Goal: Task Accomplishment & Management: Manage account settings

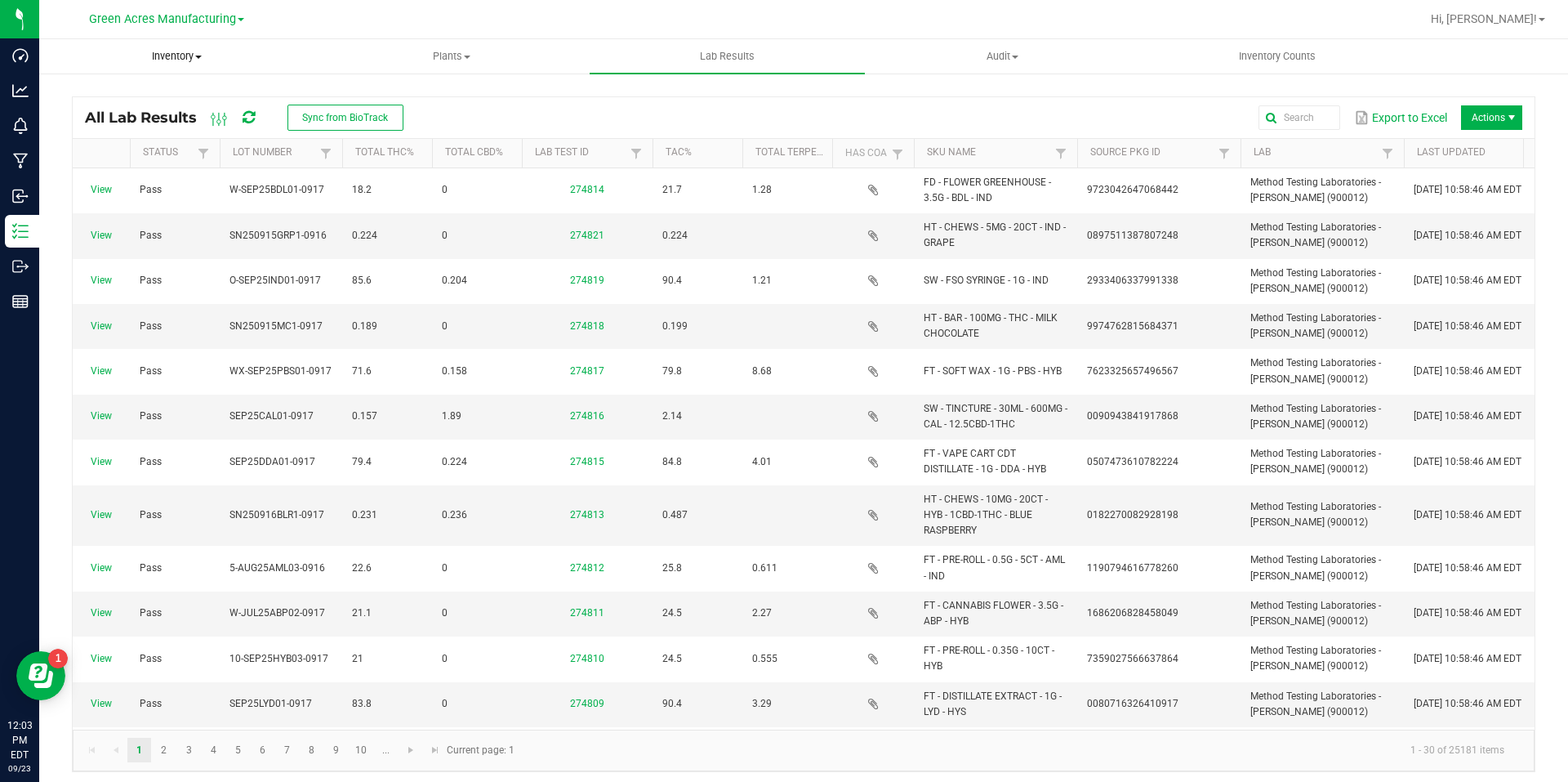
click at [215, 69] on uib-tab-heading "Inventory All packages All inventory Waste log Create inventory" at bounding box center [176, 56] width 274 height 33
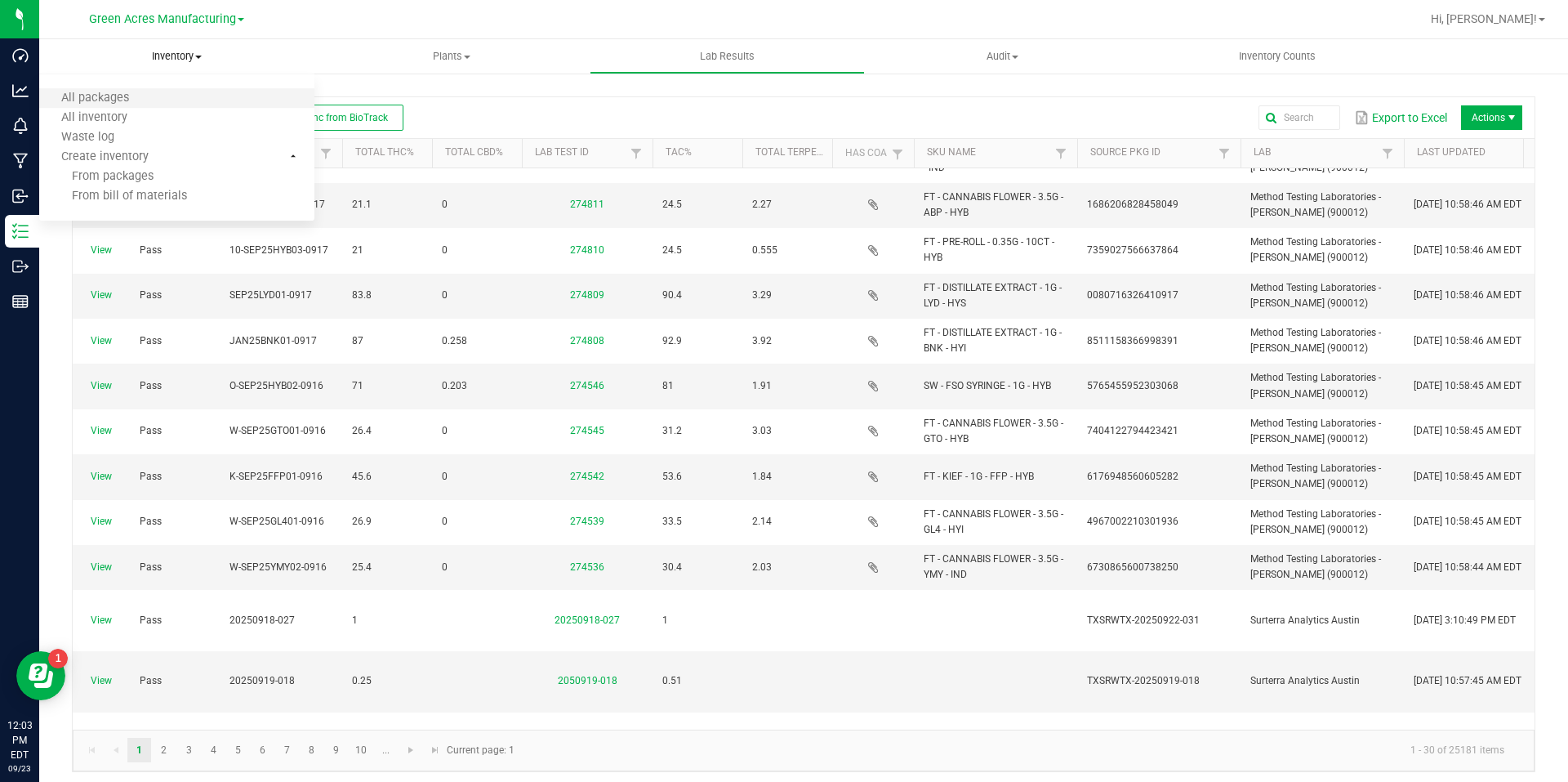
click at [176, 93] on li "All packages" at bounding box center [176, 99] width 275 height 20
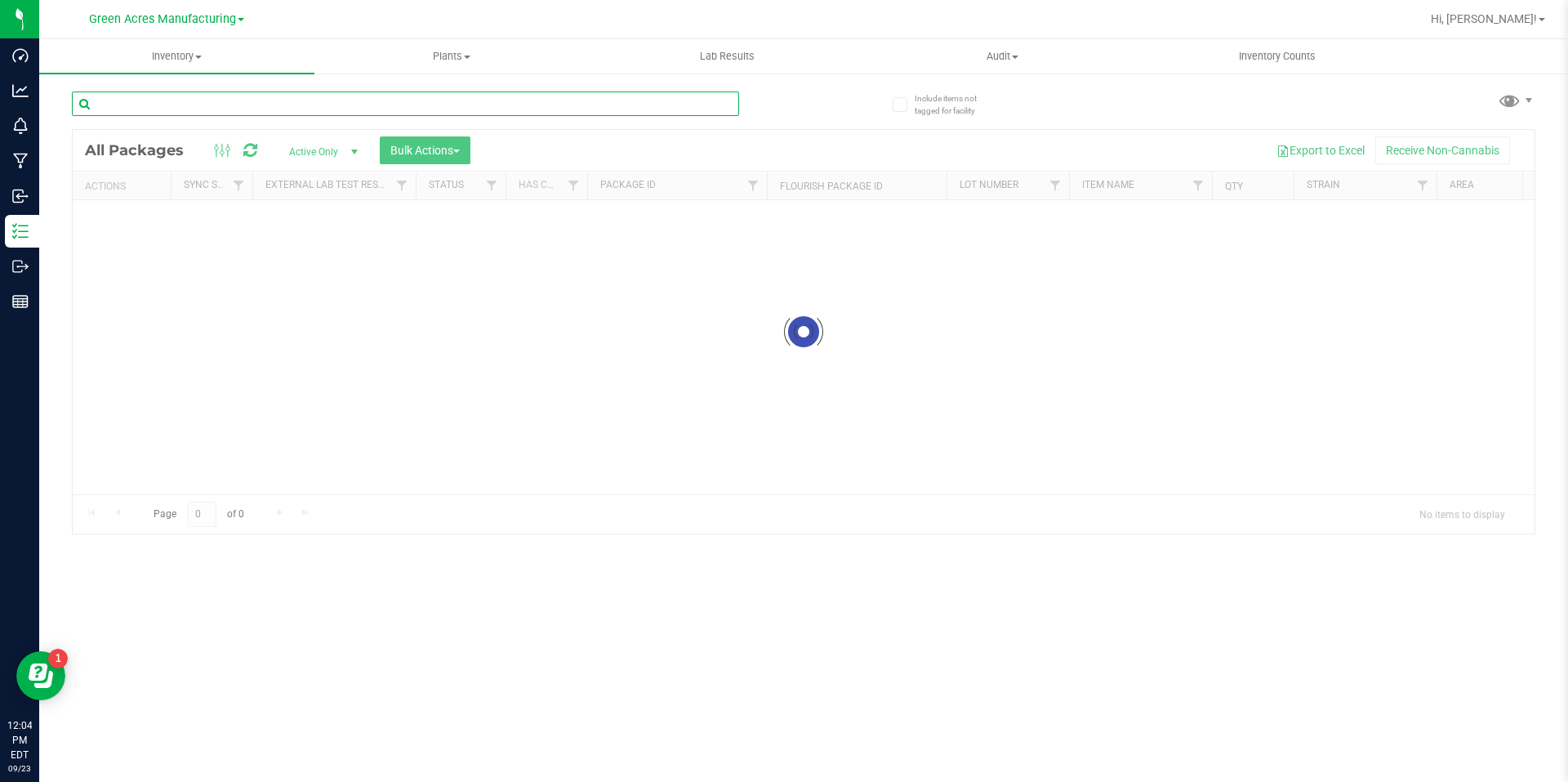
click at [328, 108] on input "text" at bounding box center [405, 104] width 667 height 25
paste input "W-JUL25ABP02-0917"
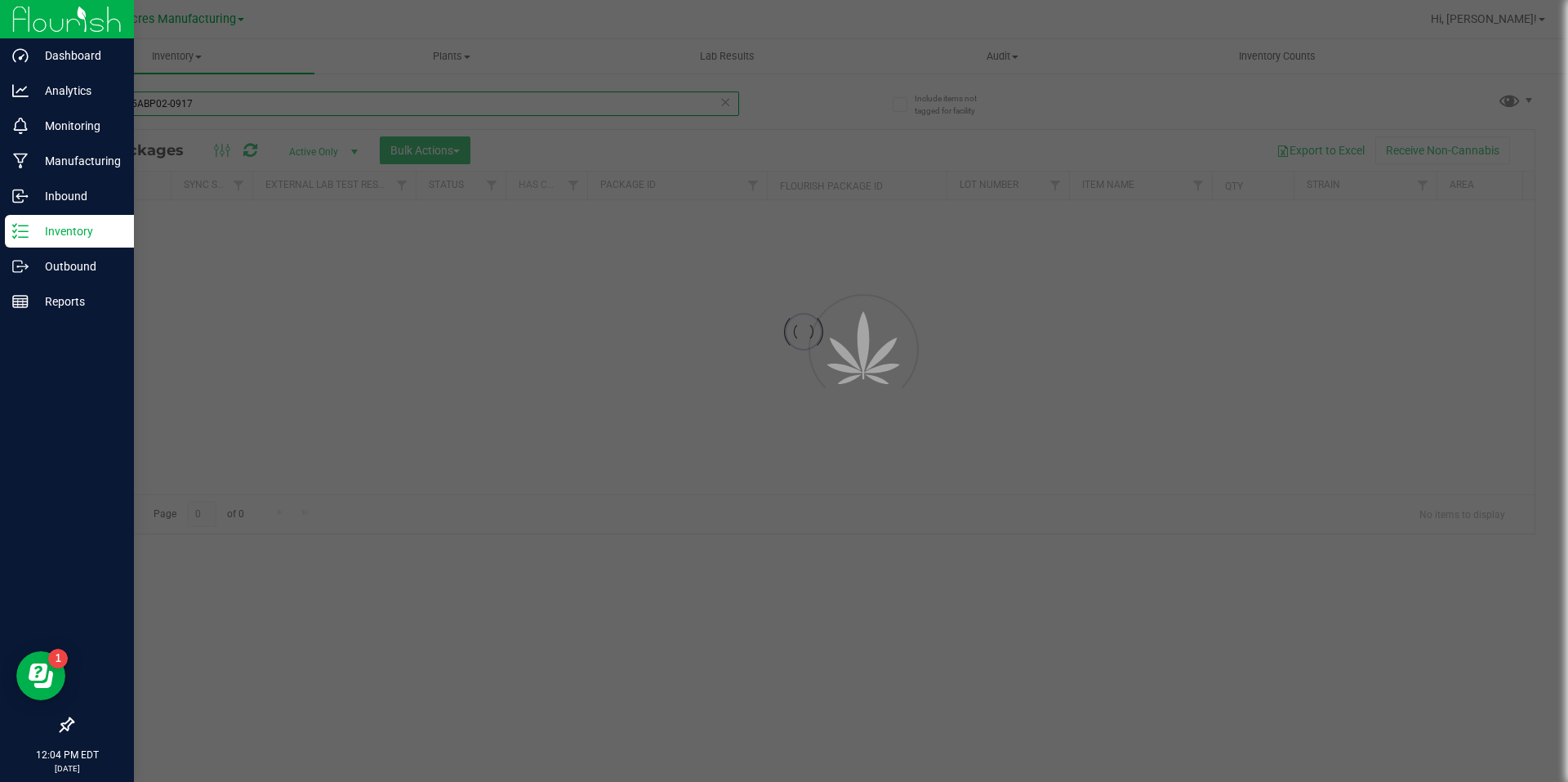
type input "W-JUL25ABP02-0917"
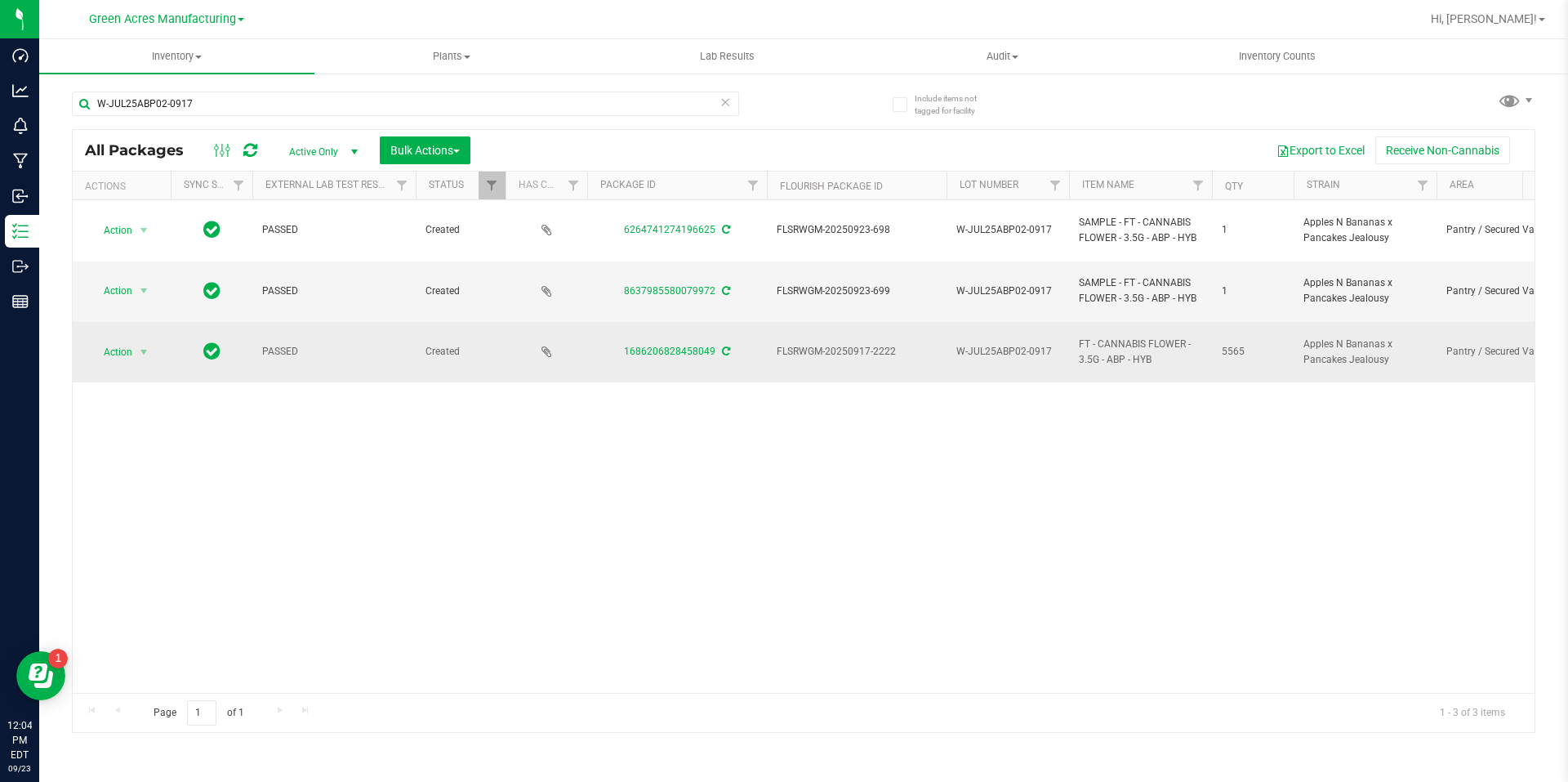
click at [158, 350] on div "Action Action Adjust qty Create package Edit attributes Global inventory Locate…" at bounding box center [122, 352] width 78 height 23
click at [149, 352] on span "select" at bounding box center [144, 352] width 13 height 13
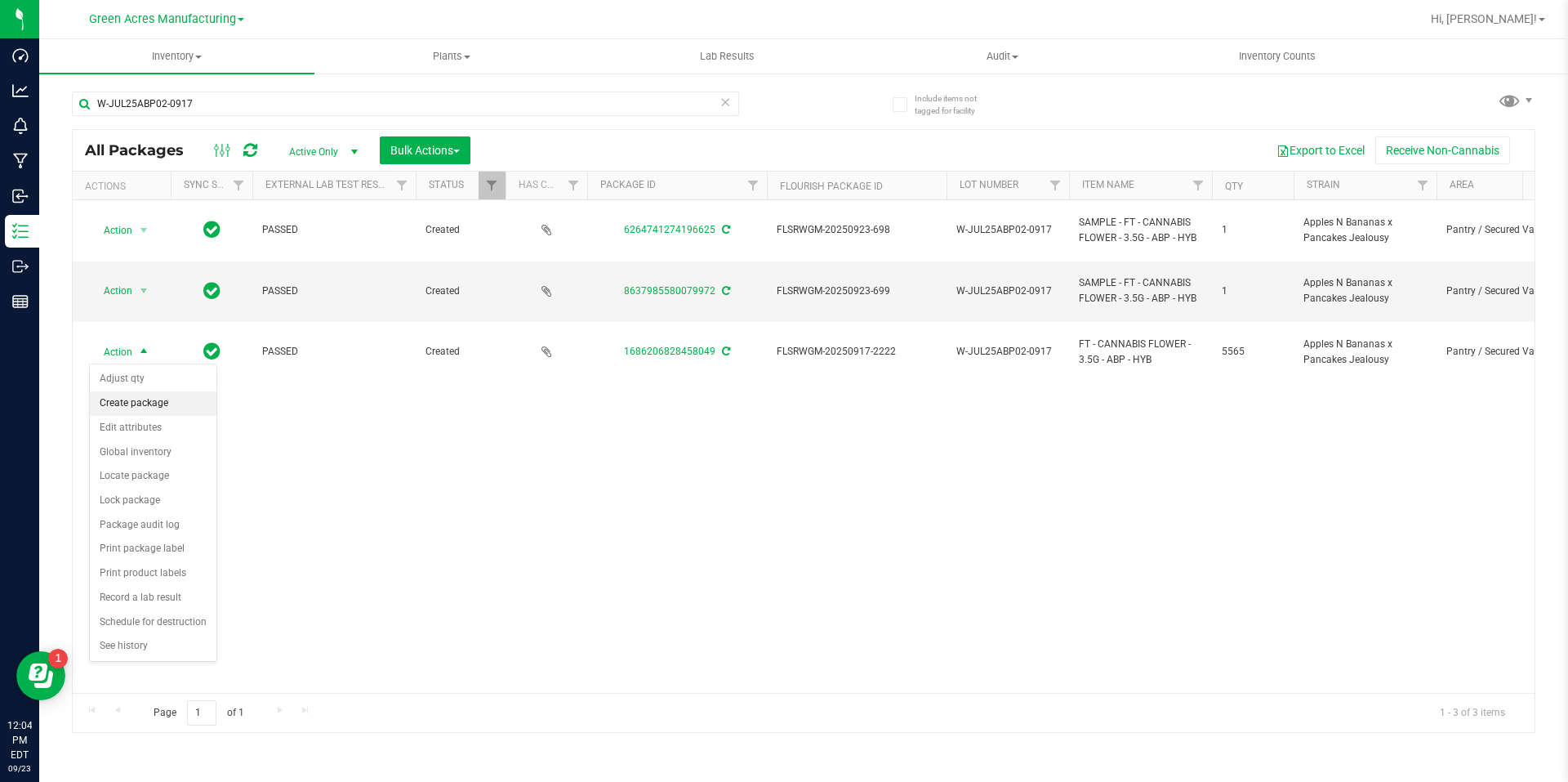
click at [159, 402] on li "Create package" at bounding box center [153, 404] width 127 height 25
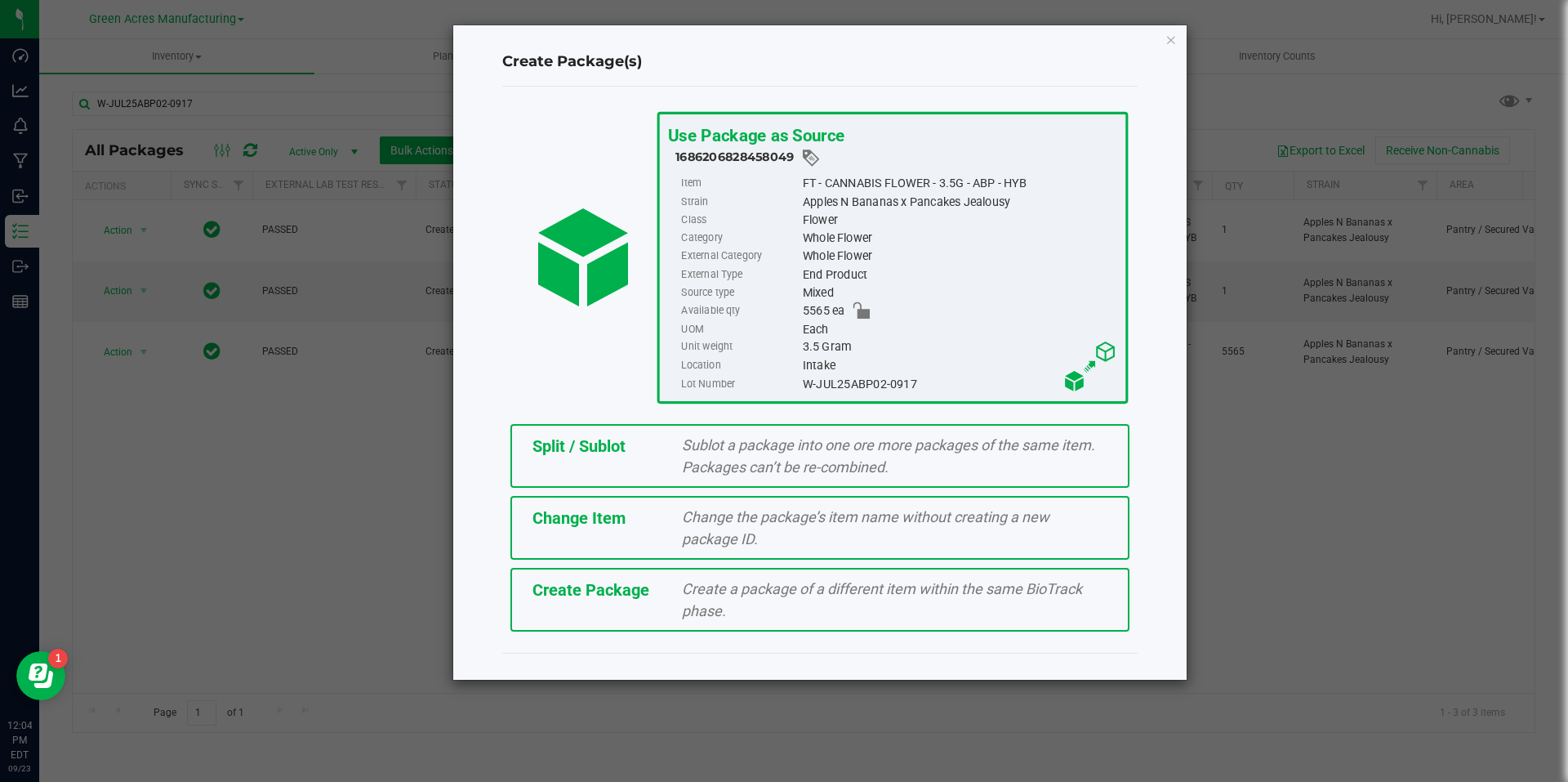
click at [616, 453] on span "Split / Sublot" at bounding box center [579, 446] width 93 height 20
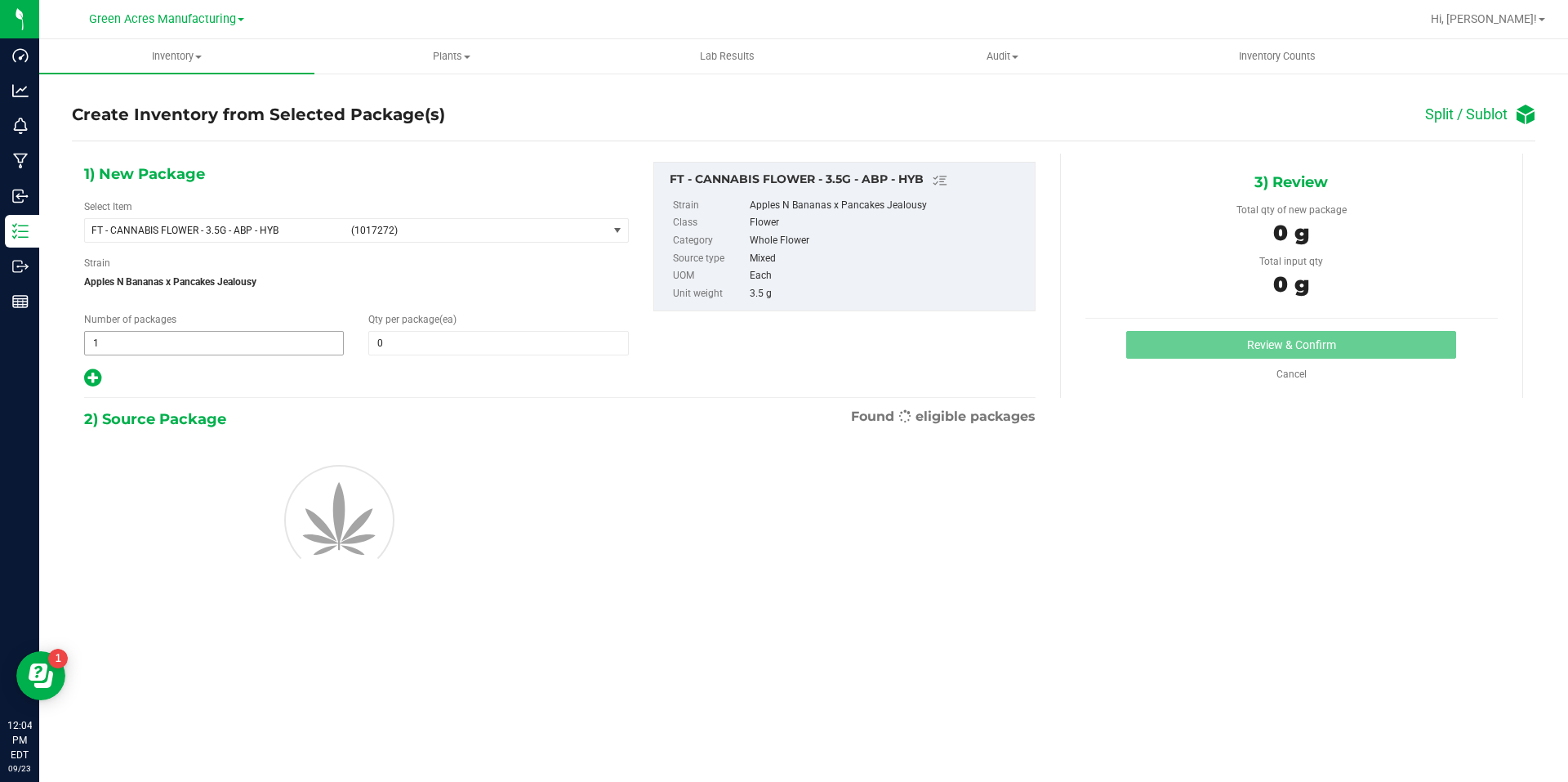
click at [260, 331] on span "1 1" at bounding box center [214, 343] width 260 height 25
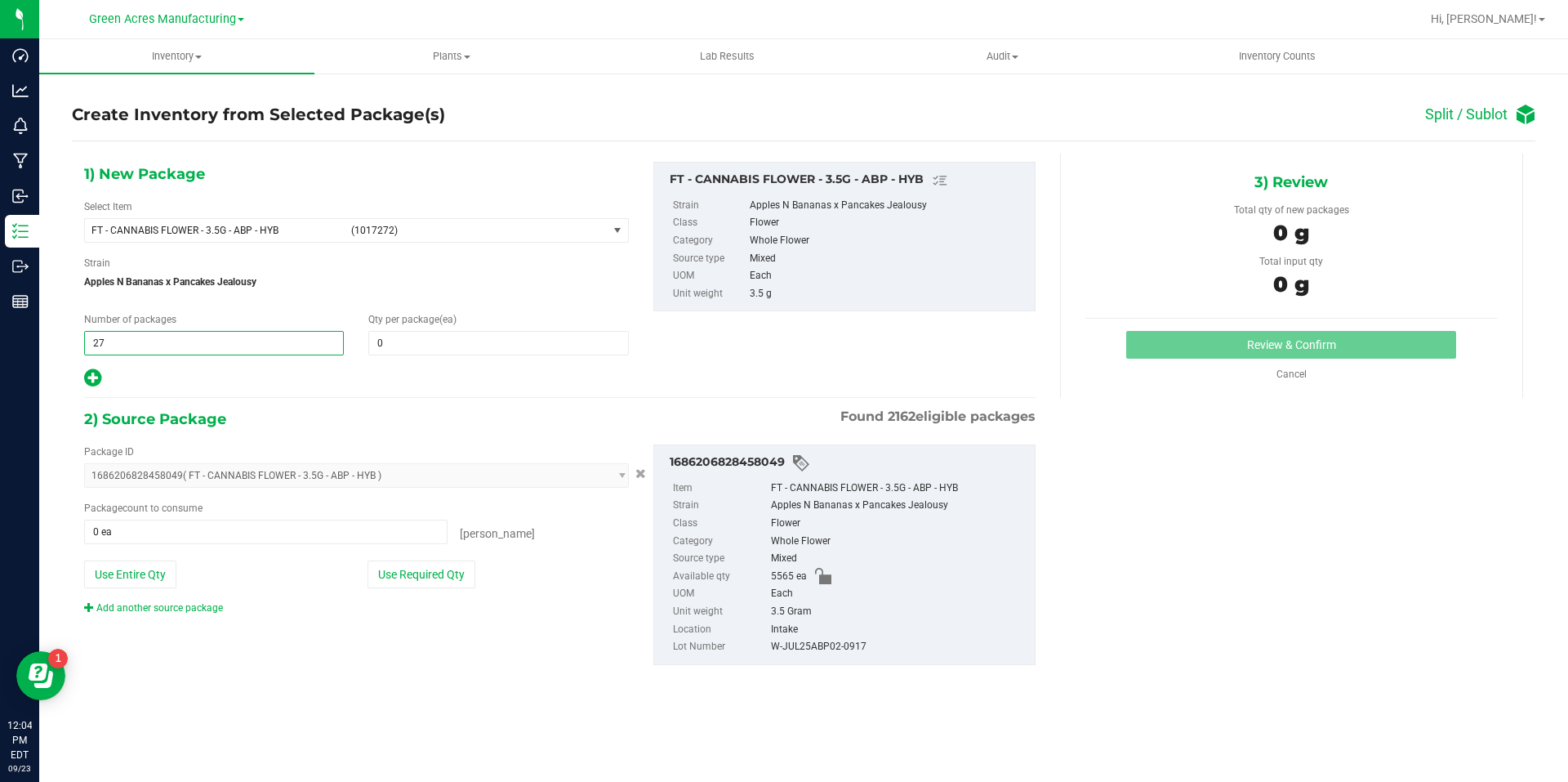
type input "278"
type input "20"
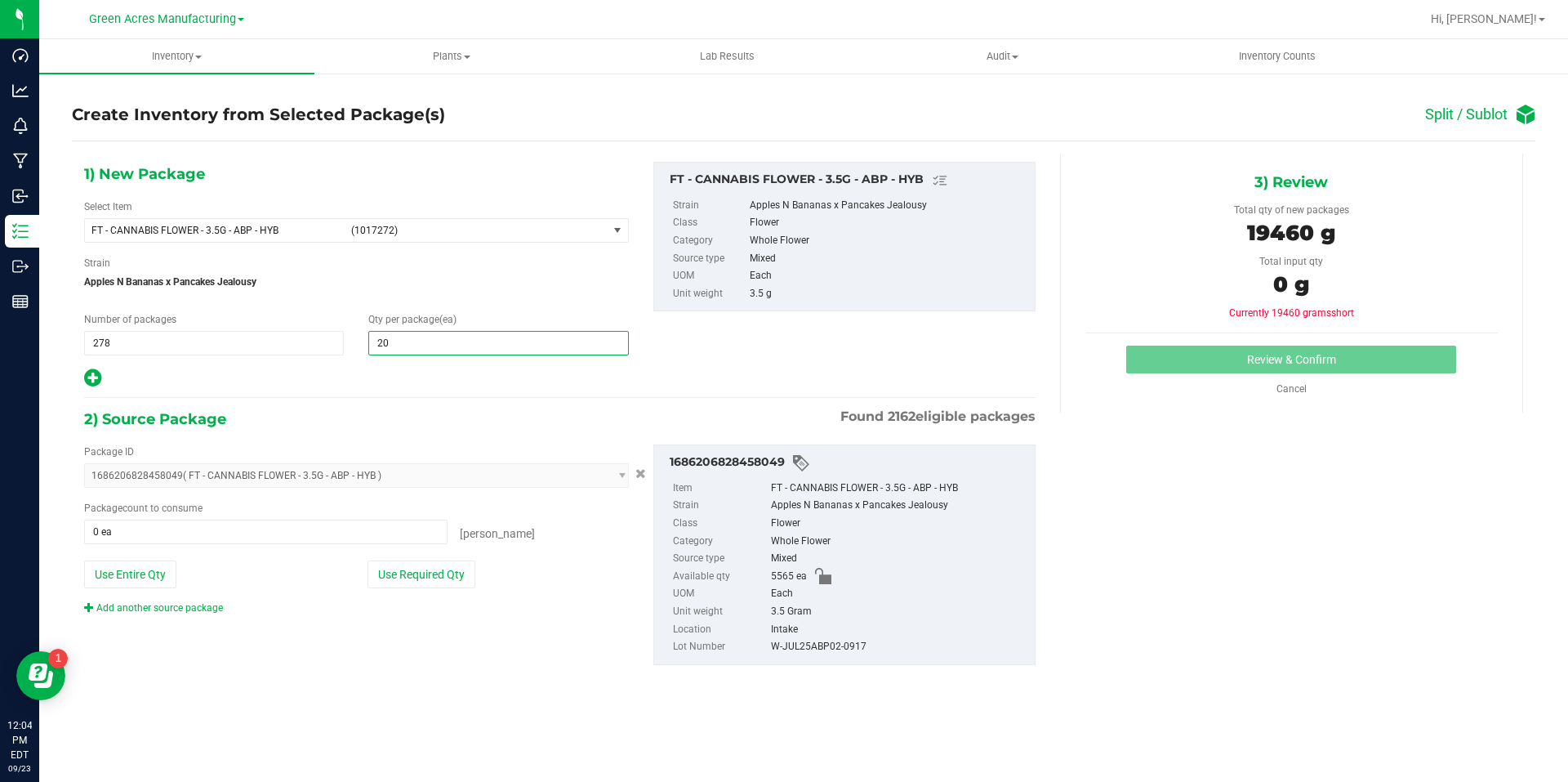
click at [98, 369] on div at bounding box center [356, 378] width 545 height 21
click at [98, 369] on icon at bounding box center [92, 378] width 17 height 20
type input "20"
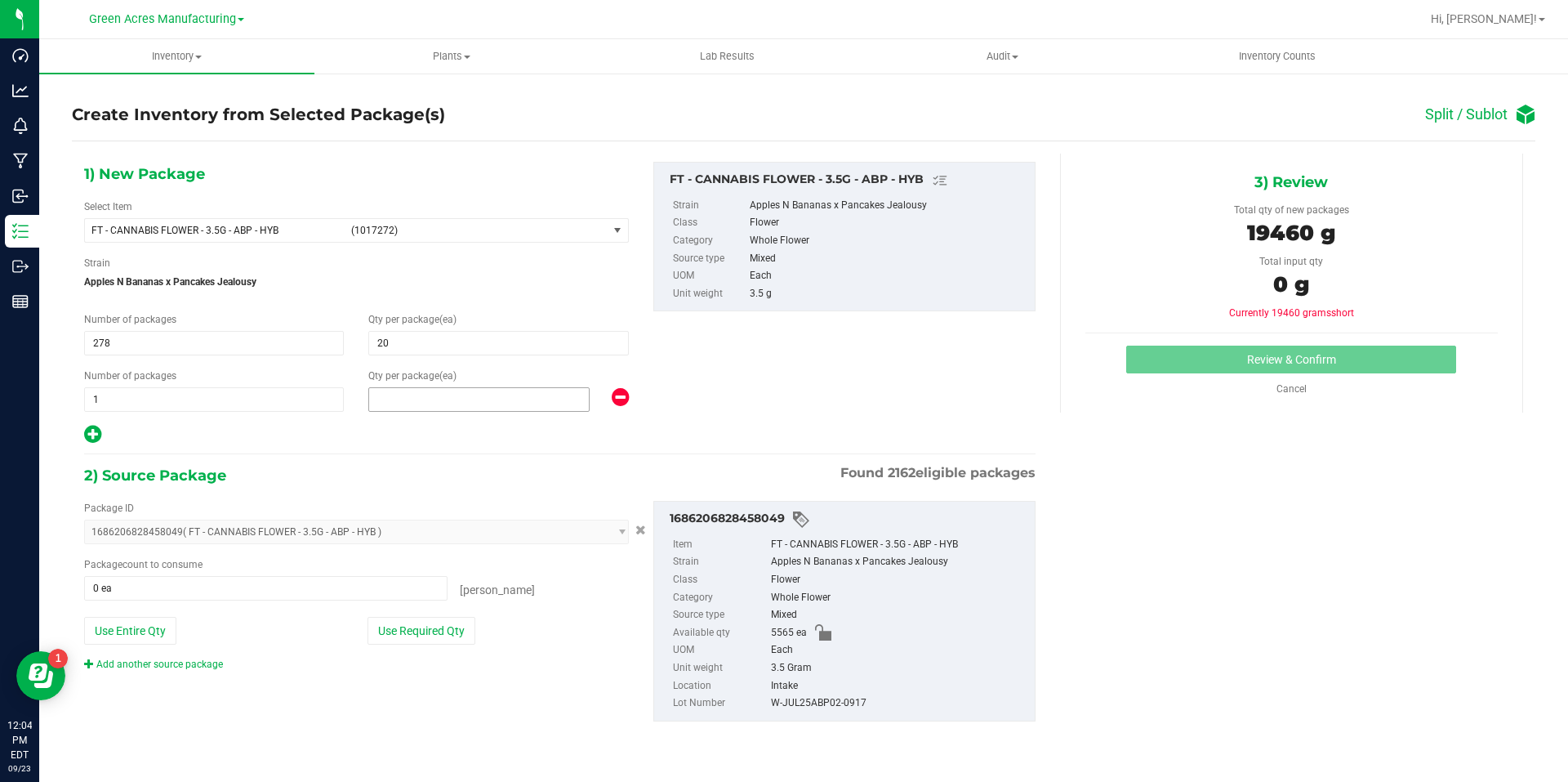
click at [385, 397] on span at bounding box center [479, 400] width 221 height 25
type input "5"
click at [447, 632] on button "Use Required Qty" at bounding box center [421, 631] width 108 height 28
type input "5565 ea"
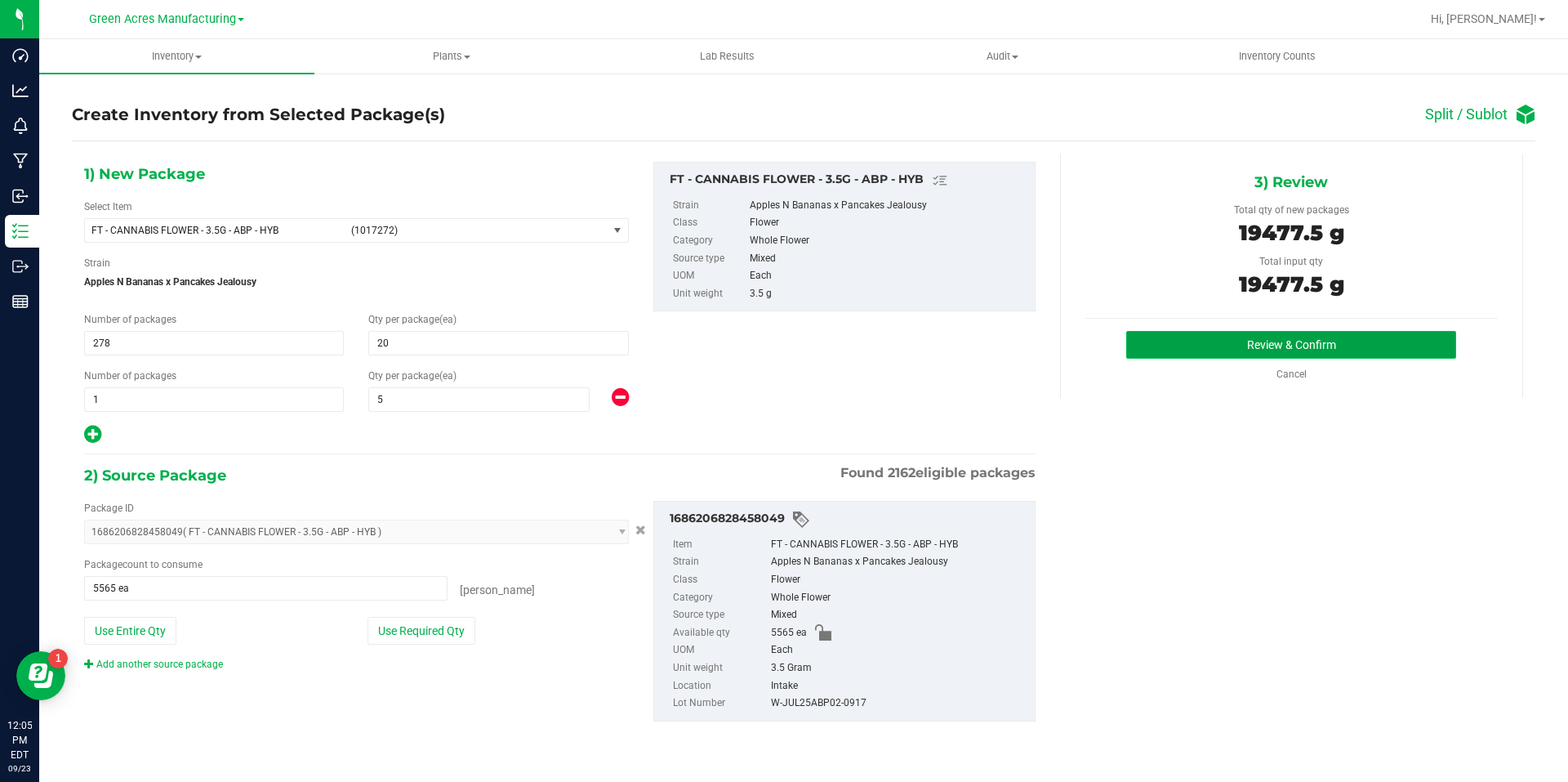
click at [1214, 353] on button "Review & Confirm" at bounding box center [1291, 345] width 330 height 28
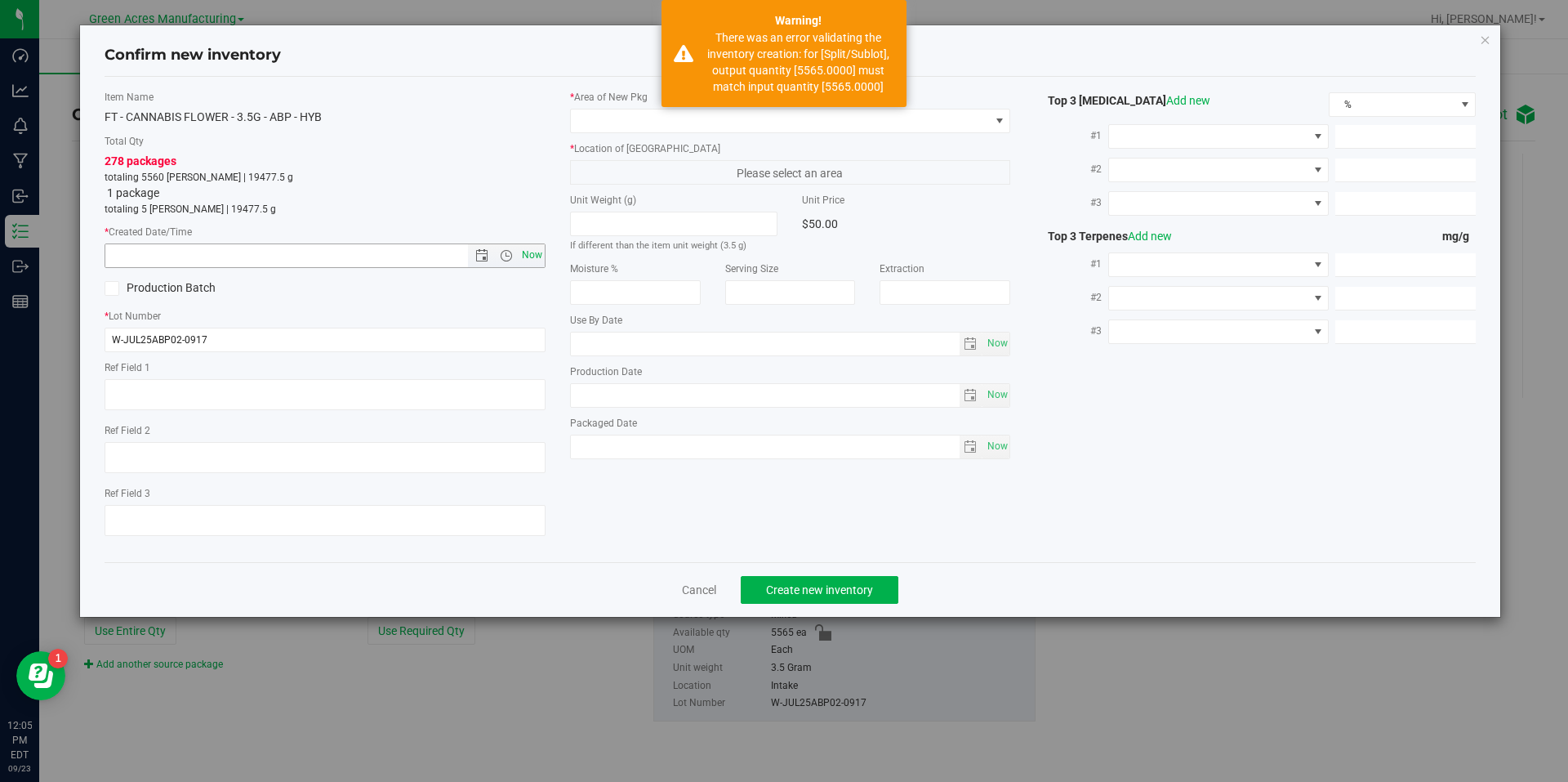
click at [525, 260] on span "Now" at bounding box center [532, 255] width 28 height 24
type input "9/23/2025 12:05 PM"
click at [725, 125] on span at bounding box center [780, 121] width 419 height 23
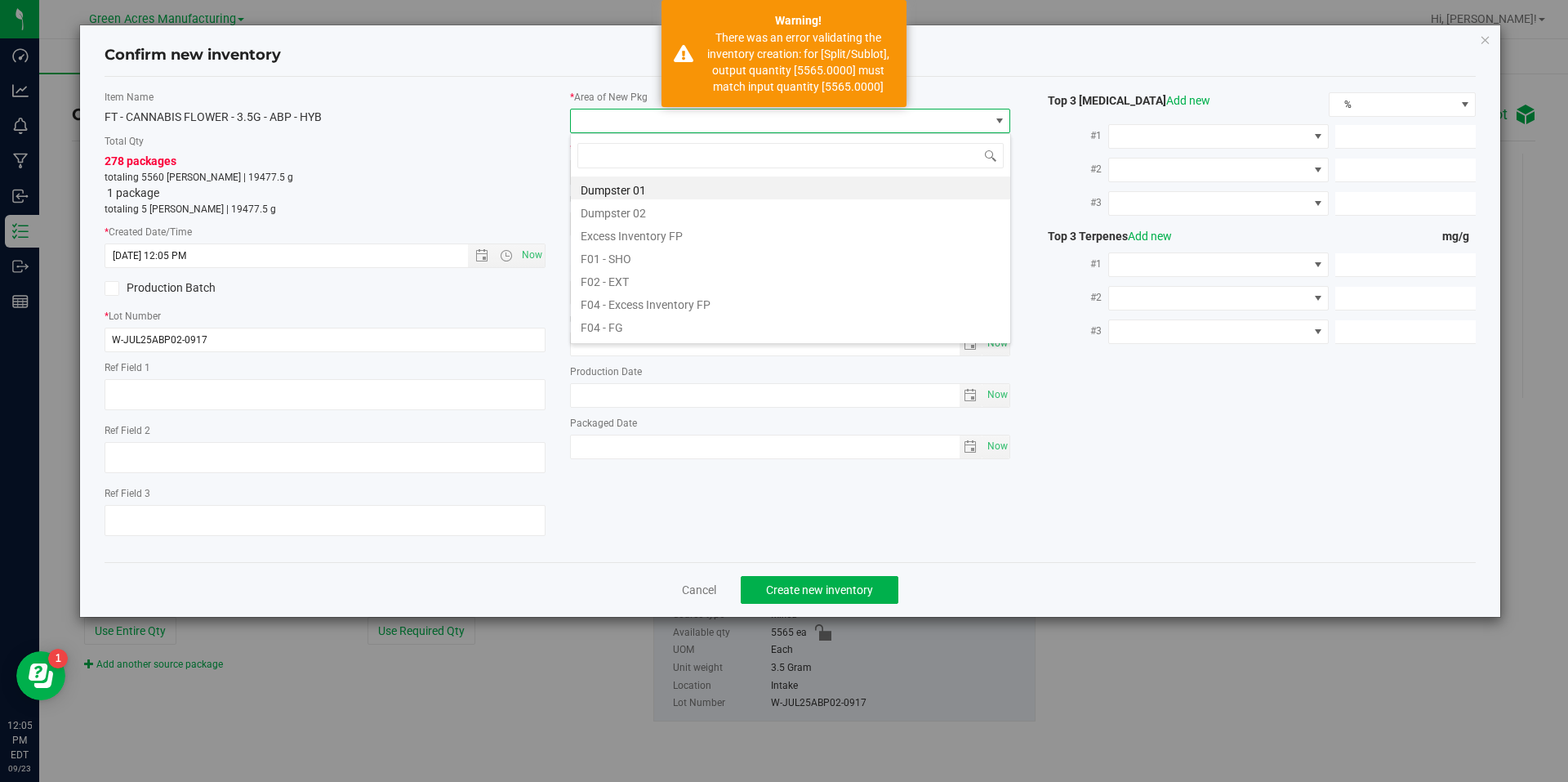
scroll to position [25, 441]
type input "vf2"
click at [643, 295] on li "VF2 - WHS" at bounding box center [791, 302] width 439 height 23
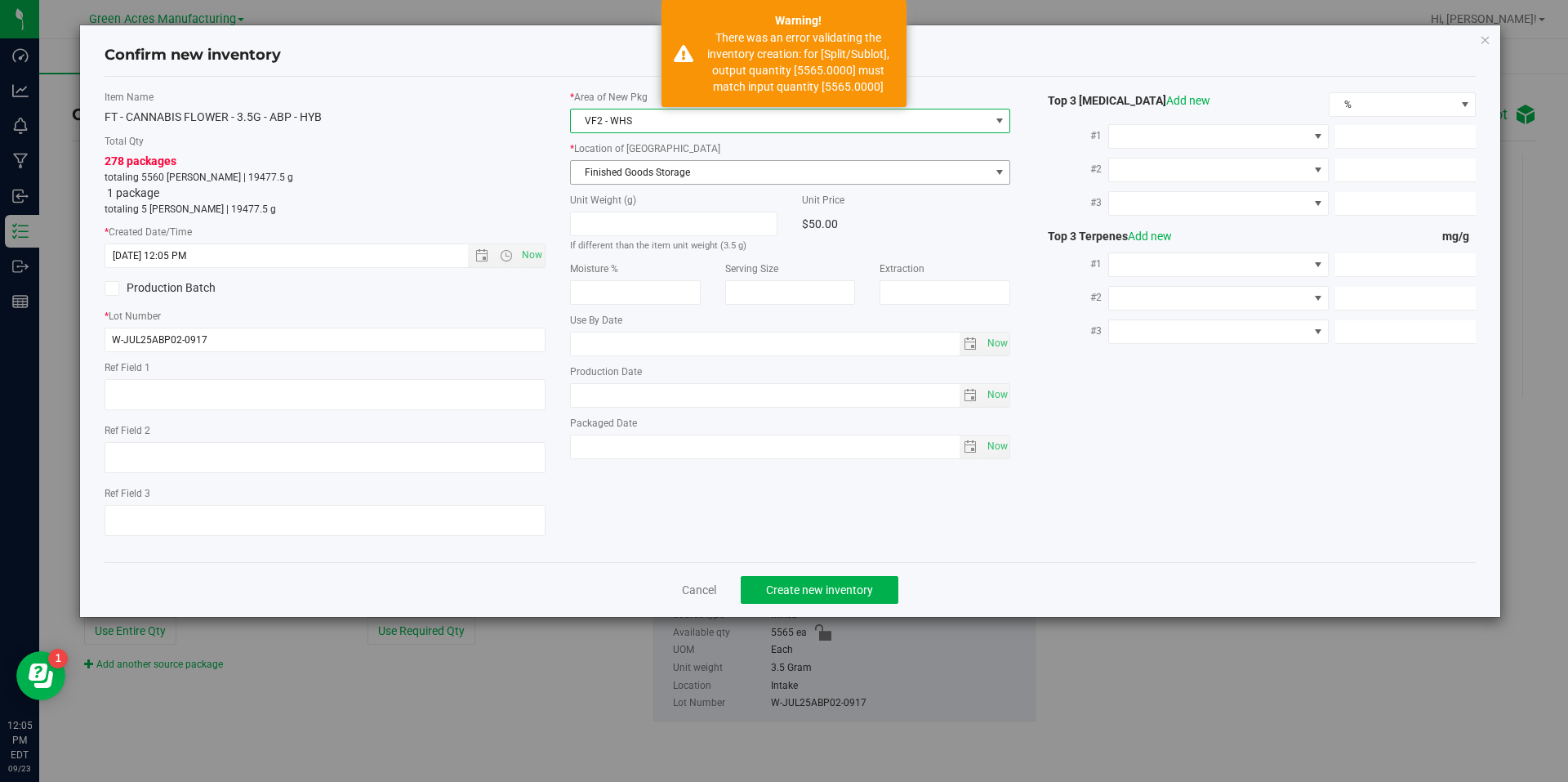
click at [733, 173] on span "Finished Goods Storage" at bounding box center [780, 172] width 419 height 23
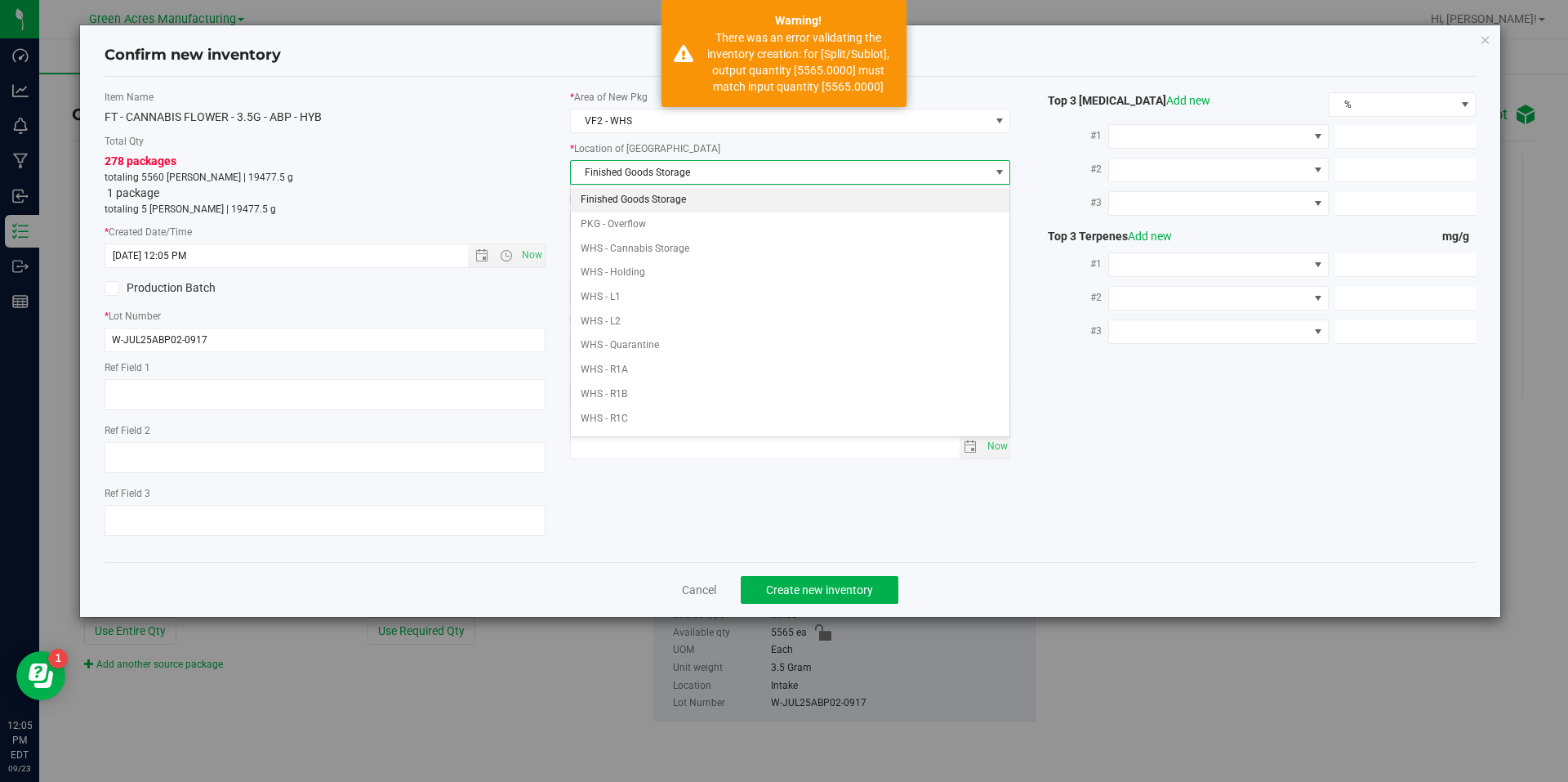
click at [710, 205] on li "Finished Goods Storage" at bounding box center [791, 200] width 439 height 25
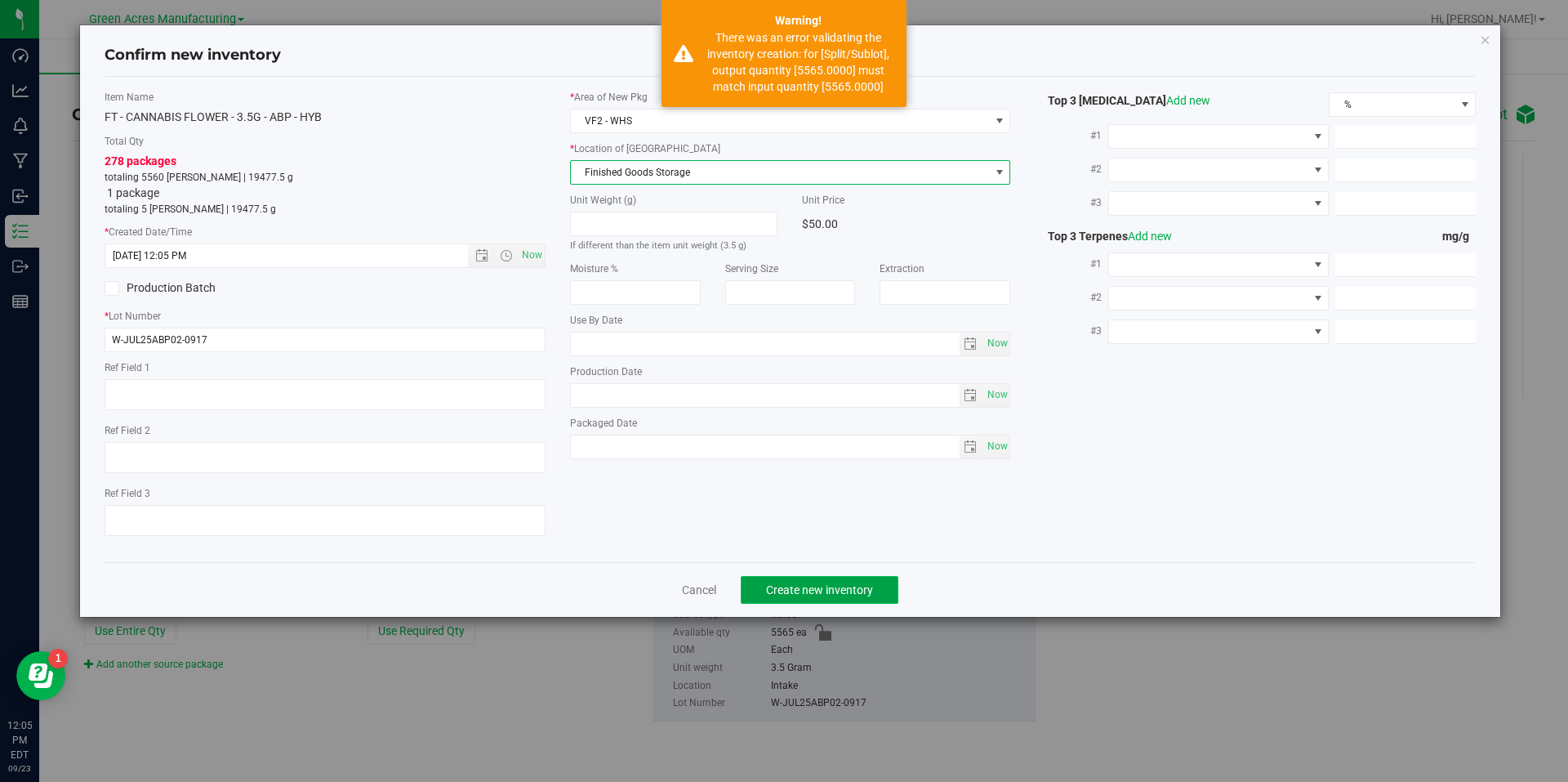
click at [804, 591] on span "Create new inventory" at bounding box center [819, 590] width 107 height 13
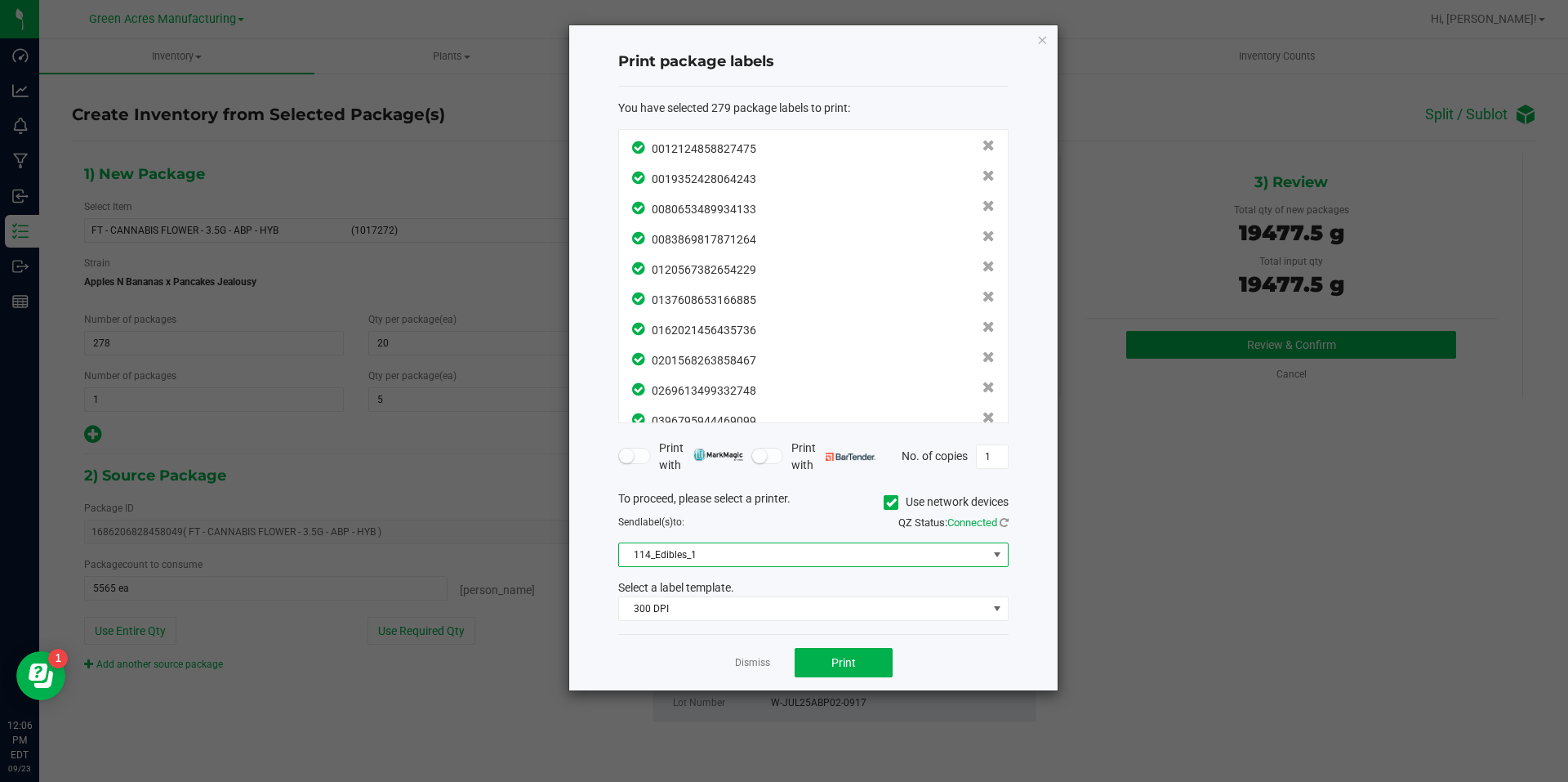
click at [866, 550] on span "114_Edibles_1" at bounding box center [803, 555] width 368 height 23
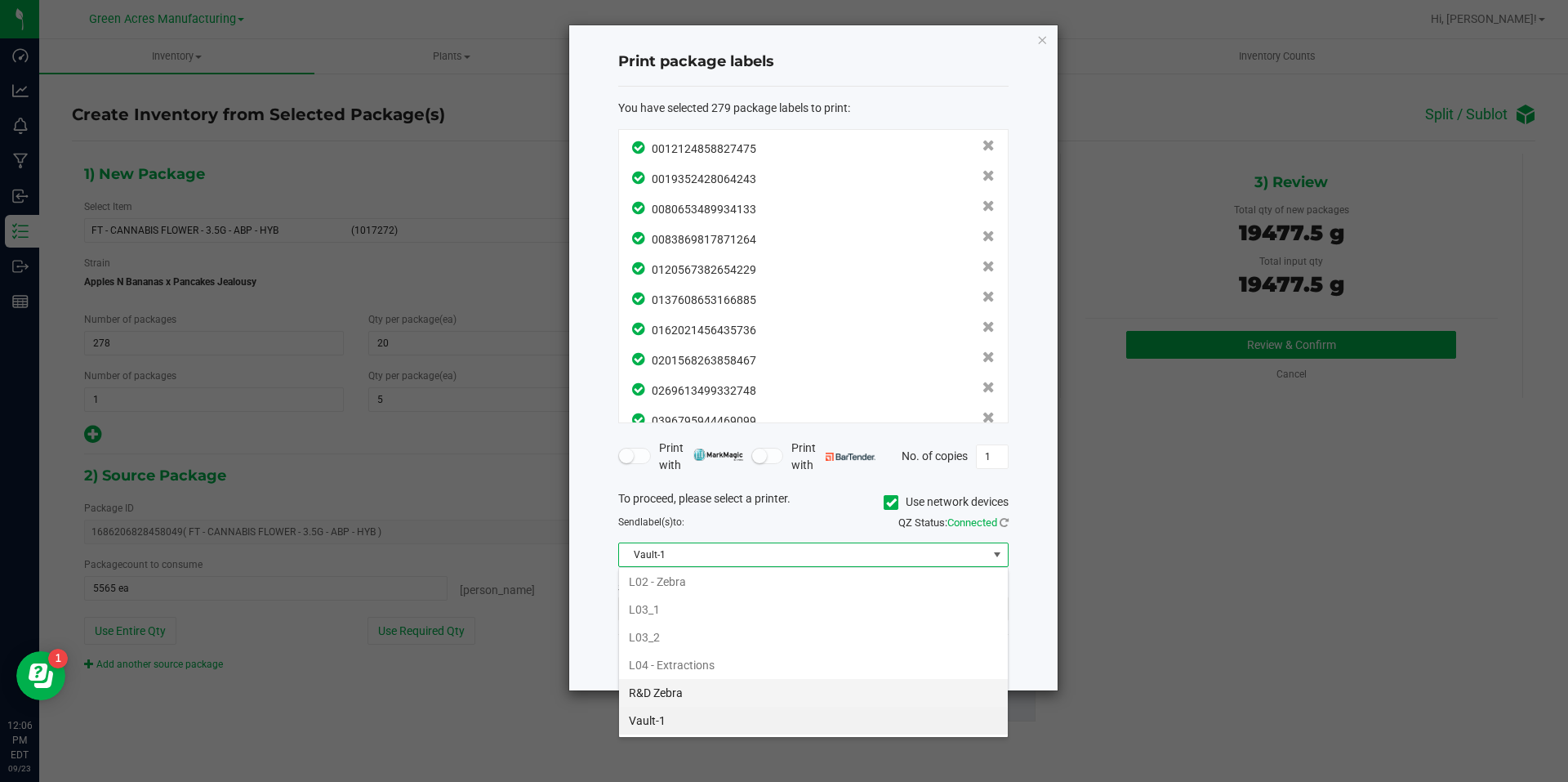
scroll to position [698, 0]
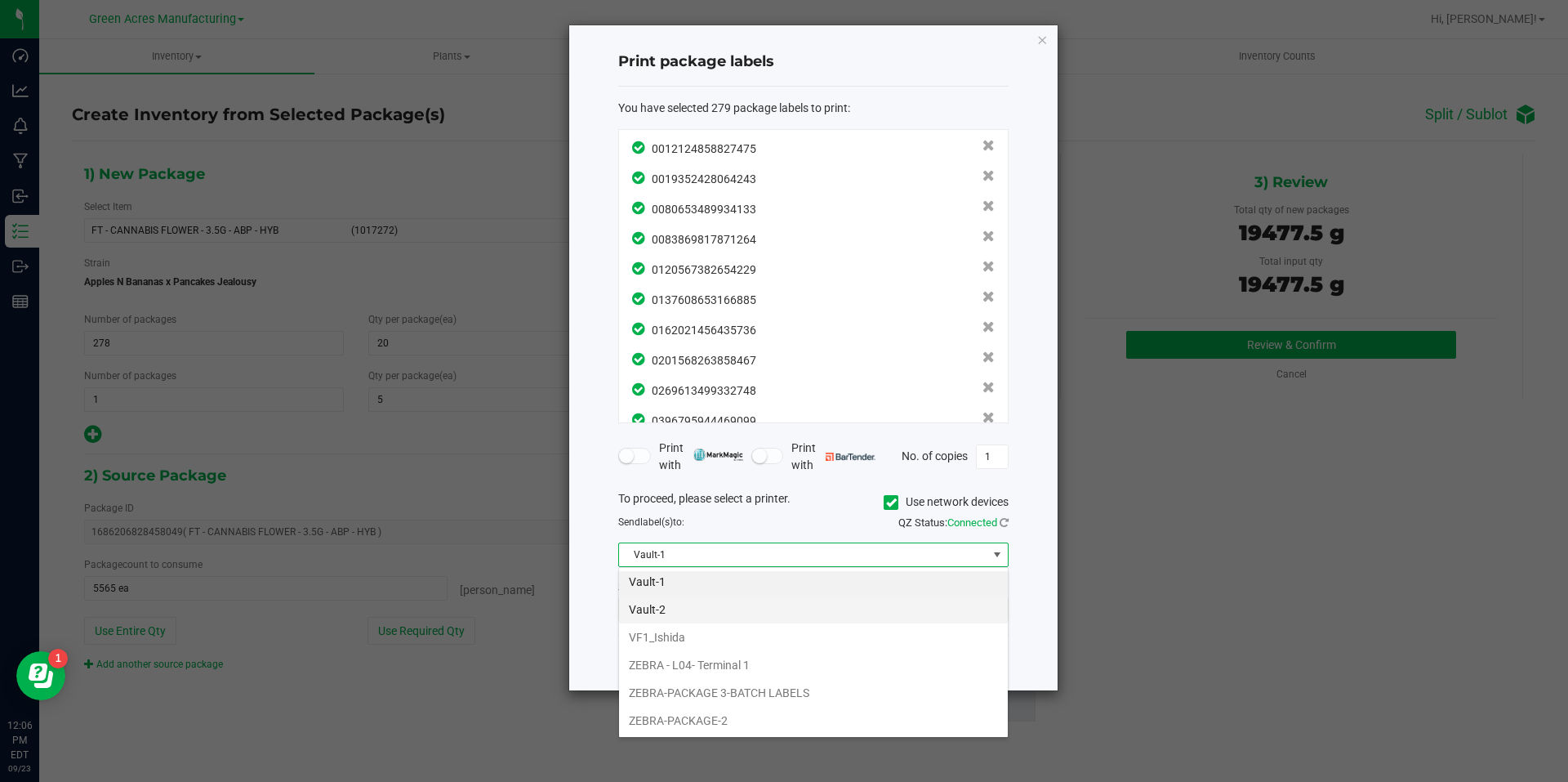
click at [700, 602] on li "Vault-2" at bounding box center [813, 610] width 389 height 28
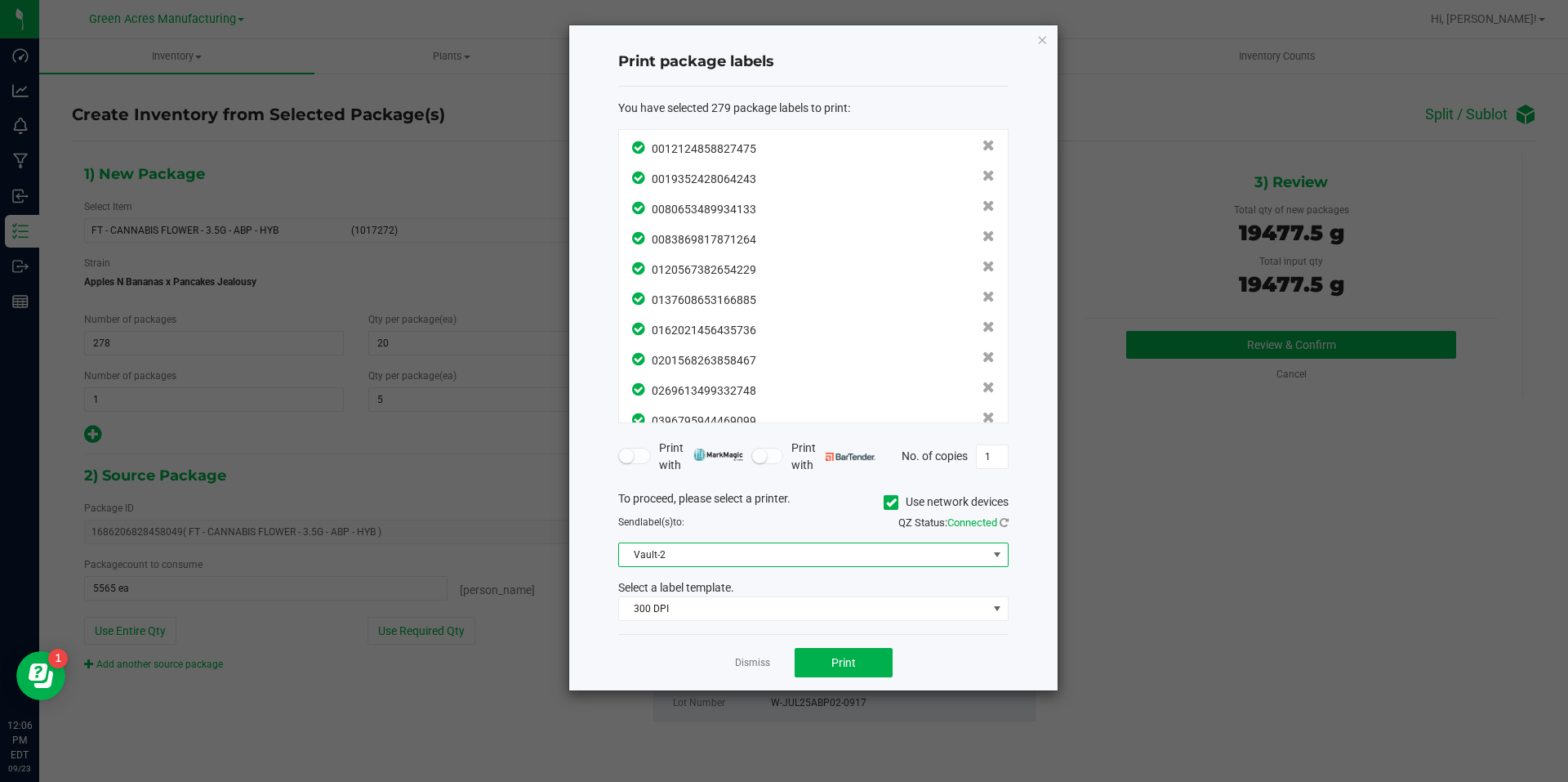
click at [725, 596] on div "Select a label template." at bounding box center [813, 588] width 415 height 17
click at [719, 616] on span "300 DPI" at bounding box center [803, 609] width 368 height 23
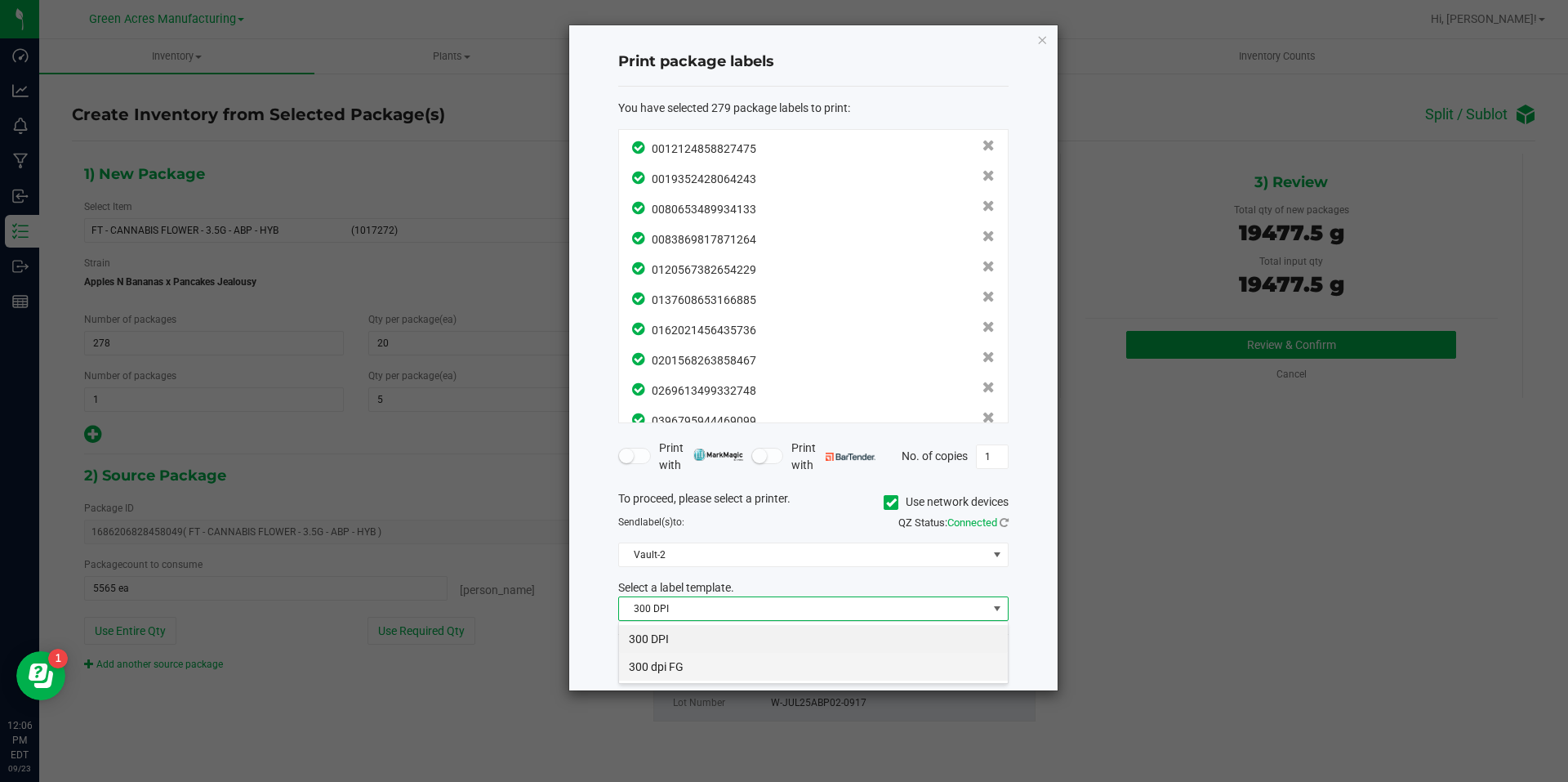
scroll to position [25, 390]
click at [719, 664] on li "300 dpi FG" at bounding box center [813, 667] width 389 height 28
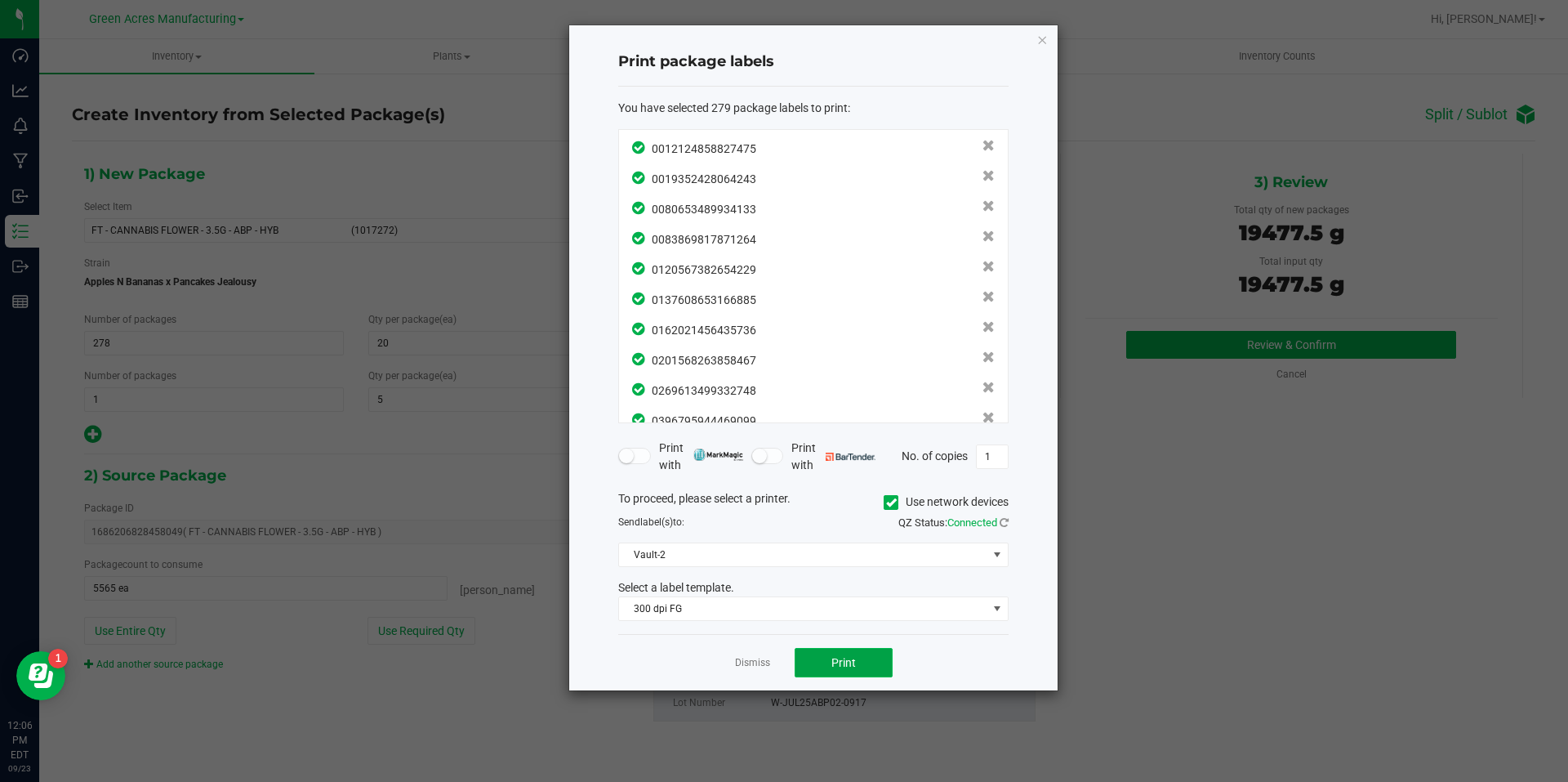
click at [840, 668] on span "Print" at bounding box center [844, 663] width 24 height 13
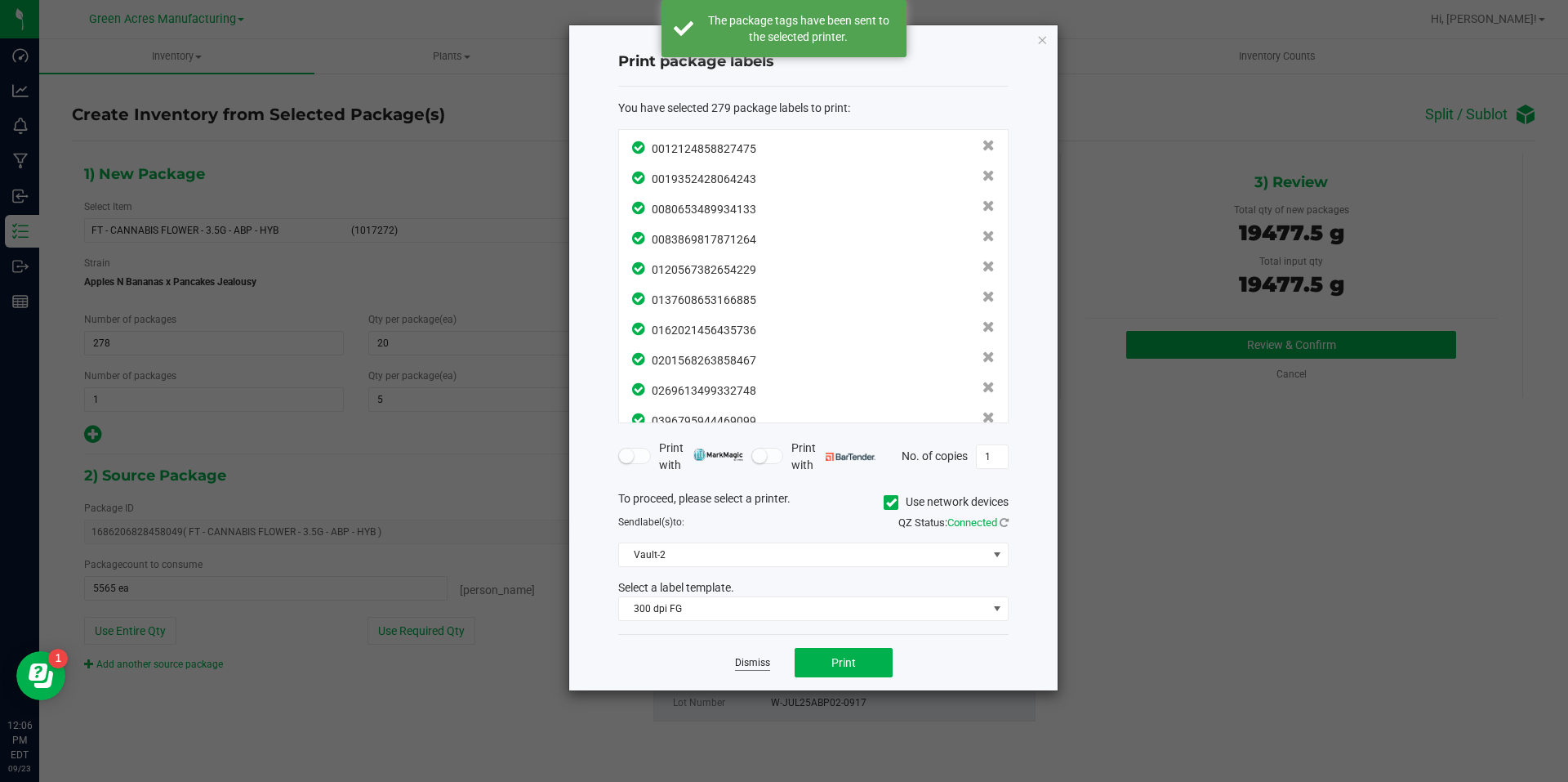
click at [752, 667] on link "Dismiss" at bounding box center [752, 663] width 35 height 14
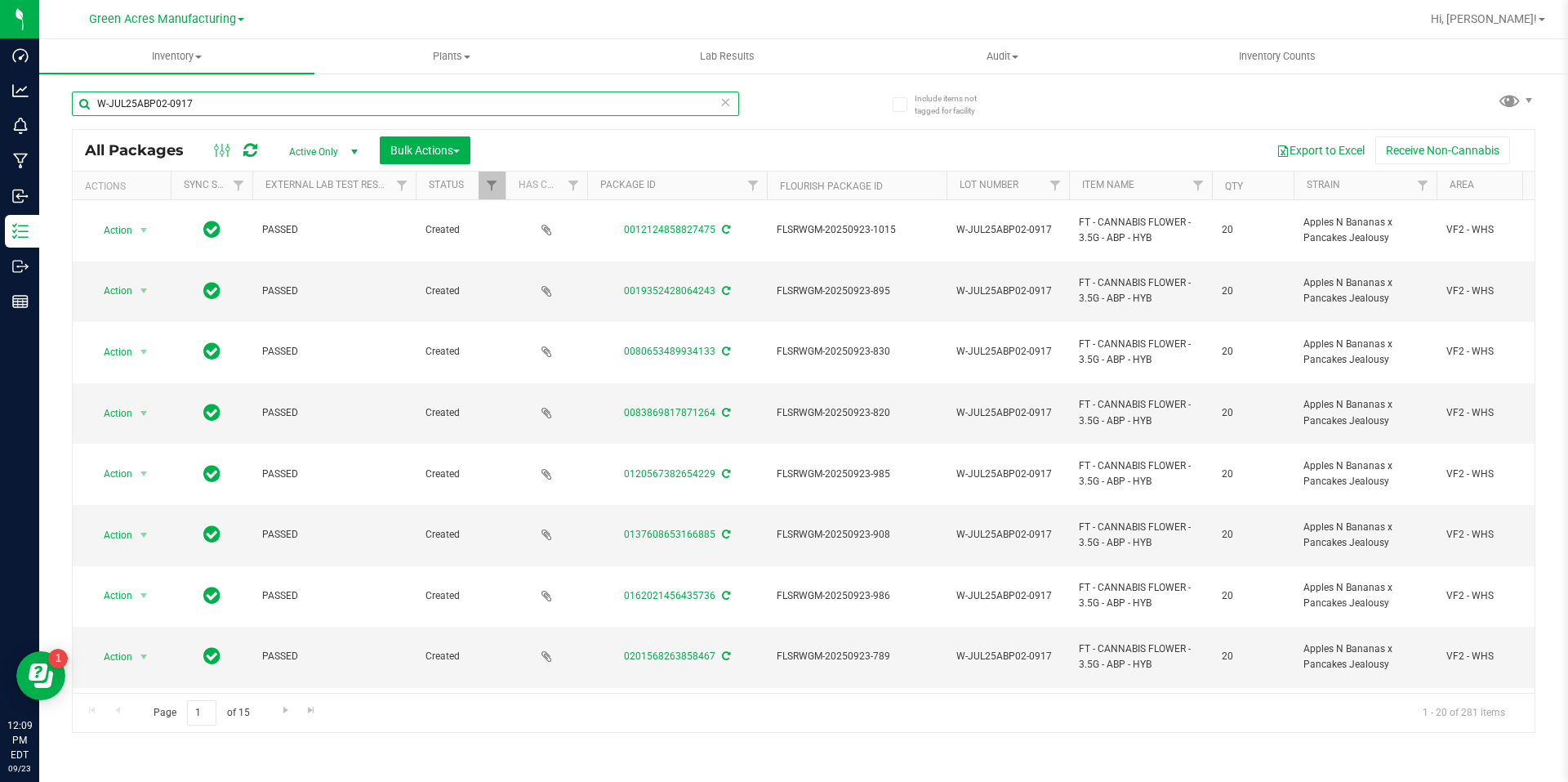
drag, startPoint x: 203, startPoint y: 107, endPoint x: -159, endPoint y: 107, distance: 362.0
click at [0, 107] on html "Dashboard Analytics Monitoring Manufacturing Inbound Inventory Outbound Reports…" at bounding box center [784, 391] width 1568 height 782
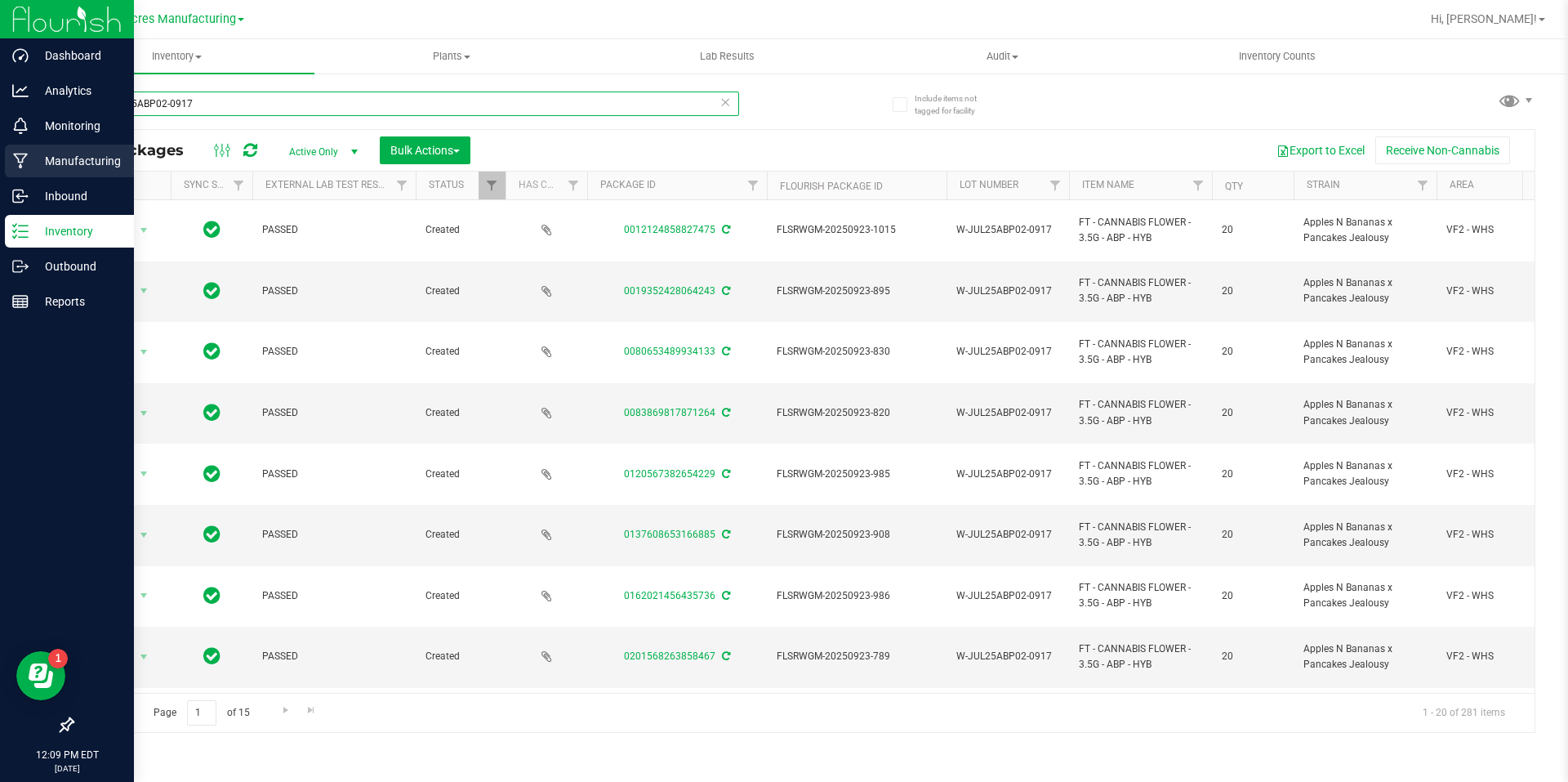
paste input "SEP25DDA01"
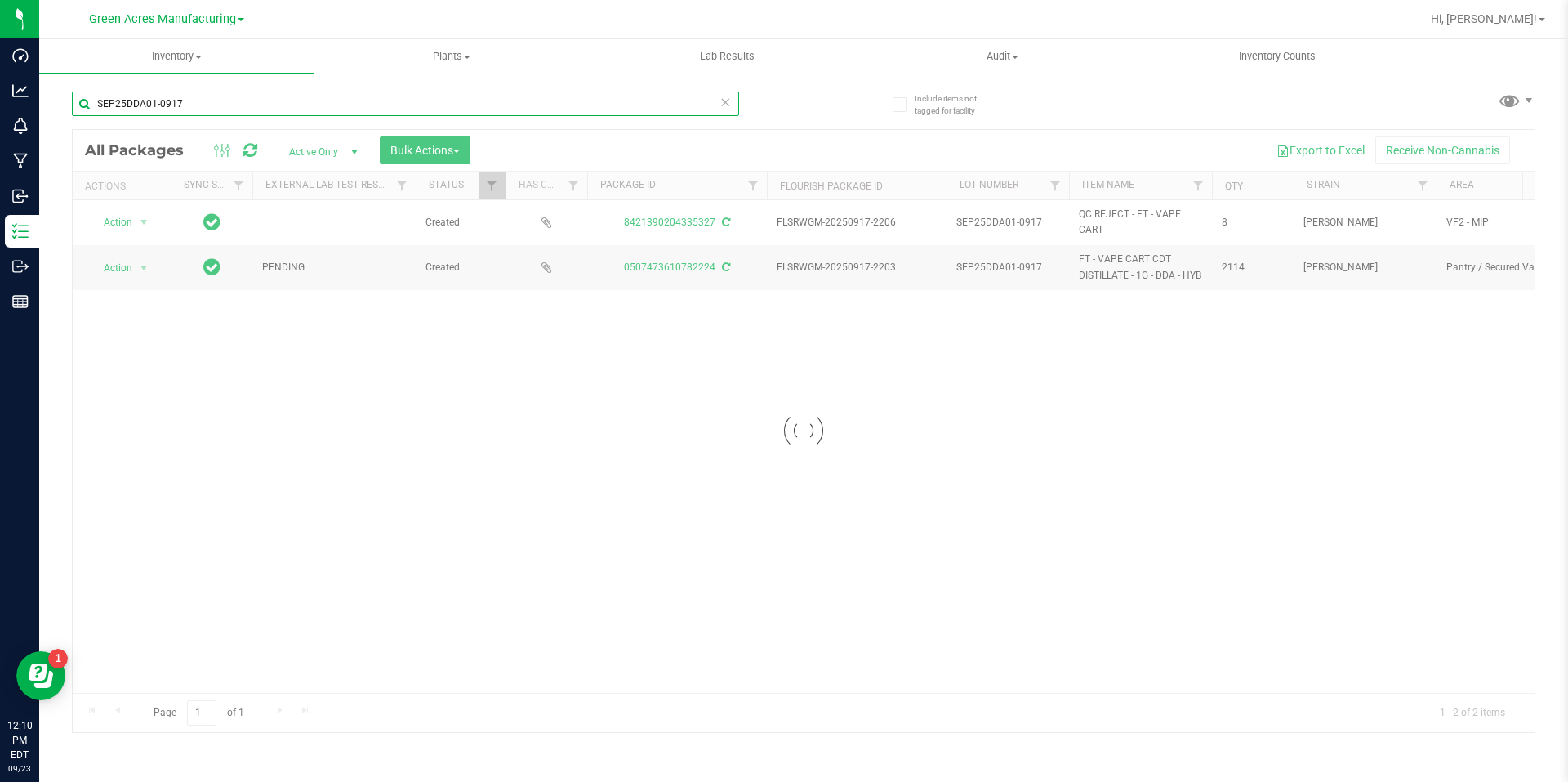
type input "SEP25DDA01-0917"
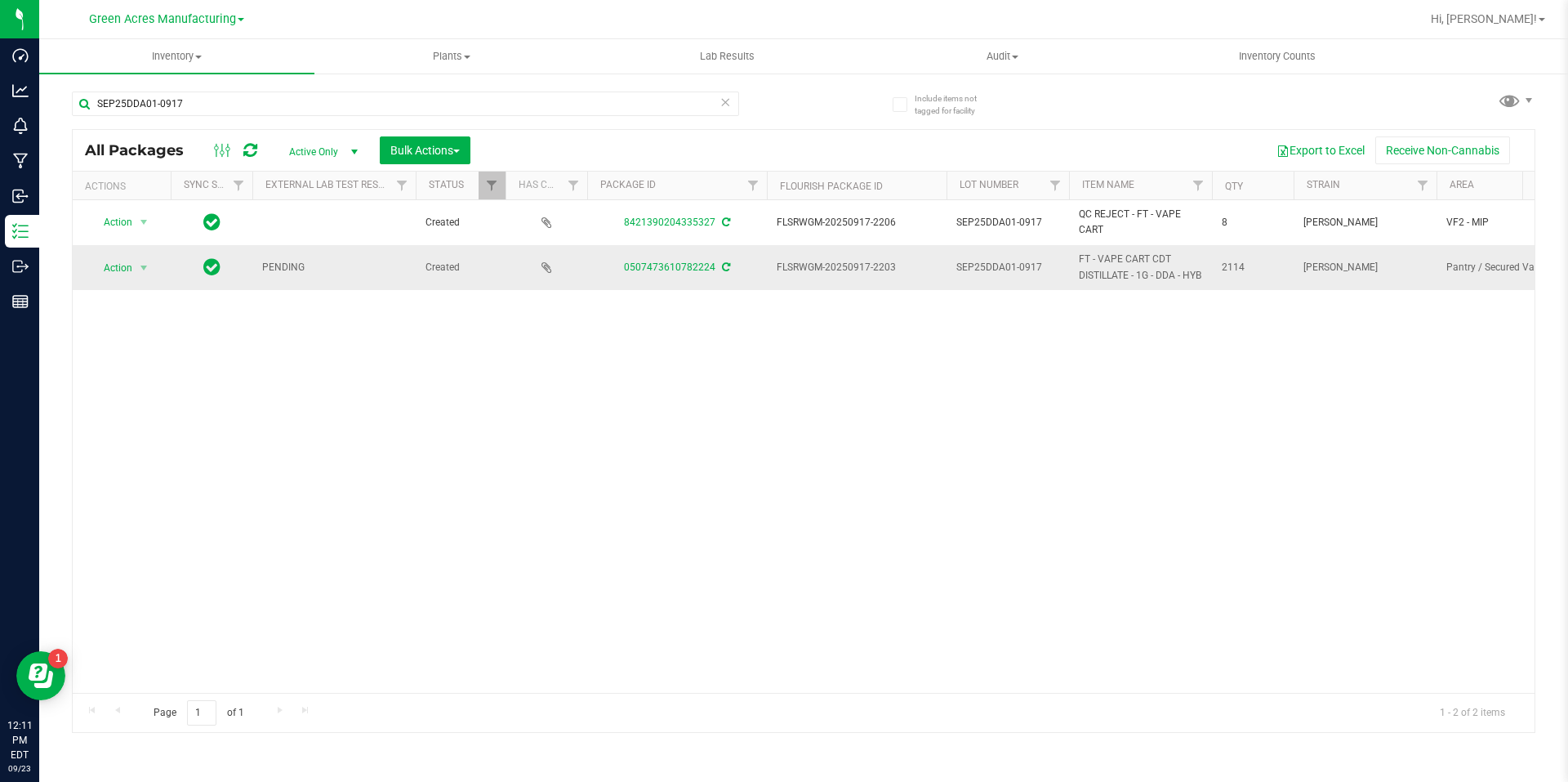
click at [723, 272] on icon at bounding box center [726, 267] width 8 height 10
click at [144, 275] on span "select" at bounding box center [144, 268] width 13 height 13
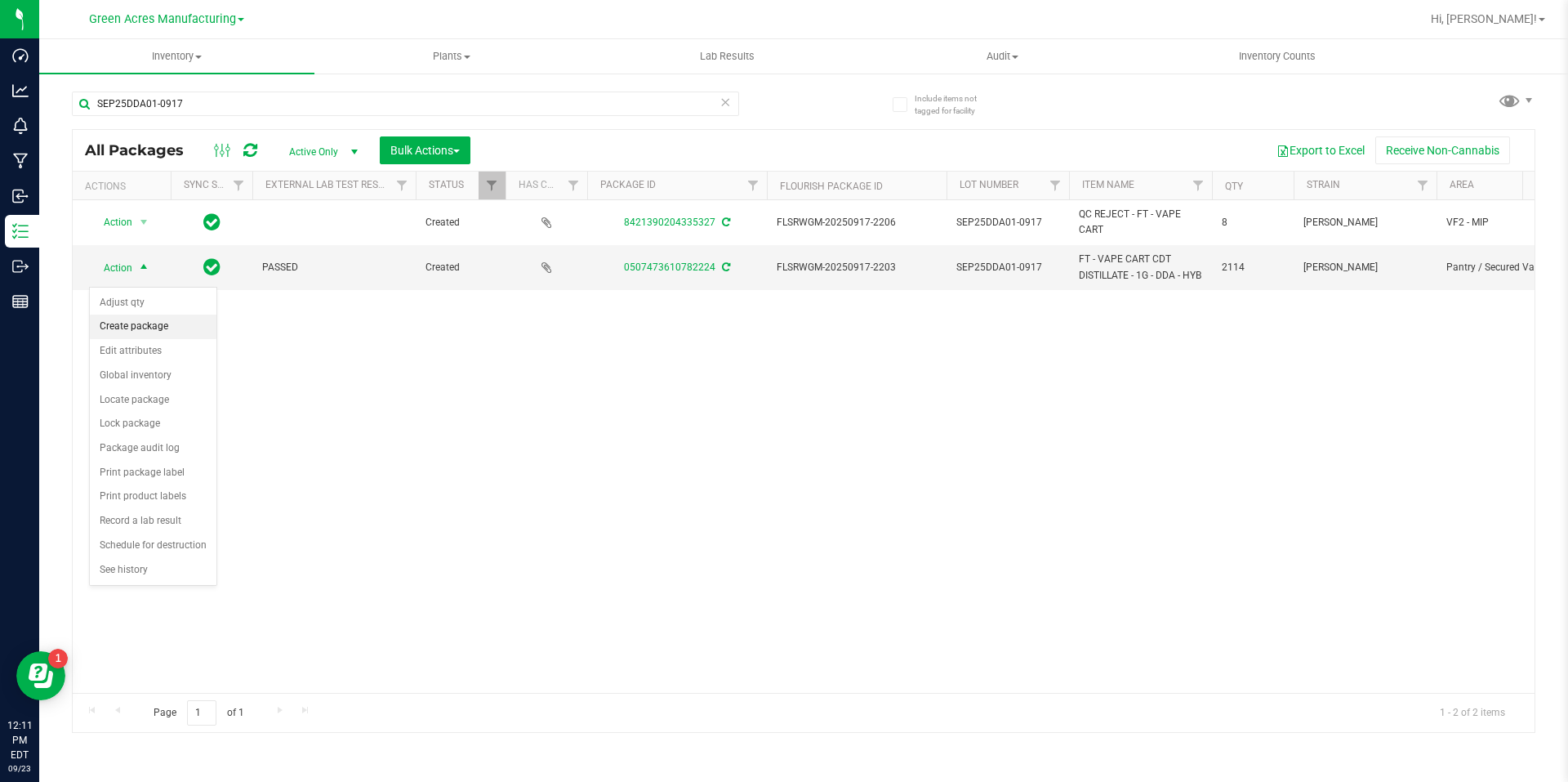
click at [163, 332] on li "Create package" at bounding box center [153, 327] width 127 height 25
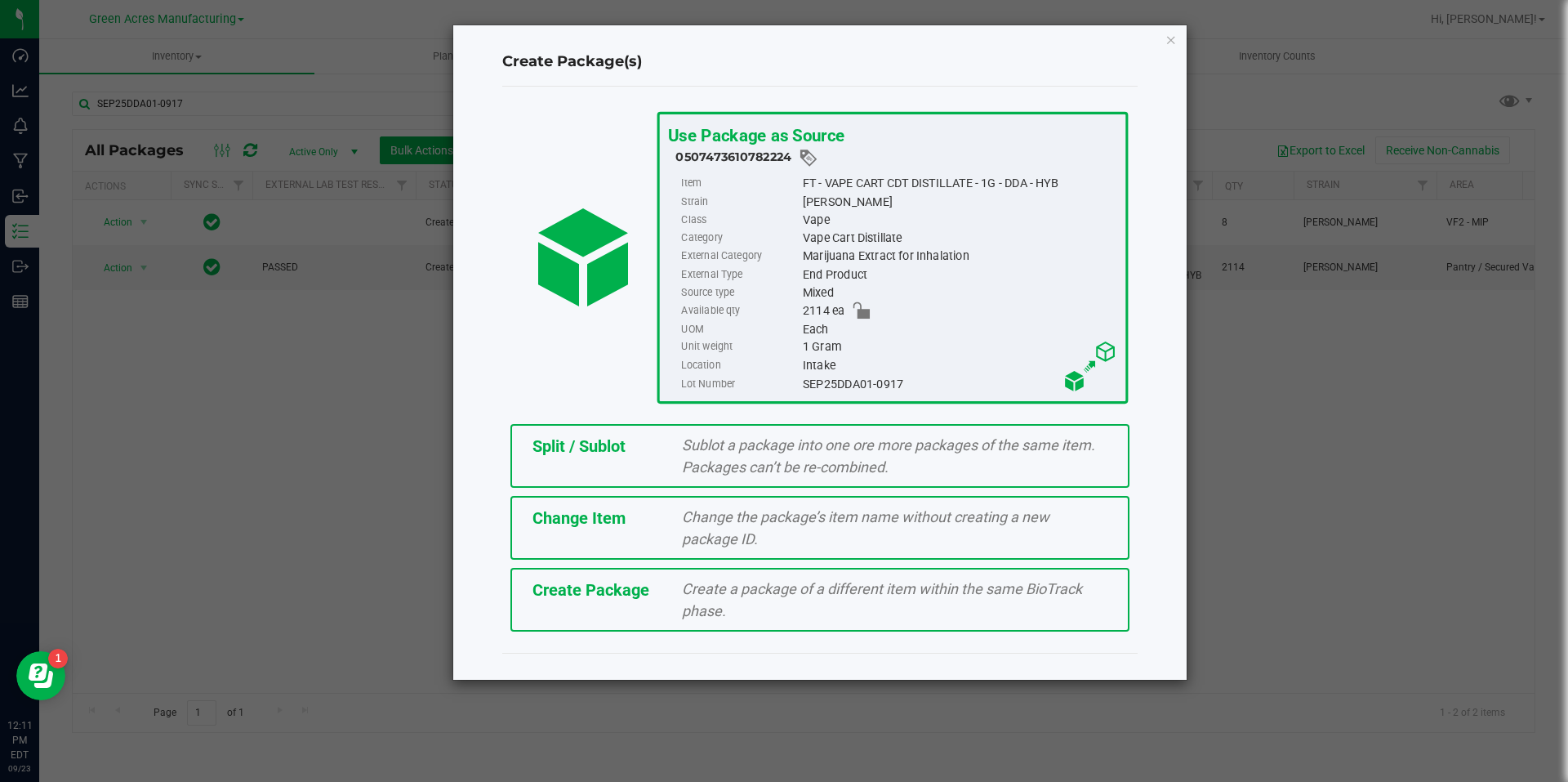
click at [651, 588] on div "Create Package" at bounding box center [595, 590] width 150 height 25
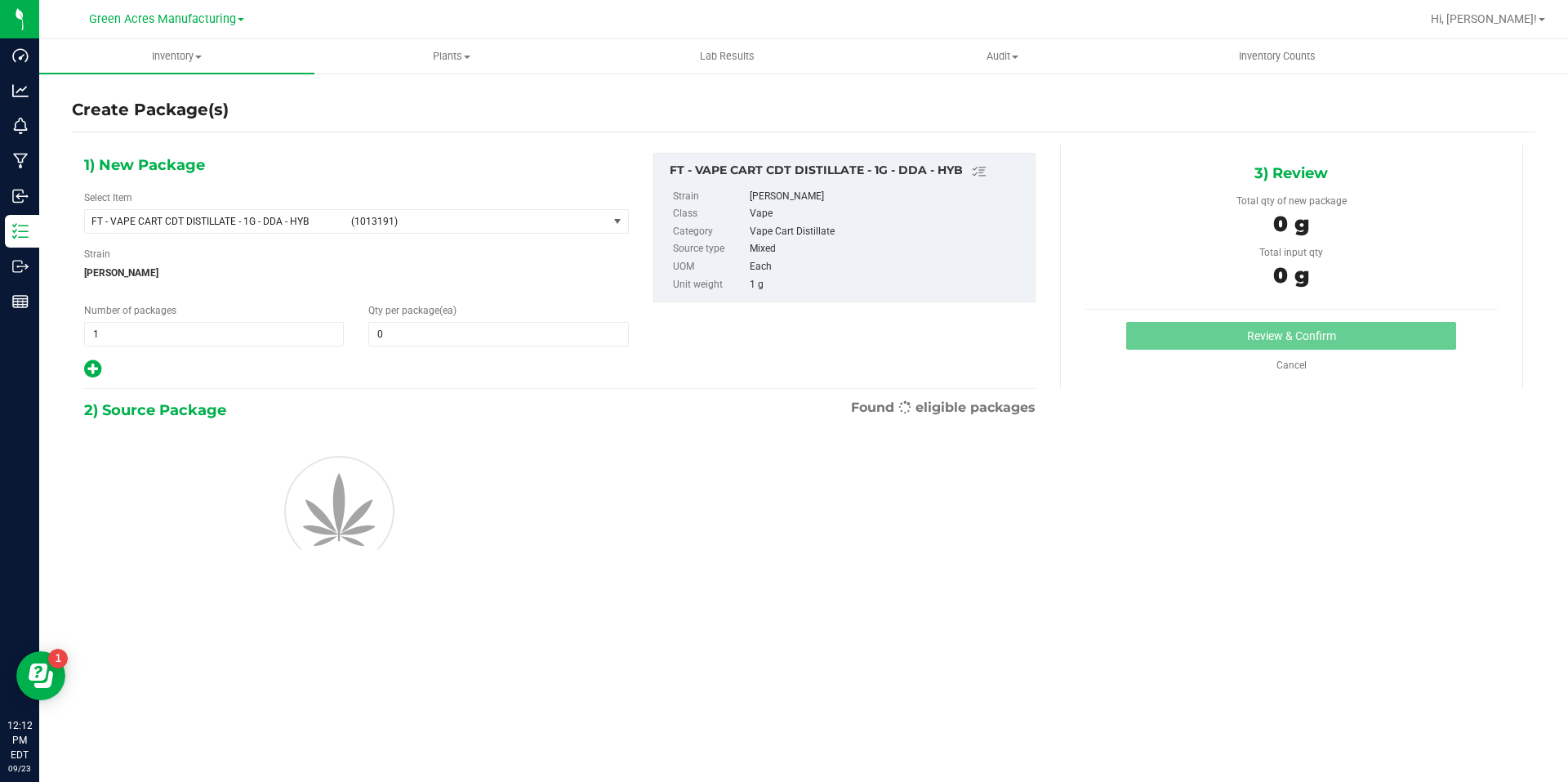
type input "0"
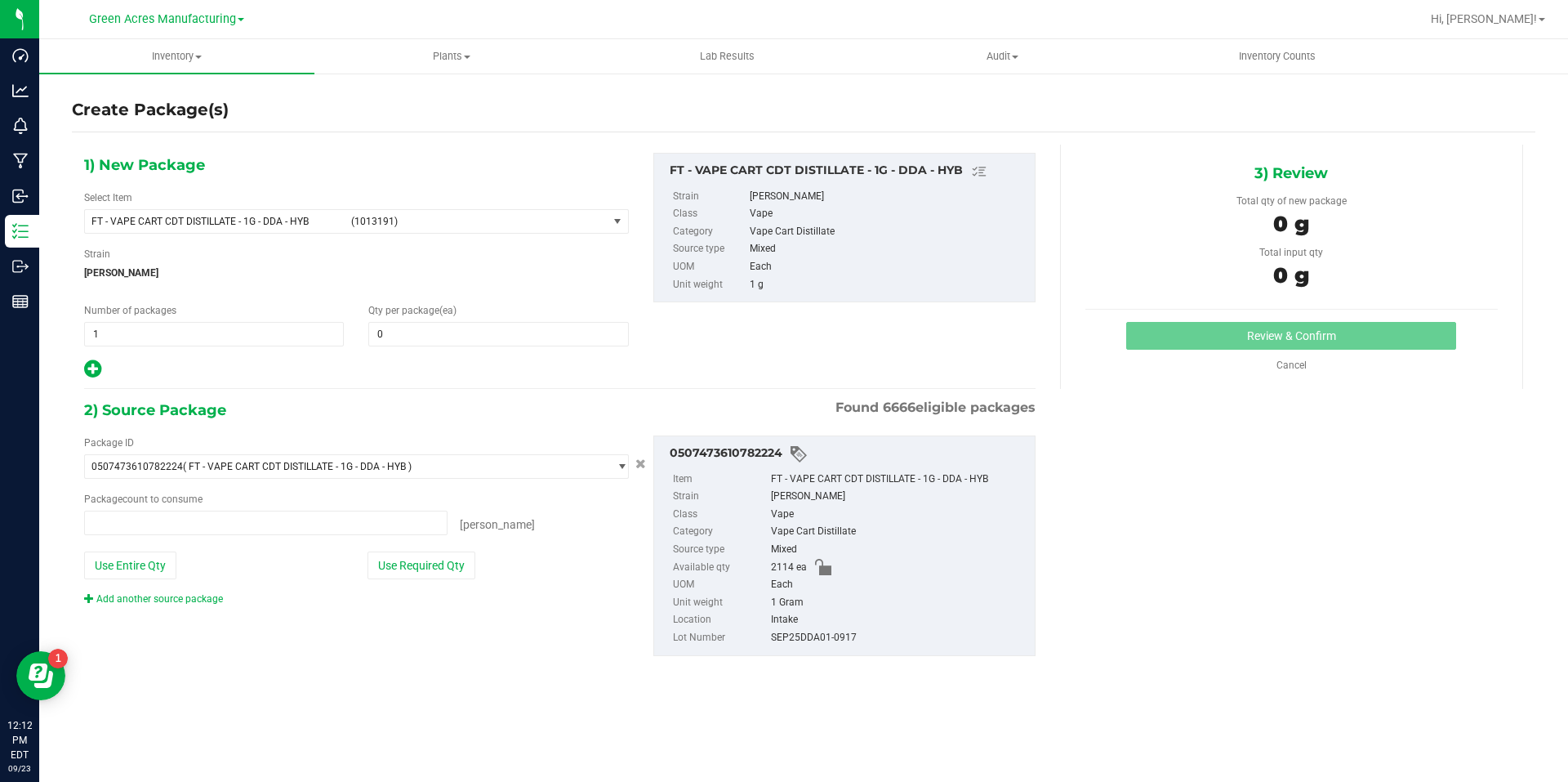
type input "0 ea"
click at [247, 334] on span "1 1" at bounding box center [214, 334] width 260 height 25
click at [452, 229] on span "FT - VAPE CART CDT DISTILLATE - 1G - DDA - HYB (1013191)" at bounding box center [346, 221] width 523 height 23
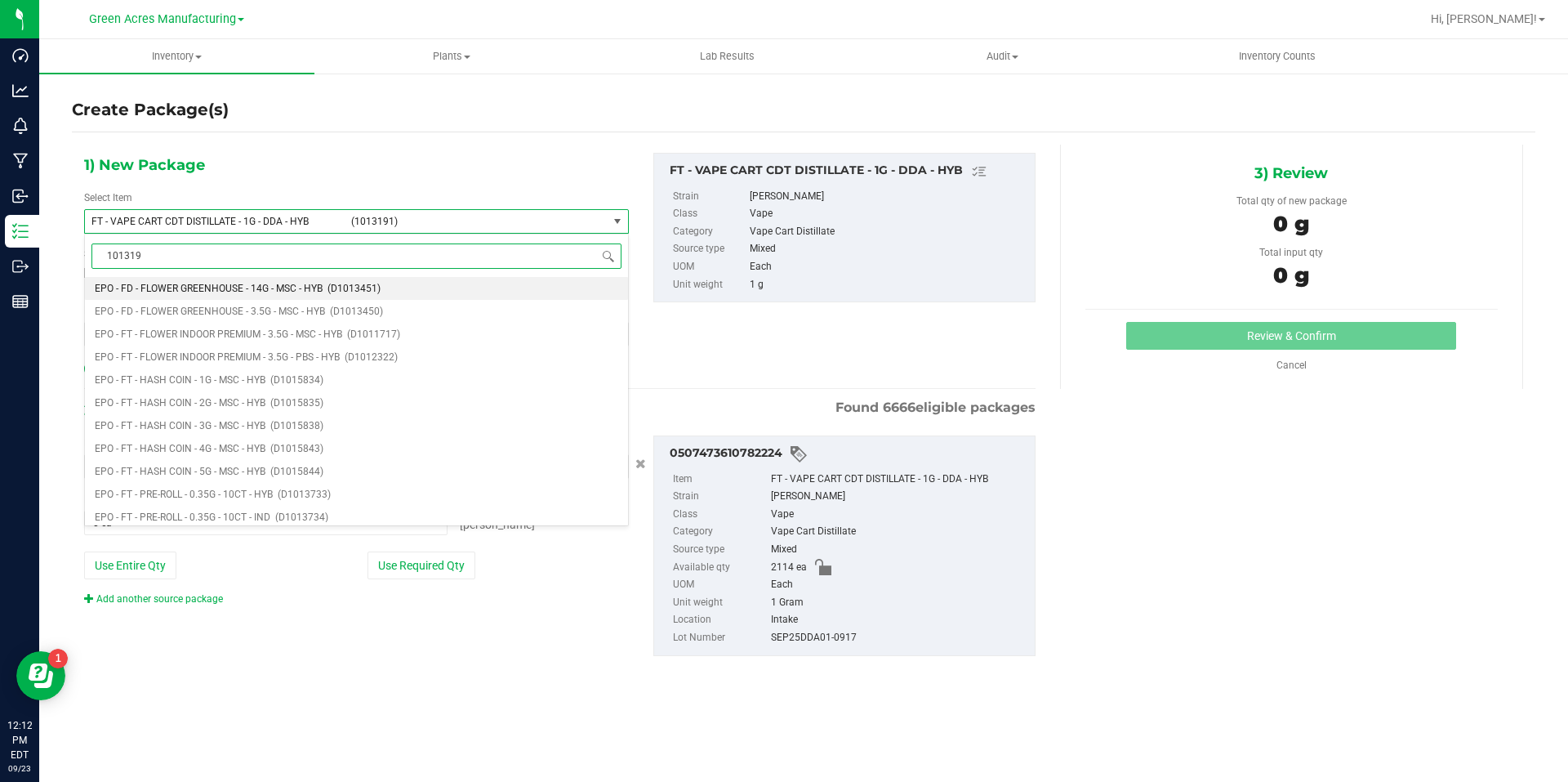
type input "1013191"
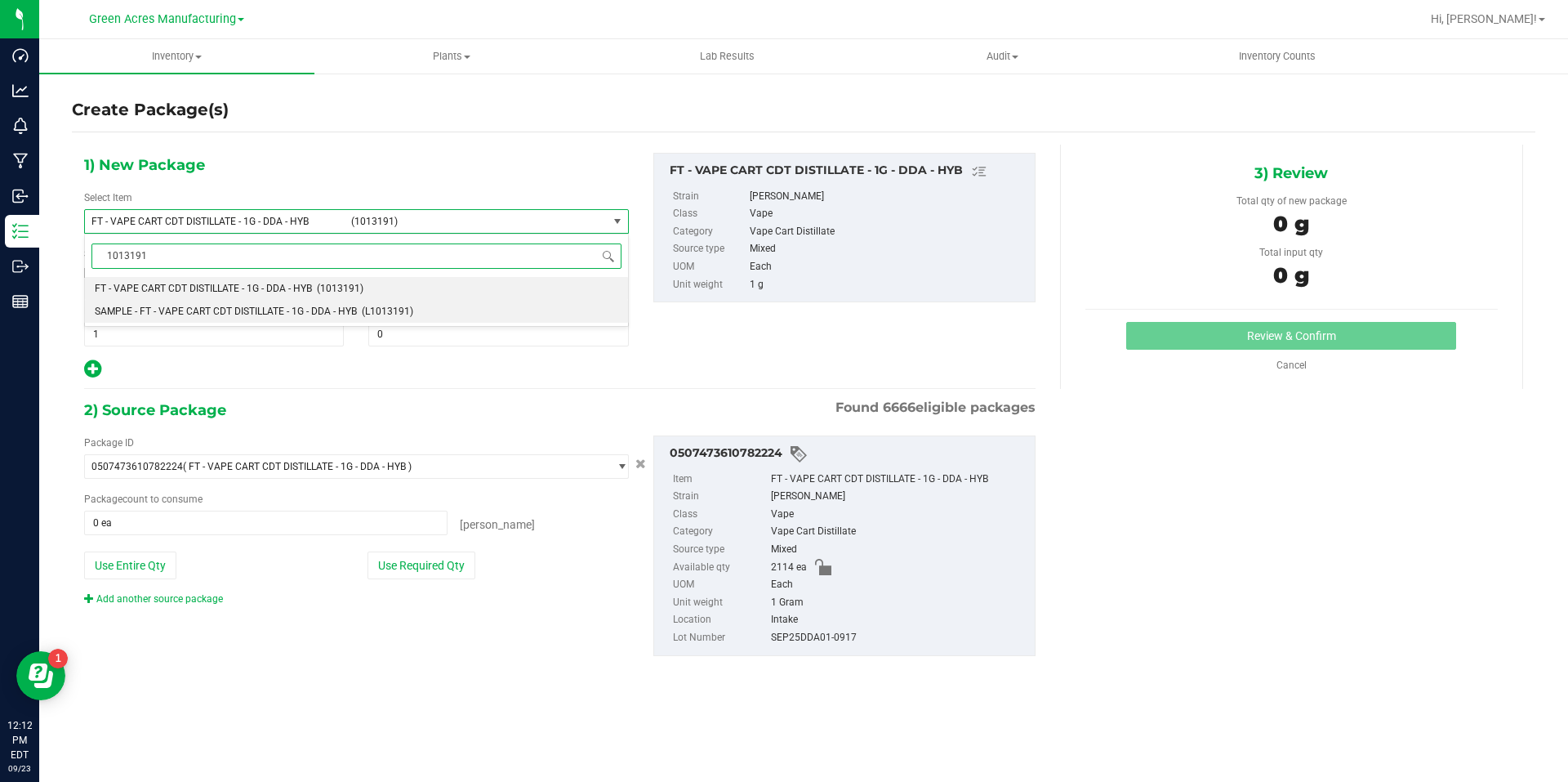
click at [372, 304] on li "SAMPLE - FT - VAPE CART CDT DISTILLATE - 1G - DDA - HYB (L1013191)" at bounding box center [356, 311] width 543 height 23
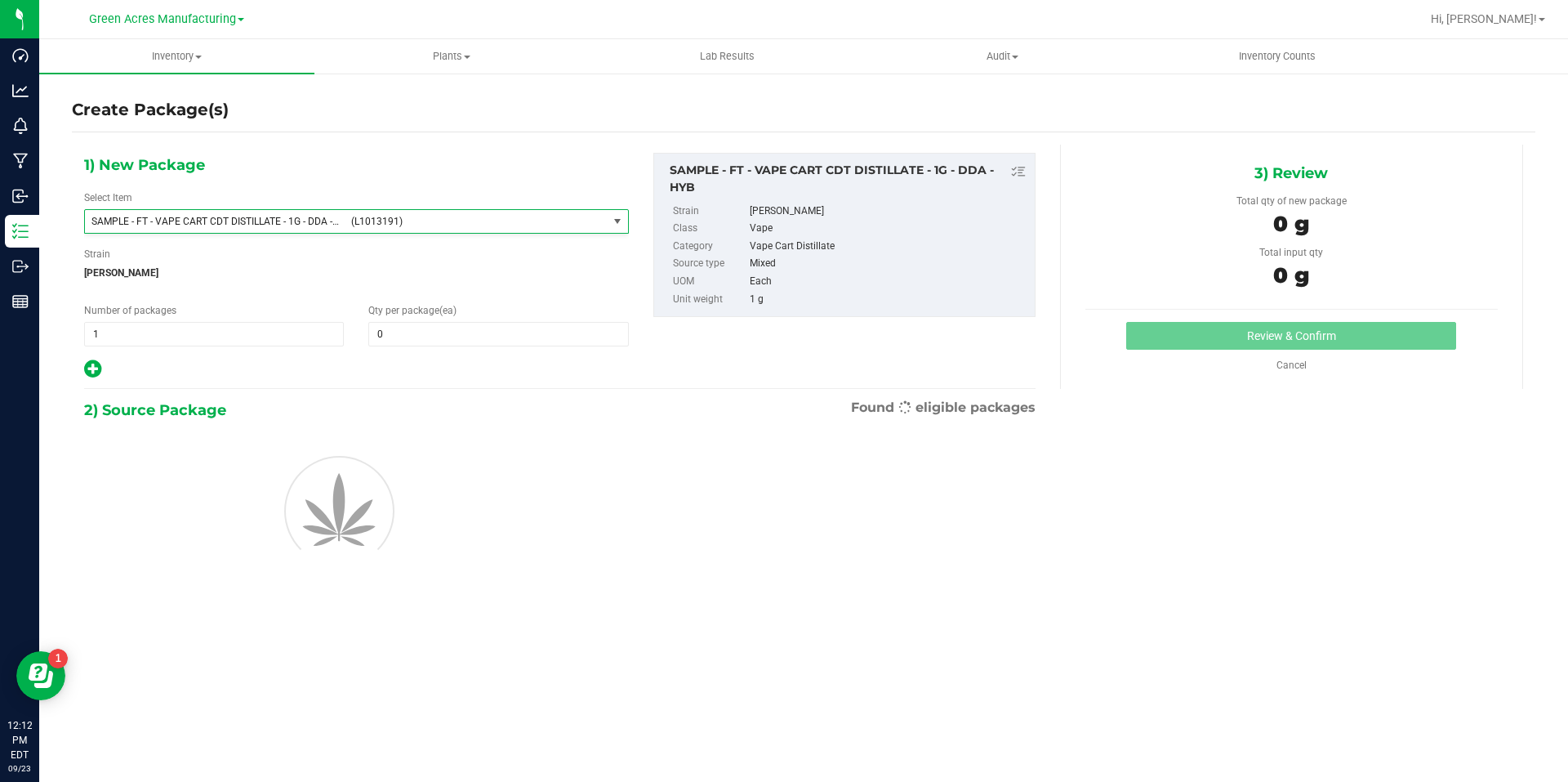
type input "0"
click at [329, 330] on span "1 1" at bounding box center [214, 334] width 260 height 25
type input "2"
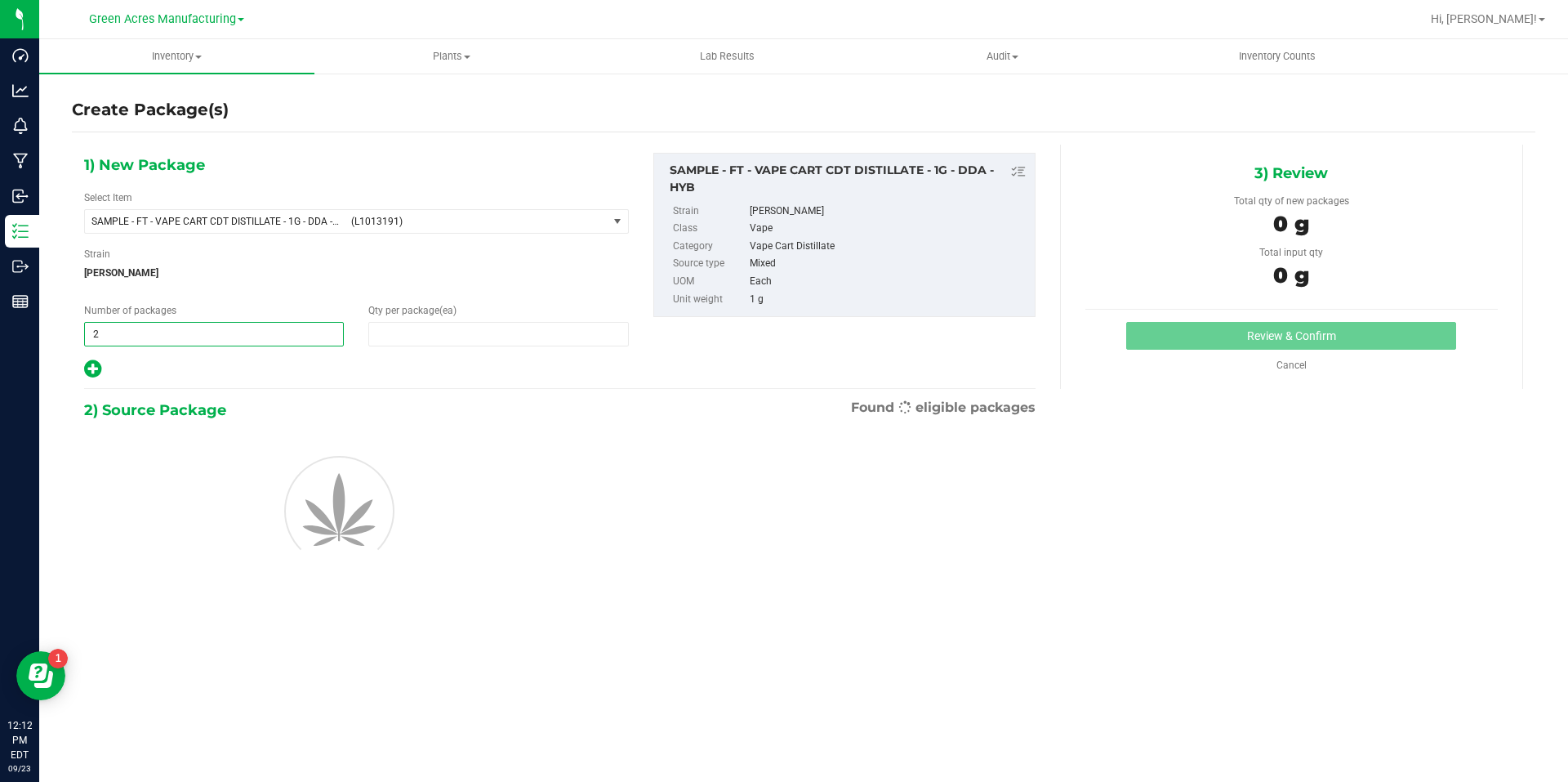
type input "1"
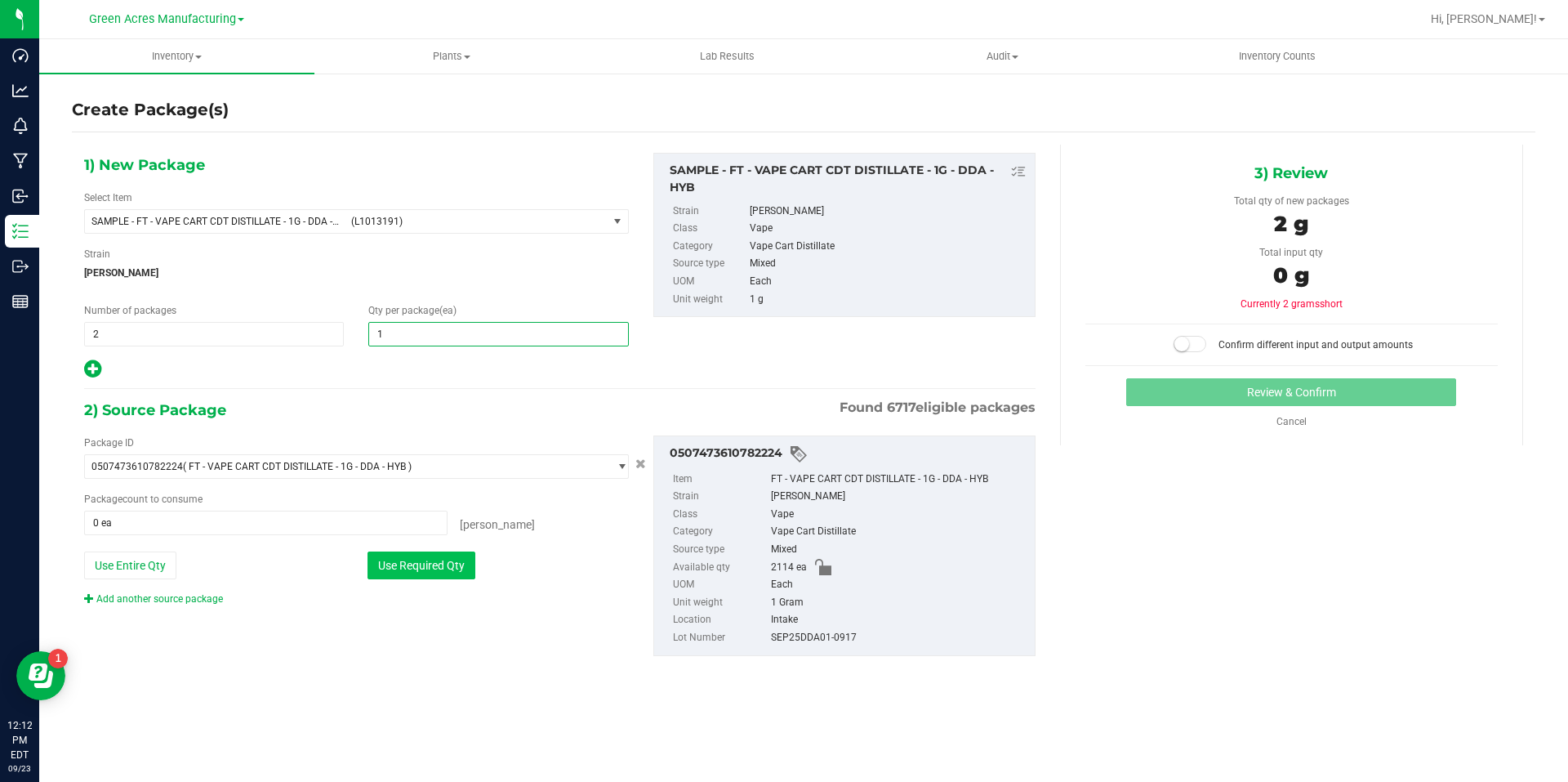
type input "1"
click at [426, 555] on button "Use Required Qty" at bounding box center [421, 565] width 108 height 28
type input "2 ea"
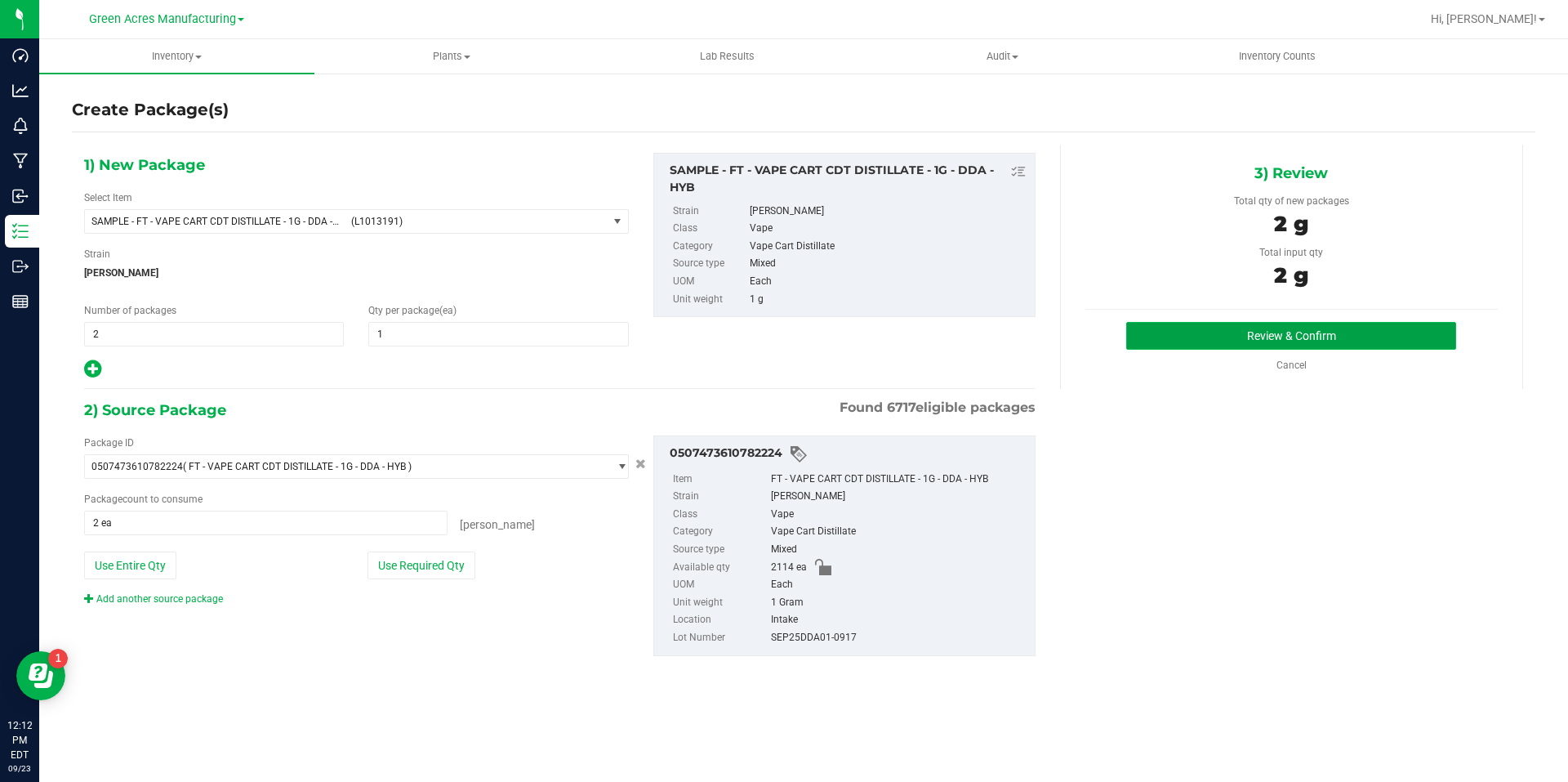
click at [1208, 337] on button "Review & Confirm" at bounding box center [1291, 336] width 330 height 28
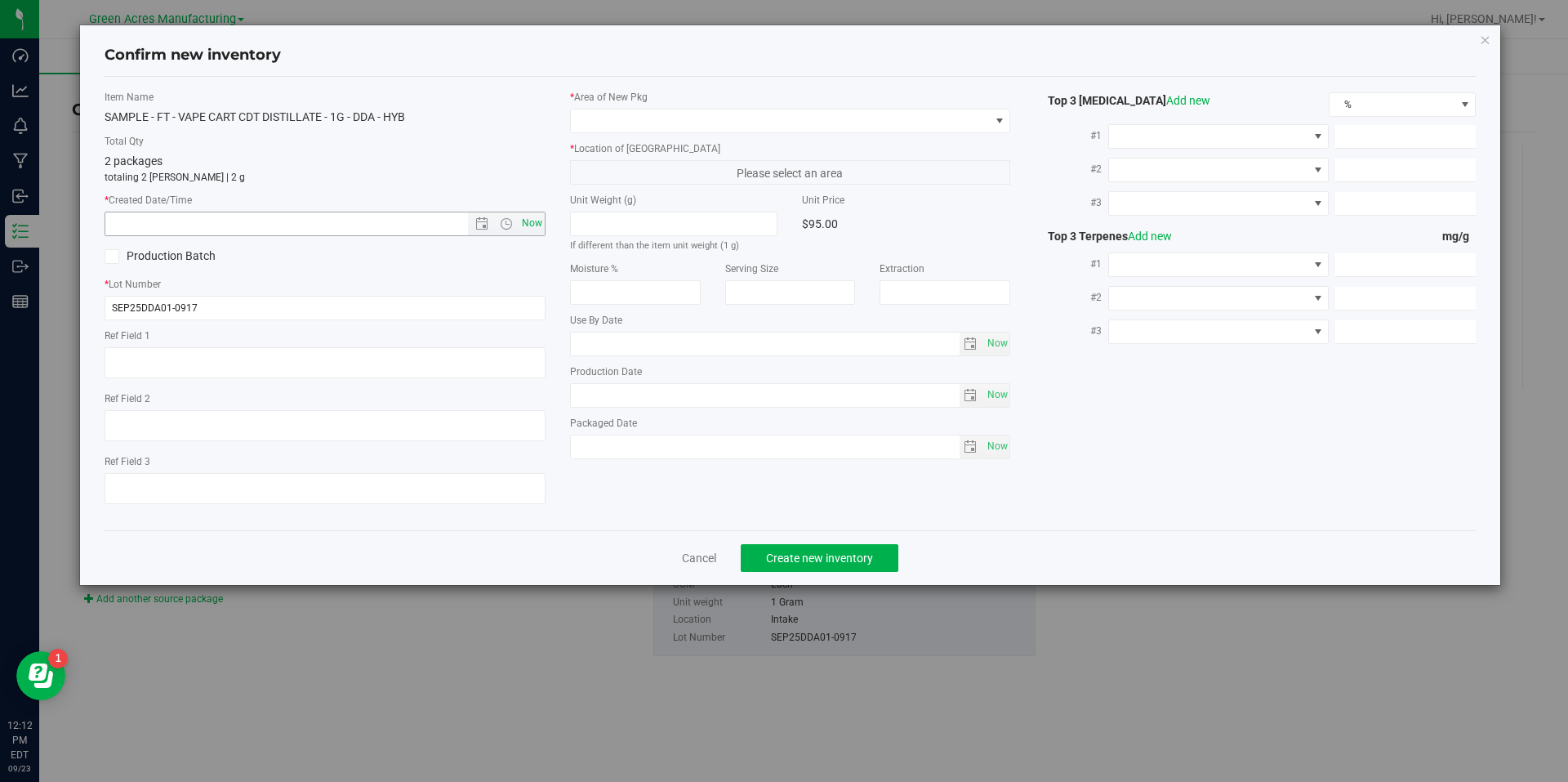
click at [546, 223] on div "Item Name SAMPLE - FT - VAPE CART CDT DISTILLATE - 1G - DDA - HYB Total Qty 2 p…" at bounding box center [325, 303] width 466 height 427
click at [543, 223] on span "Now" at bounding box center [532, 223] width 28 height 24
type input "9/23/2025 12:12 PM"
click at [680, 132] on span at bounding box center [780, 121] width 419 height 23
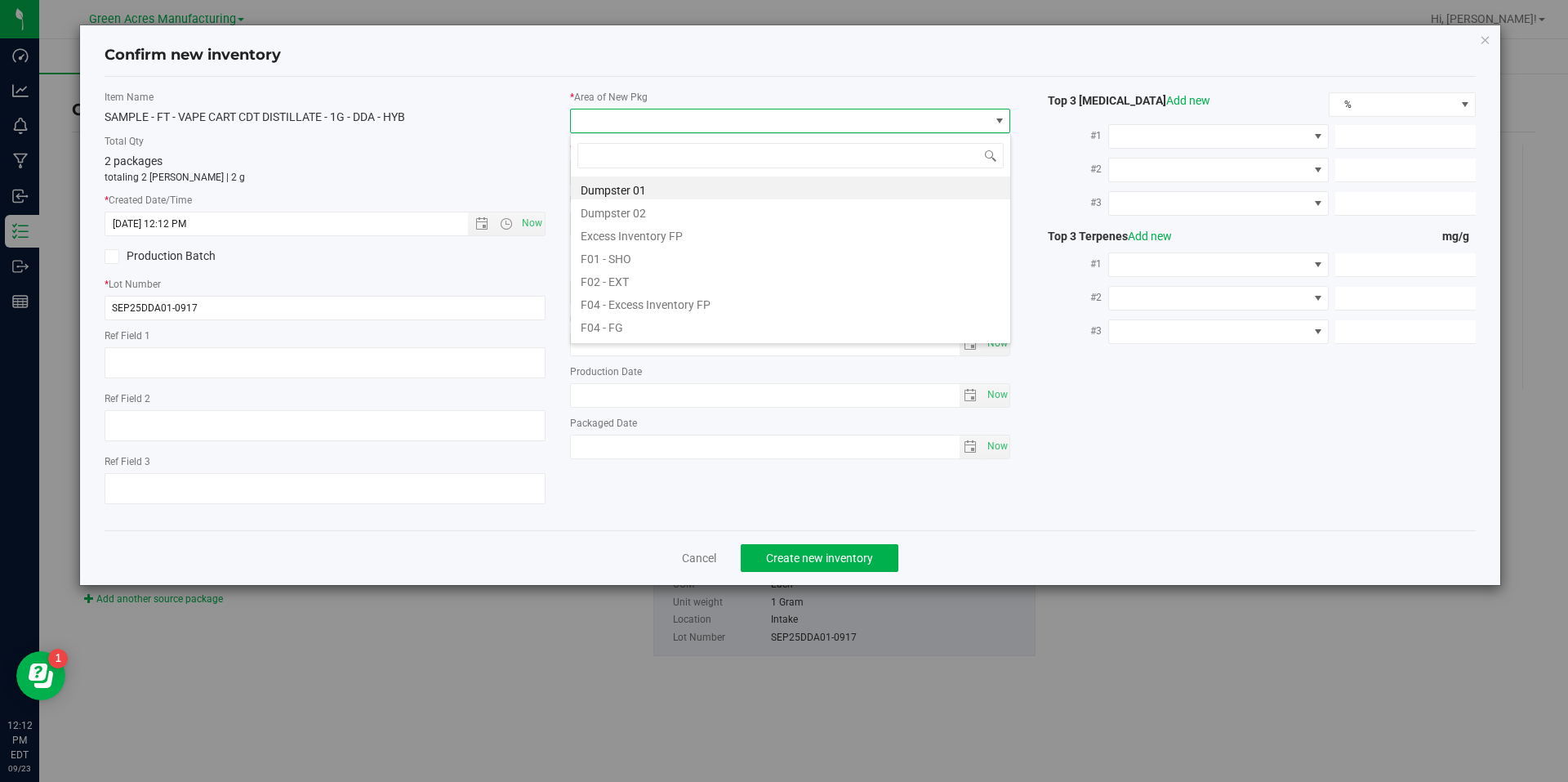
scroll to position [25, 441]
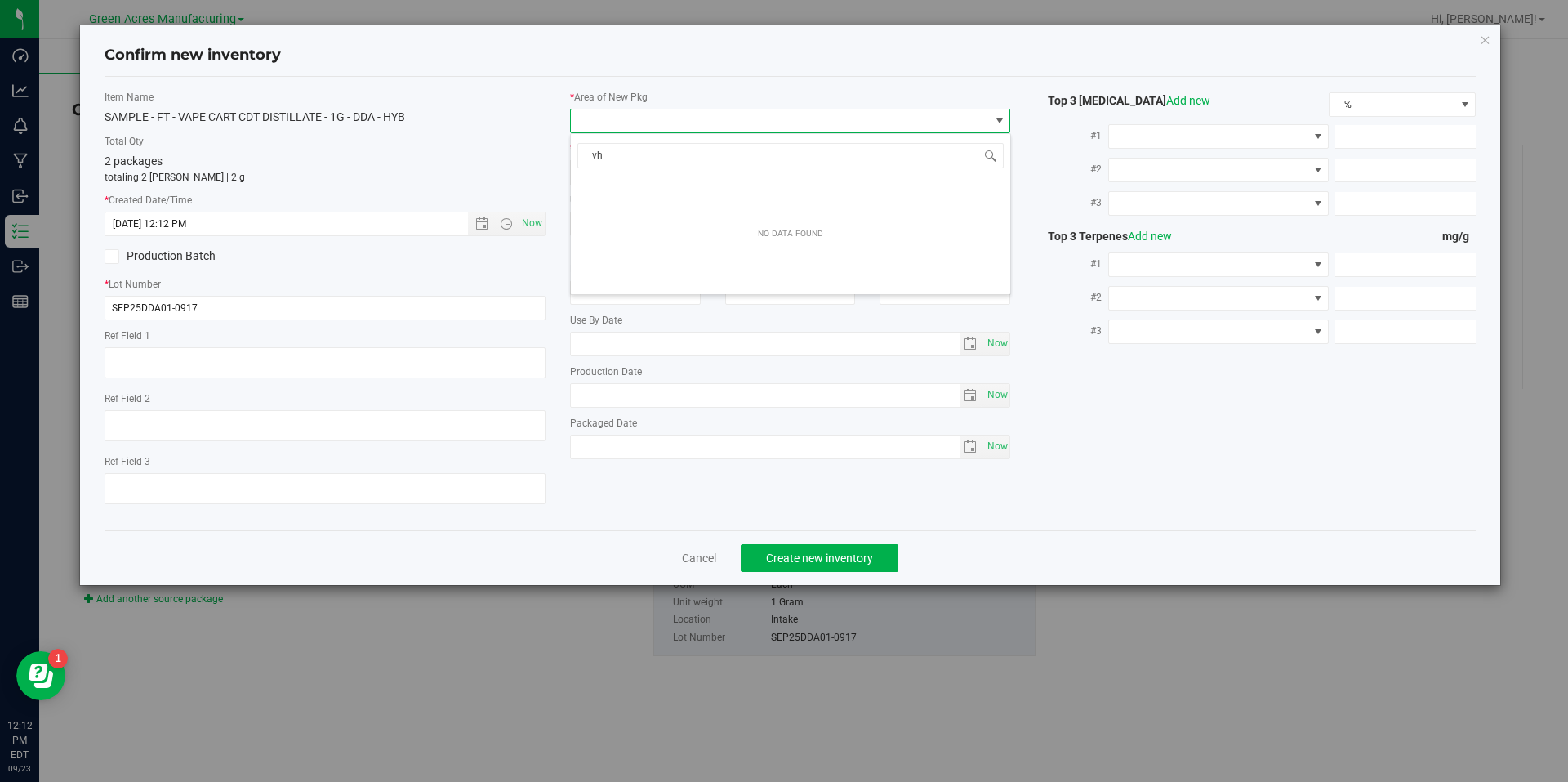
type input "v"
type input "vf2"
click at [689, 304] on li "VF2 - WHS" at bounding box center [791, 302] width 439 height 23
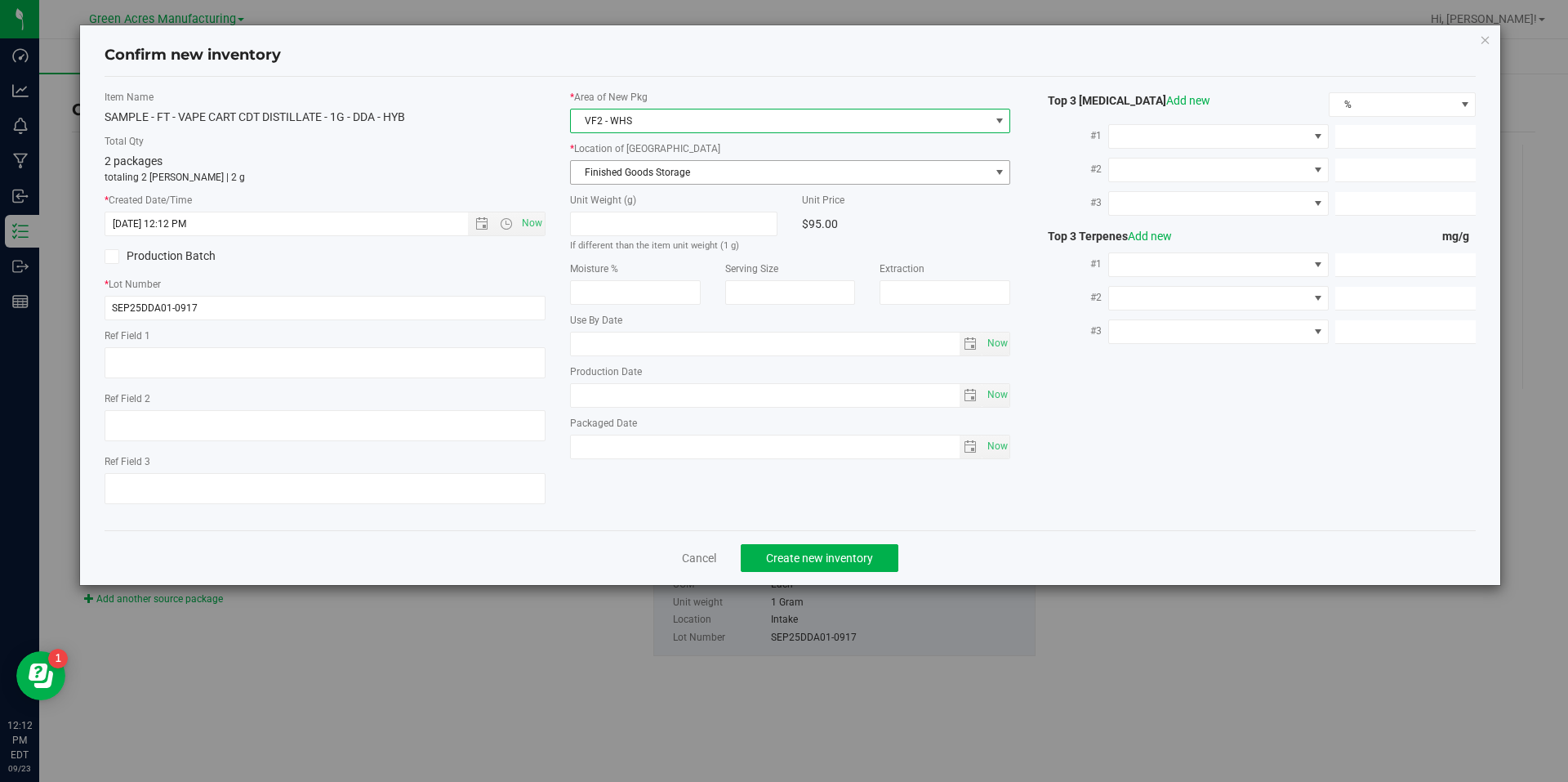
click at [712, 178] on span "Finished Goods Storage" at bounding box center [780, 172] width 419 height 23
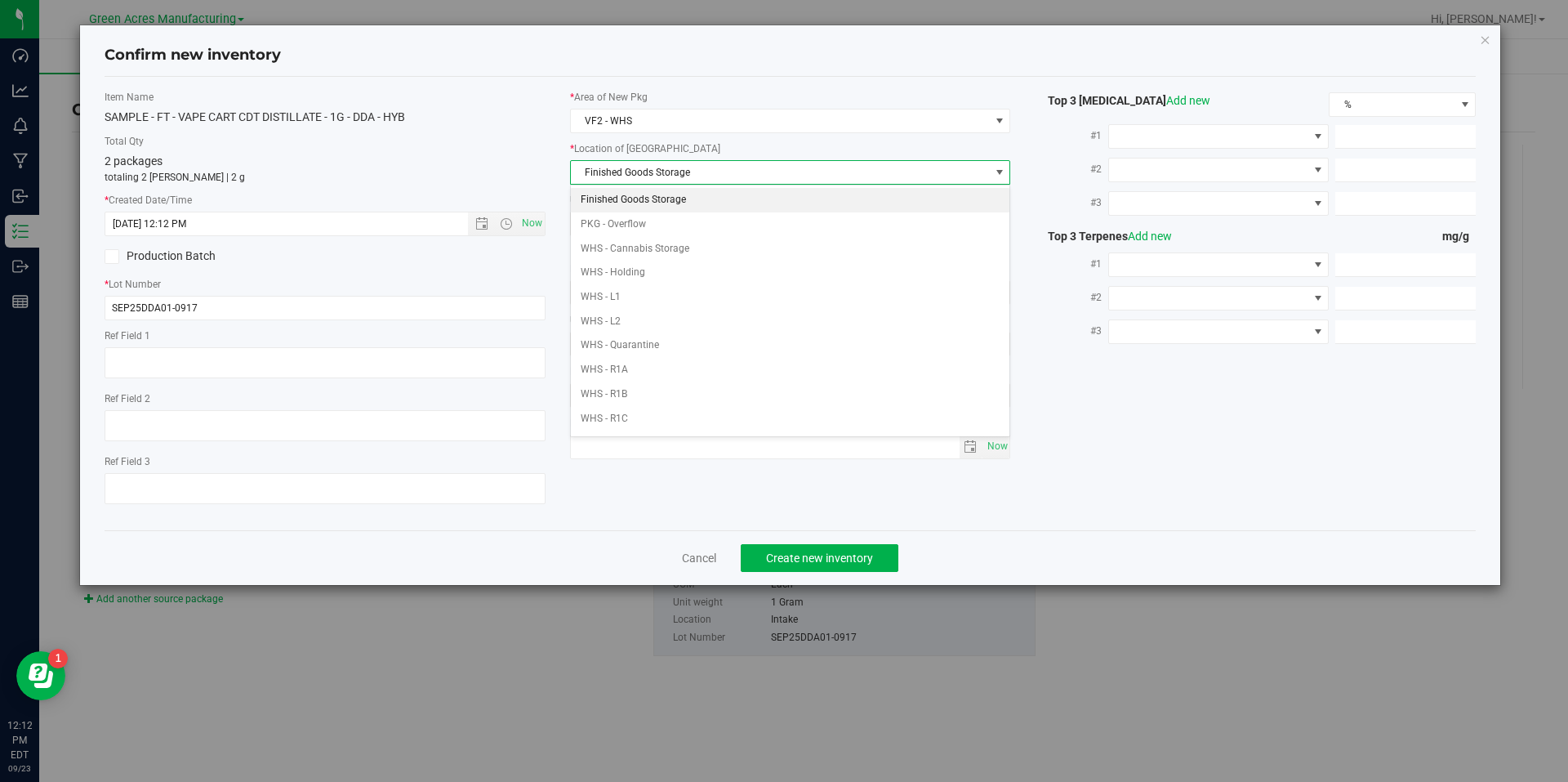
click at [707, 199] on li "Finished Goods Storage" at bounding box center [791, 200] width 439 height 25
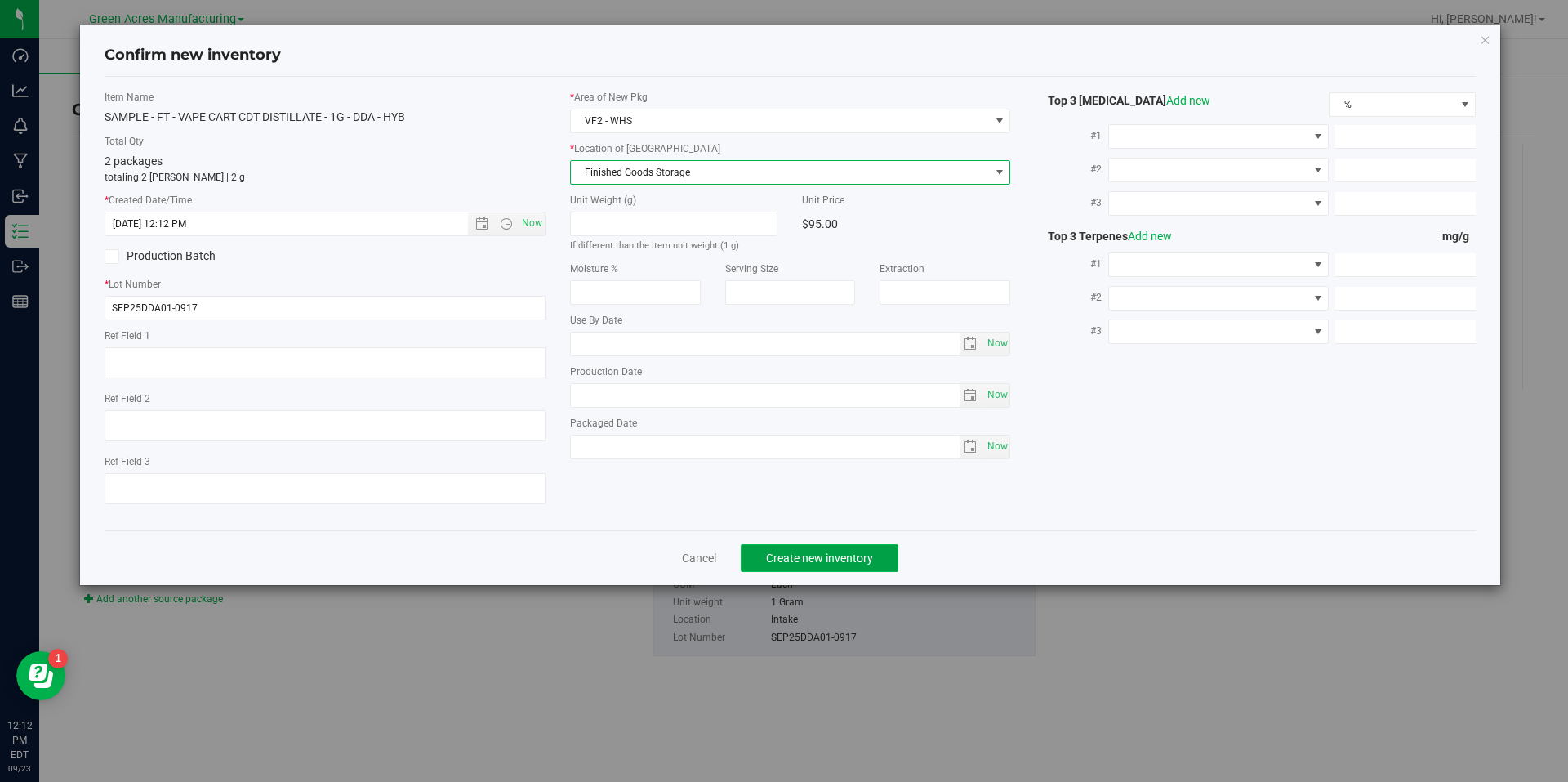
click at [791, 560] on span "Create new inventory" at bounding box center [819, 558] width 107 height 13
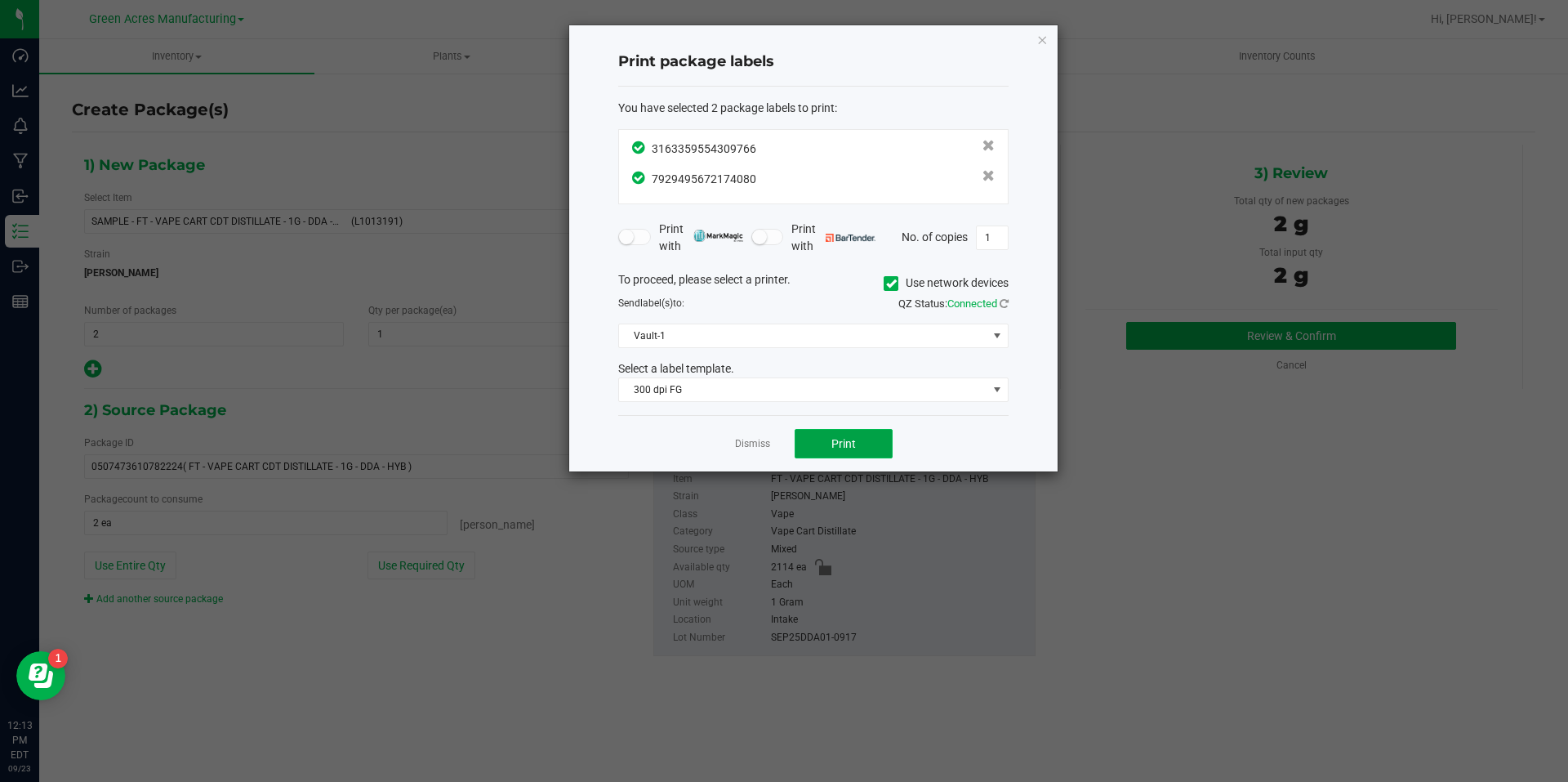
click at [820, 440] on button "Print" at bounding box center [844, 444] width 98 height 29
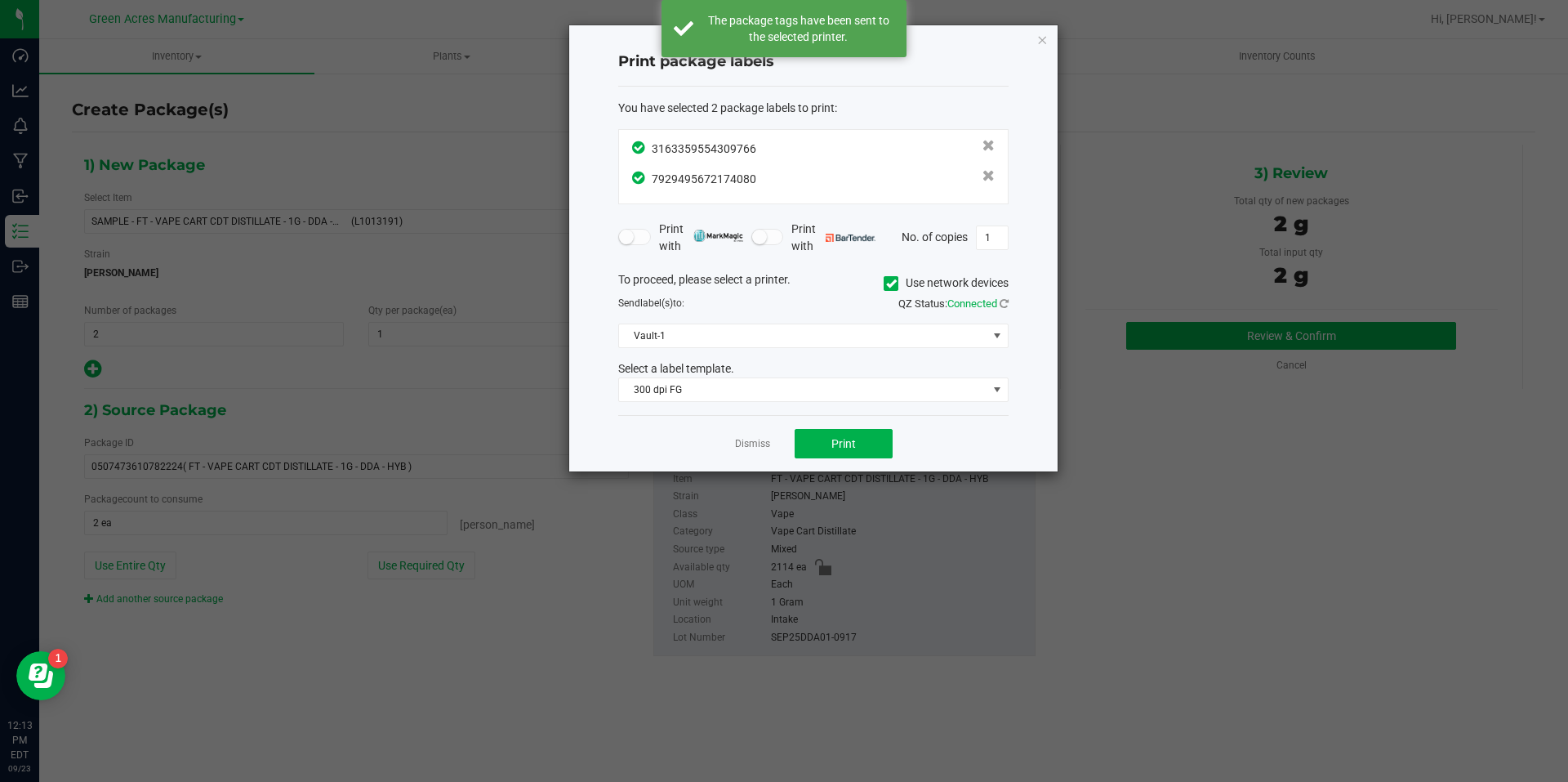
click at [757, 454] on div "Dismiss Print" at bounding box center [813, 443] width 390 height 56
click at [755, 446] on link "Dismiss" at bounding box center [752, 444] width 35 height 14
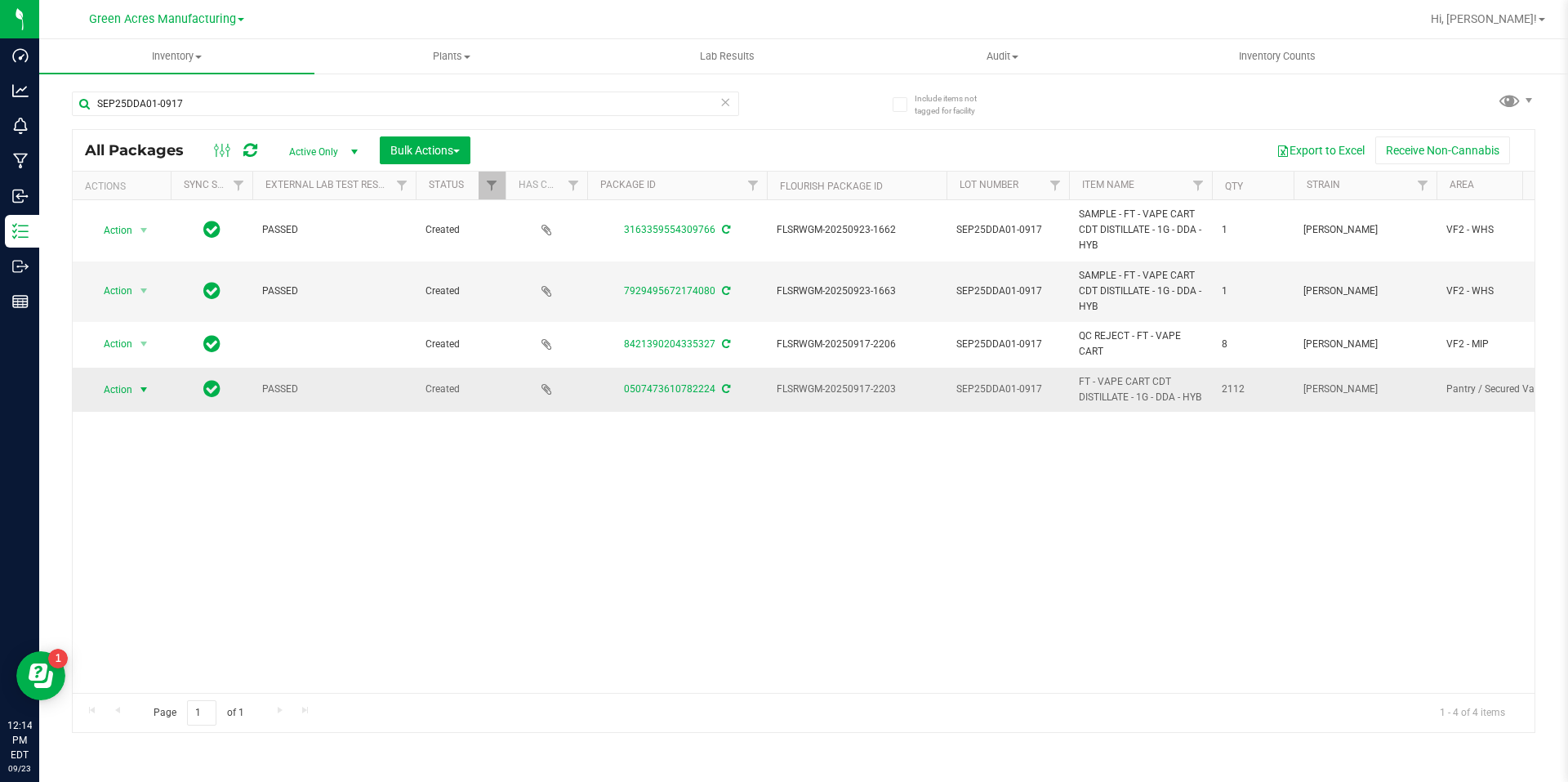
click at [140, 393] on span "select" at bounding box center [144, 390] width 13 height 13
click at [158, 445] on li "Create package" at bounding box center [153, 449] width 127 height 25
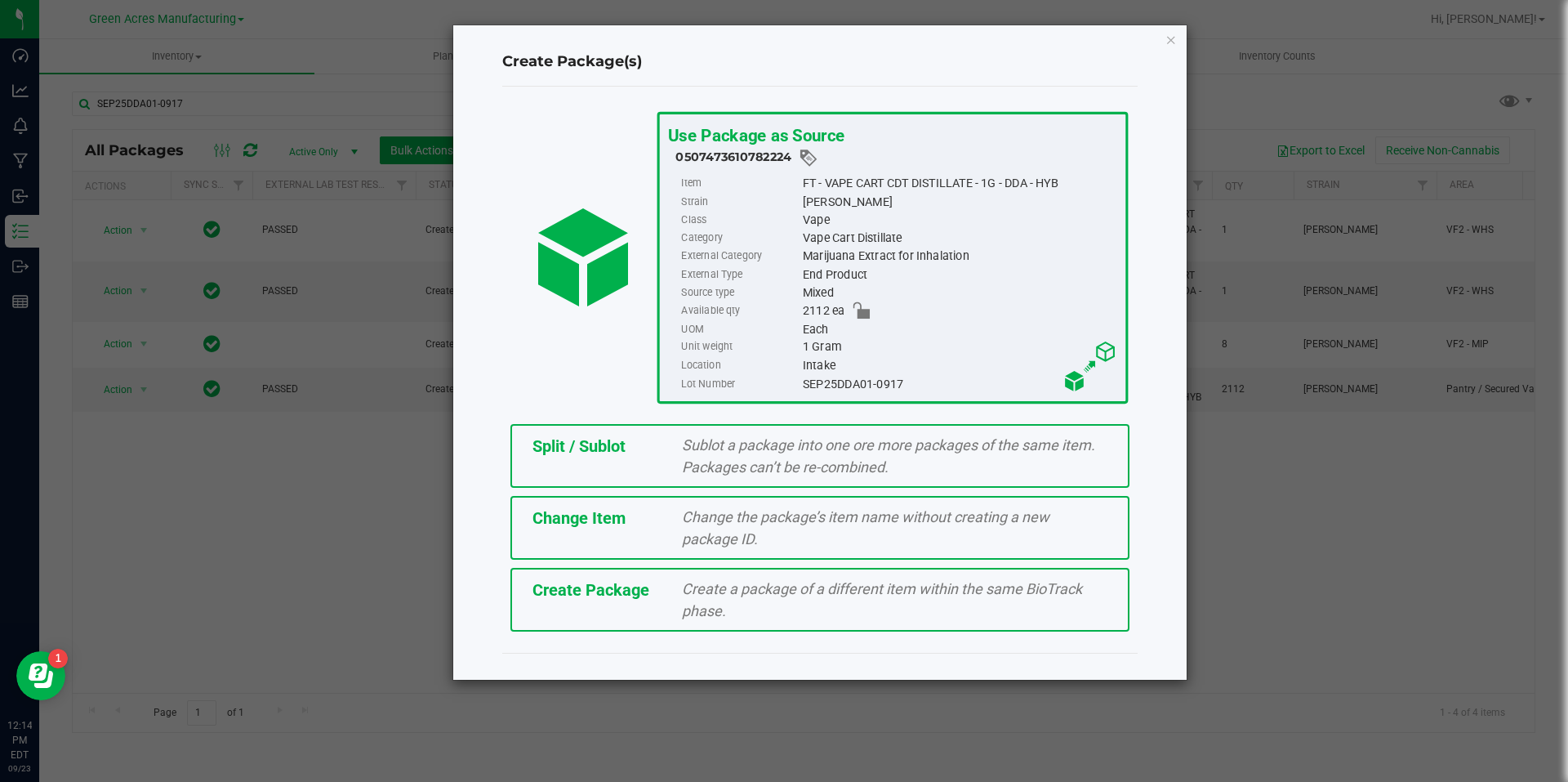
click at [641, 461] on div "Split / Sublot Sublot a package into one ore more packages of the same item. Pa…" at bounding box center [820, 456] width 619 height 64
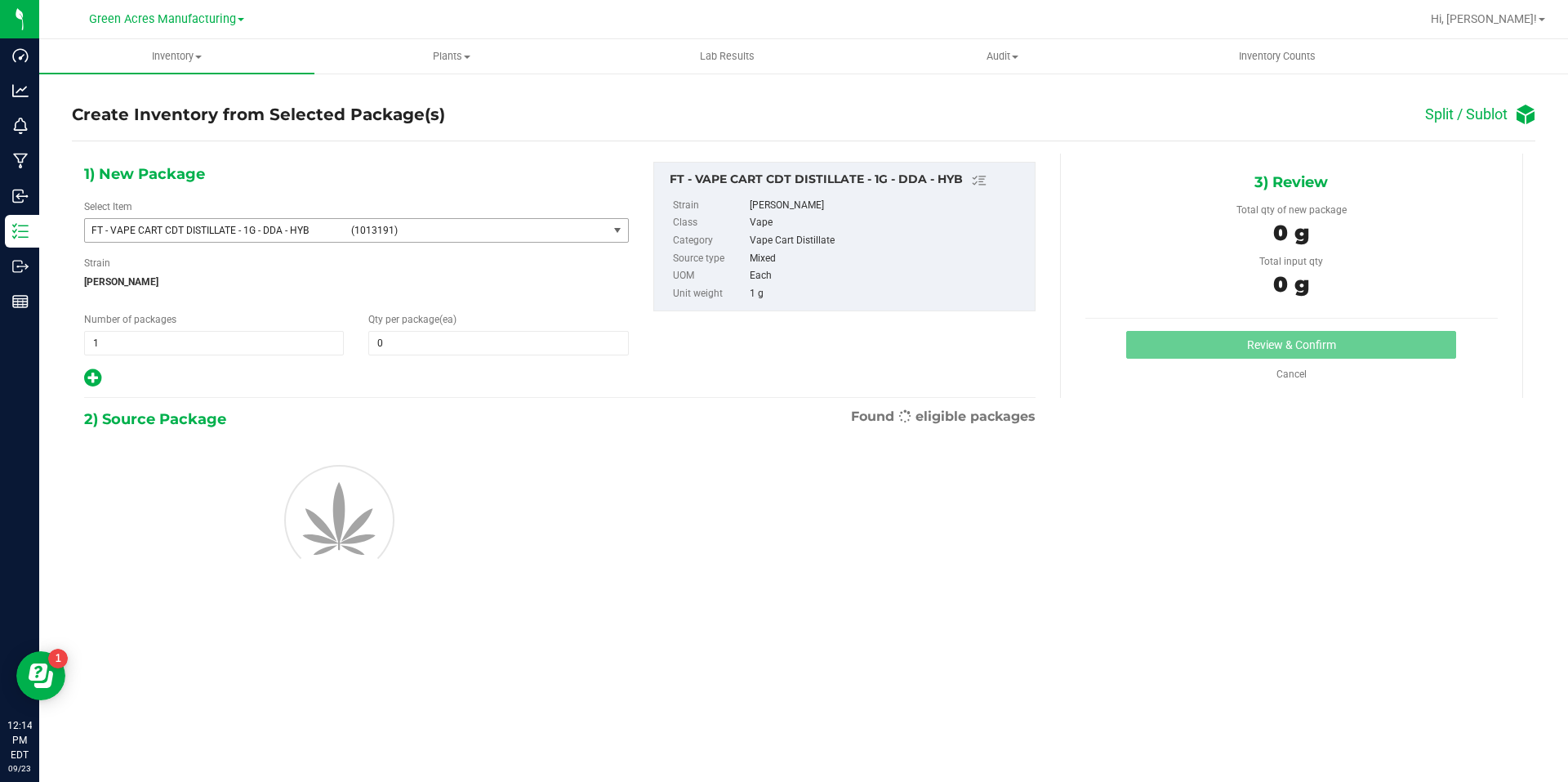
click at [397, 229] on span "(1013191)" at bounding box center [476, 230] width 250 height 11
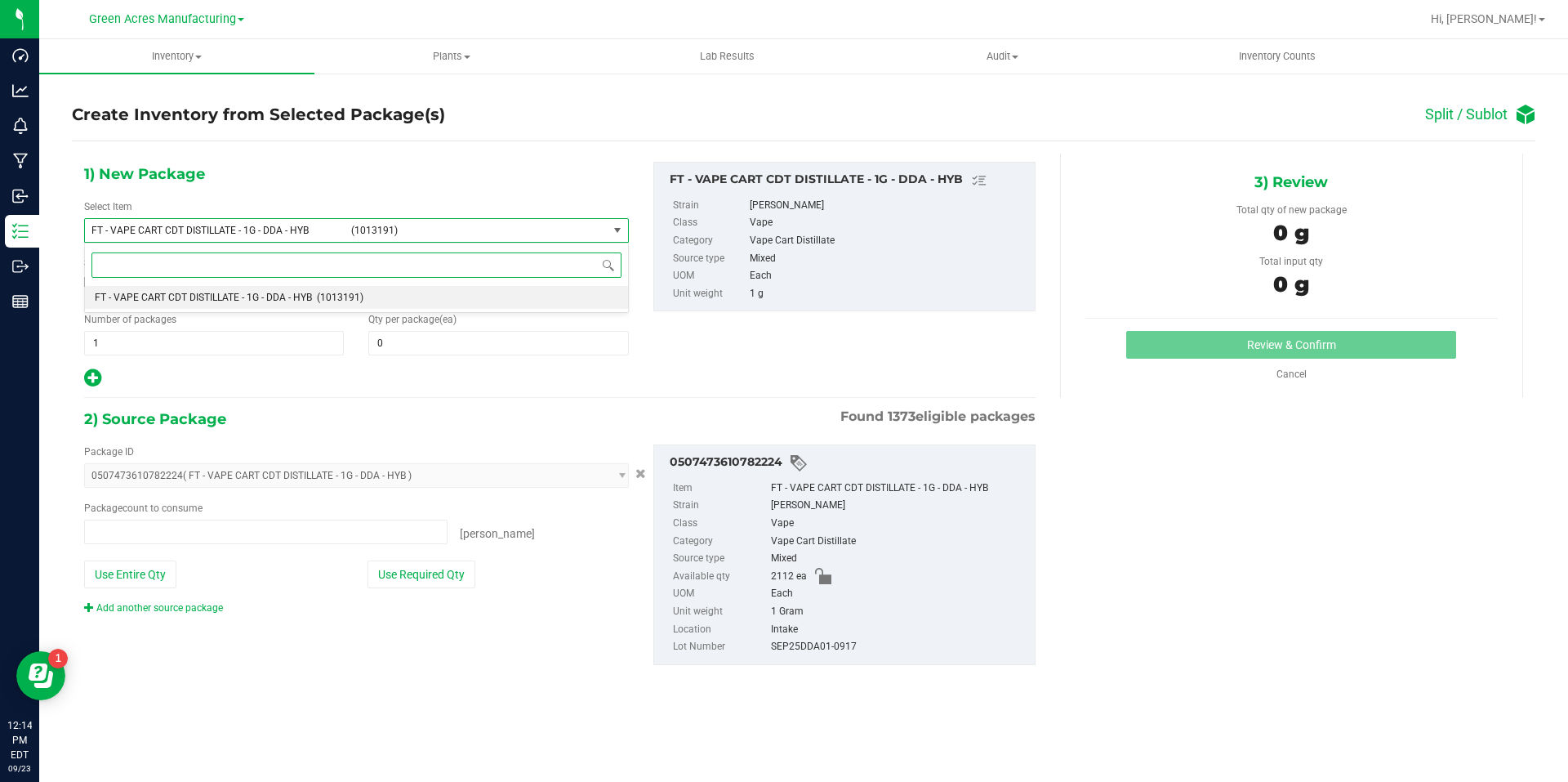
type input "0 ea"
click at [327, 348] on span "1 1" at bounding box center [214, 343] width 260 height 25
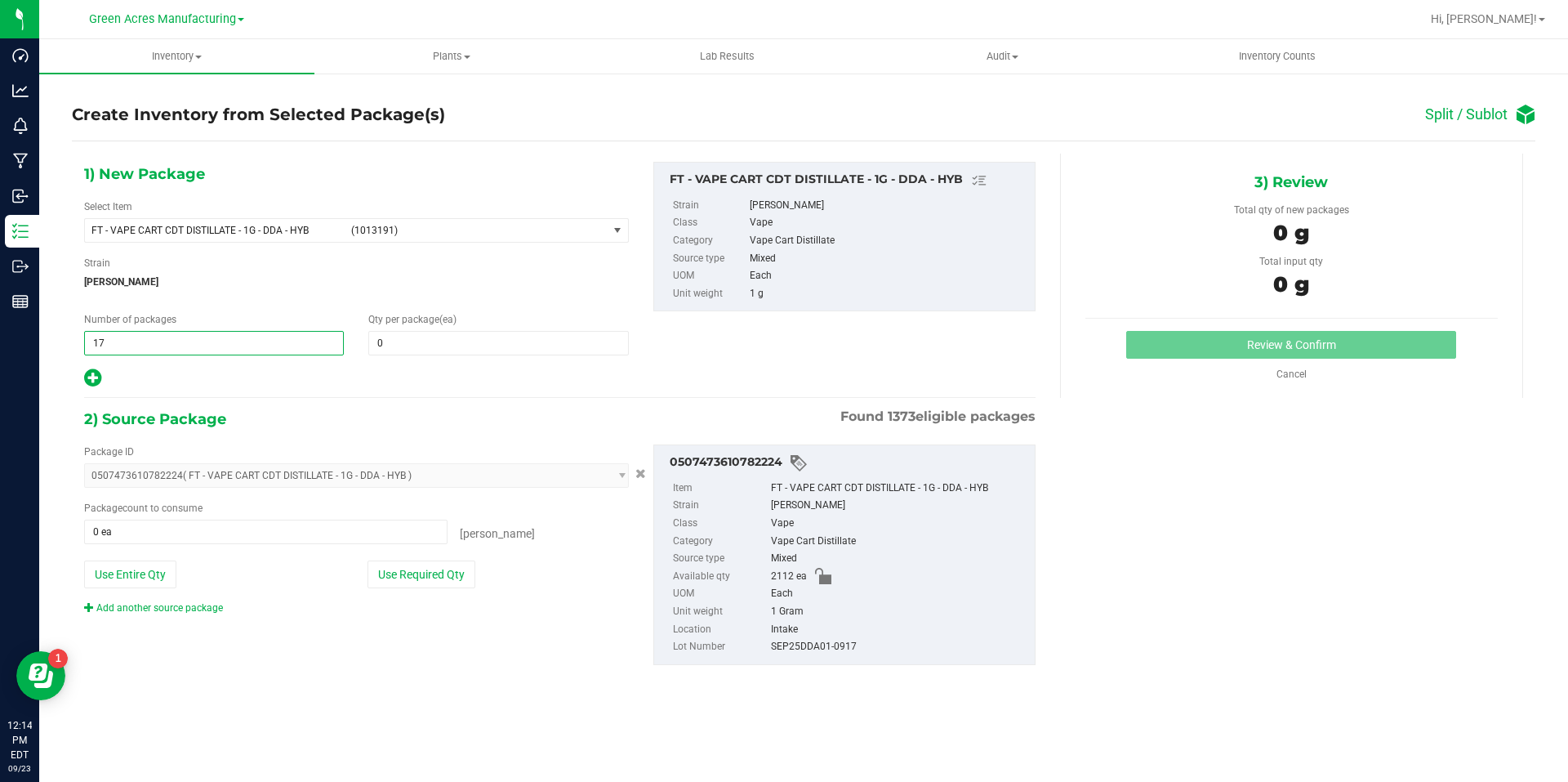
type input "176"
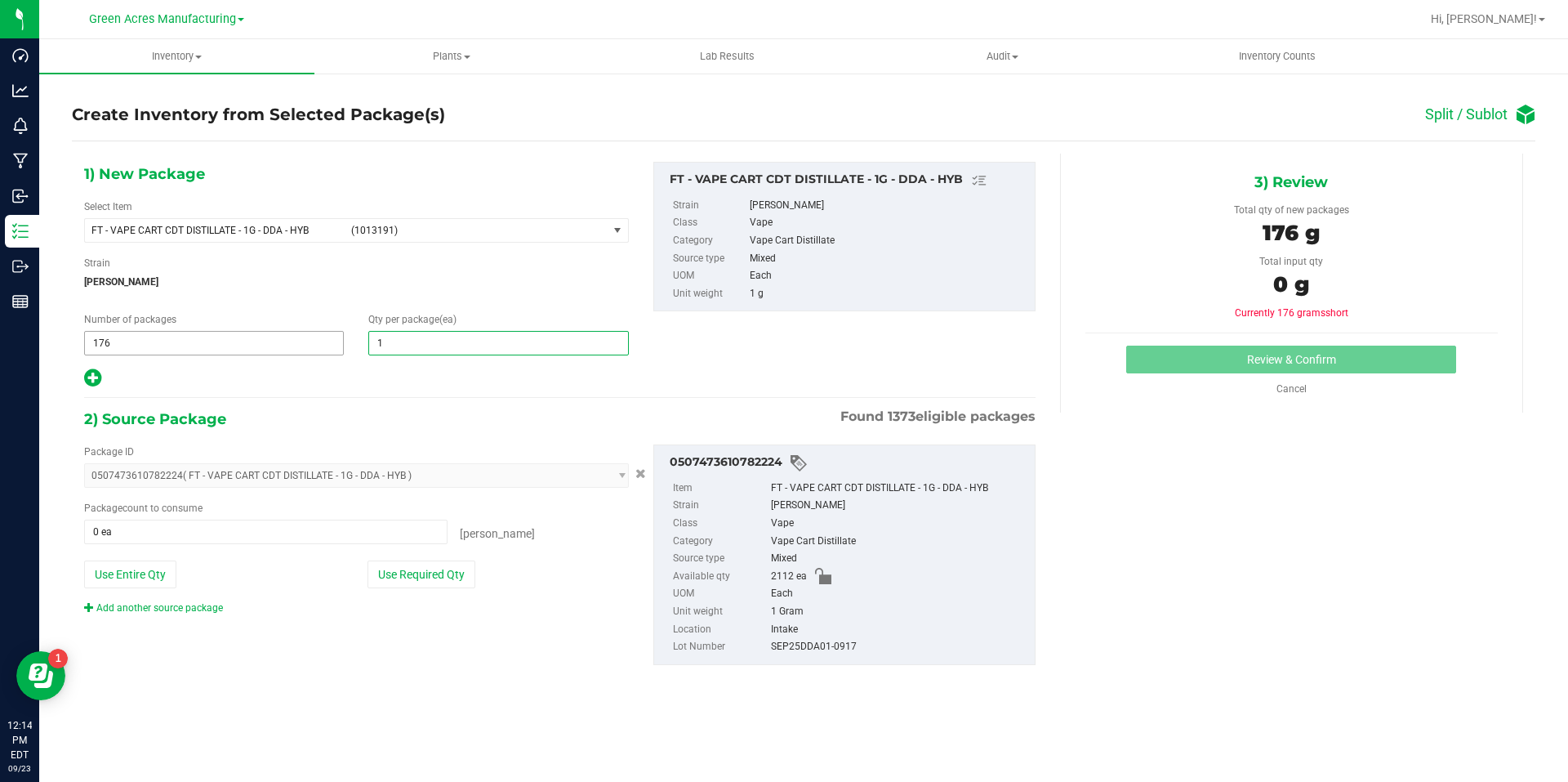
type input "12"
click at [90, 375] on icon at bounding box center [92, 378] width 17 height 20
type input "12"
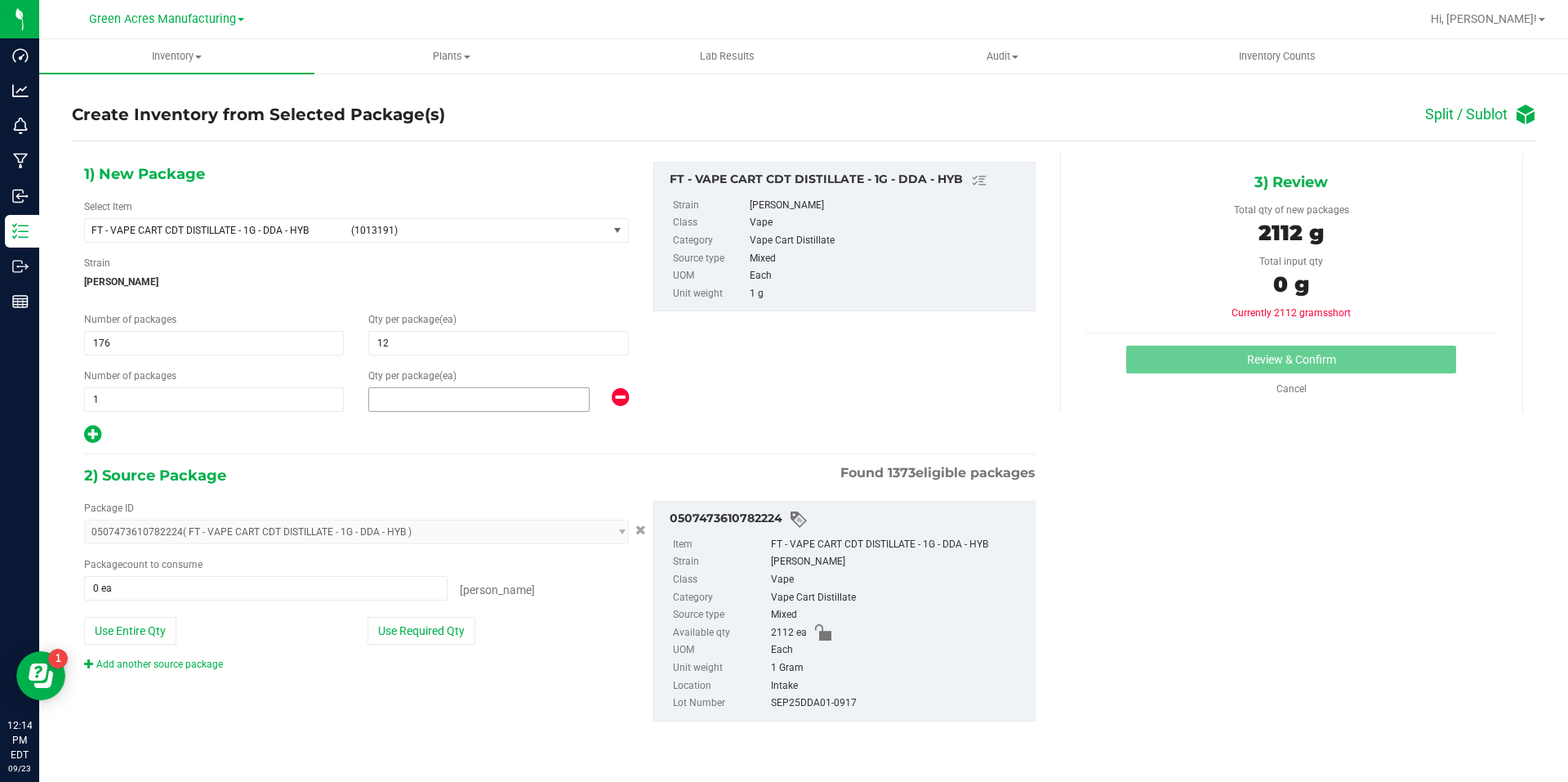
click at [415, 398] on span at bounding box center [479, 400] width 221 height 25
type input "0"
click at [441, 632] on button "Use Required Qty" at bounding box center [421, 631] width 108 height 28
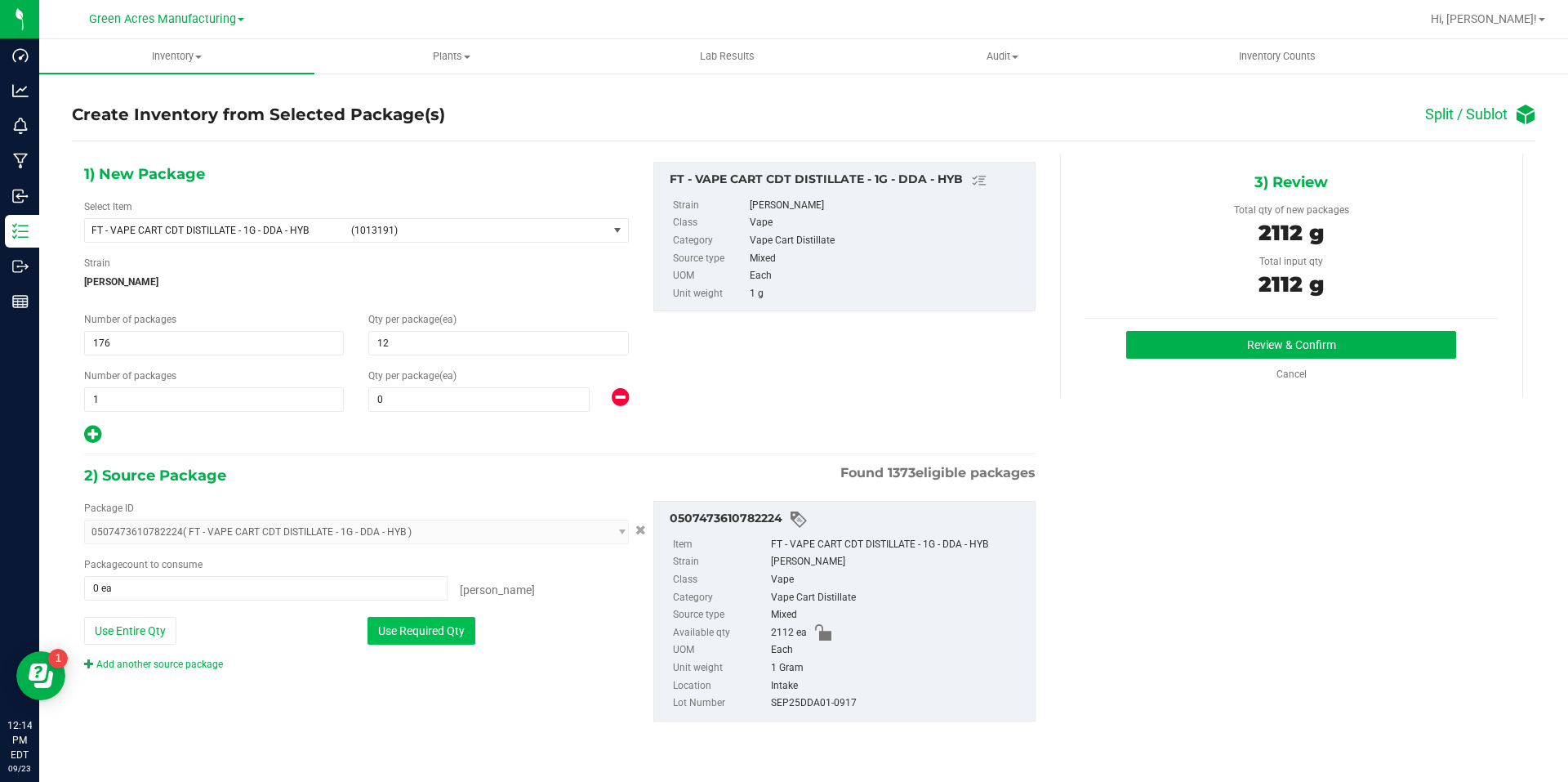
type input "2112 ea"
click at [1216, 342] on button "Review & Confirm" at bounding box center [1291, 345] width 330 height 28
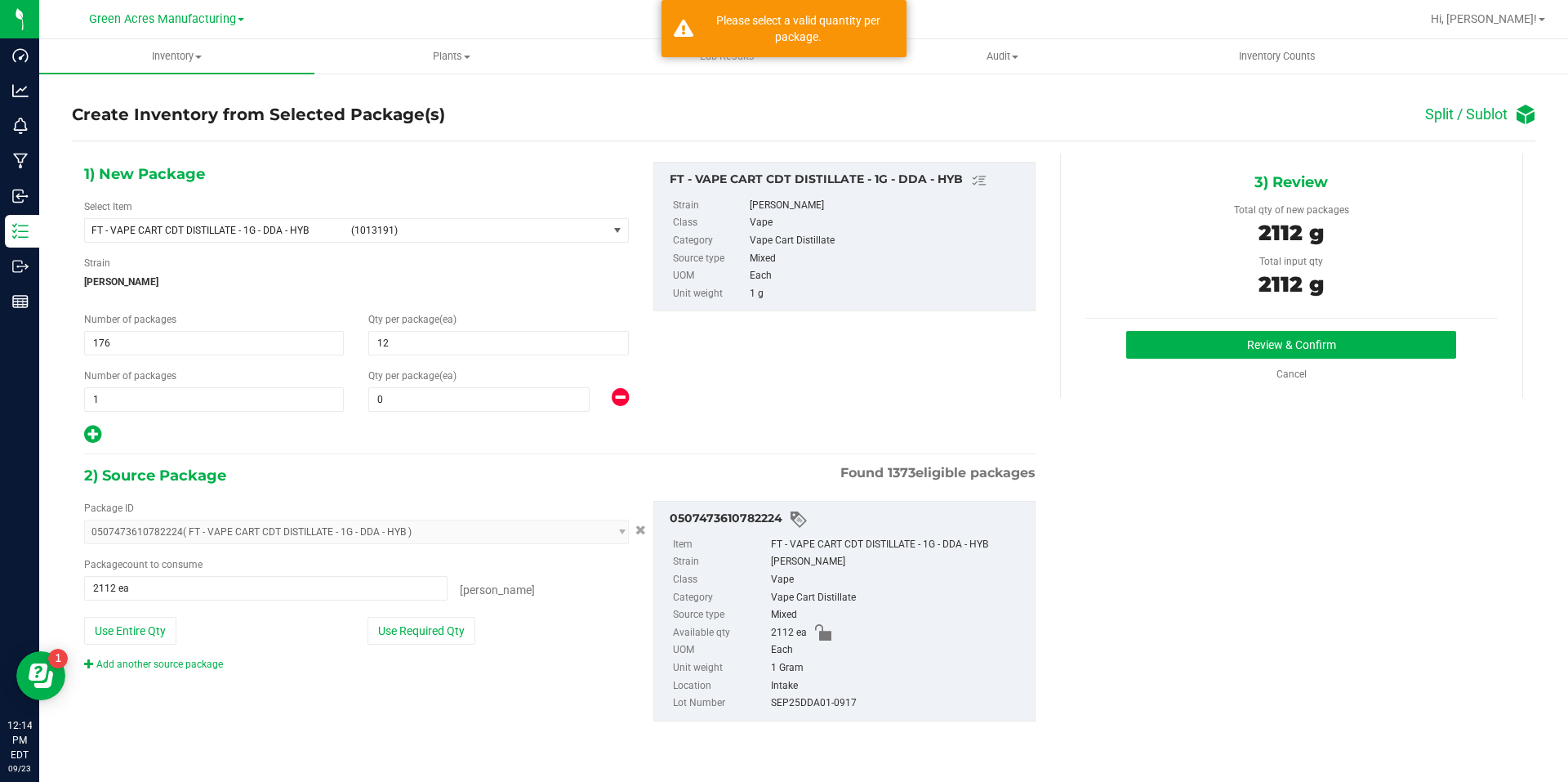
click at [608, 398] on div "0 0" at bounding box center [498, 400] width 260 height 25
click at [612, 398] on icon at bounding box center [620, 397] width 17 height 20
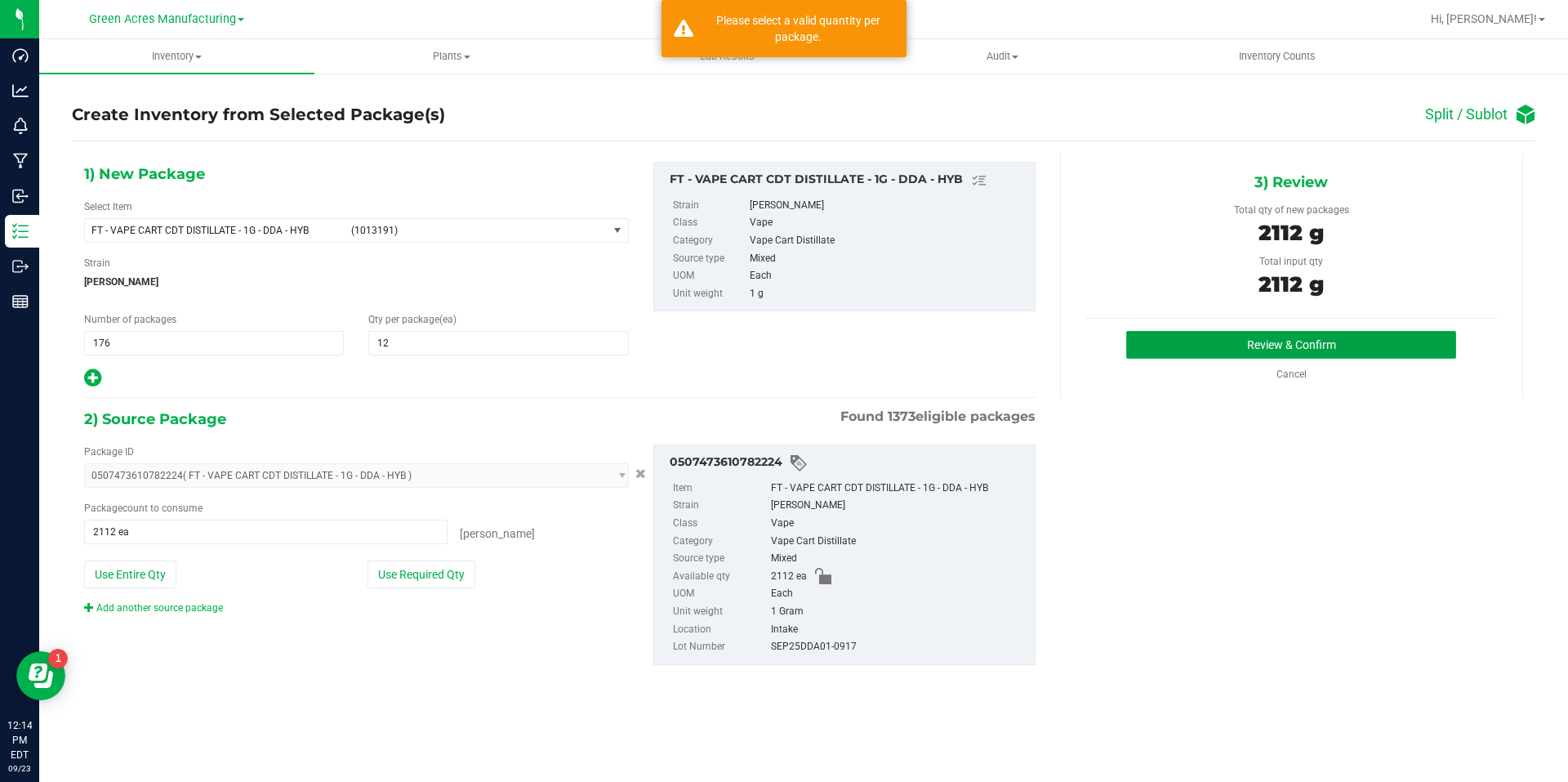
click at [1326, 348] on button "Review & Confirm" at bounding box center [1291, 345] width 330 height 28
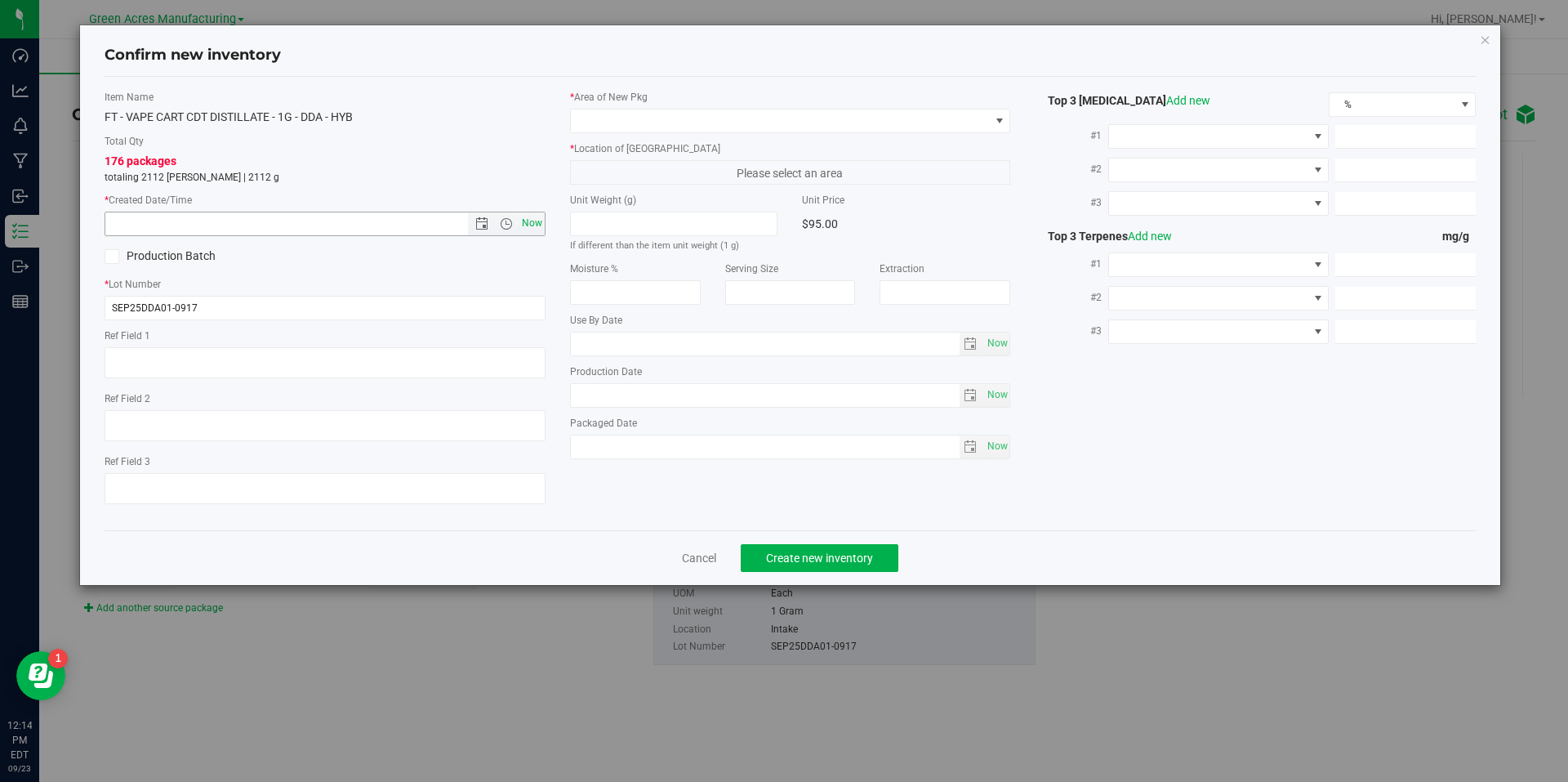
click at [539, 232] on span "Now" at bounding box center [532, 223] width 28 height 24
type input "9/23/2025 12:14 PM"
click at [713, 117] on span at bounding box center [780, 121] width 419 height 23
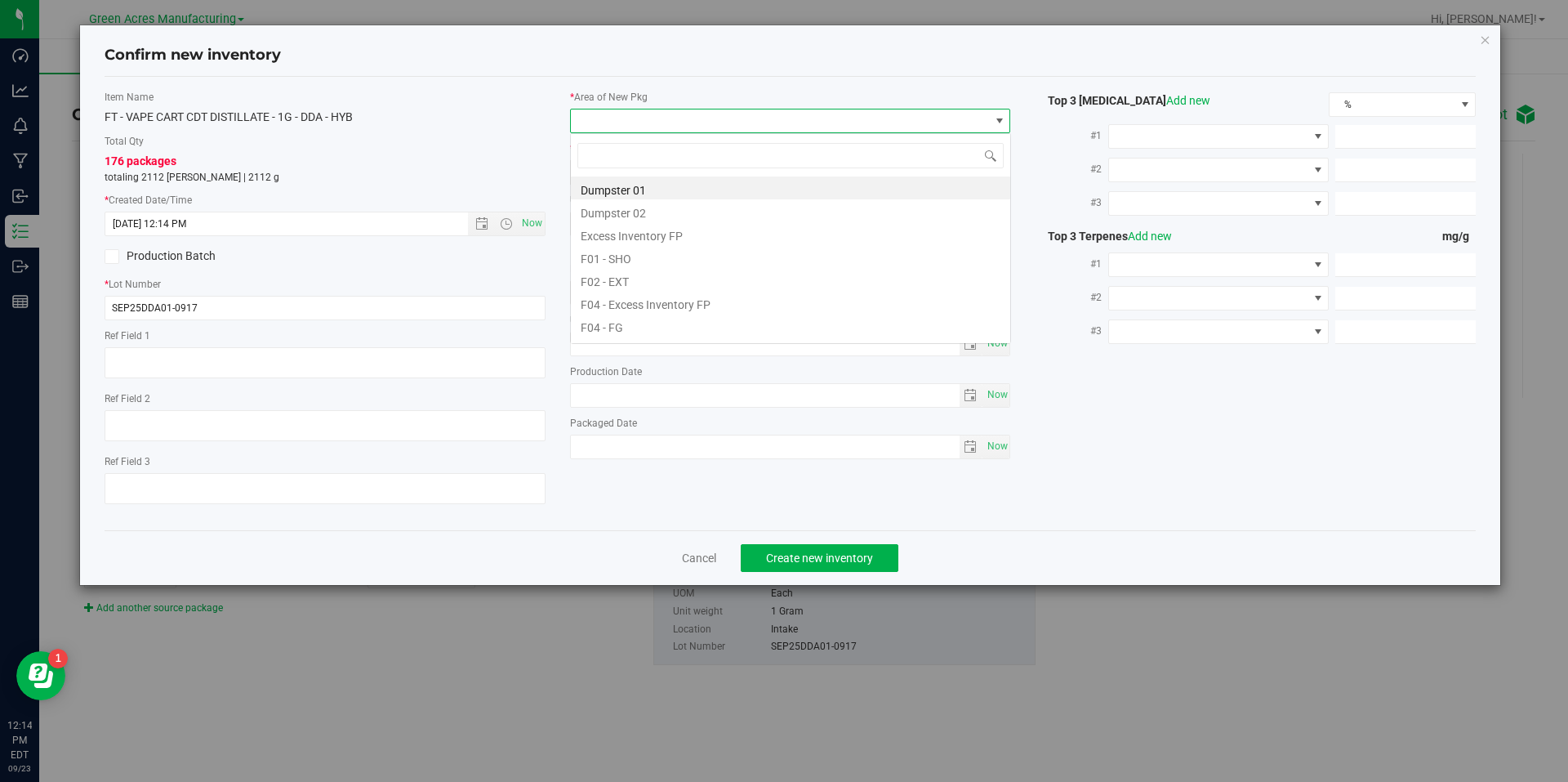
scroll to position [25, 441]
type input "vf2"
click at [630, 302] on li "VF2 - WHS" at bounding box center [791, 302] width 439 height 23
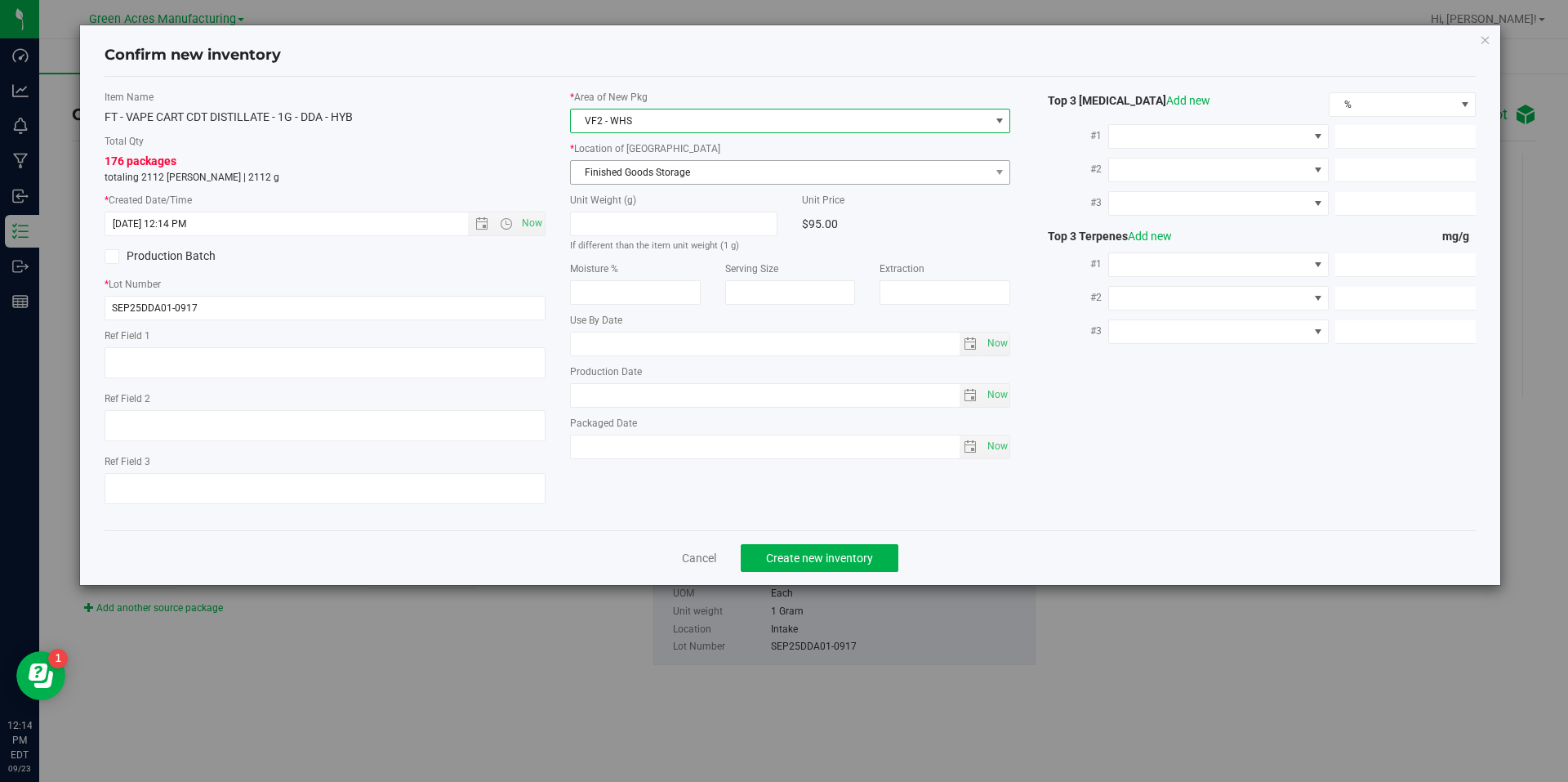
click at [721, 184] on span "Finished Goods Storage" at bounding box center [791, 172] width 441 height 25
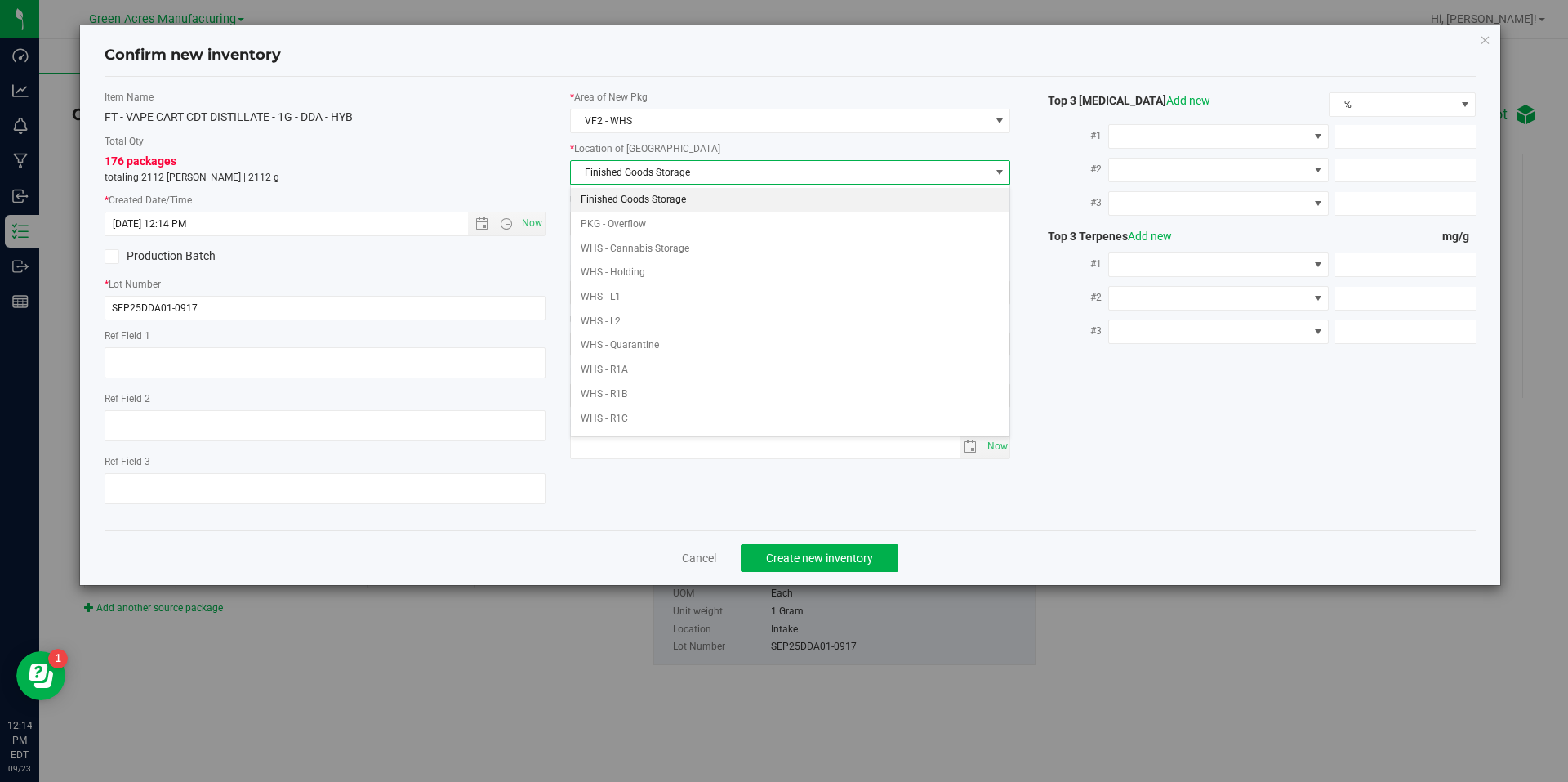
click at [736, 193] on li "Finished Goods Storage" at bounding box center [791, 200] width 439 height 25
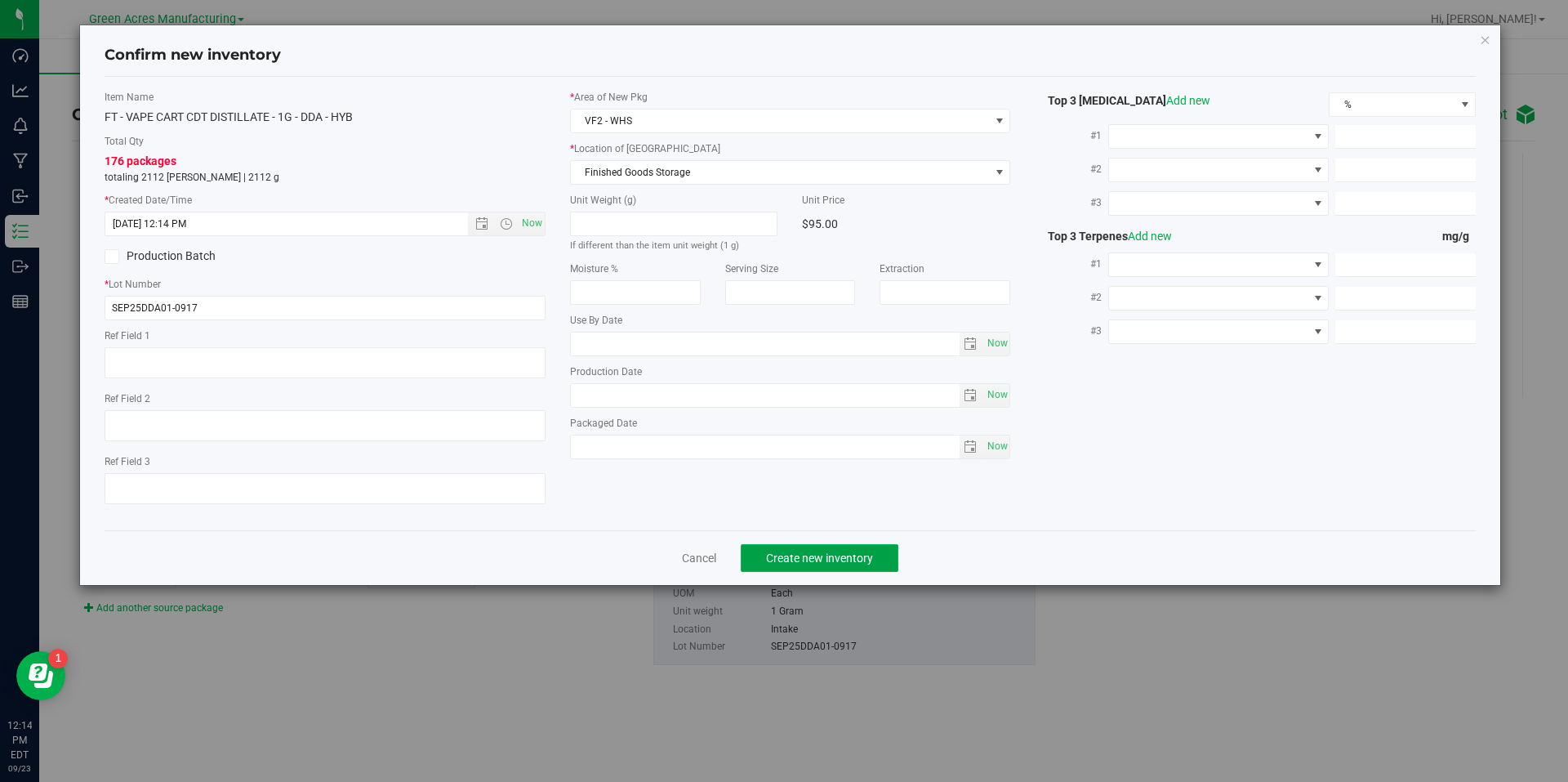
click at [813, 553] on span "Create new inventory" at bounding box center [819, 558] width 107 height 13
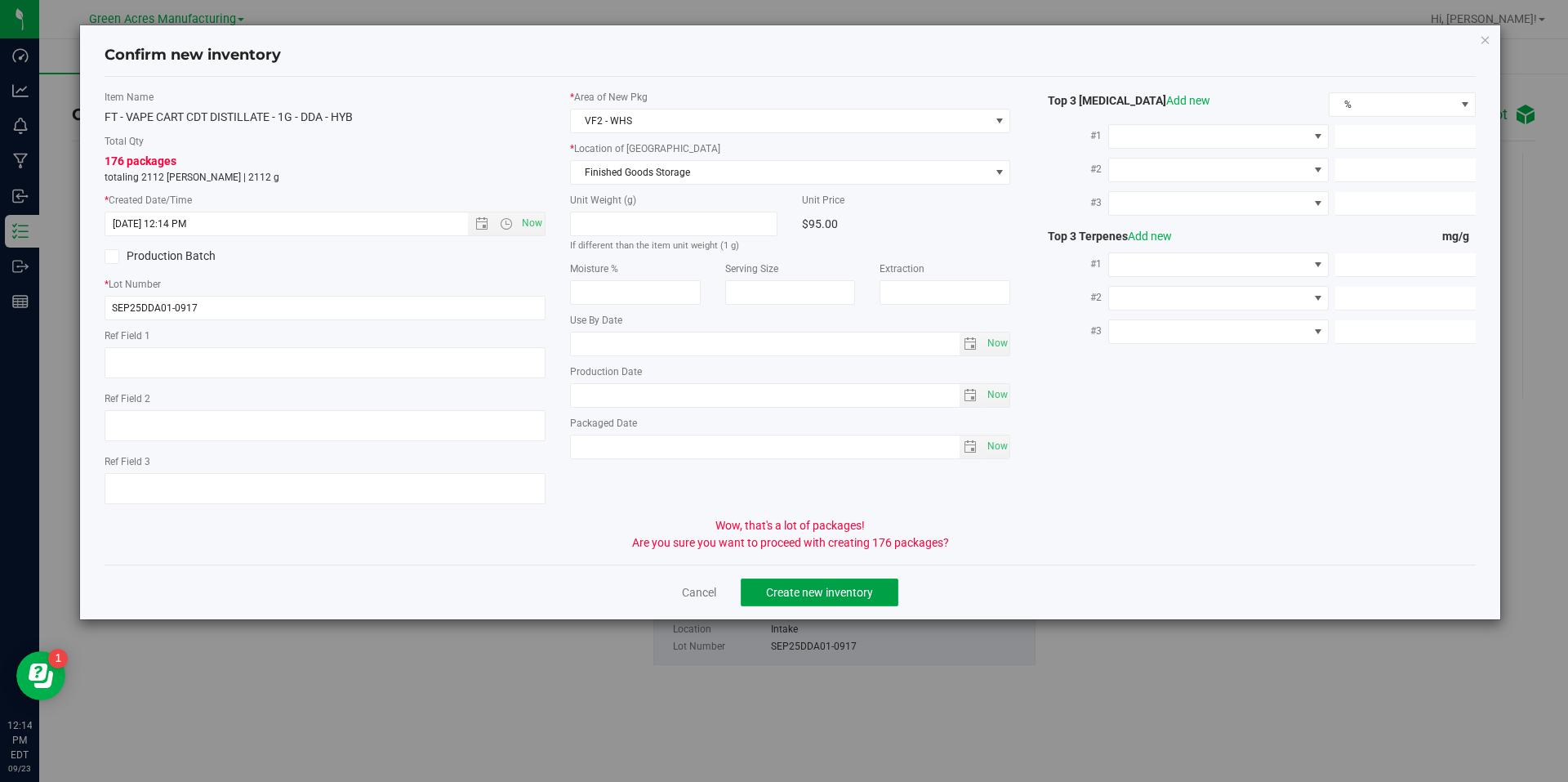
click at [826, 595] on span "Create new inventory" at bounding box center [819, 592] width 107 height 13
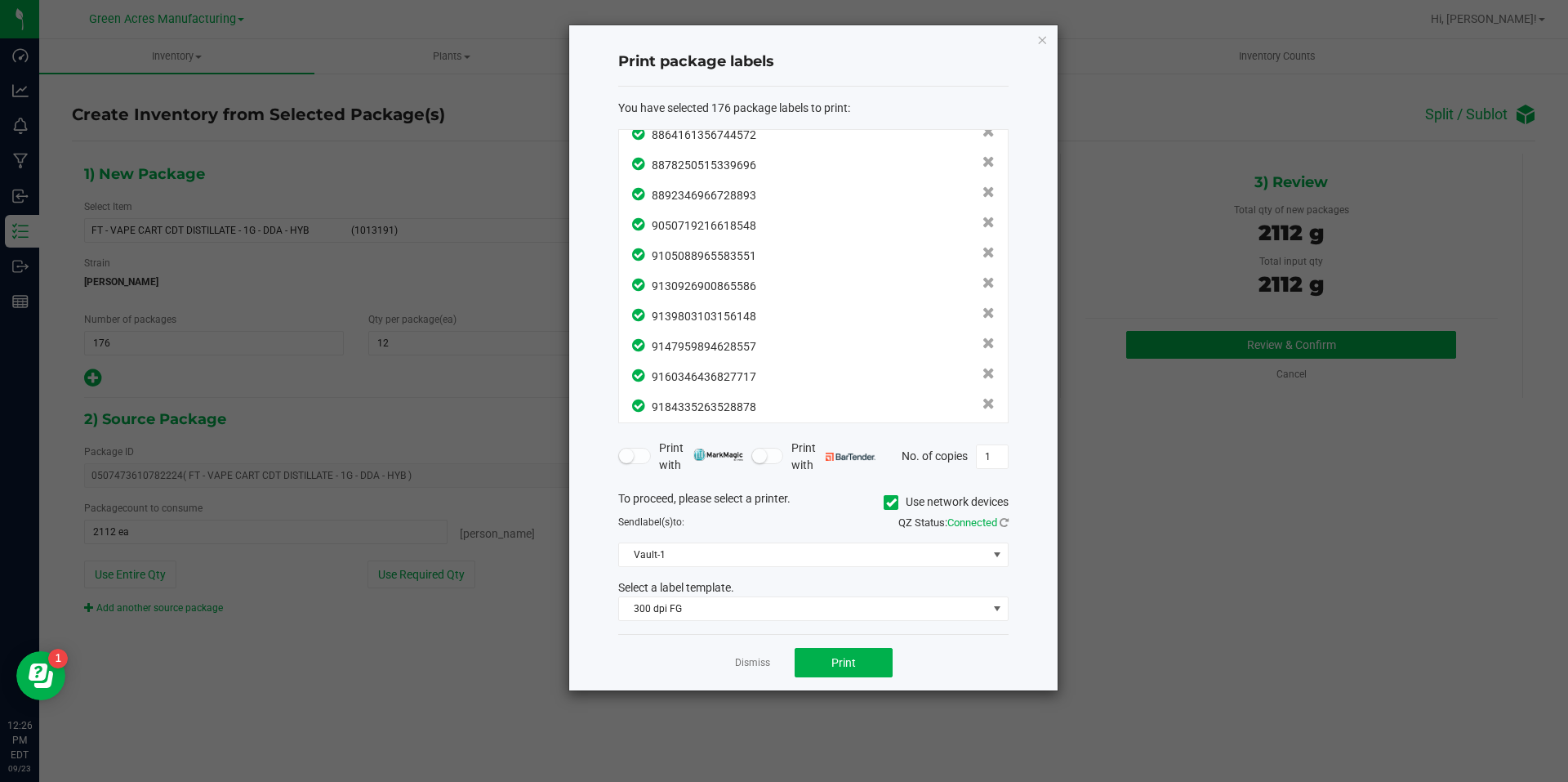
scroll to position [5042, 0]
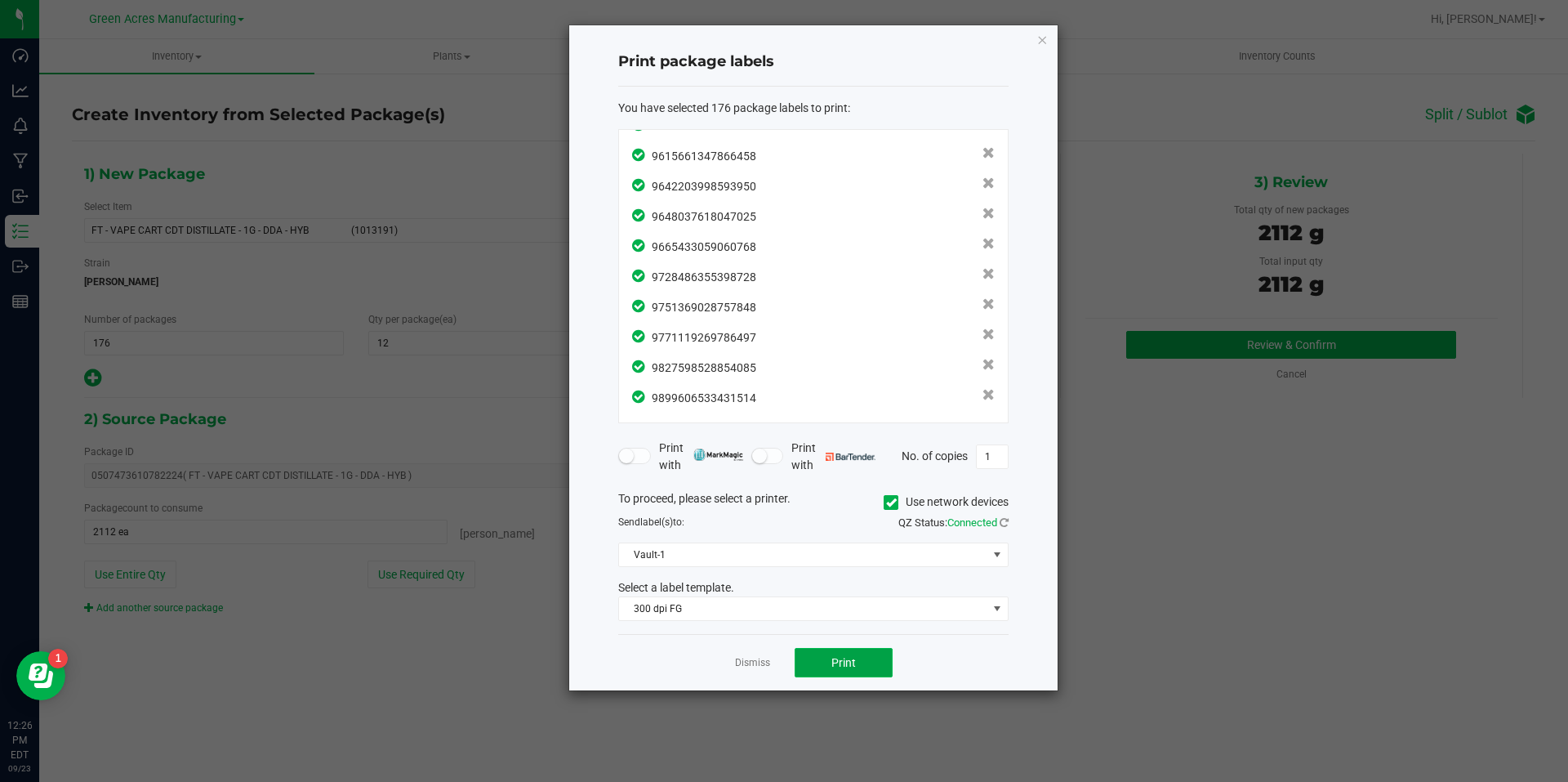
click at [868, 659] on button "Print" at bounding box center [844, 663] width 98 height 29
click at [763, 655] on app-cancel-button "Dismiss" at bounding box center [752, 663] width 35 height 17
click at [754, 666] on link "Dismiss" at bounding box center [752, 663] width 35 height 14
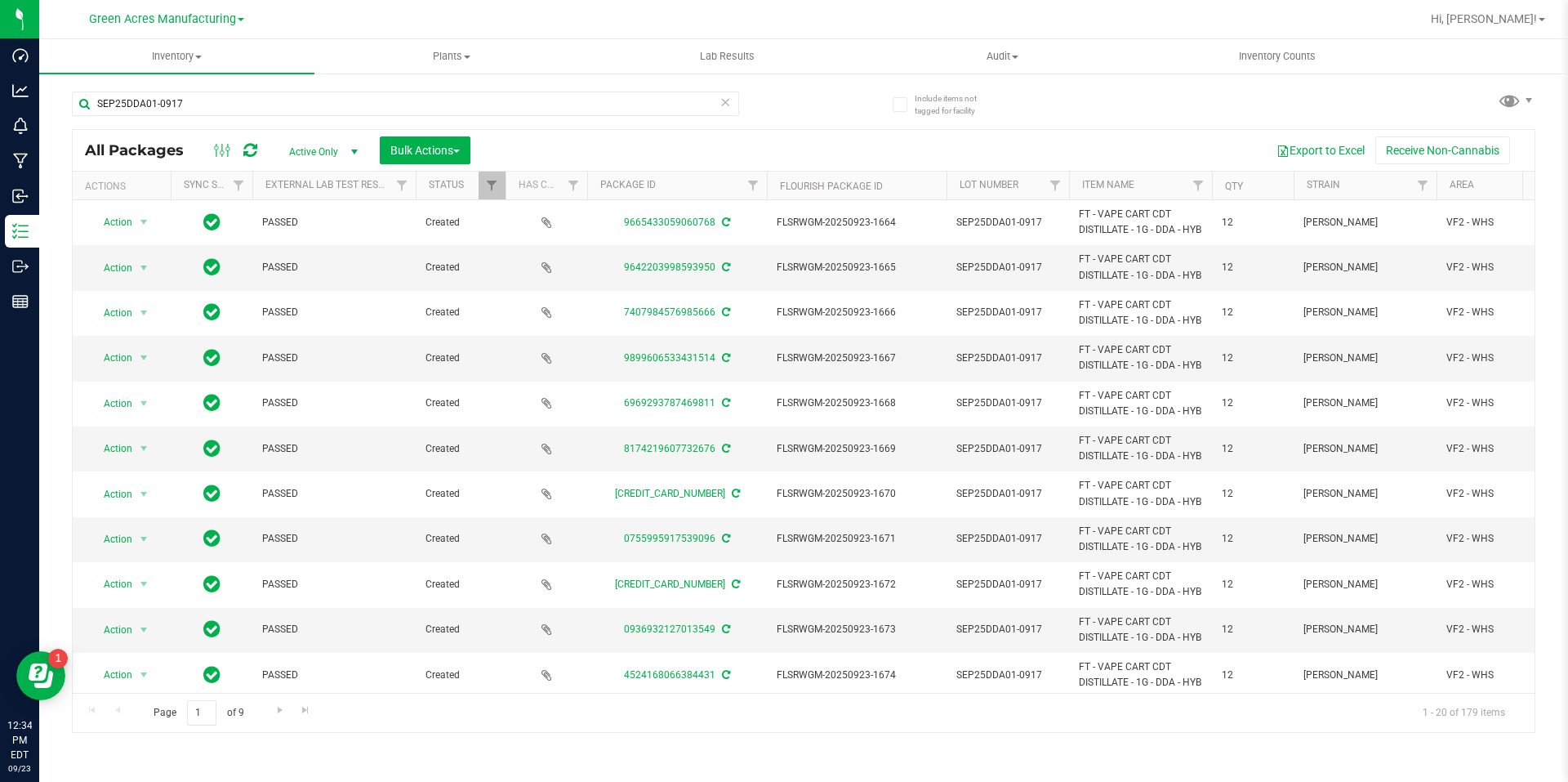
click at [1234, 177] on th "Qty" at bounding box center [1253, 185] width 82 height 29
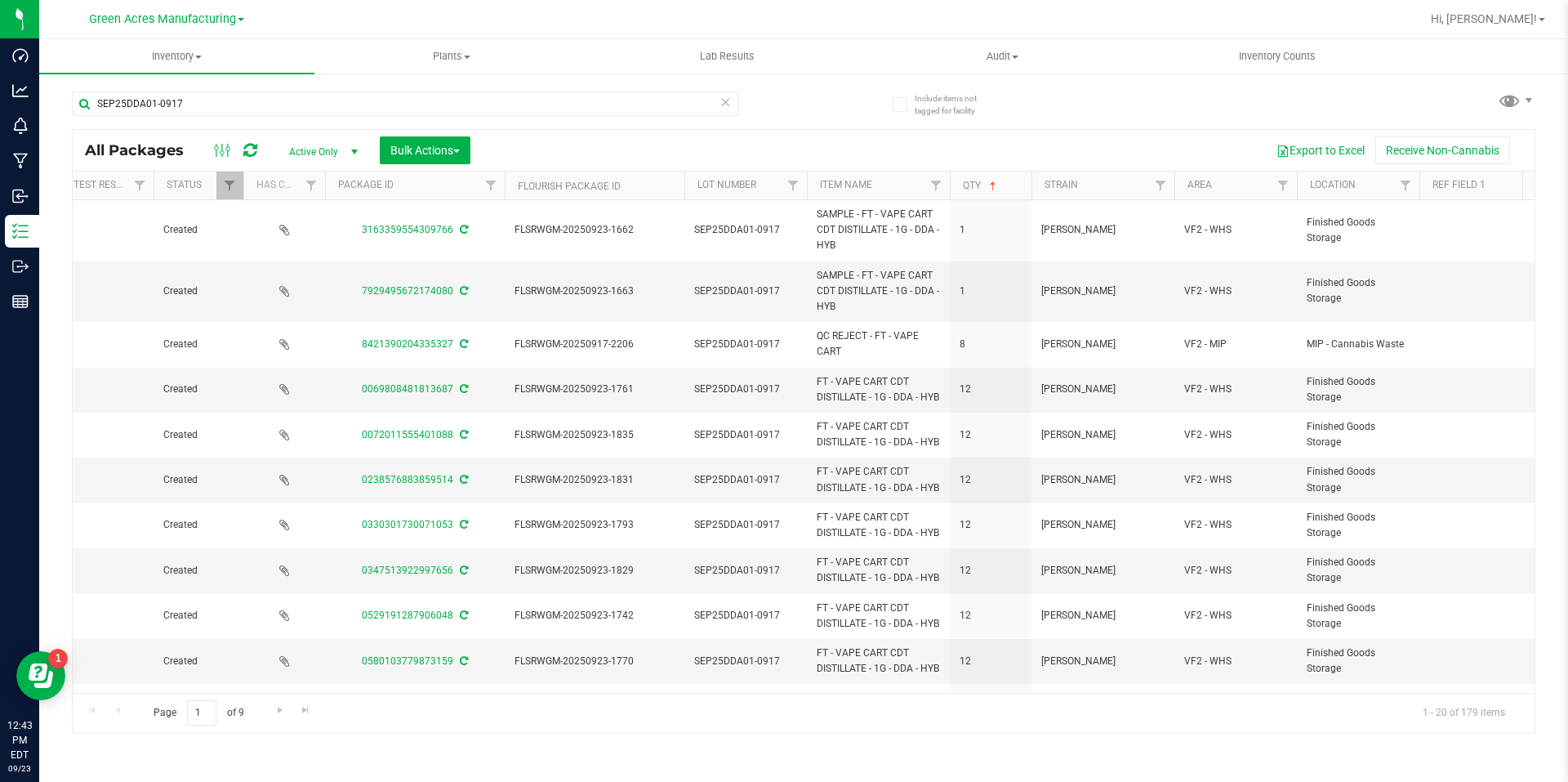
scroll to position [0, 267]
click at [457, 147] on span "Bulk Actions" at bounding box center [425, 150] width 69 height 13
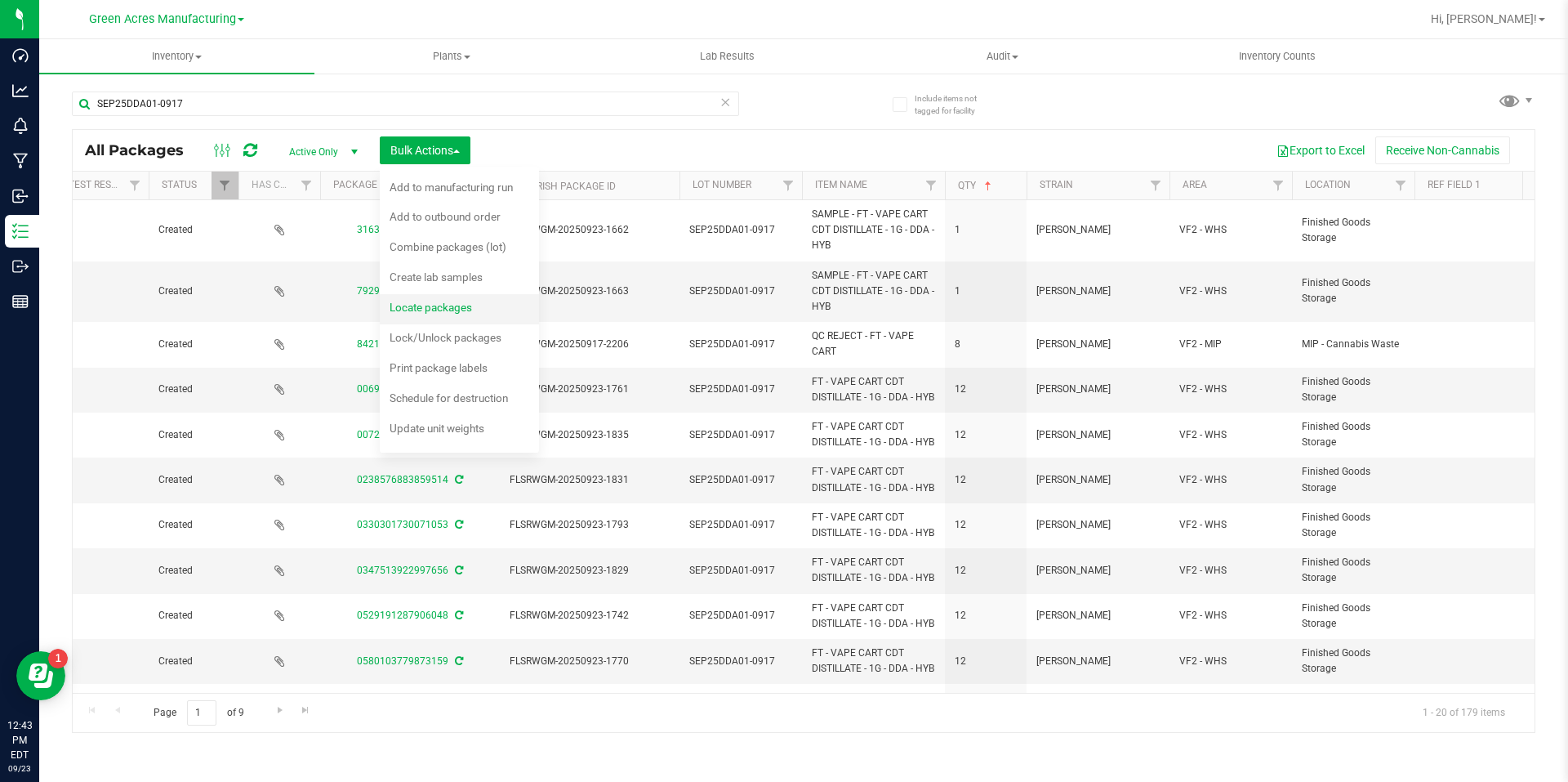
click at [466, 296] on li "Locate packages" at bounding box center [459, 309] width 159 height 30
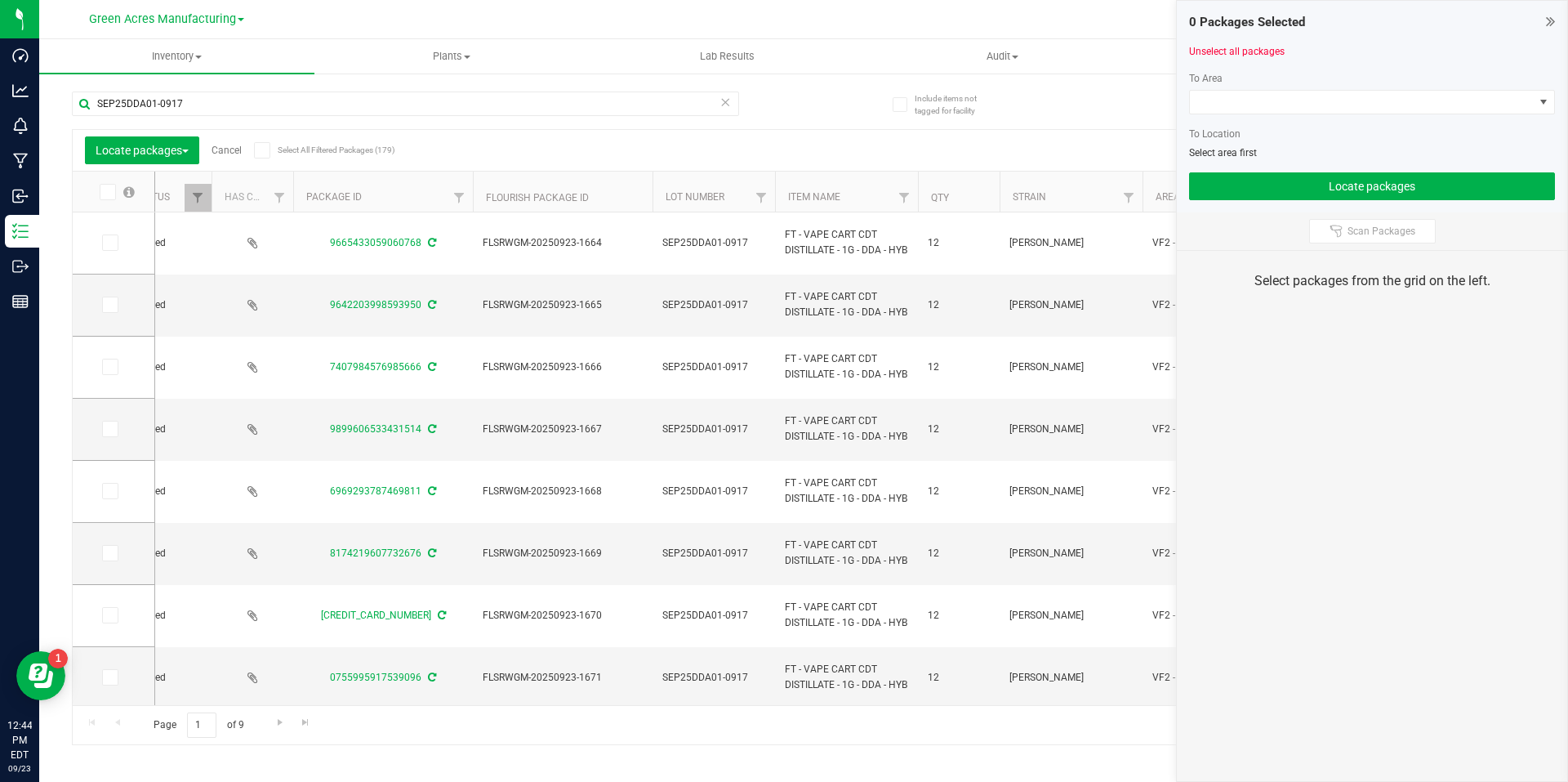
scroll to position [0, 332]
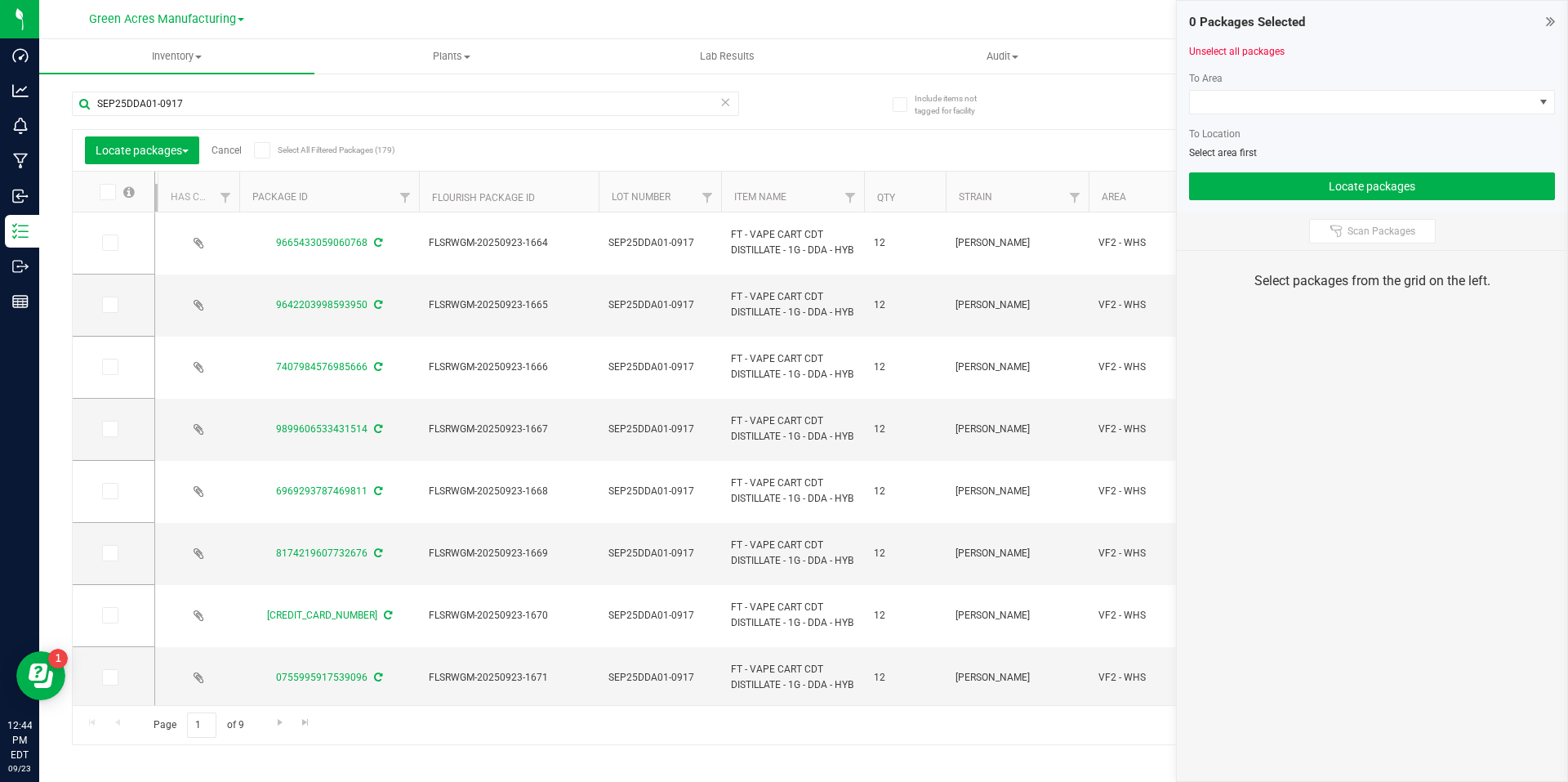
click at [903, 189] on th "Qty" at bounding box center [905, 192] width 82 height 41
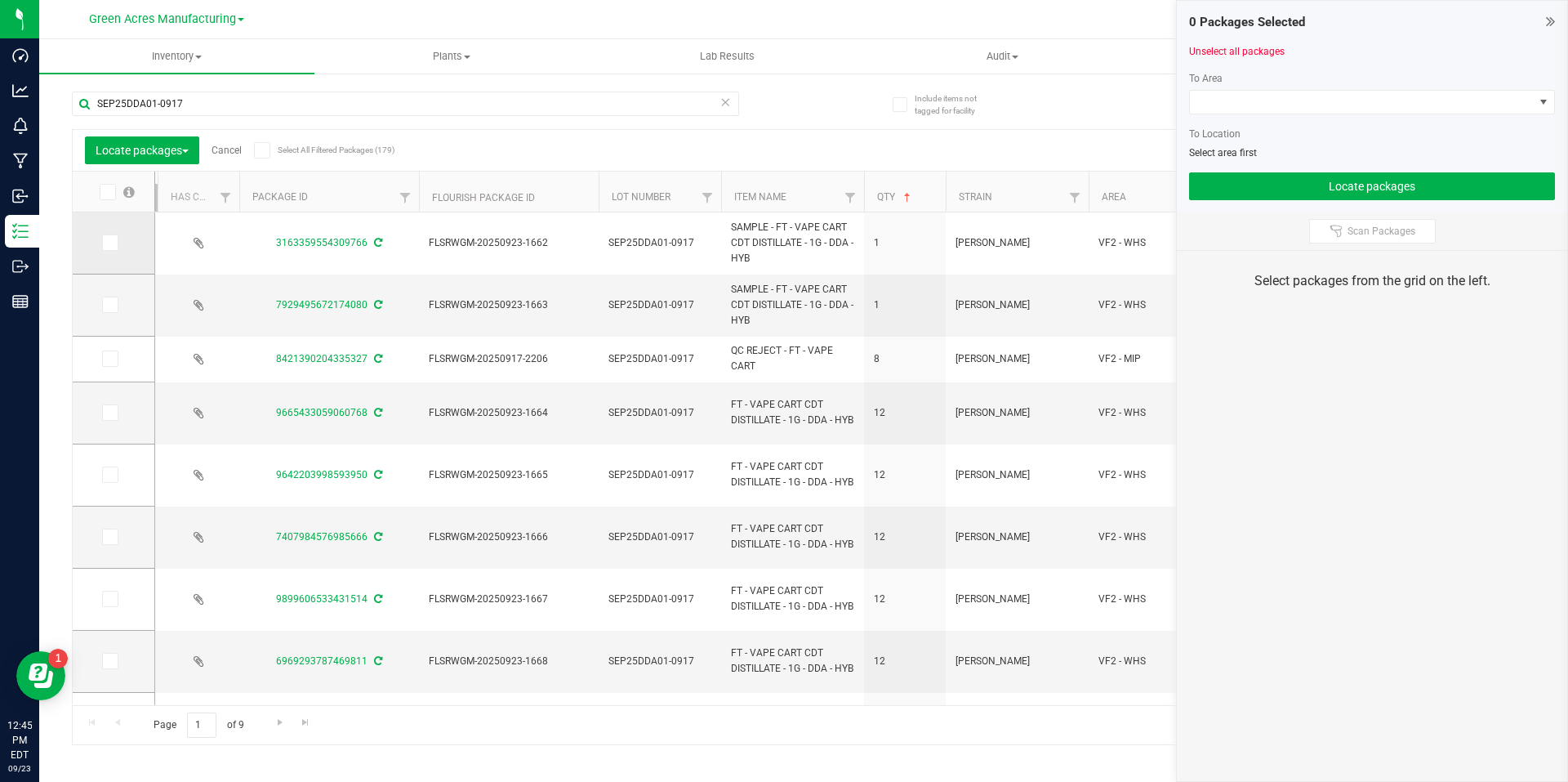
click at [113, 235] on span at bounding box center [110, 243] width 16 height 16
click at [0, 0] on input "checkbox" at bounding box center [0, 0] width 0 height 0
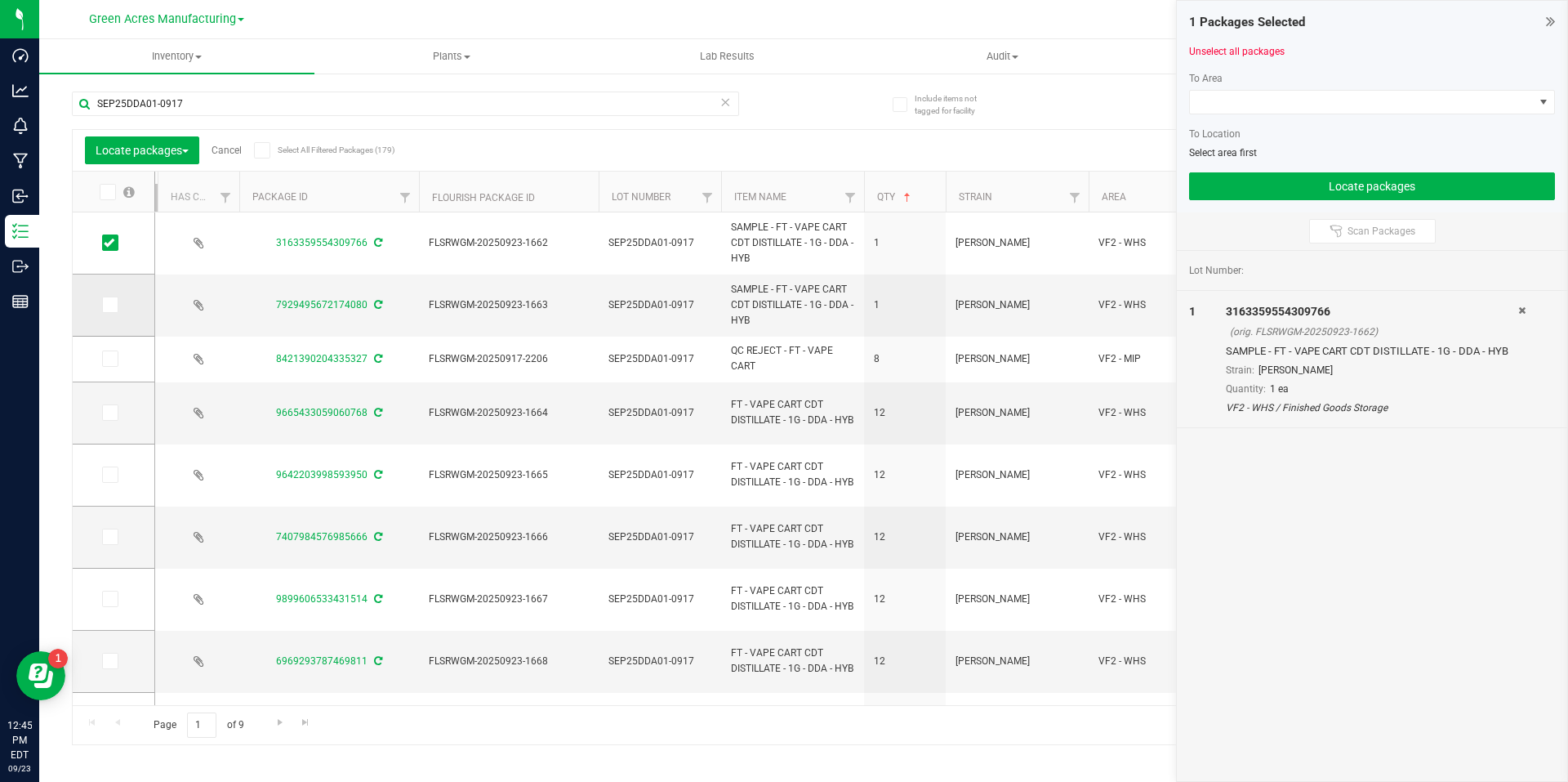
click at [113, 311] on span at bounding box center [110, 305] width 16 height 16
click at [0, 0] on input "checkbox" at bounding box center [0, 0] width 0 height 0
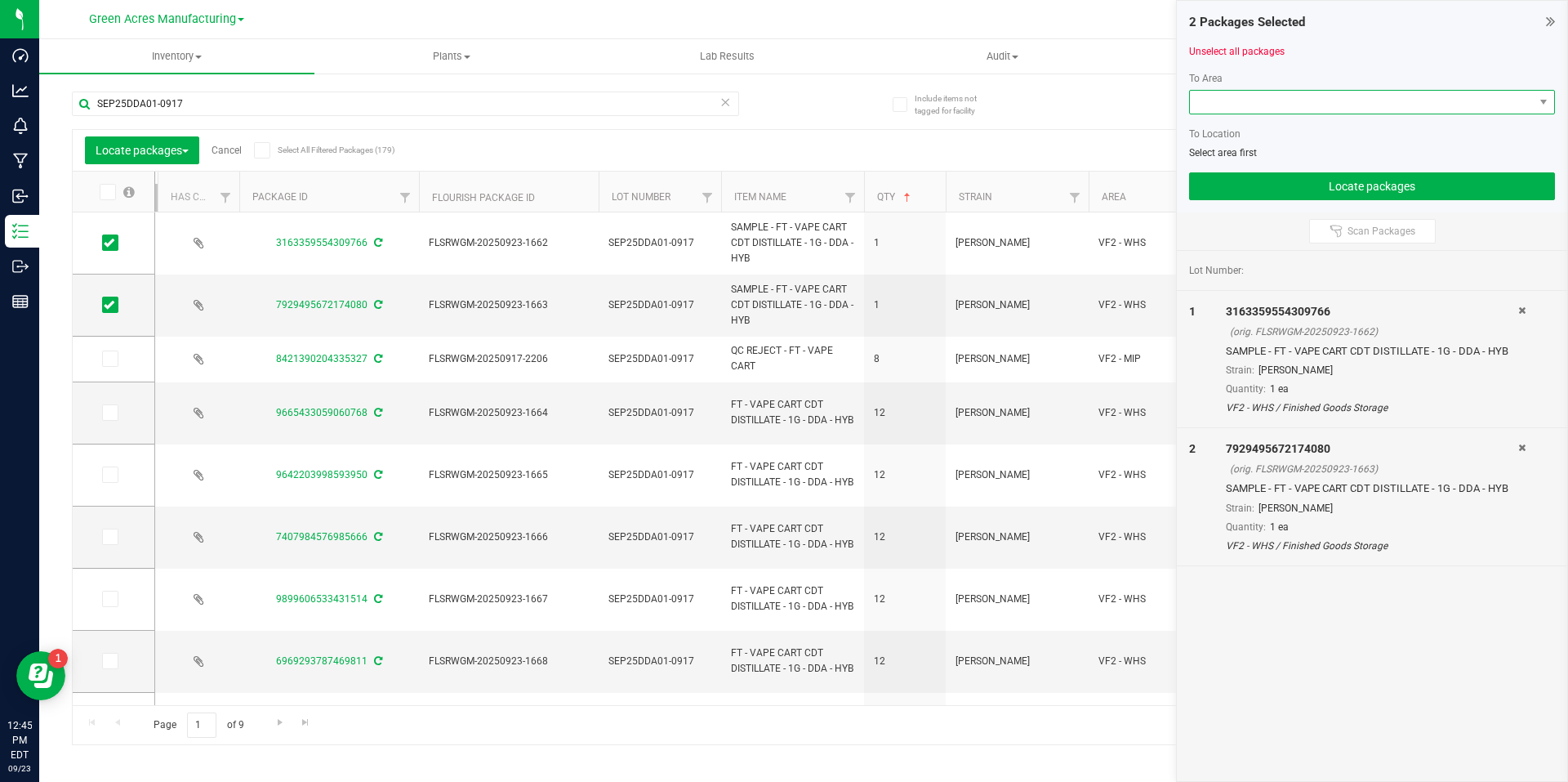
click at [1267, 106] on span at bounding box center [1361, 102] width 344 height 23
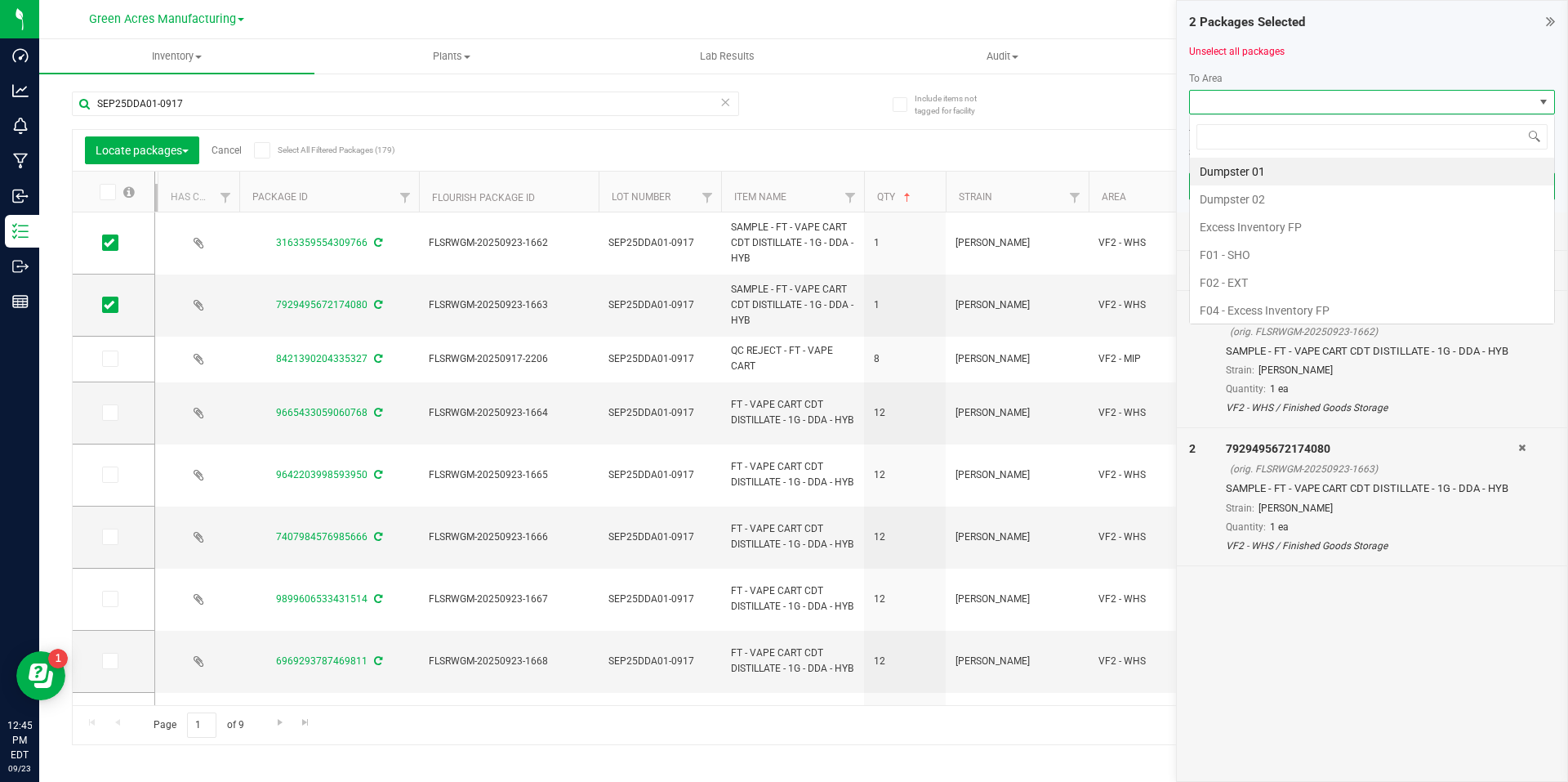
scroll to position [25, 366]
type input "pa"
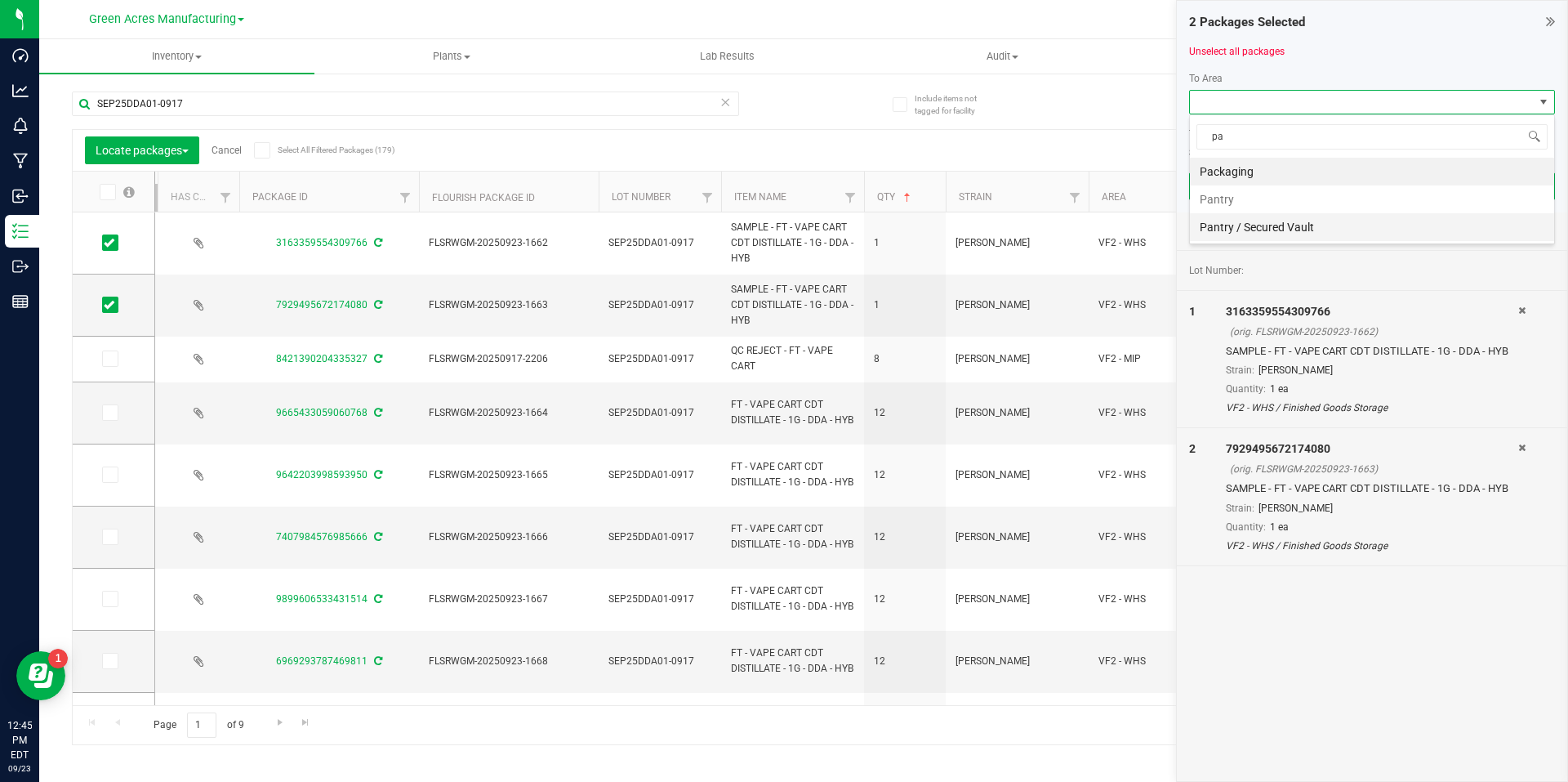
click at [1258, 226] on li "Pantry / Secured Vault" at bounding box center [1372, 227] width 364 height 28
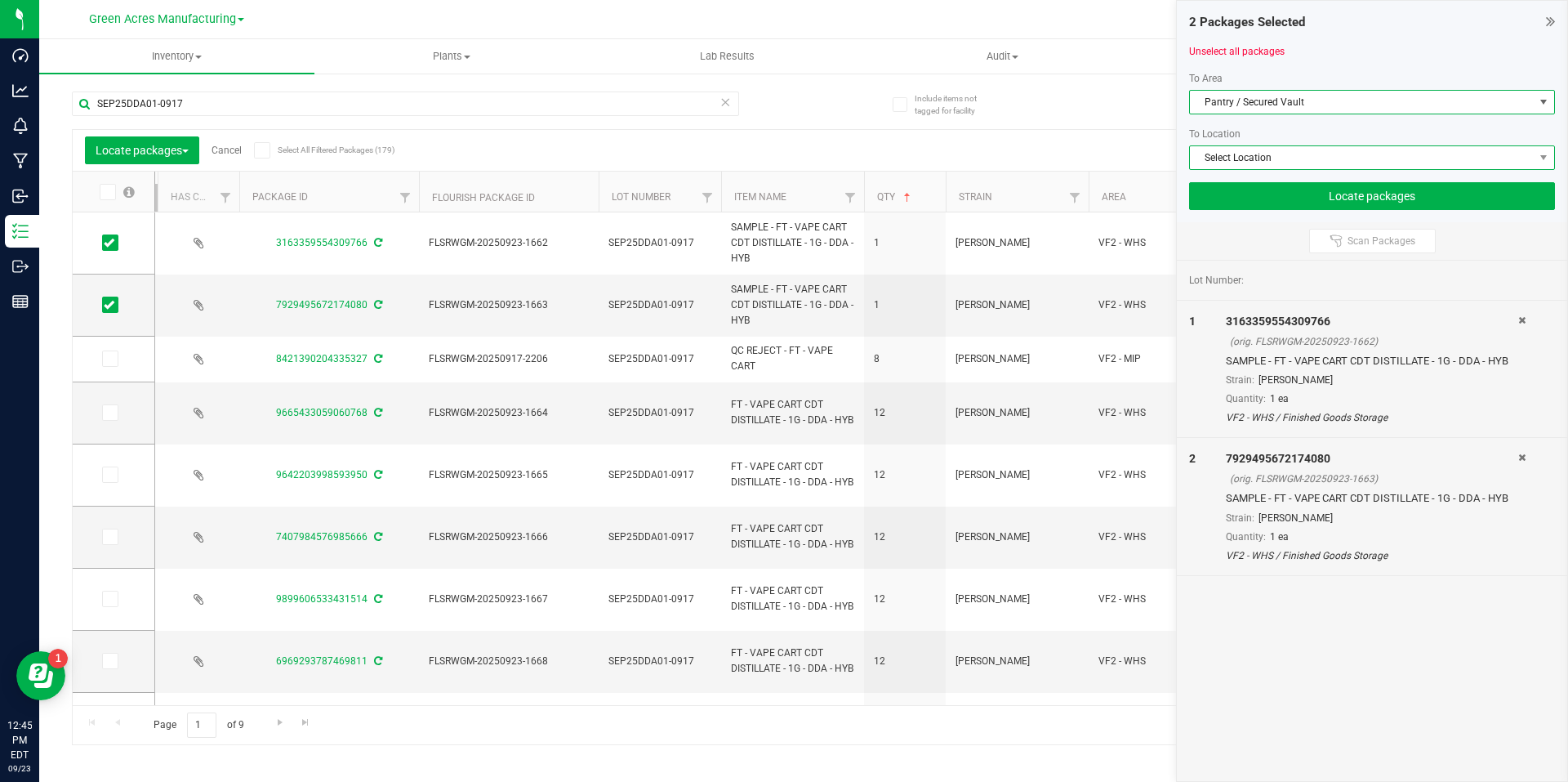
click at [1296, 168] on span "Select Location" at bounding box center [1361, 158] width 344 height 23
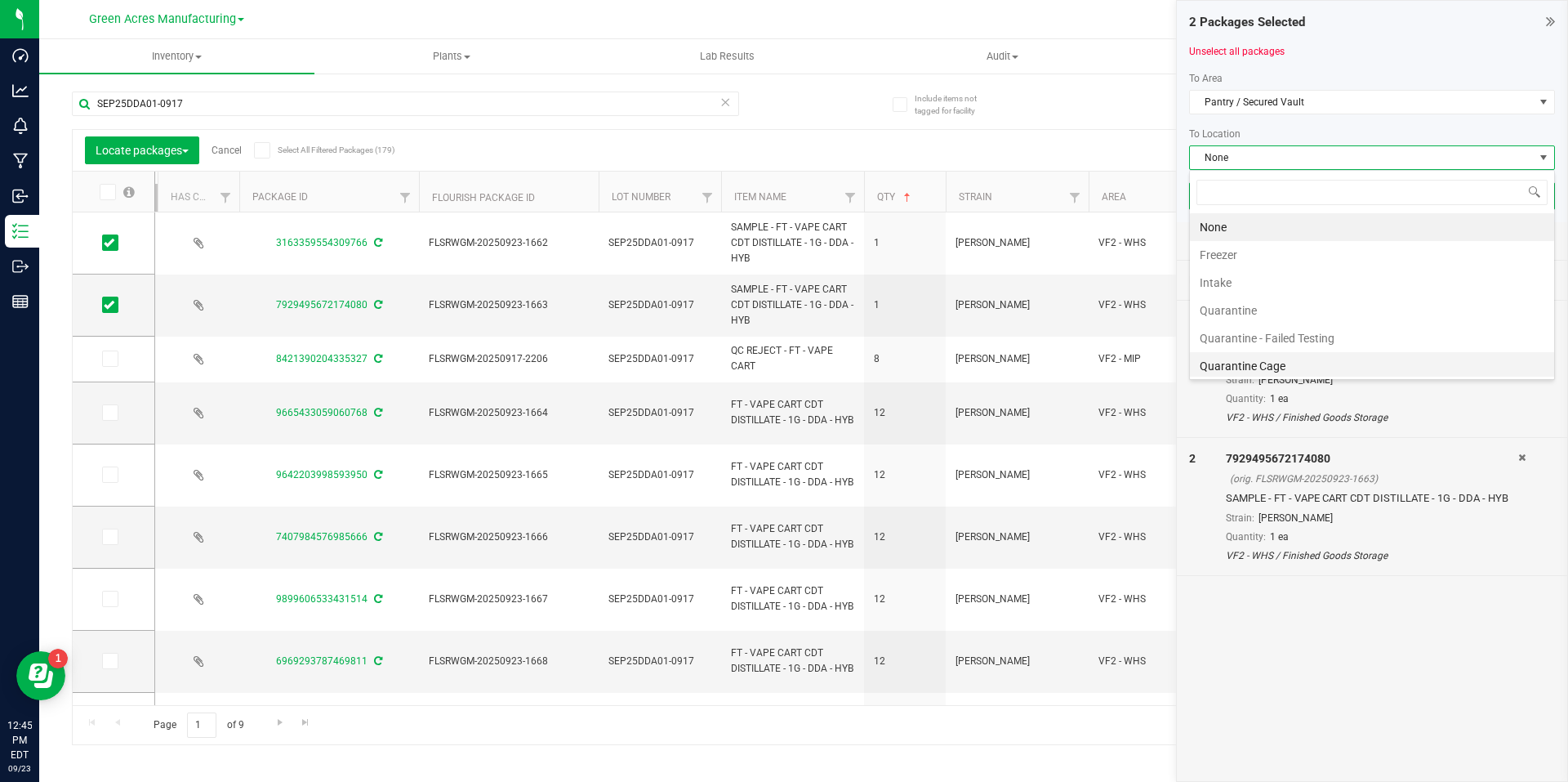
click at [1254, 371] on li "Quarantine Cage" at bounding box center [1372, 366] width 364 height 28
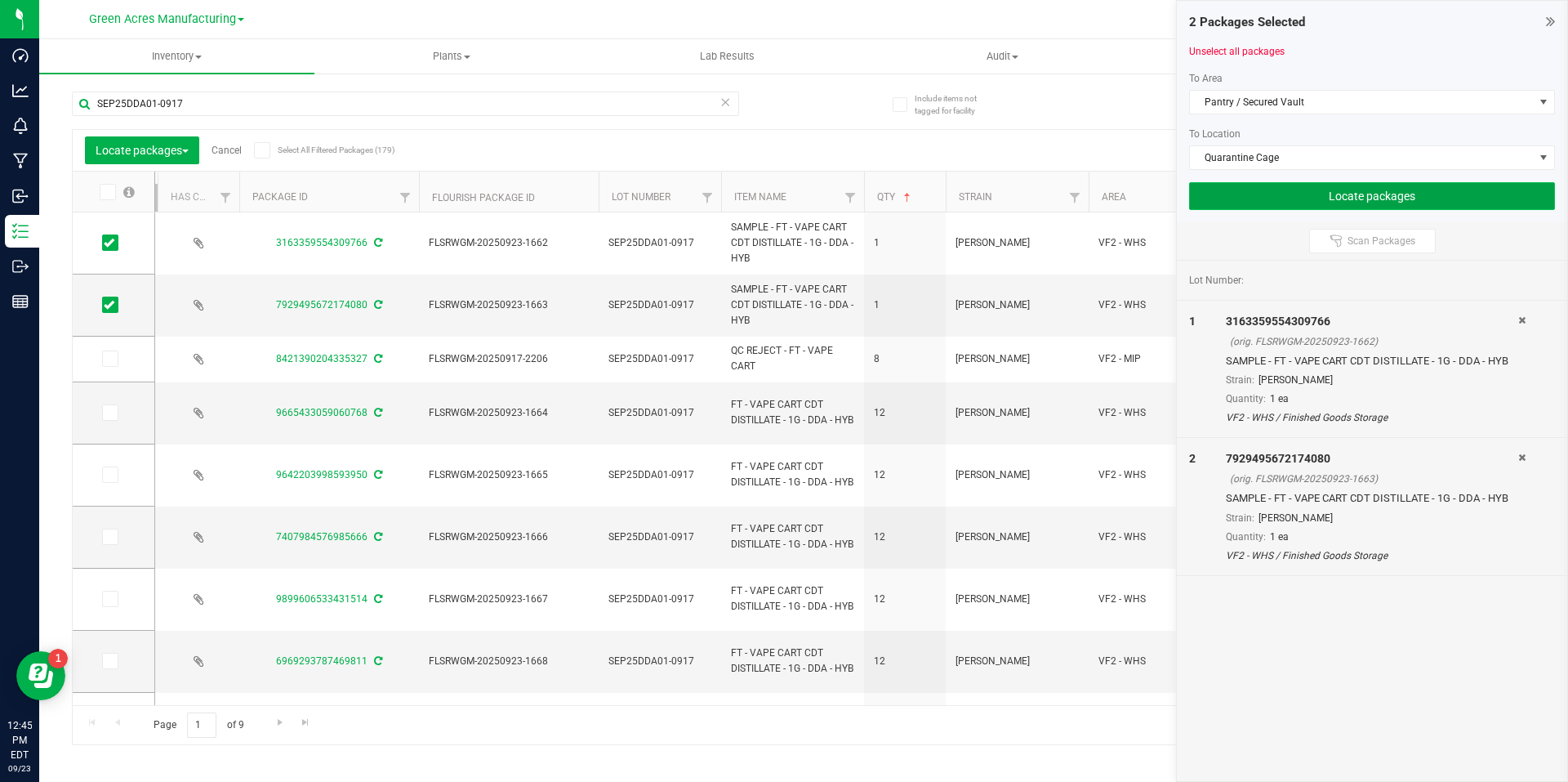
click at [1331, 190] on button "Locate packages" at bounding box center [1372, 196] width 366 height 28
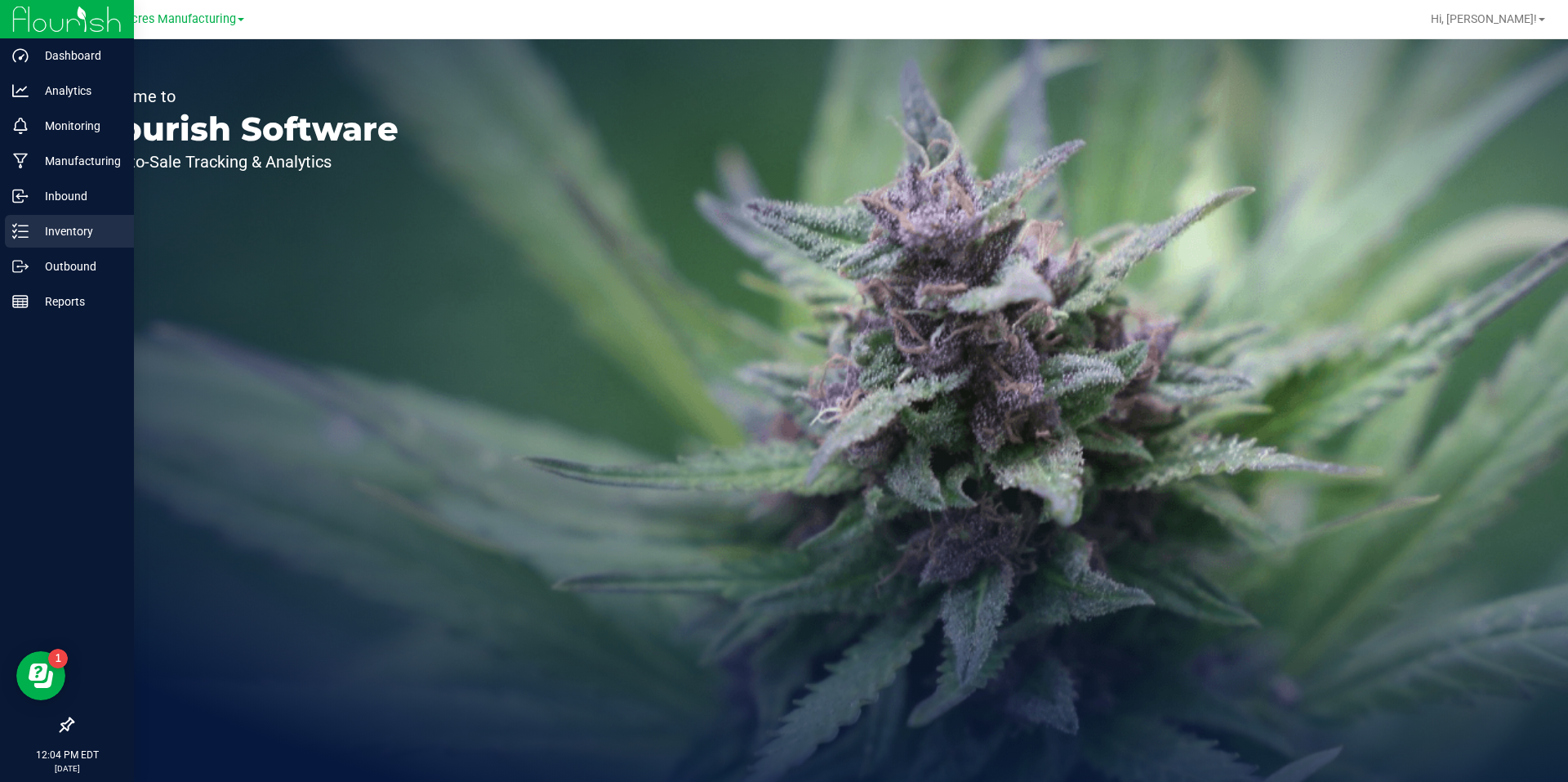
click at [26, 235] on icon at bounding box center [20, 231] width 16 height 16
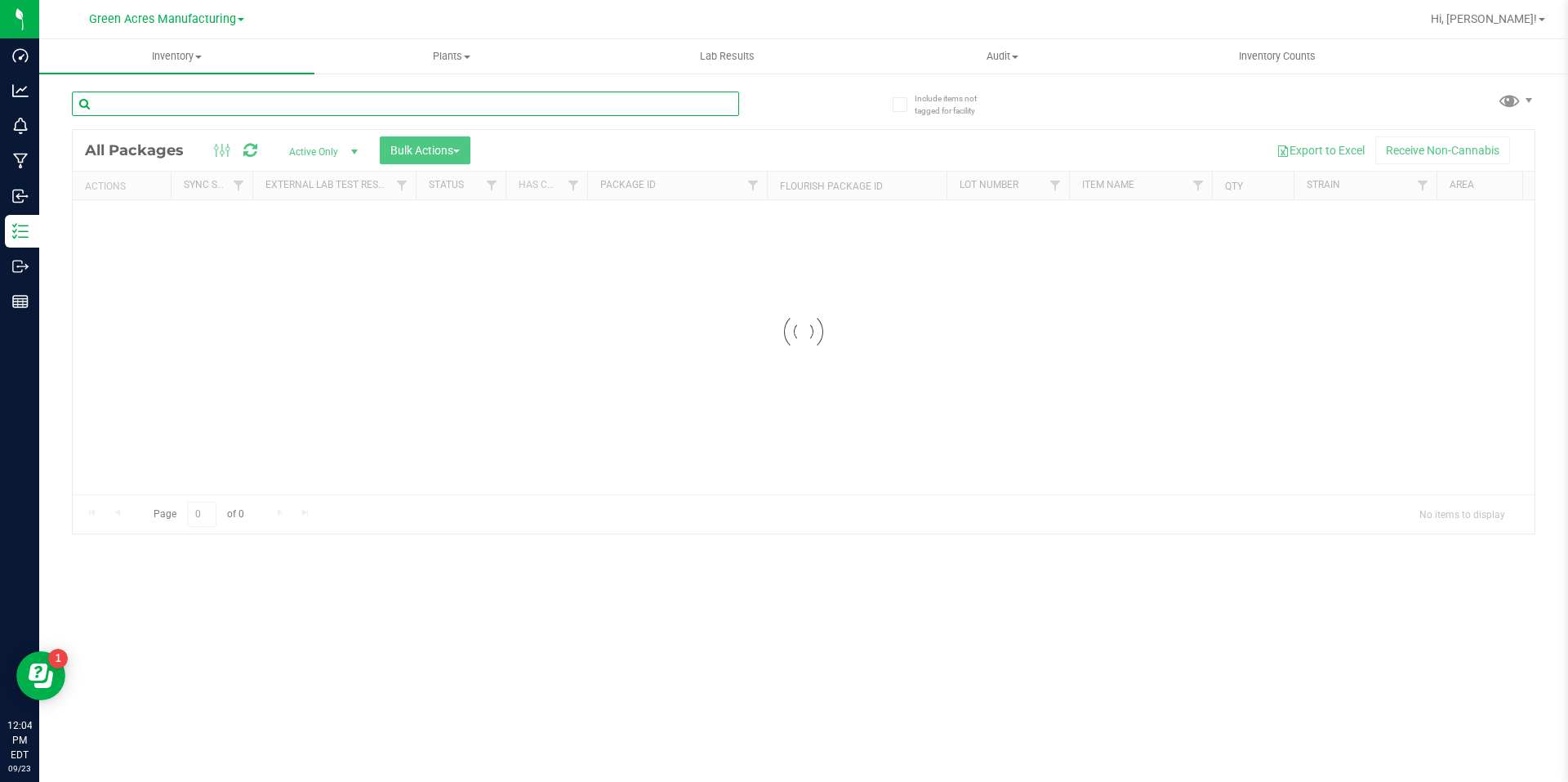
click at [287, 98] on input "text" at bounding box center [405, 104] width 667 height 25
paste input "W-SEP25BDL01-0917"
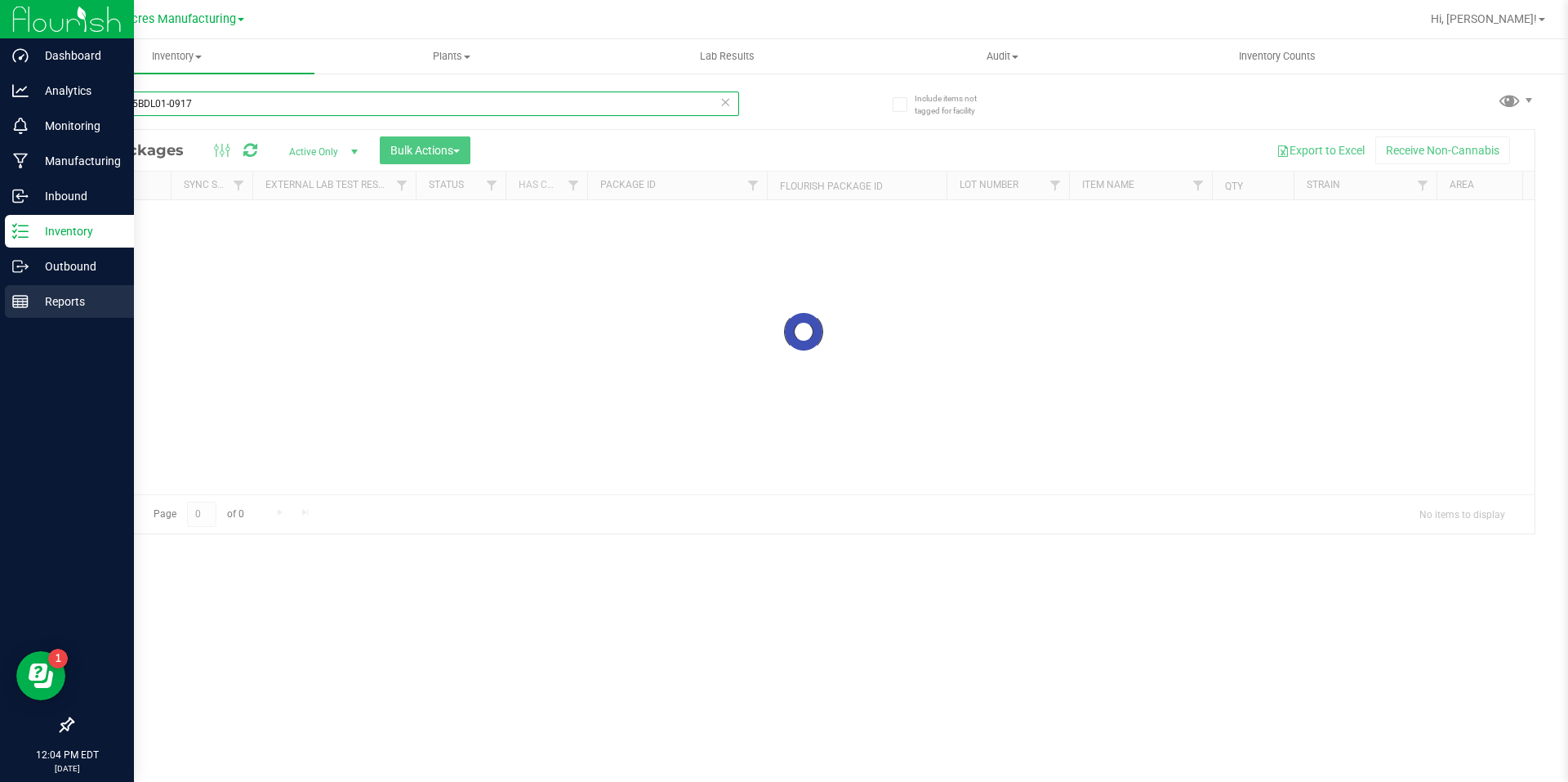
type input "W-SEP25BDL01-0917"
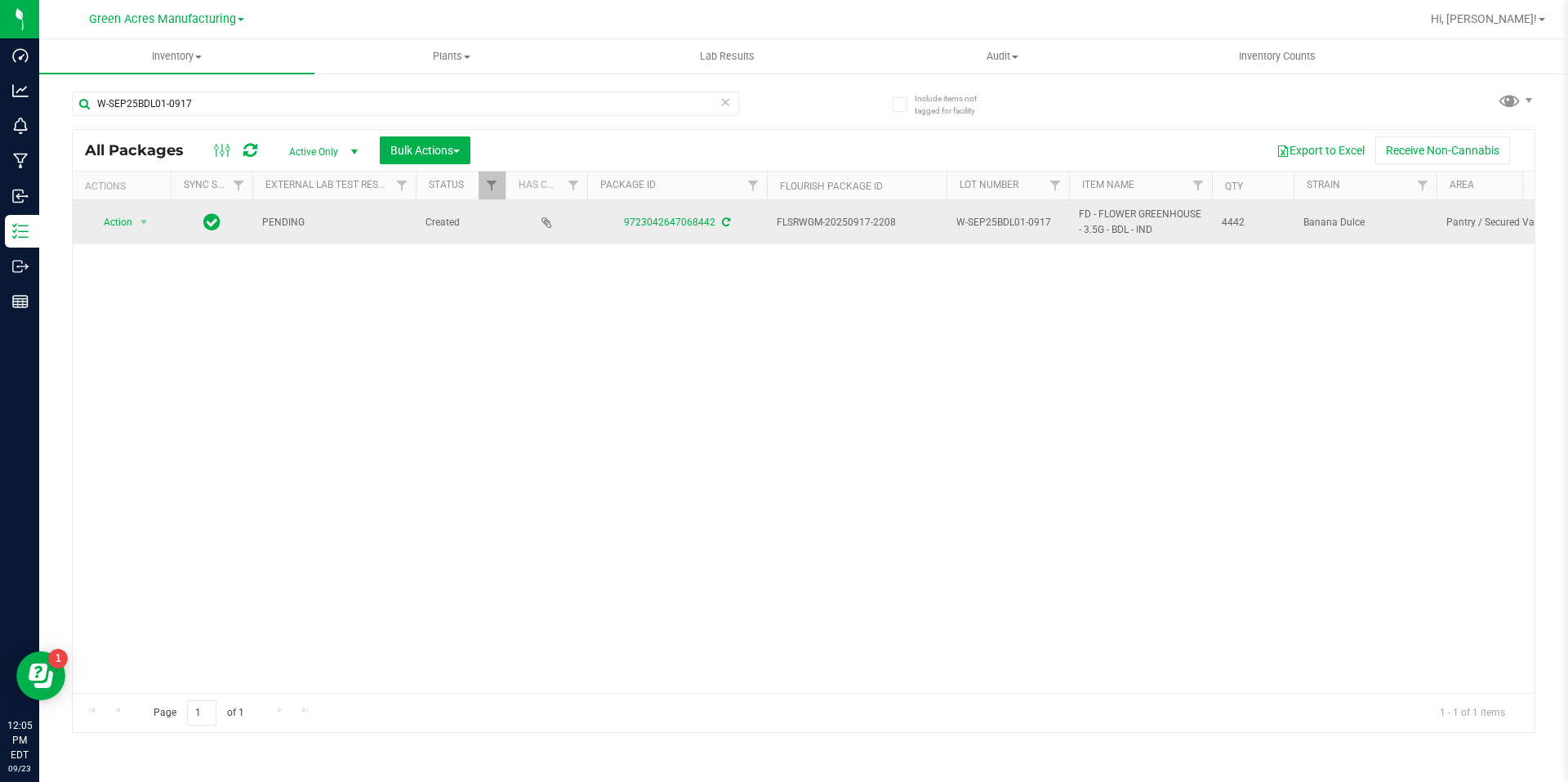
click at [718, 225] on div "9723042647068442" at bounding box center [677, 222] width 185 height 16
click at [722, 224] on icon at bounding box center [726, 222] width 8 height 10
click at [140, 217] on span "select" at bounding box center [144, 222] width 13 height 13
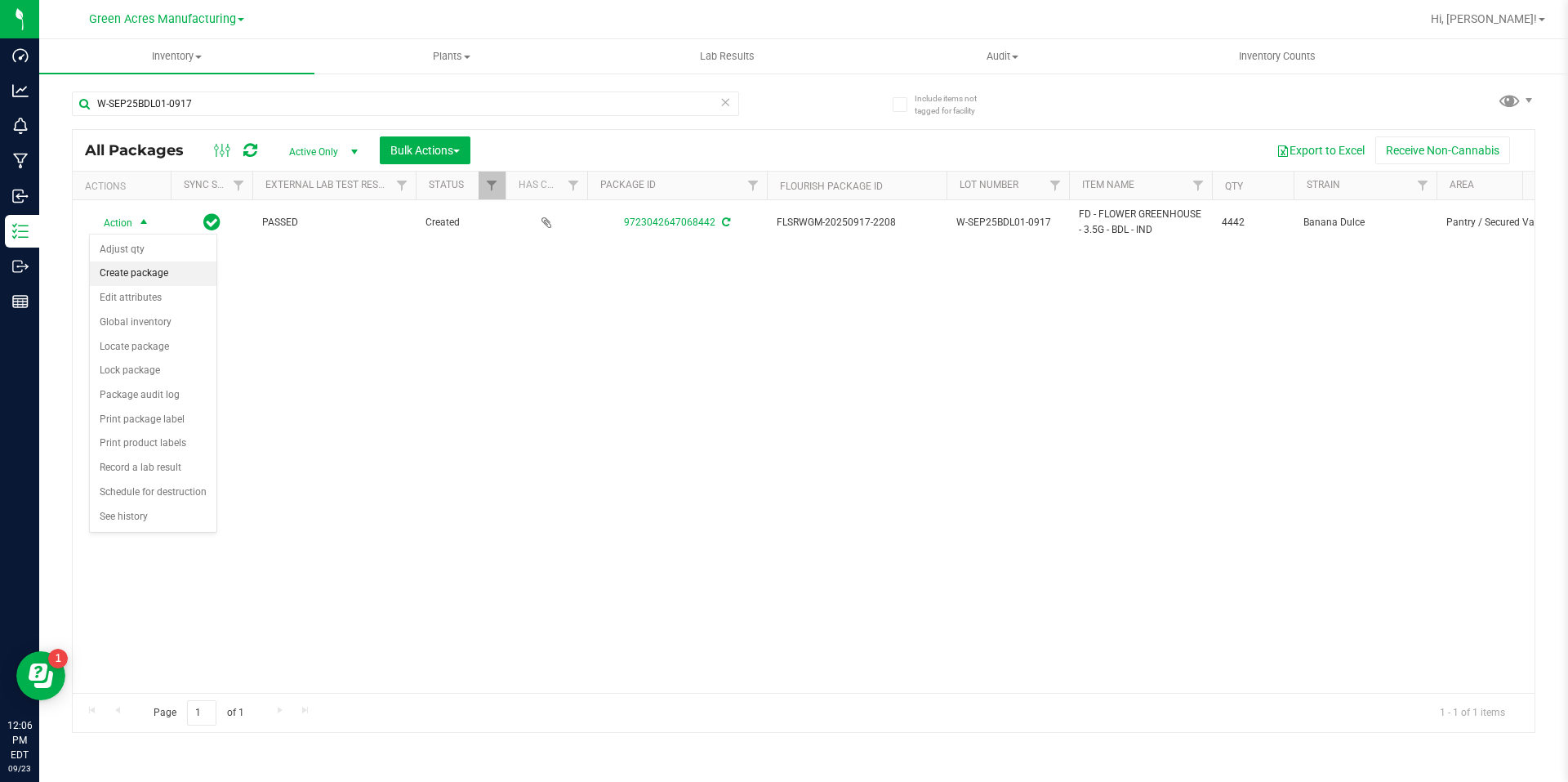
click at [158, 275] on li "Create package" at bounding box center [153, 274] width 127 height 25
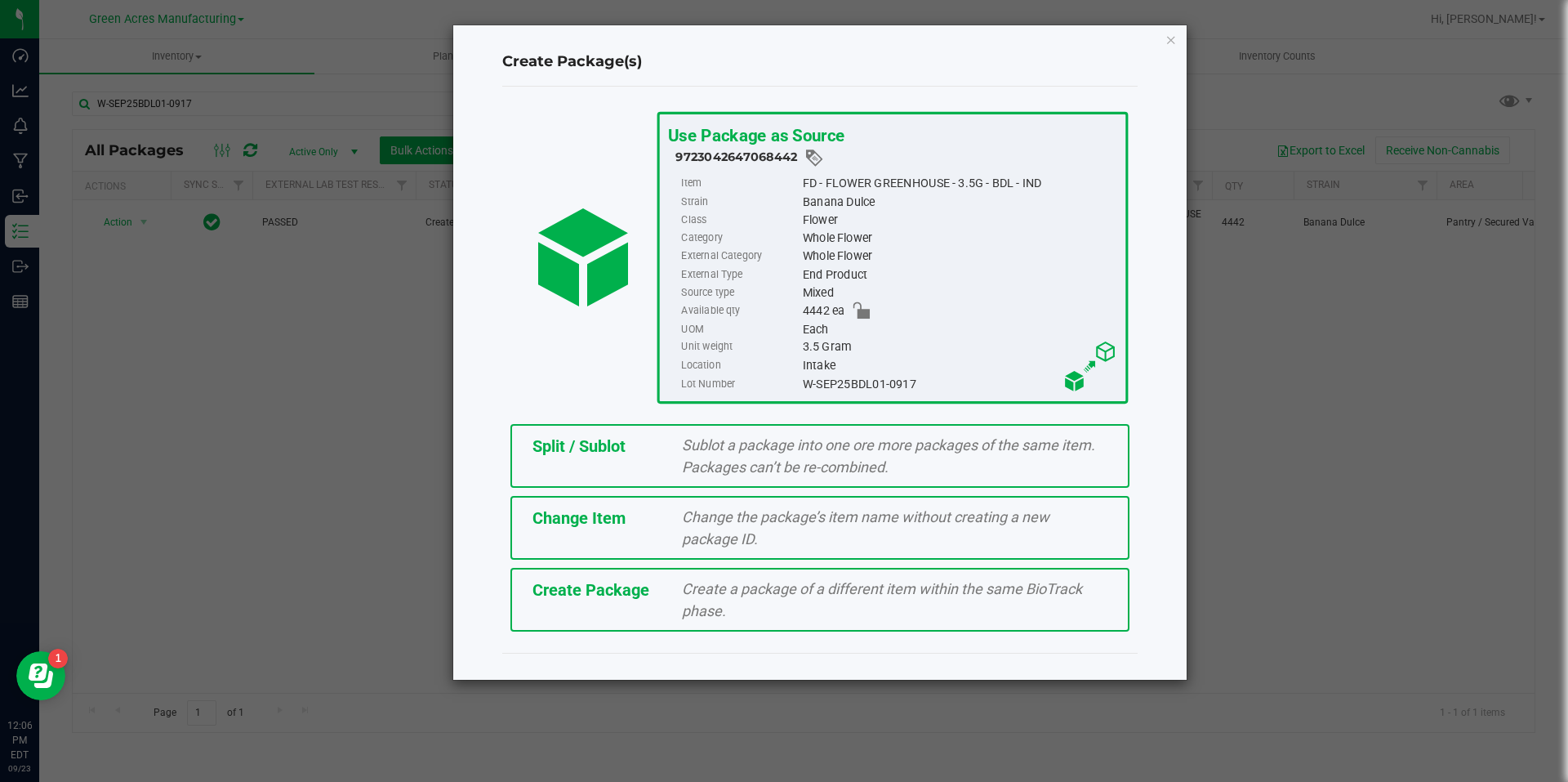
click at [567, 611] on div "Create Package Create a package of a different item within the same BioTrack ph…" at bounding box center [820, 600] width 619 height 64
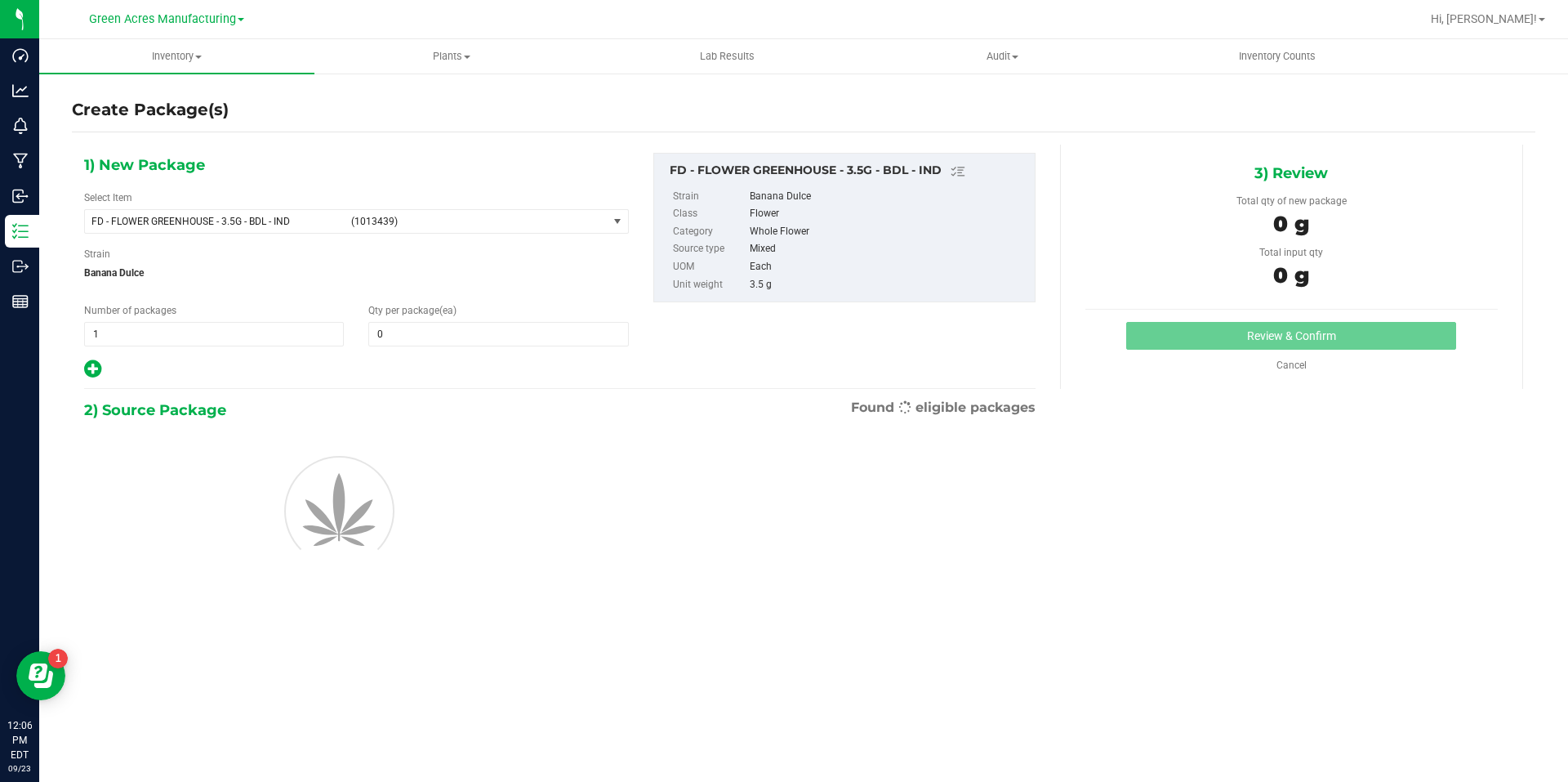
type input "0"
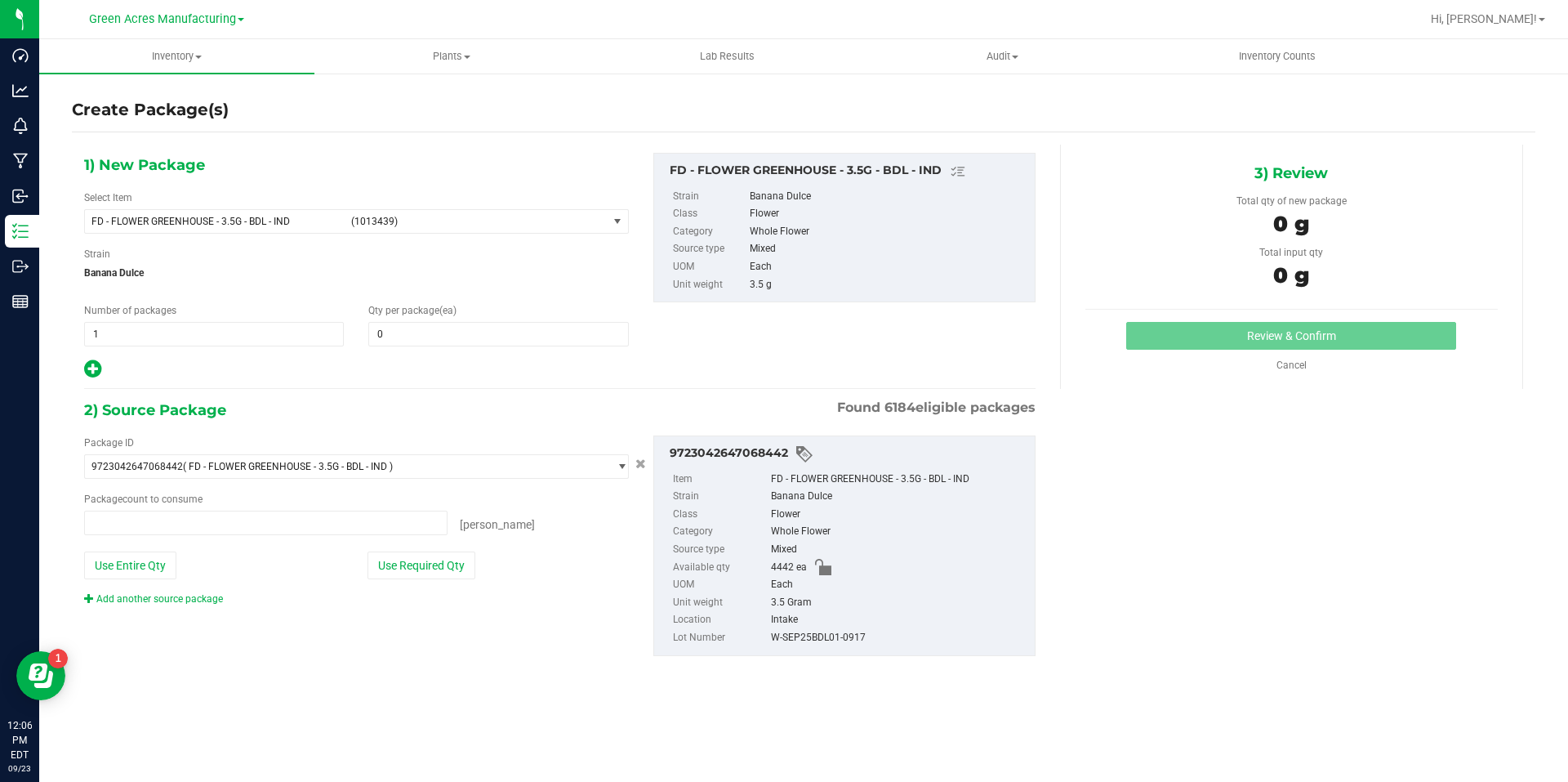
type input "0 ea"
click at [456, 212] on span "FD - FLOWER GREENHOUSE - 3.5G - BDL - IND (1013439)" at bounding box center [346, 221] width 523 height 23
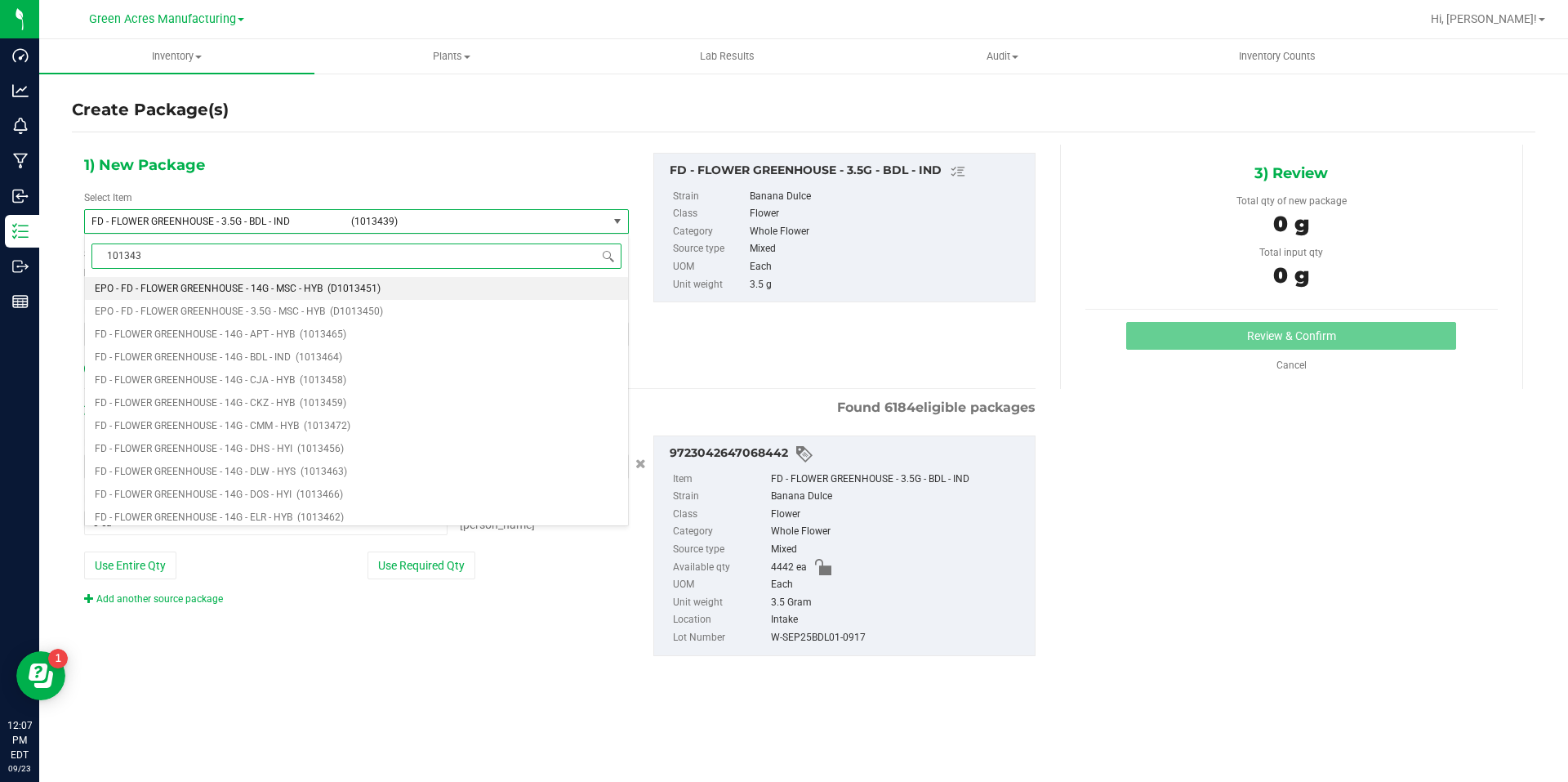
type input "1013439"
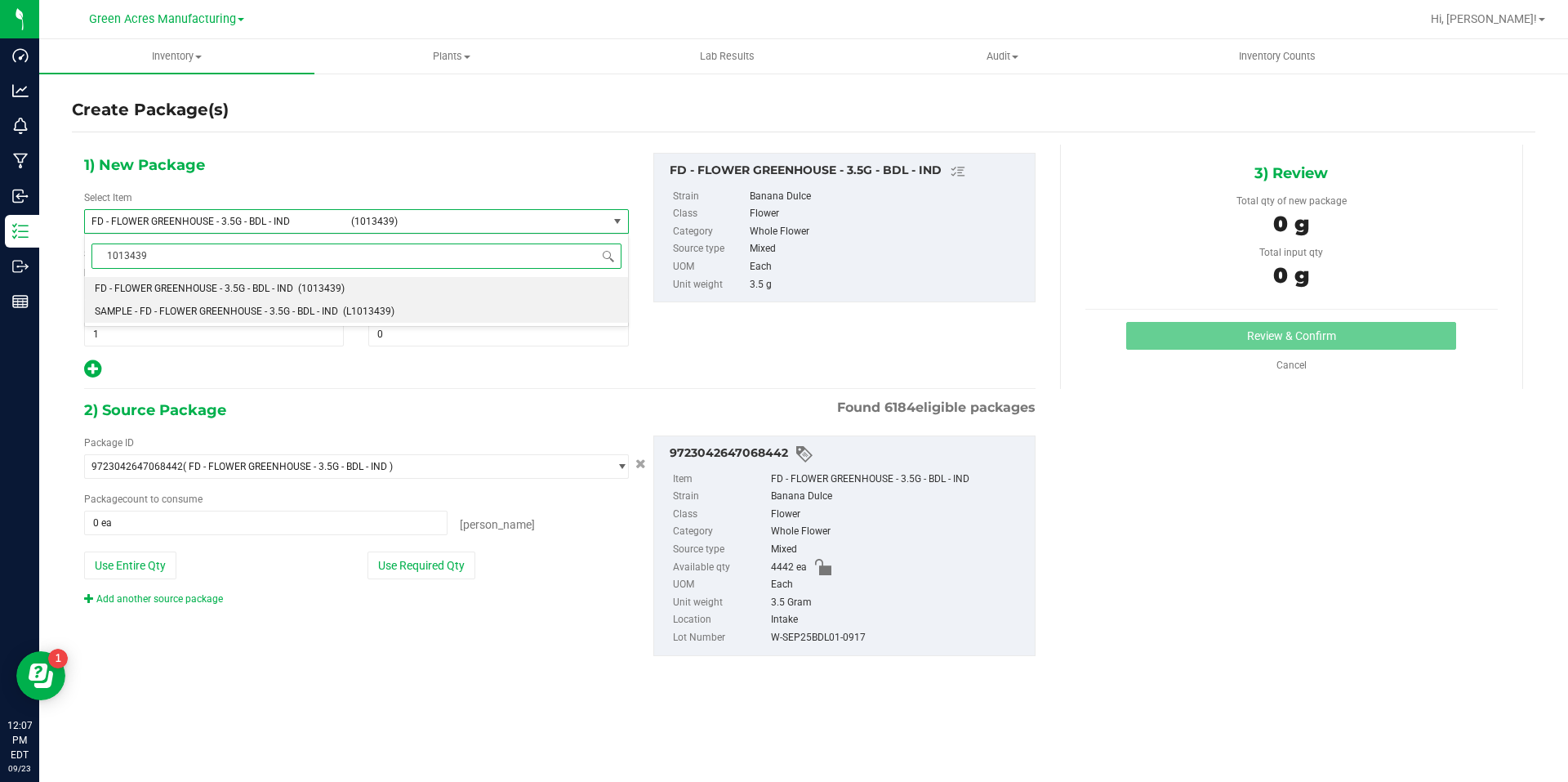
click at [362, 315] on span "(L1013439)" at bounding box center [368, 311] width 51 height 11
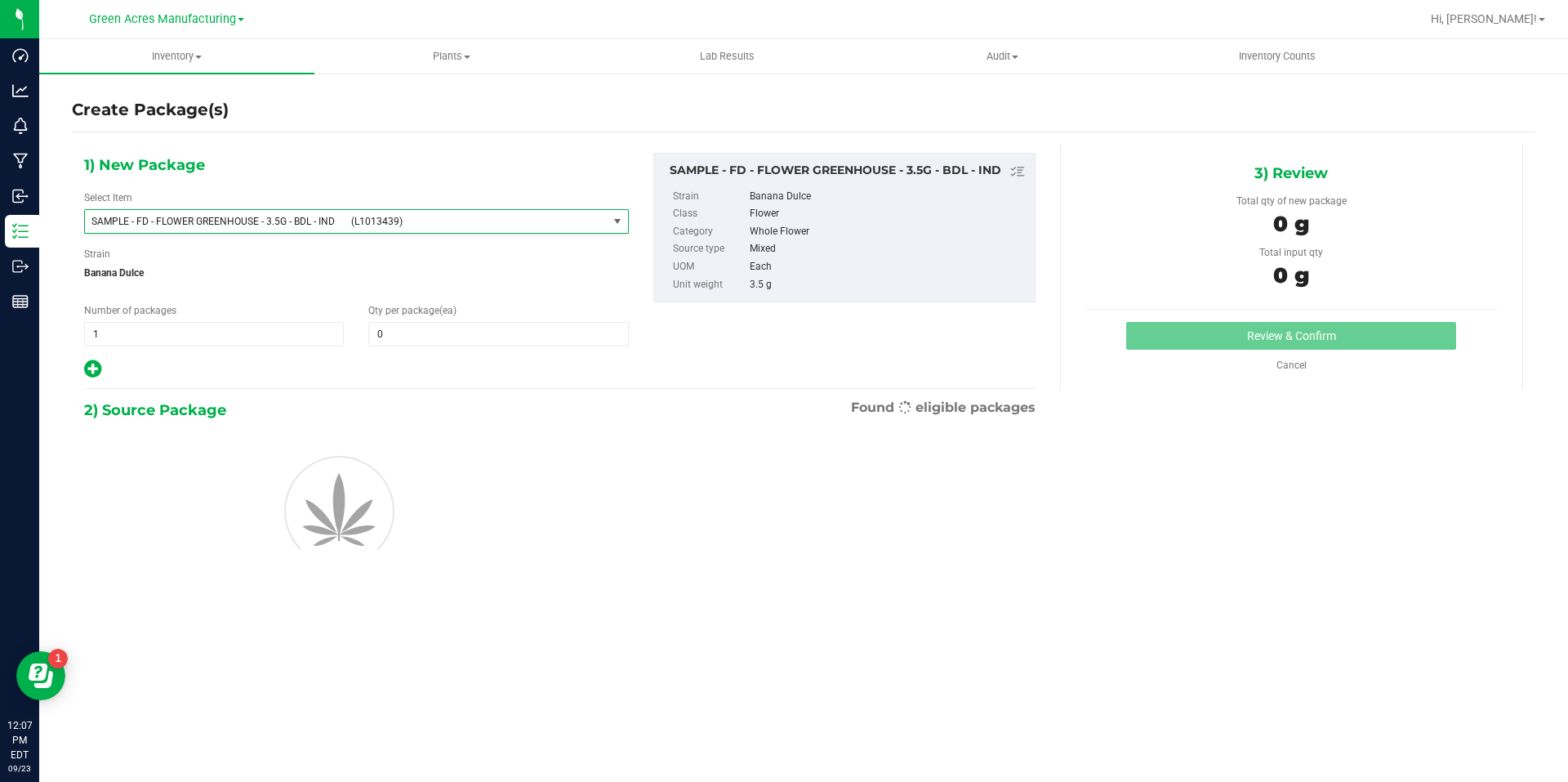
type input "0"
click at [326, 330] on span "1 1" at bounding box center [214, 334] width 260 height 25
type input "2"
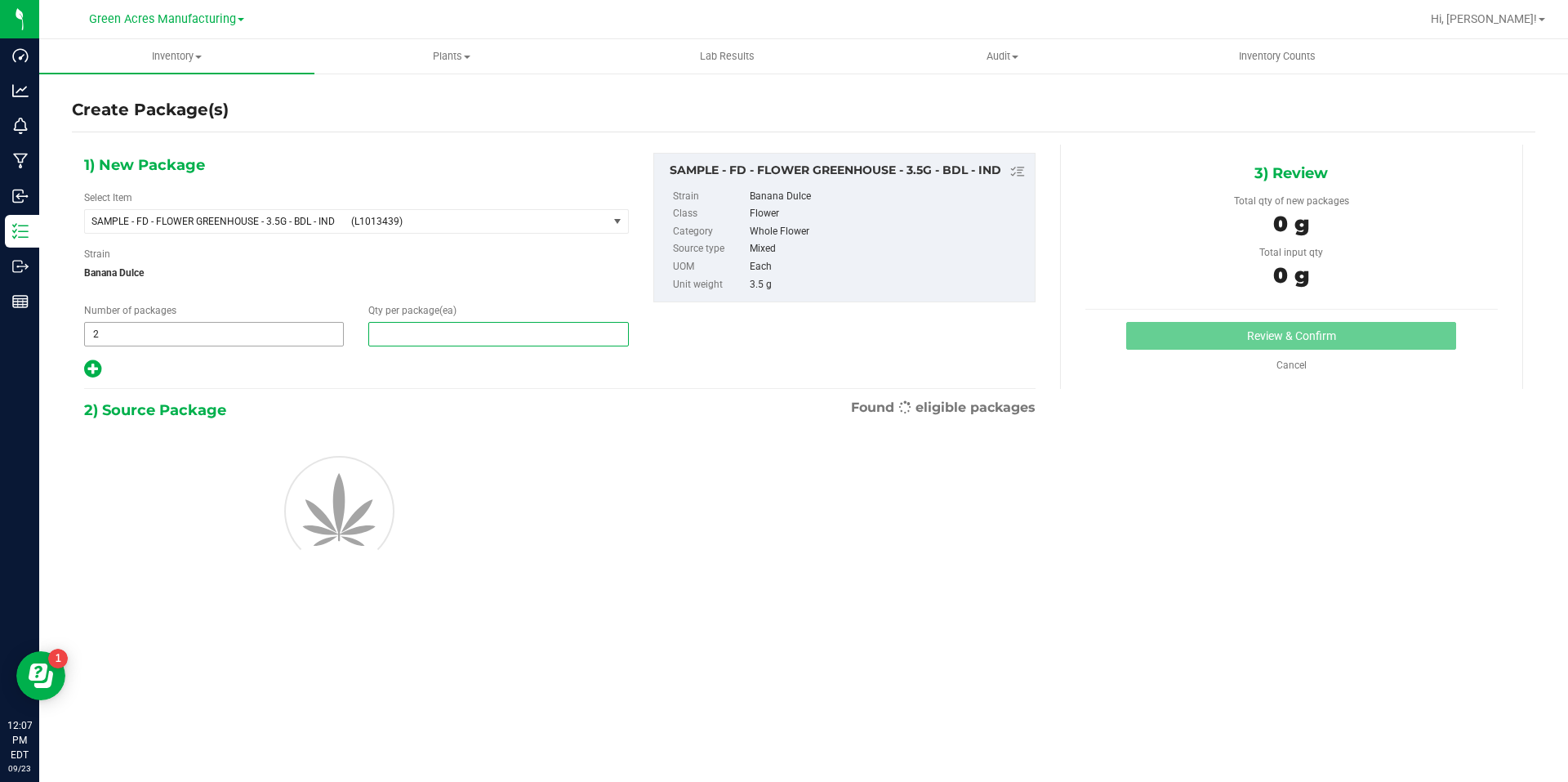
type input "1"
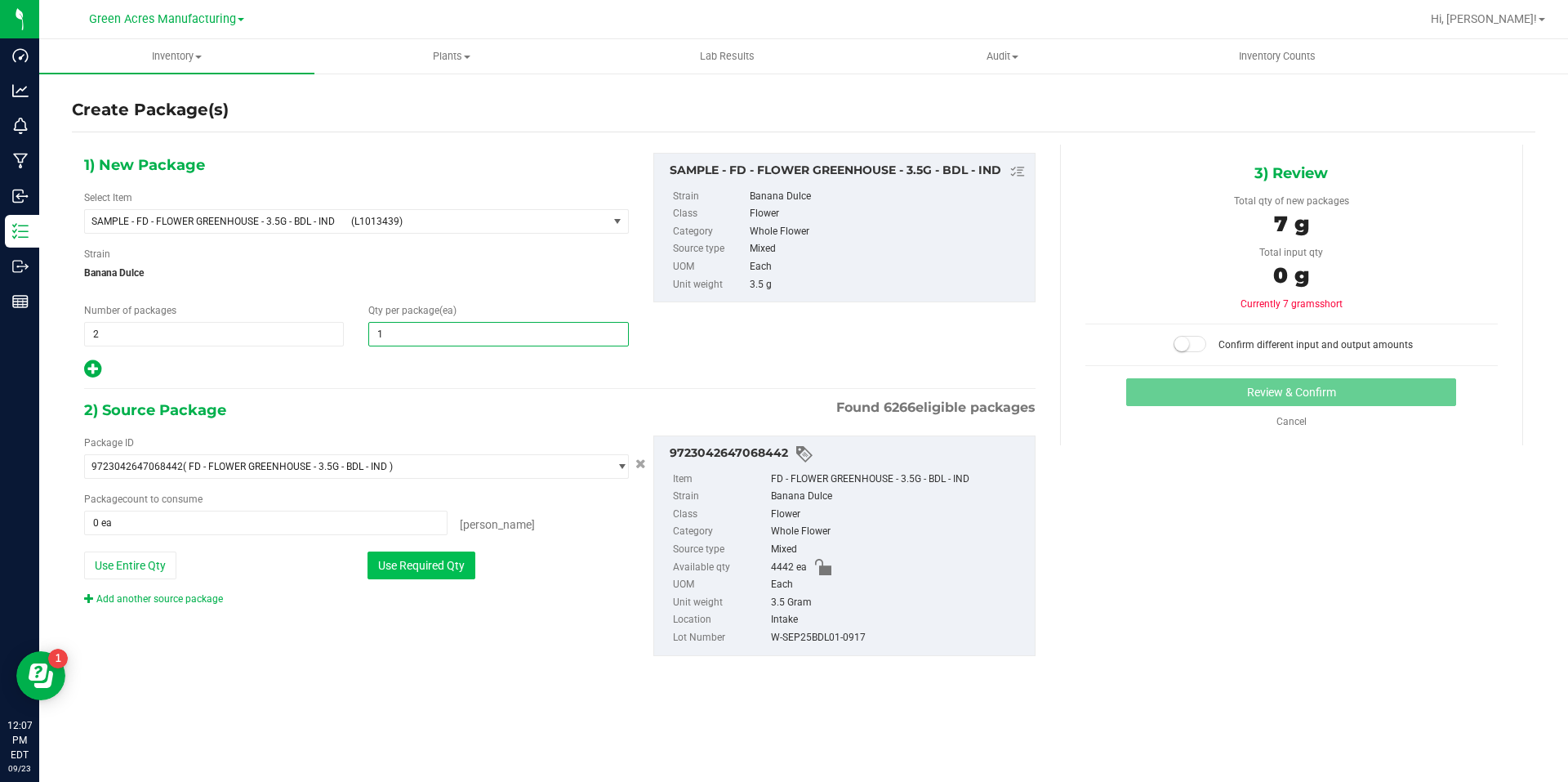
type input "1"
click at [455, 574] on button "Use Required Qty" at bounding box center [421, 565] width 108 height 28
type input "2 ea"
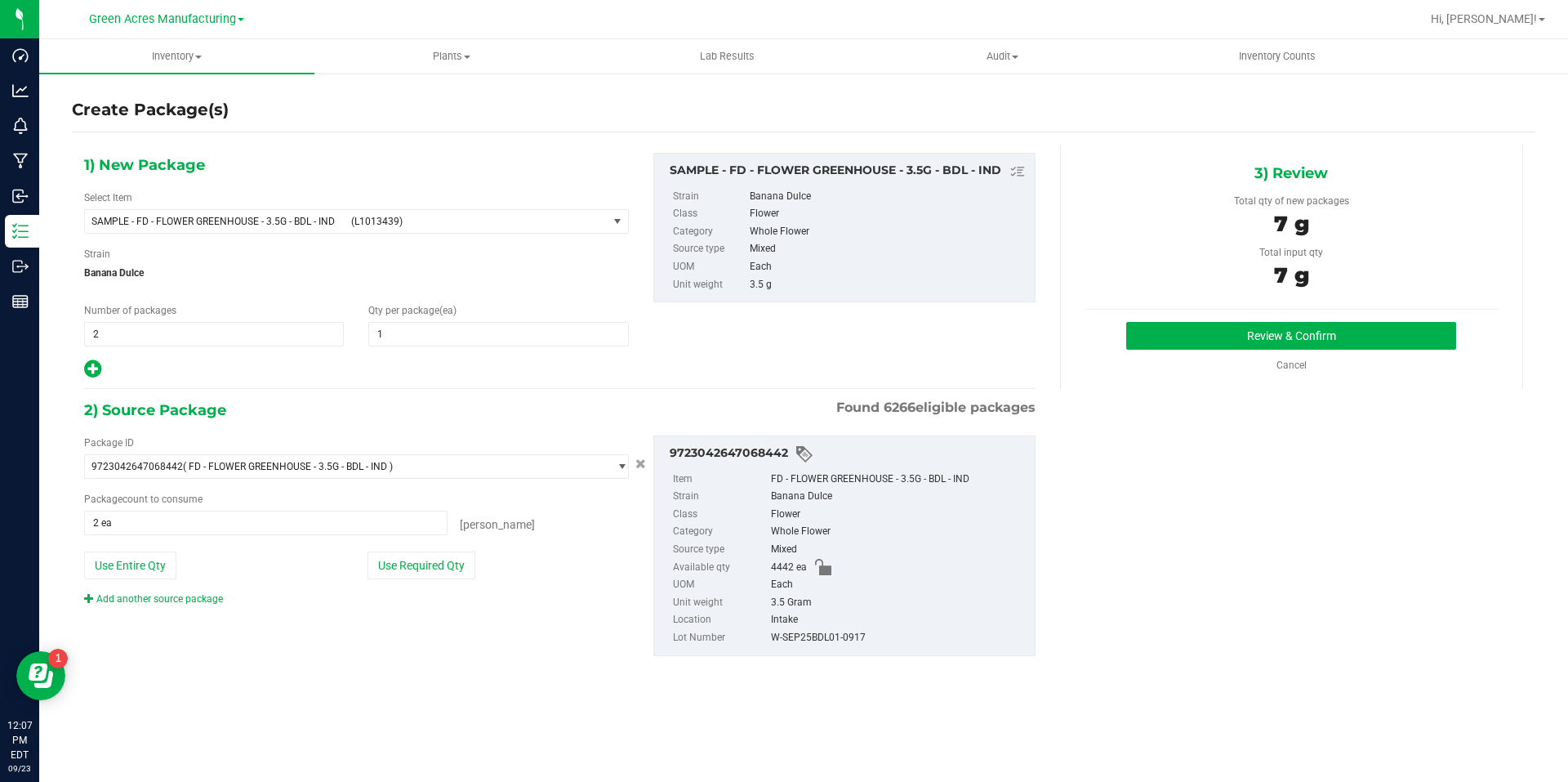
click at [1181, 354] on div "Review & Confirm Cancel" at bounding box center [1291, 347] width 412 height 51
click at [1217, 324] on button "Review & Confirm" at bounding box center [1291, 336] width 330 height 28
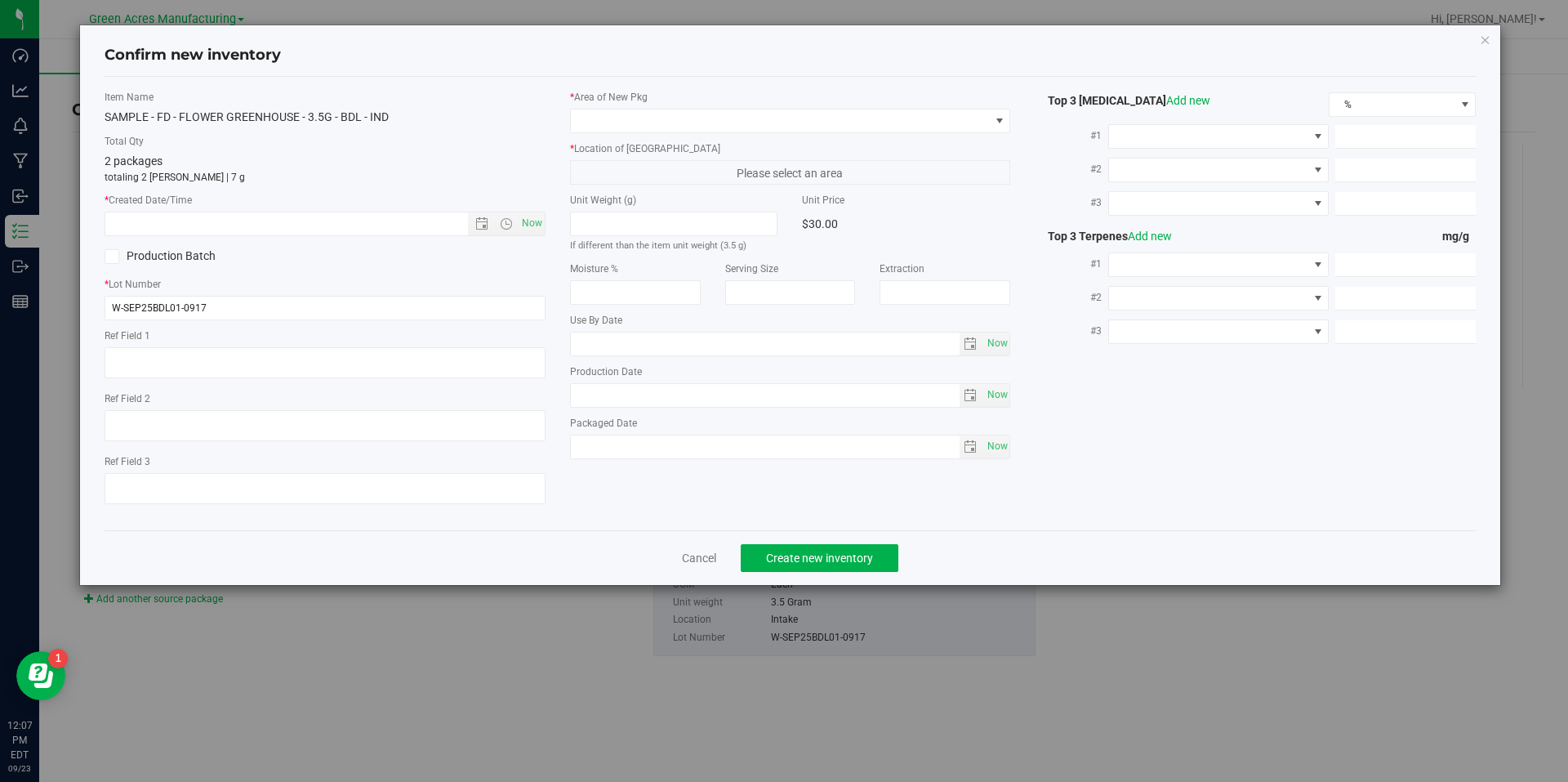
type textarea "468.3 PBO"
click at [532, 226] on span "Now" at bounding box center [532, 223] width 28 height 24
type input "9/23/2025 12:07 PM"
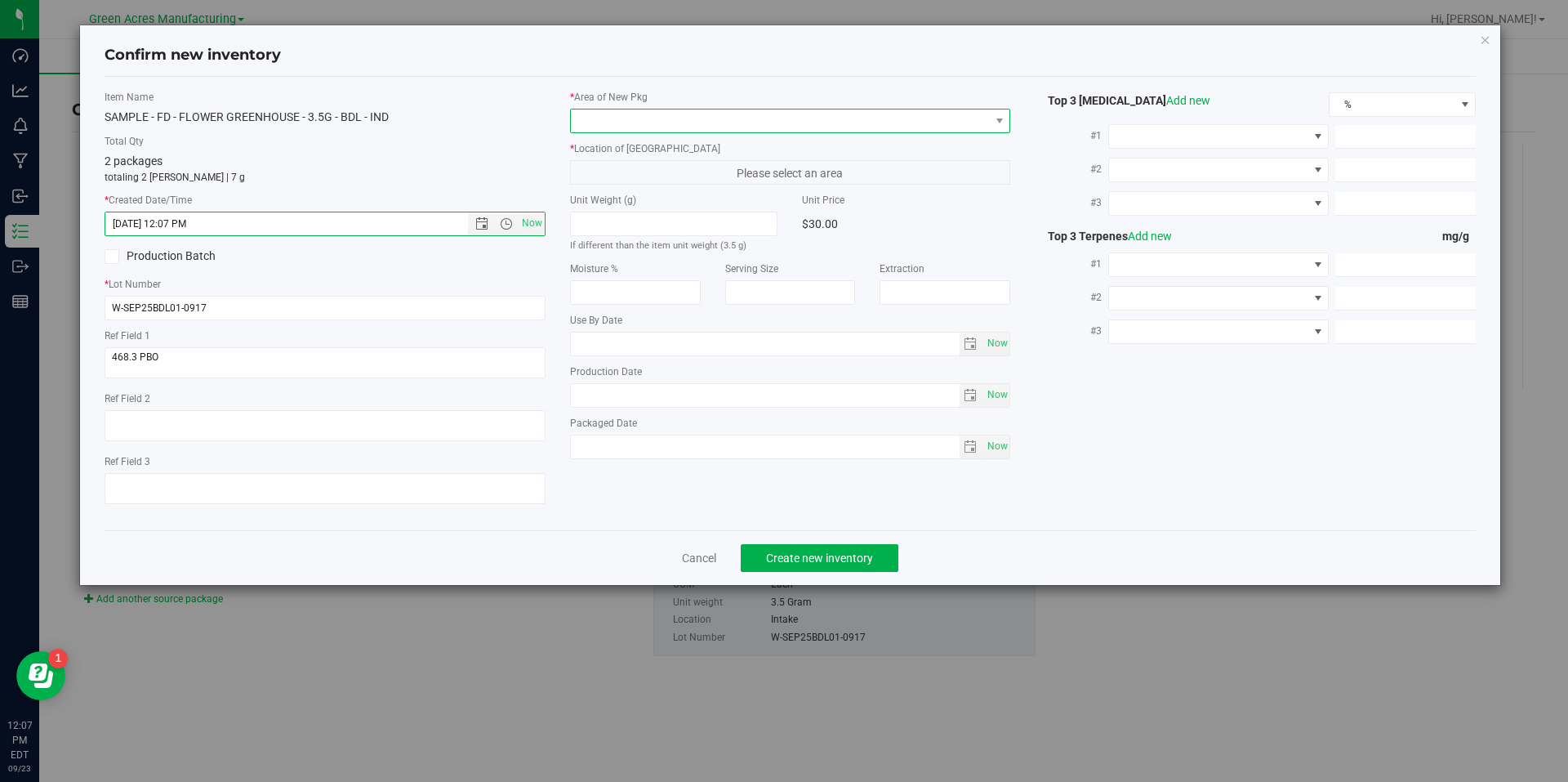
click at [716, 119] on span at bounding box center [780, 121] width 419 height 23
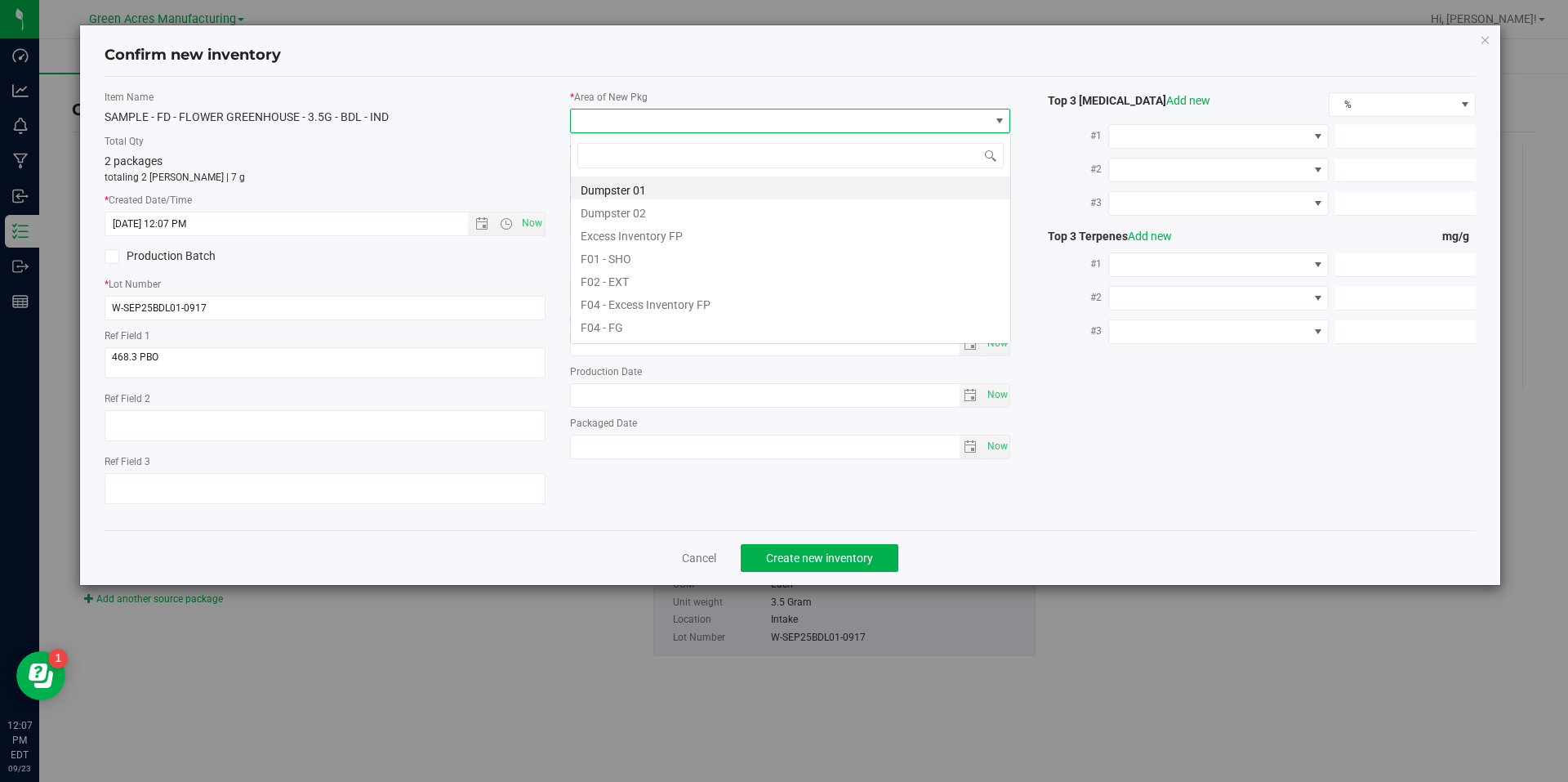
scroll to position [25, 441]
type input "pa"
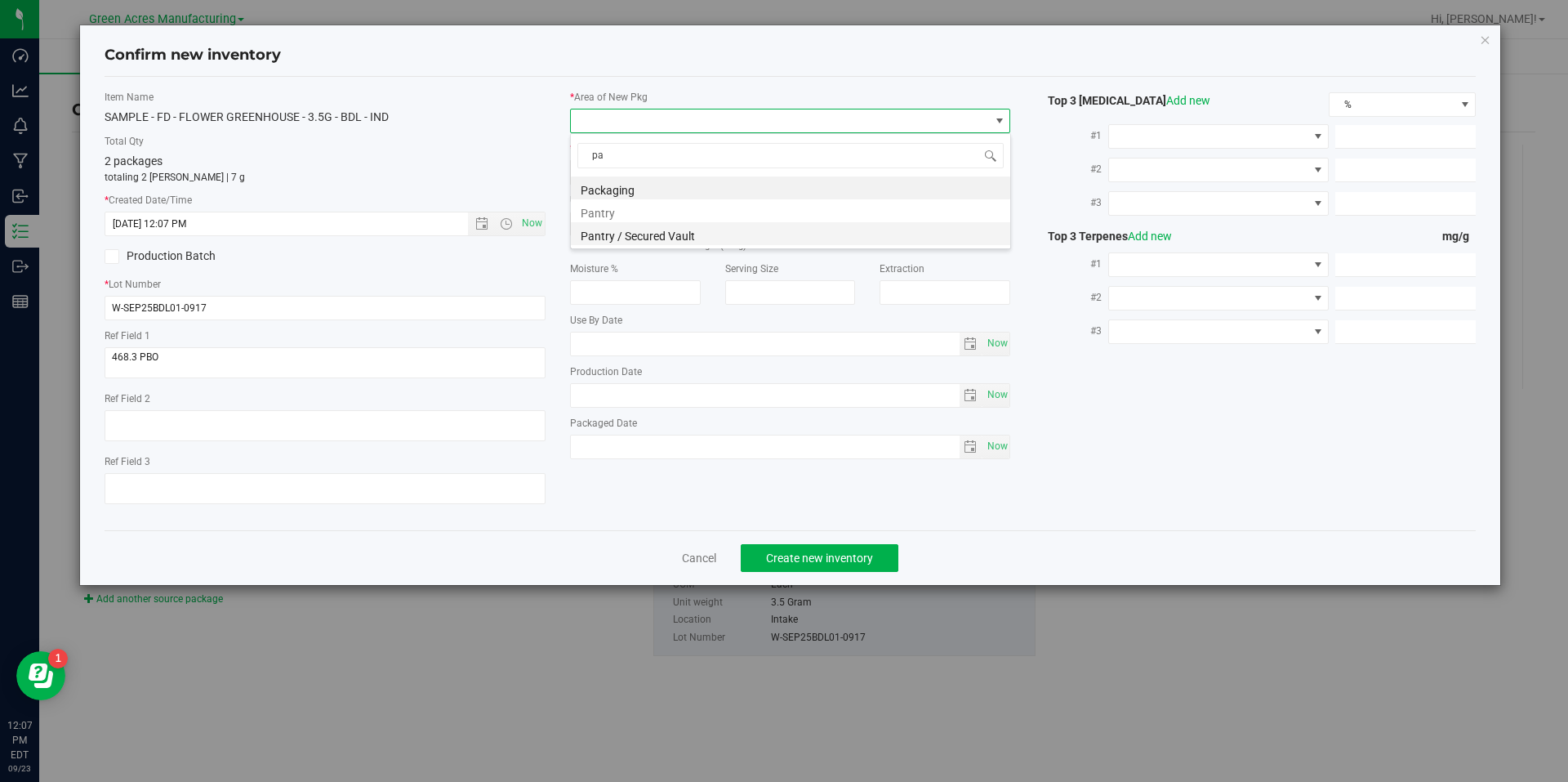
click at [675, 233] on li "Pantry / Secured Vault" at bounding box center [791, 234] width 439 height 23
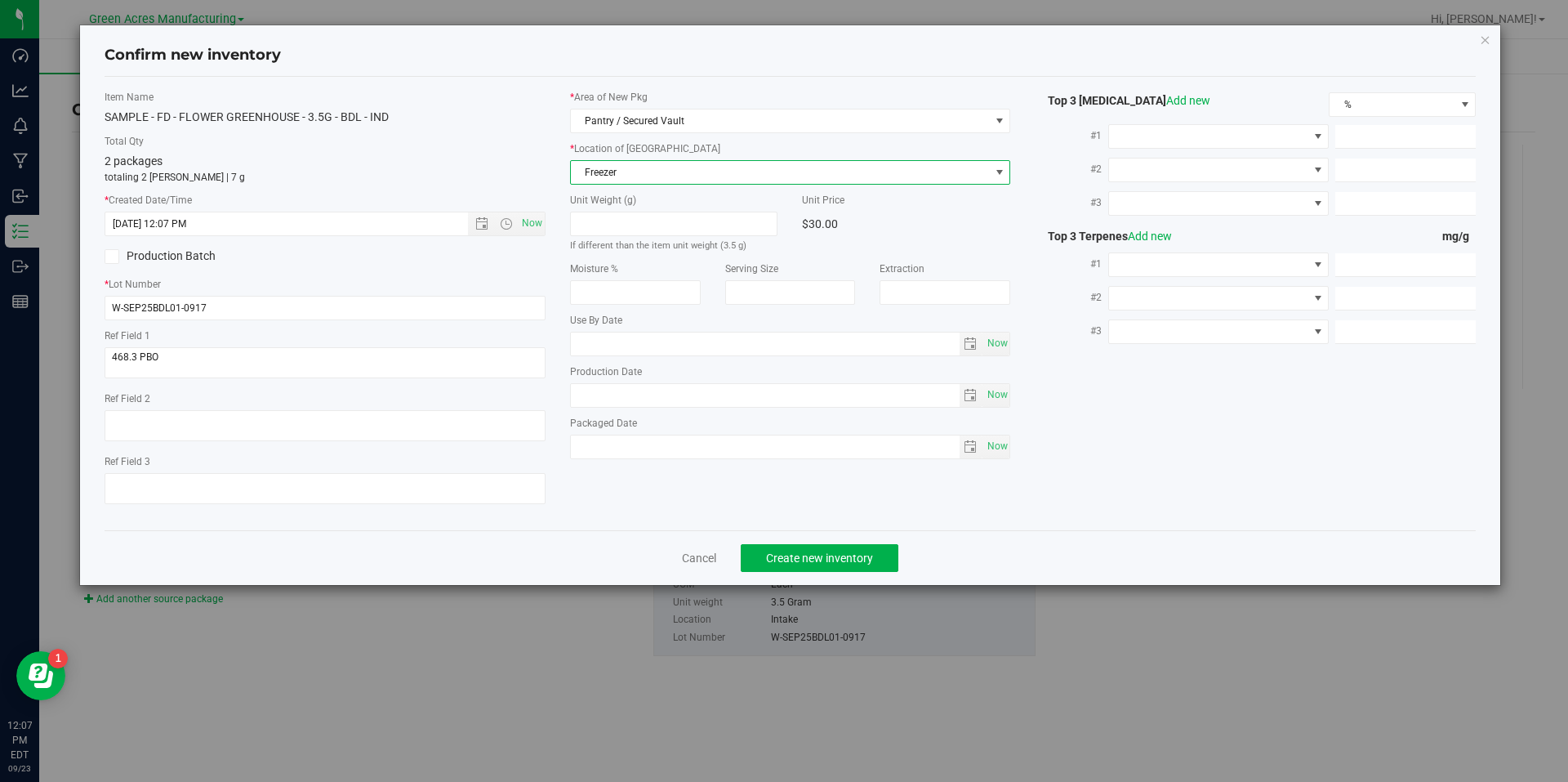
click at [760, 164] on span "Freezer" at bounding box center [780, 172] width 419 height 23
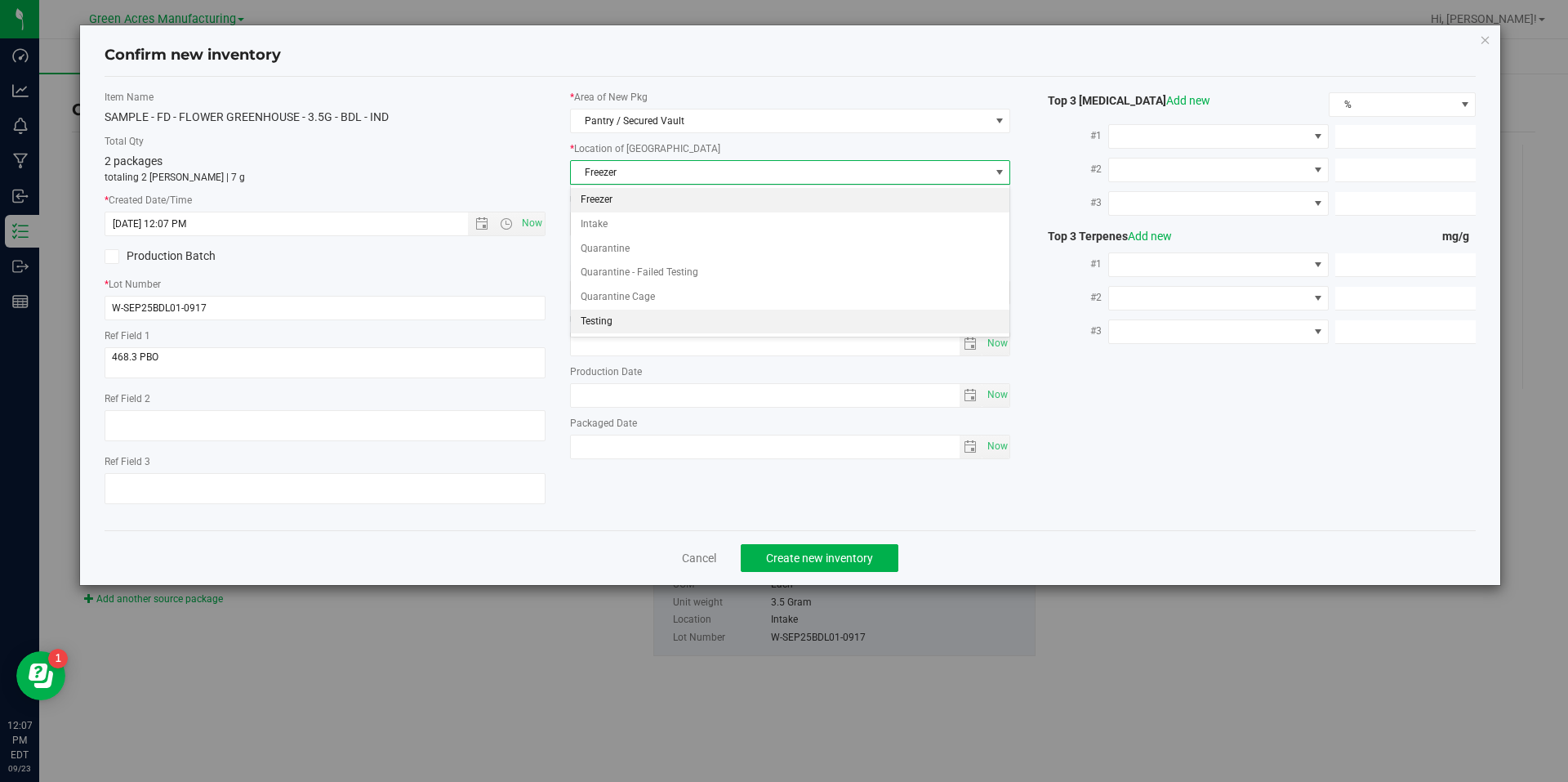
click at [640, 315] on li "Testing" at bounding box center [791, 322] width 439 height 25
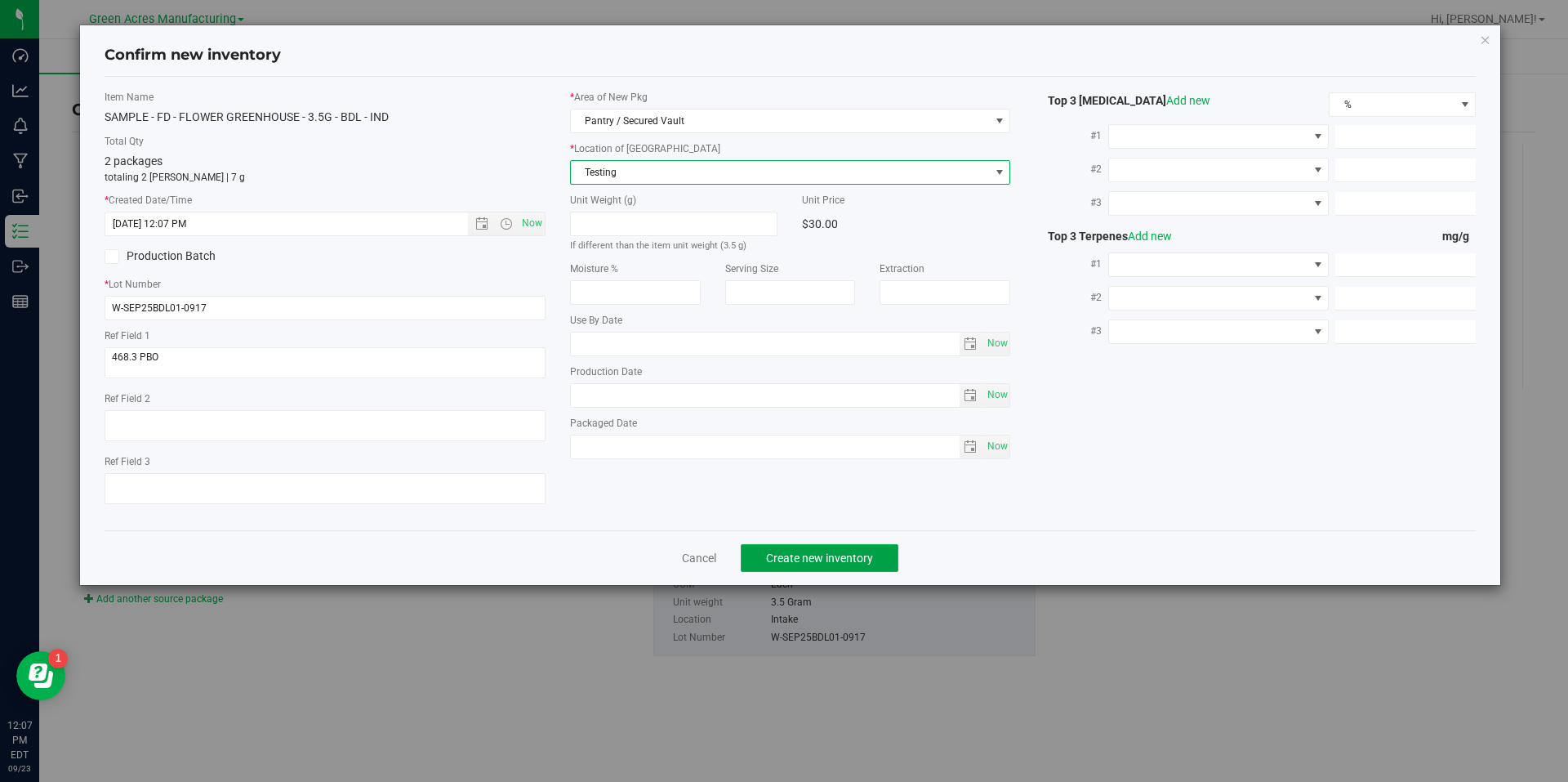
click at [781, 549] on button "Create new inventory" at bounding box center [819, 558] width 158 height 28
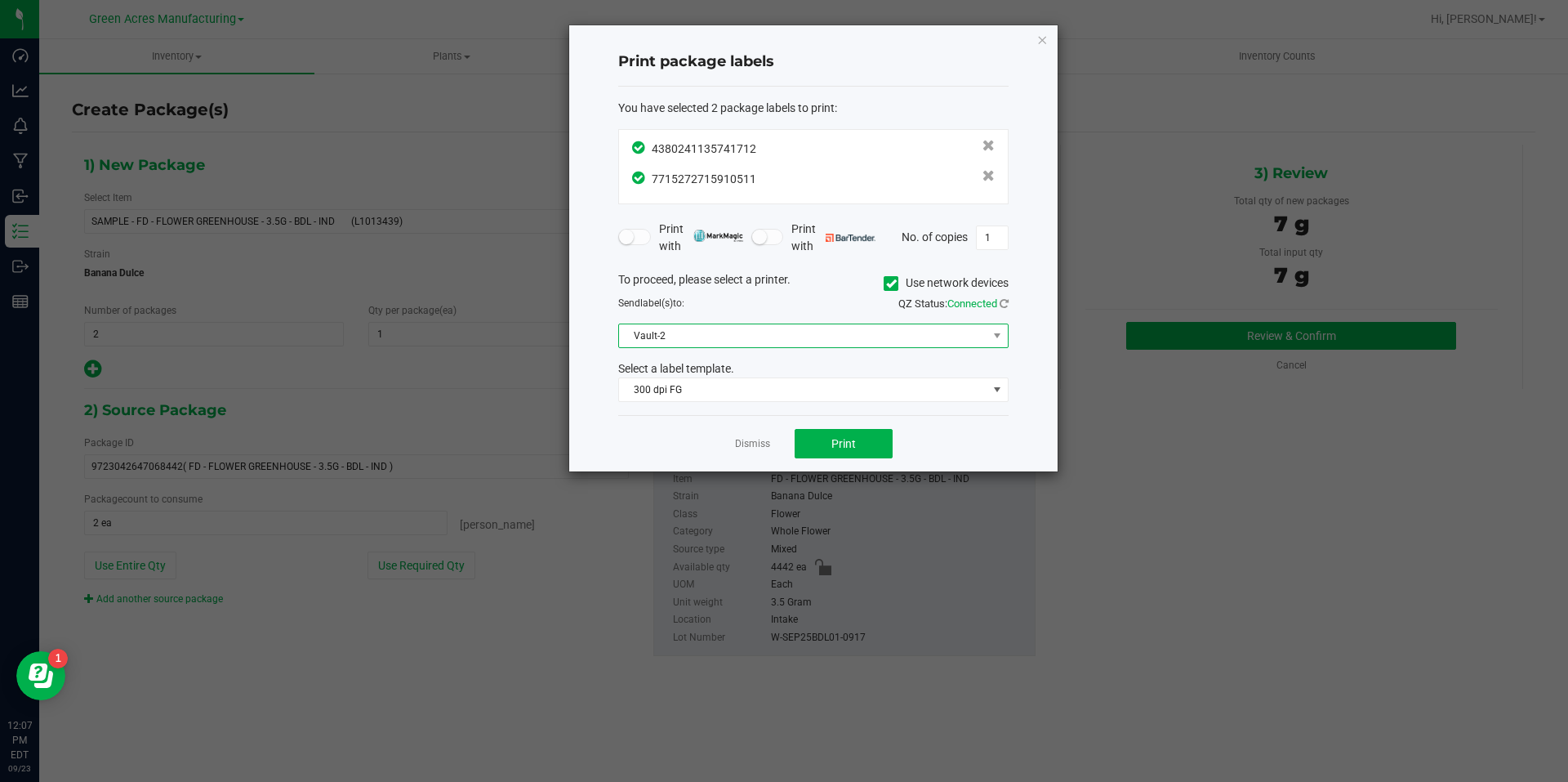
click at [799, 333] on span "Vault-2" at bounding box center [803, 336] width 368 height 23
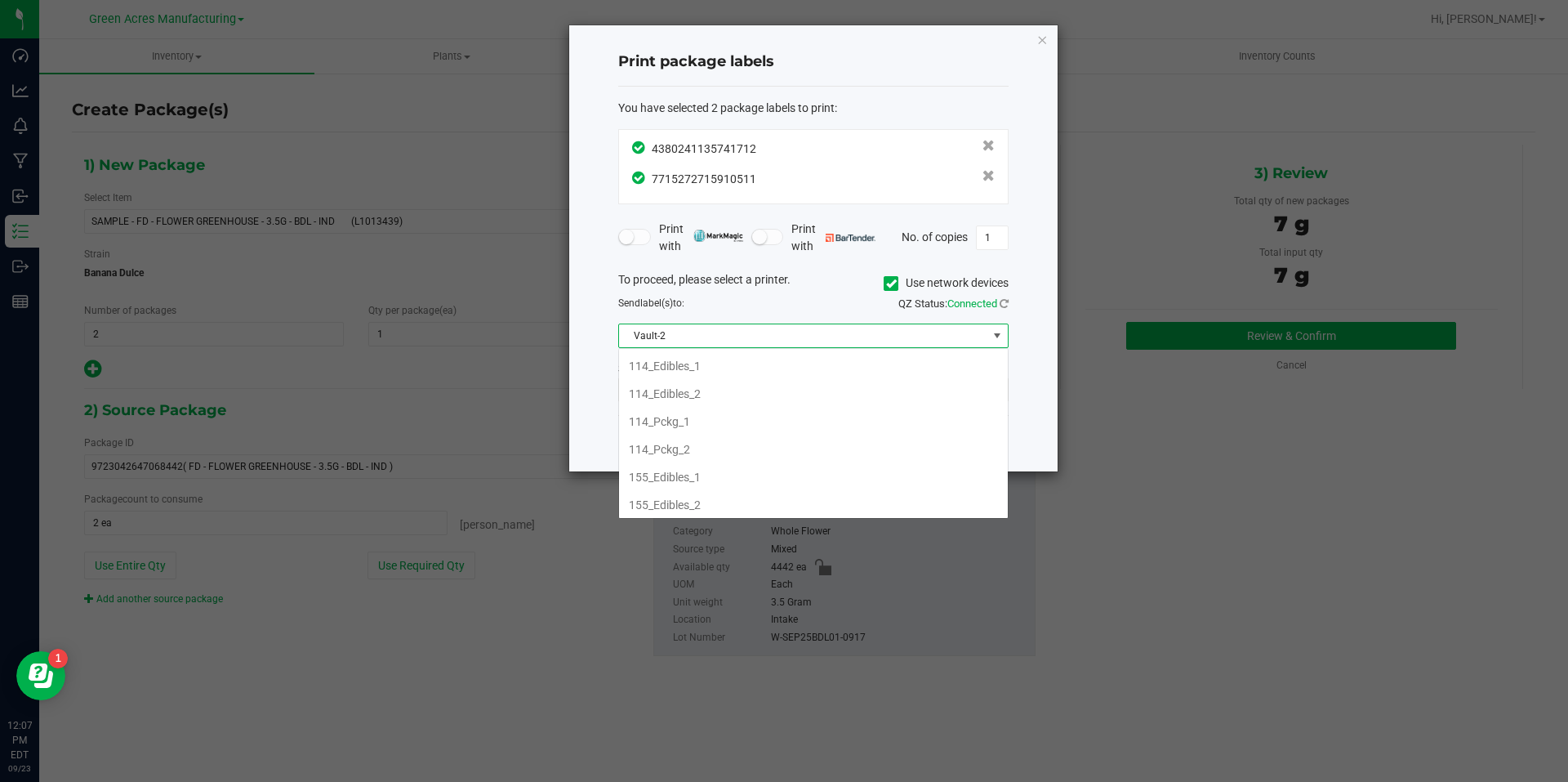
scroll to position [587, 0]
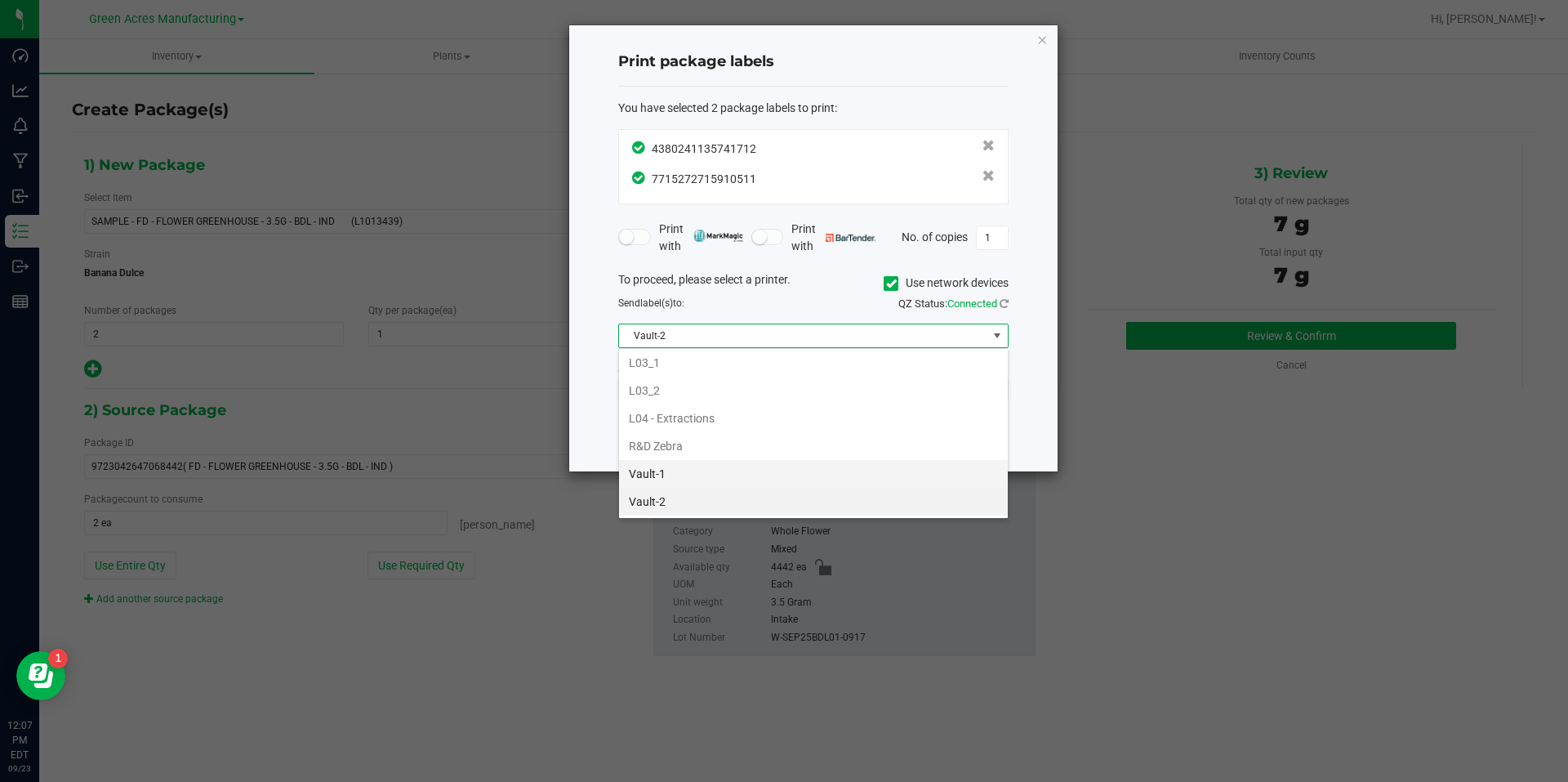
click at [719, 469] on li "Vault-1" at bounding box center [813, 474] width 389 height 28
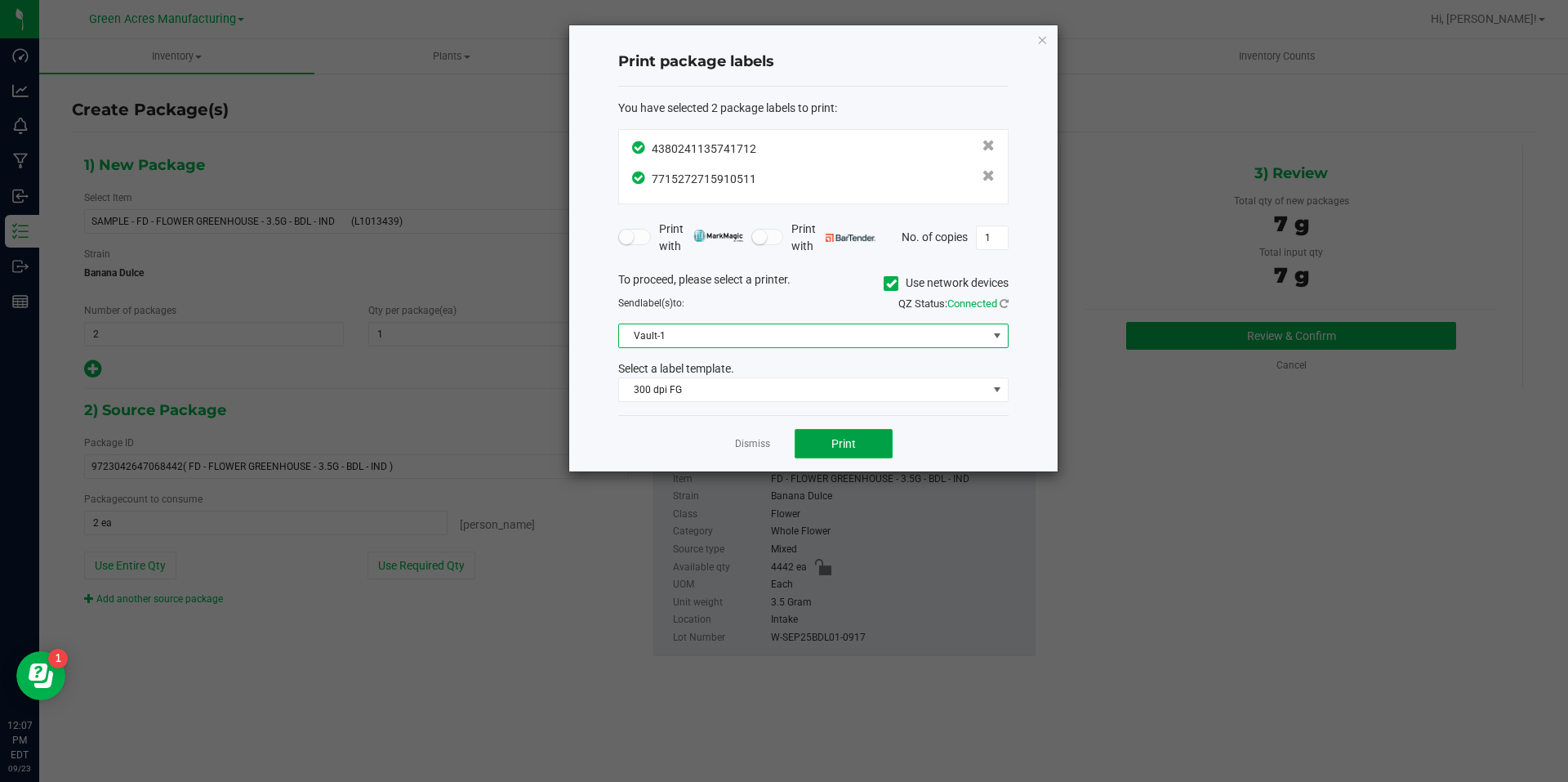
click at [837, 449] on span "Print" at bounding box center [844, 444] width 24 height 13
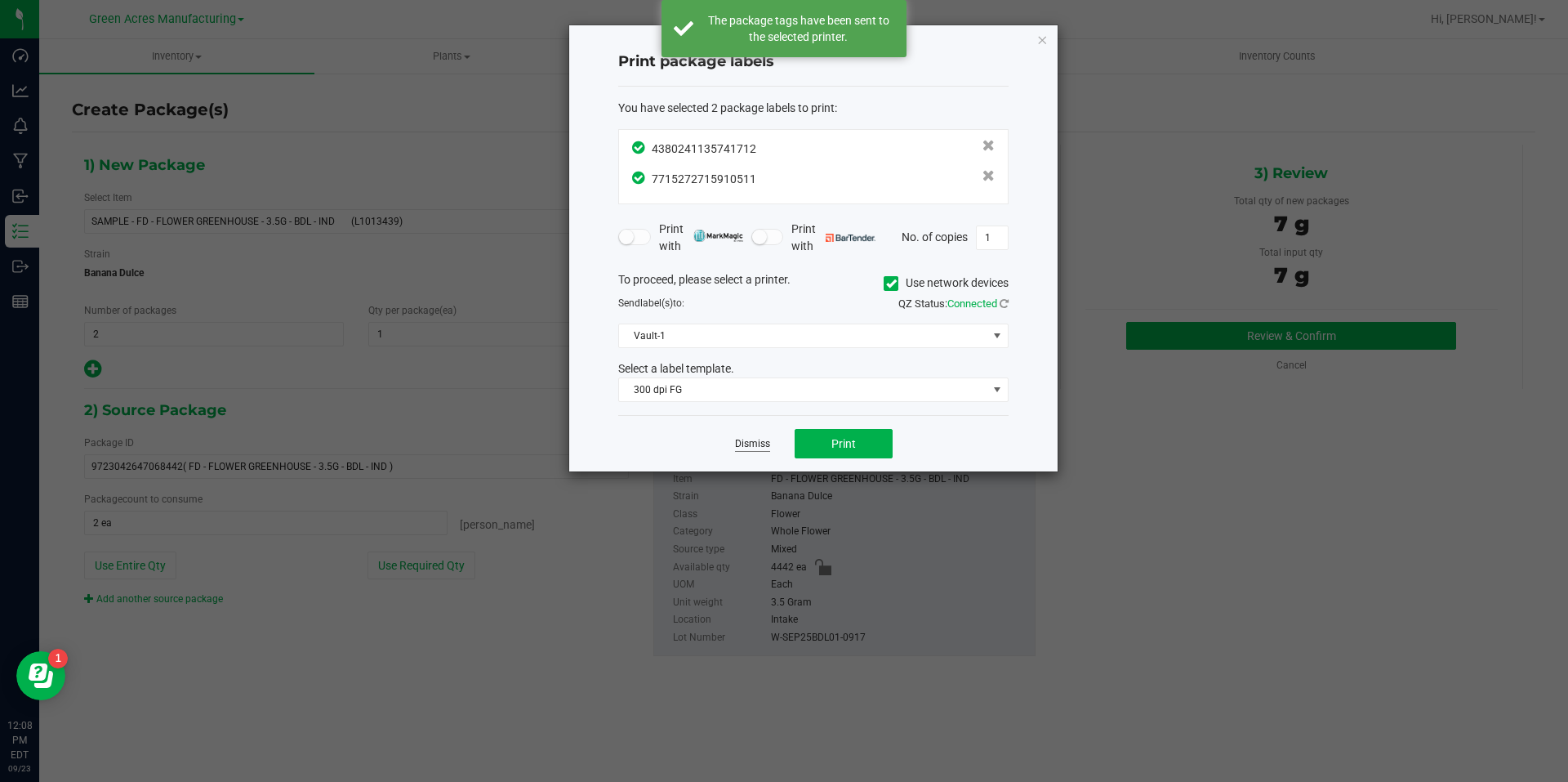
click at [765, 450] on link "Dismiss" at bounding box center [752, 444] width 35 height 14
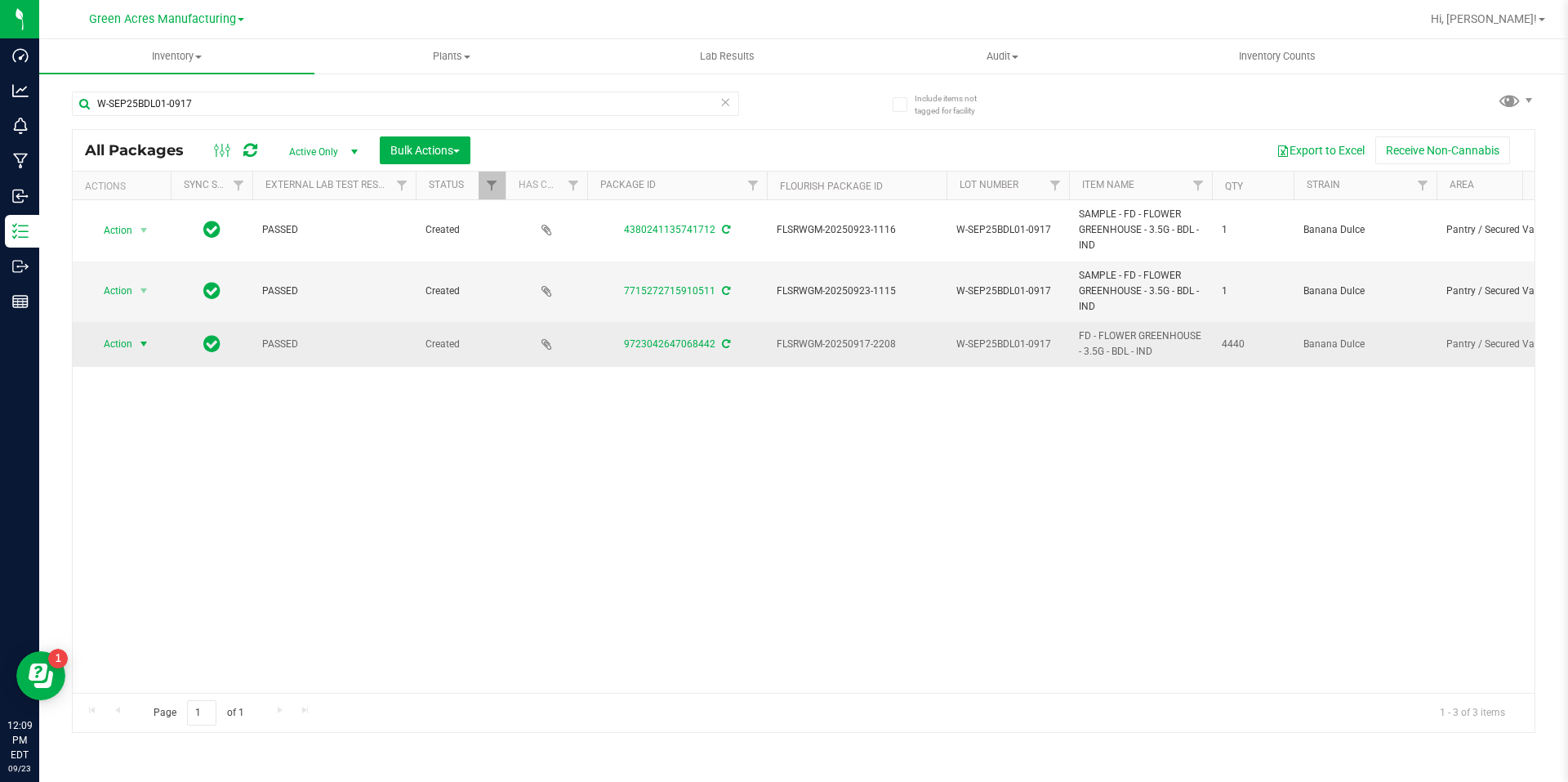
click at [141, 351] on span "select" at bounding box center [144, 344] width 20 height 23
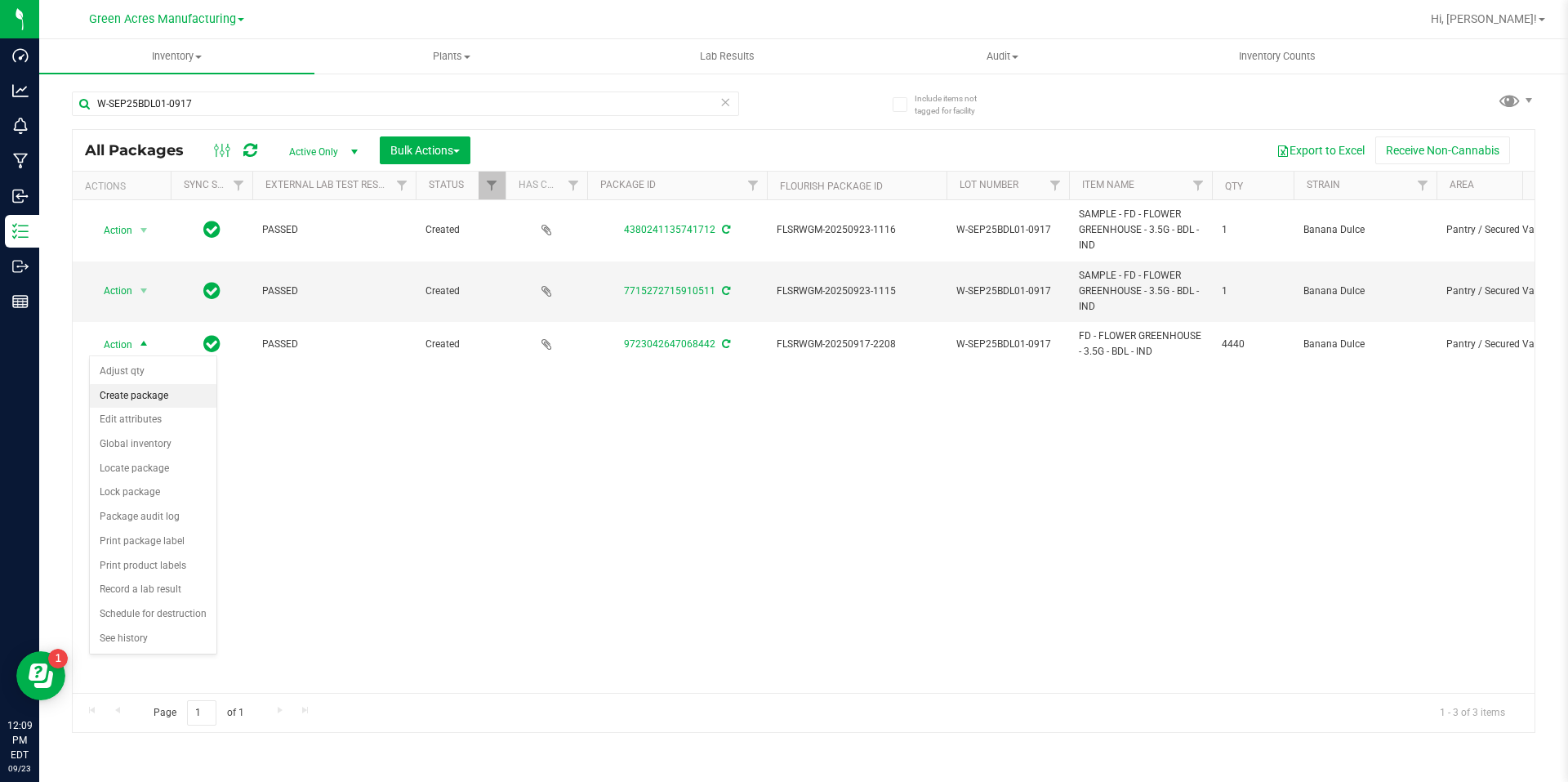
click at [143, 400] on li "Create package" at bounding box center [153, 396] width 127 height 25
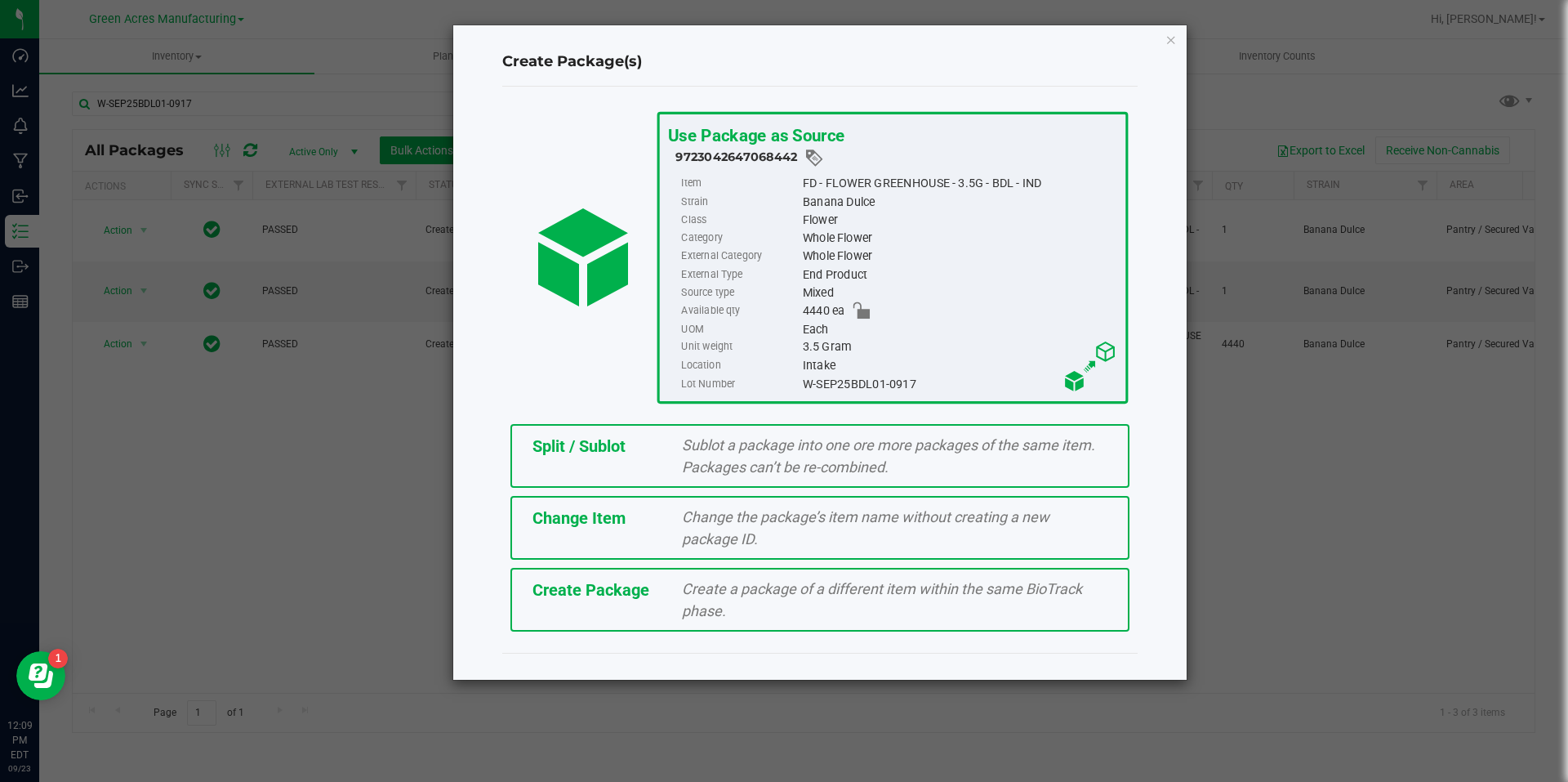
click at [586, 473] on div "Split / Sublot Sublot a package into one ore more packages of the same item. Pa…" at bounding box center [820, 456] width 619 height 64
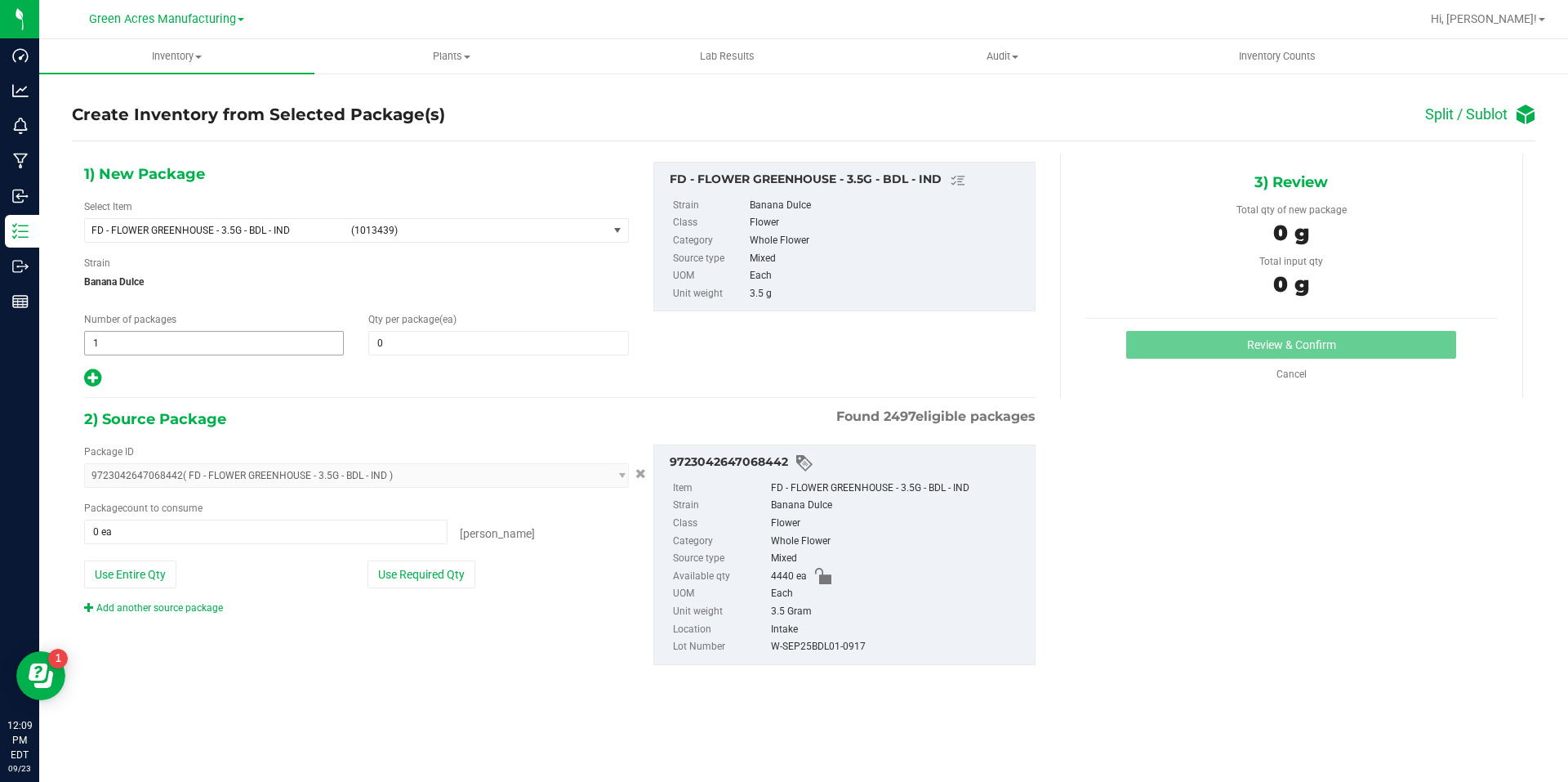
click at [274, 340] on span "1 1" at bounding box center [214, 343] width 260 height 25
type input "222"
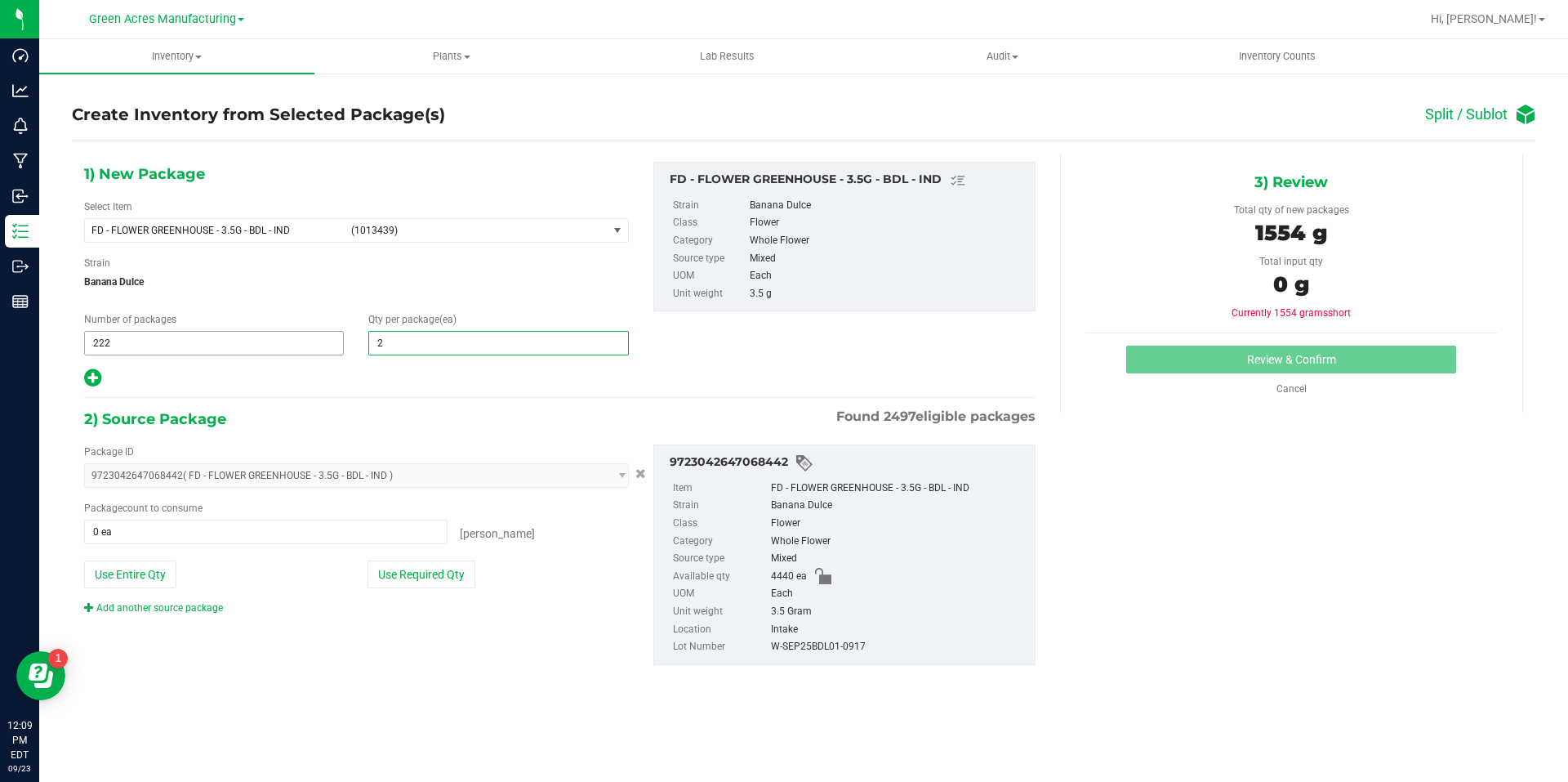
type input "20"
click at [417, 592] on div "Package ID 9723042647068442 ( FD - FLOWER GREENHOUSE - 3.5G - BDL - IND ) 00019…" at bounding box center [356, 530] width 569 height 171
click at [430, 580] on button "Use Required Qty" at bounding box center [421, 574] width 108 height 28
type input "4440 ea"
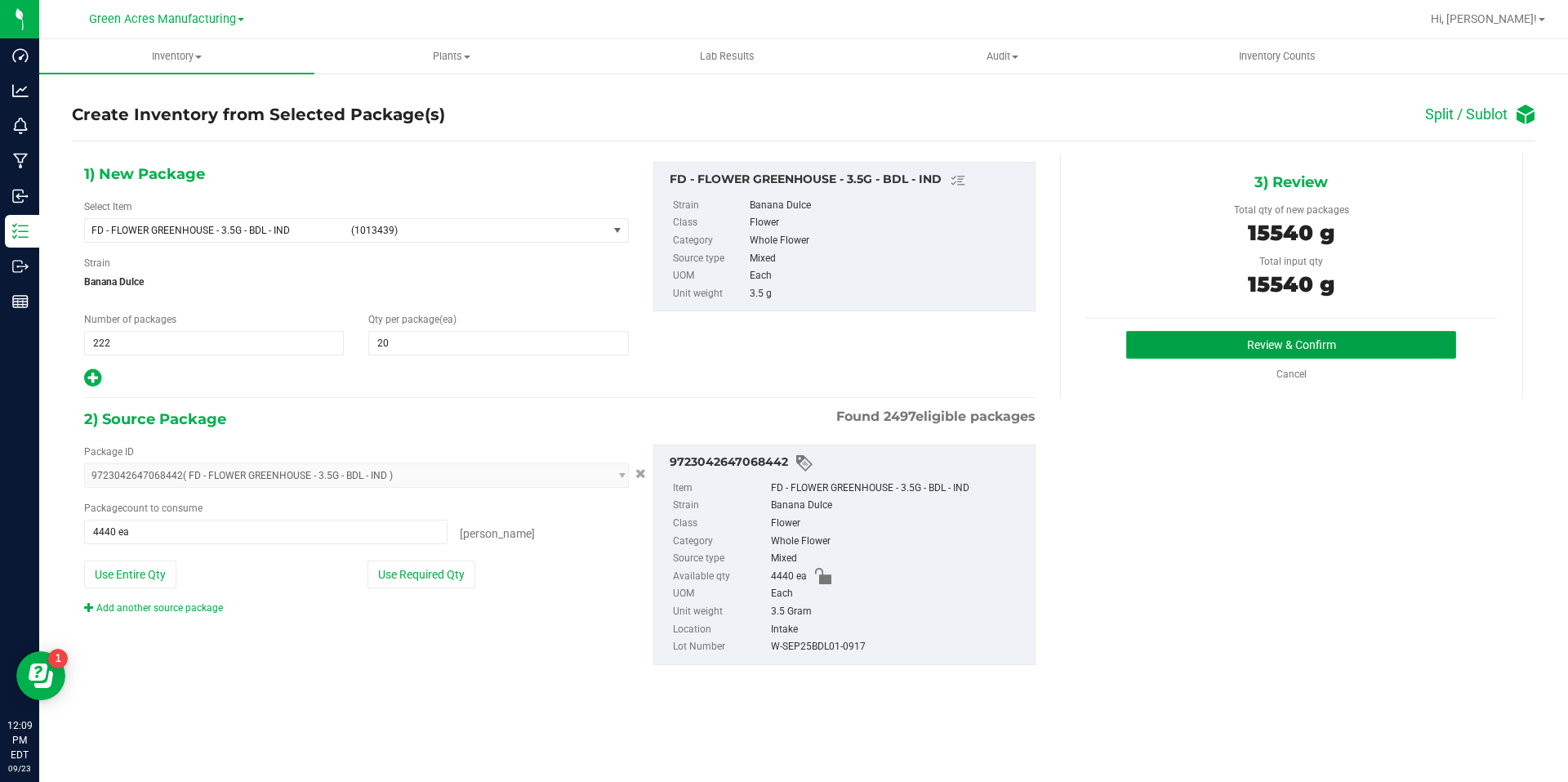
click at [1155, 351] on button "Review & Confirm" at bounding box center [1291, 345] width 330 height 28
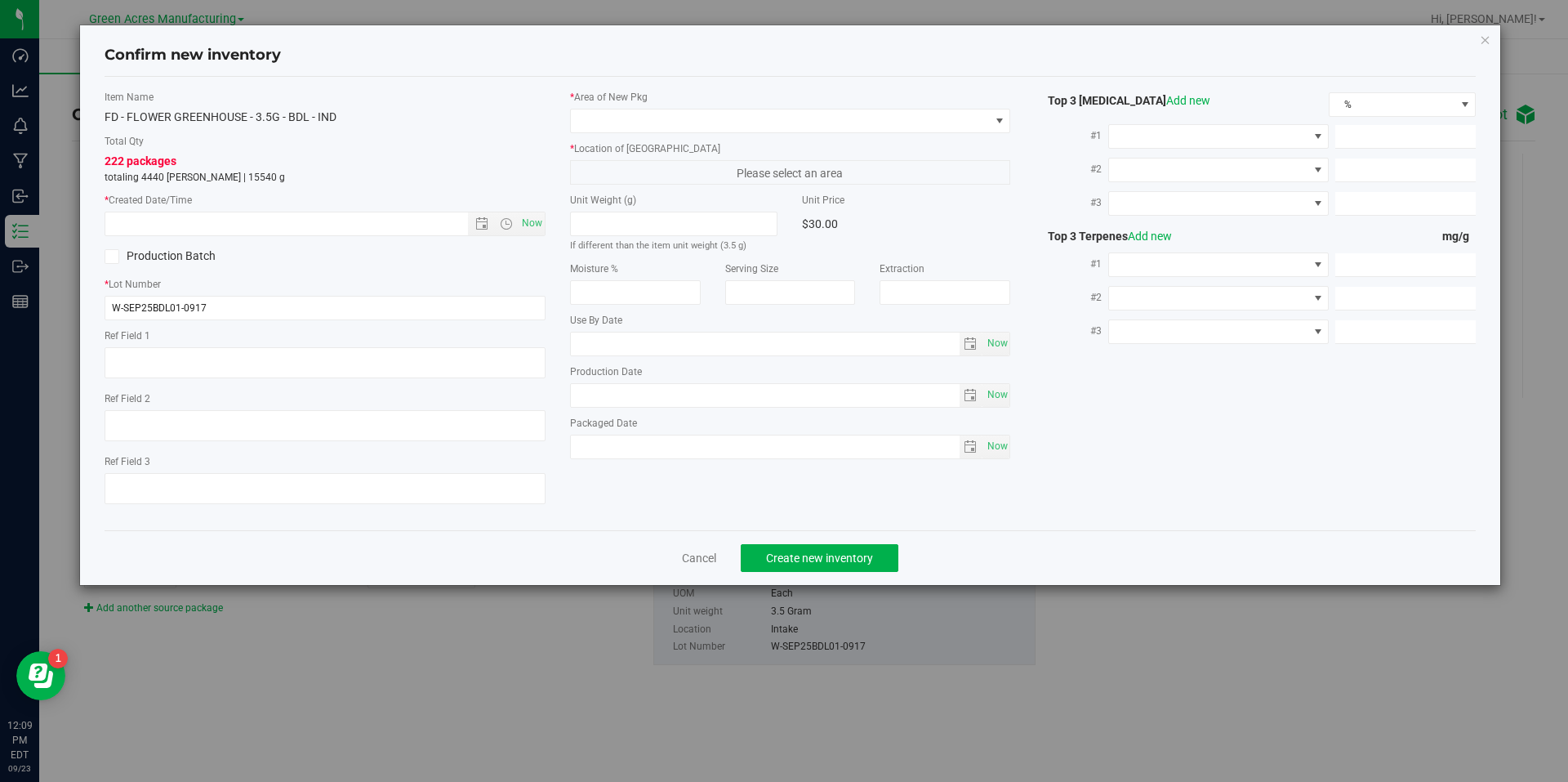
type textarea "468.3 PBO"
click at [533, 215] on span "Now" at bounding box center [532, 223] width 28 height 24
type input "9/23/2025 12:09 PM"
click at [714, 133] on div "* Area of New Pkg * Location of New Pkg Please select an area Unit Weight (g) I…" at bounding box center [791, 279] width 466 height 378
click at [720, 127] on span at bounding box center [780, 121] width 419 height 23
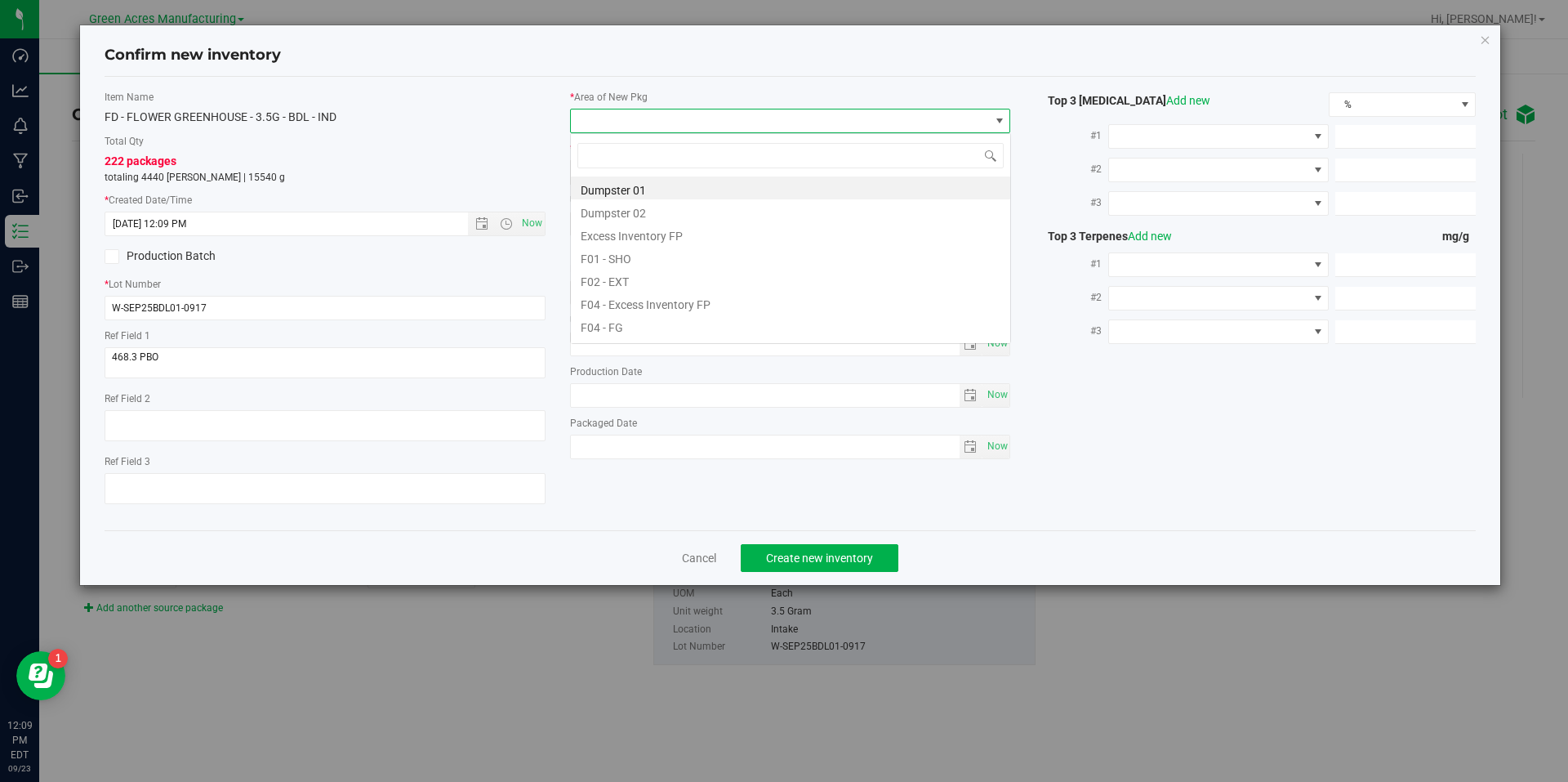
scroll to position [25, 441]
type input "vf2"
click at [620, 306] on li "VF2 - WHS" at bounding box center [791, 302] width 439 height 23
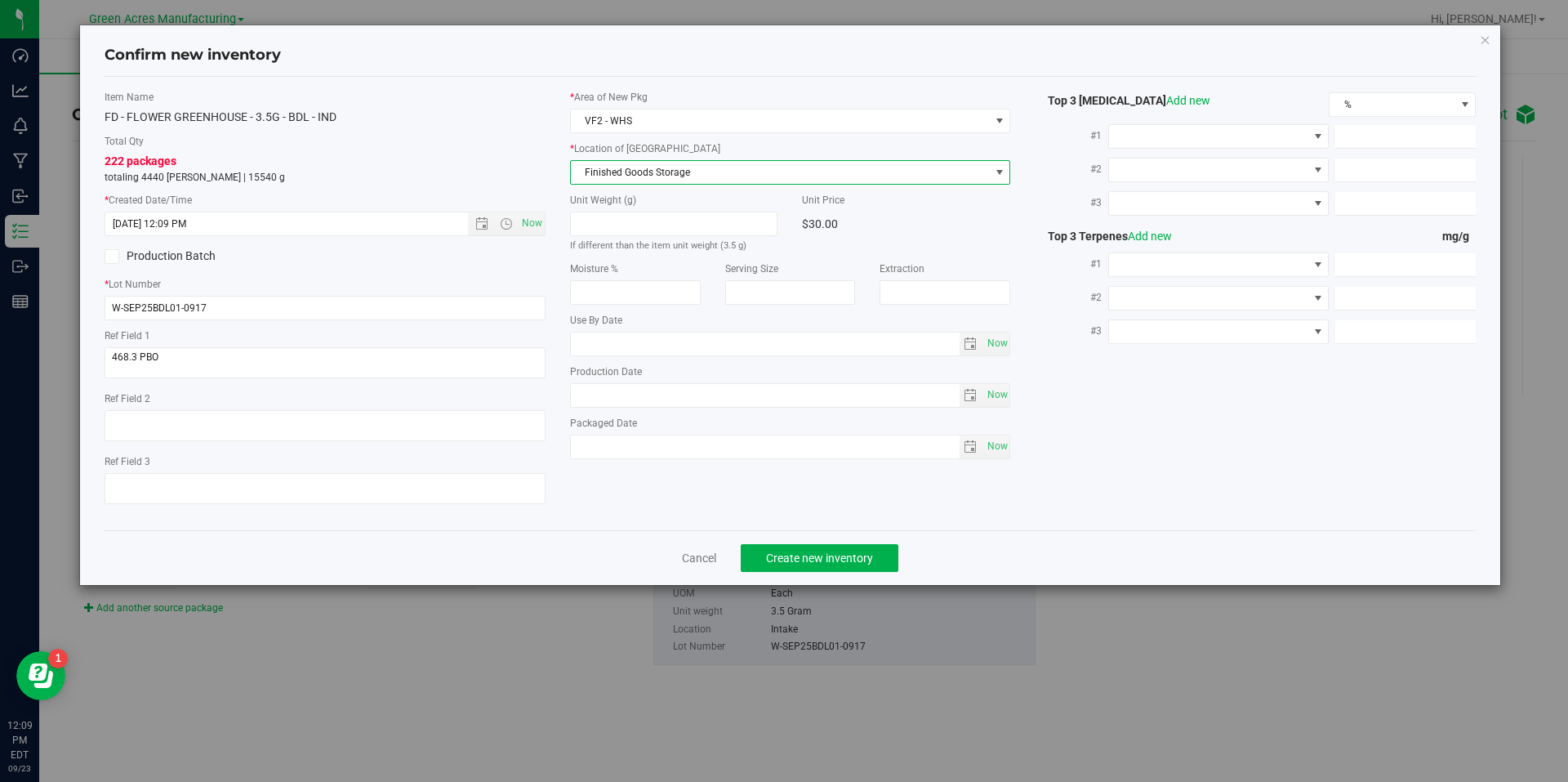
click at [702, 184] on span "Finished Goods Storage" at bounding box center [791, 172] width 441 height 25
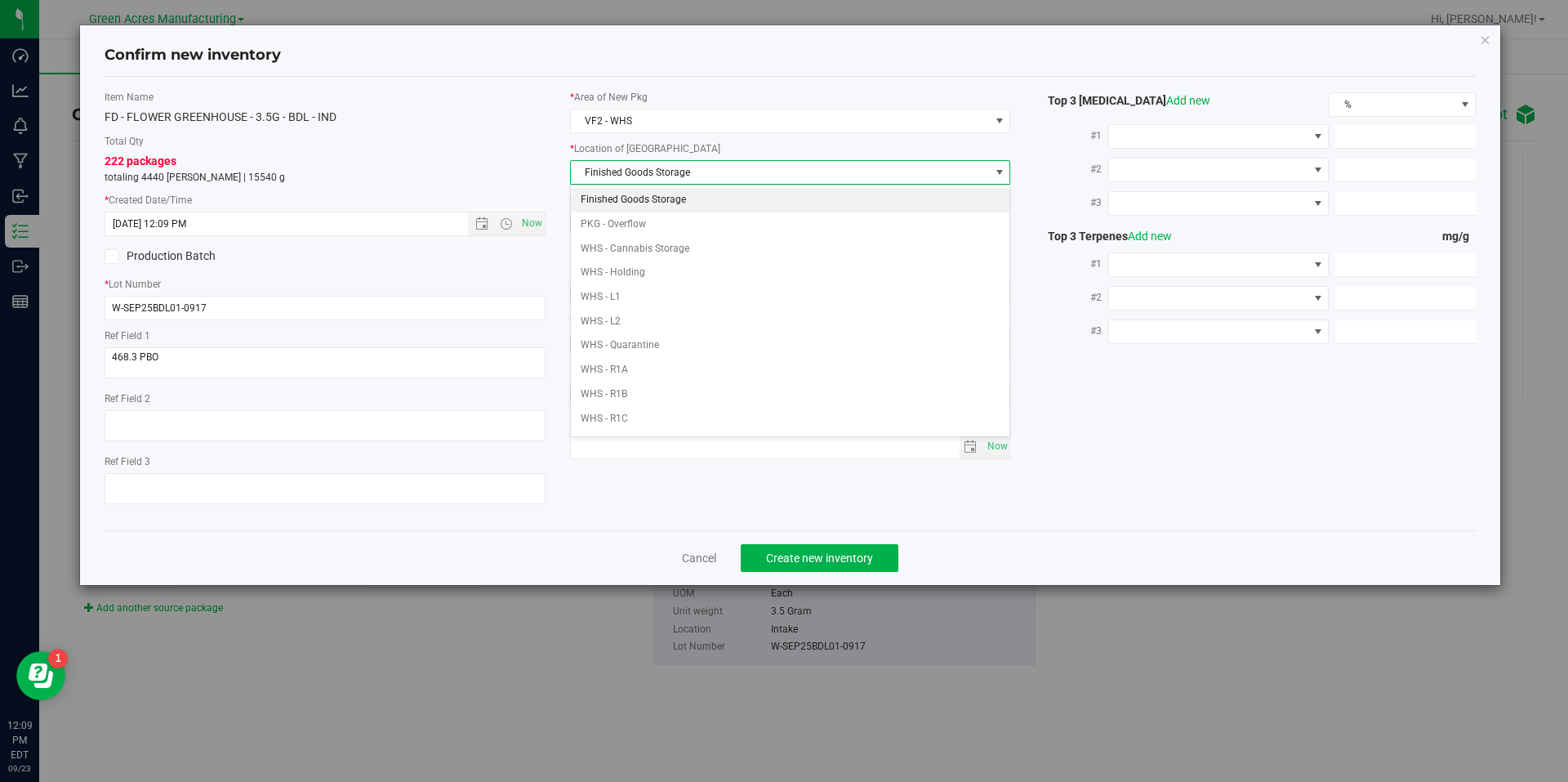
click at [686, 200] on li "Finished Goods Storage" at bounding box center [791, 200] width 439 height 25
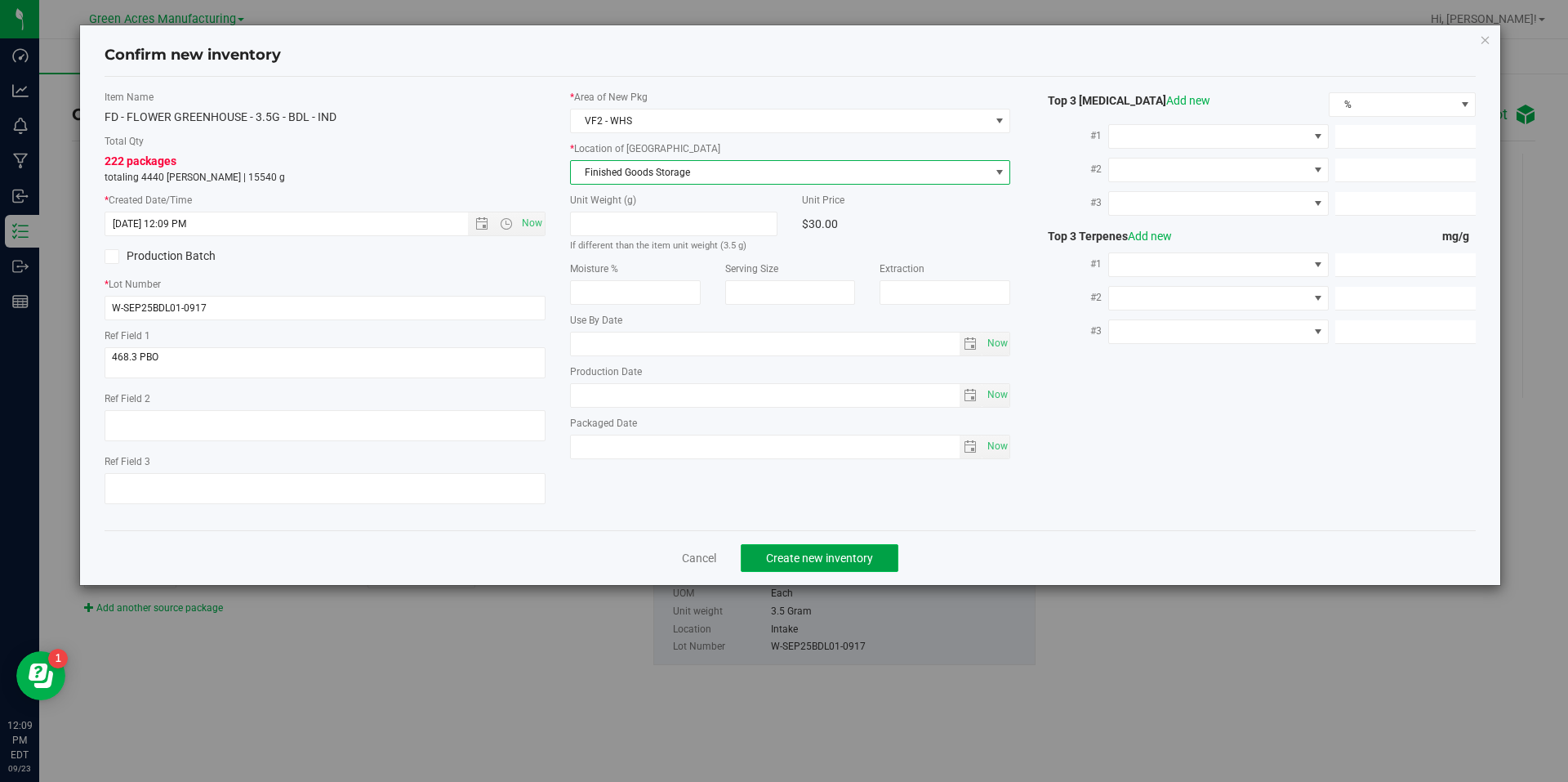
click at [858, 565] on button "Create new inventory" at bounding box center [819, 558] width 158 height 28
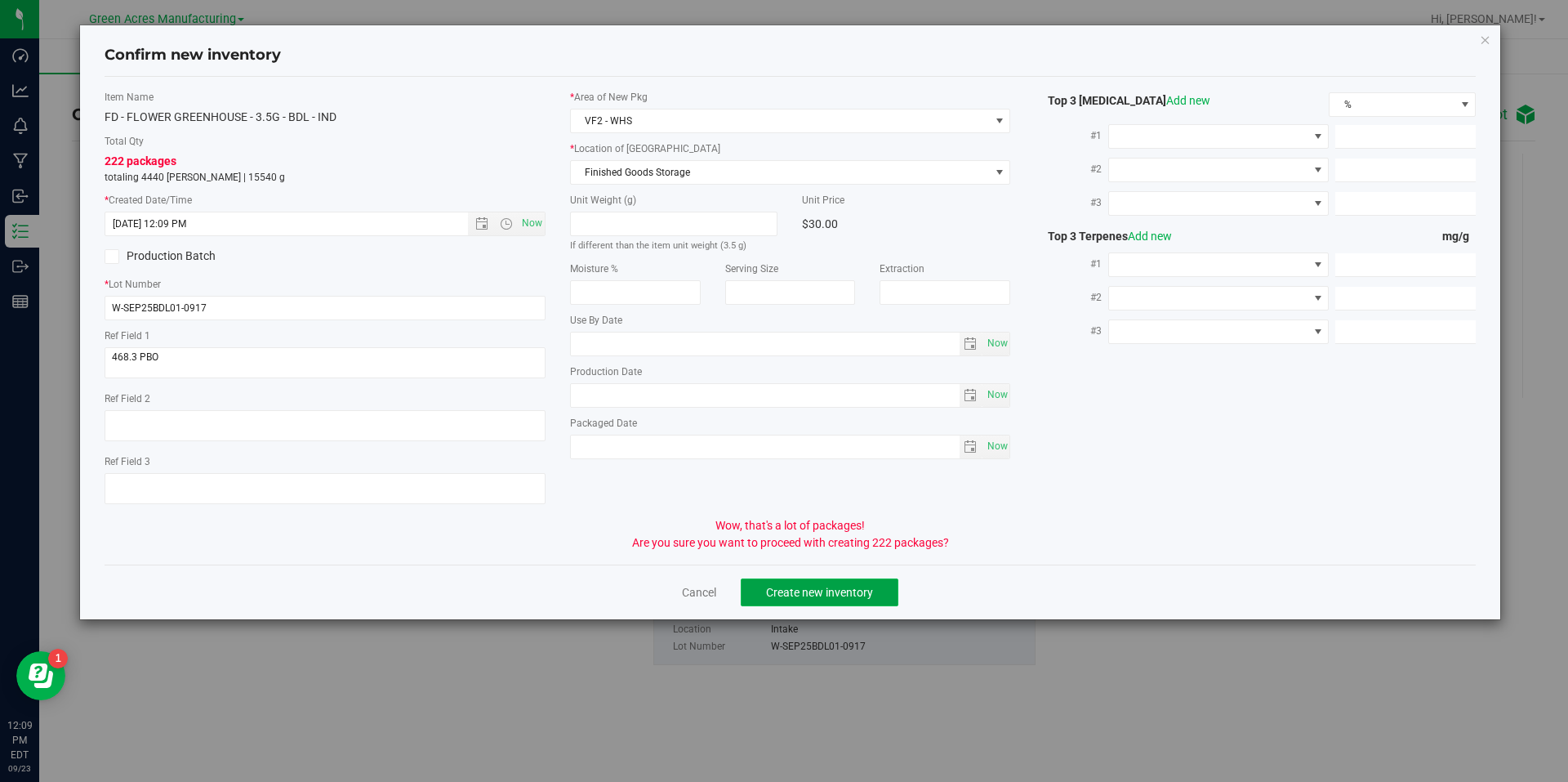
click at [842, 599] on button "Create new inventory" at bounding box center [819, 592] width 158 height 28
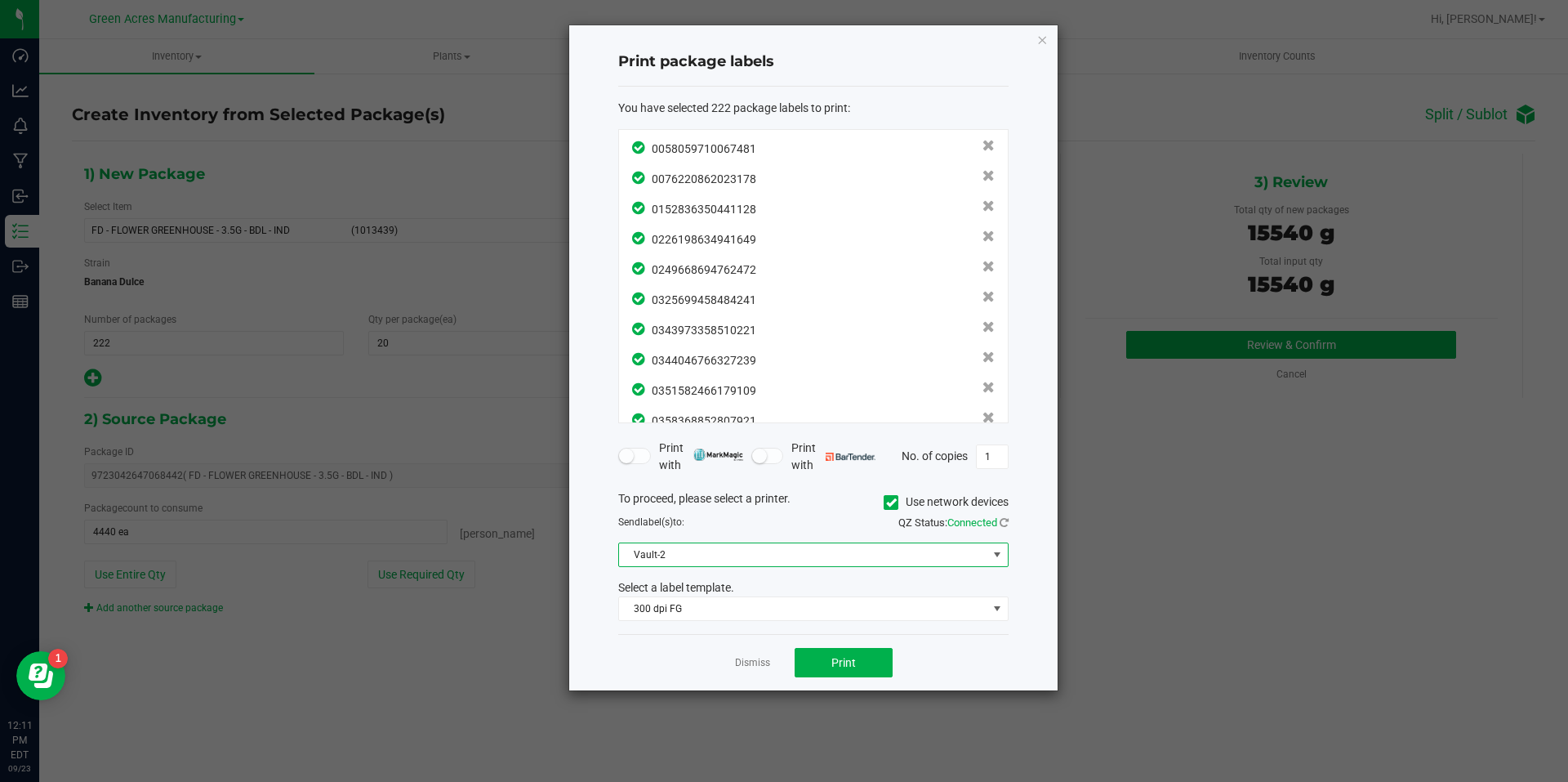
click at [715, 547] on span "Vault-2" at bounding box center [803, 555] width 368 height 23
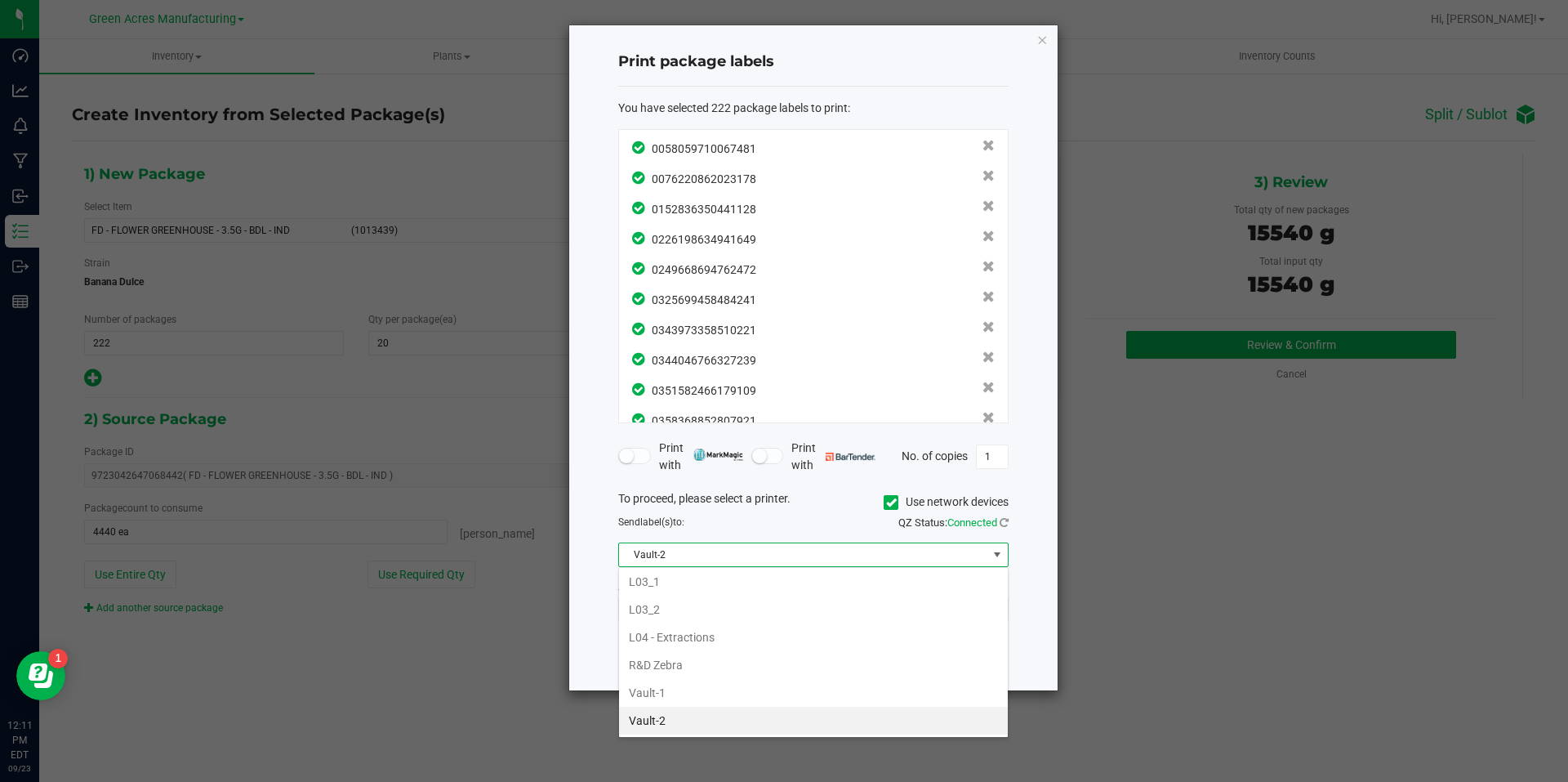
scroll to position [614, 0]
click at [691, 670] on li "Vault-1" at bounding box center [813, 665] width 389 height 28
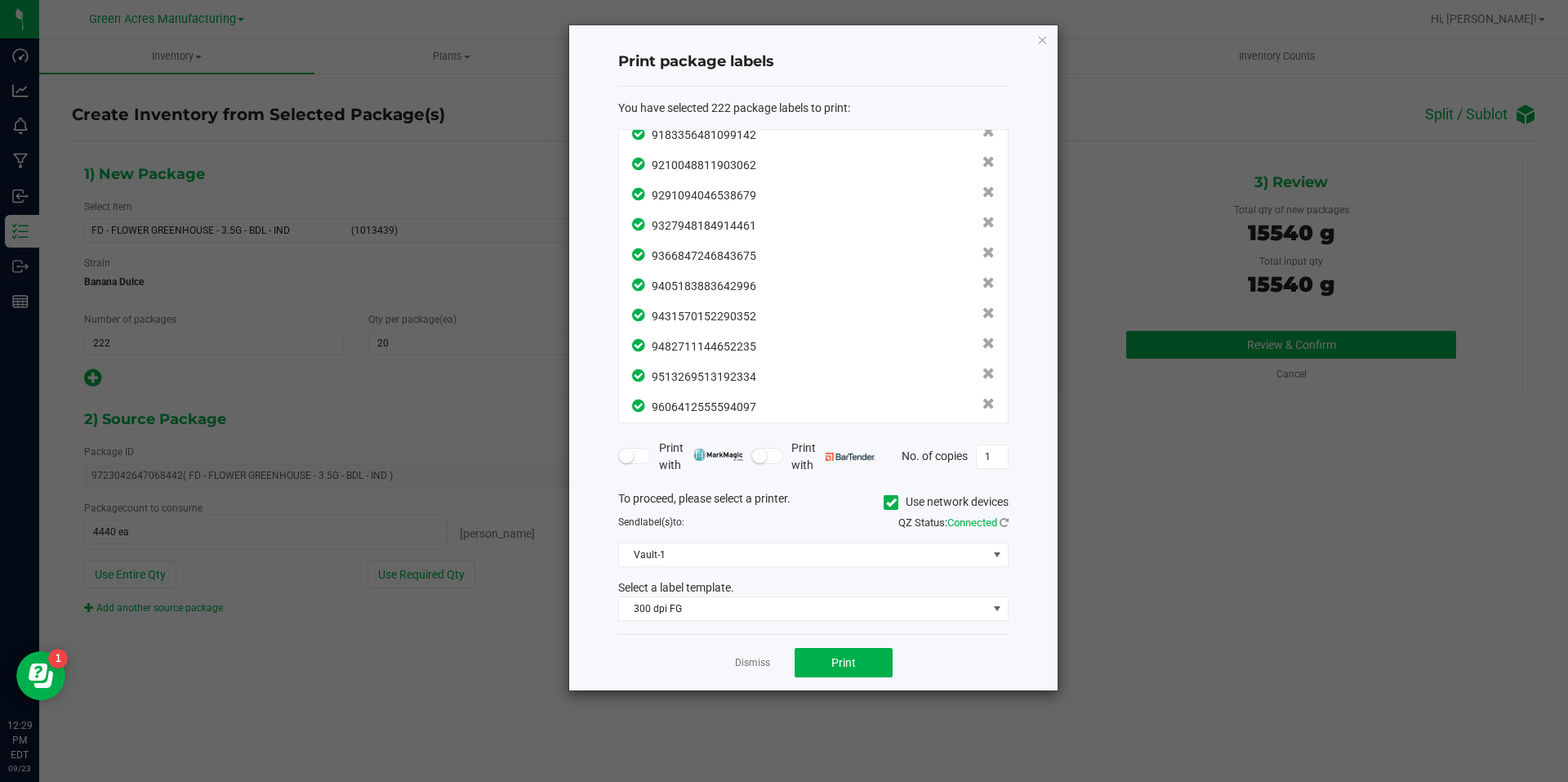
scroll to position [6433, 0]
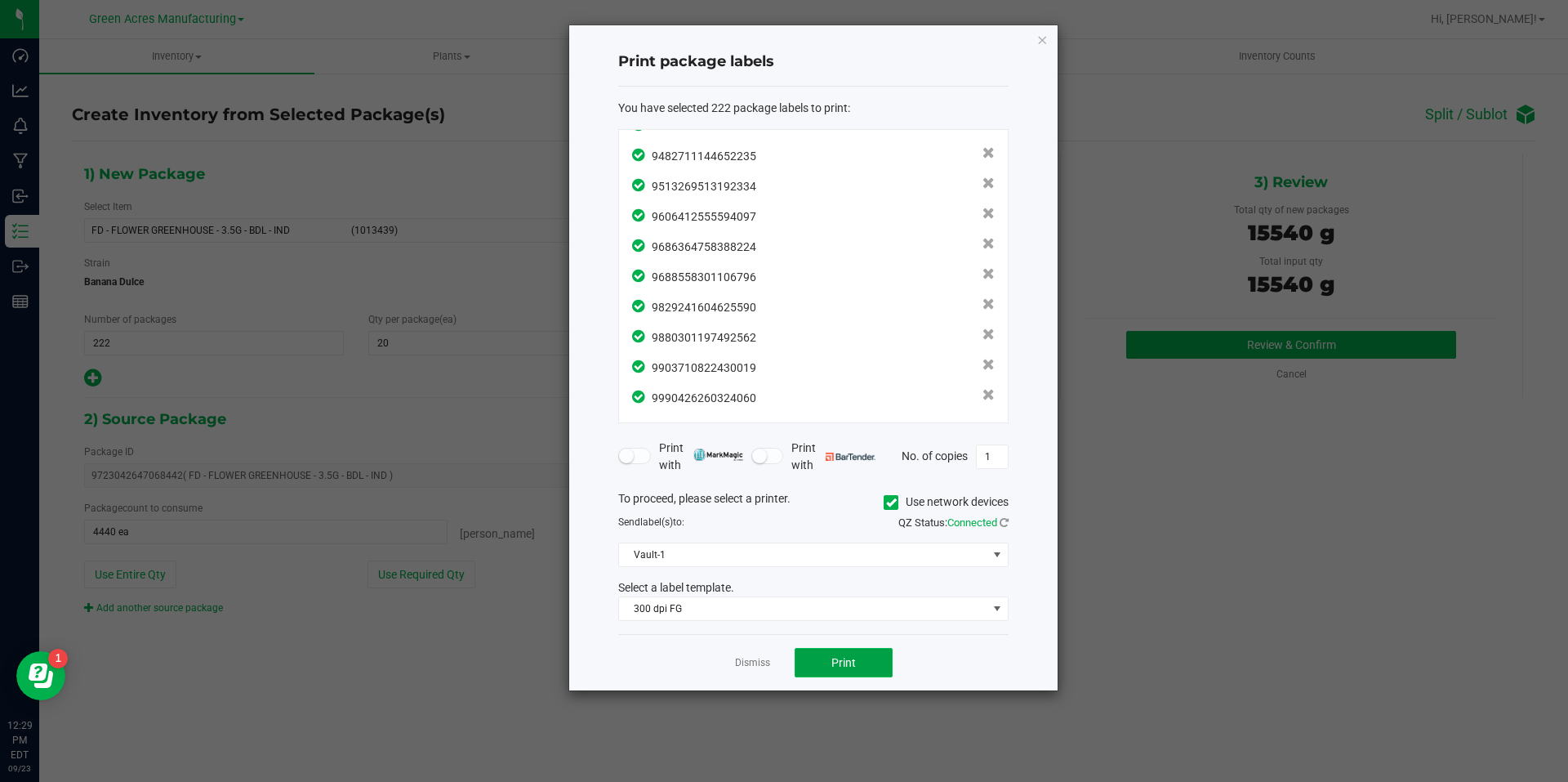
click at [866, 654] on button "Print" at bounding box center [844, 663] width 98 height 29
click at [737, 670] on link "Dismiss" at bounding box center [752, 663] width 35 height 14
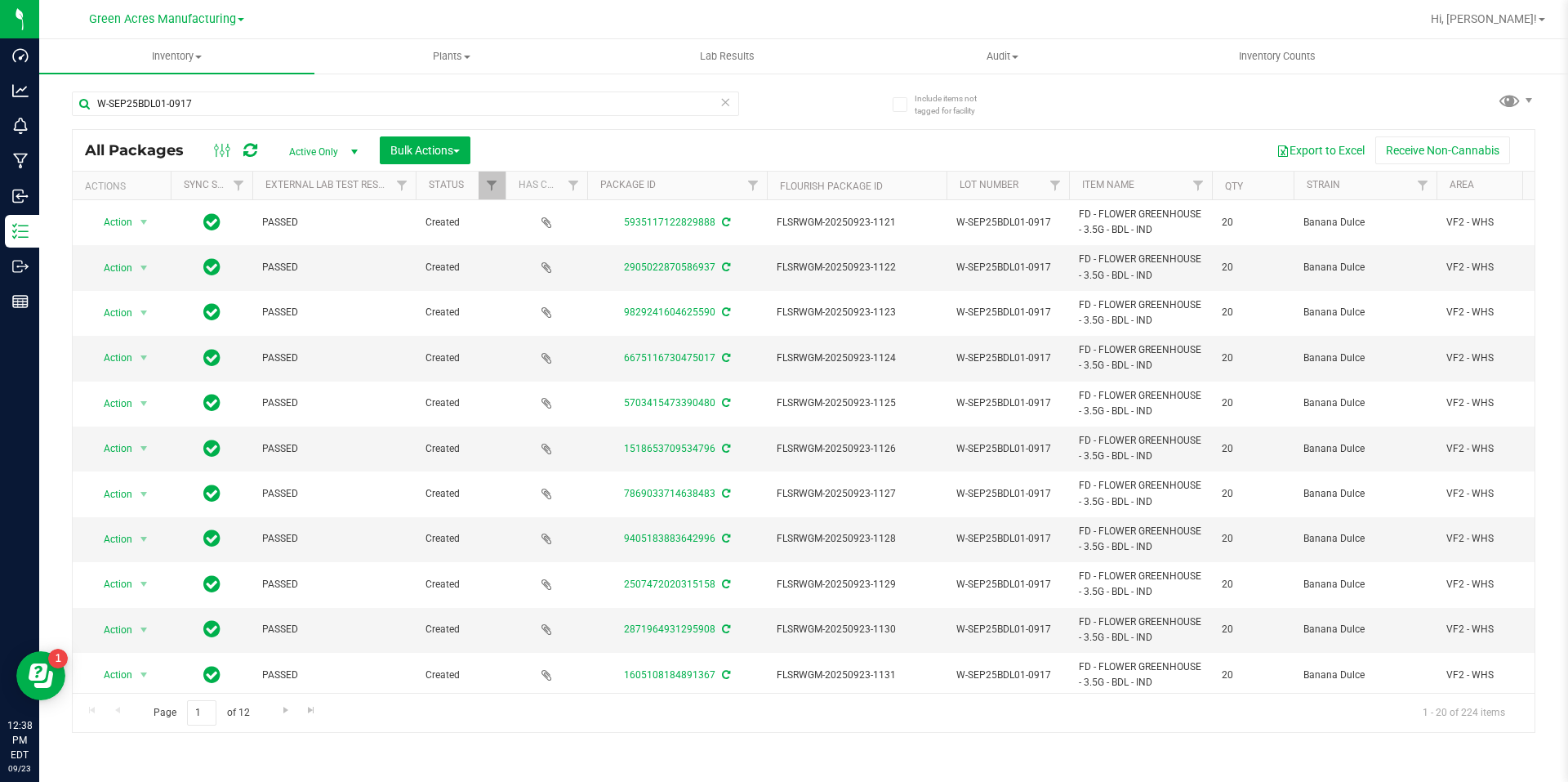
click at [1245, 189] on th "Qty" at bounding box center [1253, 185] width 82 height 29
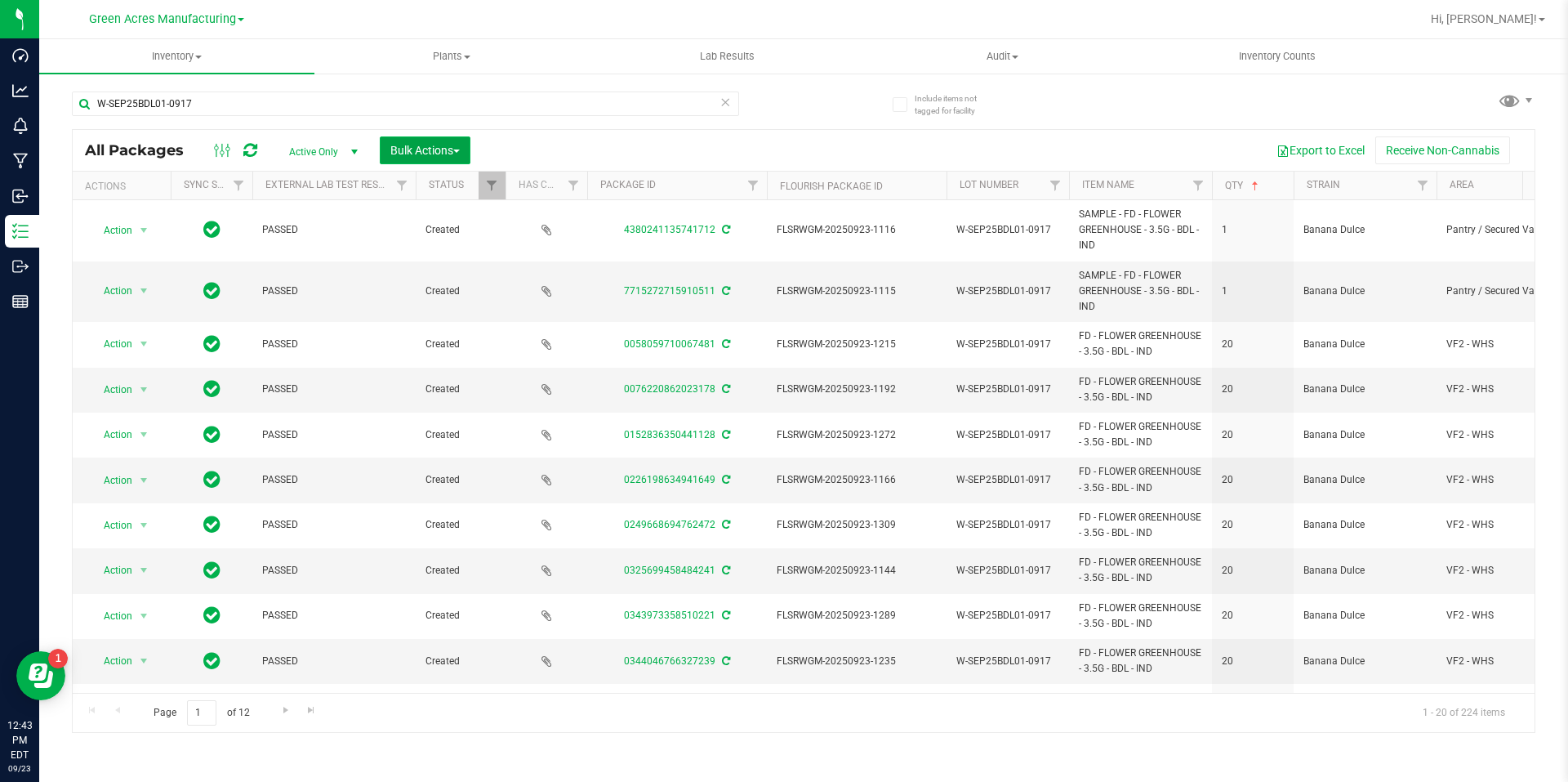
click at [443, 154] on span "Bulk Actions" at bounding box center [425, 150] width 69 height 13
click at [466, 306] on span "Locate packages" at bounding box center [430, 307] width 82 height 13
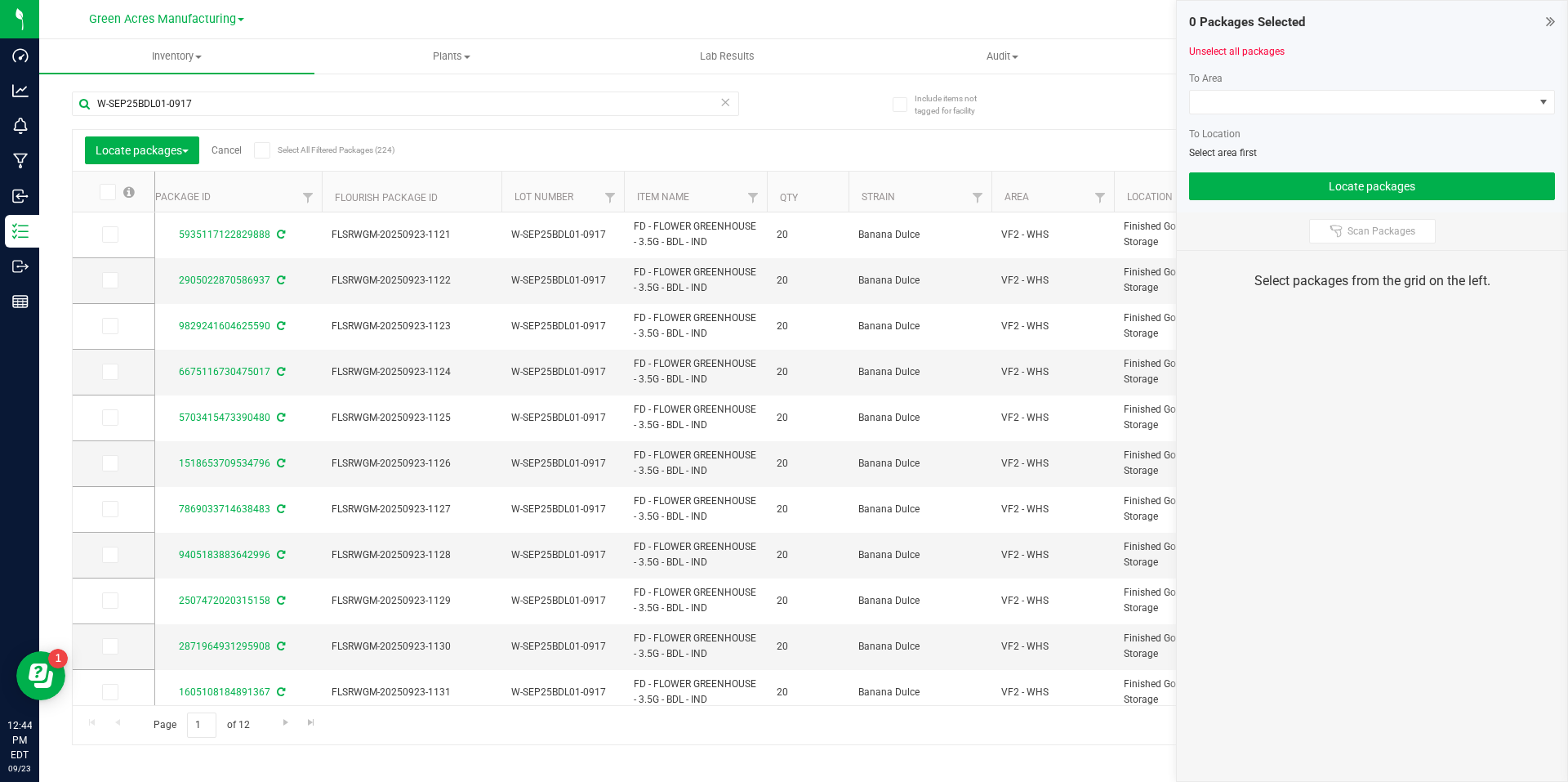
scroll to position [0, 487]
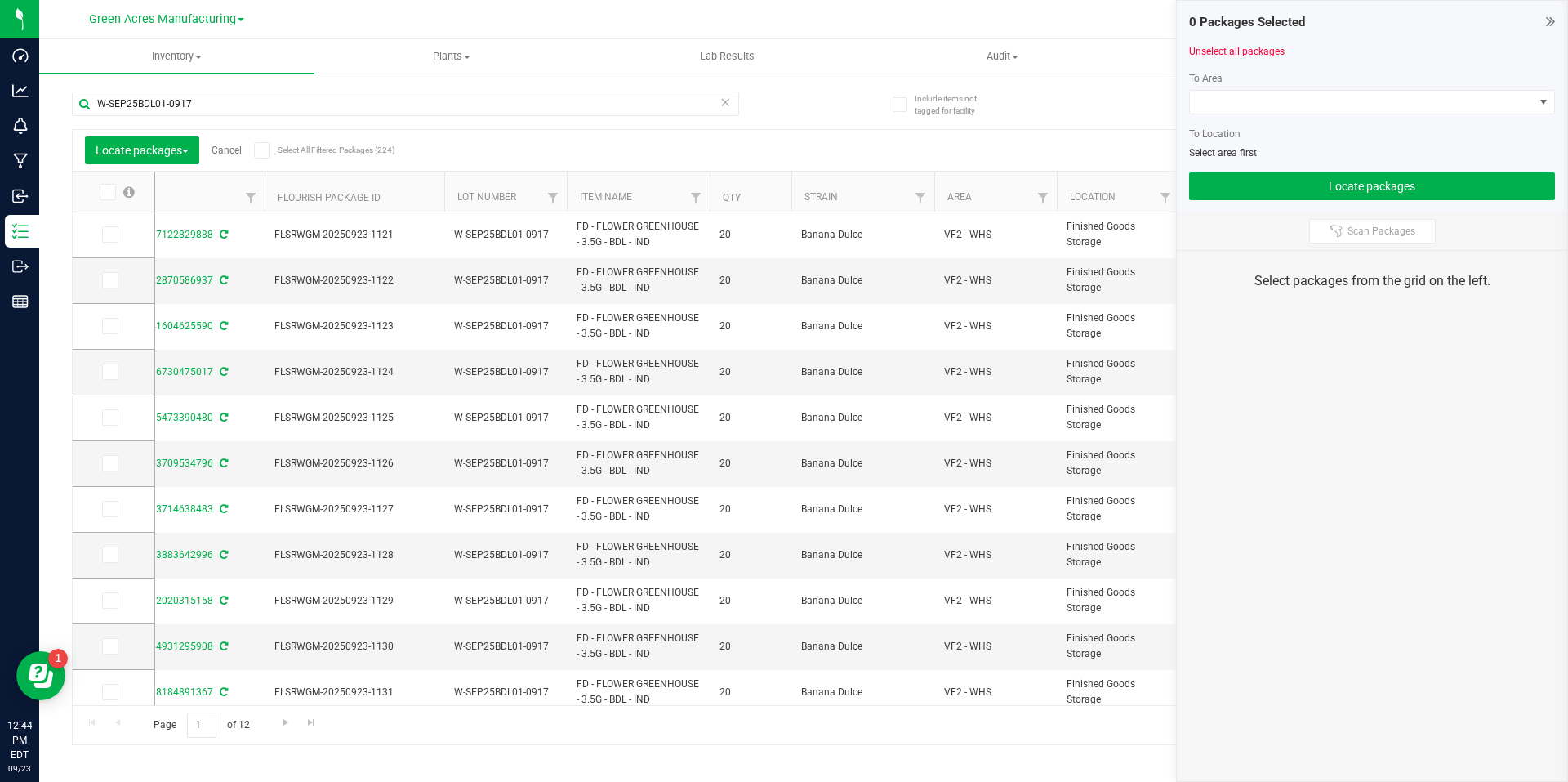
click at [765, 194] on th "Qty" at bounding box center [751, 192] width 82 height 41
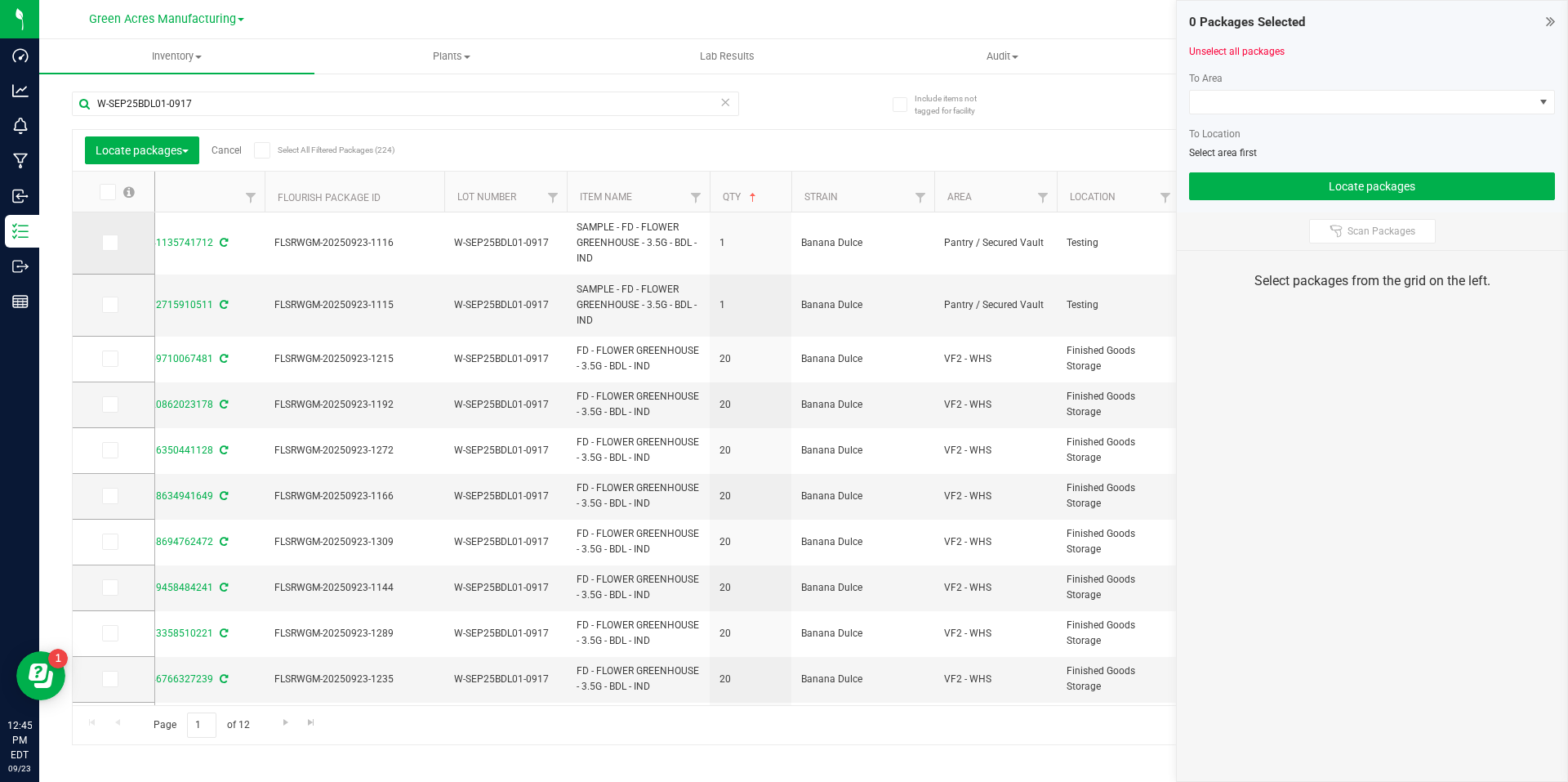
click at [112, 243] on icon at bounding box center [109, 243] width 11 height 0
click at [0, 0] on input "checkbox" at bounding box center [0, 0] width 0 height 0
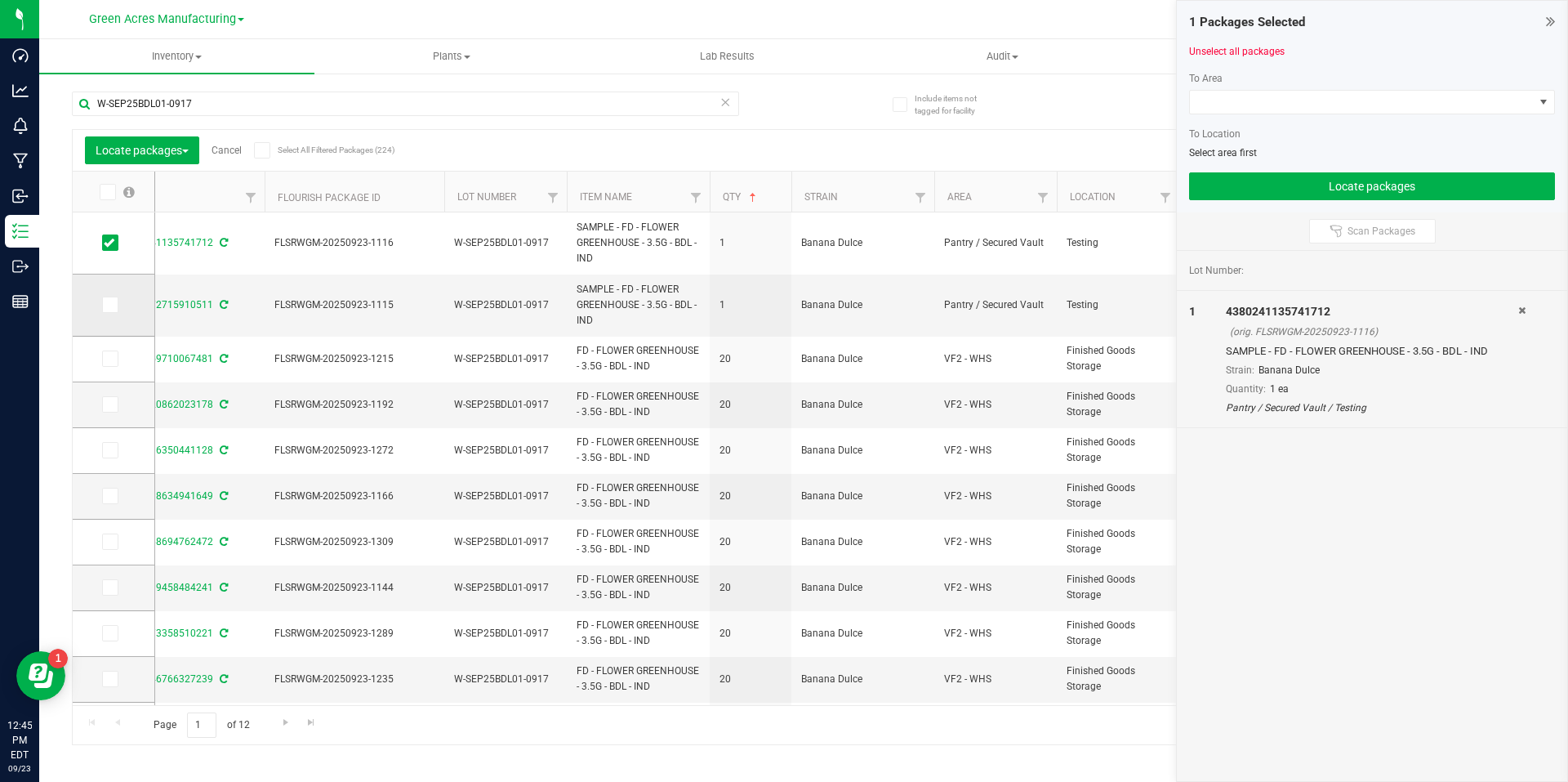
click at [113, 305] on icon at bounding box center [109, 305] width 11 height 0
click at [0, 0] on input "checkbox" at bounding box center [0, 0] width 0 height 0
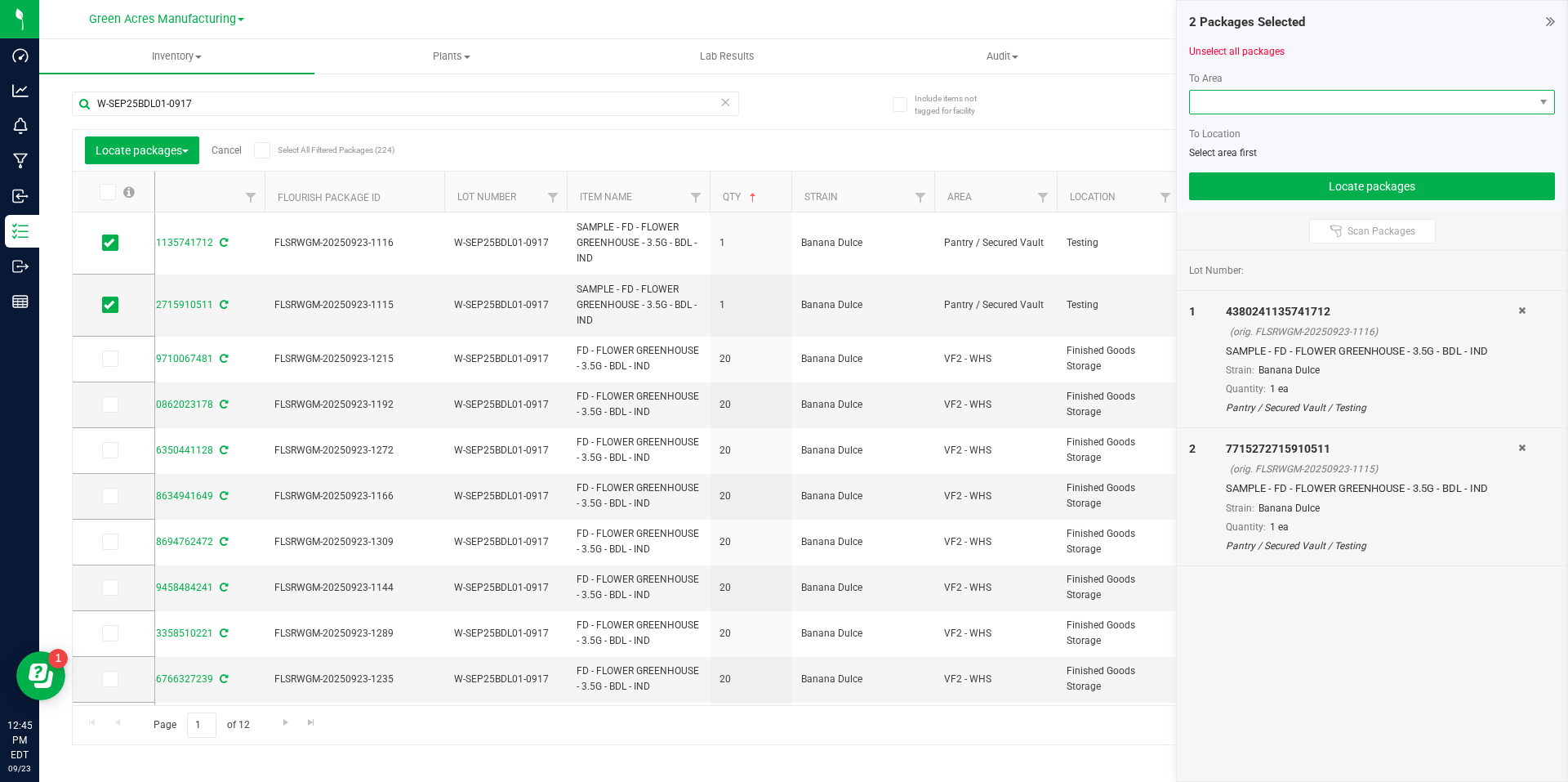
click at [1249, 96] on span at bounding box center [1361, 102] width 344 height 23
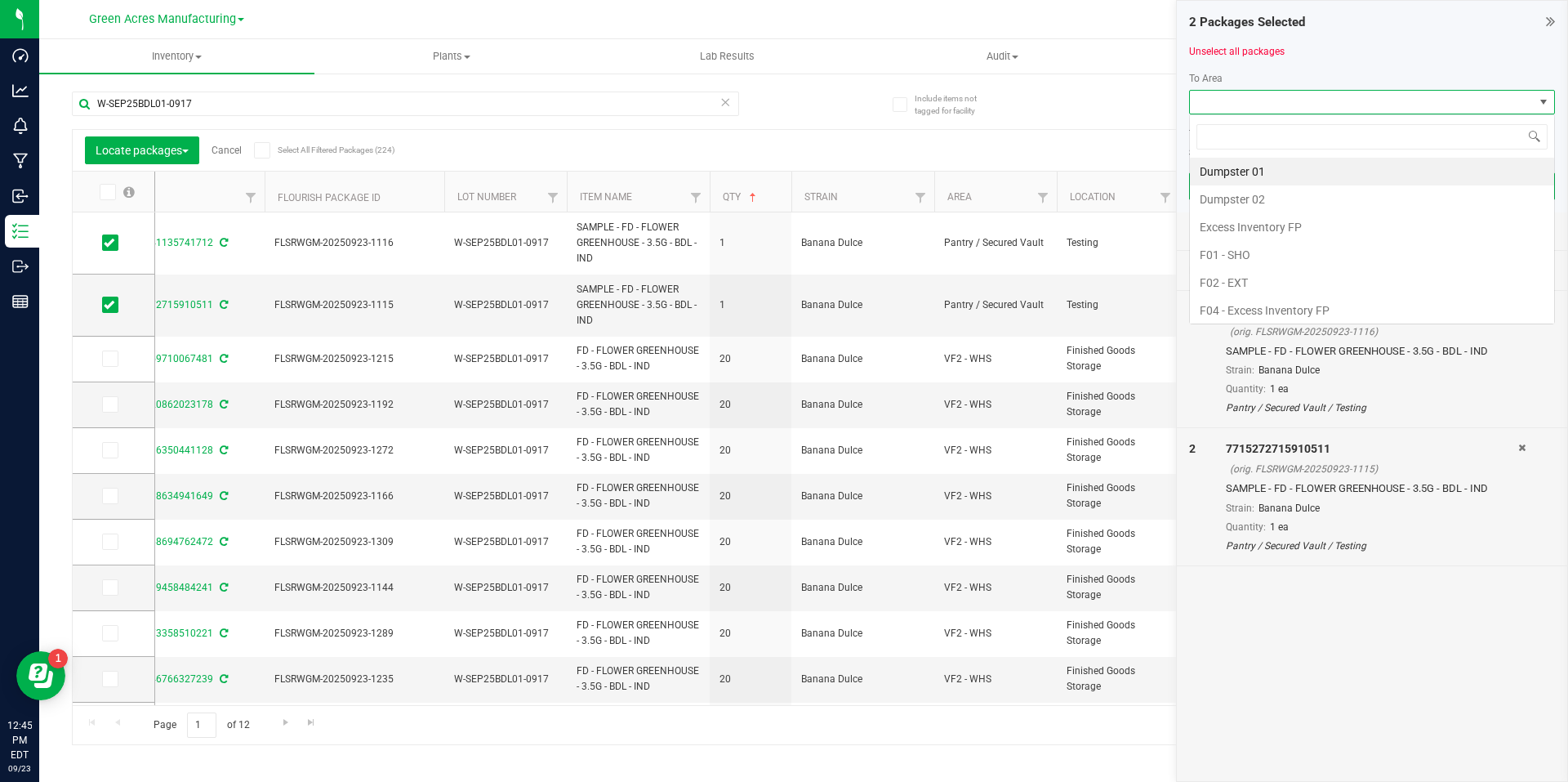
scroll to position [25, 366]
type input "pa"
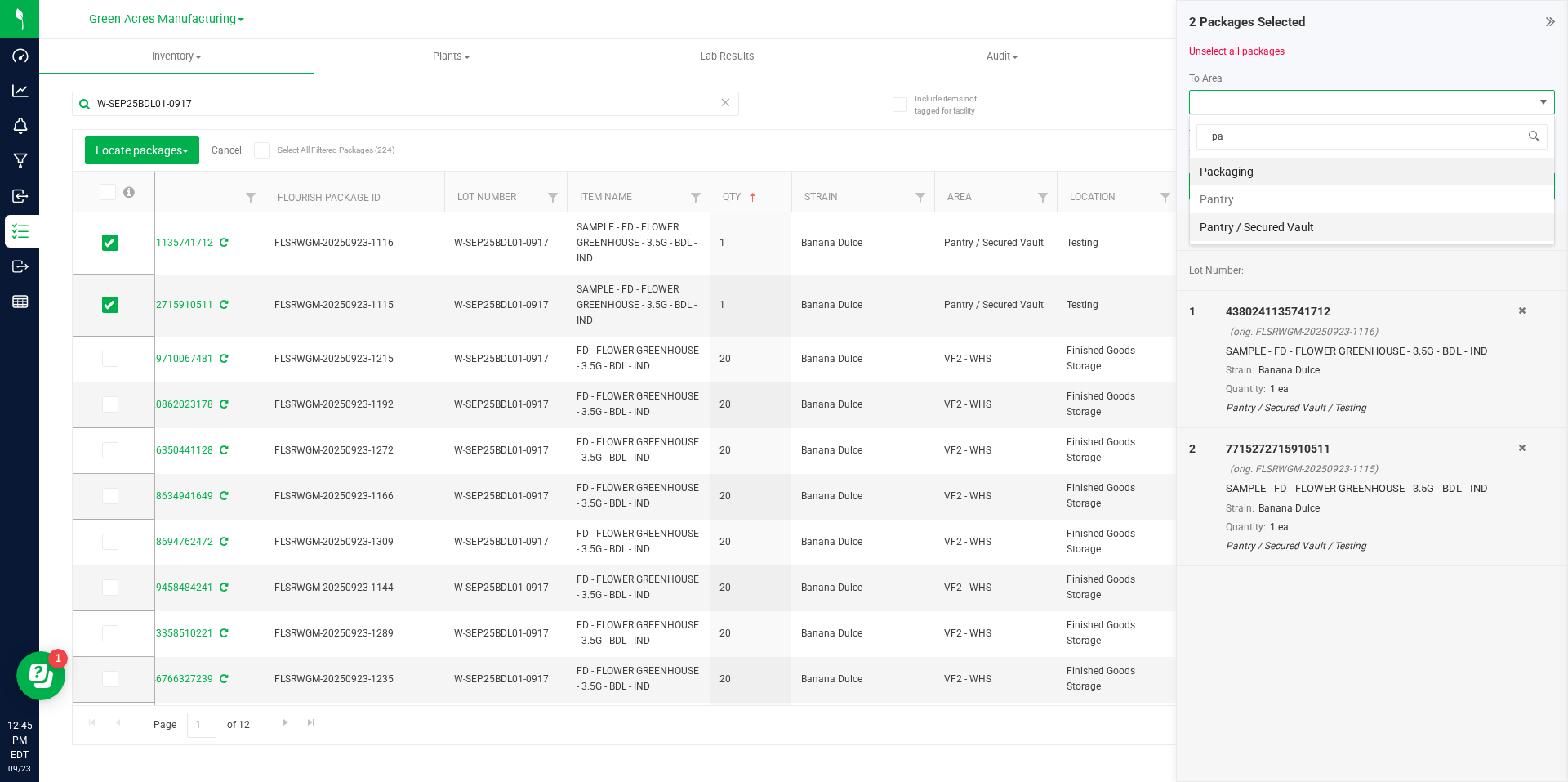
click at [1293, 230] on li "Pantry / Secured Vault" at bounding box center [1372, 227] width 364 height 28
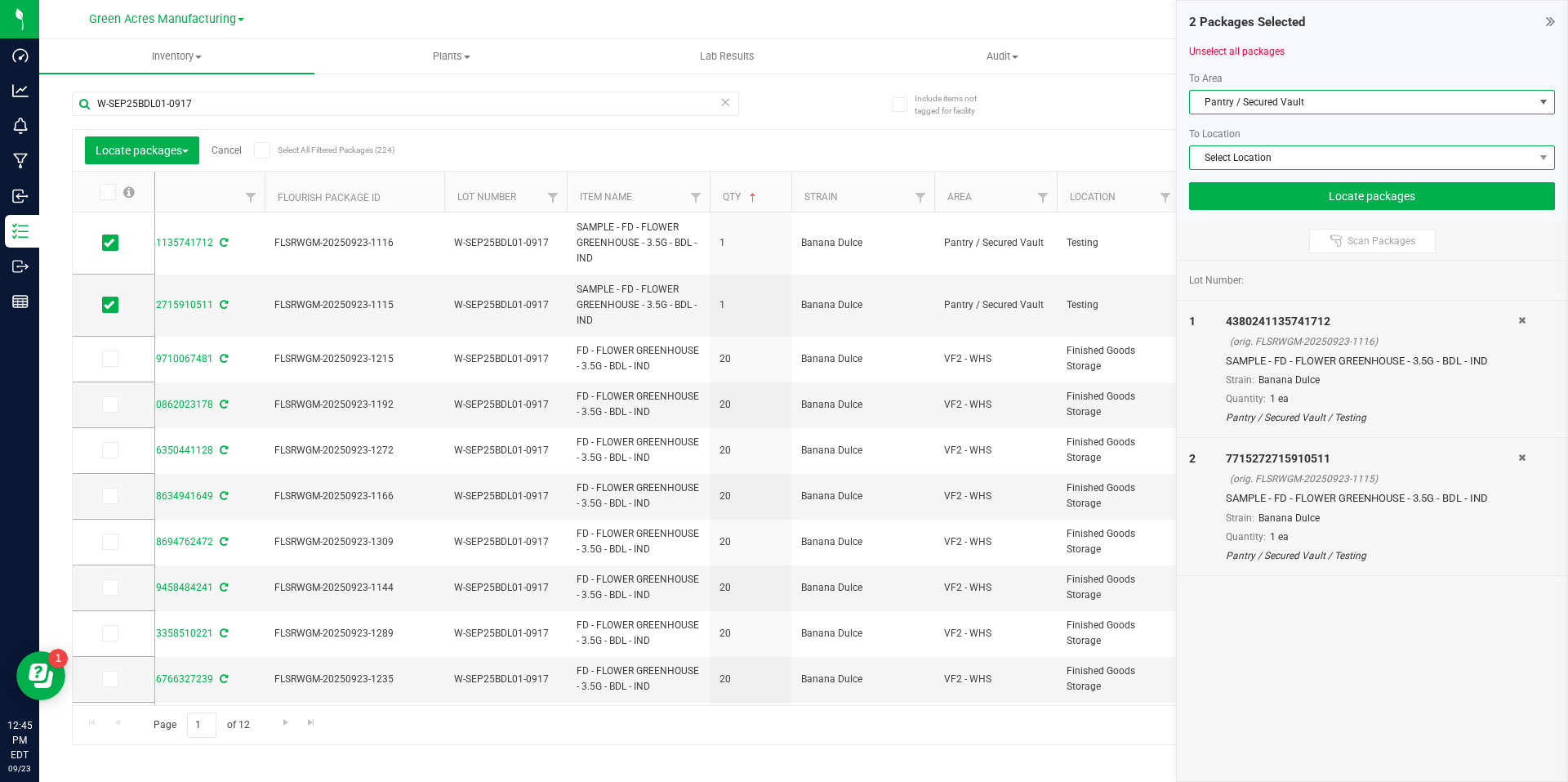
click at [1373, 146] on span "Select Location" at bounding box center [1361, 158] width 344 height 23
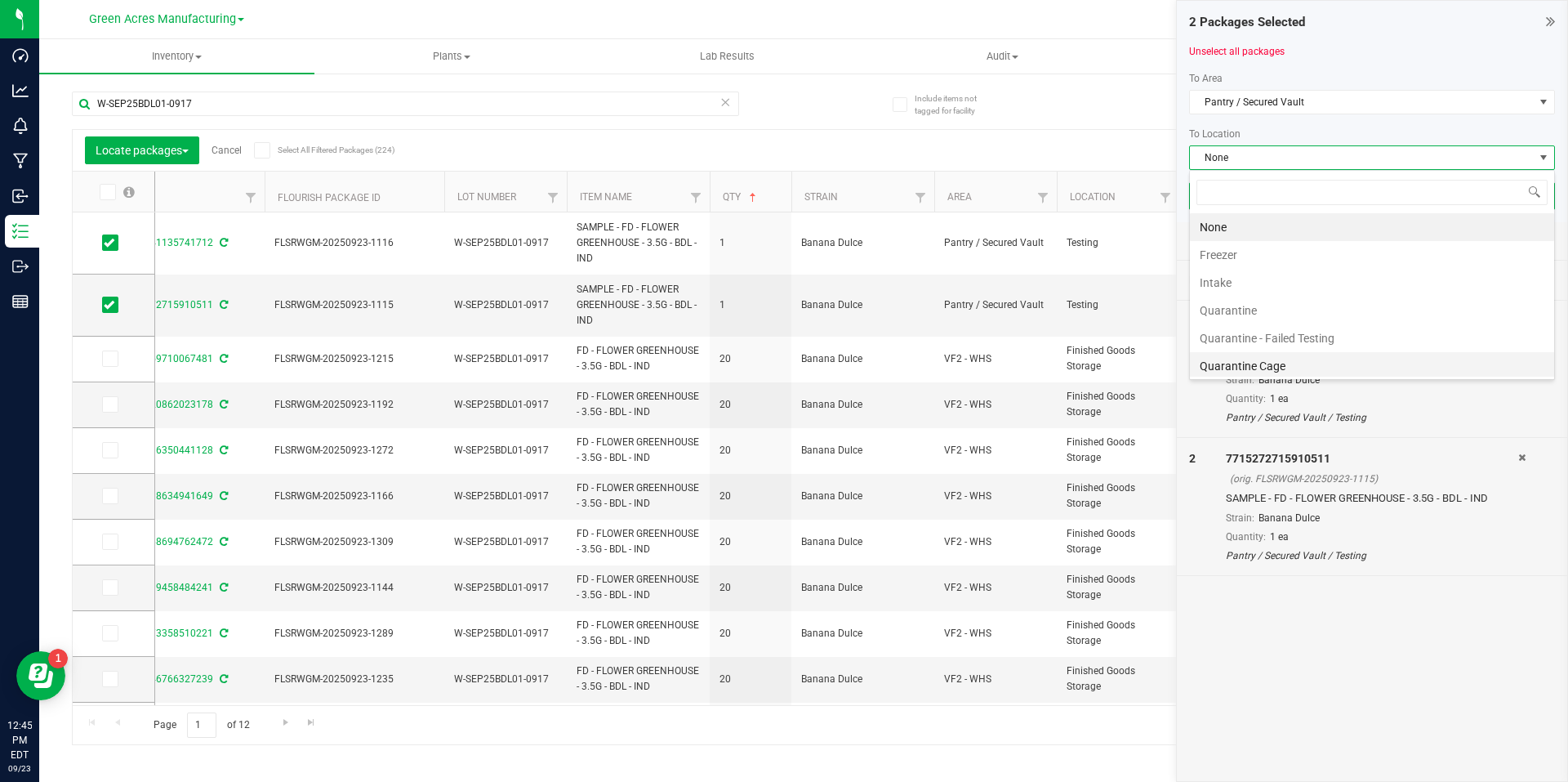
click at [1248, 369] on li "Quarantine Cage" at bounding box center [1372, 366] width 364 height 28
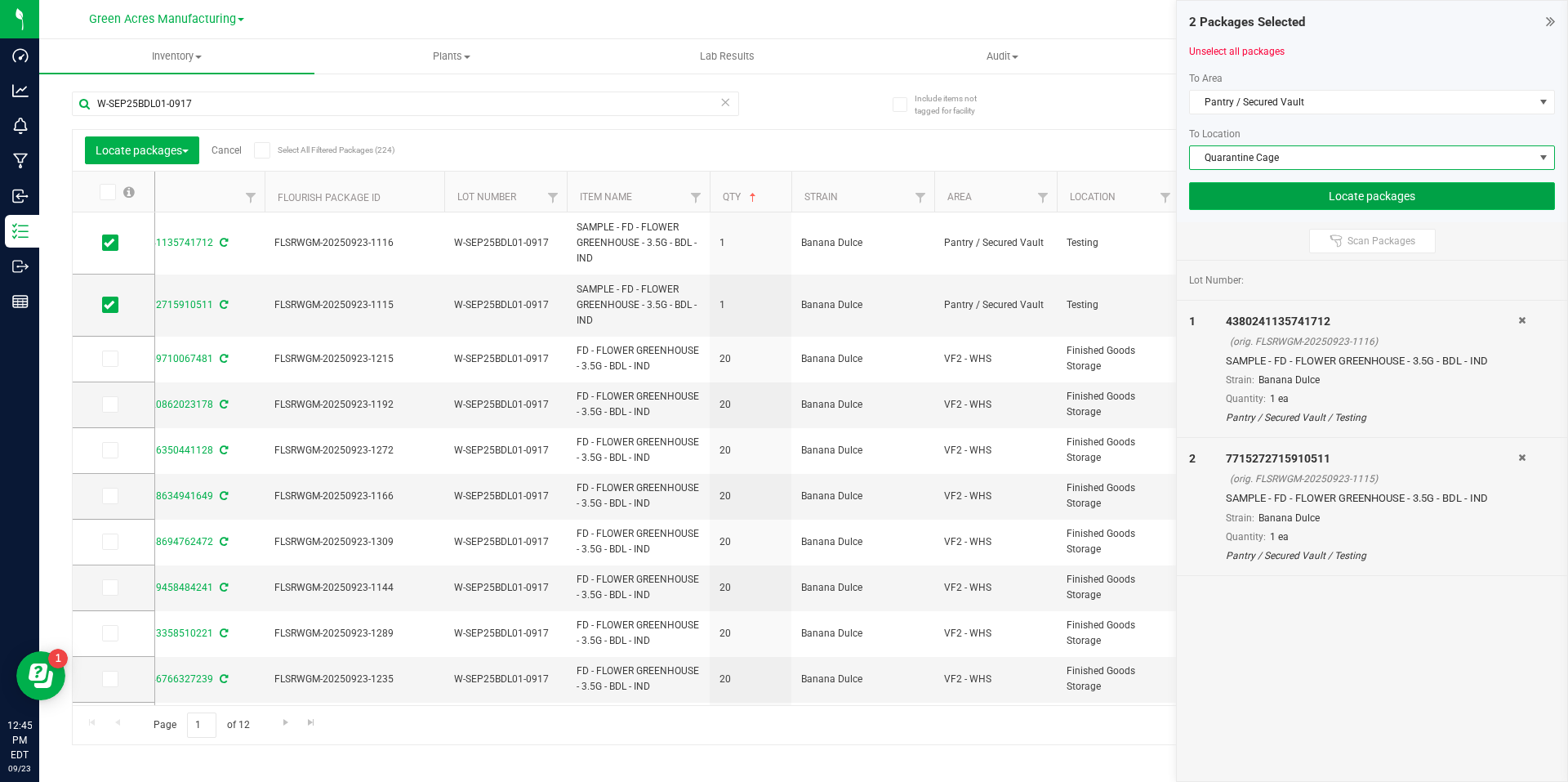
click at [1419, 199] on button "Locate packages" at bounding box center [1372, 196] width 366 height 28
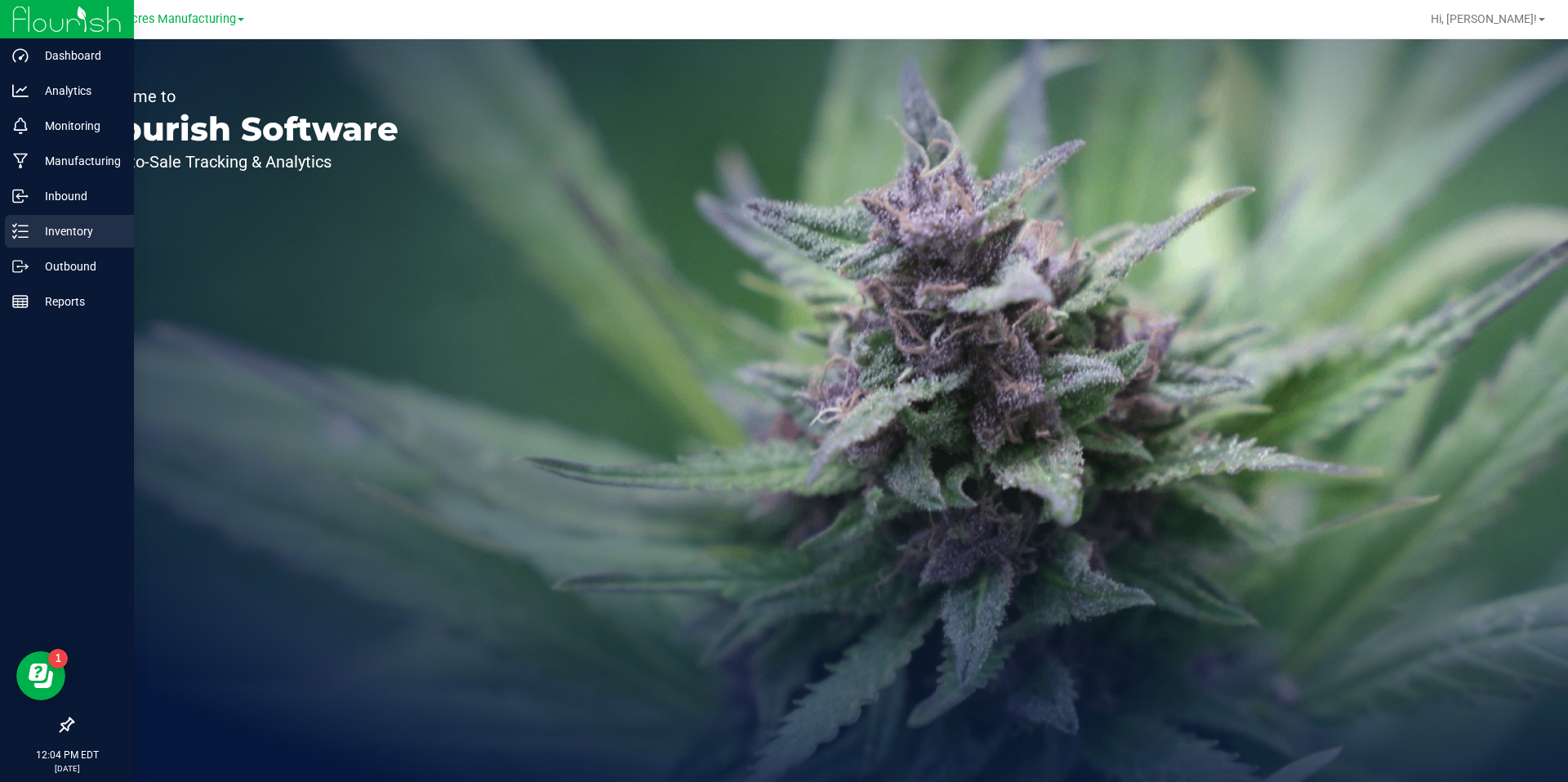
click at [29, 228] on p "Inventory" at bounding box center [78, 231] width 98 height 20
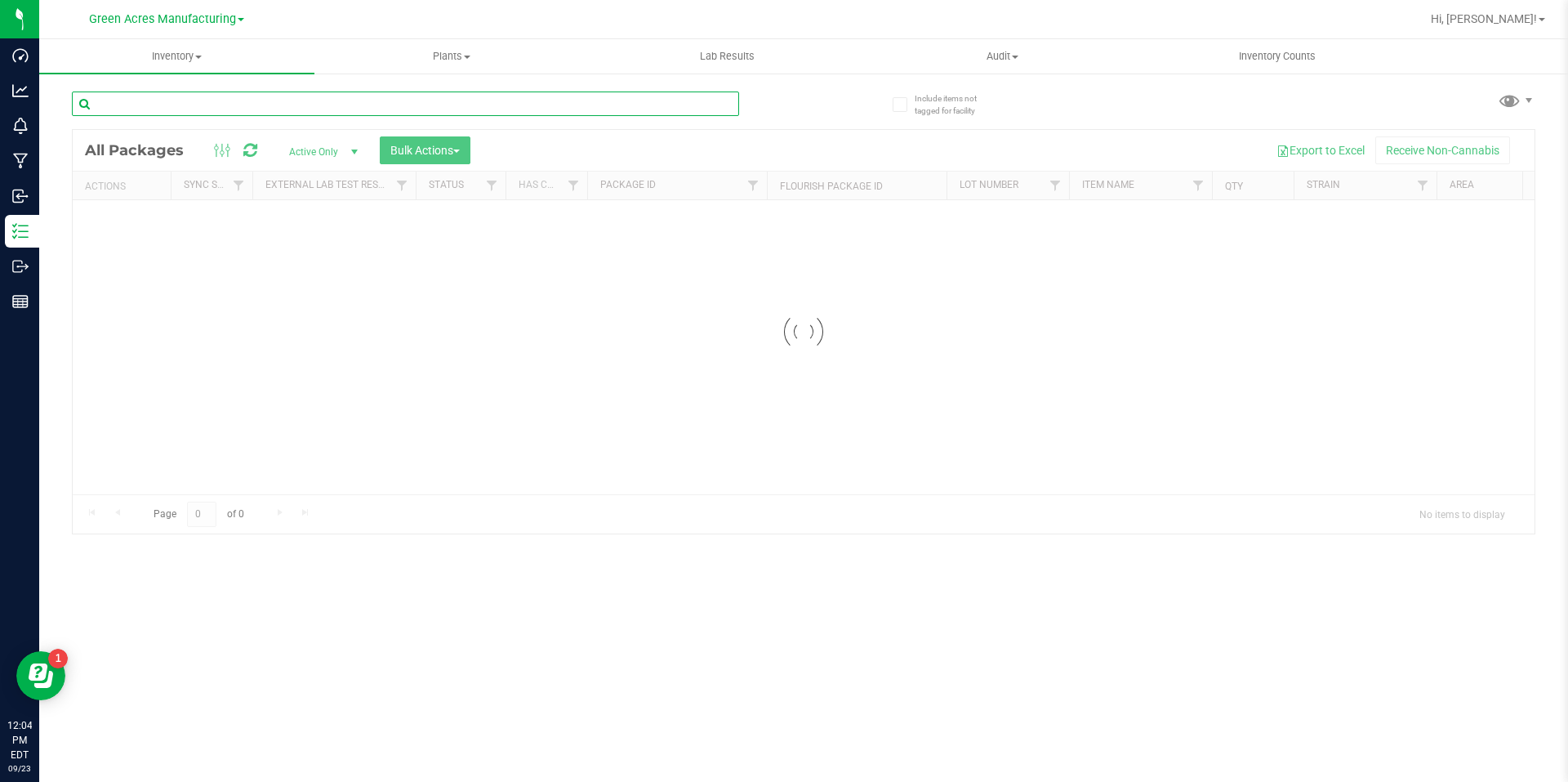
click at [351, 95] on input "text" at bounding box center [405, 104] width 667 height 25
paste input "10-SEP25HYB03-0917"
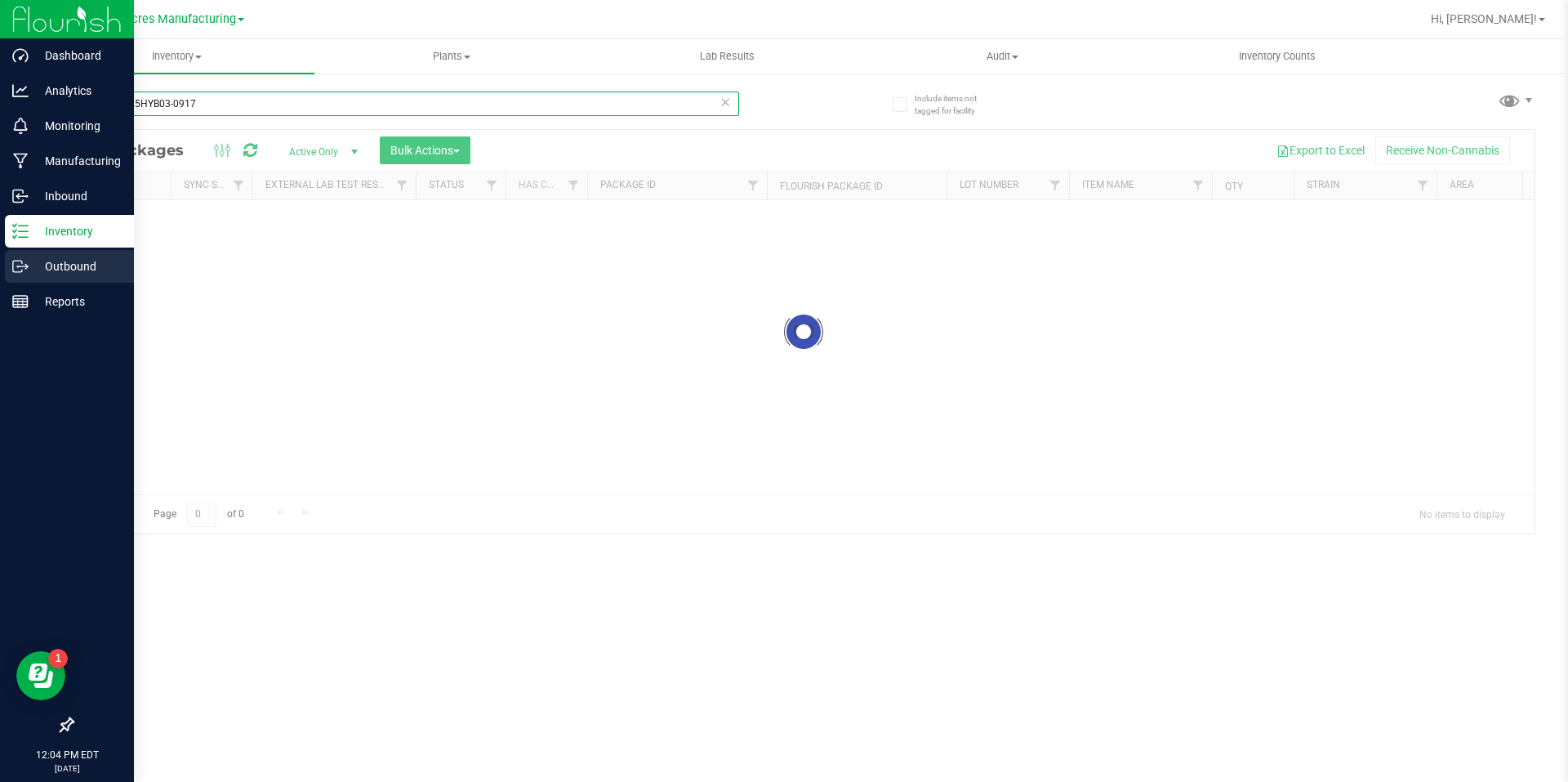
type input "10-SEP25HYB03-0917"
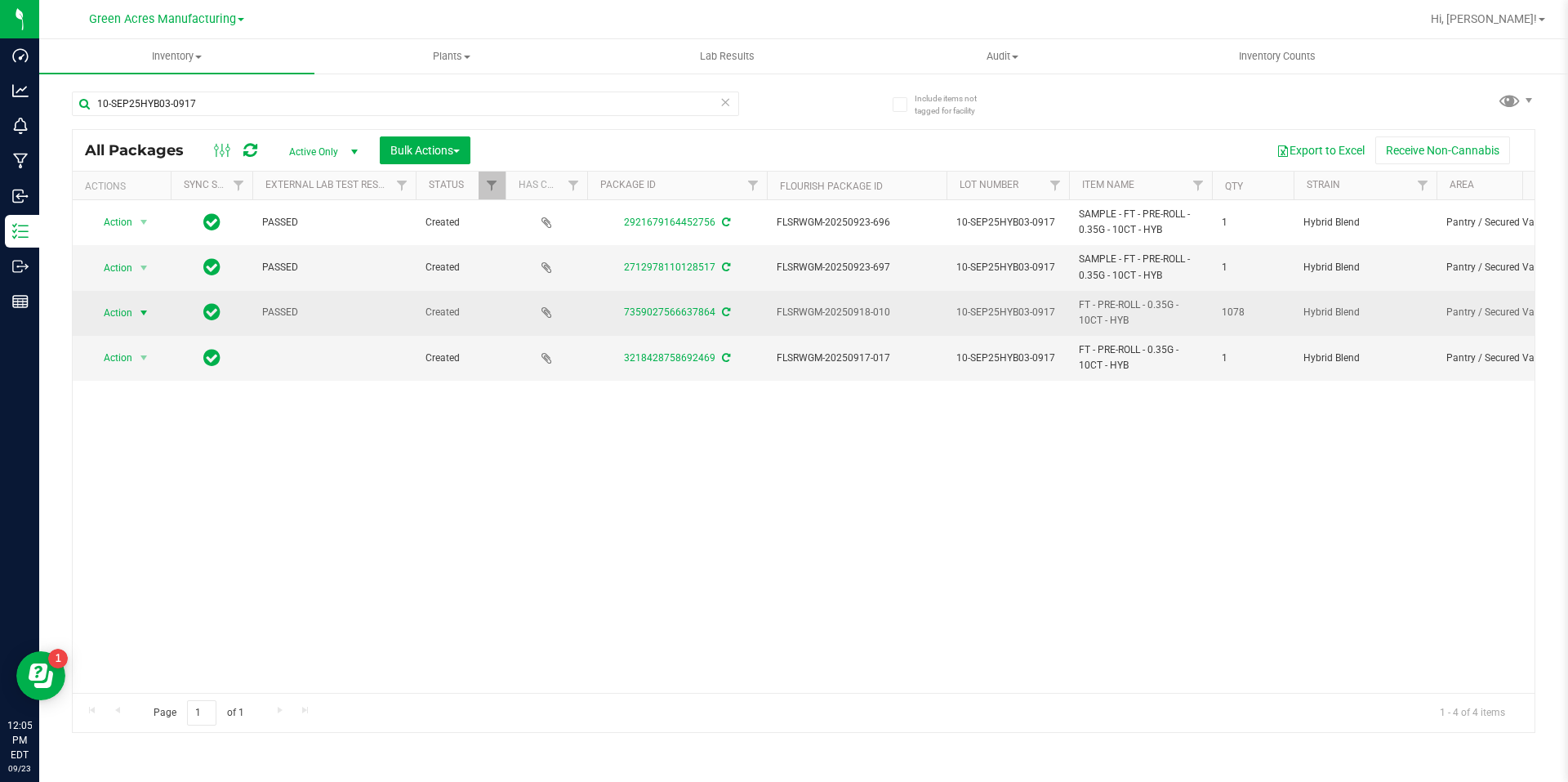
click at [127, 318] on span "Action" at bounding box center [111, 313] width 44 height 23
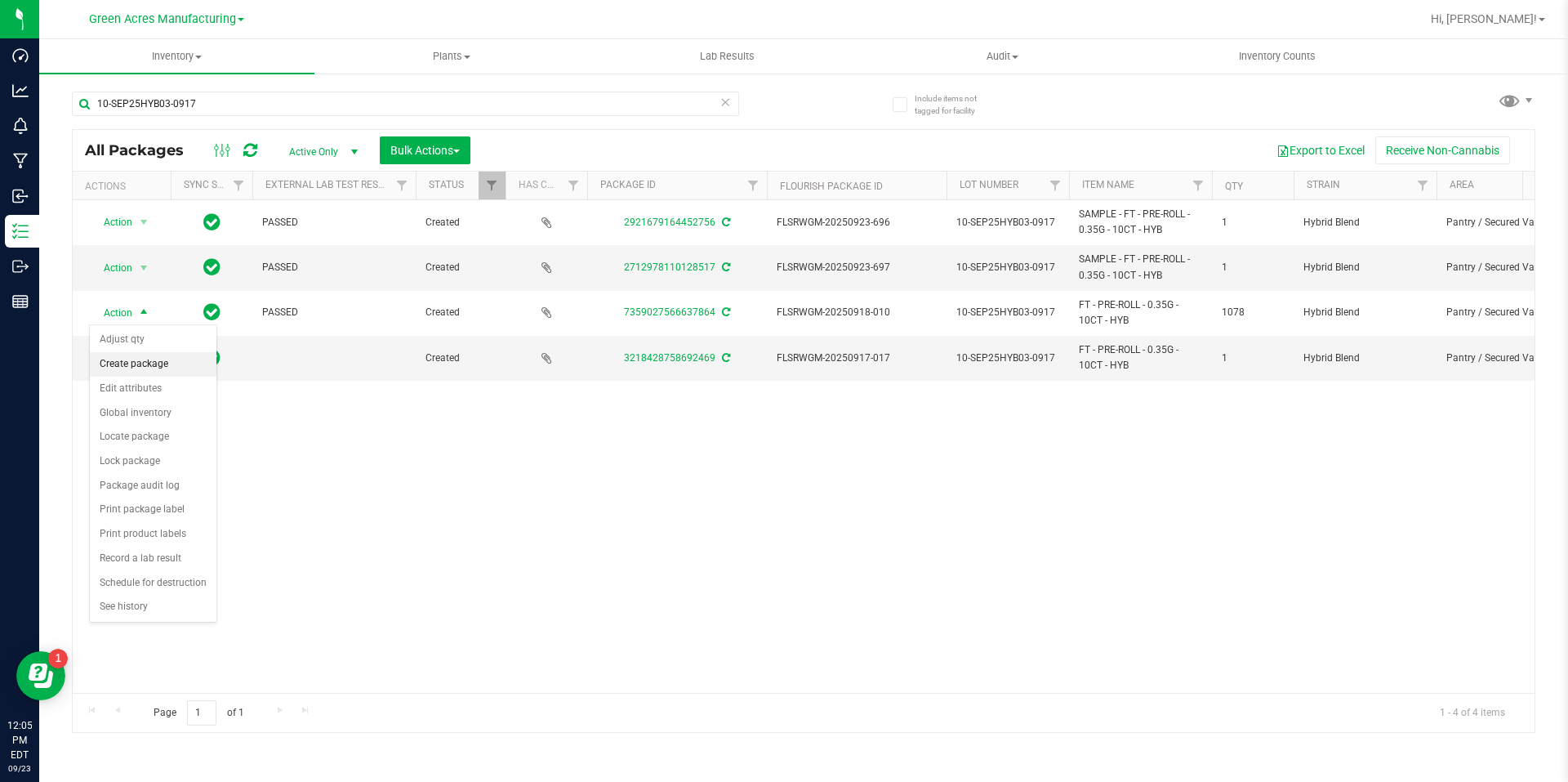
click at [136, 353] on li "Create package" at bounding box center [153, 364] width 127 height 25
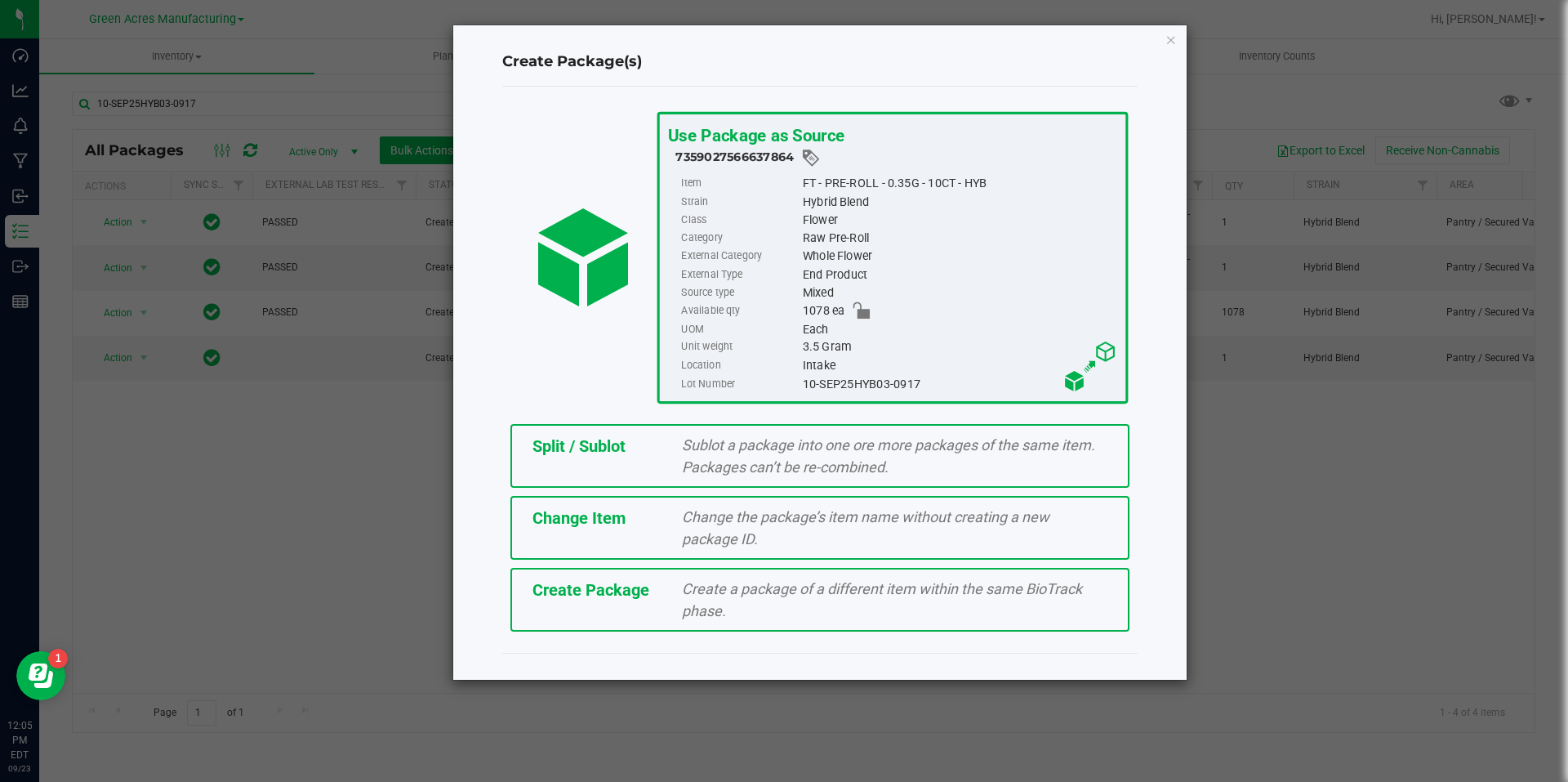
click at [612, 441] on span "Split / Sublot" at bounding box center [579, 446] width 93 height 20
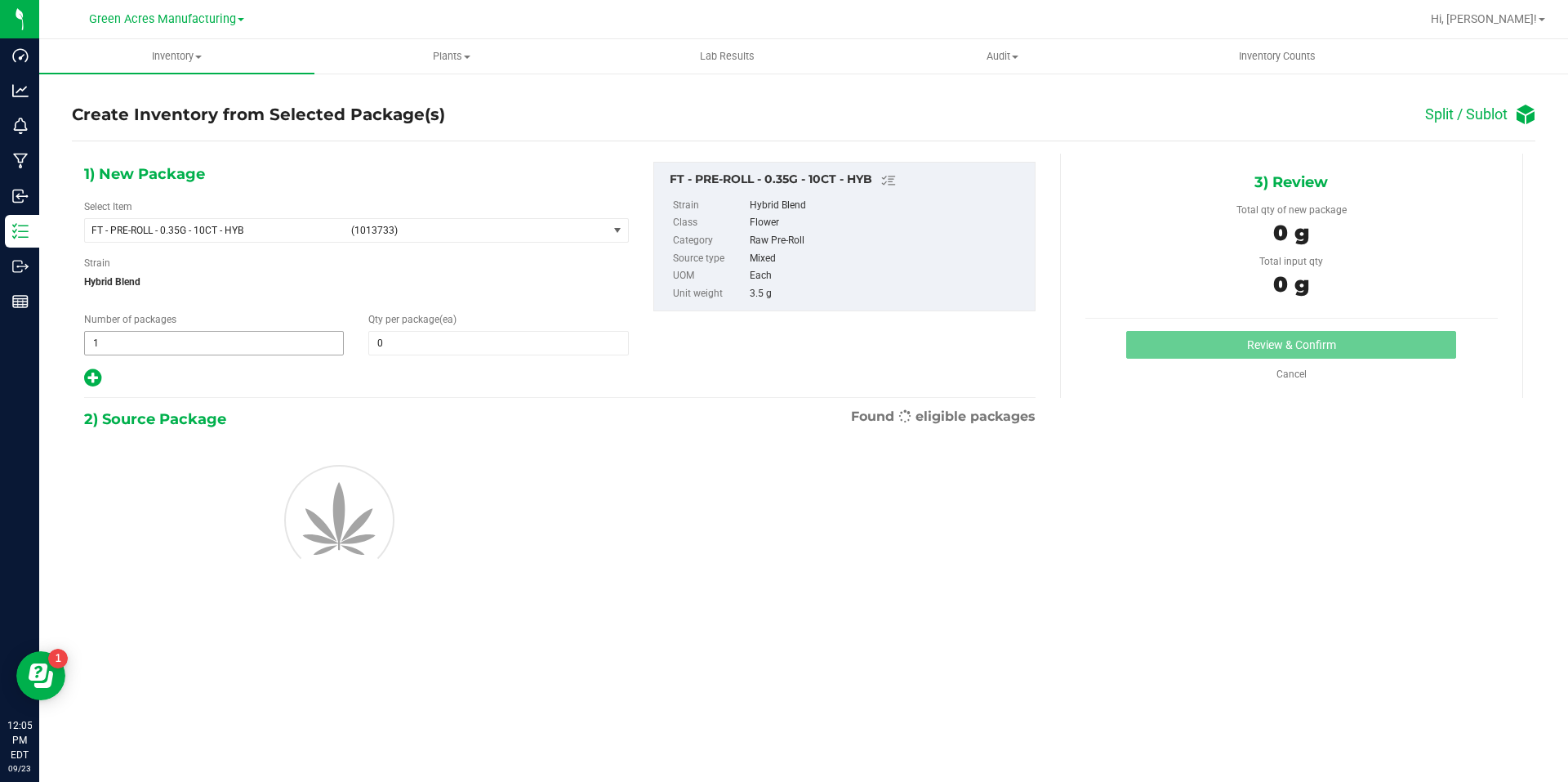
click at [301, 351] on span "1 1" at bounding box center [214, 343] width 260 height 25
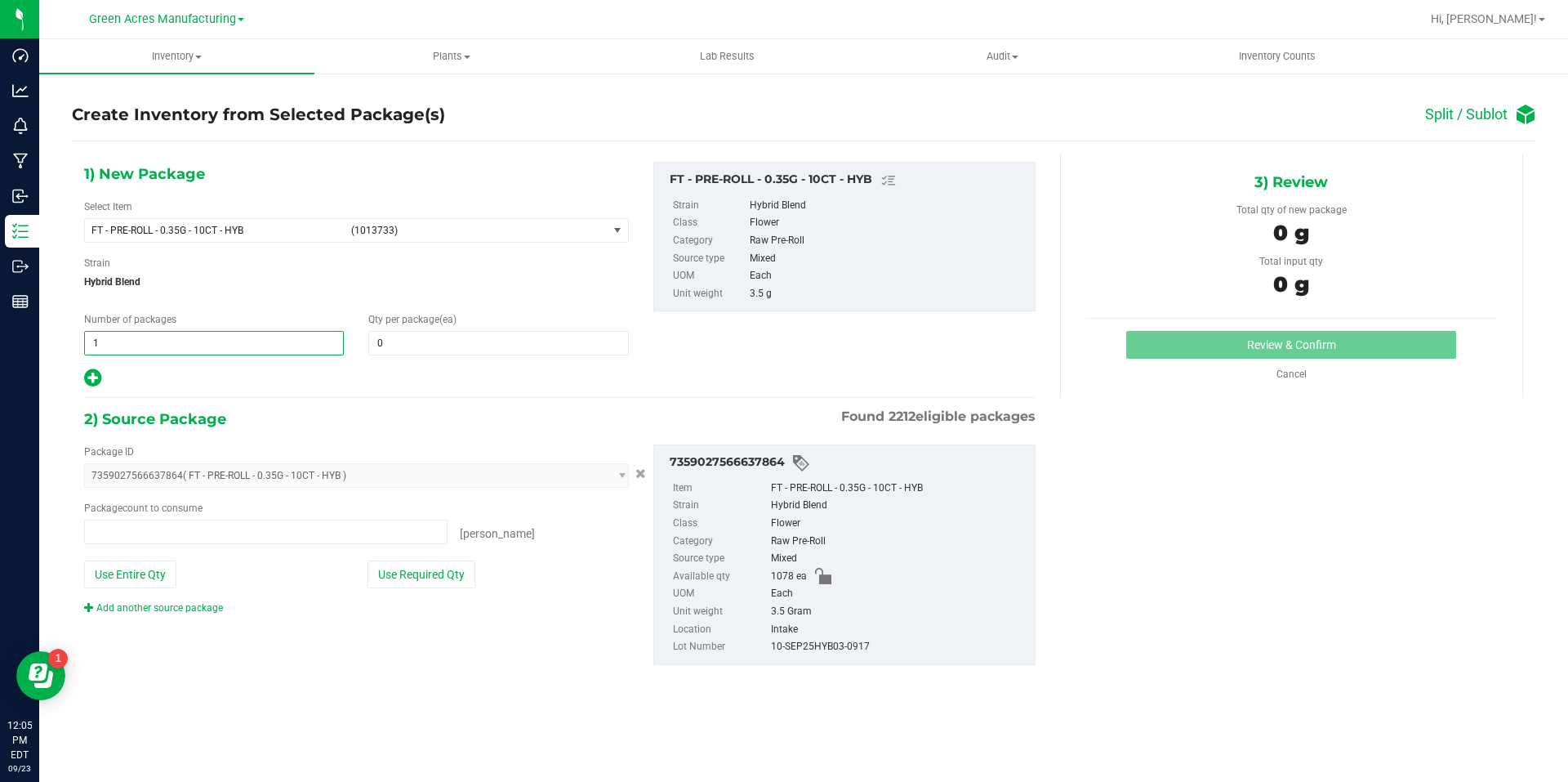
type input "0 ea"
type input "53"
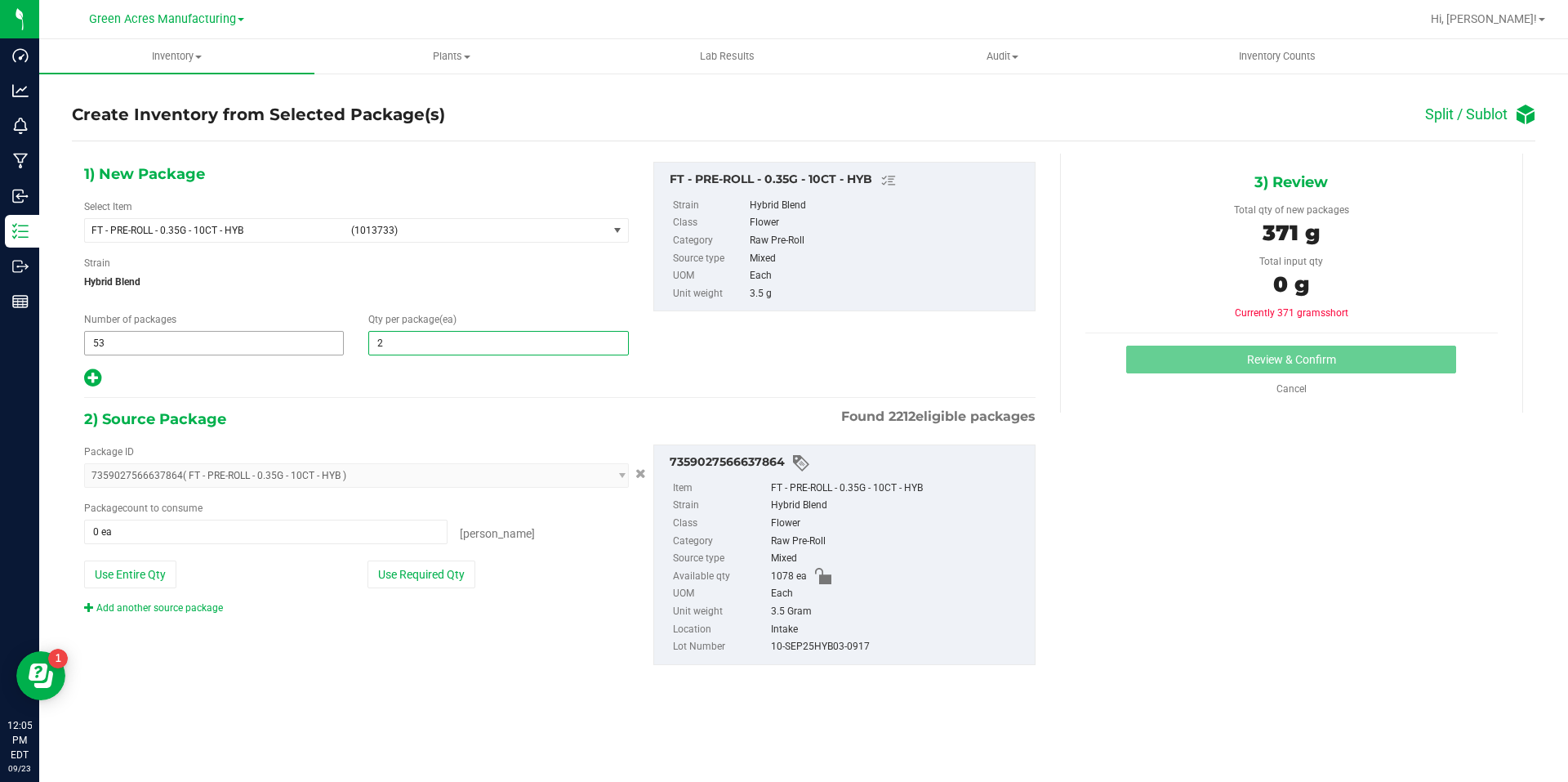
type input "20"
click at [92, 377] on icon at bounding box center [92, 378] width 17 height 20
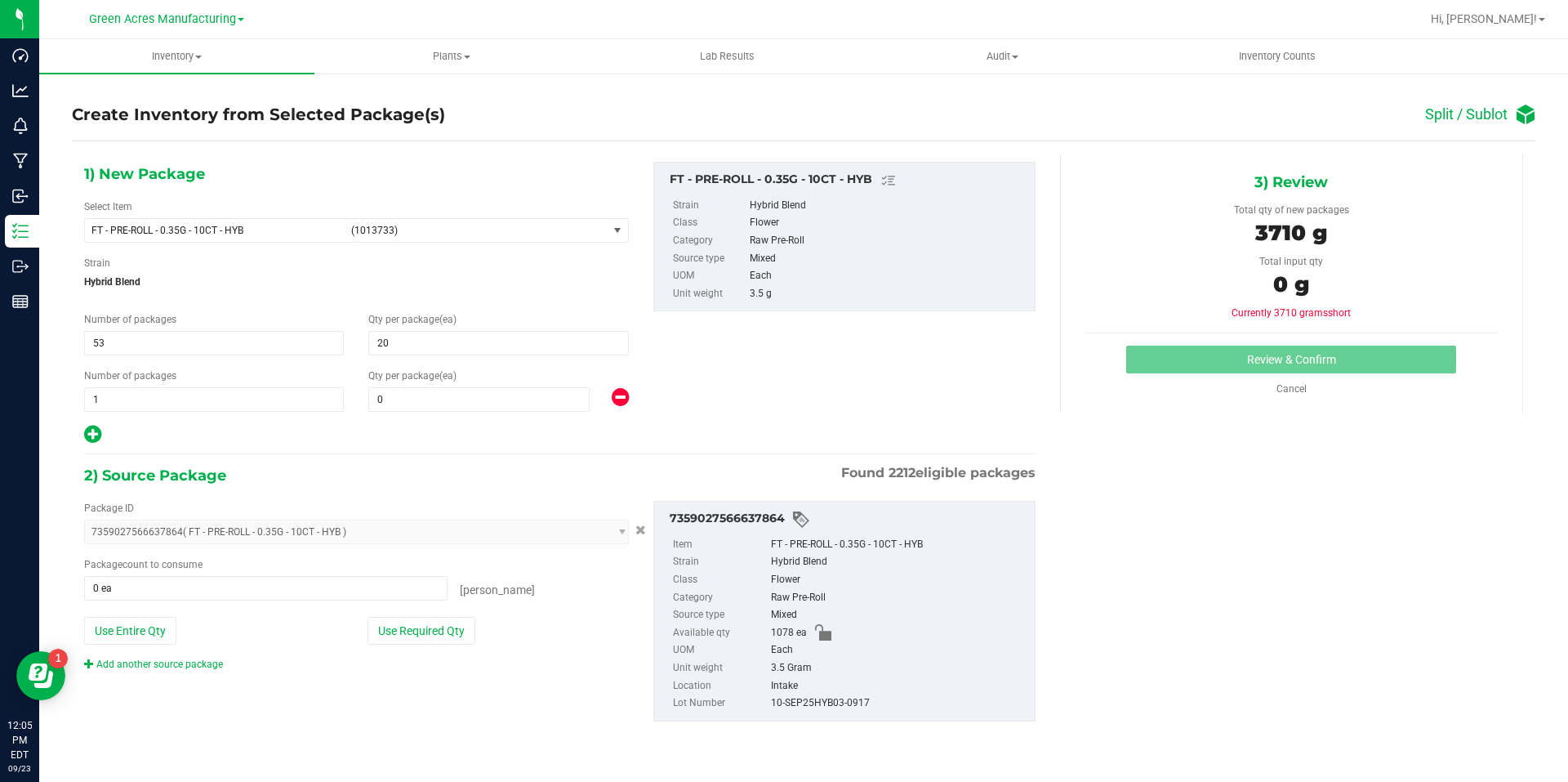
type input "20"
click at [412, 404] on span at bounding box center [479, 400] width 221 height 25
type input "18"
click at [415, 637] on button "Use Required Qty" at bounding box center [421, 631] width 108 height 28
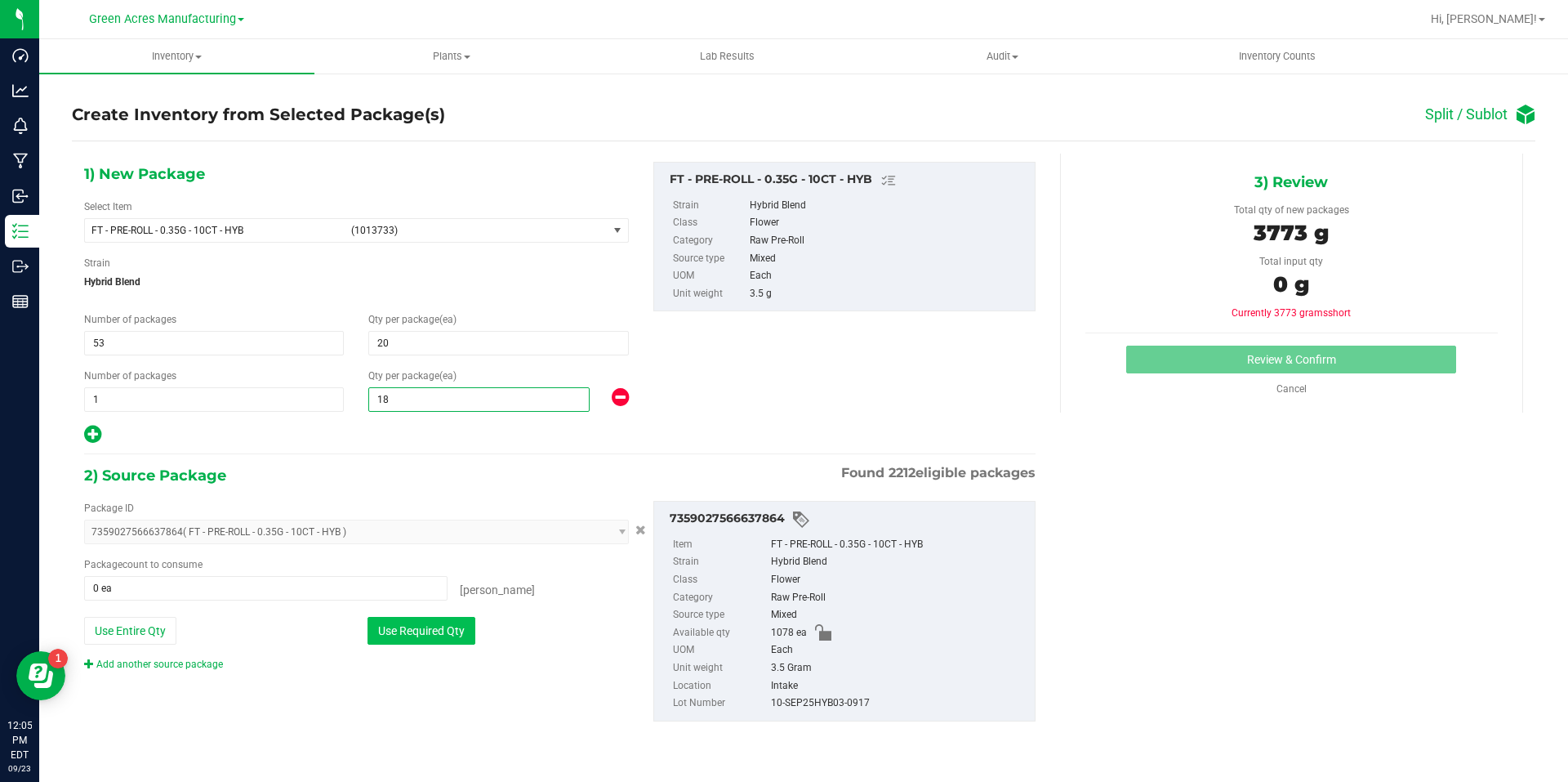
type input "1078 ea"
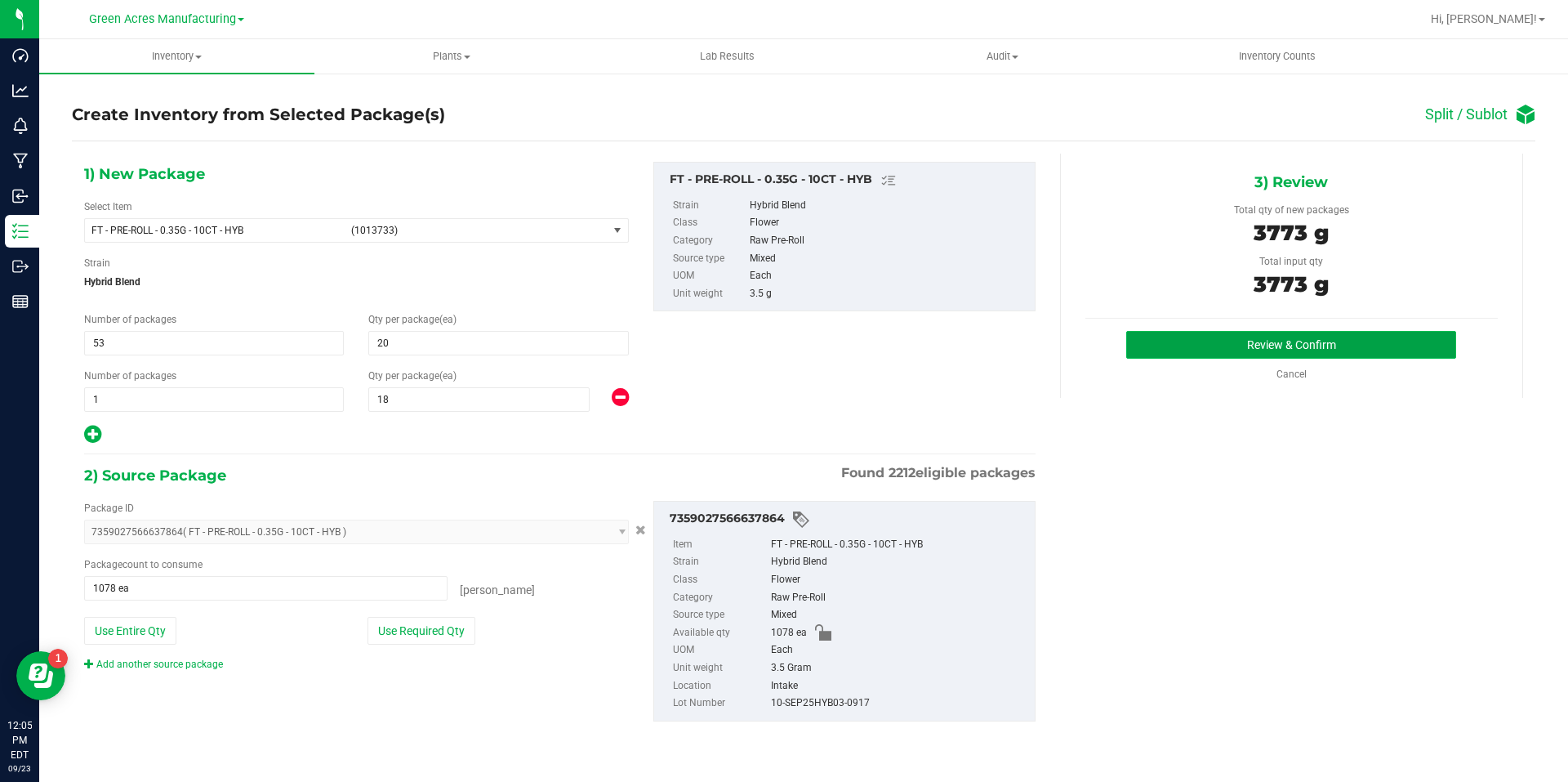
click at [1211, 349] on button "Review & Confirm" at bounding box center [1291, 345] width 330 height 28
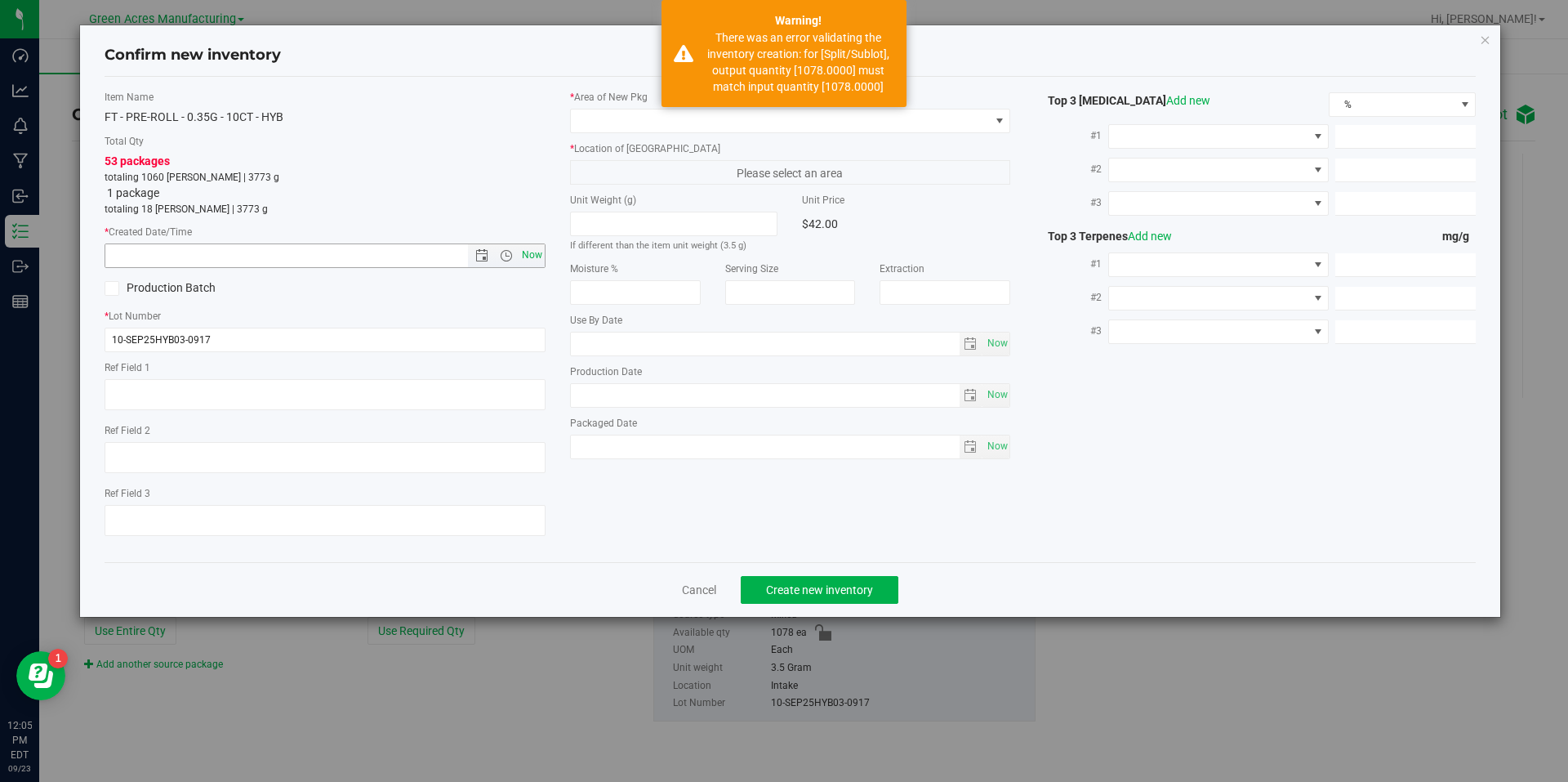
click at [531, 261] on span "Now" at bounding box center [532, 255] width 28 height 24
type input "9/23/2025 12:05 PM"
click at [634, 131] on span at bounding box center [780, 121] width 419 height 23
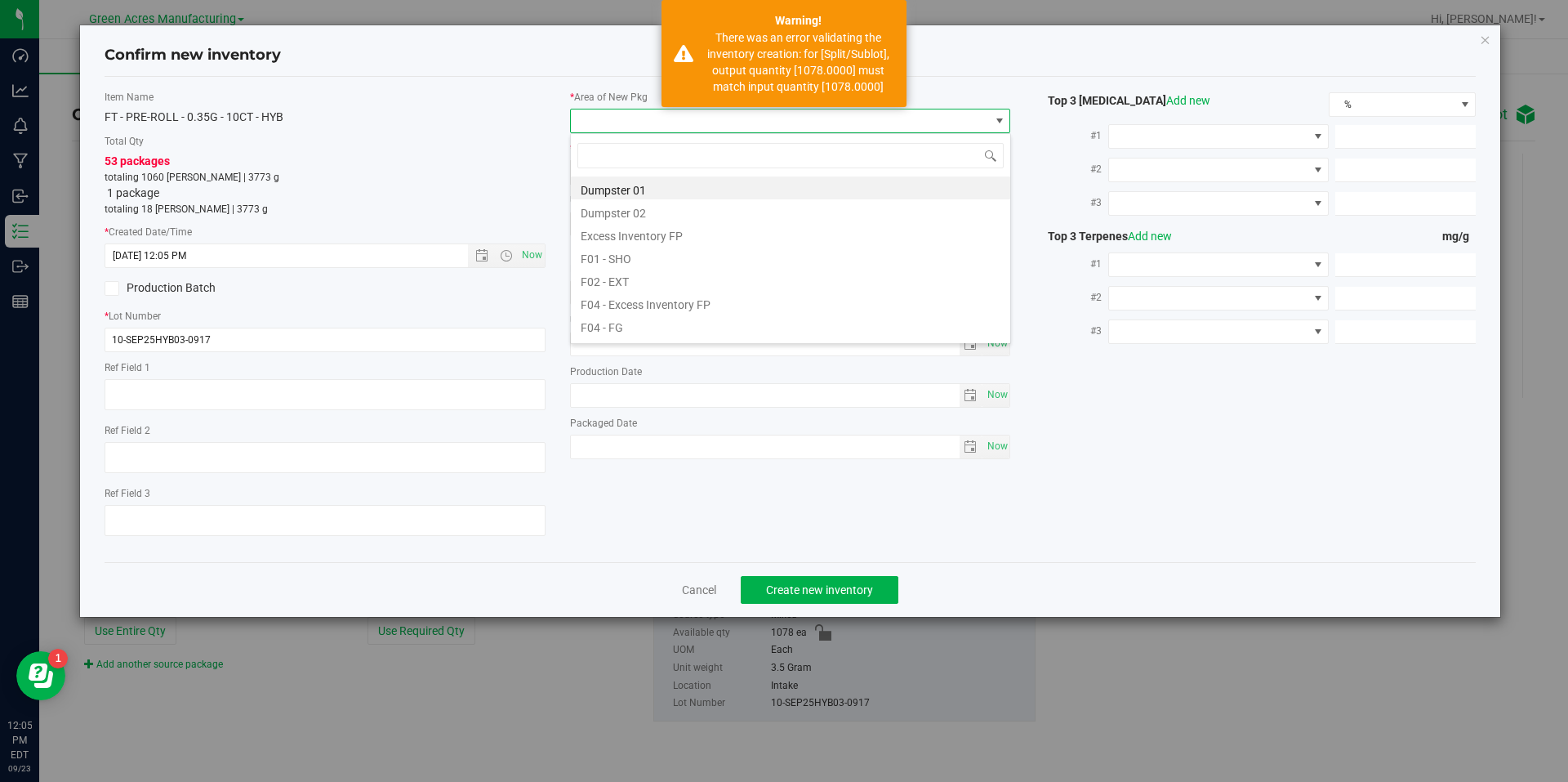
scroll to position [25, 441]
type input "vf2"
click at [633, 302] on li "VF2 - WHS" at bounding box center [791, 302] width 439 height 23
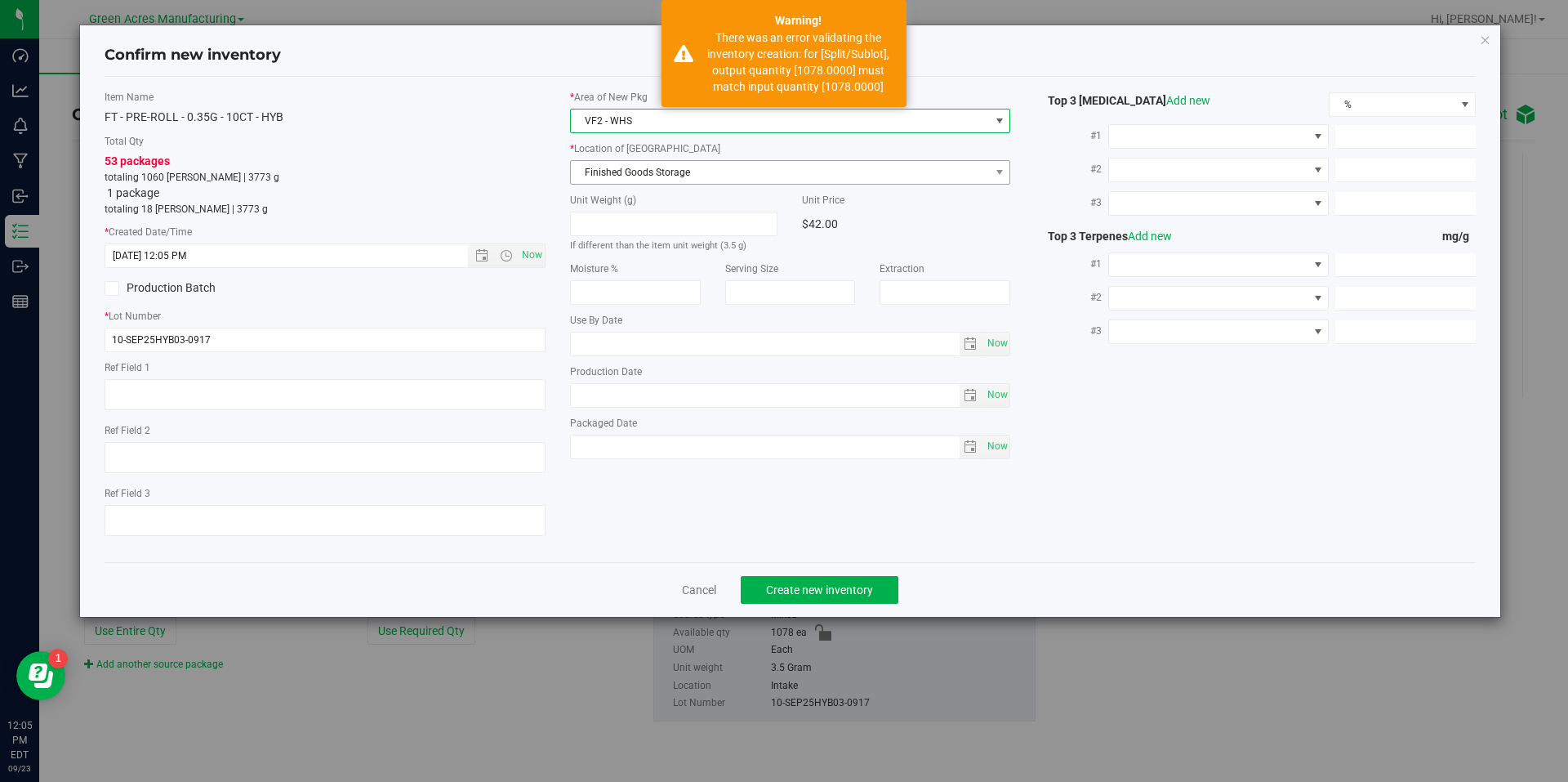
click at [752, 178] on span "Finished Goods Storage" at bounding box center [780, 172] width 419 height 23
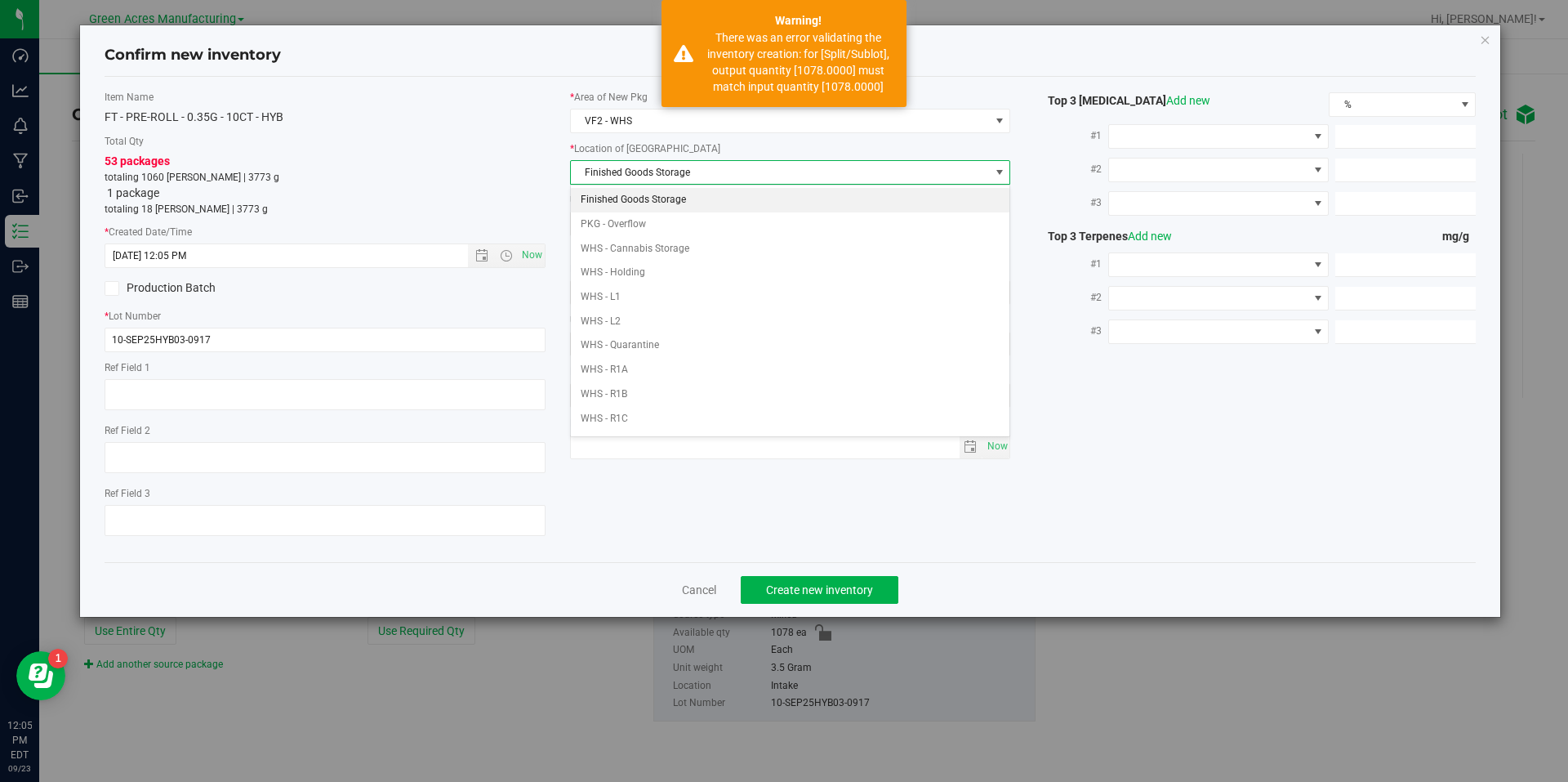
click at [732, 194] on li "Finished Goods Storage" at bounding box center [791, 200] width 439 height 25
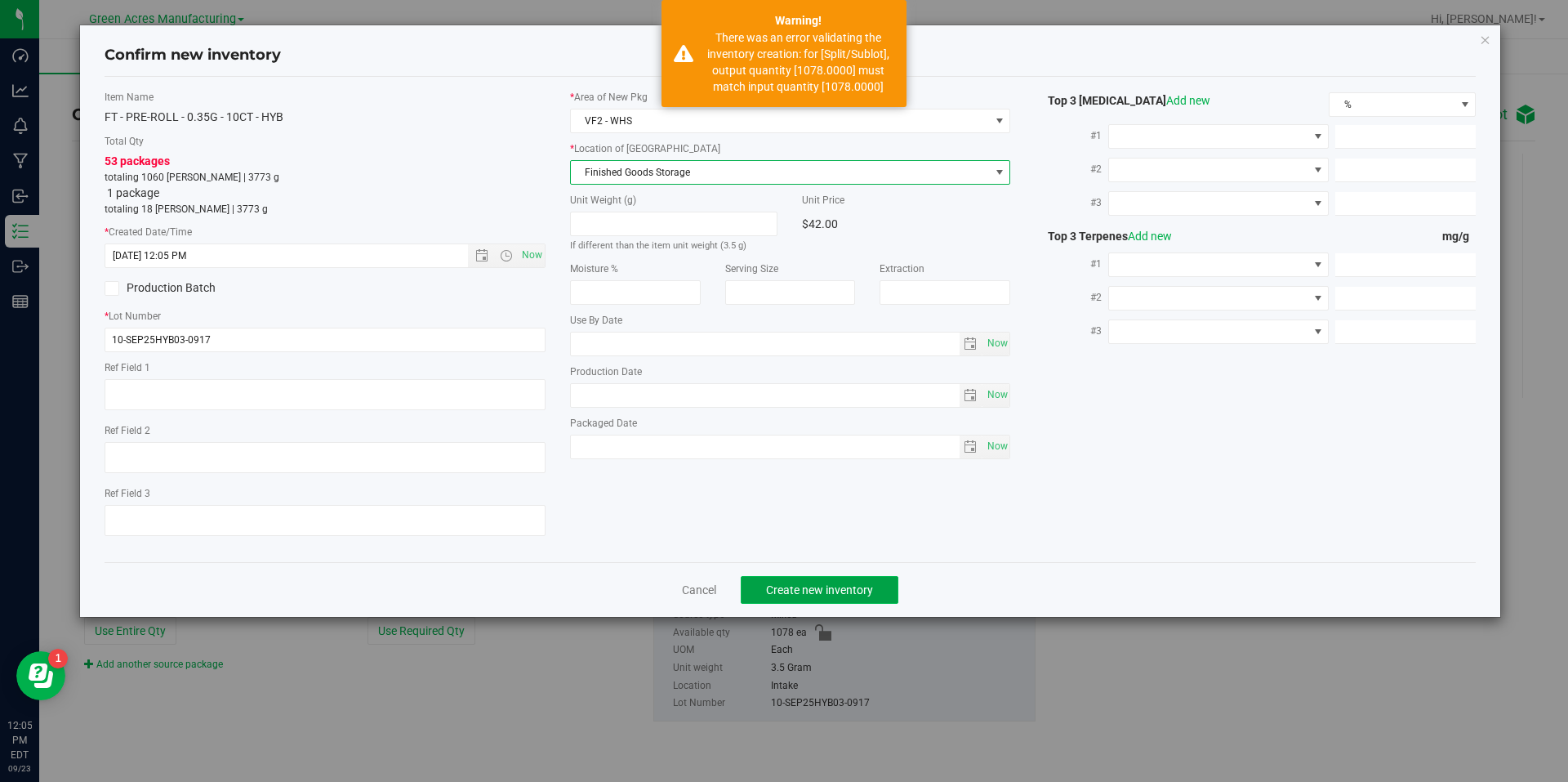
click at [805, 584] on span "Create new inventory" at bounding box center [819, 590] width 107 height 13
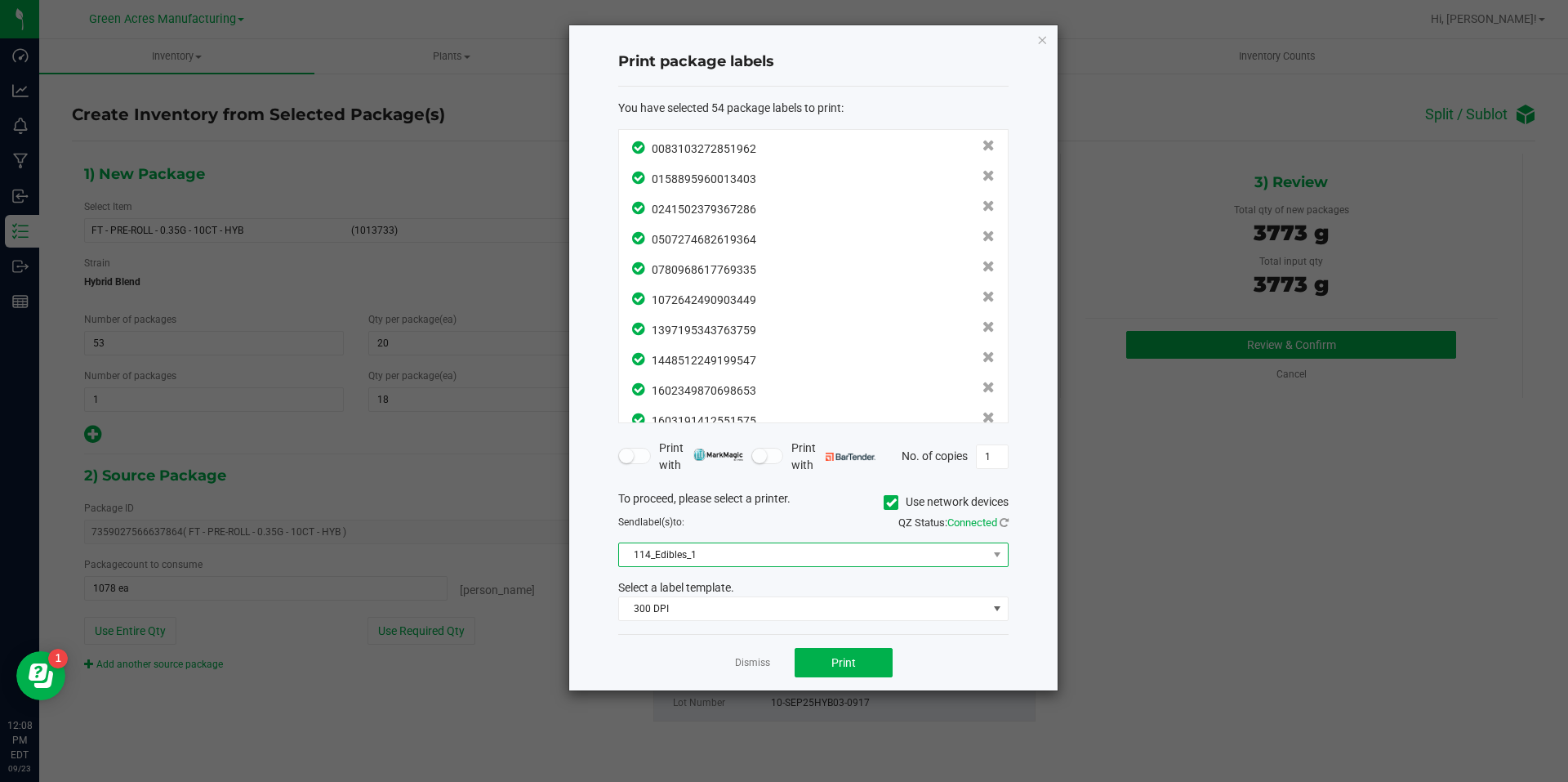
click at [728, 547] on span "114_Edibles_1" at bounding box center [803, 555] width 368 height 23
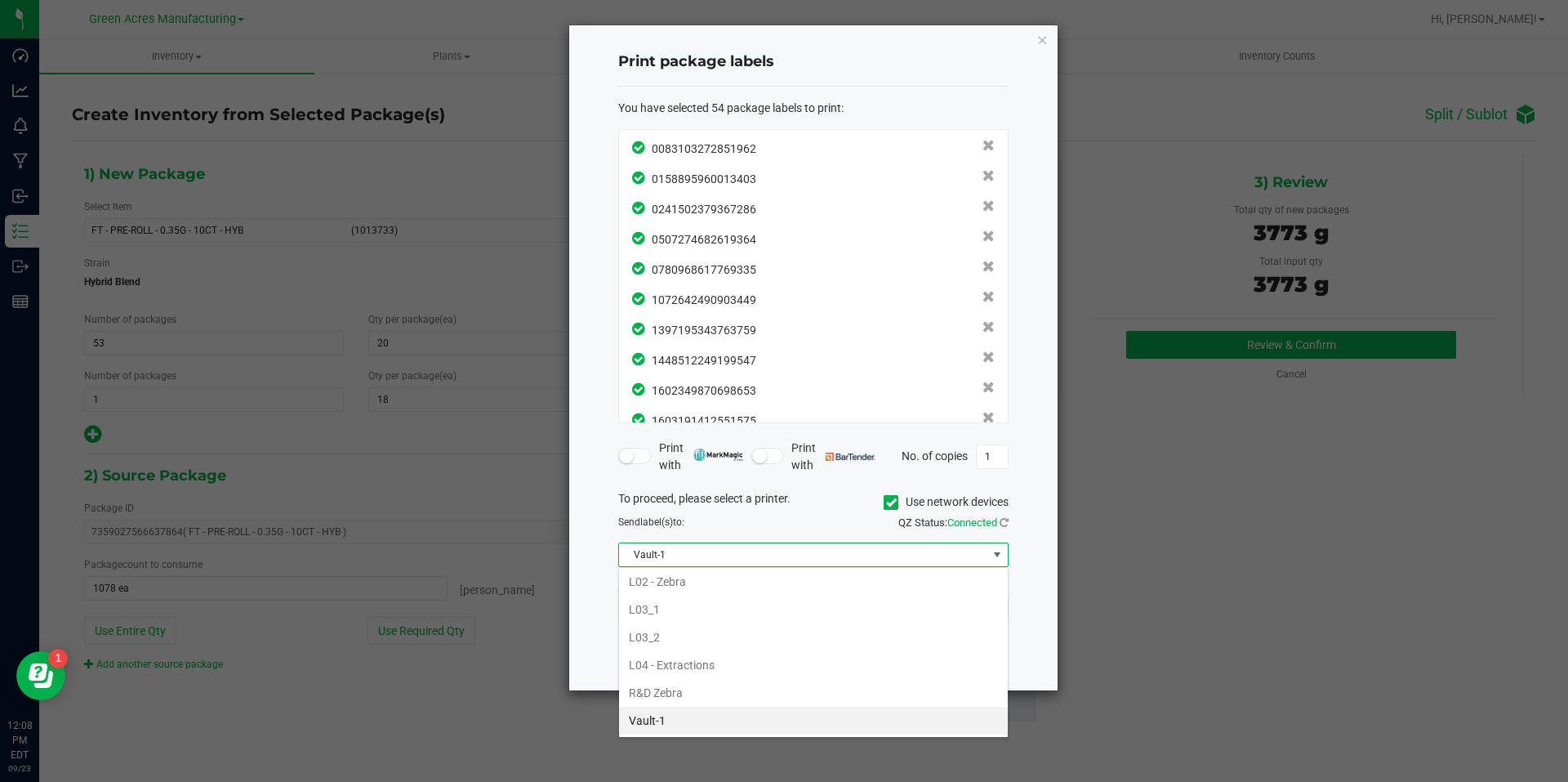
scroll to position [641, 0]
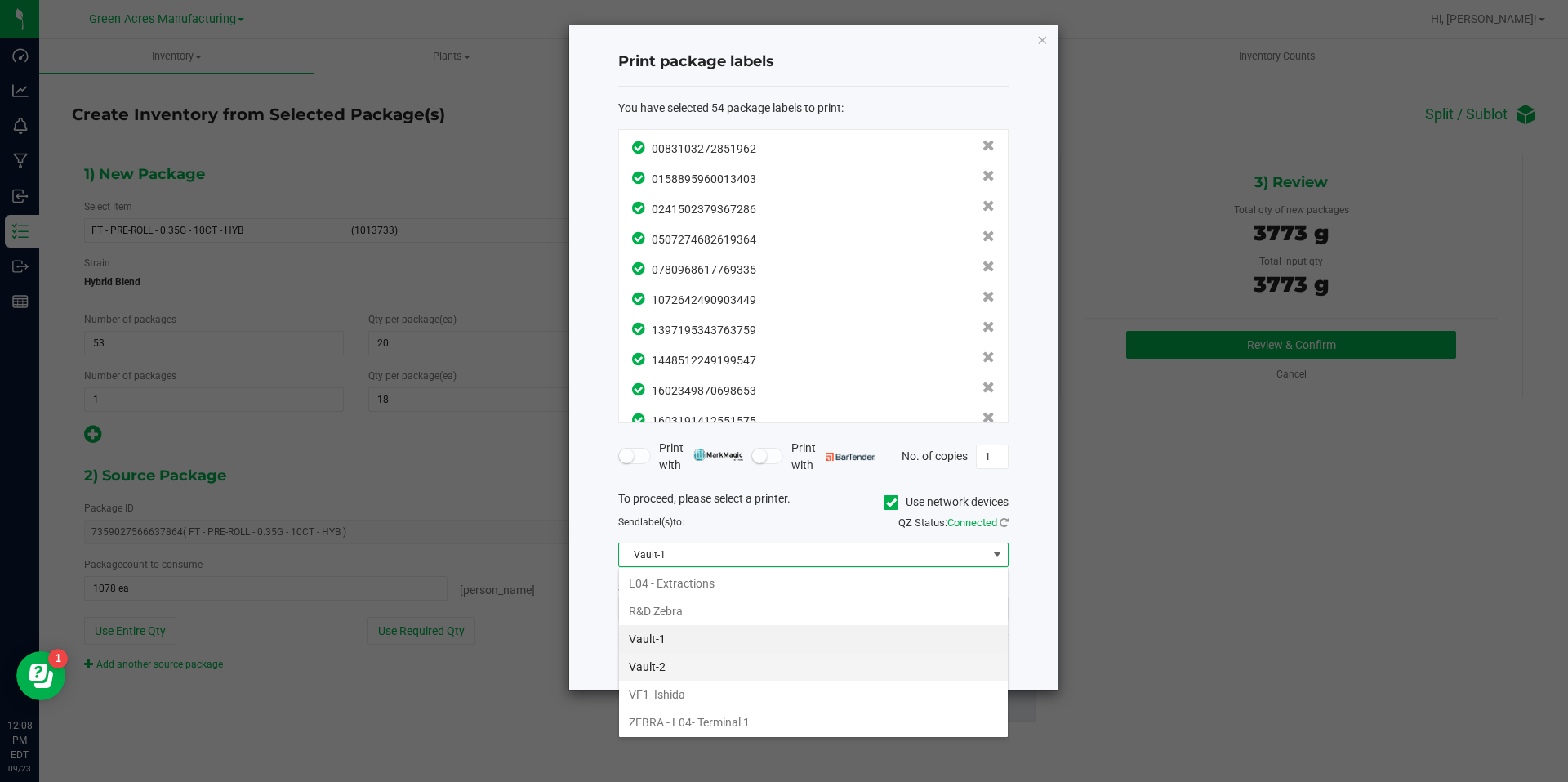
click at [716, 668] on li "Vault-2" at bounding box center [813, 667] width 389 height 28
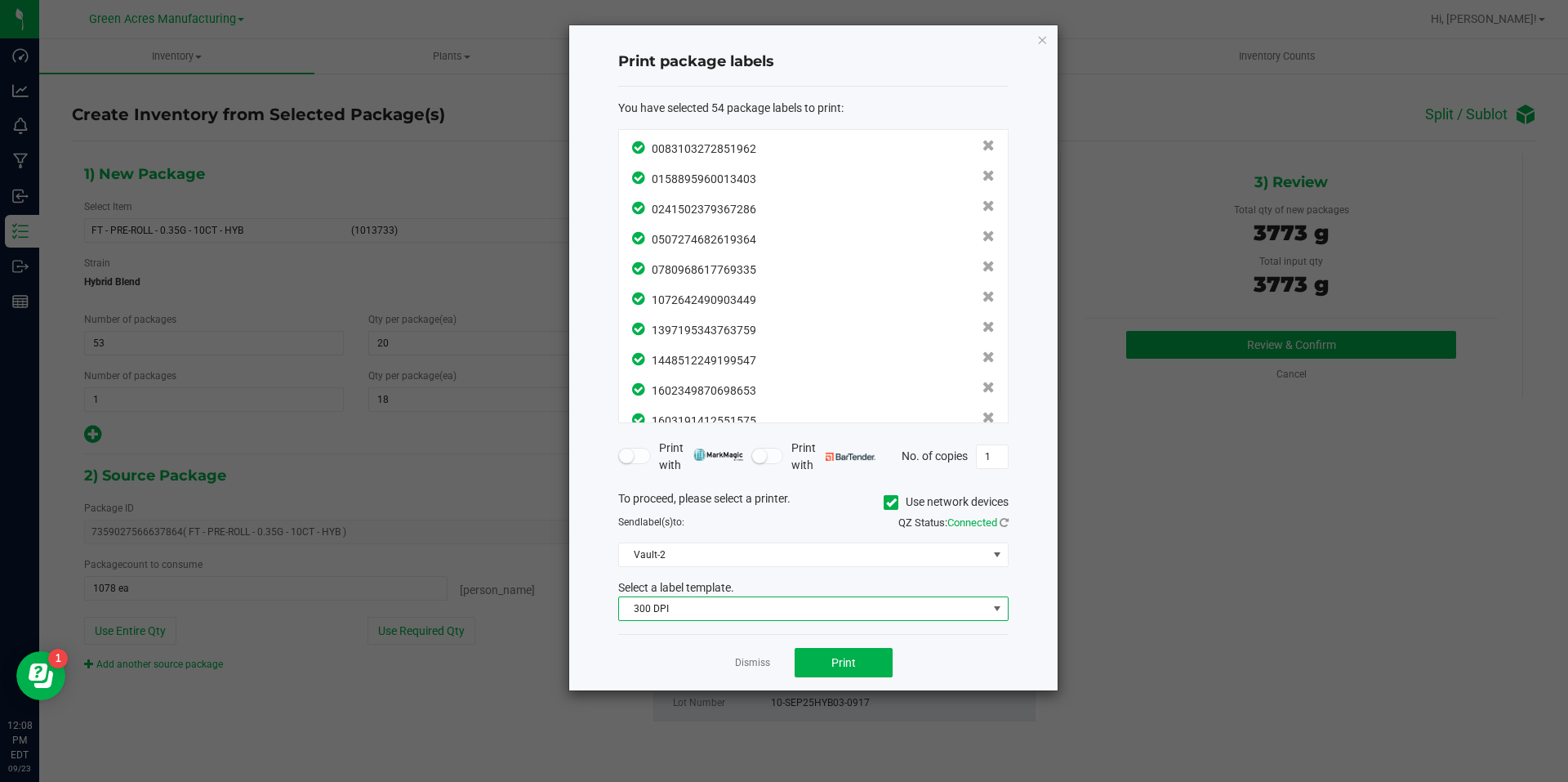
click at [767, 610] on span "300 DPI" at bounding box center [803, 609] width 368 height 23
click at [706, 682] on div "300 DPI 300 dpi FG" at bounding box center [813, 652] width 390 height 63
click at [712, 671] on li "300 dpi FG" at bounding box center [813, 667] width 389 height 28
click at [817, 664] on button "Print" at bounding box center [844, 663] width 98 height 29
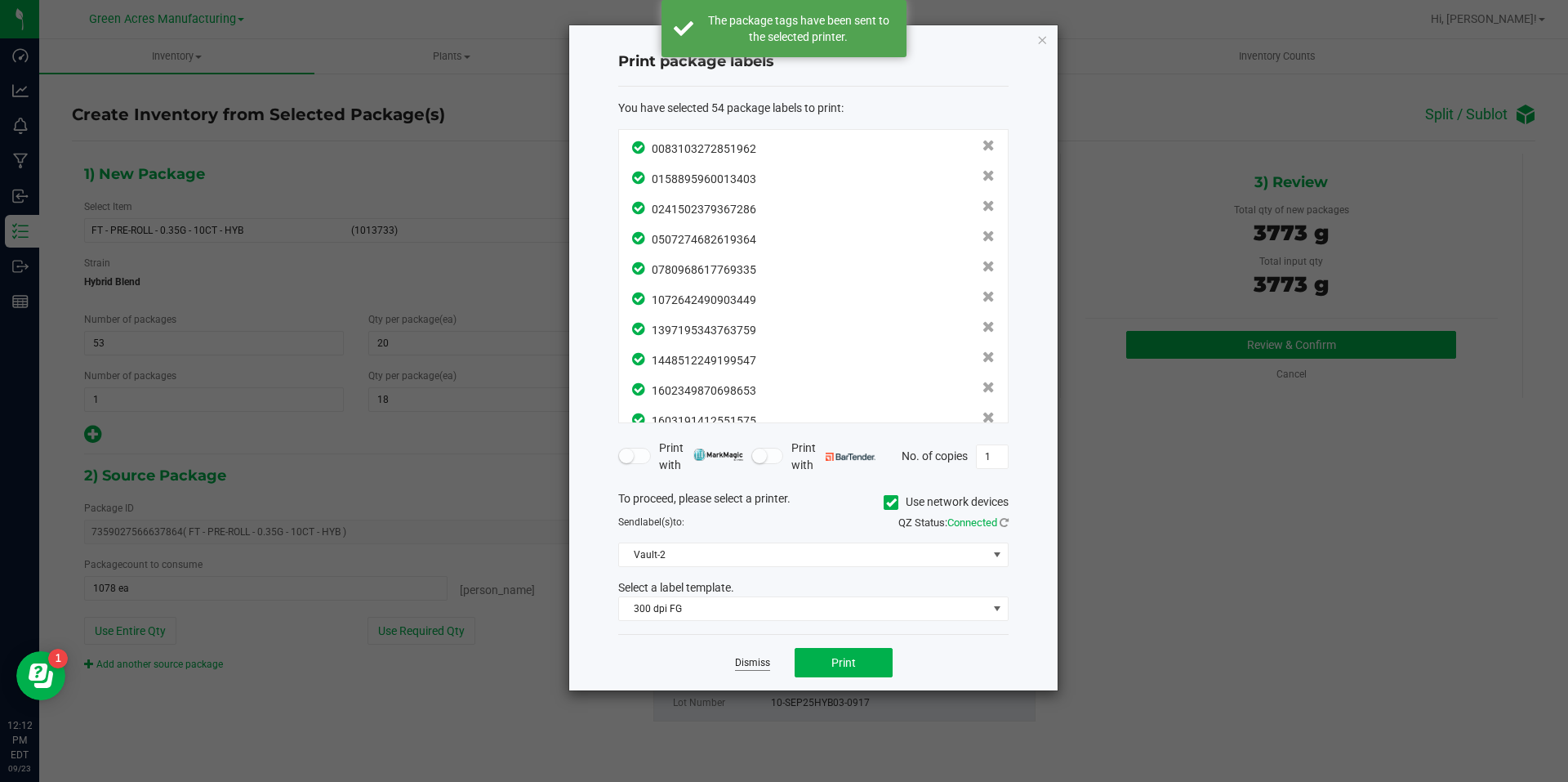
click at [737, 660] on link "Dismiss" at bounding box center [752, 663] width 35 height 14
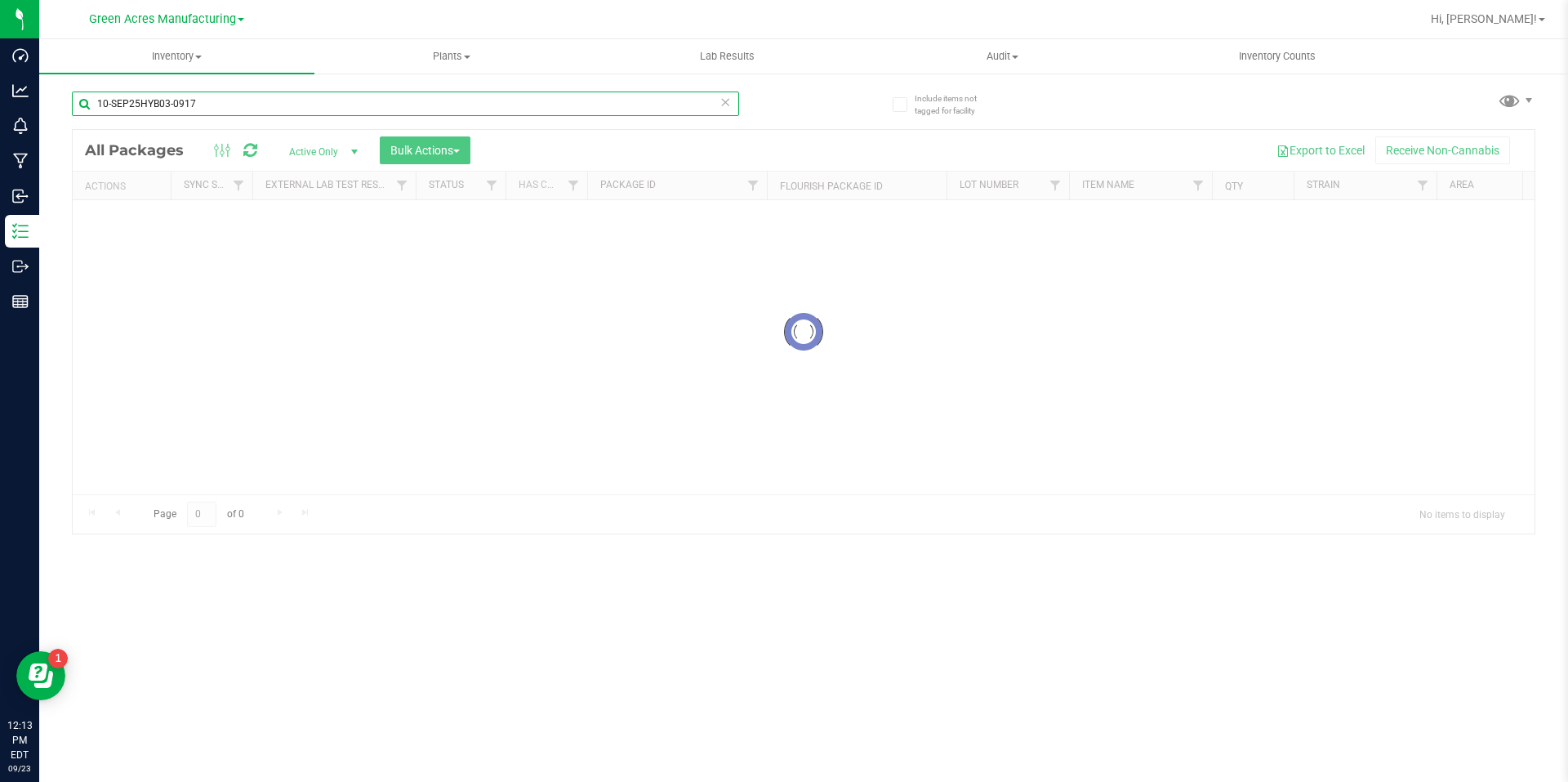
drag, startPoint x: 90, startPoint y: 86, endPoint x: 68, endPoint y: 82, distance: 22.4
click at [68, 82] on div "Include items not tagged for facility 10-SEP25HYB03-0917 Loading... All Package…" at bounding box center [804, 321] width 1529 height 498
paste input "O-SEP25IND01"
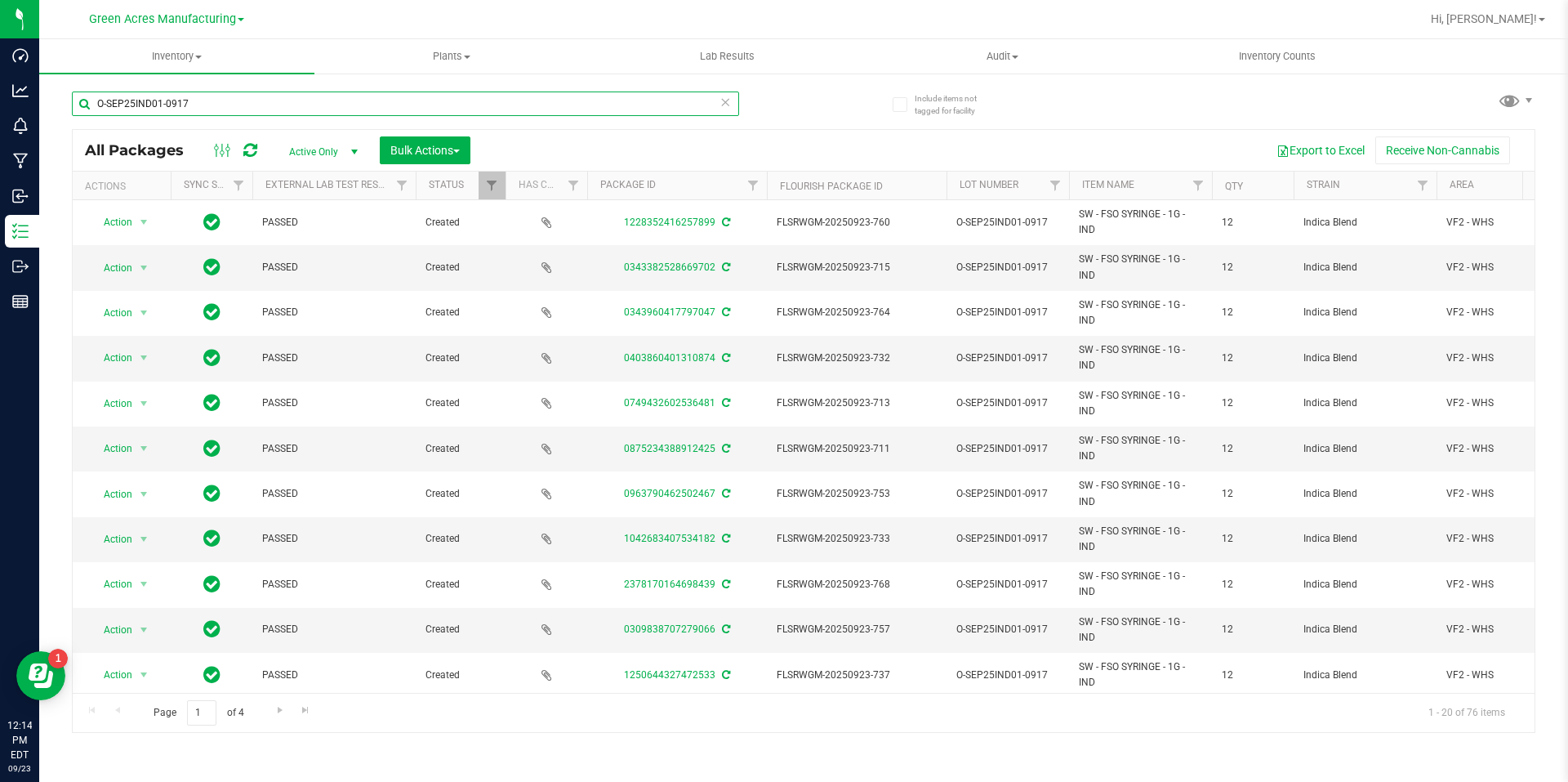
drag, startPoint x: 428, startPoint y: 94, endPoint x: 74, endPoint y: 94, distance: 354.0
click at [74, 94] on input "O-SEP25IND01-0917" at bounding box center [405, 104] width 667 height 25
paste input "SEP25LY"
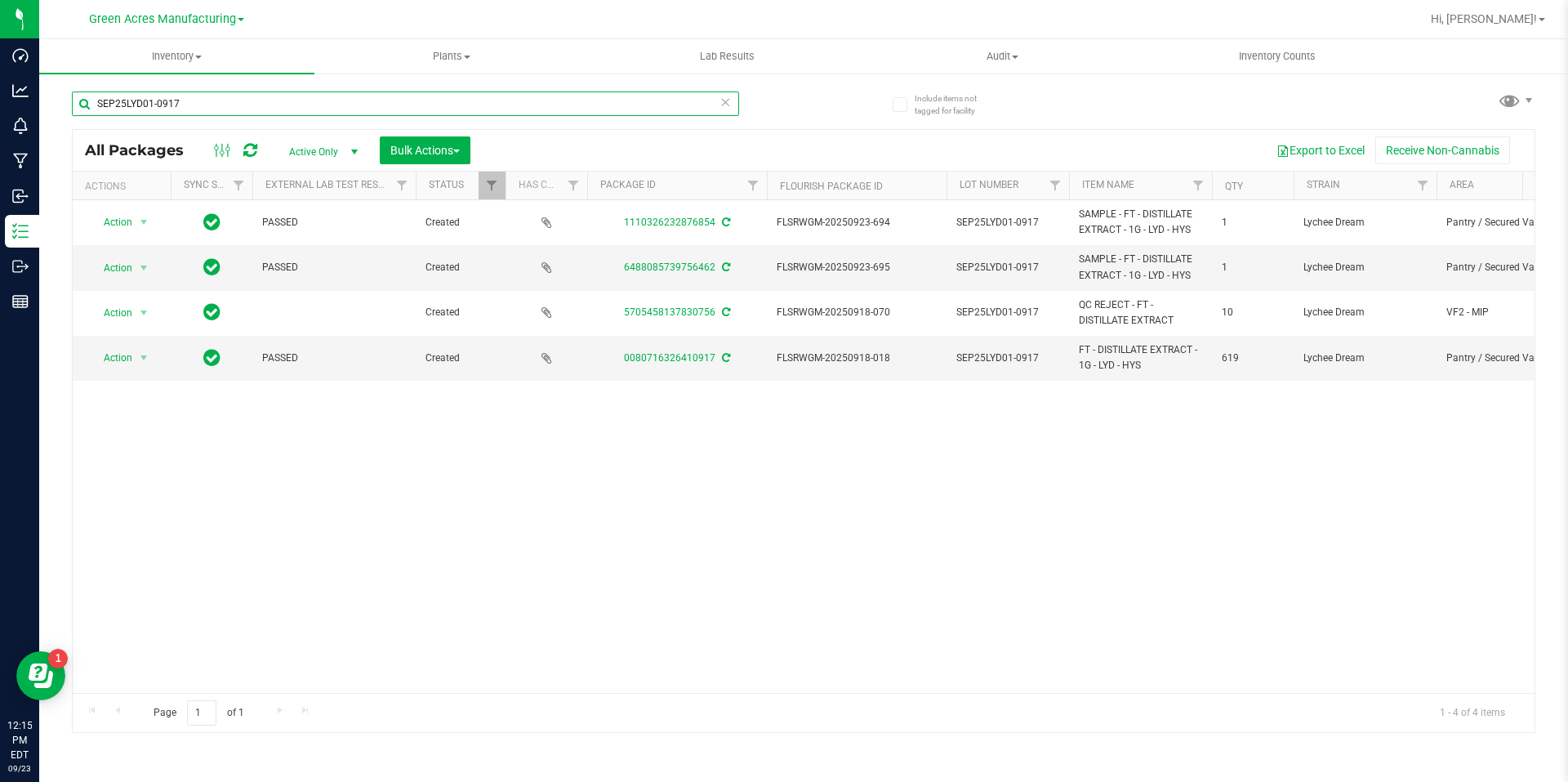
drag, startPoint x: 227, startPoint y: 109, endPoint x: 88, endPoint y: 86, distance: 140.9
click at [88, 86] on div "SEP25LYD01-0917" at bounding box center [438, 103] width 732 height 52
paste input "CAL"
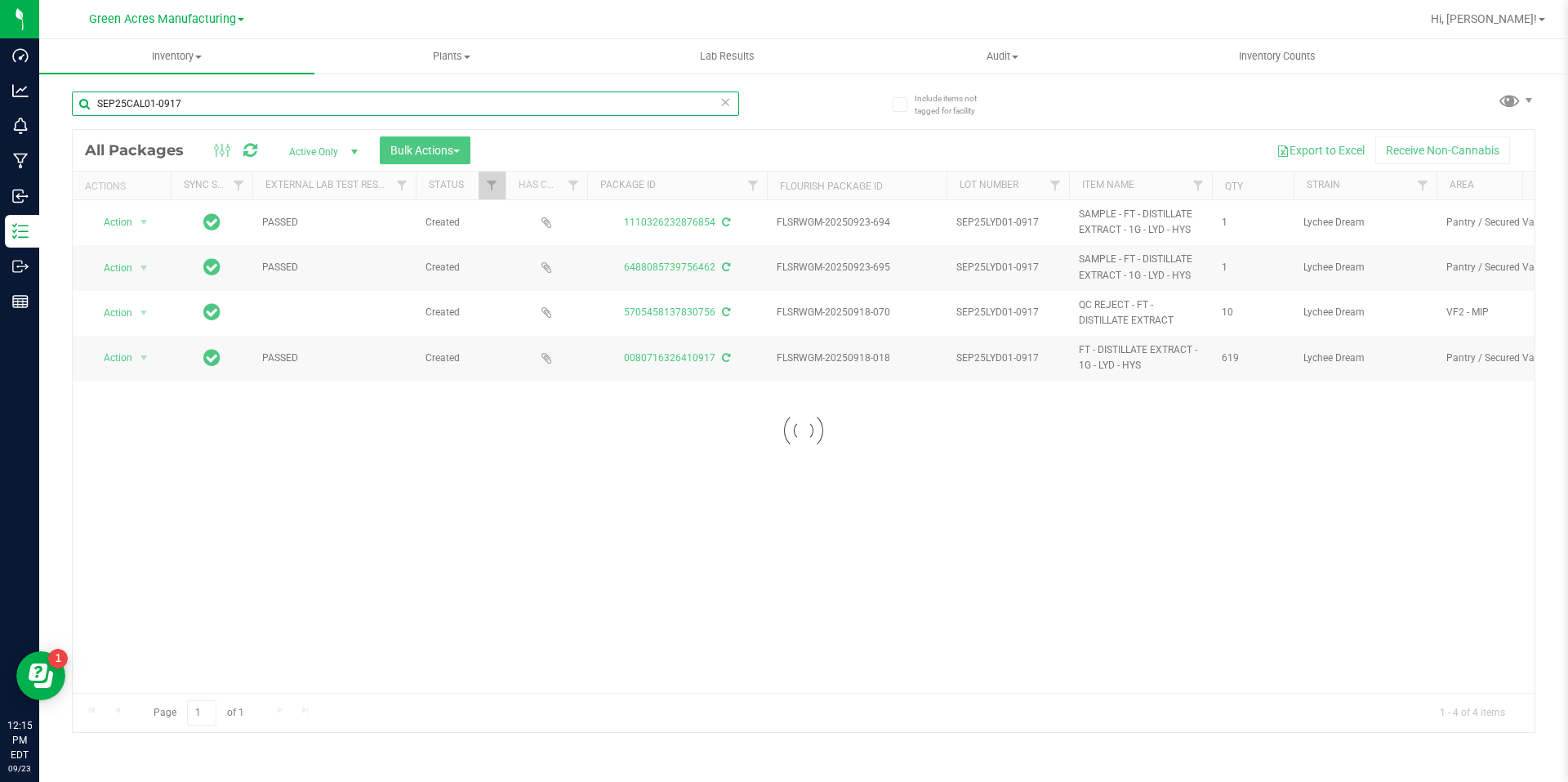
type input "SEP25CAL01-0917"
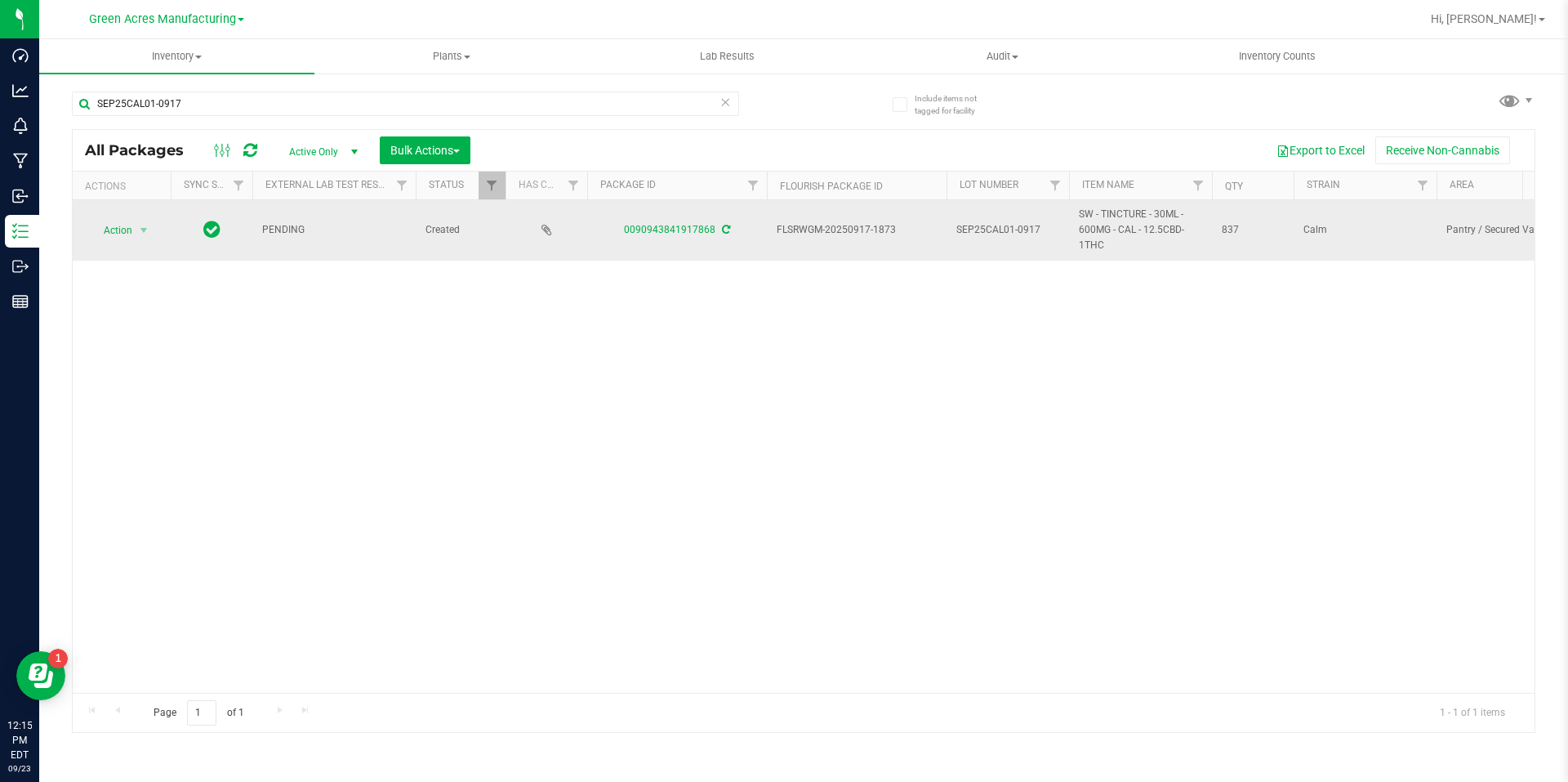
click at [138, 242] on td "Action Action Adjust qty Create package Edit attributes Global inventory Locate…" at bounding box center [122, 230] width 98 height 60
click at [135, 220] on span "select" at bounding box center [144, 230] width 20 height 23
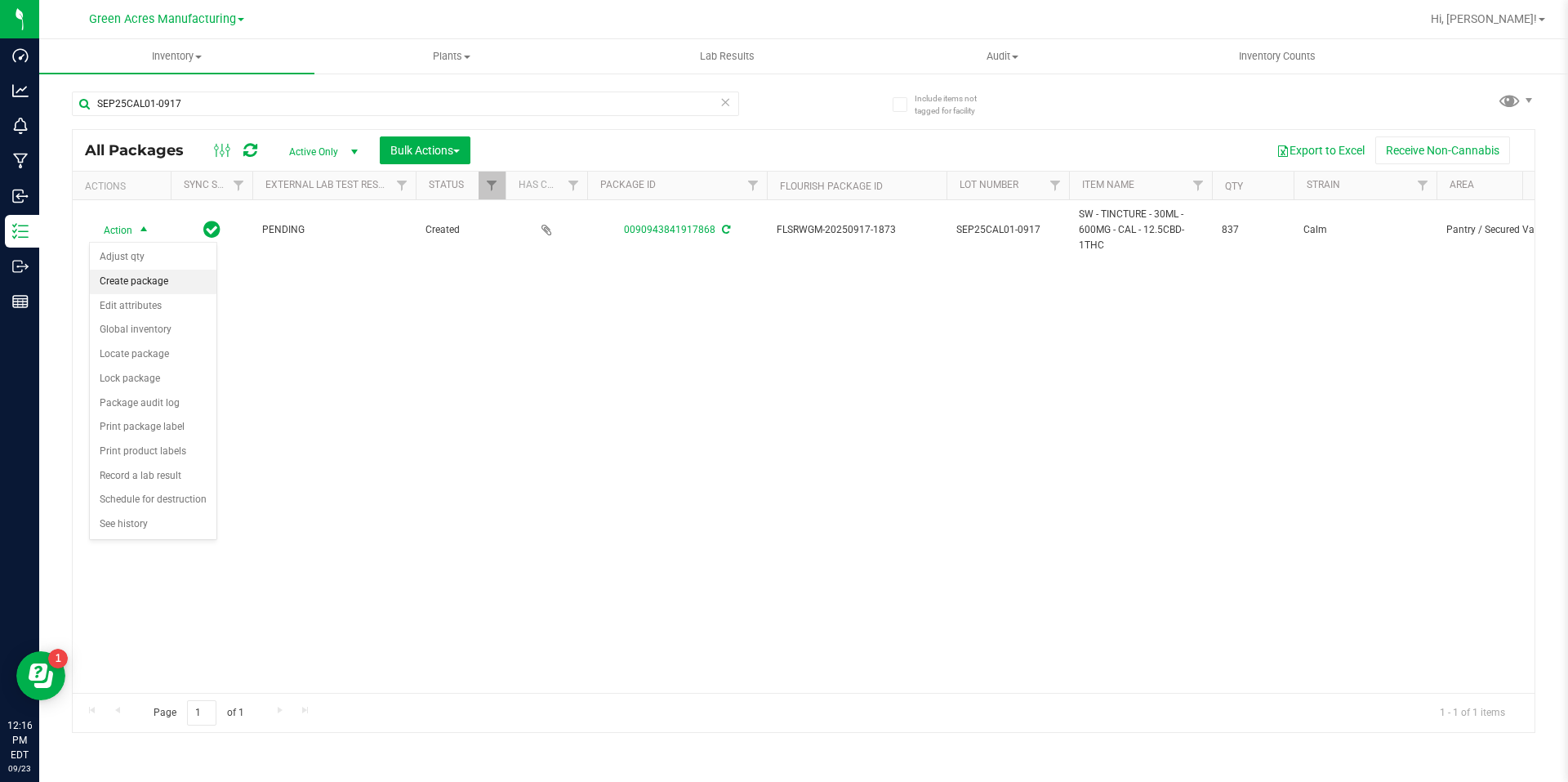
click at [150, 288] on li "Create package" at bounding box center [153, 282] width 127 height 25
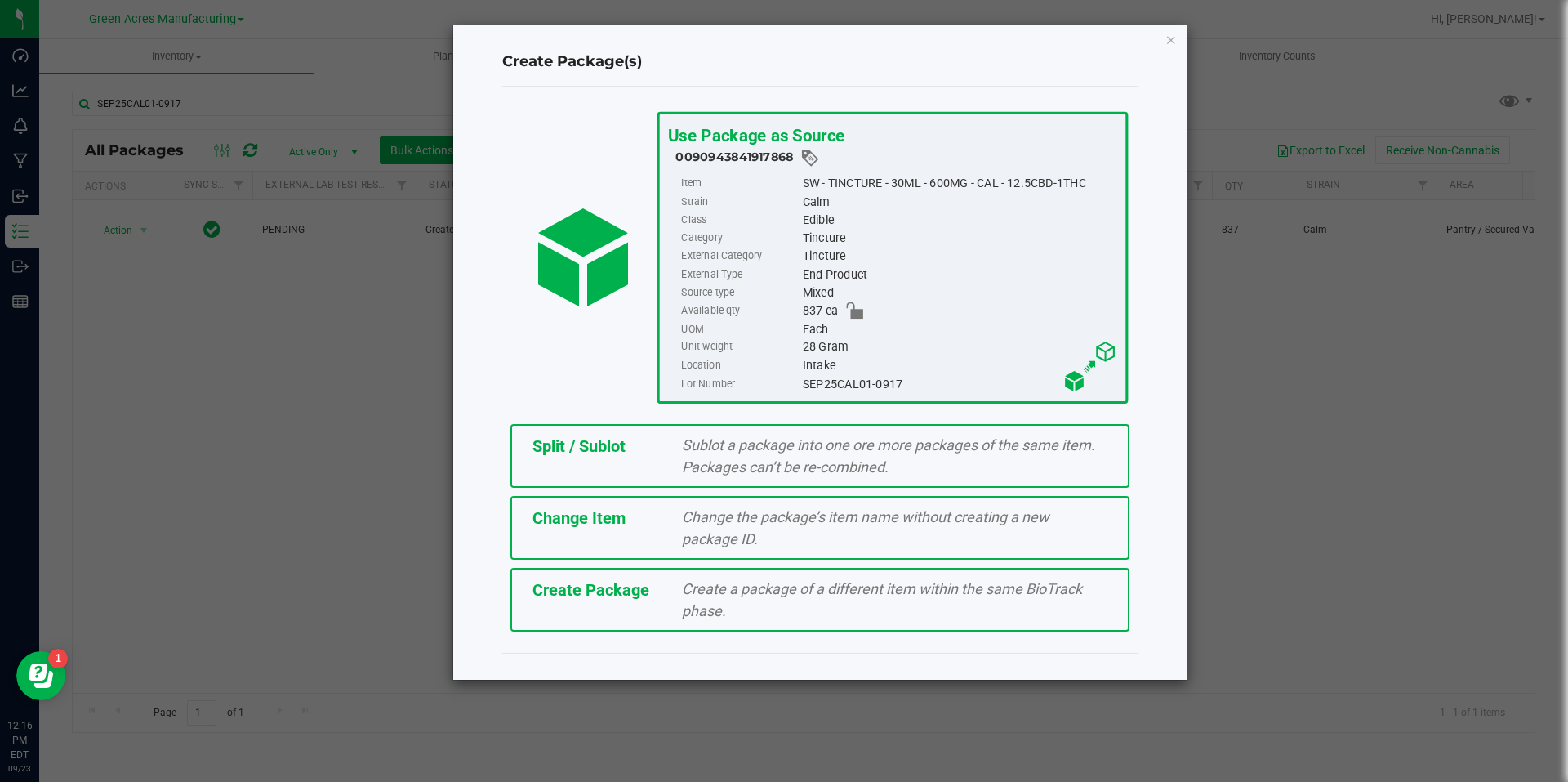
click at [728, 611] on div "Create a package of a different item within the same BioTrack phase." at bounding box center [894, 600] width 450 height 44
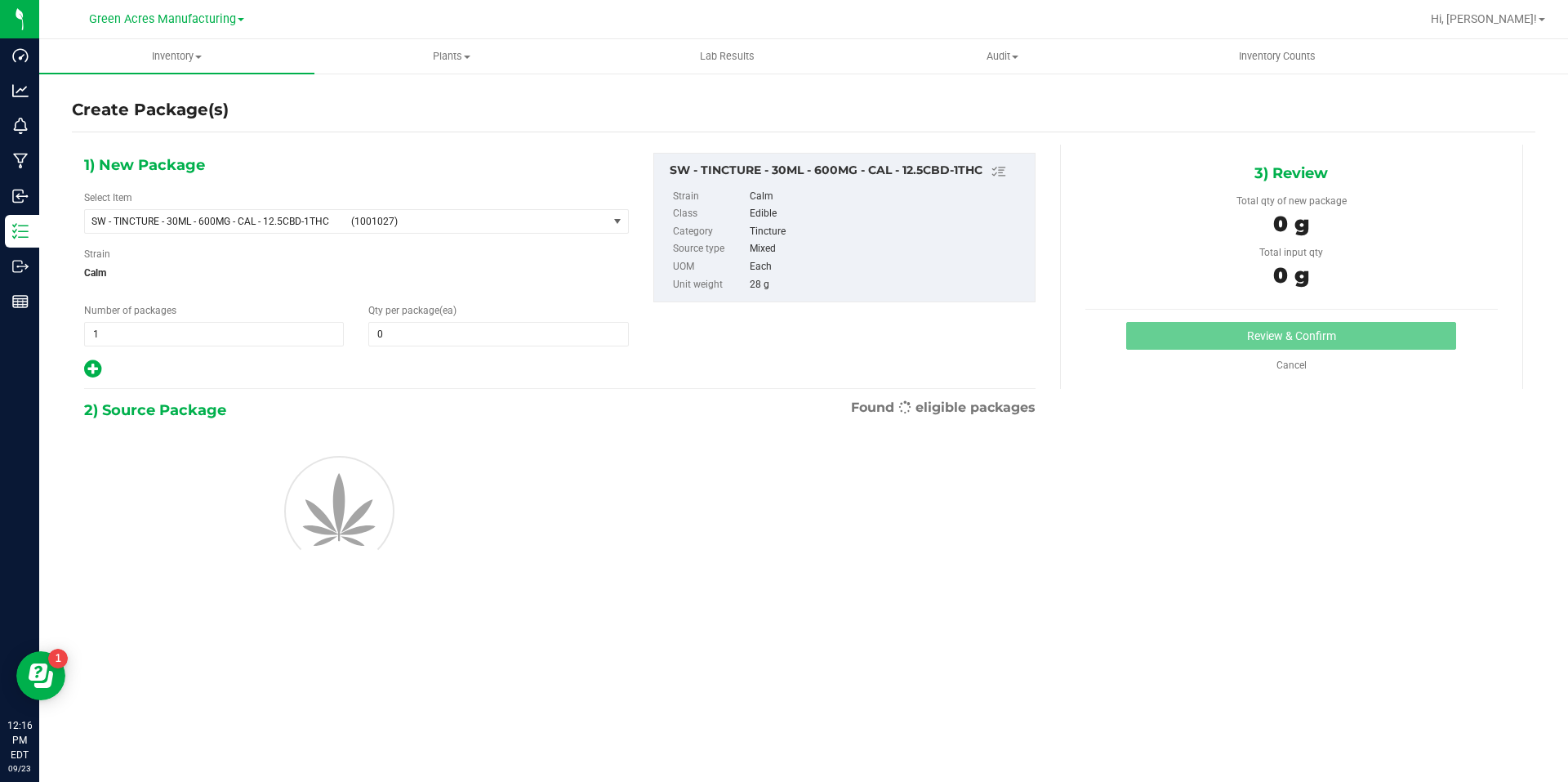
type input "0"
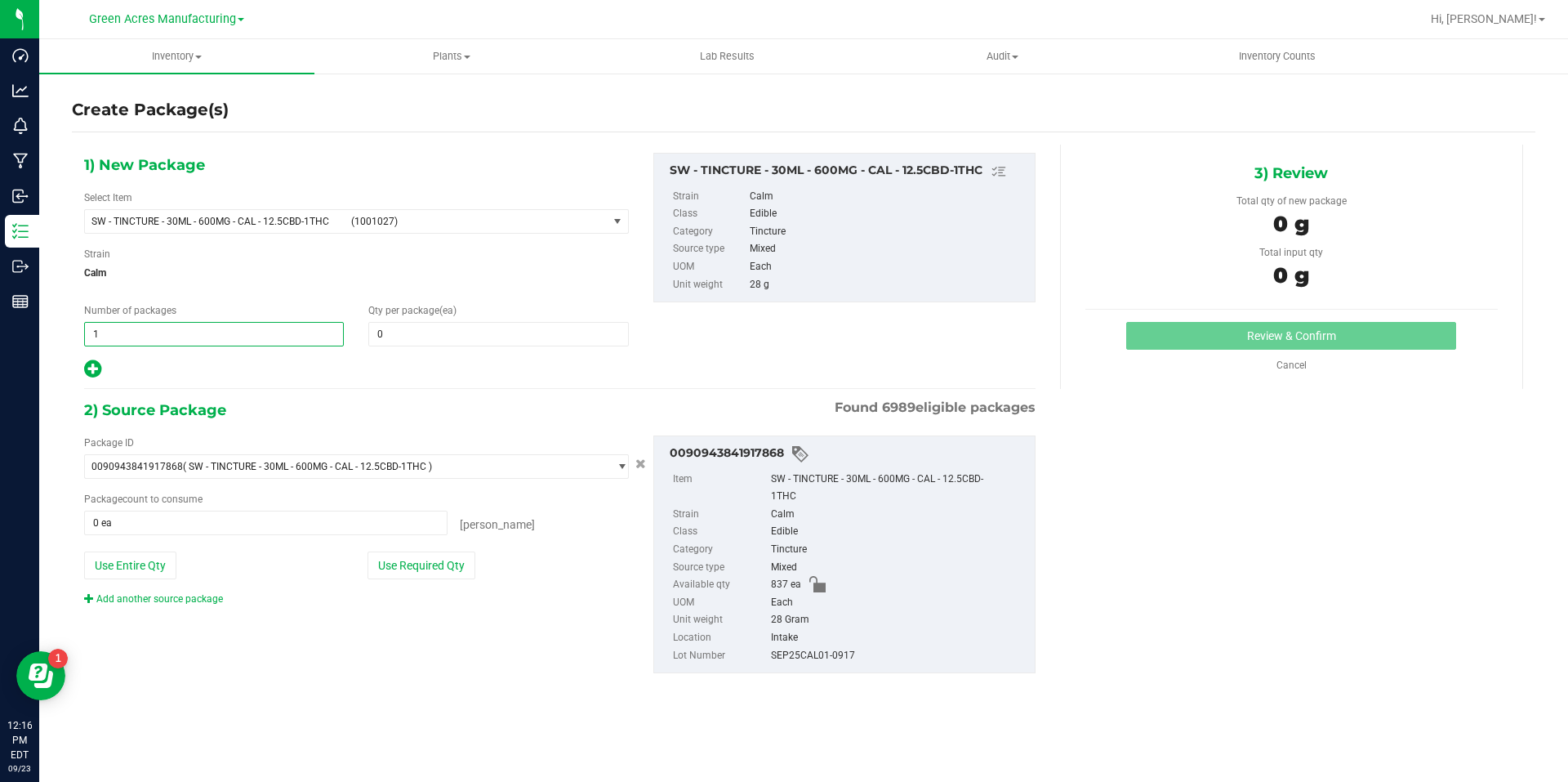
click at [300, 336] on span "1 1" at bounding box center [214, 334] width 260 height 25
type input "2"
type input "1"
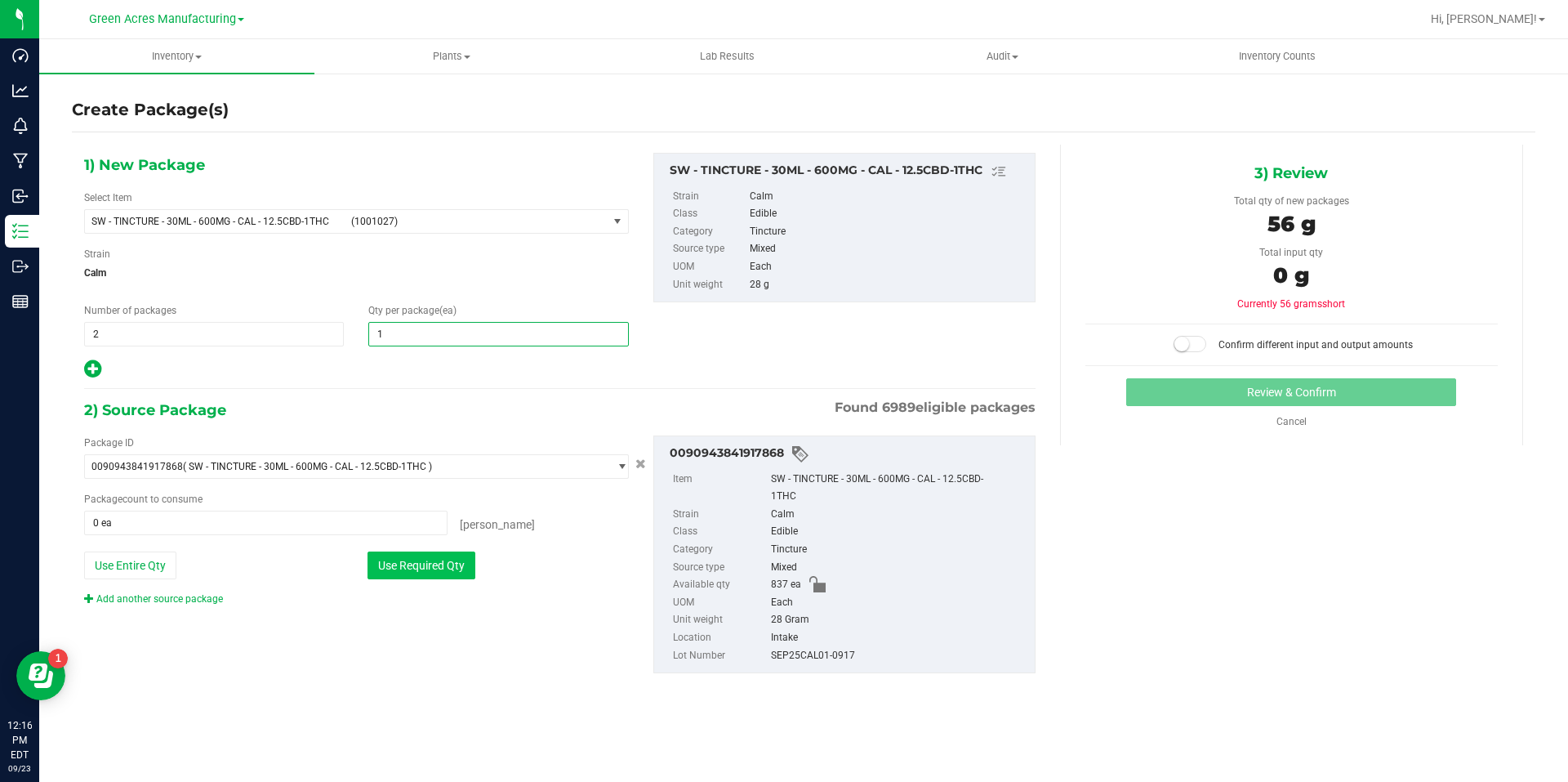
type input "1"
click at [455, 554] on button "Use Required Qty" at bounding box center [421, 565] width 108 height 28
type input "2 ea"
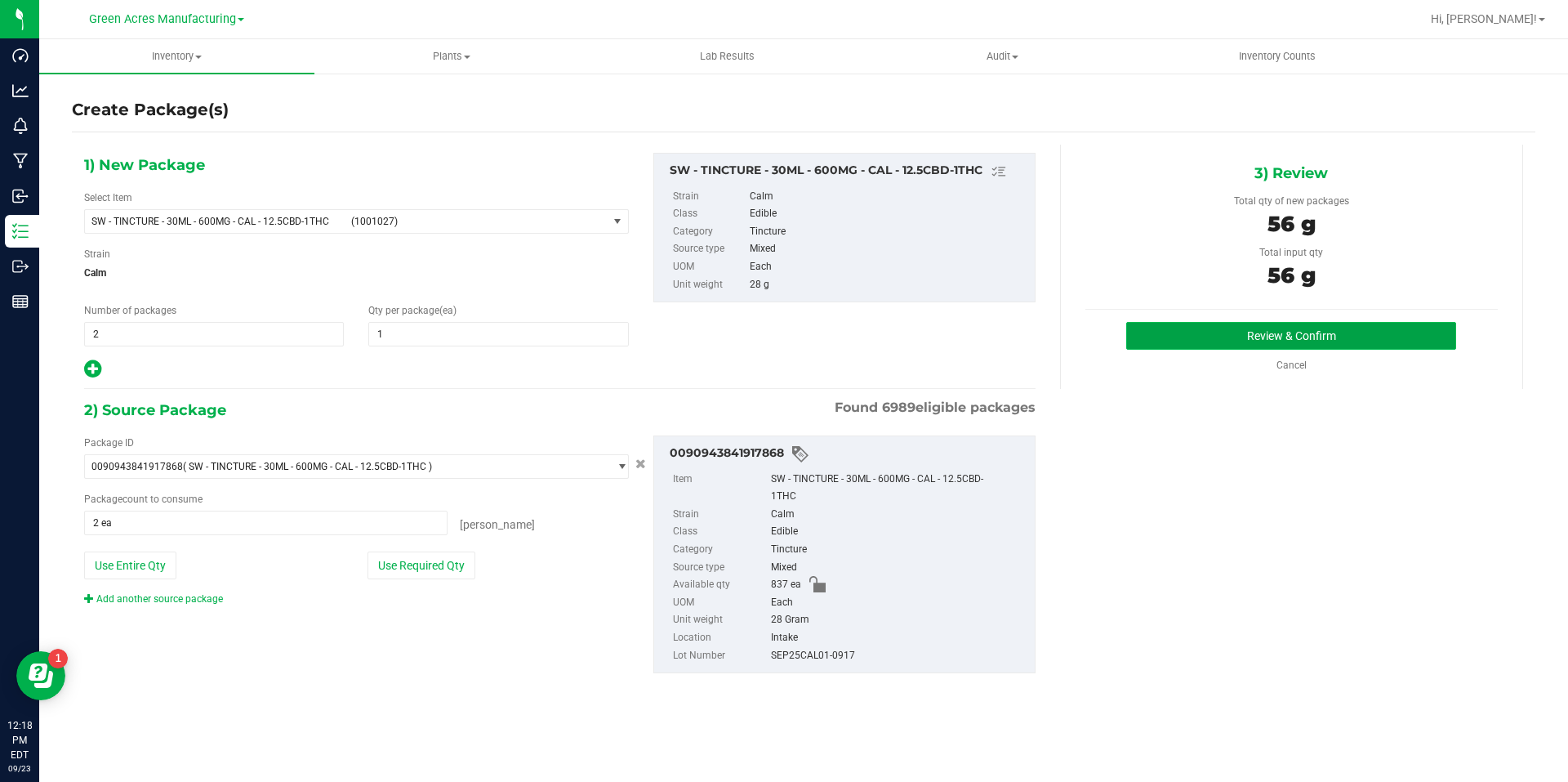
click at [1165, 326] on button "Review & Confirm" at bounding box center [1291, 336] width 330 height 28
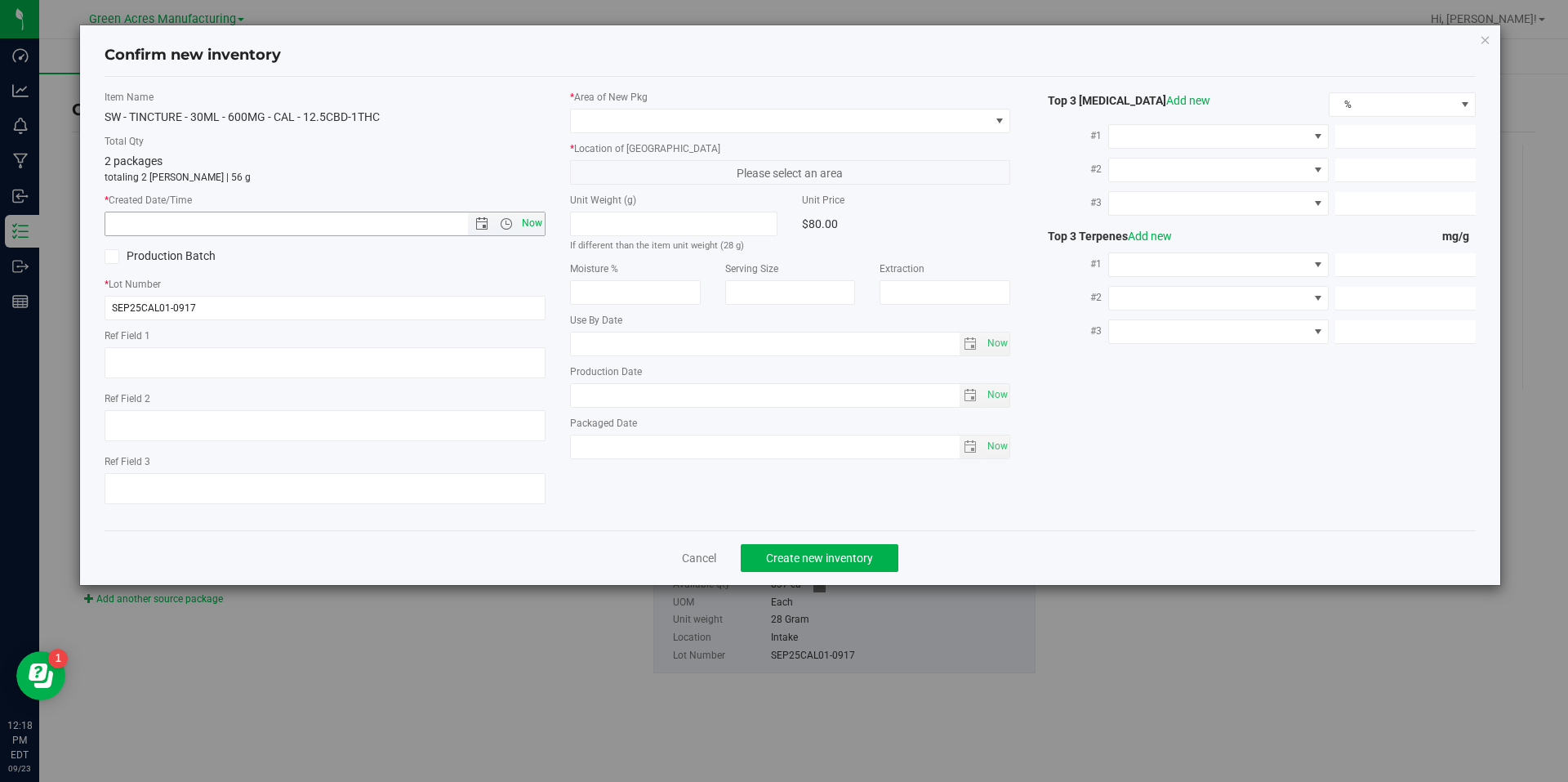
click at [537, 225] on span "Now" at bounding box center [532, 223] width 28 height 24
type input "9/23/2025 12:18 PM"
drag, startPoint x: 653, startPoint y: 156, endPoint x: 688, endPoint y: 124, distance: 47.4
click at [653, 155] on div "* Location of New Pkg Please select an area" at bounding box center [791, 163] width 441 height 43
click at [688, 123] on span at bounding box center [780, 121] width 419 height 23
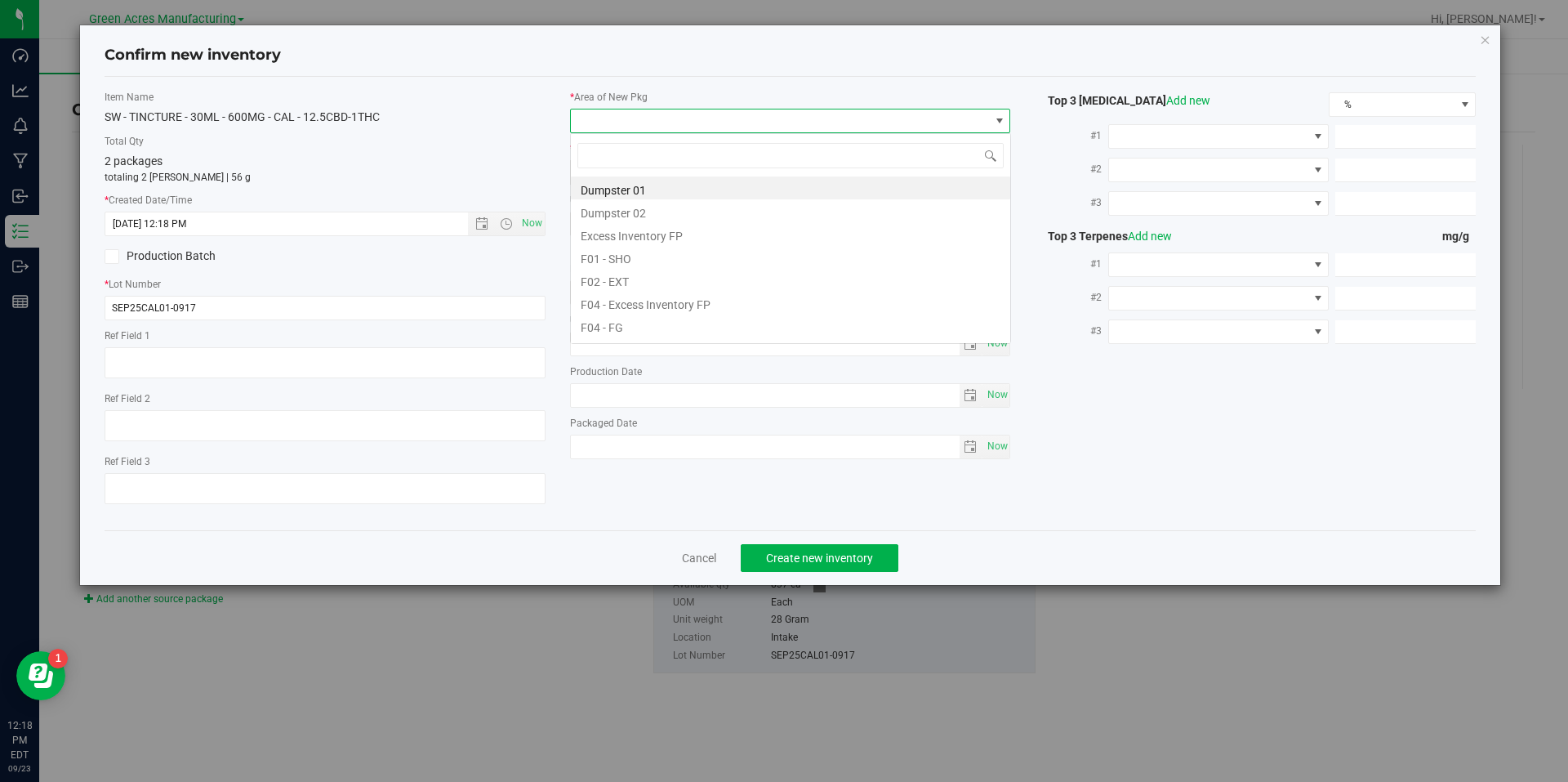
scroll to position [25, 441]
type input "vf2"
click at [648, 302] on li "VF2 - WHS" at bounding box center [791, 302] width 439 height 23
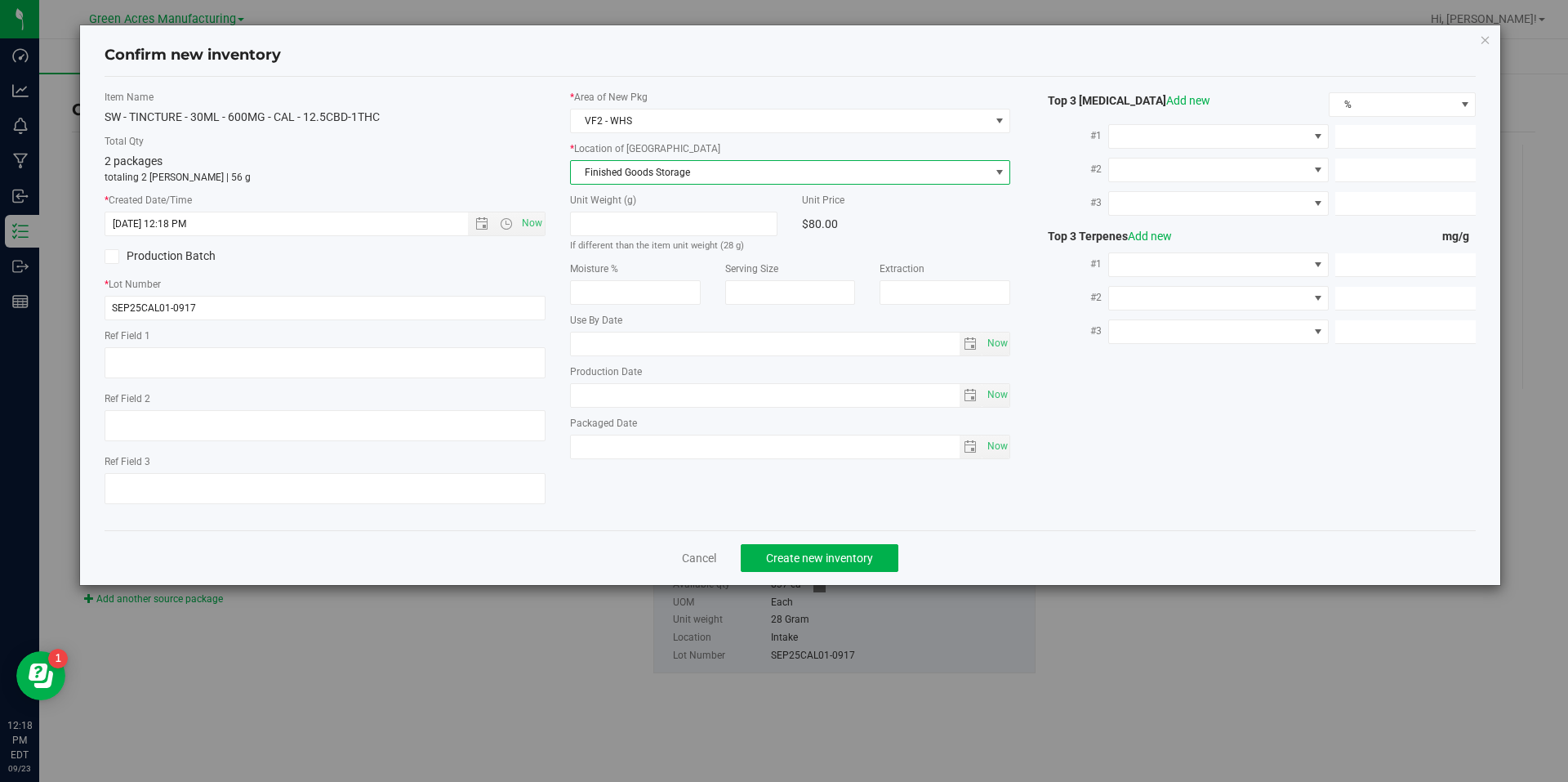
click at [855, 174] on span "Finished Goods Storage" at bounding box center [780, 172] width 419 height 23
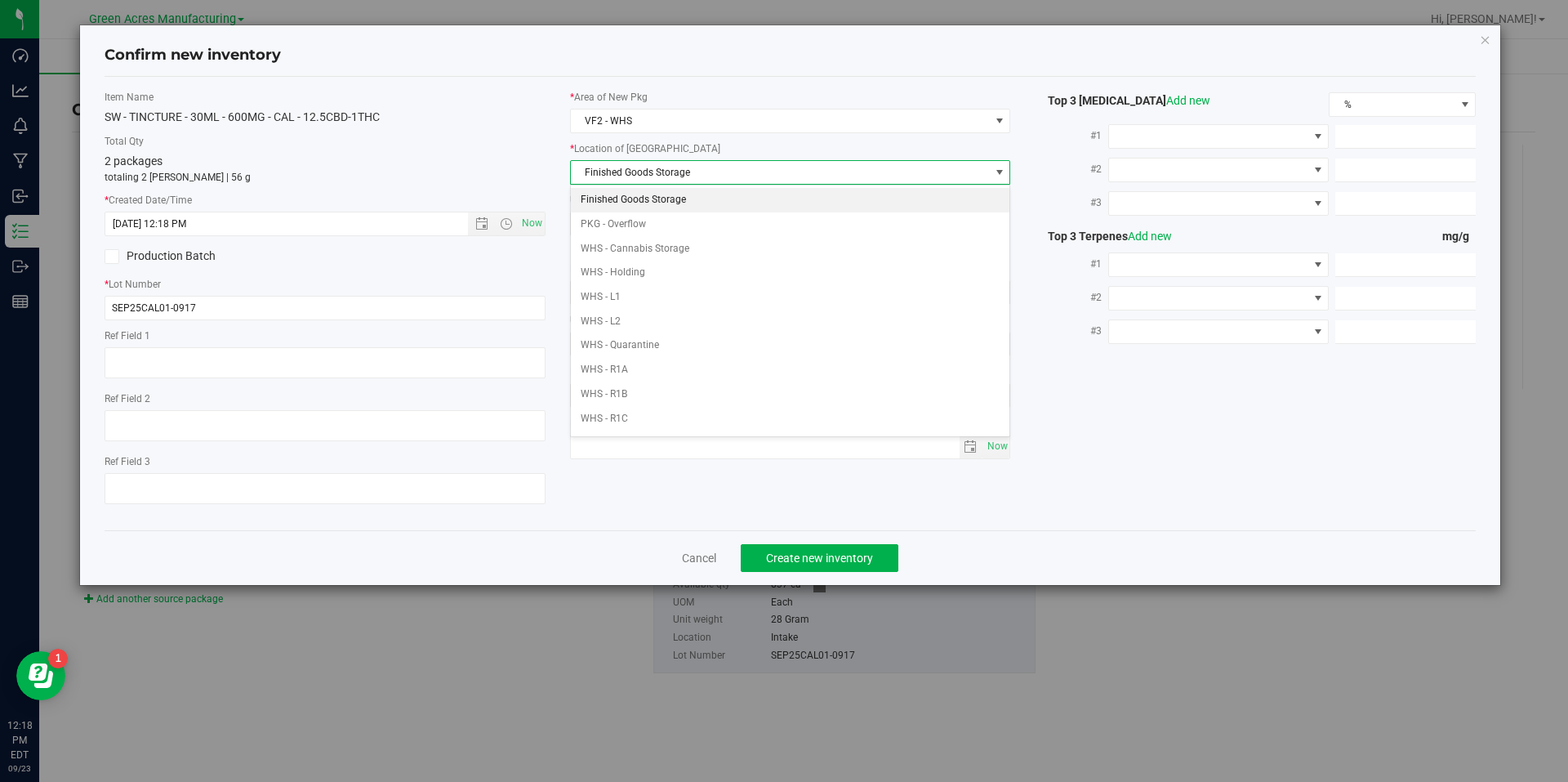
click at [838, 194] on li "Finished Goods Storage" at bounding box center [791, 200] width 439 height 25
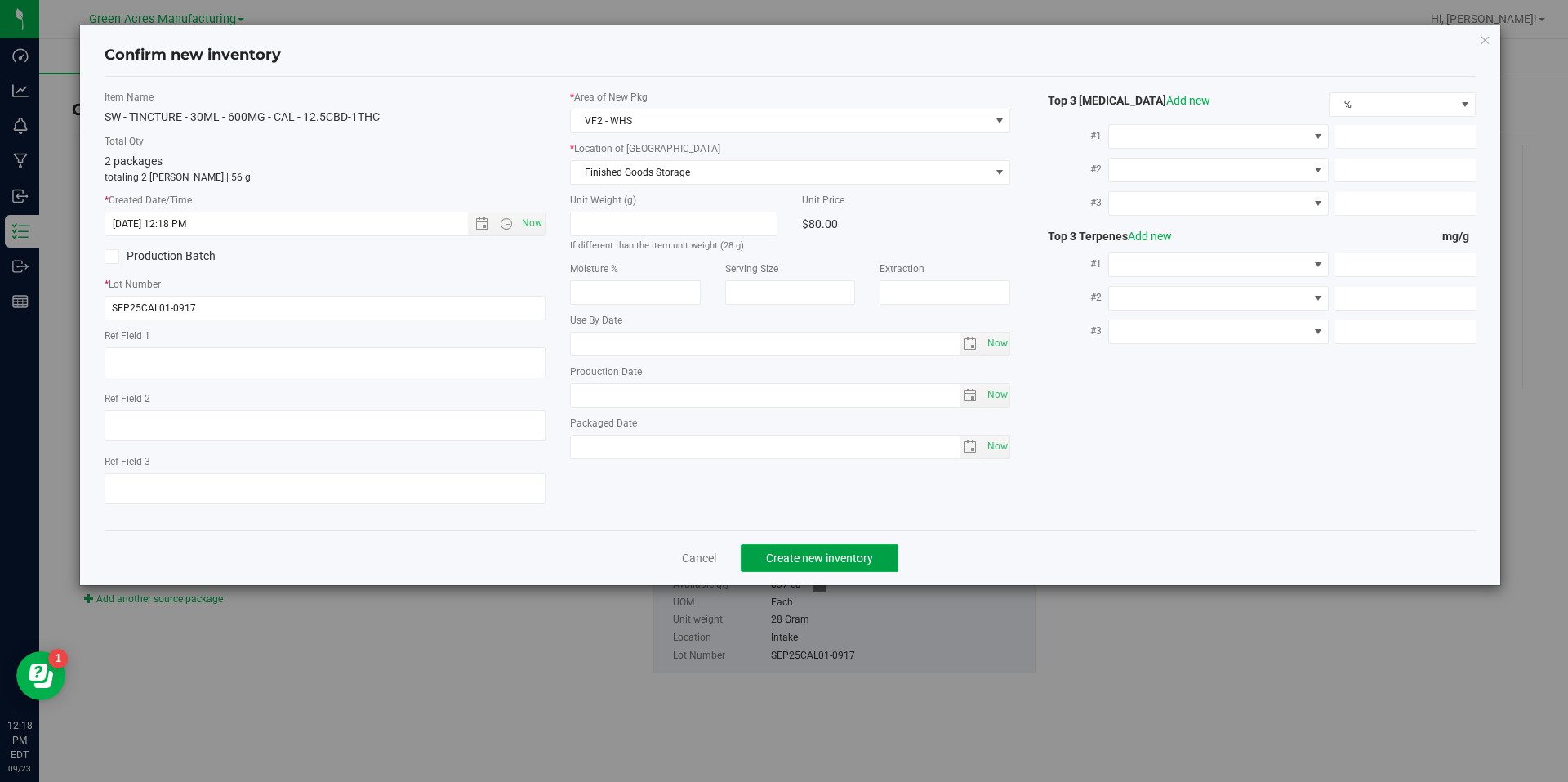
click at [834, 552] on span "Create new inventory" at bounding box center [819, 558] width 107 height 13
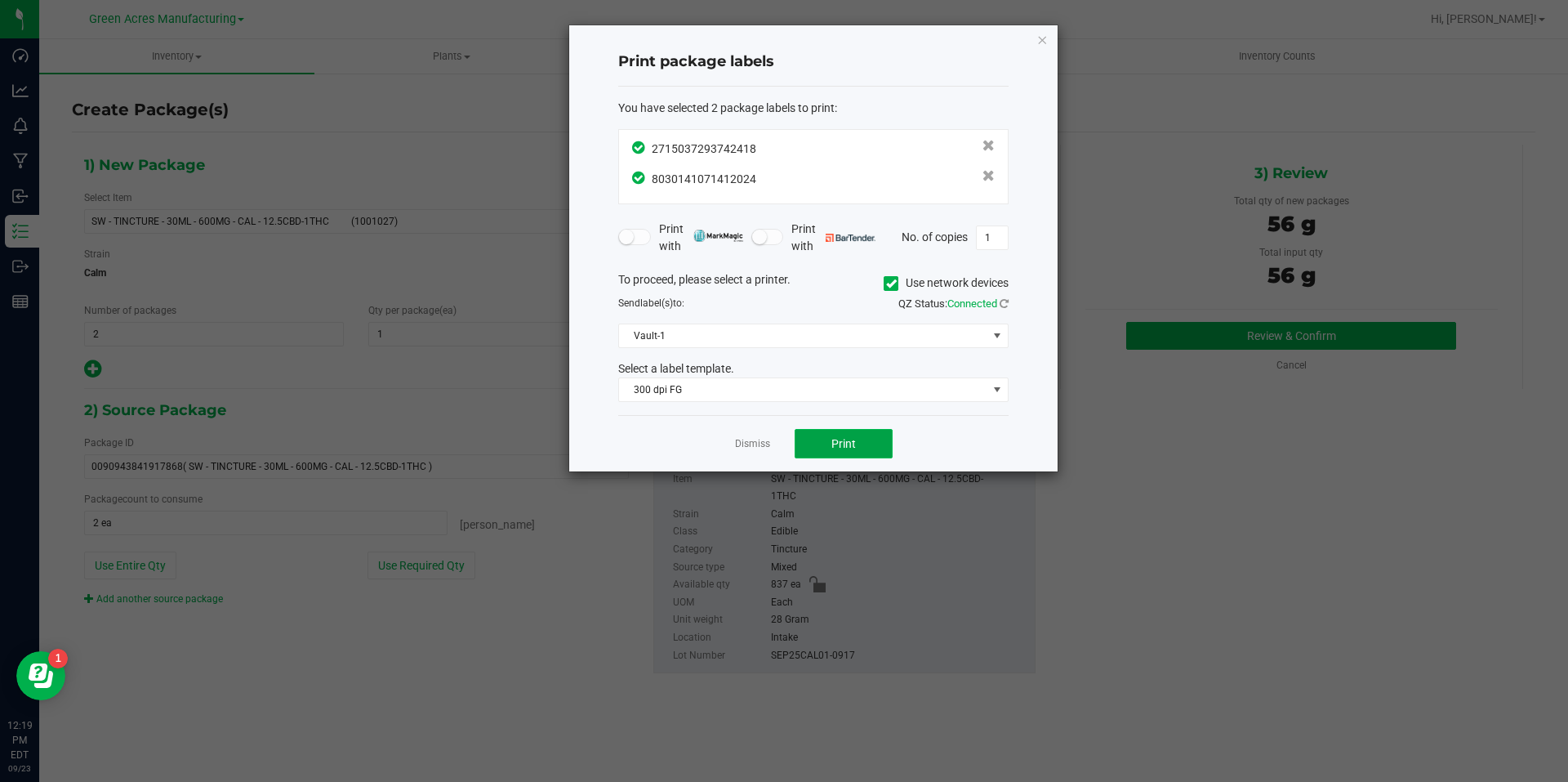
click at [844, 438] on span "Print" at bounding box center [844, 444] width 24 height 13
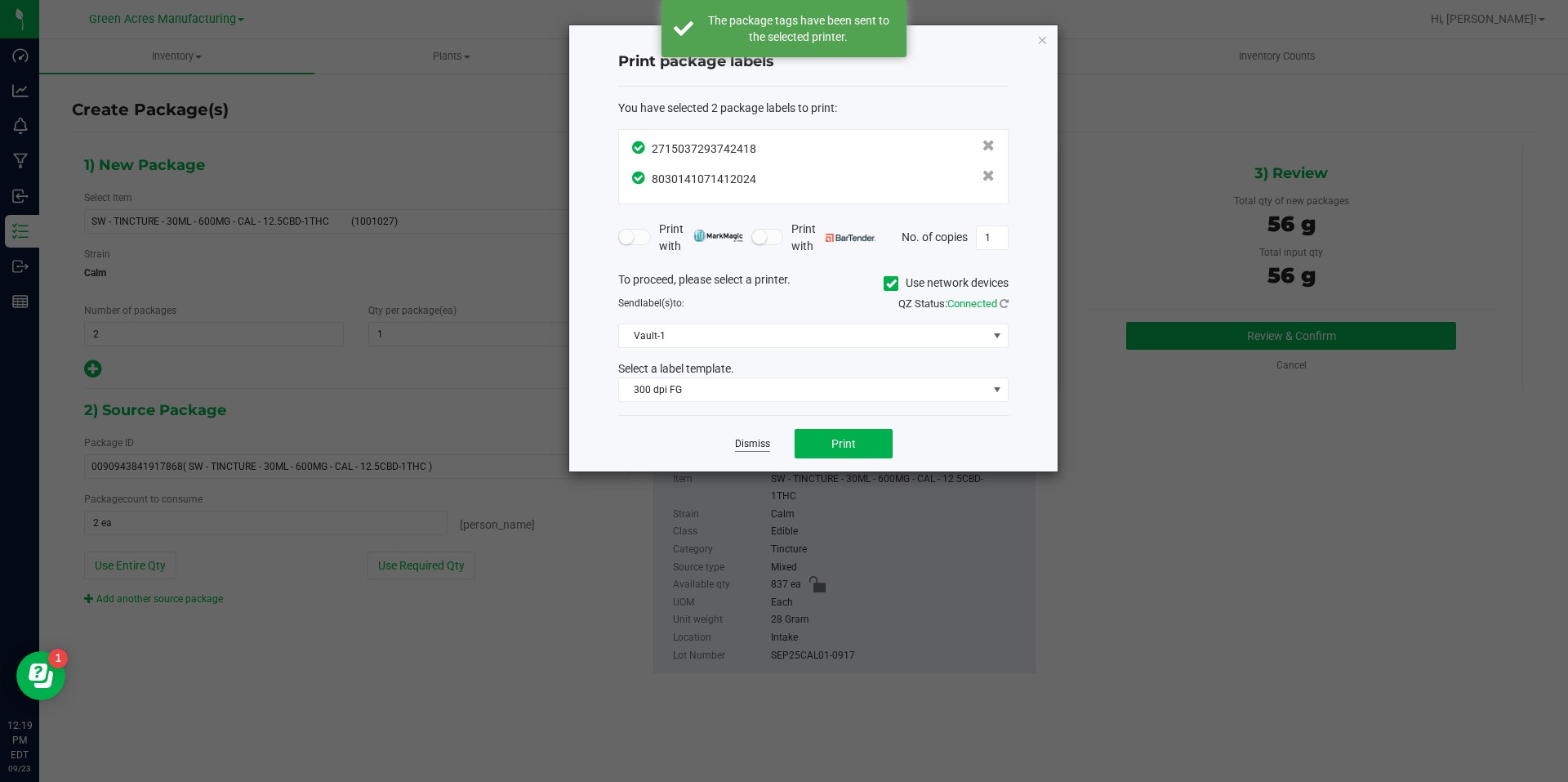
click at [768, 440] on link "Dismiss" at bounding box center [752, 444] width 35 height 14
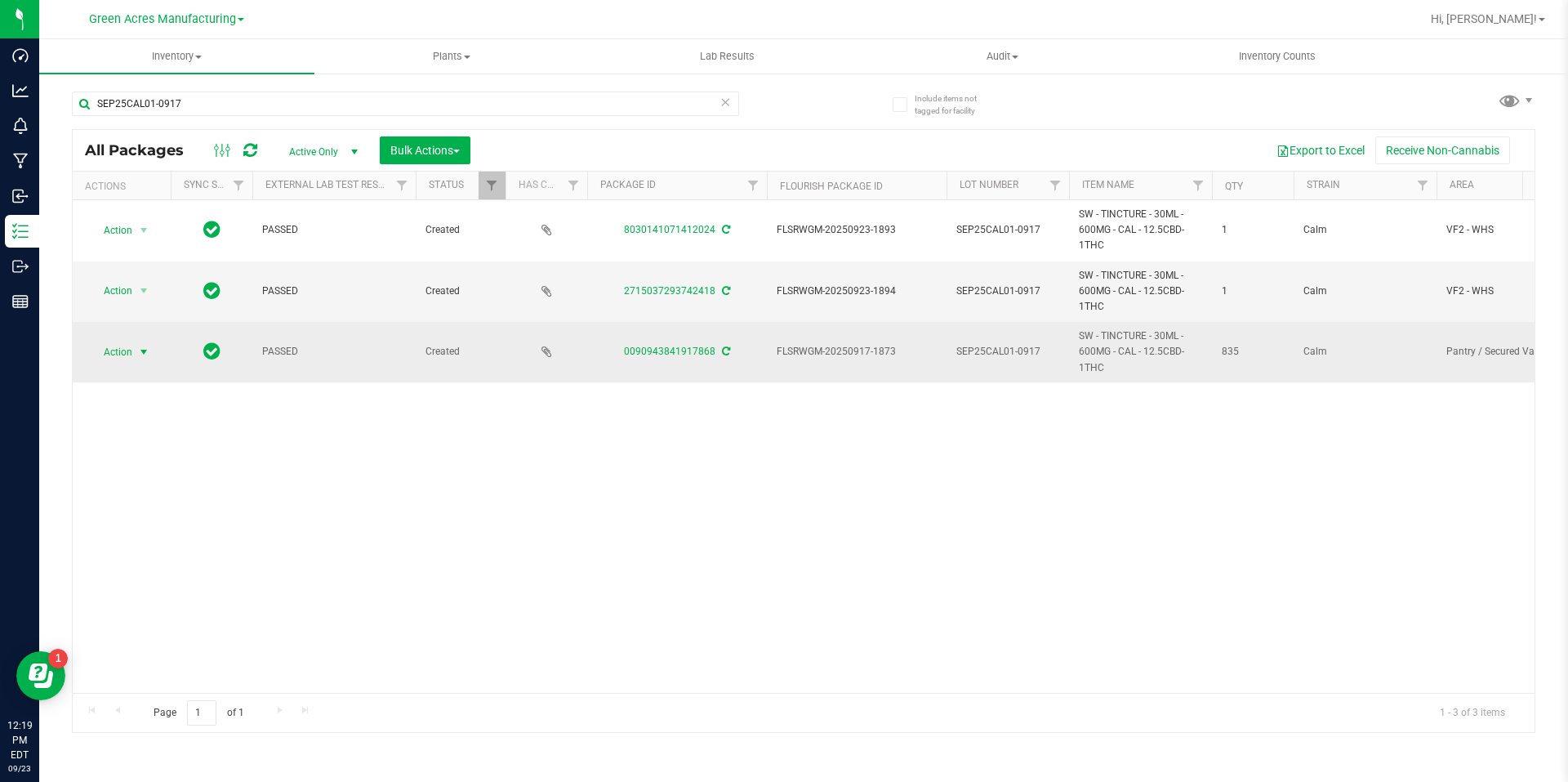
click at [145, 359] on span "select" at bounding box center [144, 352] width 13 height 13
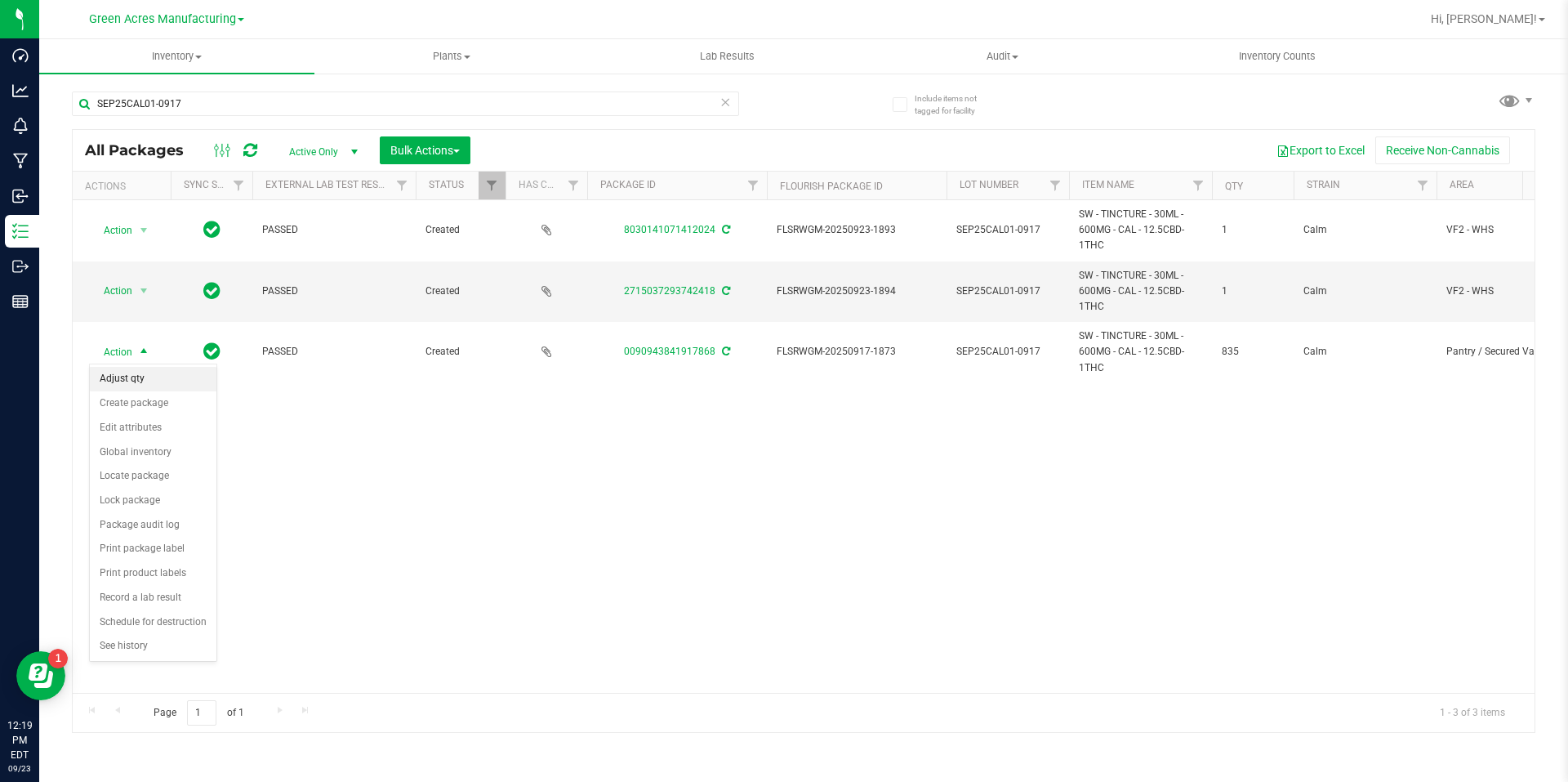
click at [177, 391] on li "Adjust qty" at bounding box center [153, 379] width 127 height 25
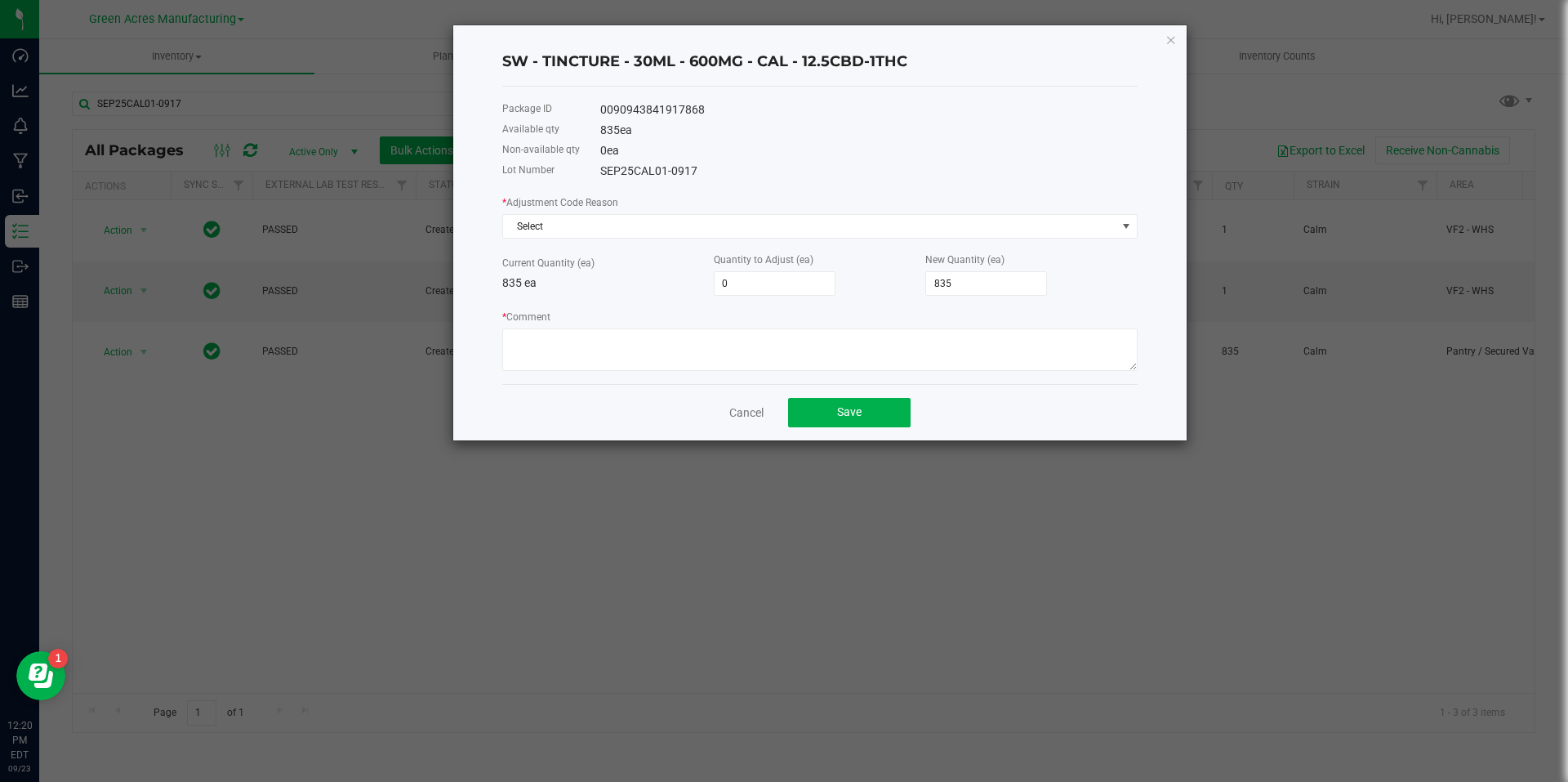
click at [714, 414] on div "Cancel Save" at bounding box center [820, 412] width 635 height 56
click at [767, 414] on div "Cancel Save" at bounding box center [820, 412] width 635 height 56
click at [763, 413] on link "Cancel" at bounding box center [746, 413] width 34 height 16
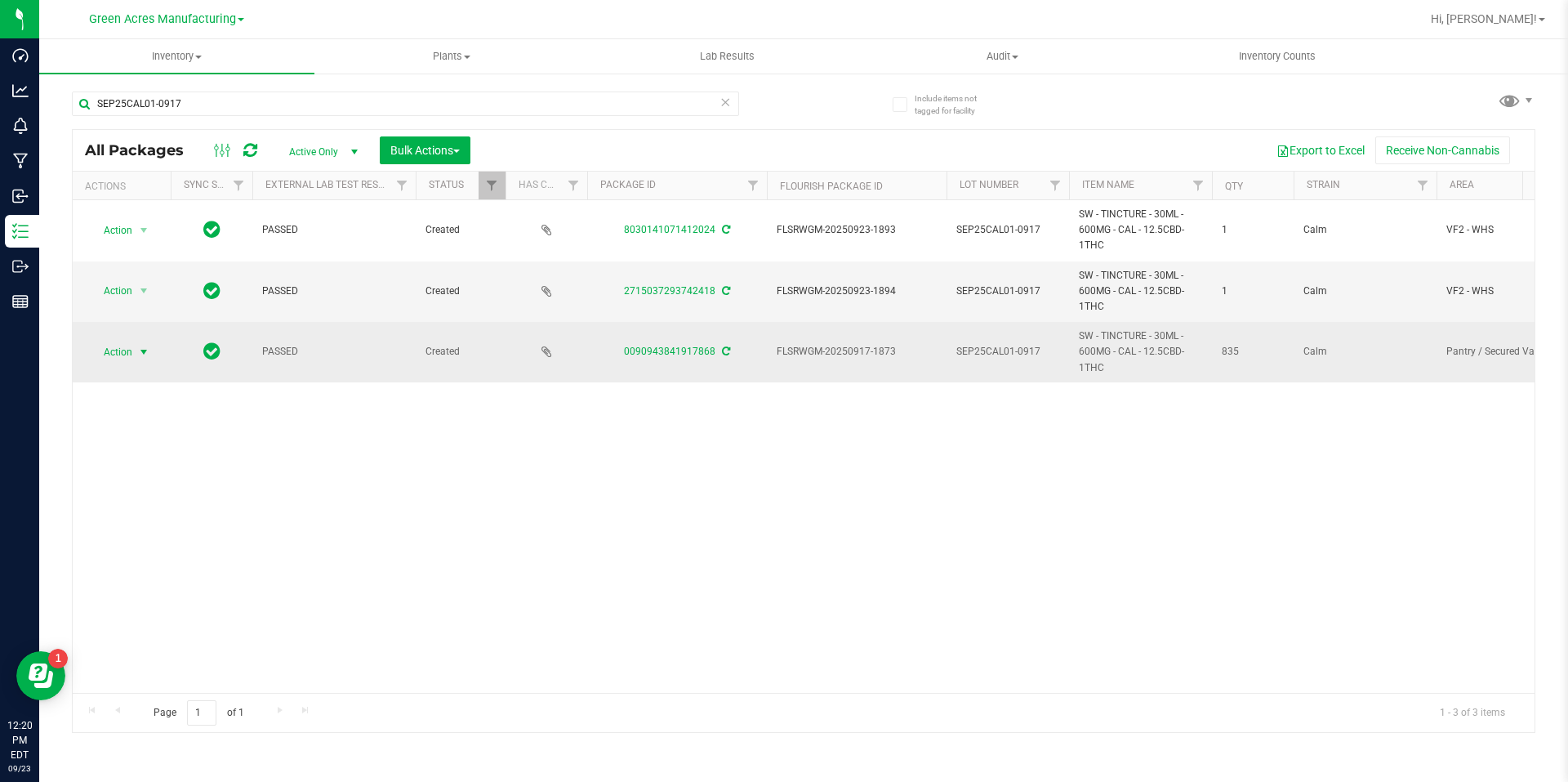
click at [136, 351] on span "select" at bounding box center [144, 352] width 20 height 23
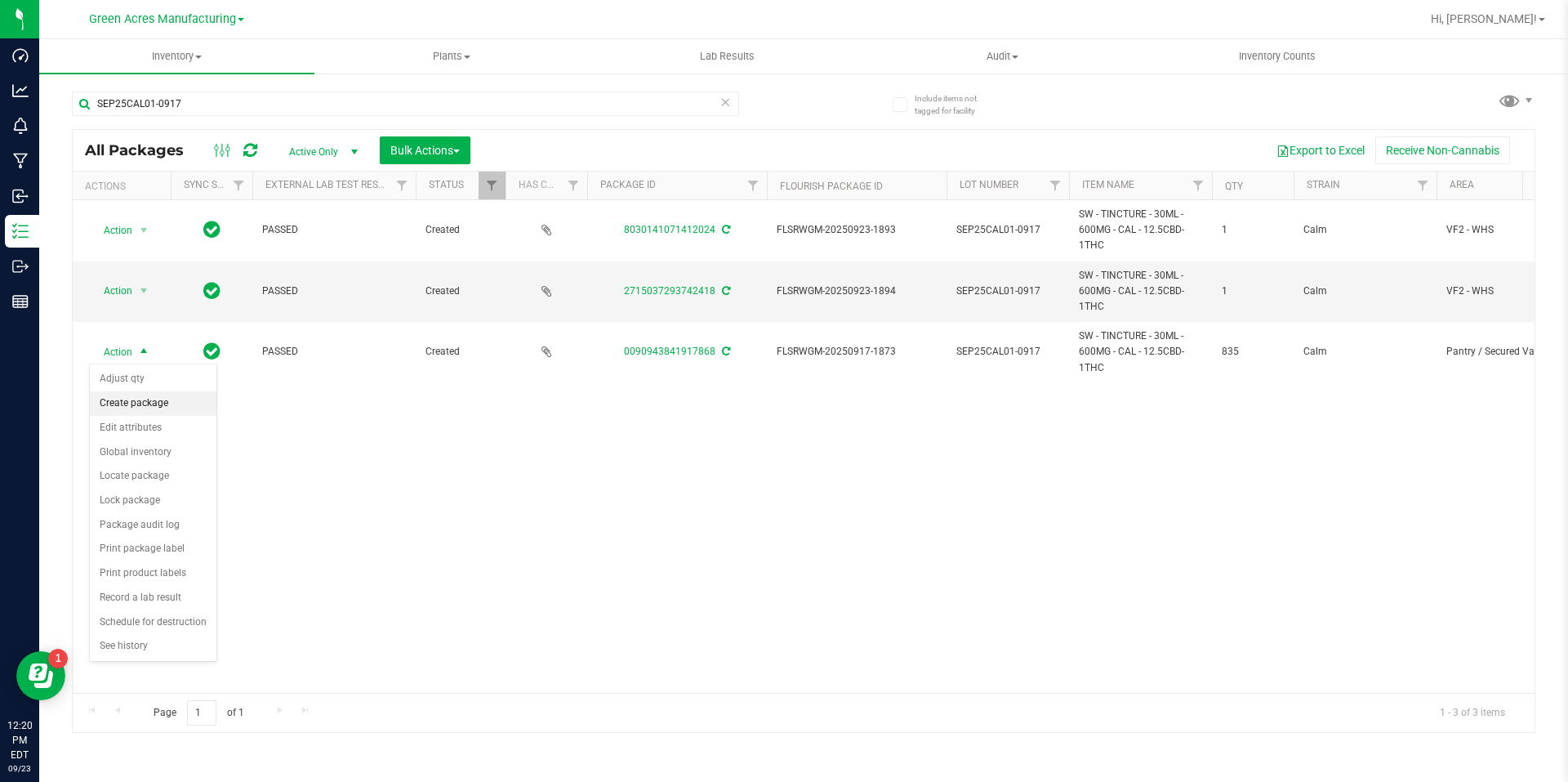
click at [153, 396] on li "Create package" at bounding box center [153, 404] width 127 height 25
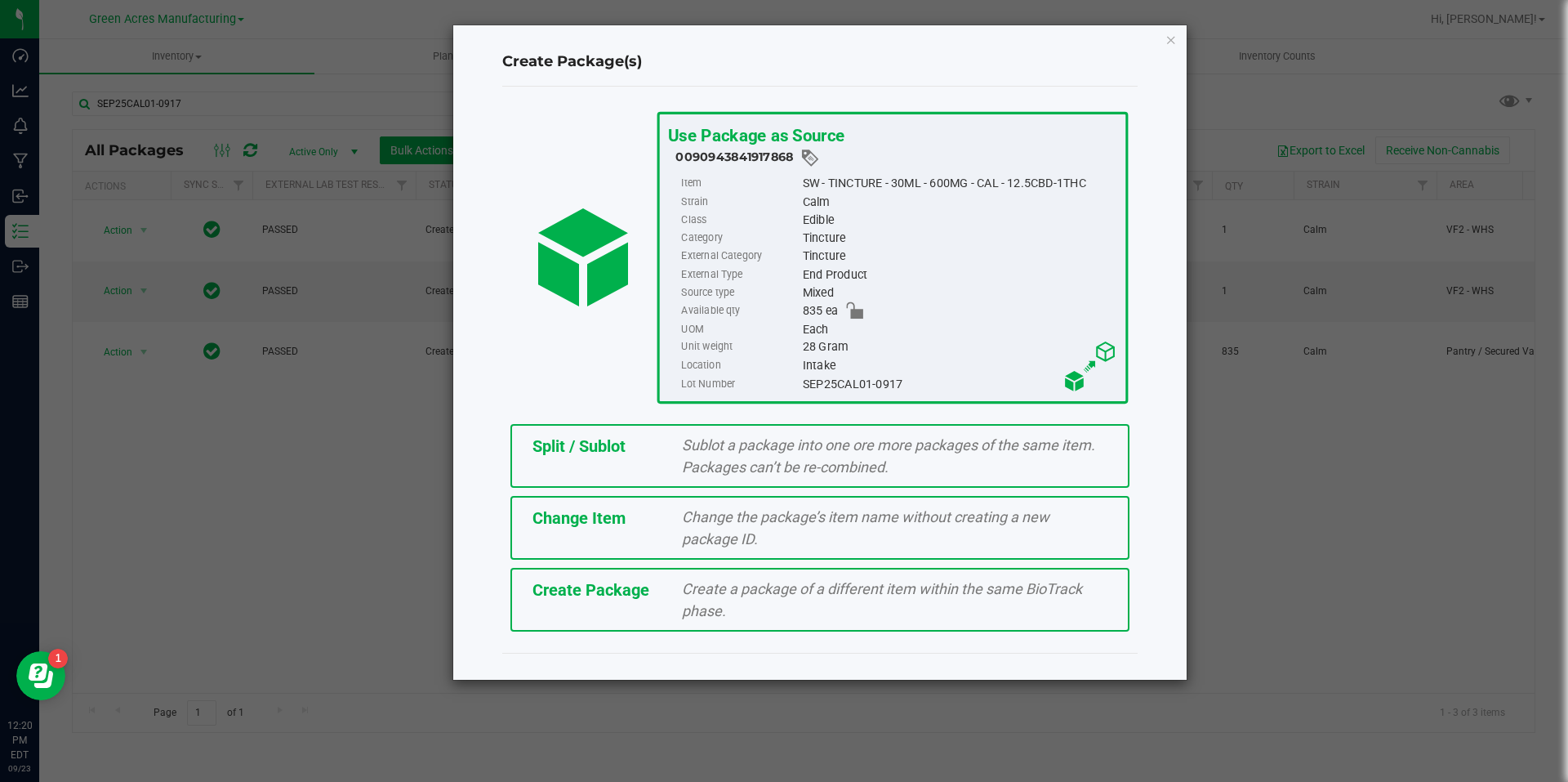
click at [610, 452] on span "Split / Sublot" at bounding box center [579, 446] width 93 height 20
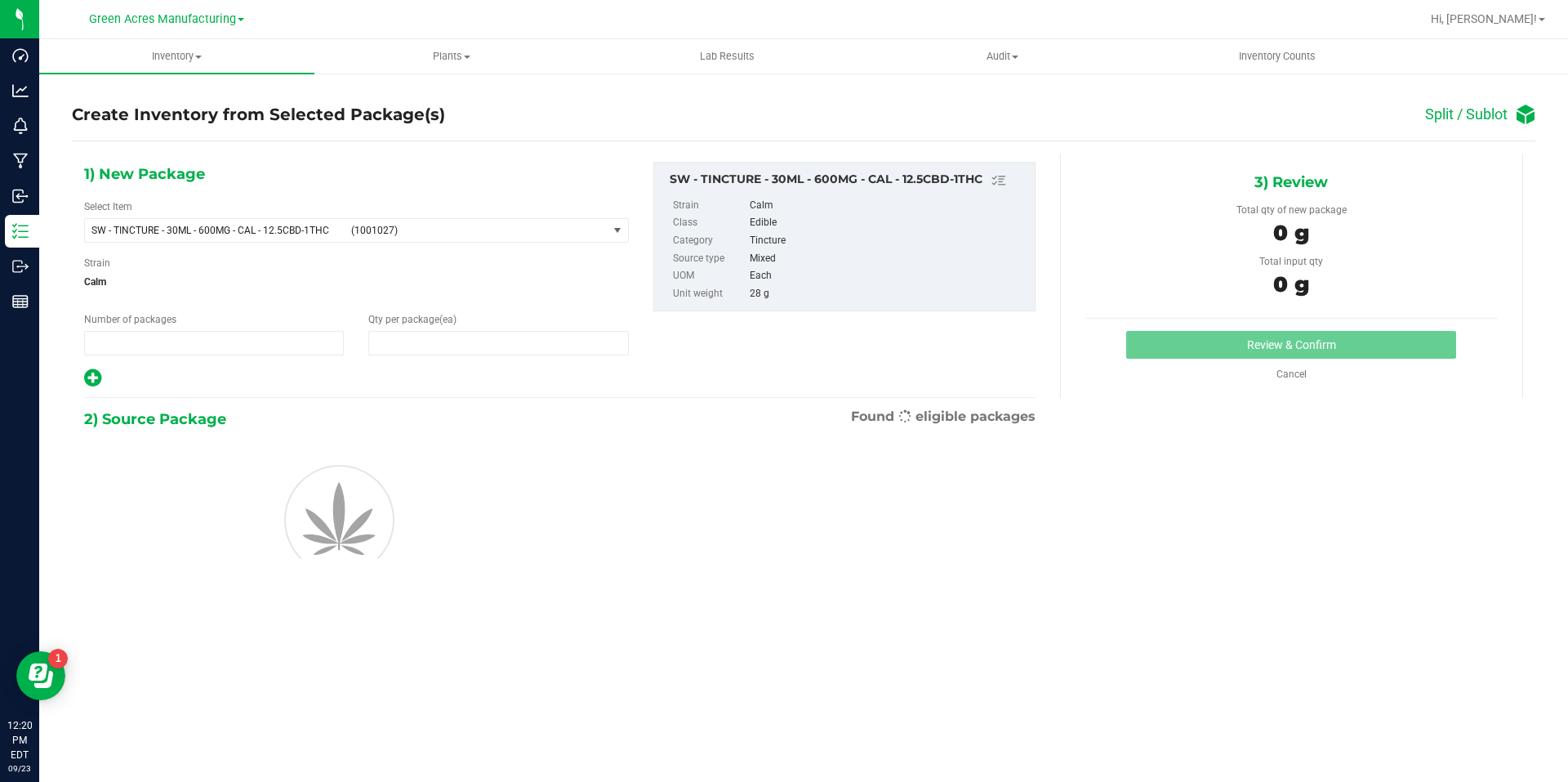
type input "1"
type input "0"
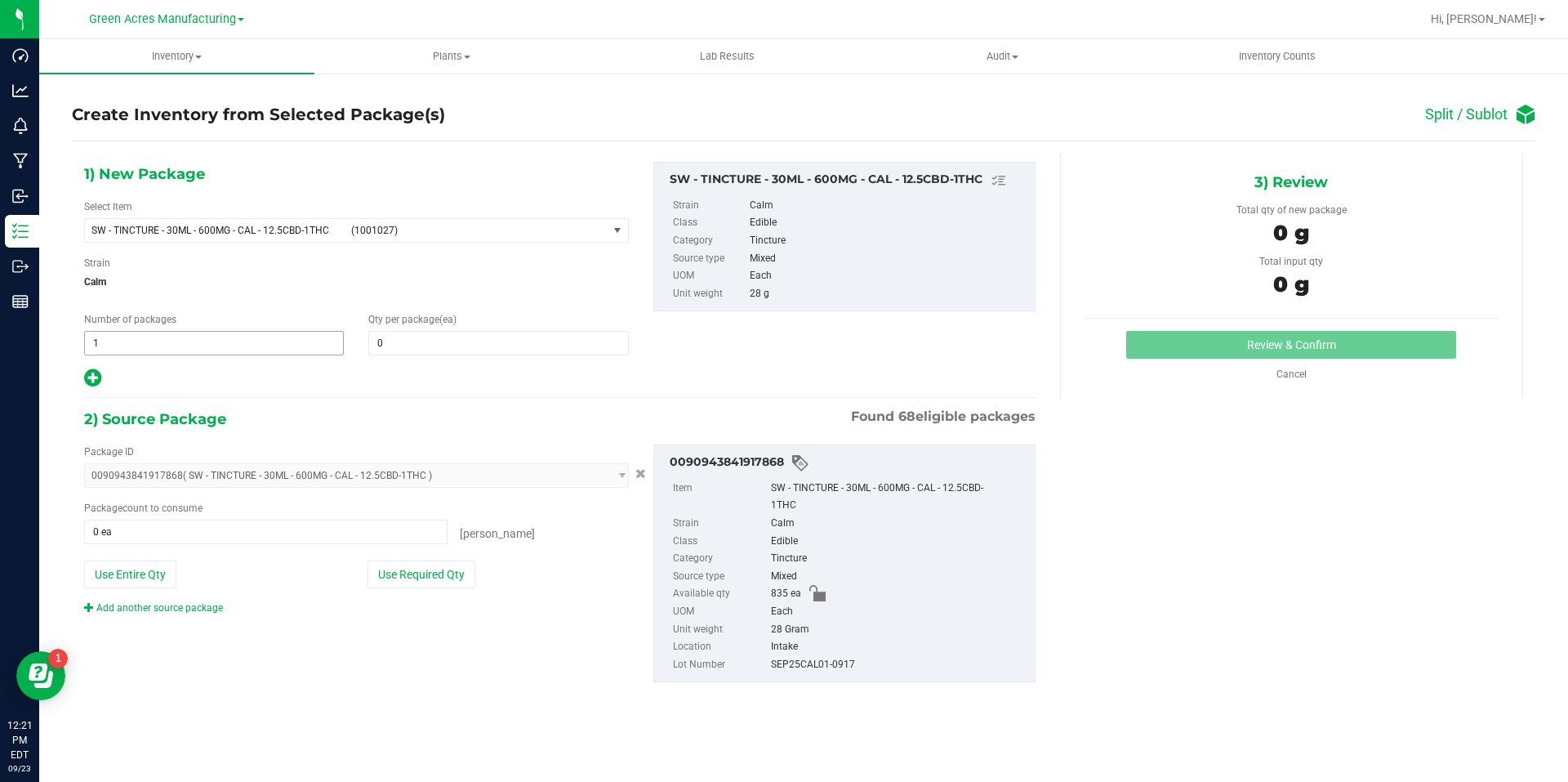
click at [315, 352] on span "1 1" at bounding box center [214, 343] width 260 height 25
type input "46"
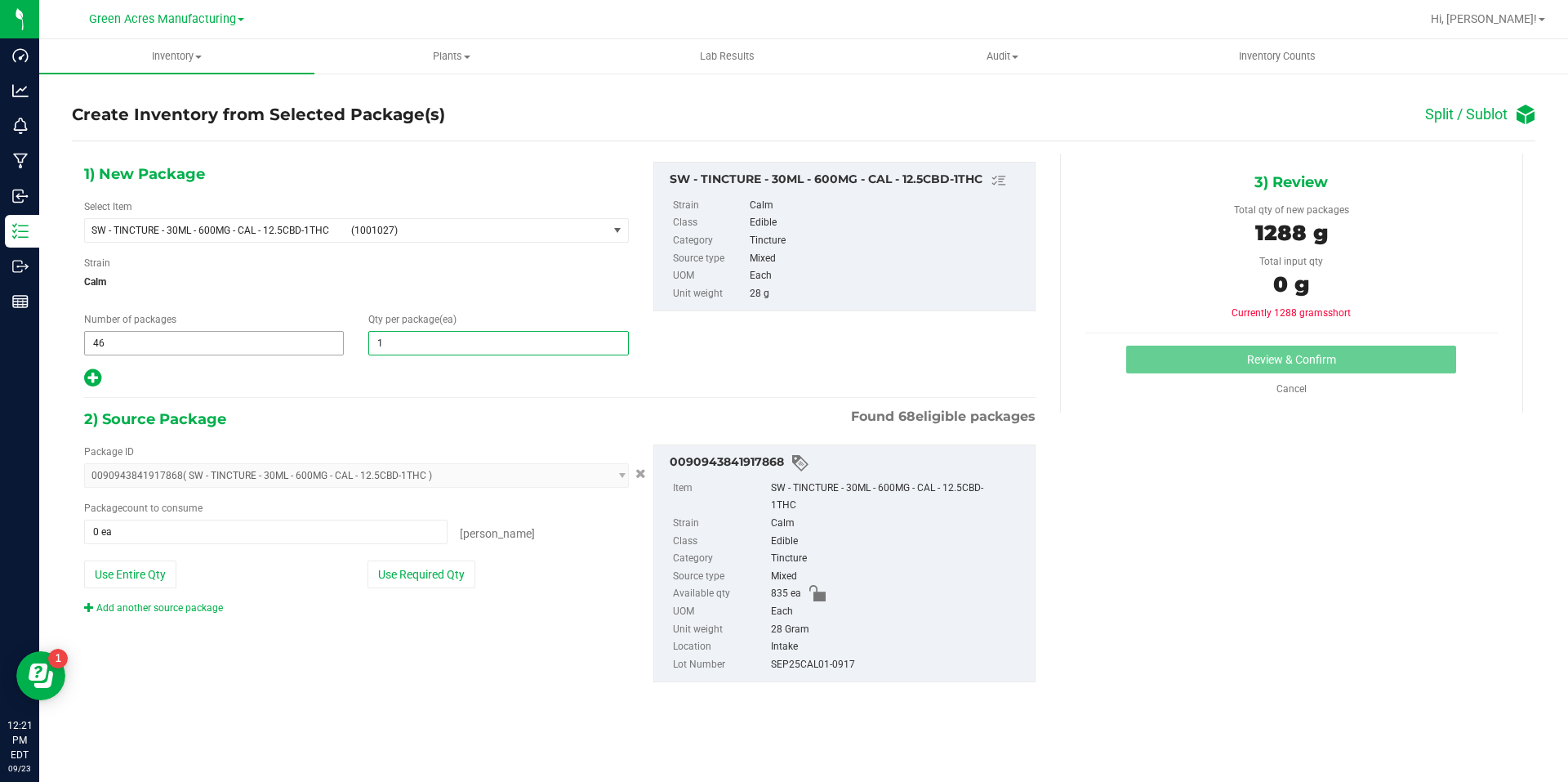
type input "18"
click at [403, 590] on div "Package ID 0090943841917868 ( SW - TINCTURE - 30ML - 600MG - CAL - 12.5CBD-1THC…" at bounding box center [356, 530] width 569 height 171
click at [408, 581] on button "Use Required Qty" at bounding box center [421, 574] width 108 height 28
type input "828 ea"
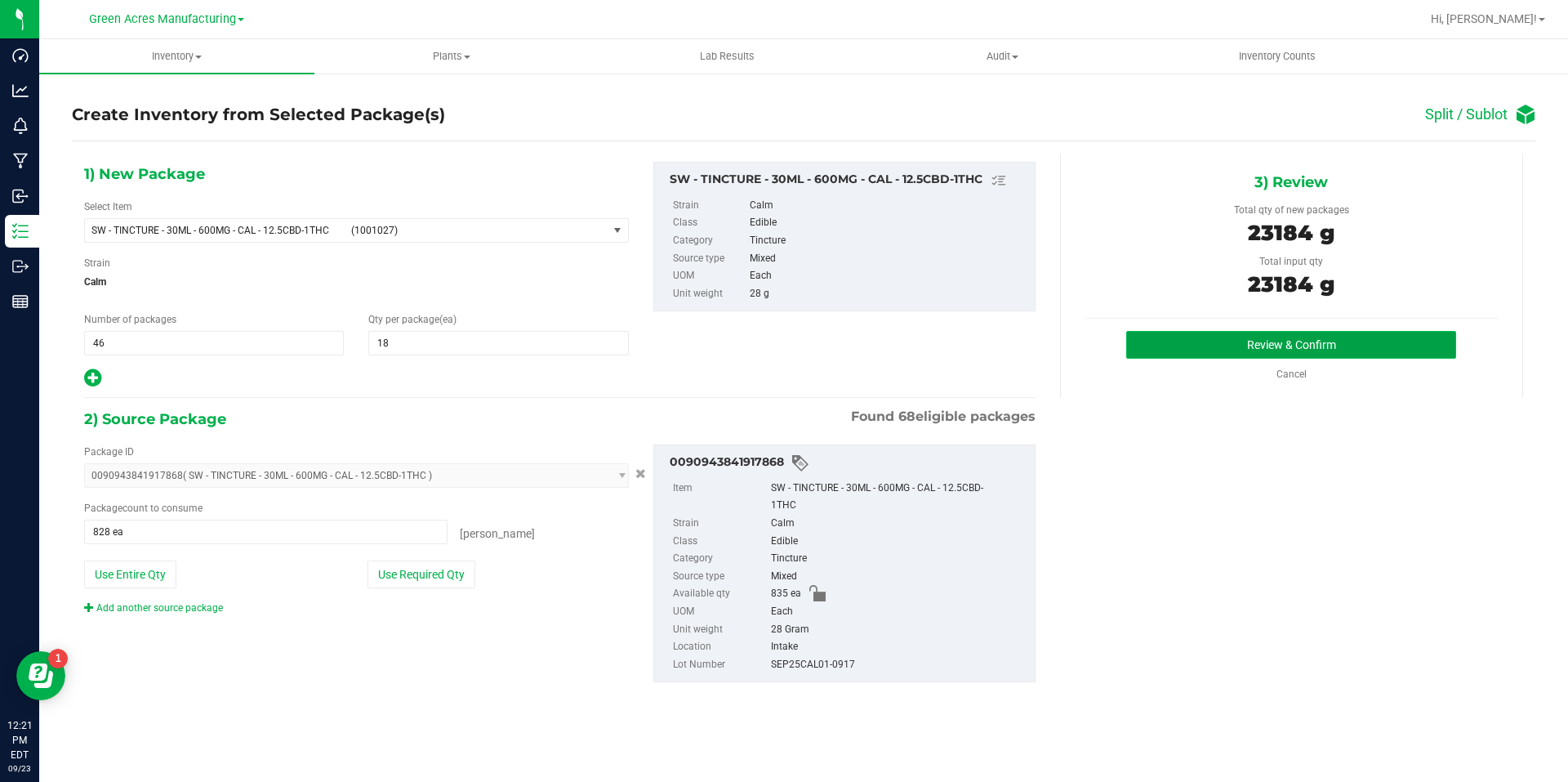
click at [1232, 331] on button "Review & Confirm" at bounding box center [1291, 345] width 330 height 28
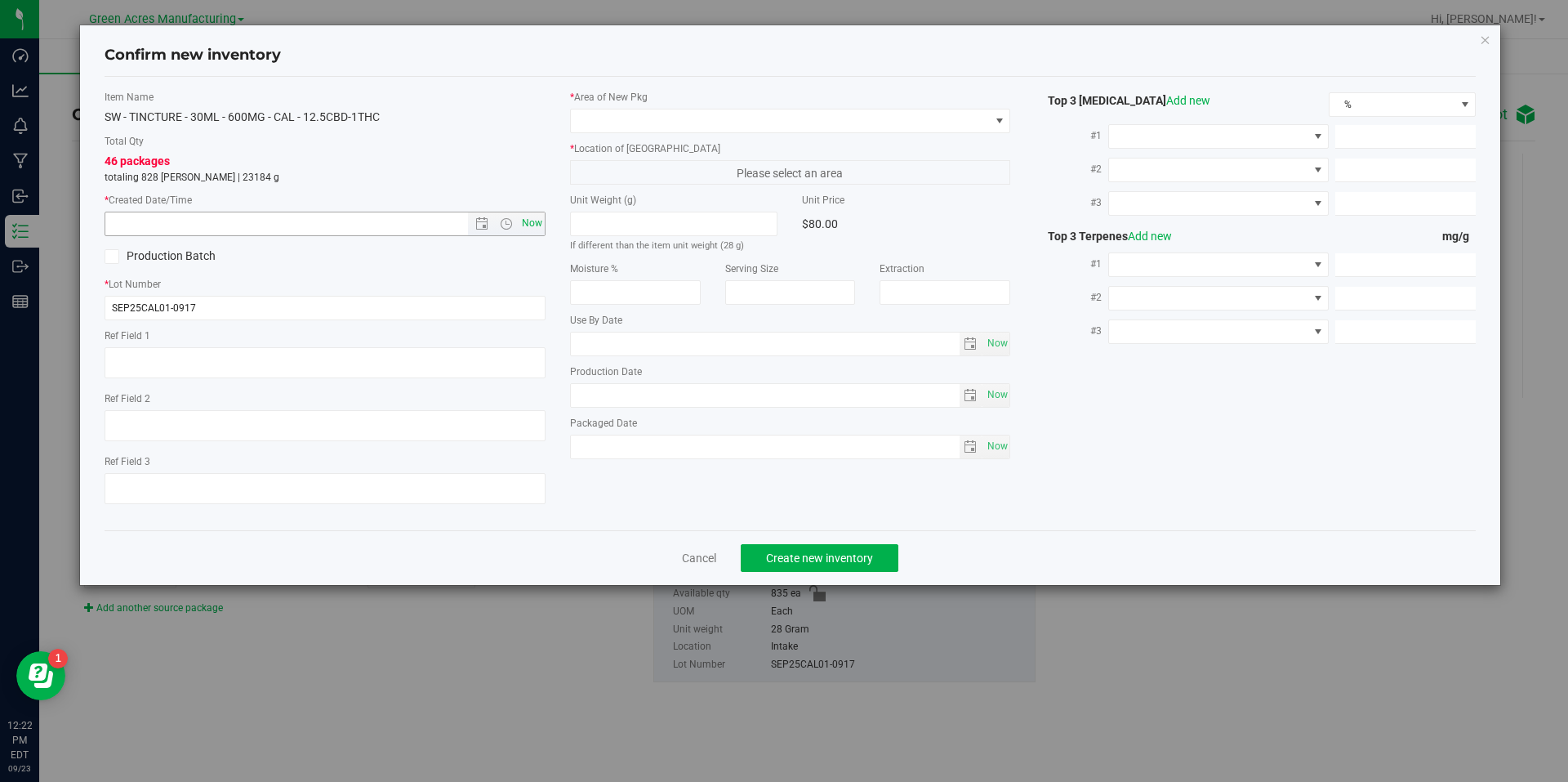
click at [532, 222] on span "Now" at bounding box center [532, 223] width 28 height 24
type input "9/23/2025 12:22 PM"
click at [736, 118] on span at bounding box center [780, 121] width 419 height 23
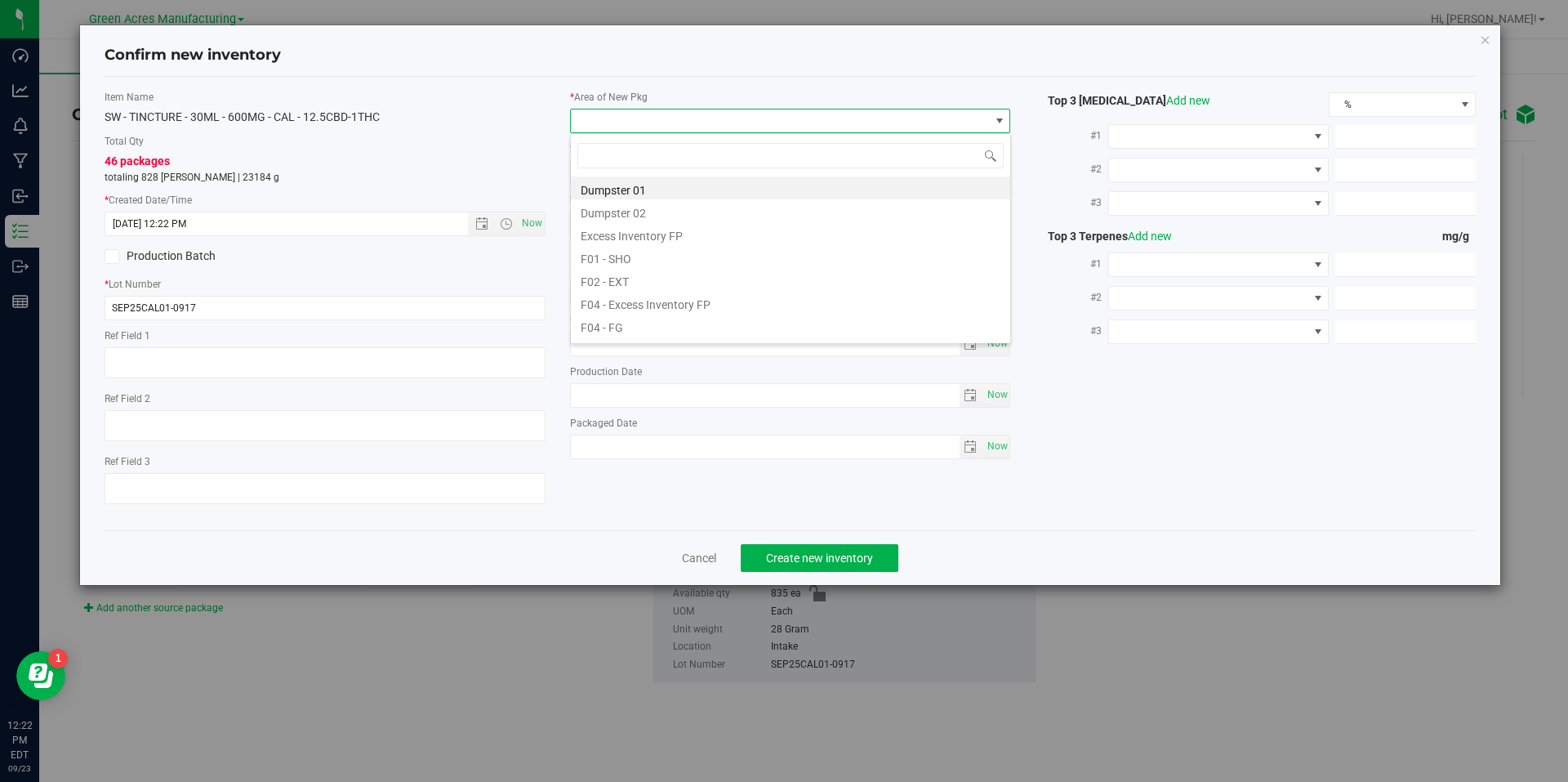
scroll to position [25, 441]
type input "pa"
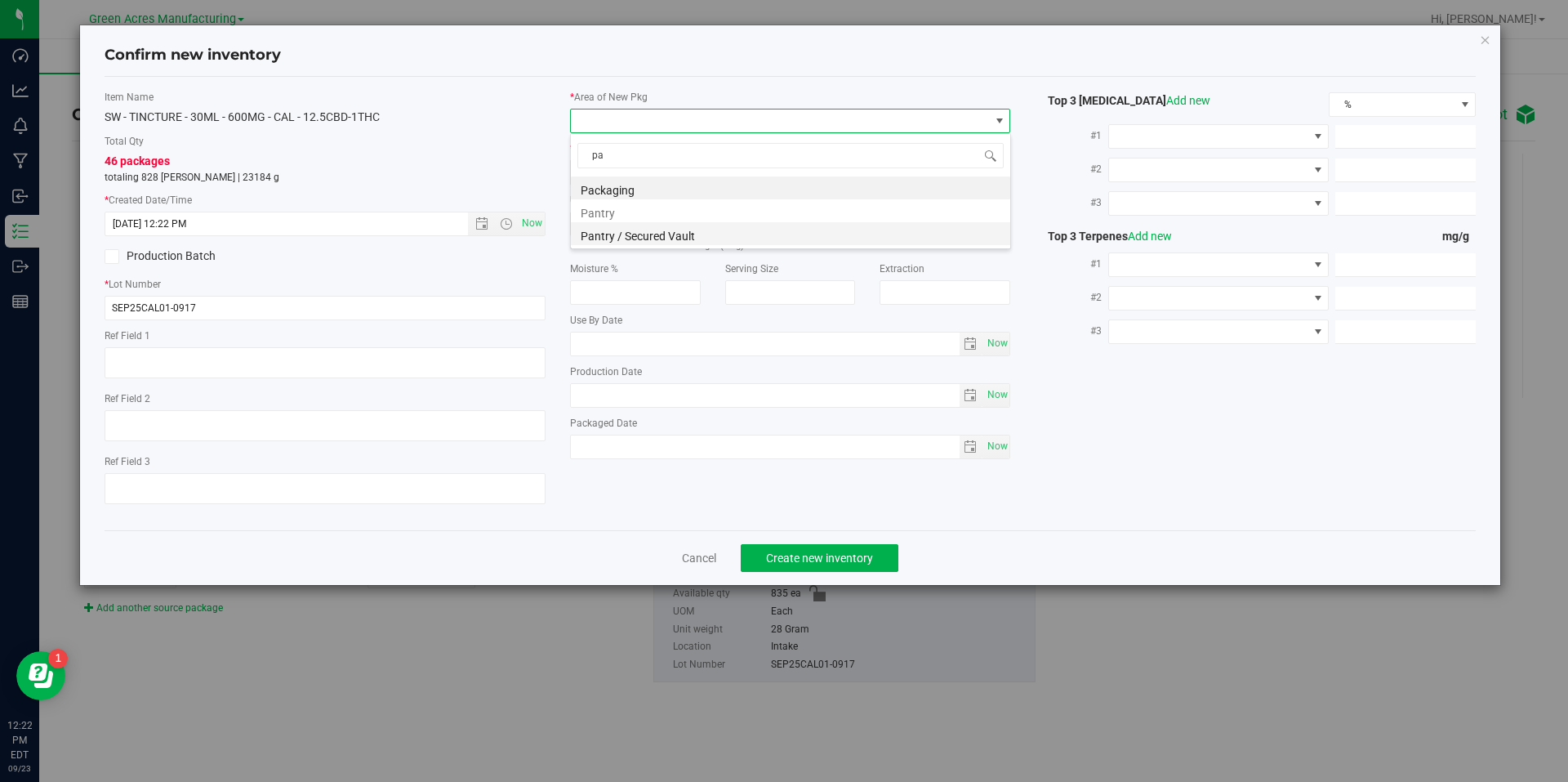
click at [662, 224] on li "Pantry / Secured Vault" at bounding box center [791, 234] width 439 height 23
click at [721, 185] on div "* Area of New Pkg Pantry / Secured Vault * Location of New Pkg Freezer Freezer …" at bounding box center [791, 279] width 466 height 378
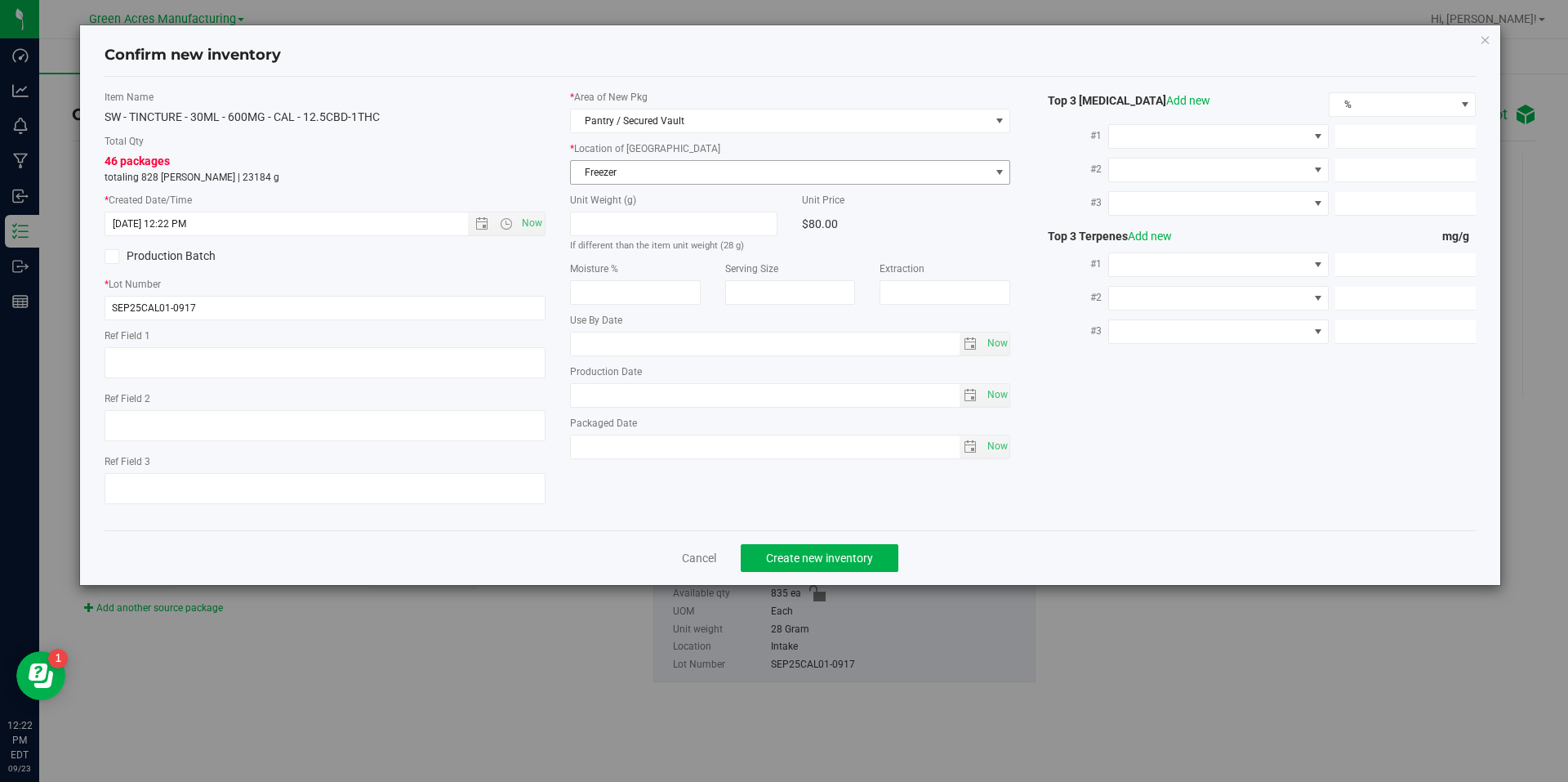
click at [729, 179] on span "Freezer" at bounding box center [780, 172] width 419 height 23
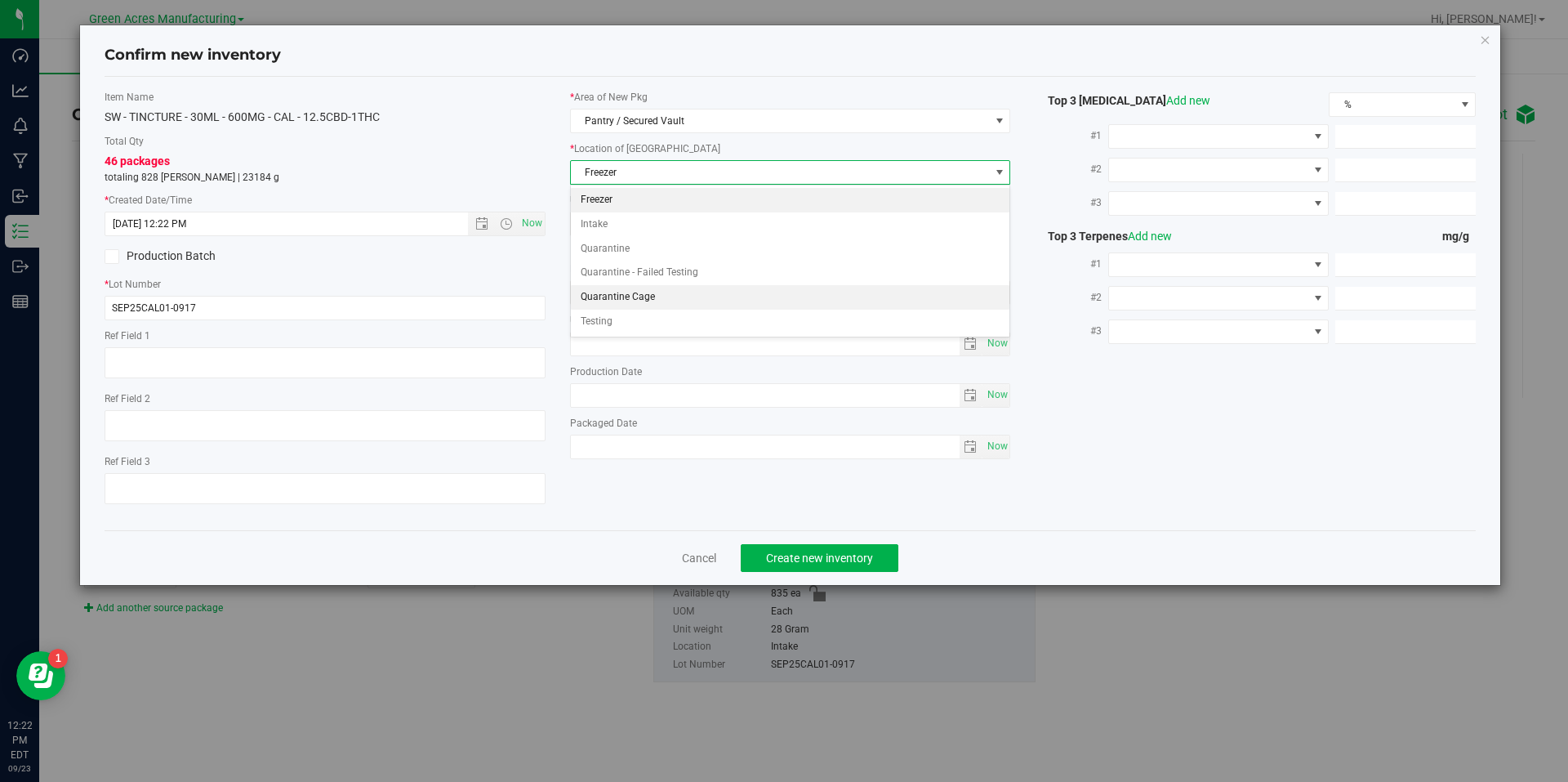
click at [679, 301] on li "Quarantine Cage" at bounding box center [791, 297] width 439 height 25
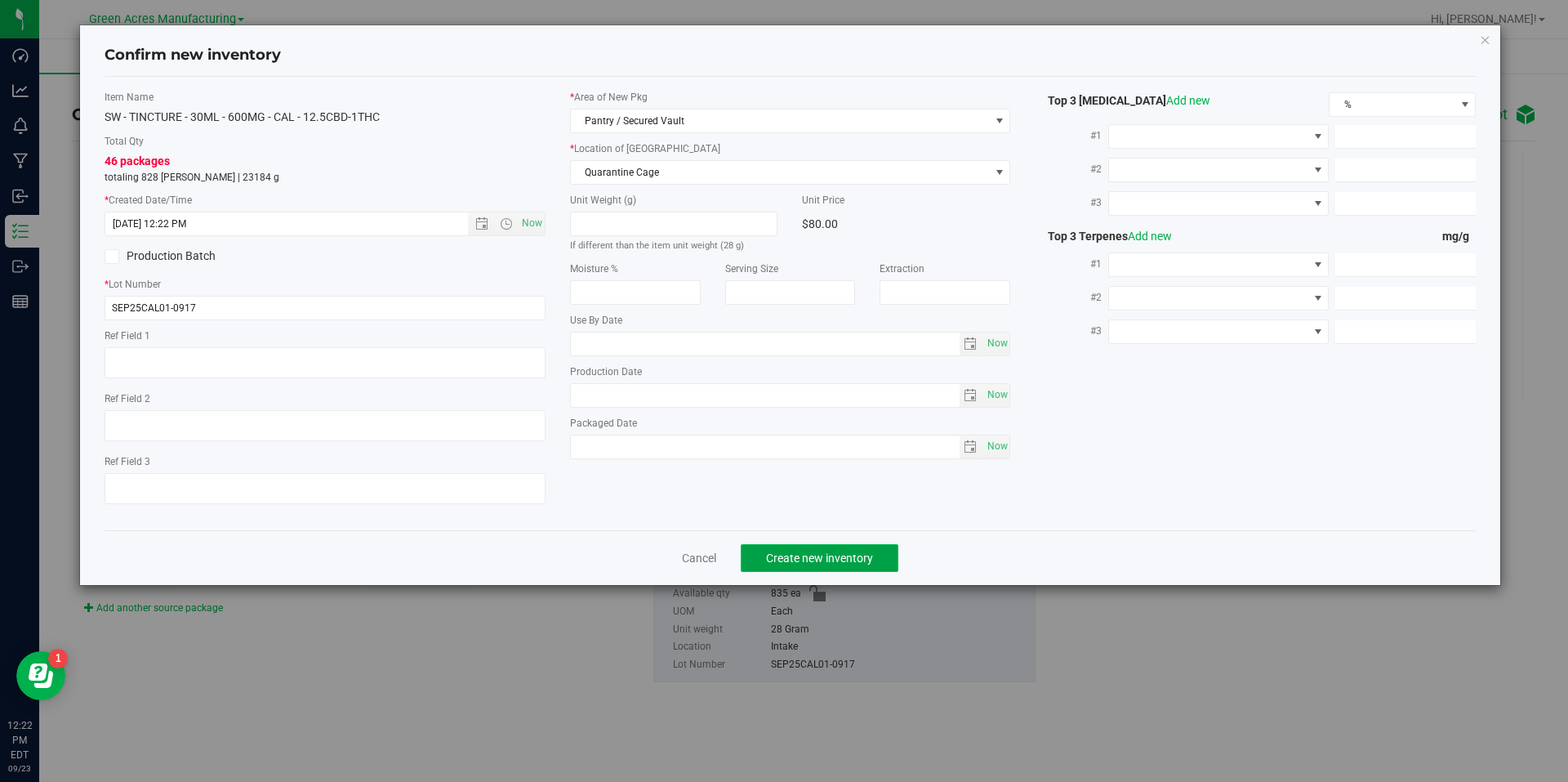
click at [787, 552] on span "Create new inventory" at bounding box center [819, 558] width 107 height 13
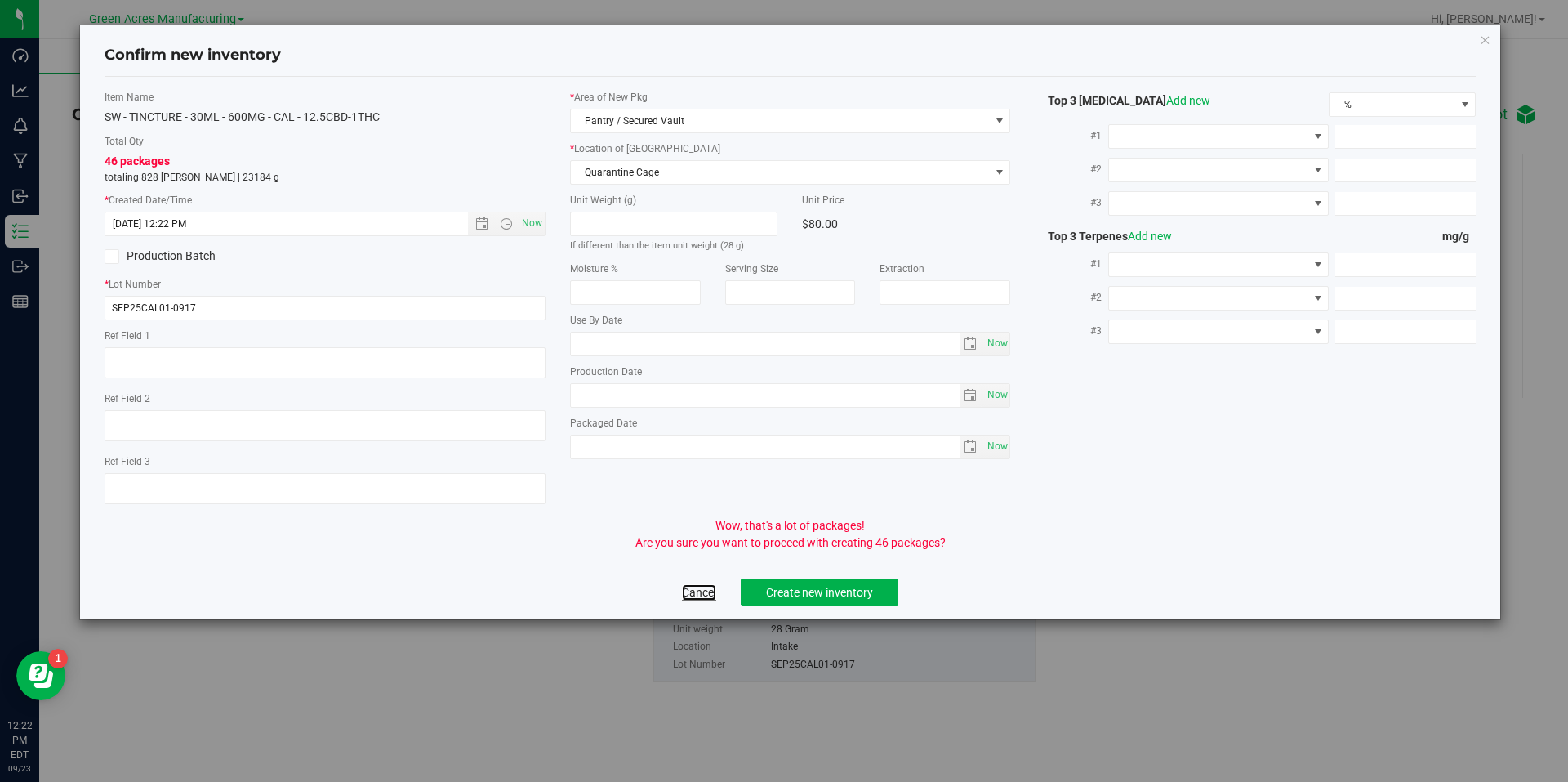
click at [703, 598] on link "Cancel" at bounding box center [699, 592] width 34 height 16
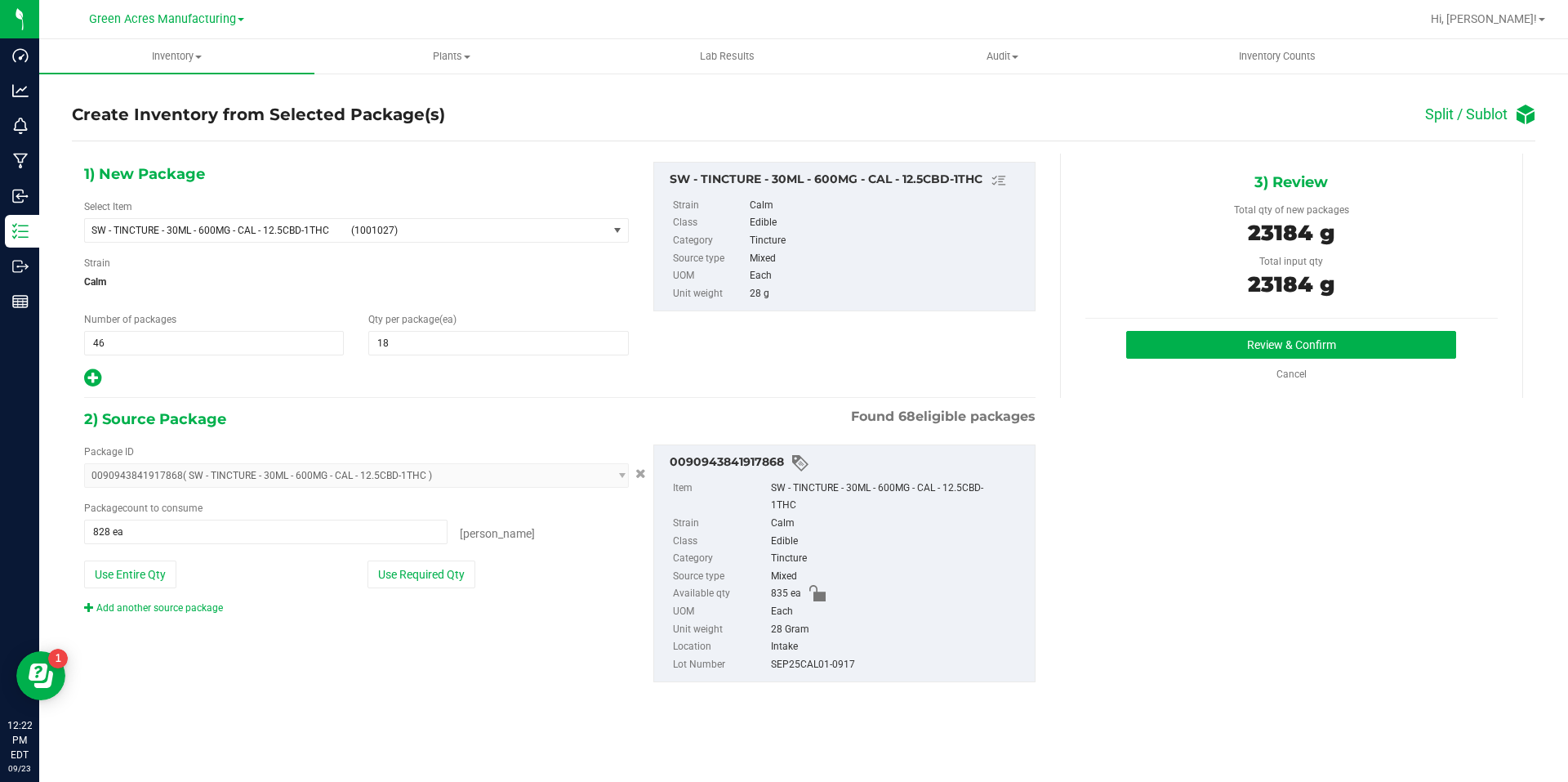
click at [96, 374] on icon at bounding box center [92, 378] width 17 height 20
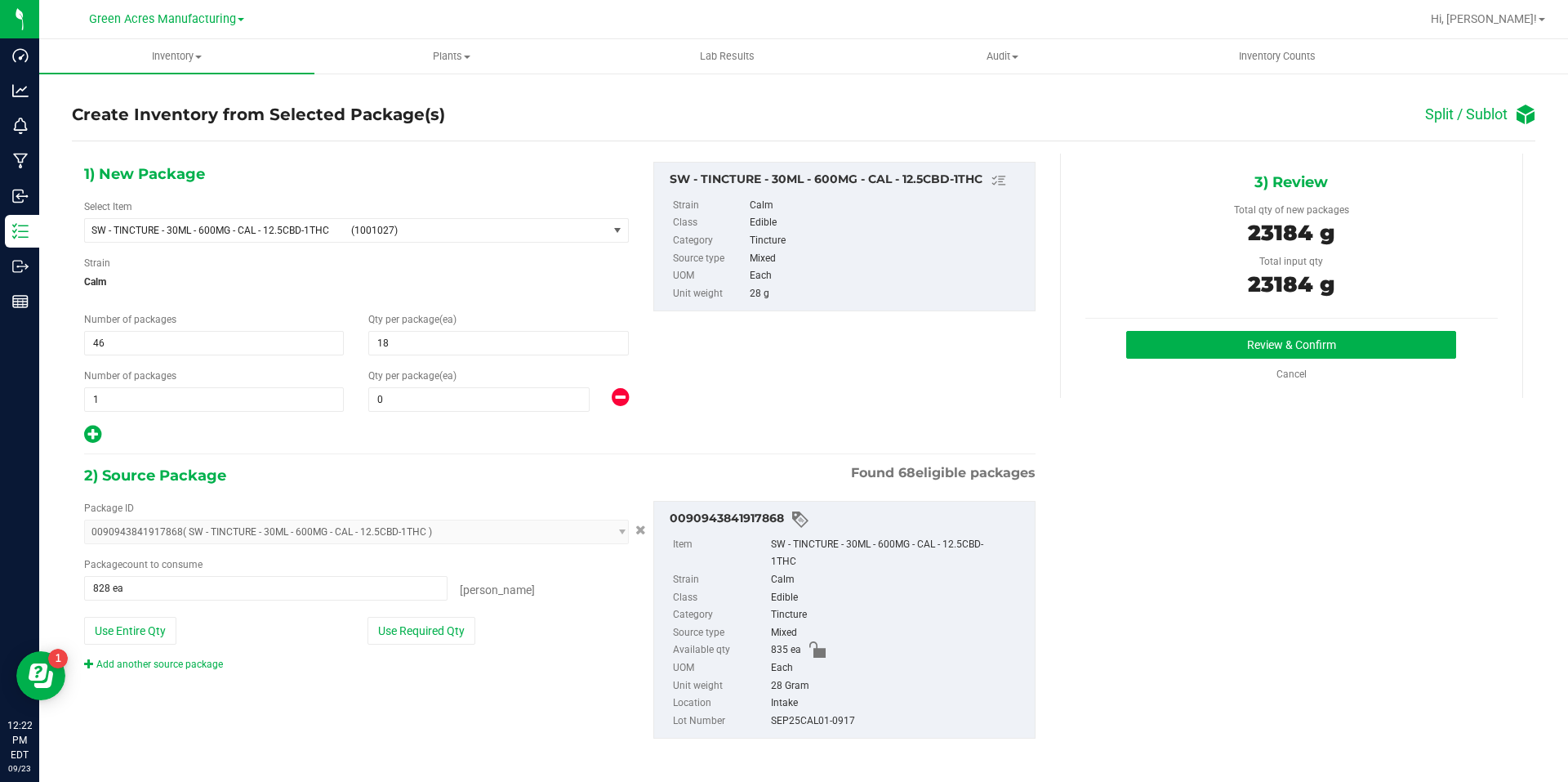
type input "18"
click at [414, 391] on span at bounding box center [479, 400] width 221 height 25
type input "7"
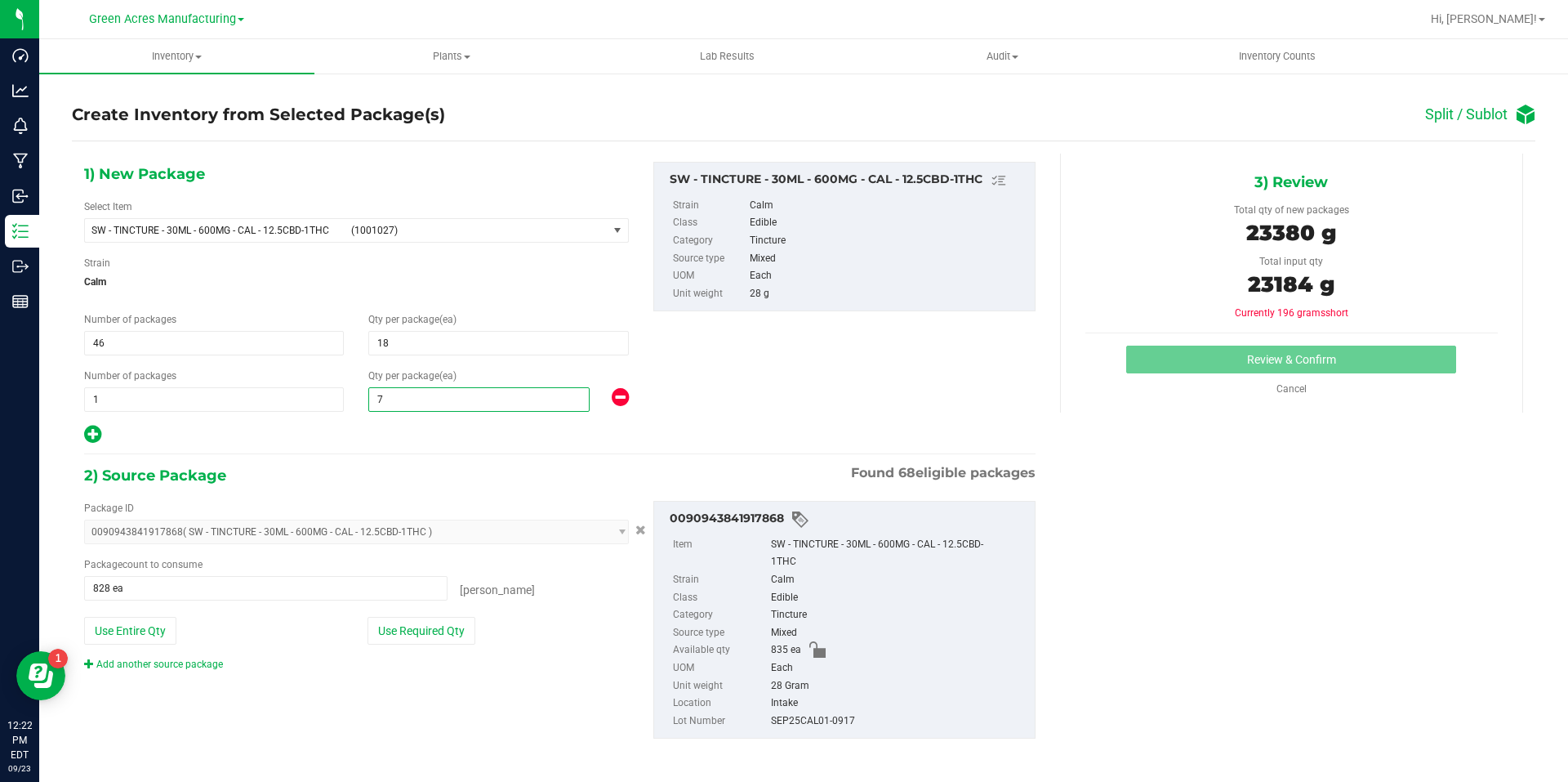
type input "7"
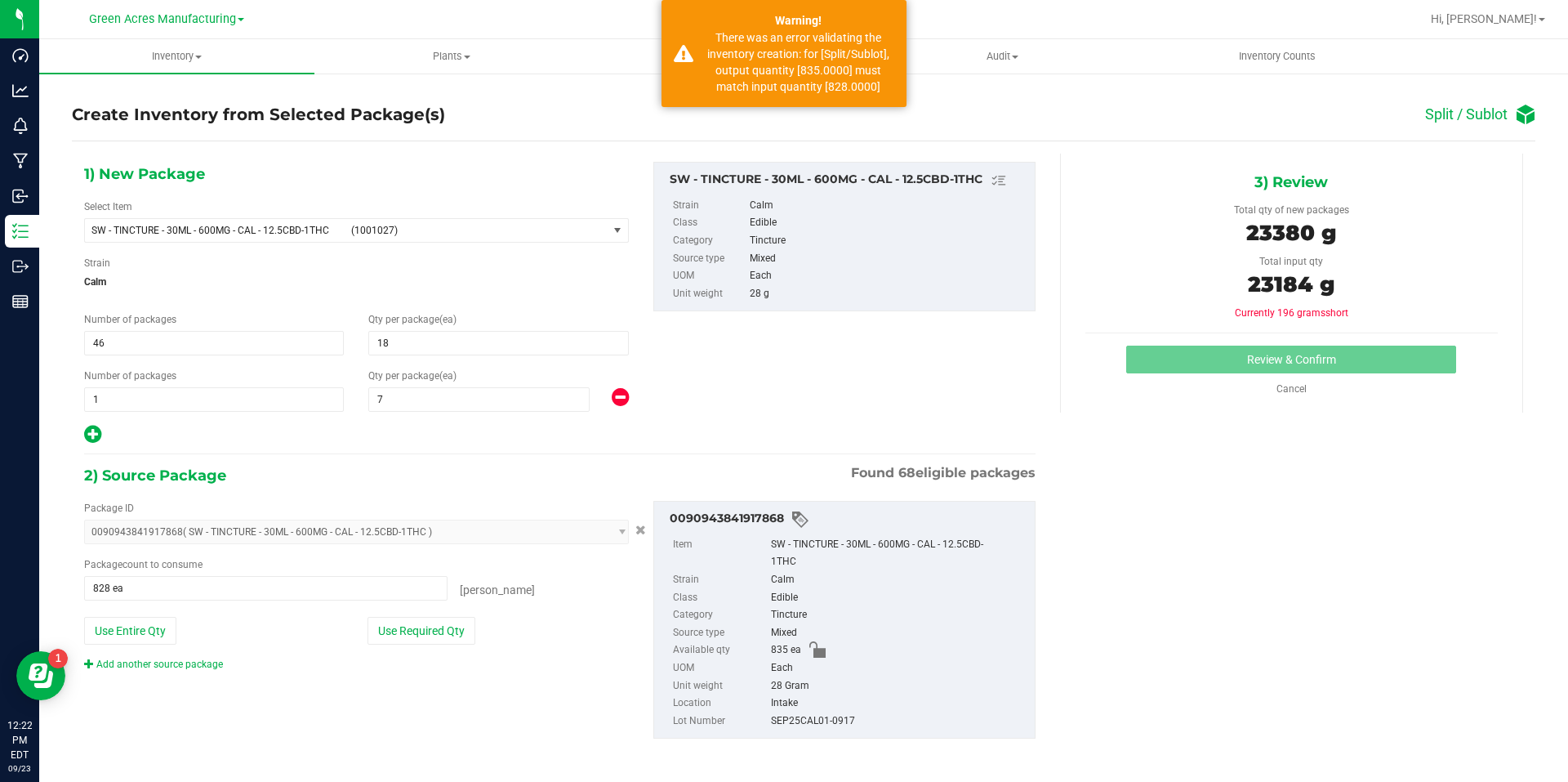
click at [409, 614] on div "Package ID 0090943841917868 ( SW - TINCTURE - 30ML - 600MG - CAL - 12.5CBD-1THC…" at bounding box center [356, 586] width 569 height 171
click at [425, 617] on button "Use Required Qty" at bounding box center [421, 631] width 108 height 28
type input "835 ea"
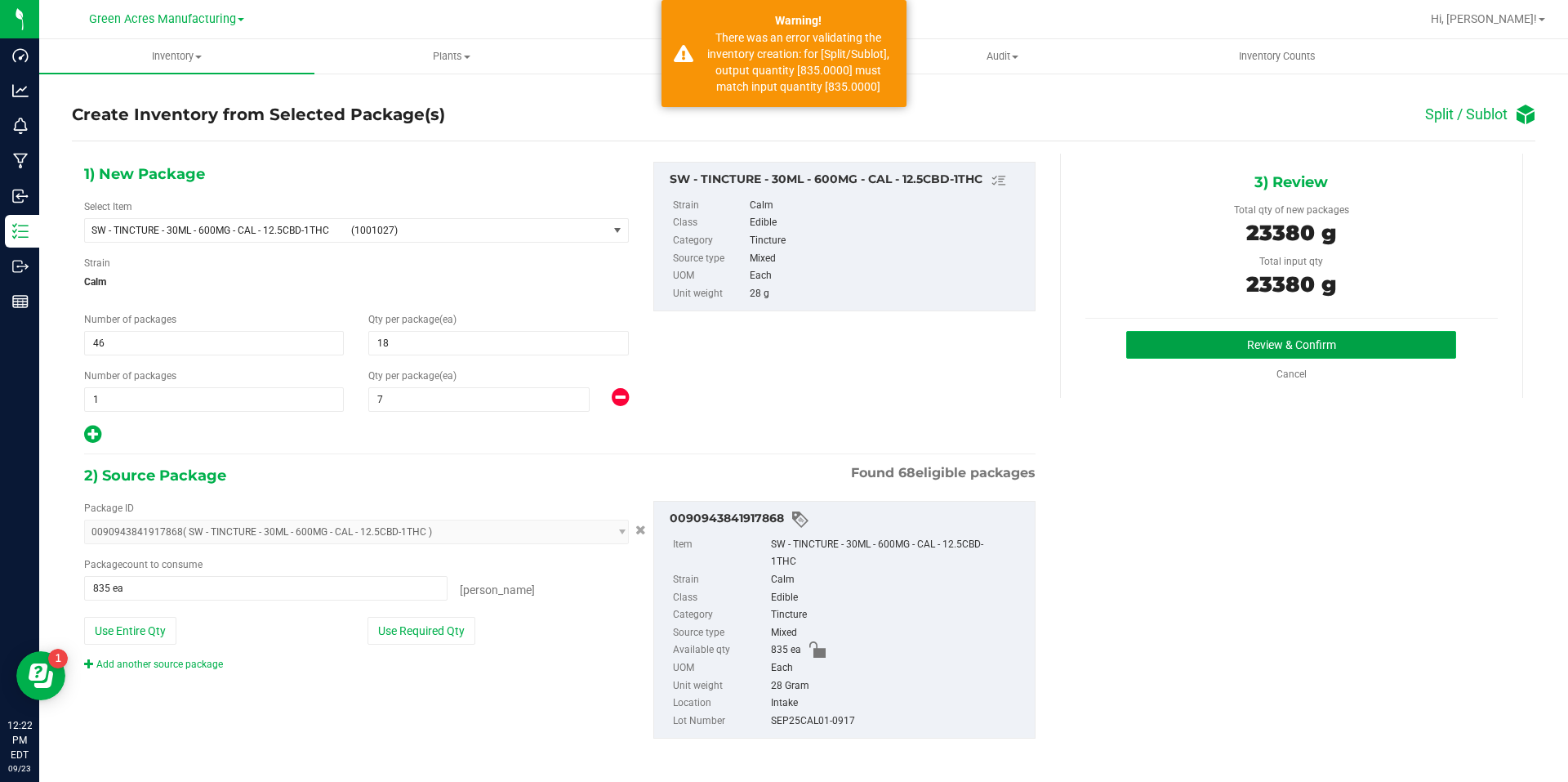
click at [1223, 348] on button "Review & Confirm" at bounding box center [1291, 345] width 330 height 28
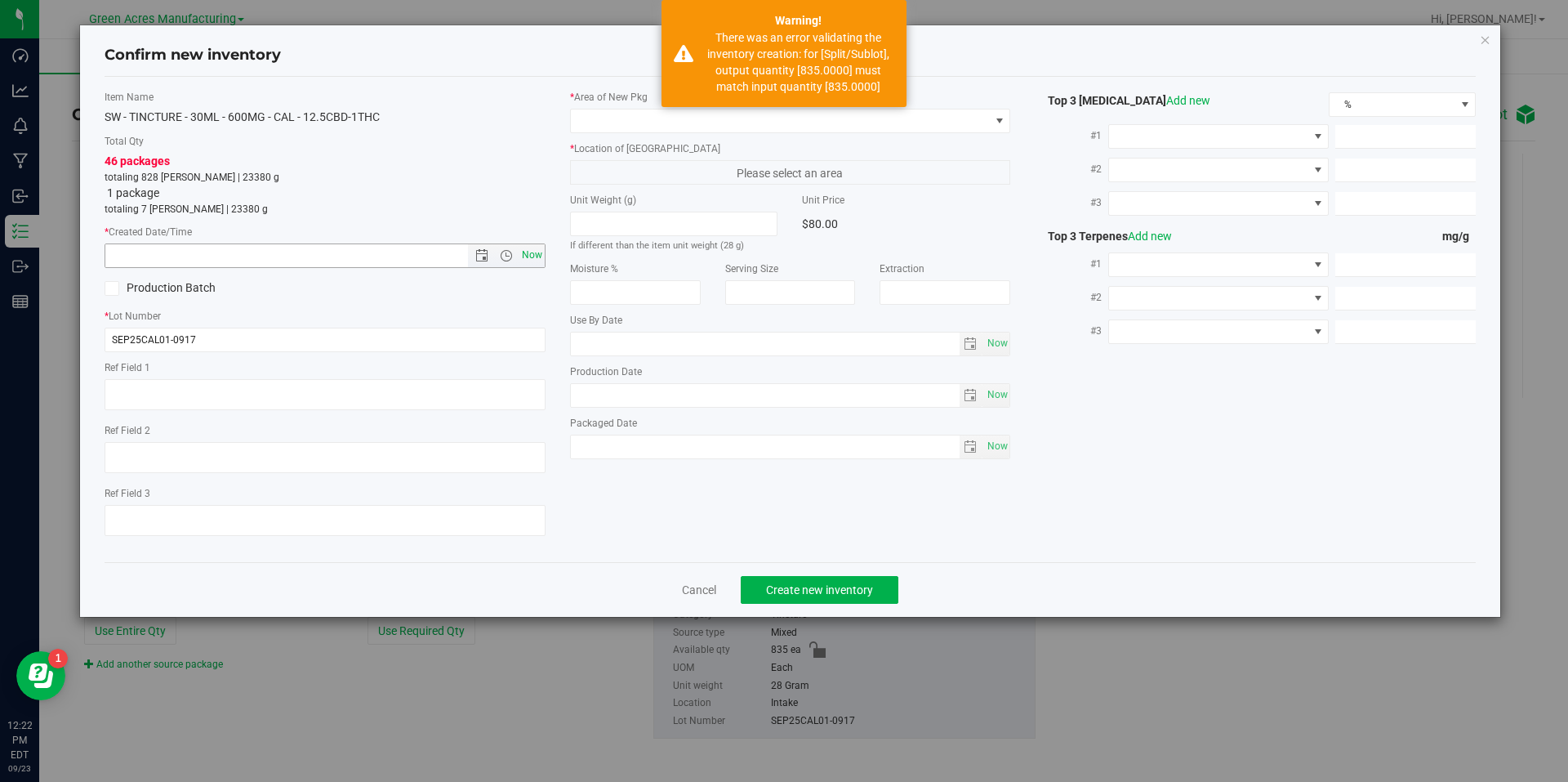
click at [534, 261] on span "Now" at bounding box center [532, 255] width 28 height 24
type input "9/23/2025 12:22 PM"
click at [682, 128] on span at bounding box center [780, 121] width 419 height 23
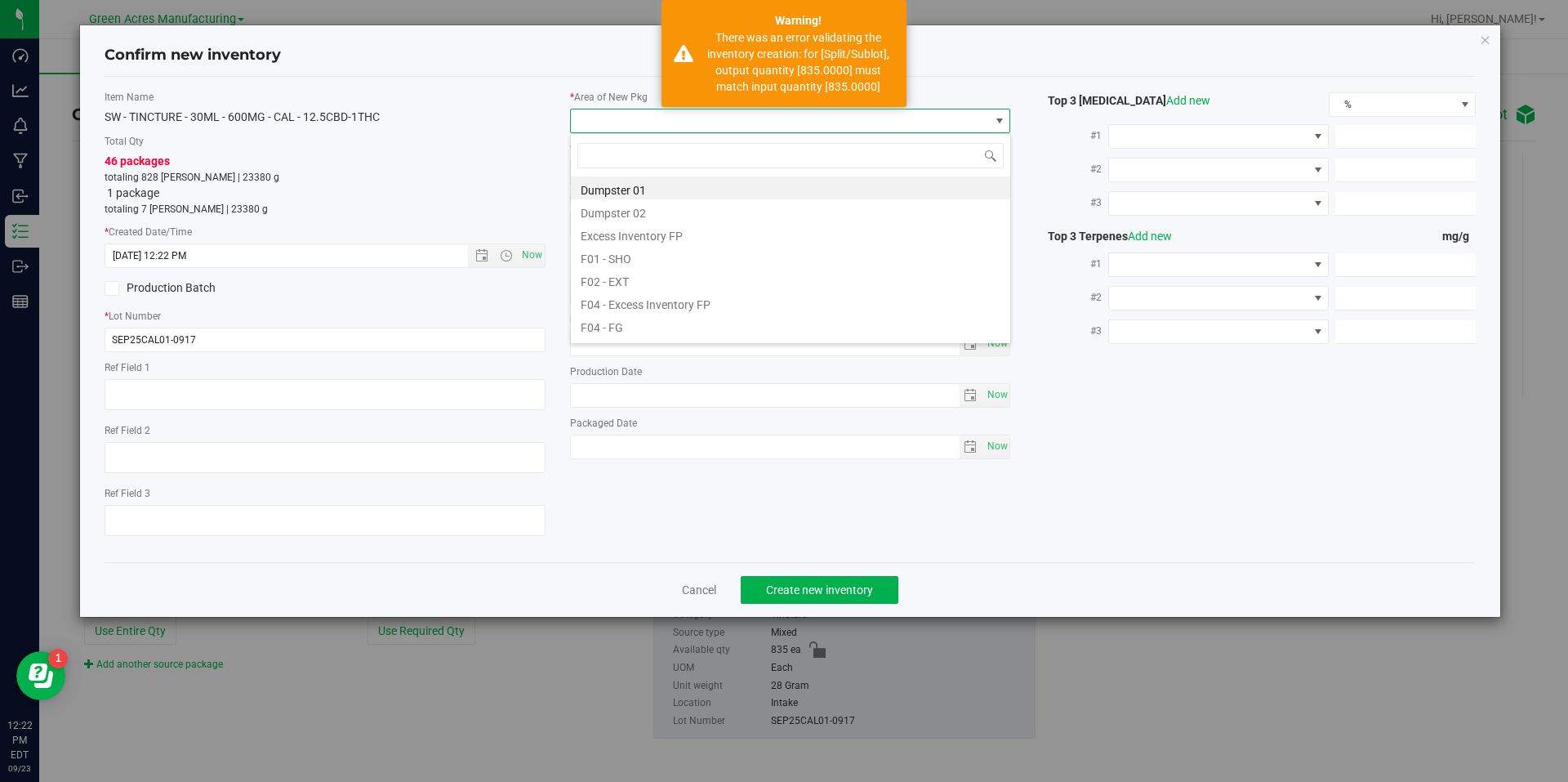
type input "p"
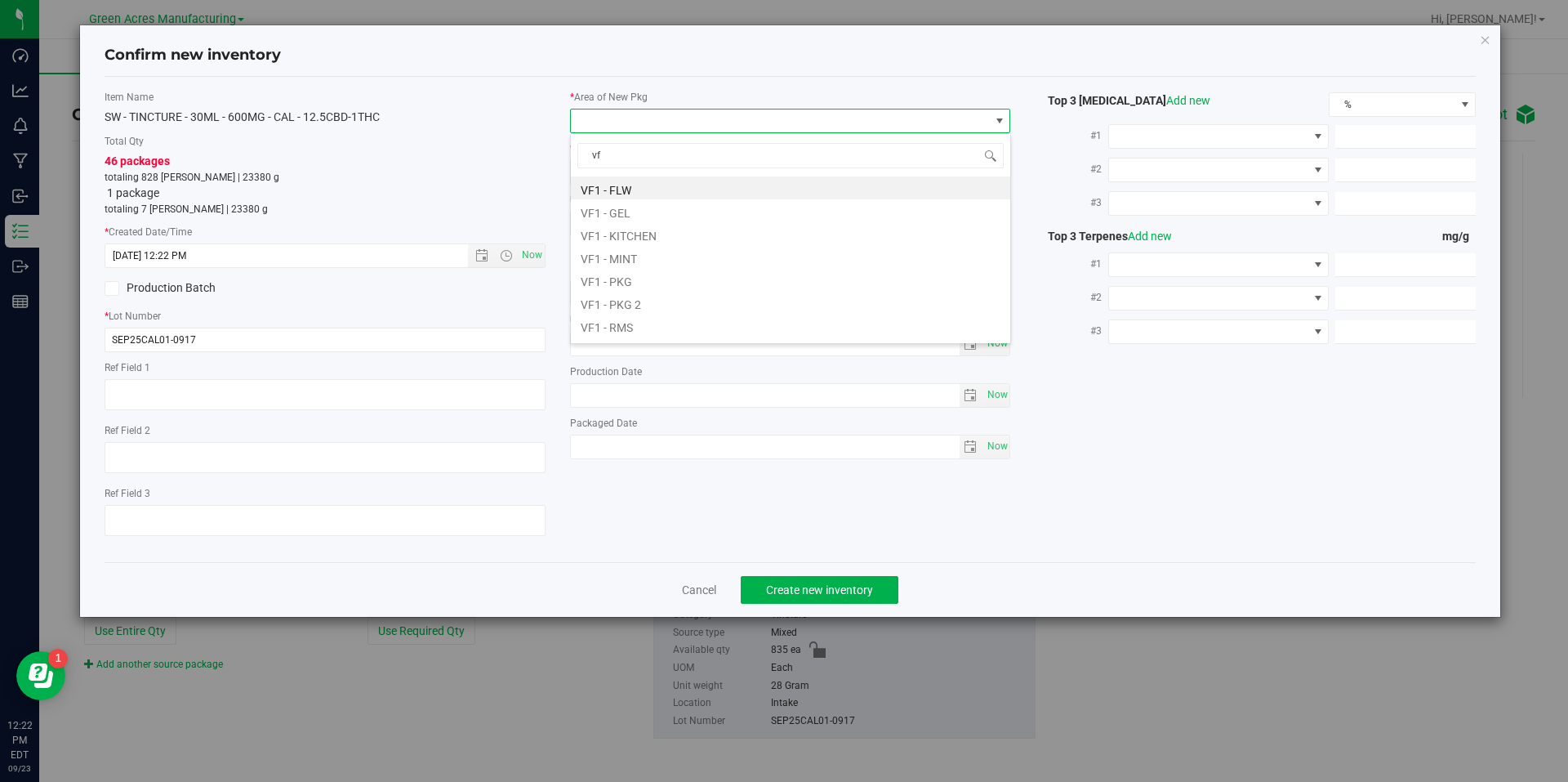
type input "vf2"
click at [650, 295] on li "VF2 - WHS" at bounding box center [791, 302] width 439 height 23
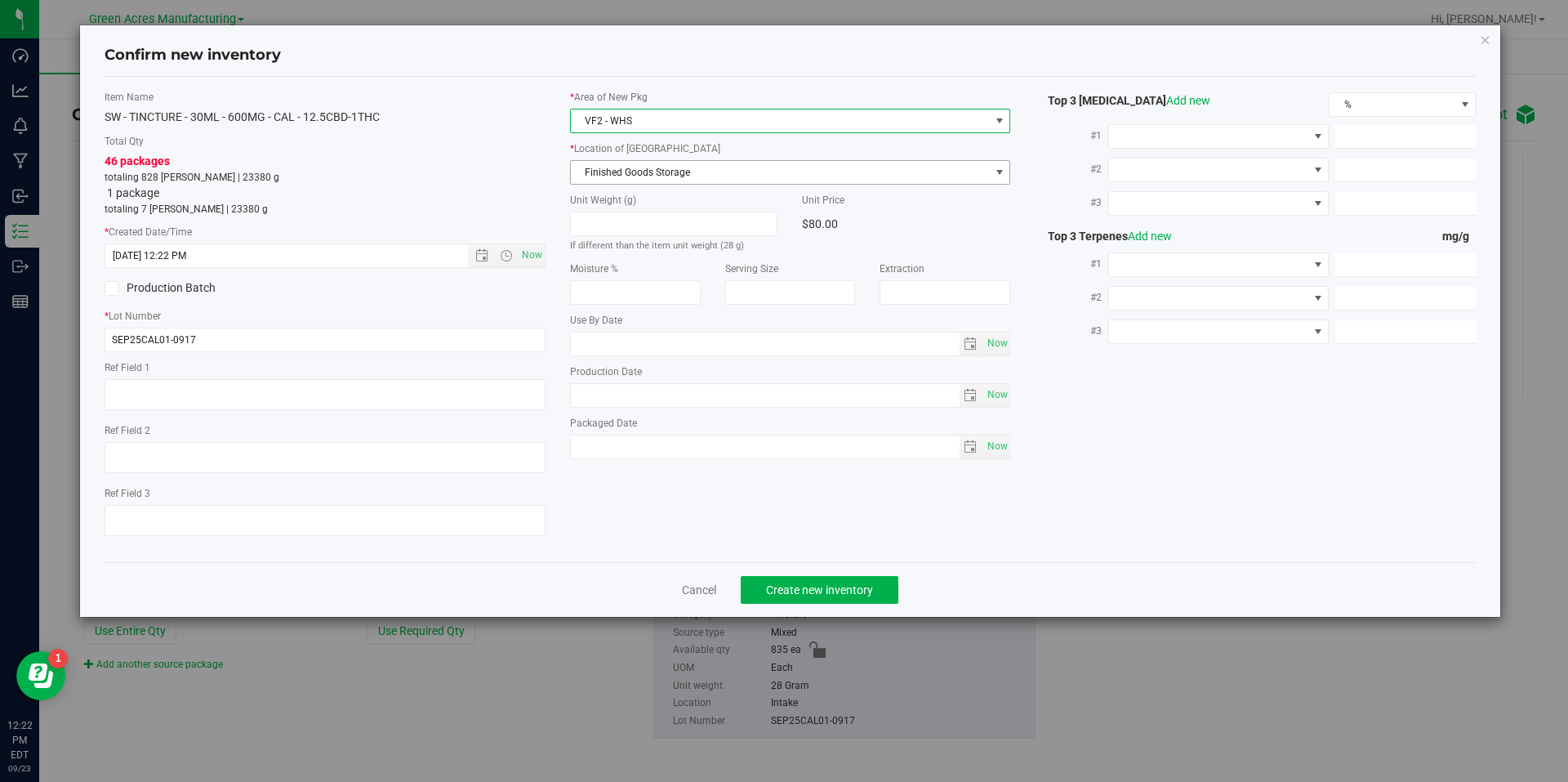
click at [755, 176] on span "Finished Goods Storage" at bounding box center [780, 172] width 419 height 23
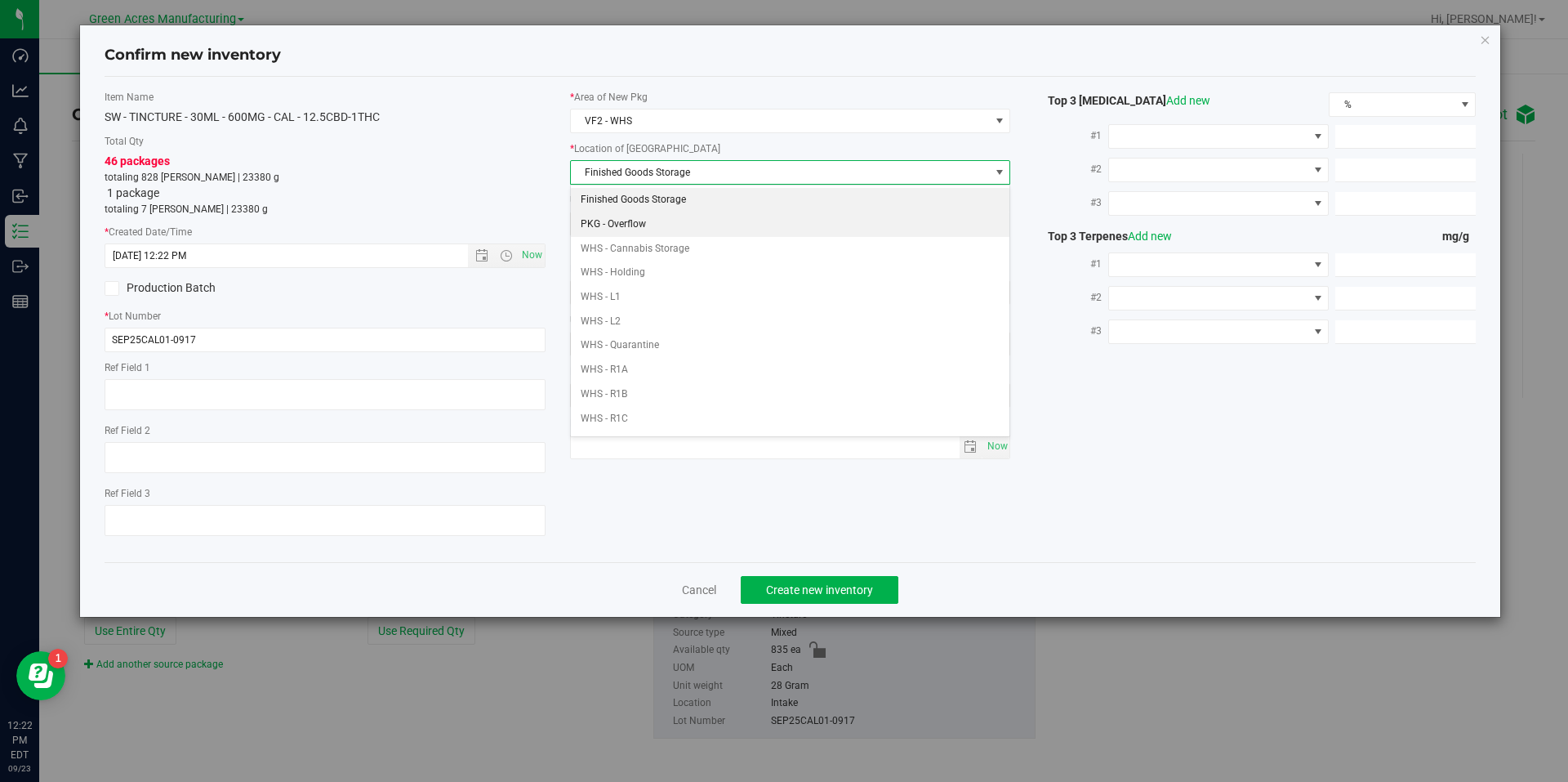
click at [742, 196] on li "Finished Goods Storage" at bounding box center [791, 200] width 439 height 25
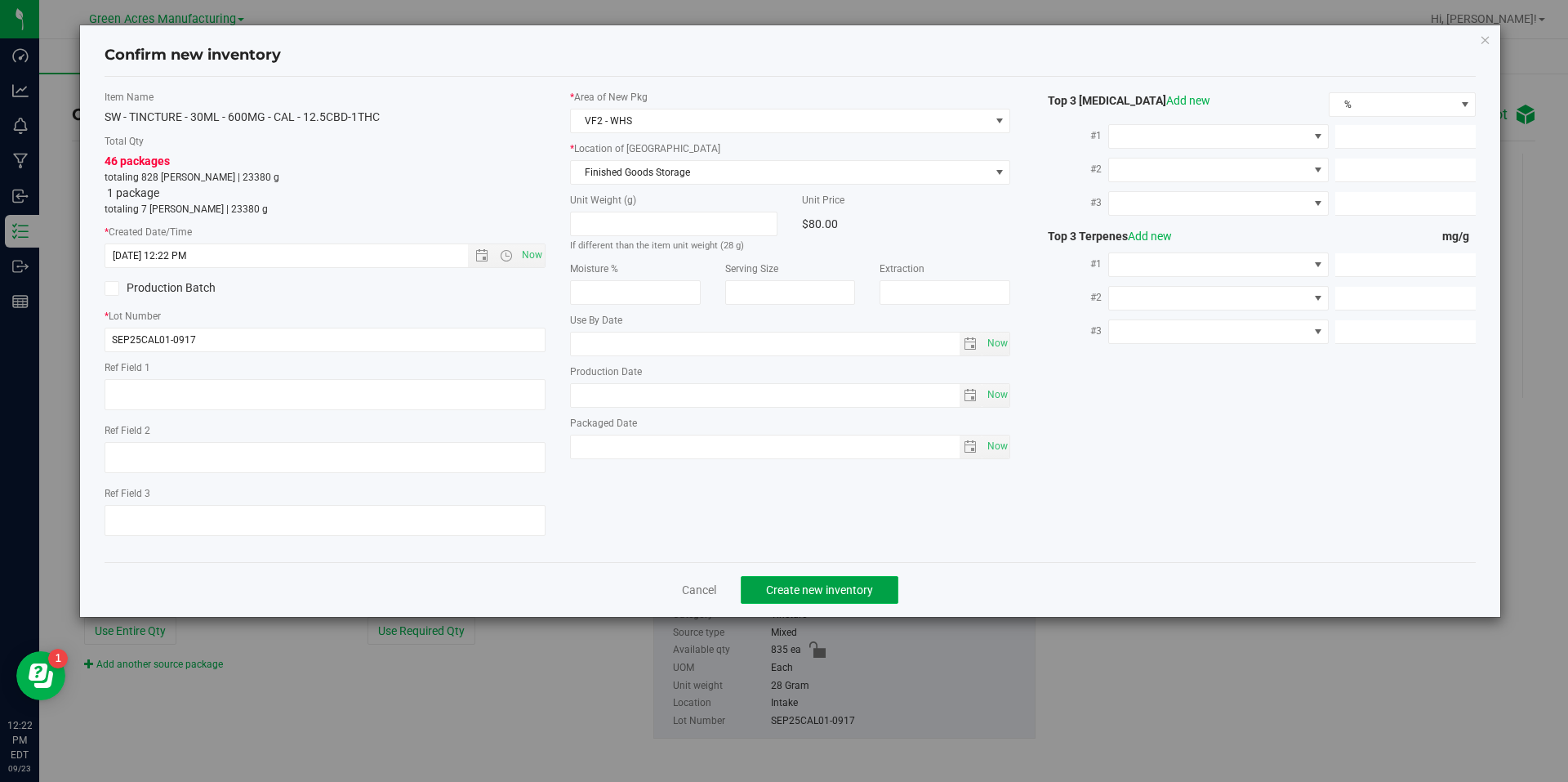
click at [791, 588] on span "Create new inventory" at bounding box center [819, 590] width 107 height 13
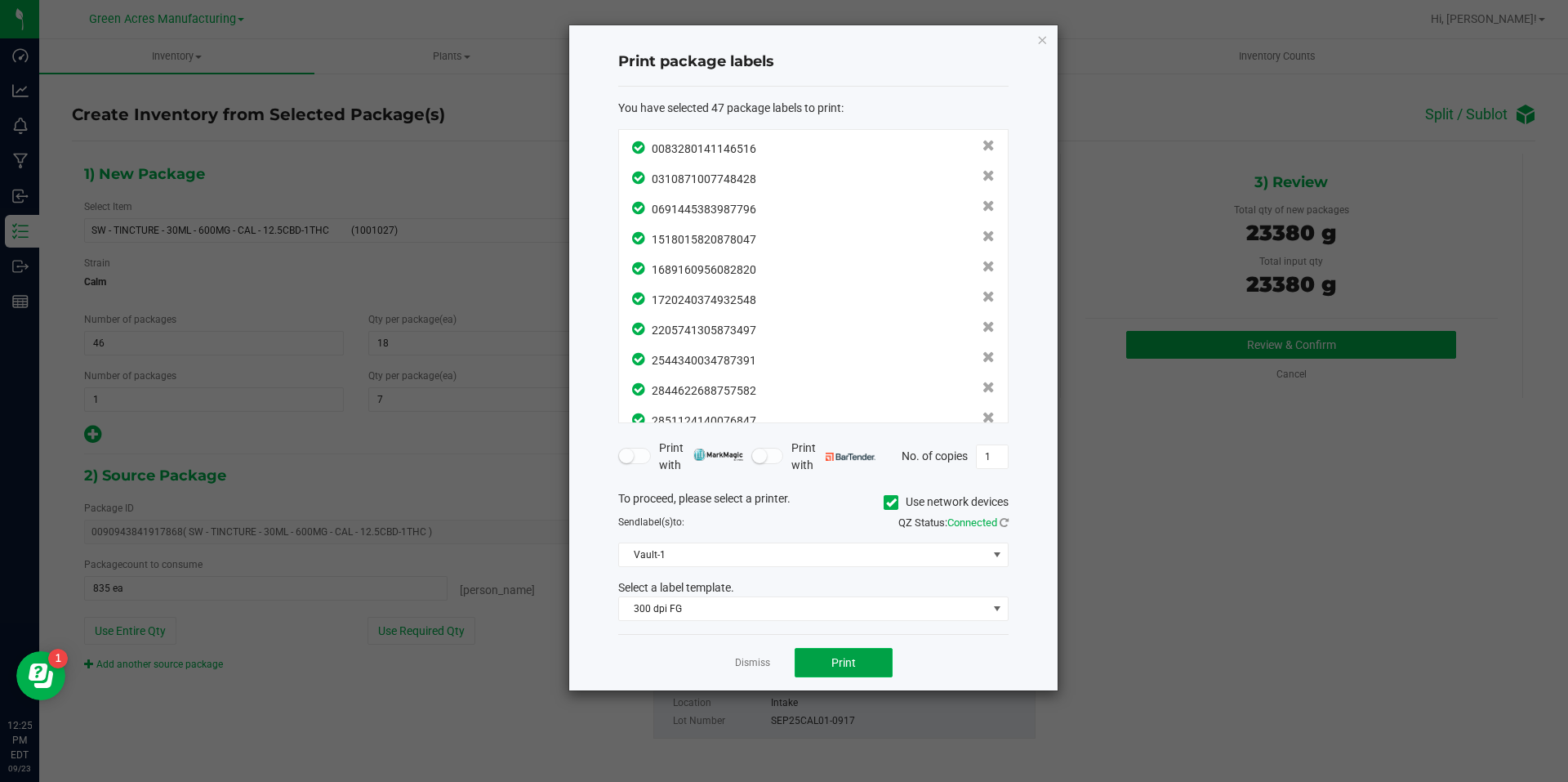
click at [826, 664] on button "Print" at bounding box center [844, 663] width 98 height 29
click at [742, 659] on link "Dismiss" at bounding box center [752, 663] width 35 height 14
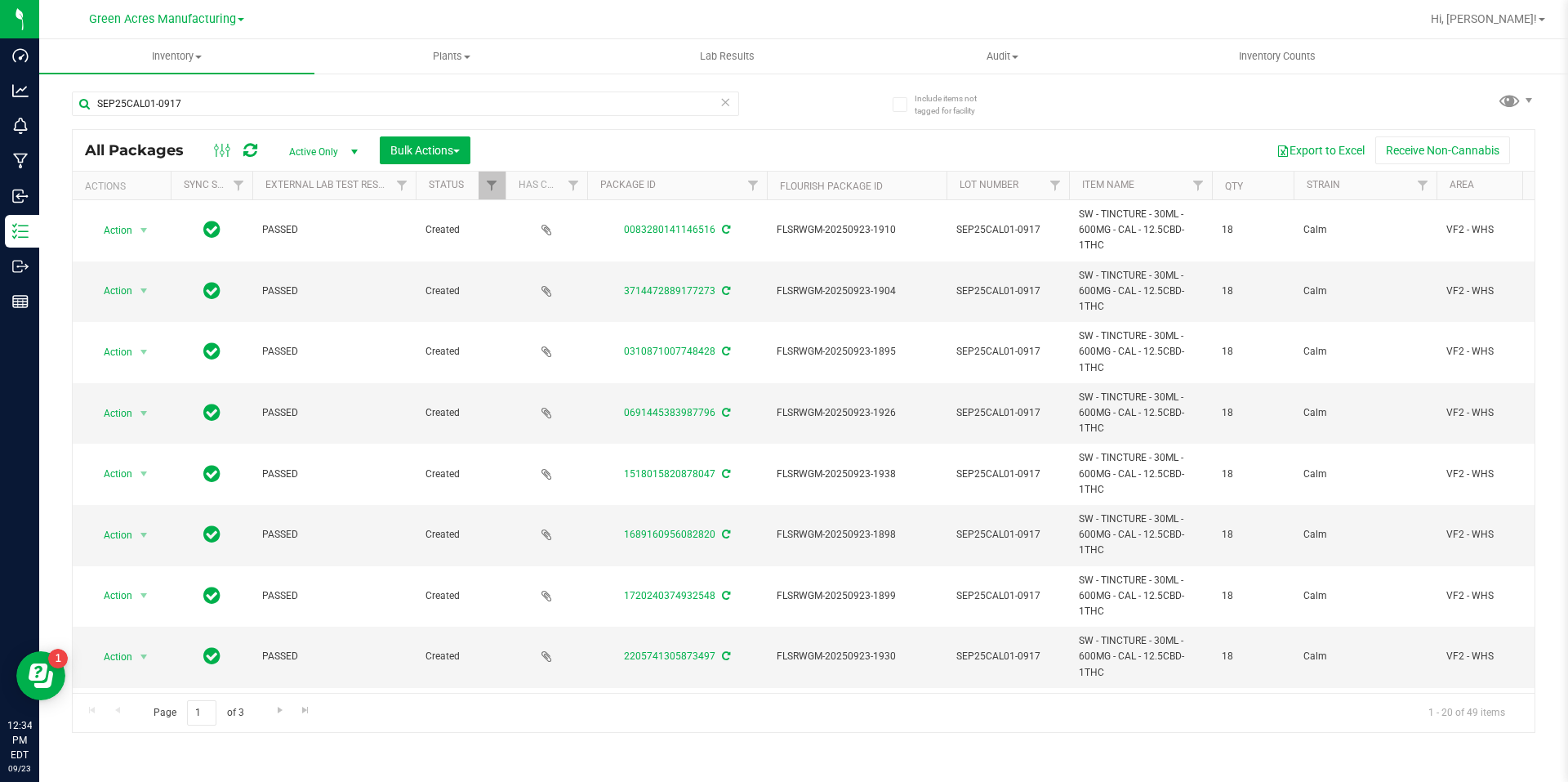
click at [1244, 181] on th "Qty" at bounding box center [1253, 185] width 82 height 29
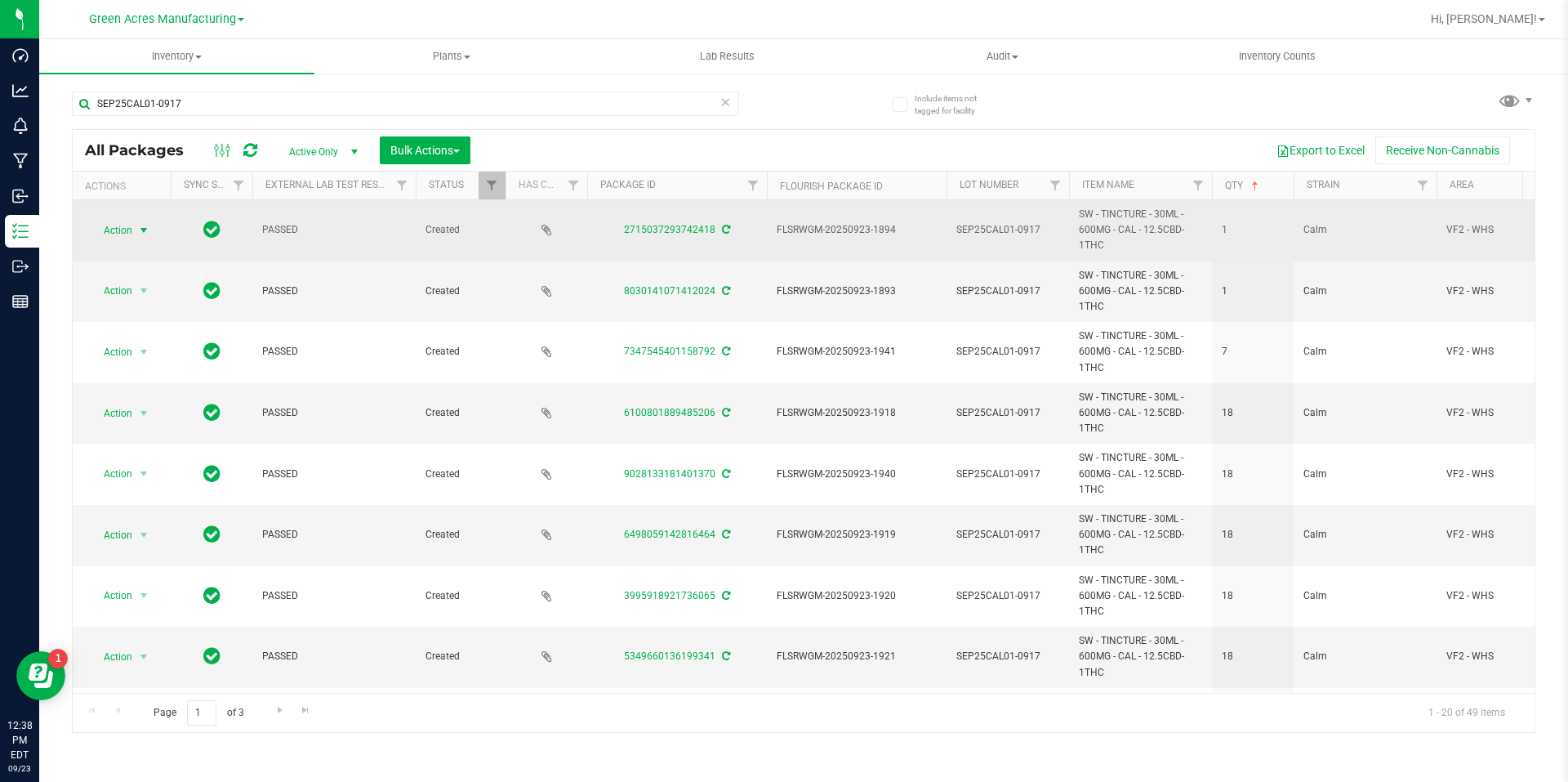
click at [135, 221] on span "select" at bounding box center [144, 230] width 20 height 23
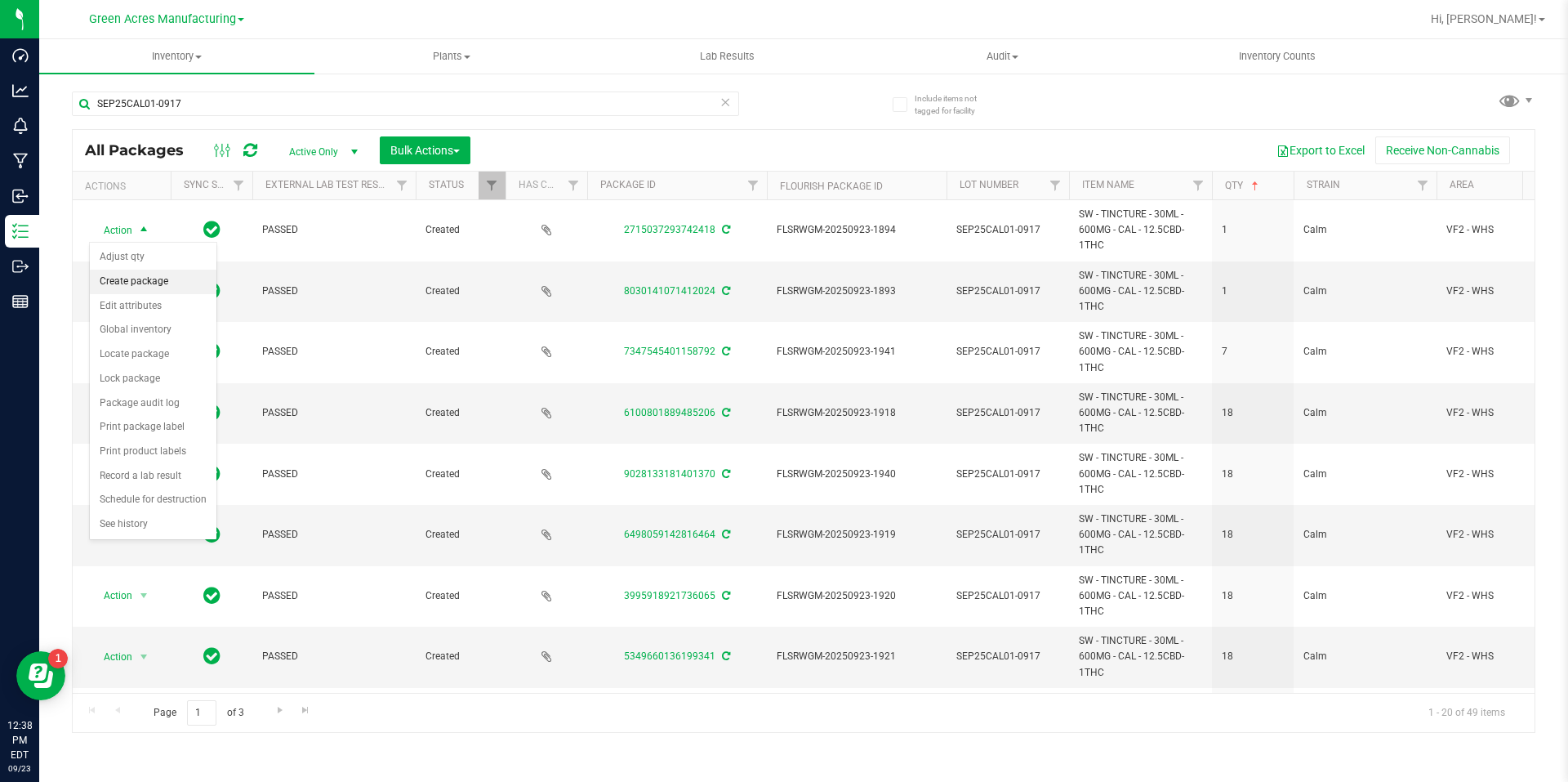
click at [176, 285] on li "Create package" at bounding box center [153, 282] width 127 height 25
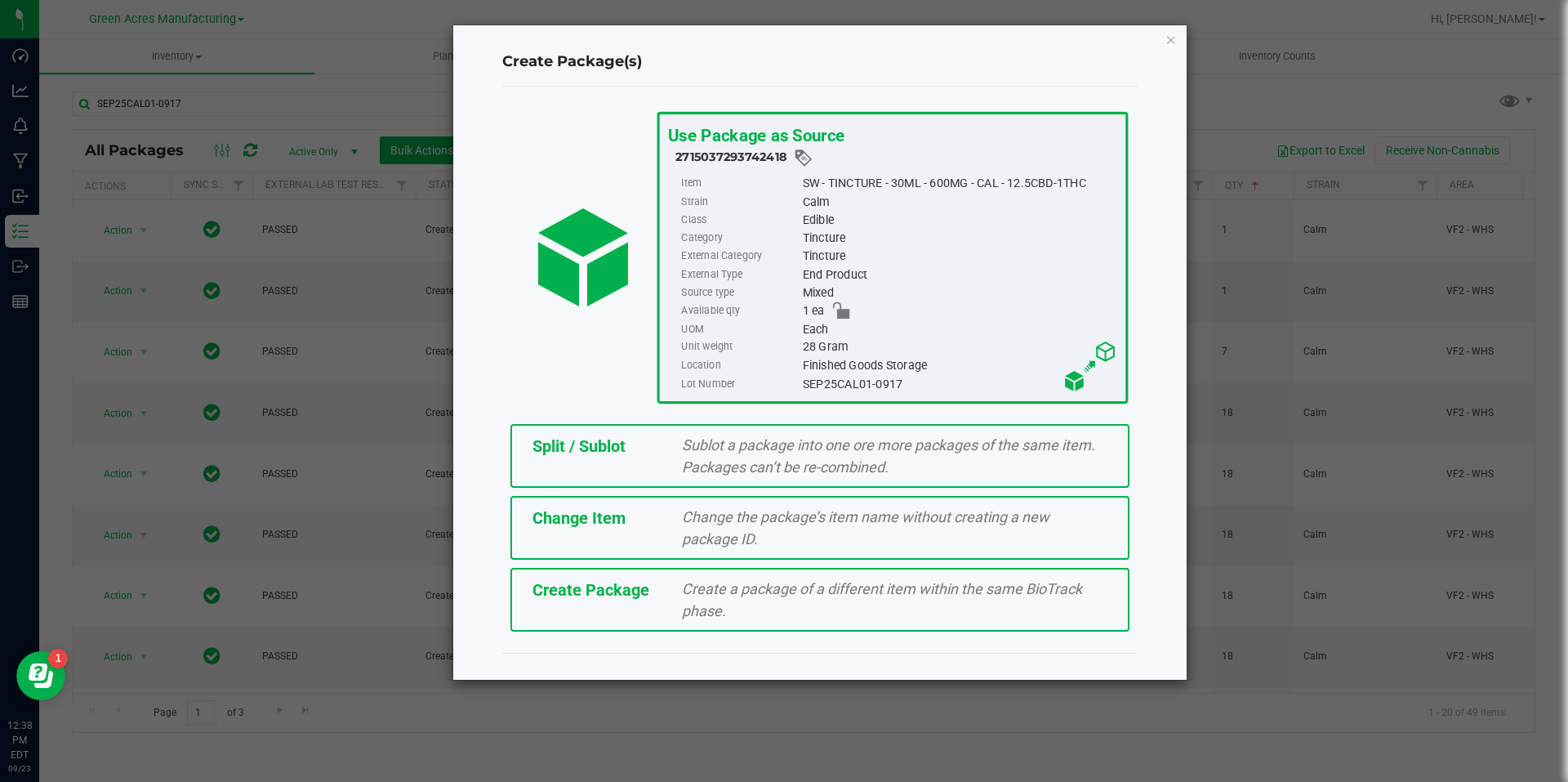
click at [630, 515] on div "Change Item" at bounding box center [595, 518] width 150 height 25
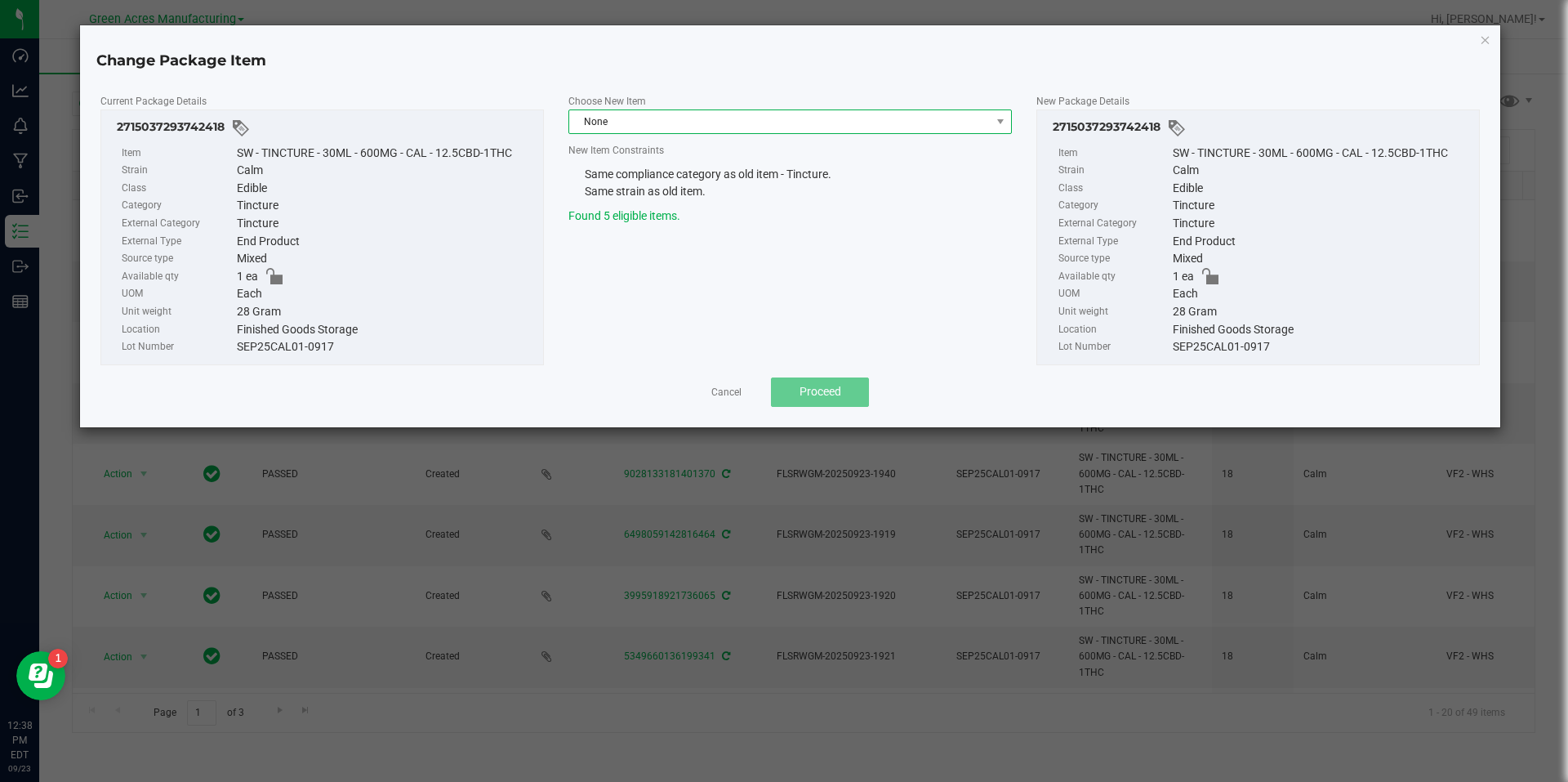
click at [716, 121] on span "None" at bounding box center [780, 122] width 421 height 23
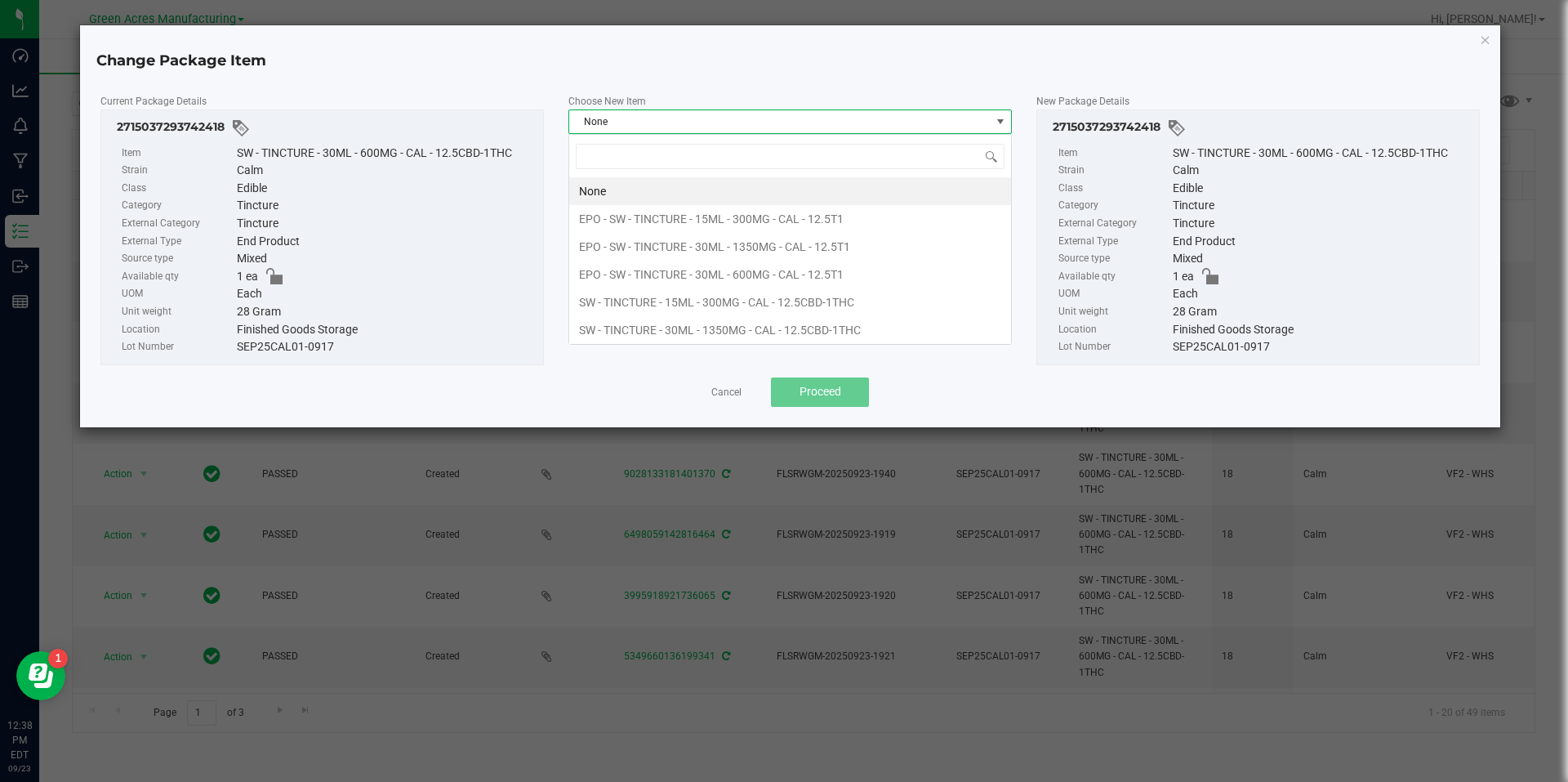
scroll to position [25, 443]
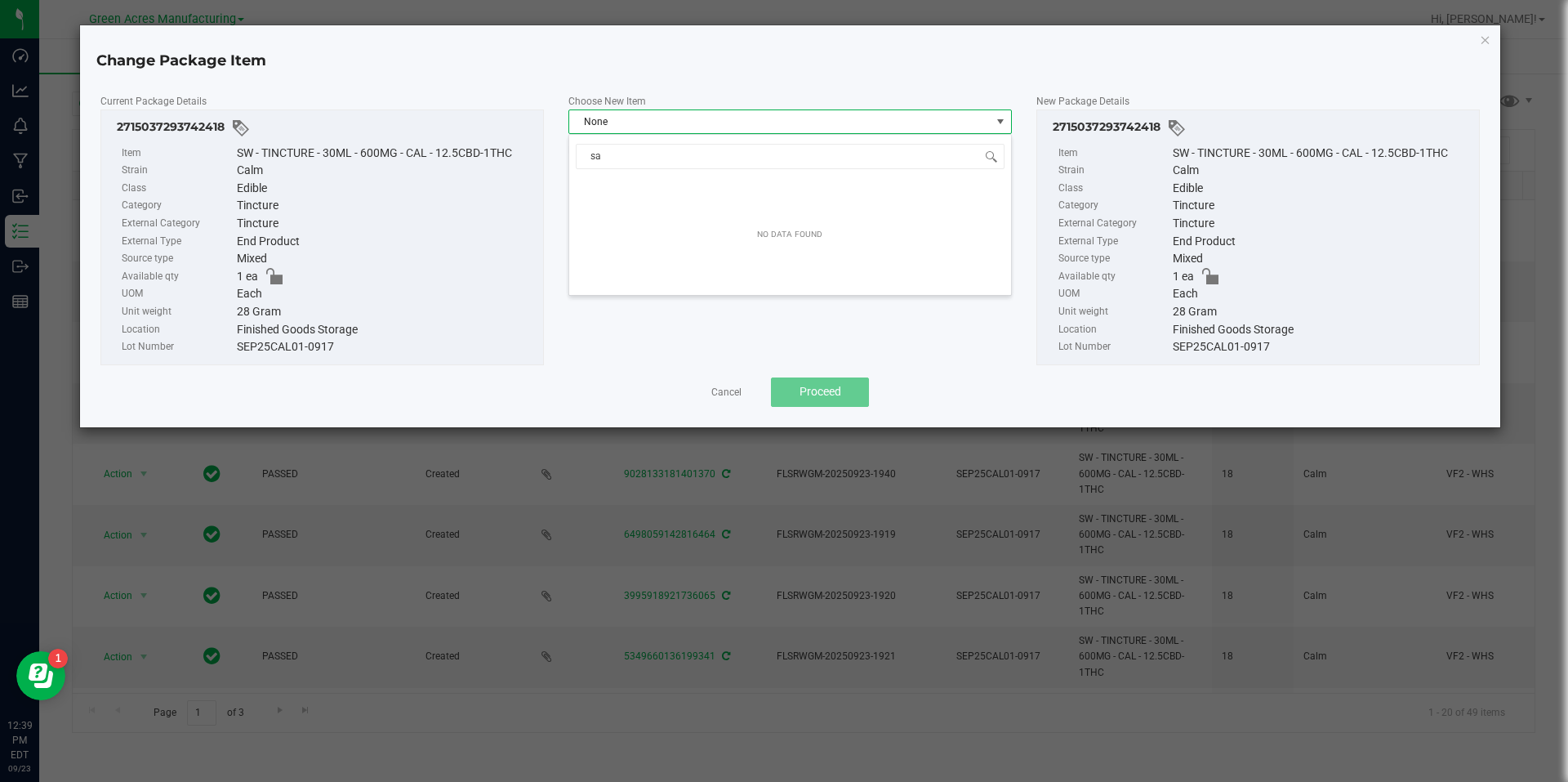
type input "s"
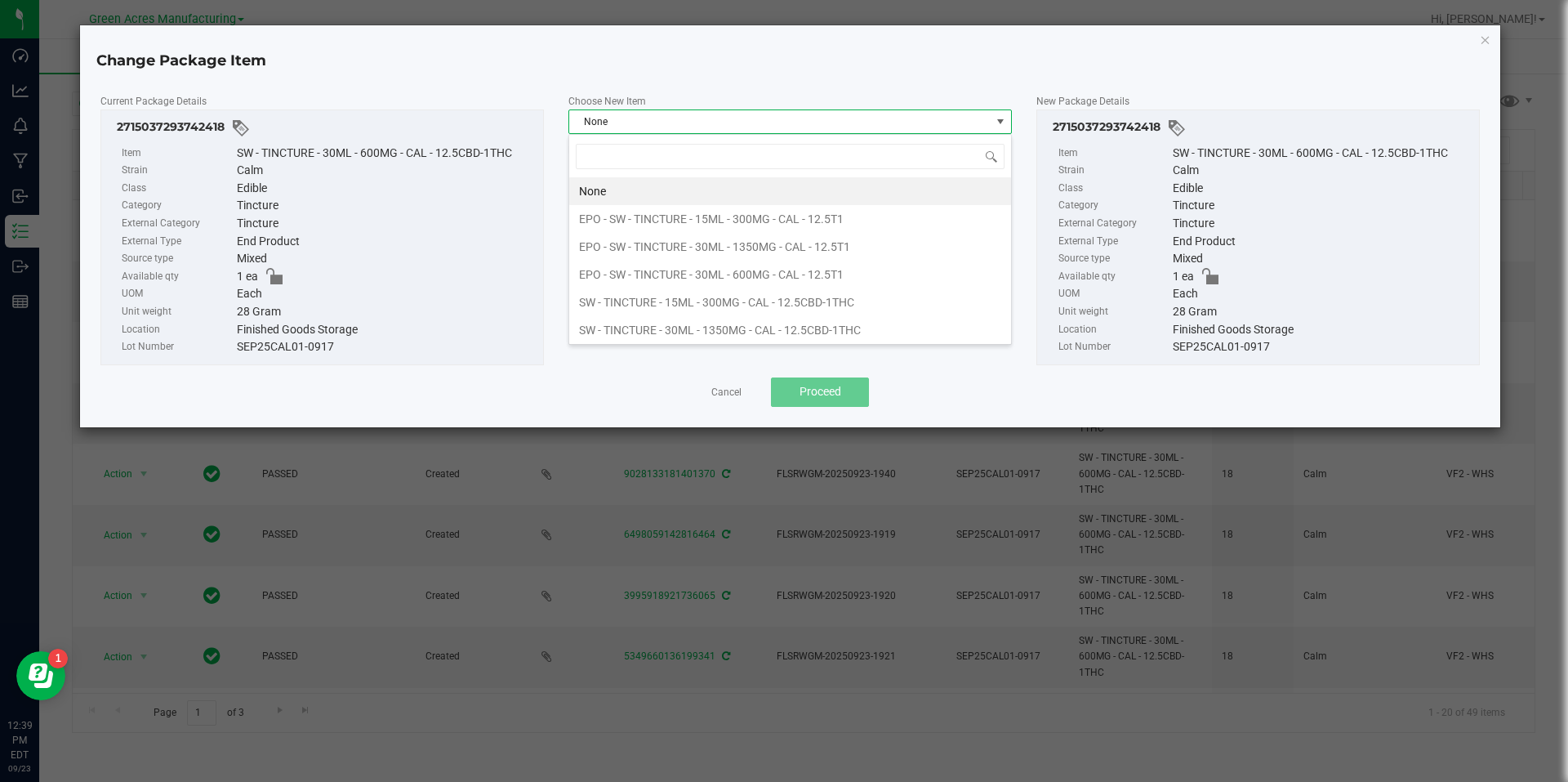
scroll to position [3, 0]
click at [731, 391] on link "Cancel" at bounding box center [726, 392] width 30 height 14
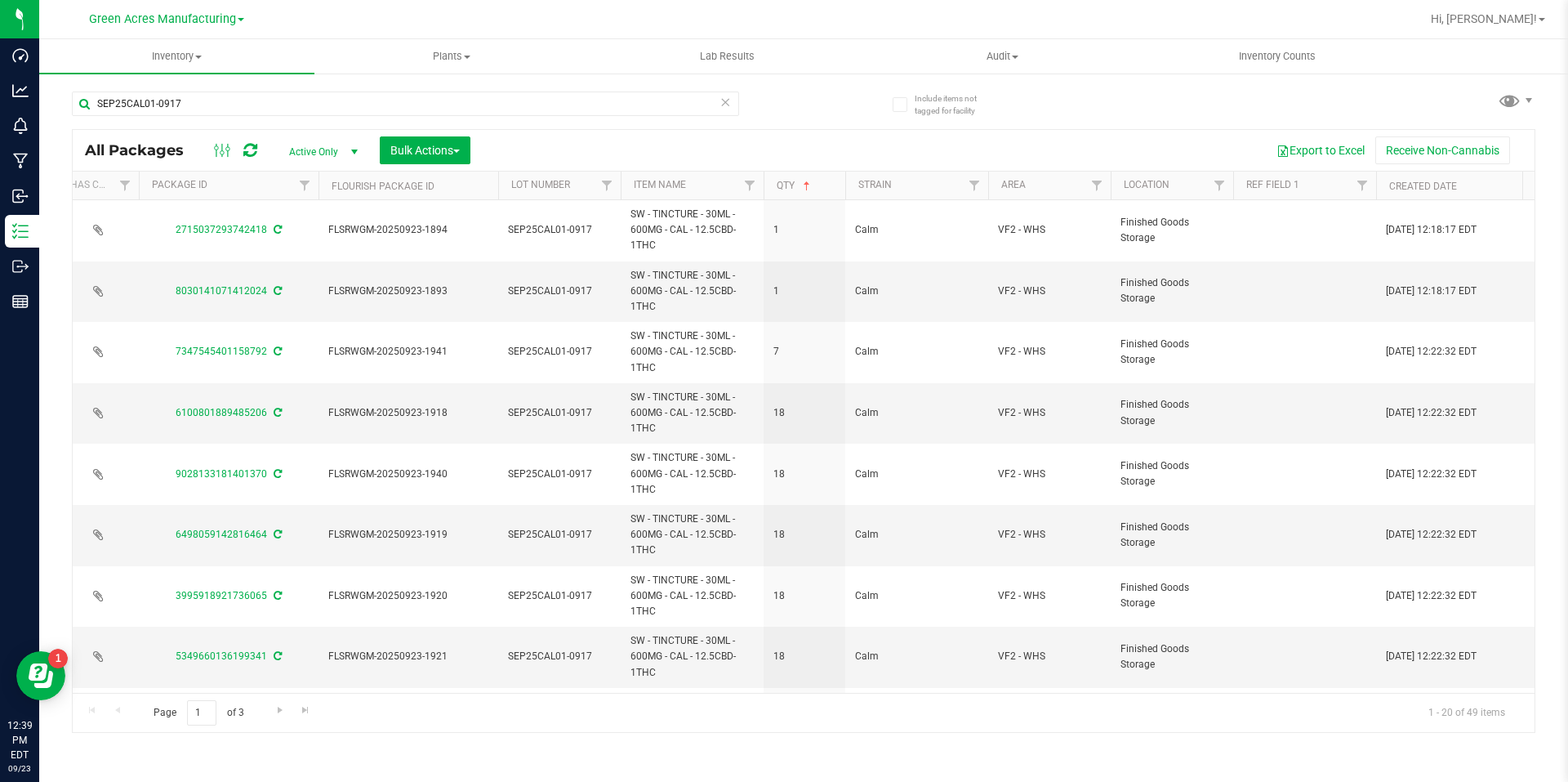
scroll to position [0, 212]
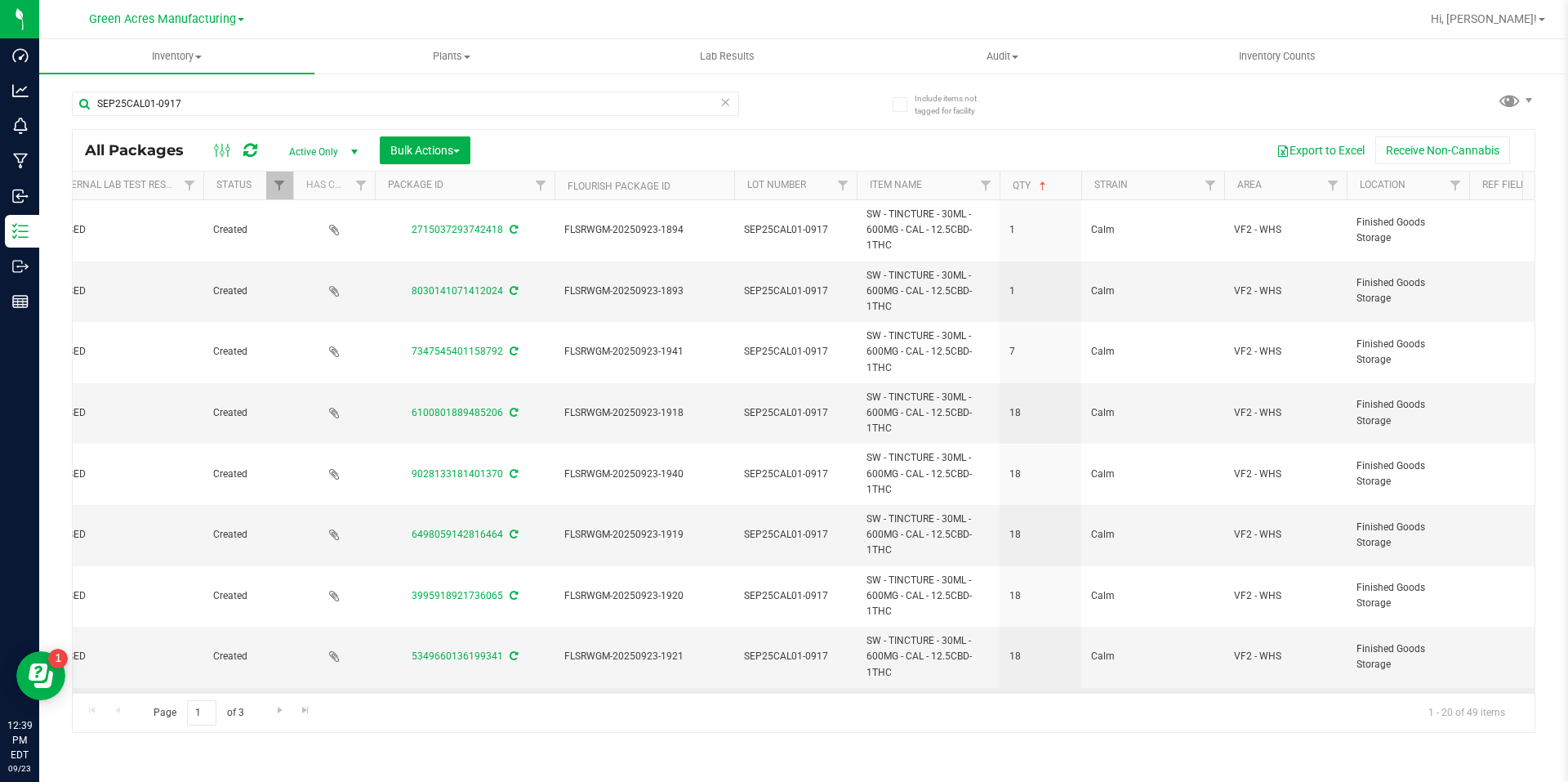
drag, startPoint x: 446, startPoint y: 692, endPoint x: 350, endPoint y: 677, distance: 97.2
click at [331, 678] on div "All Packages Active Only Active Only Lab Samples Locked All External Internal B…" at bounding box center [804, 431] width 1463 height 604
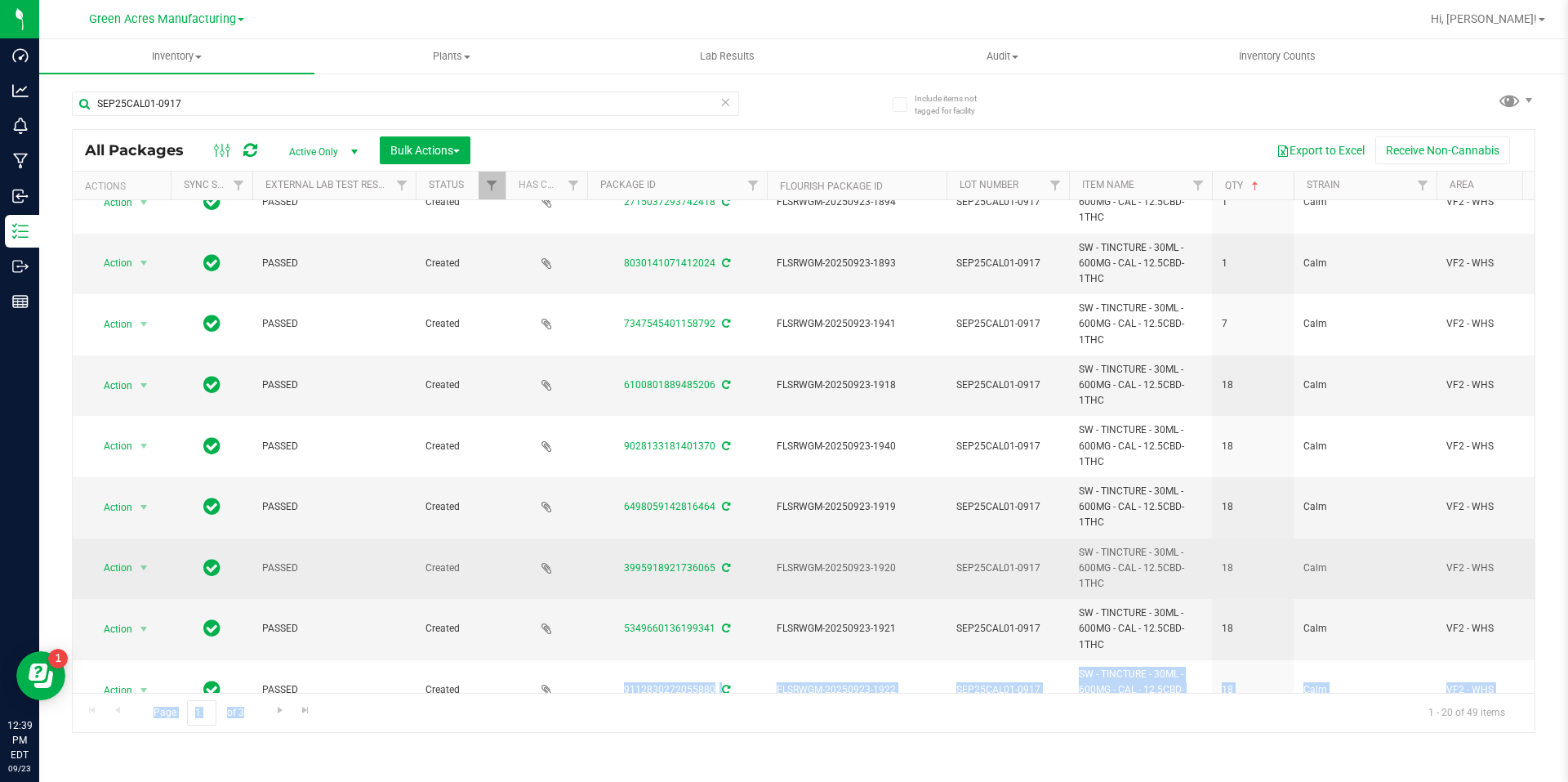
scroll to position [0, 0]
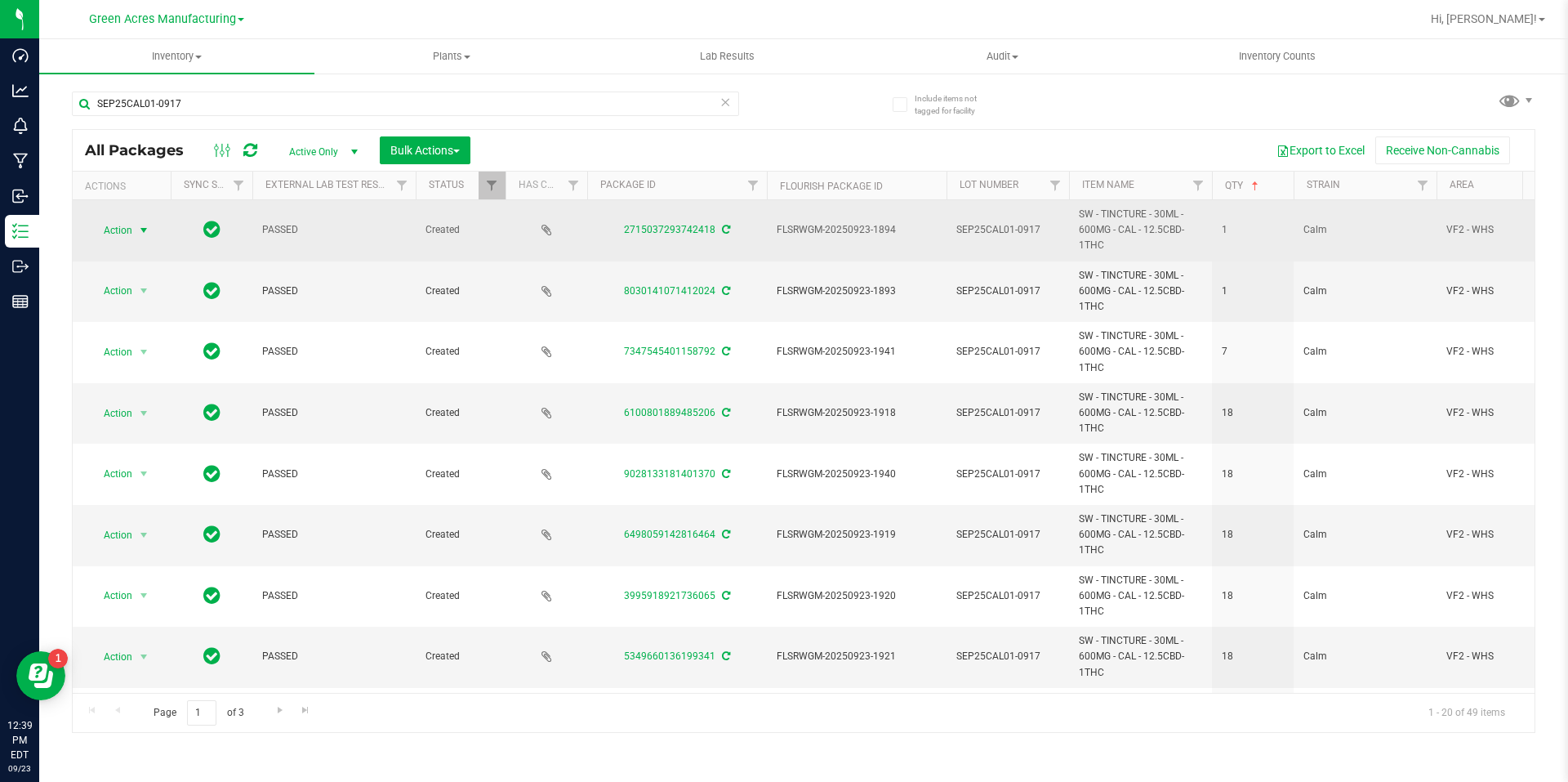
click at [138, 235] on span "select" at bounding box center [144, 230] width 13 height 13
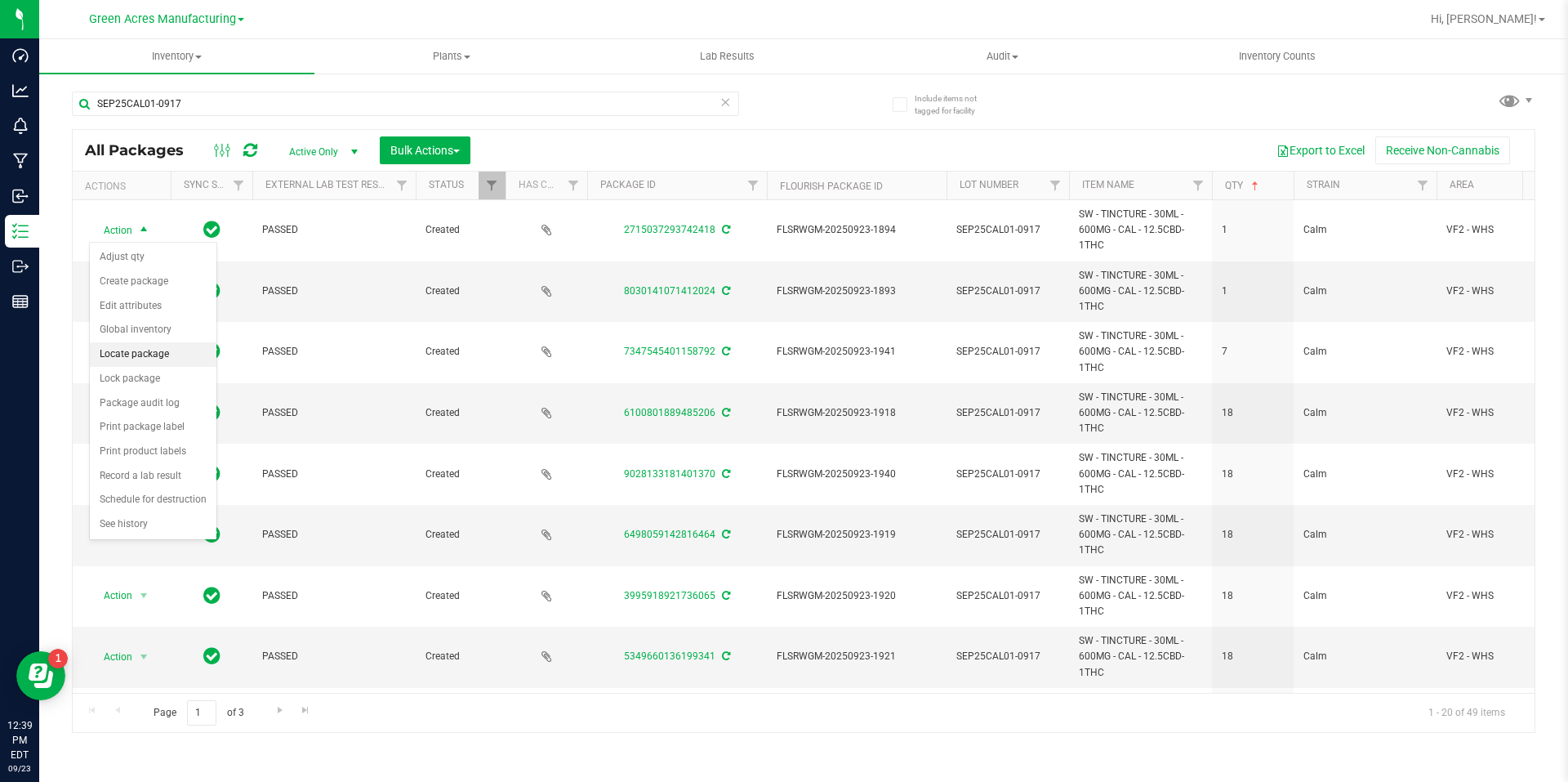
click at [175, 352] on li "Locate package" at bounding box center [153, 355] width 127 height 25
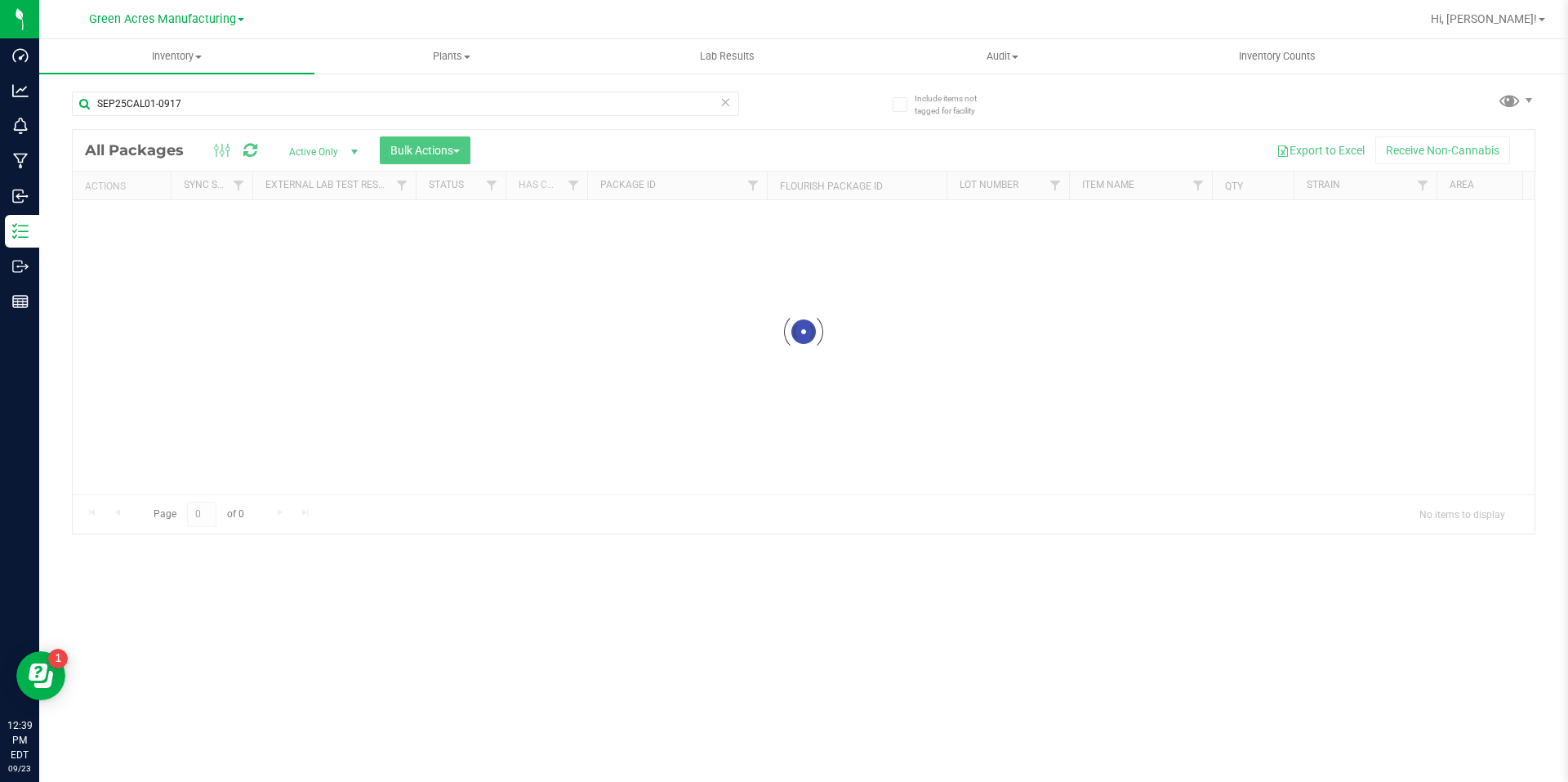
click at [525, 395] on div at bounding box center [804, 332] width 1462 height 404
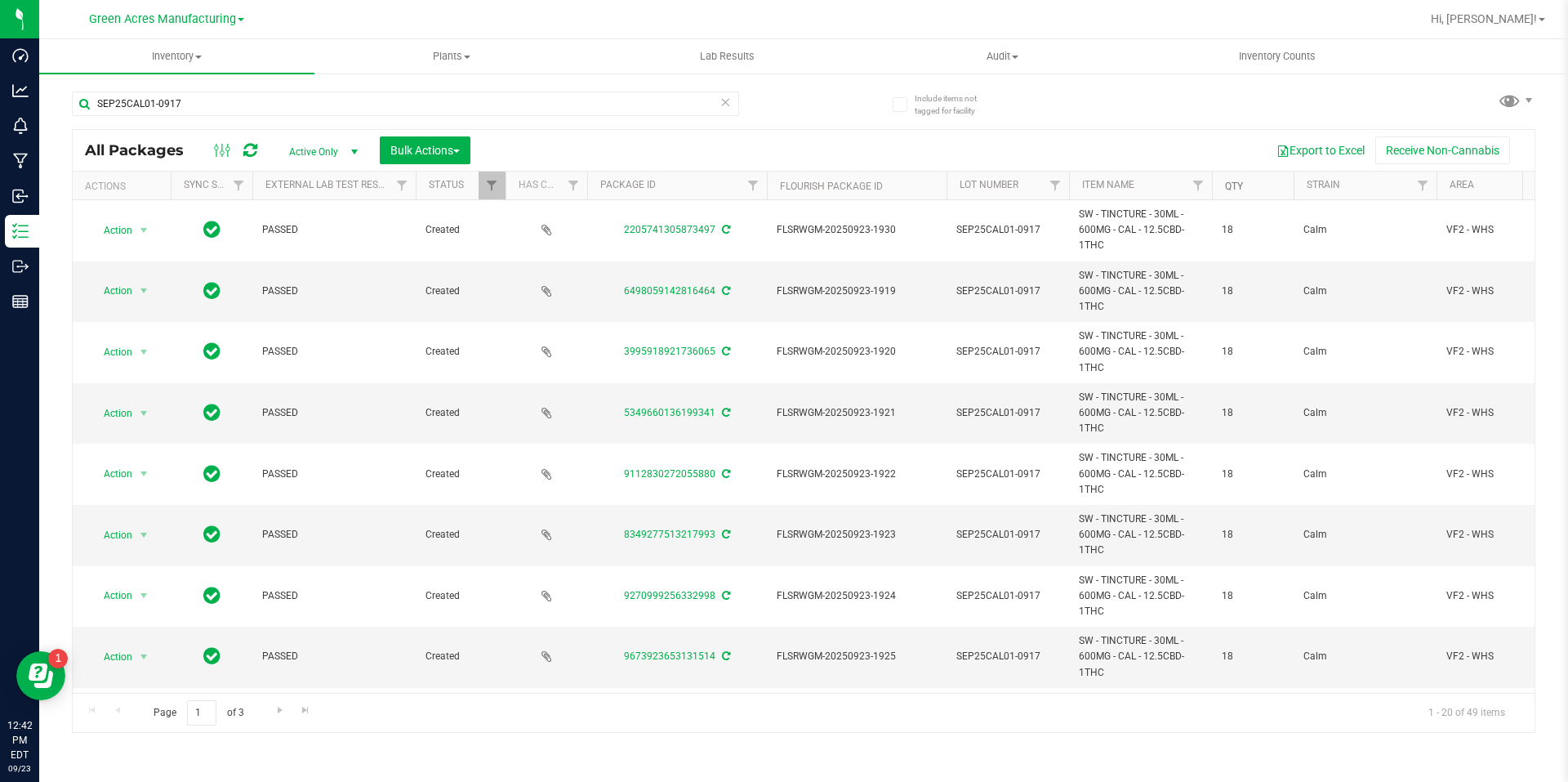
click at [1239, 190] on link "Qty" at bounding box center [1234, 186] width 18 height 11
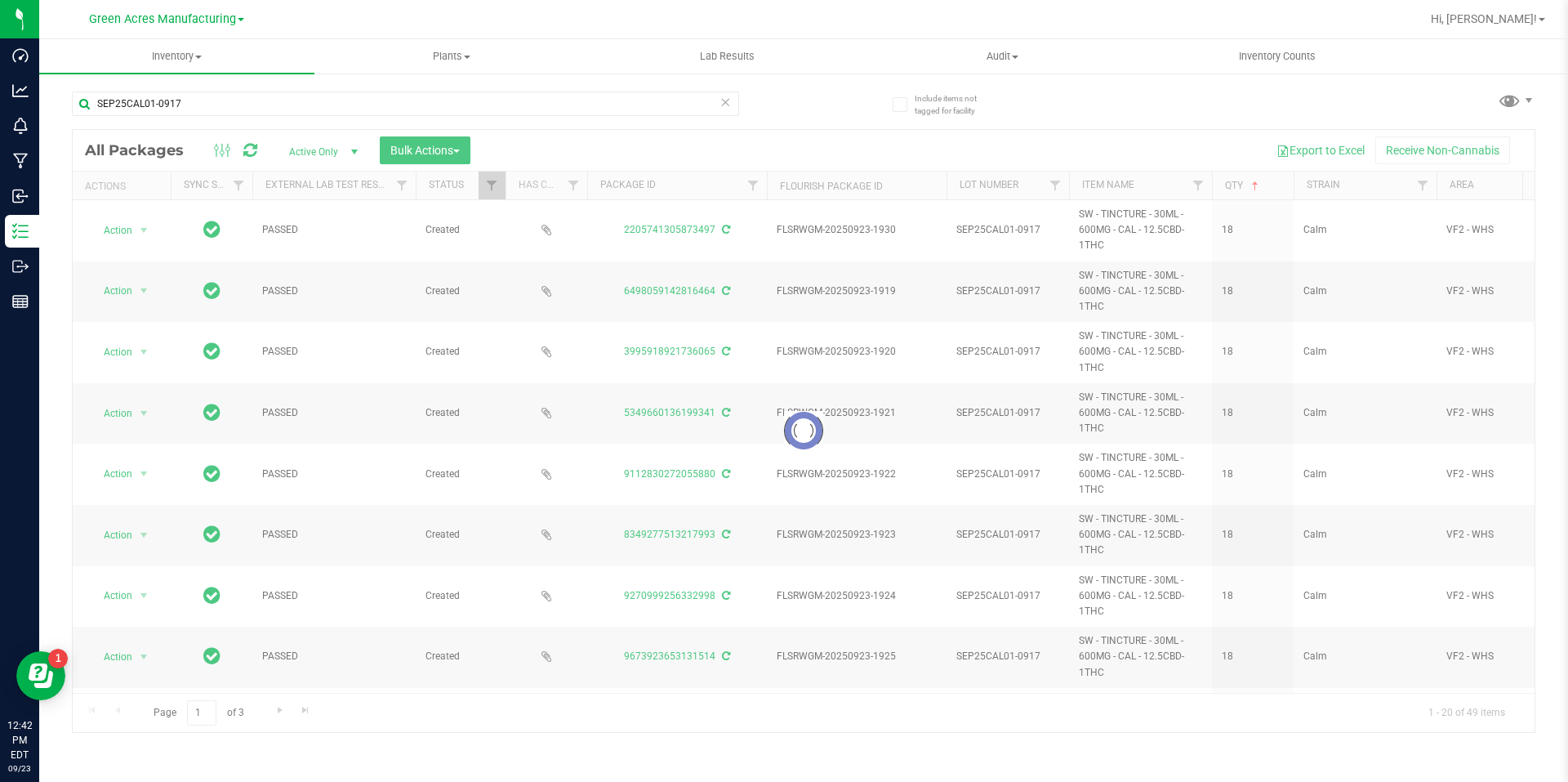
click at [557, 514] on div at bounding box center [804, 431] width 1462 height 602
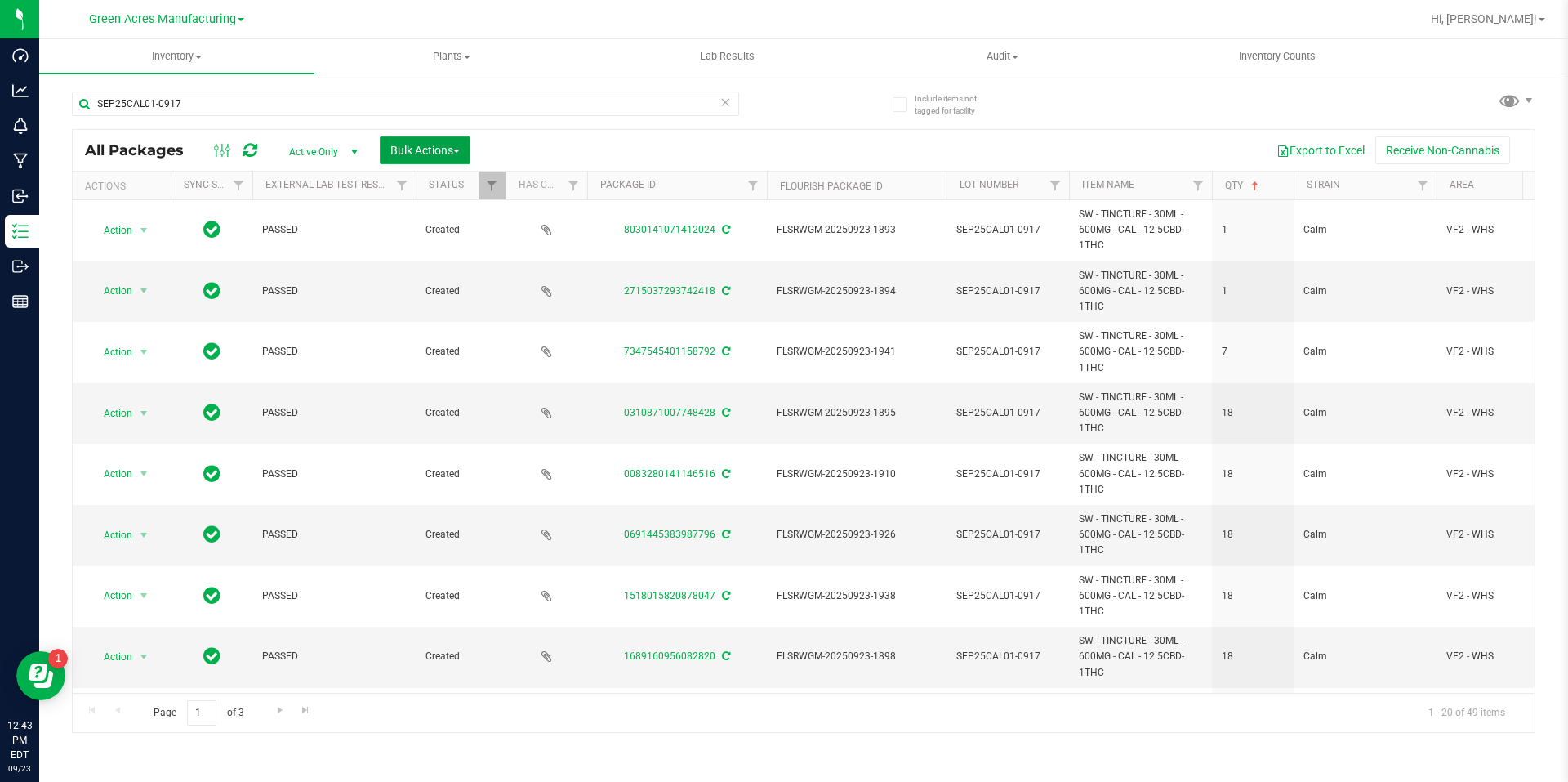
click at [402, 153] on span "Bulk Actions" at bounding box center [425, 150] width 69 height 13
click at [425, 313] on span "Locate packages" at bounding box center [430, 307] width 82 height 13
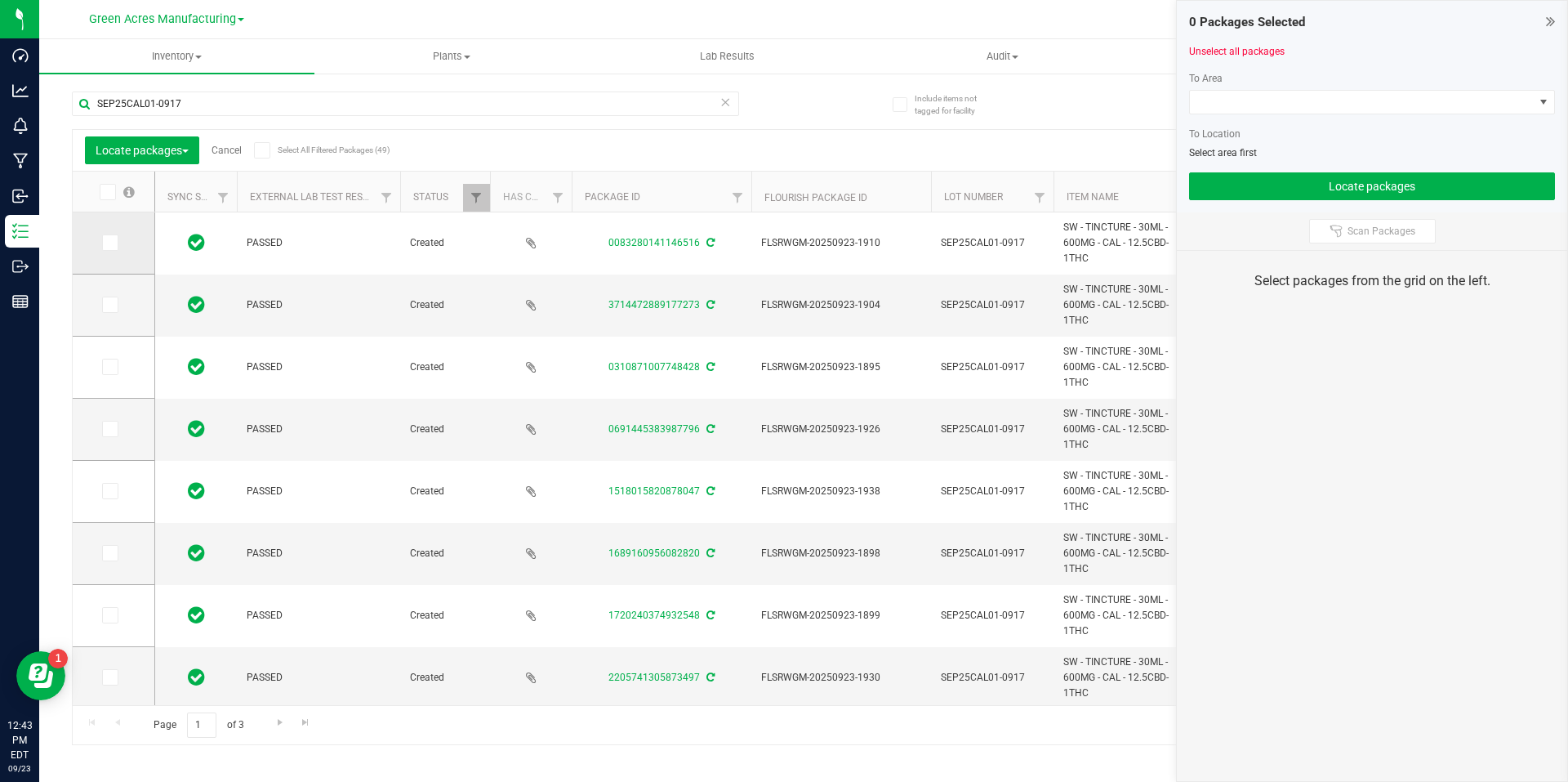
click at [104, 243] on icon at bounding box center [109, 243] width 11 height 0
click at [0, 0] on input "checkbox" at bounding box center [0, 0] width 0 height 0
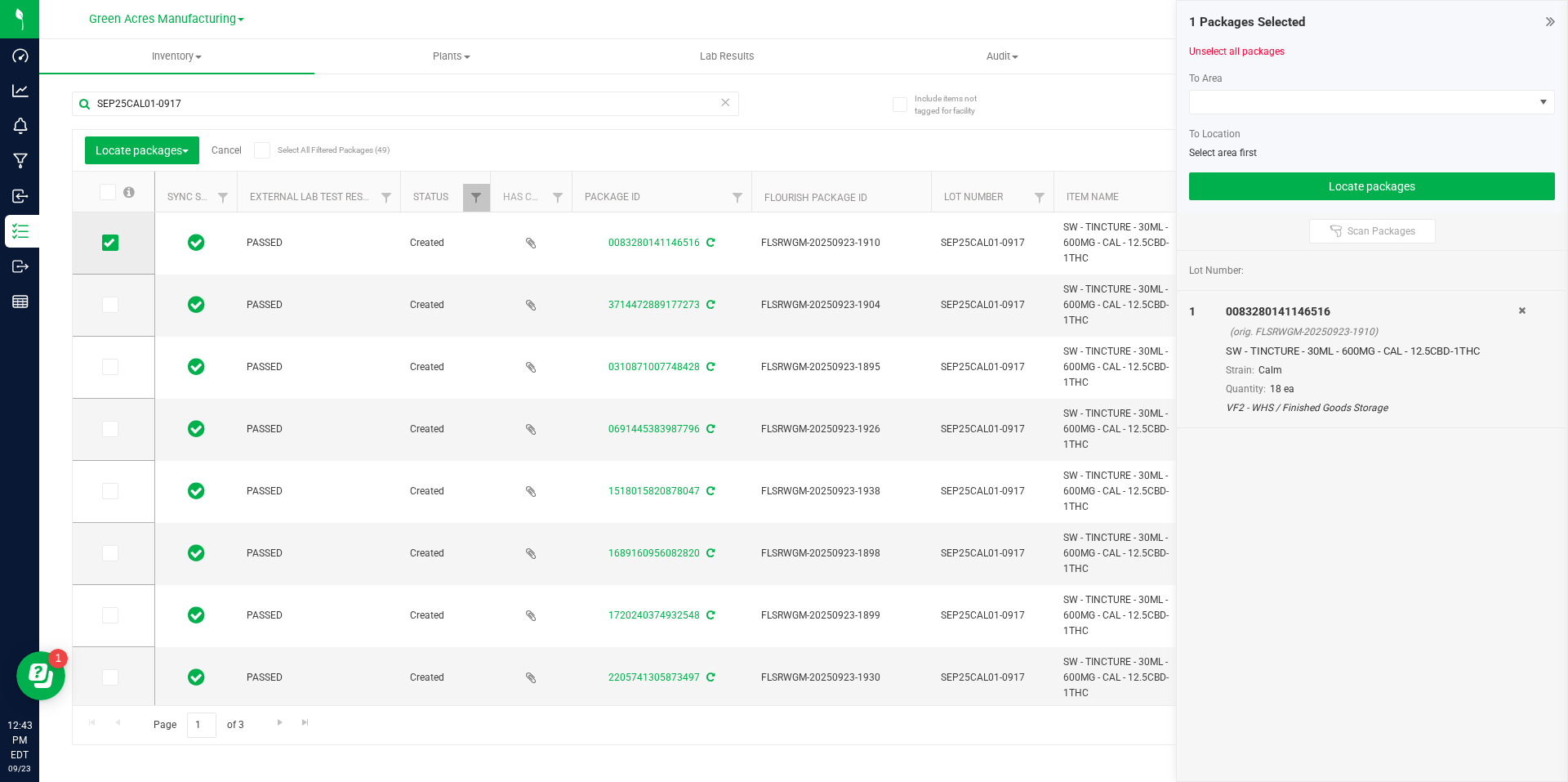
click at [105, 243] on icon at bounding box center [109, 243] width 11 height 0
click at [0, 0] on input "checkbox" at bounding box center [0, 0] width 0 height 0
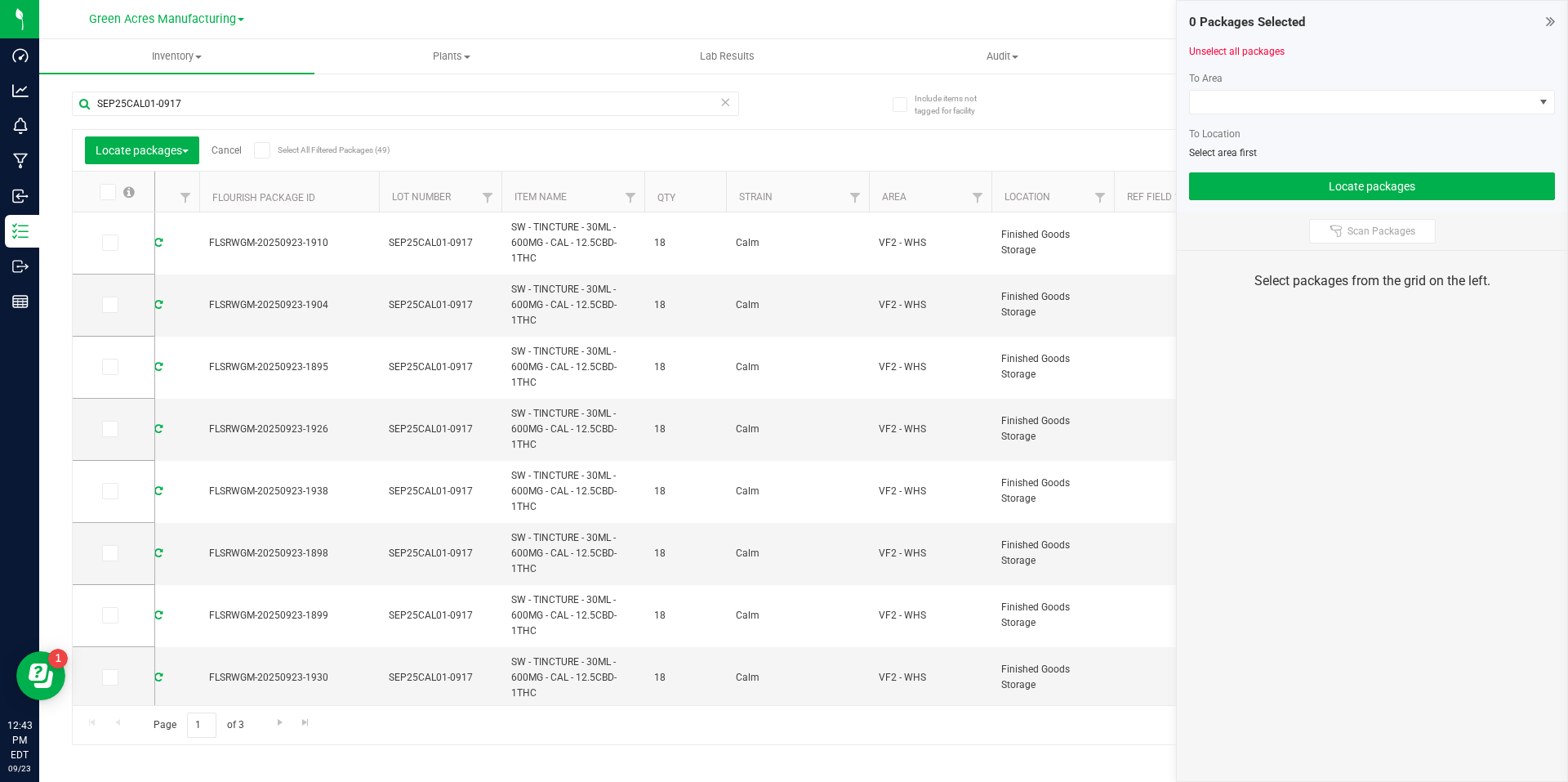
scroll to position [0, 577]
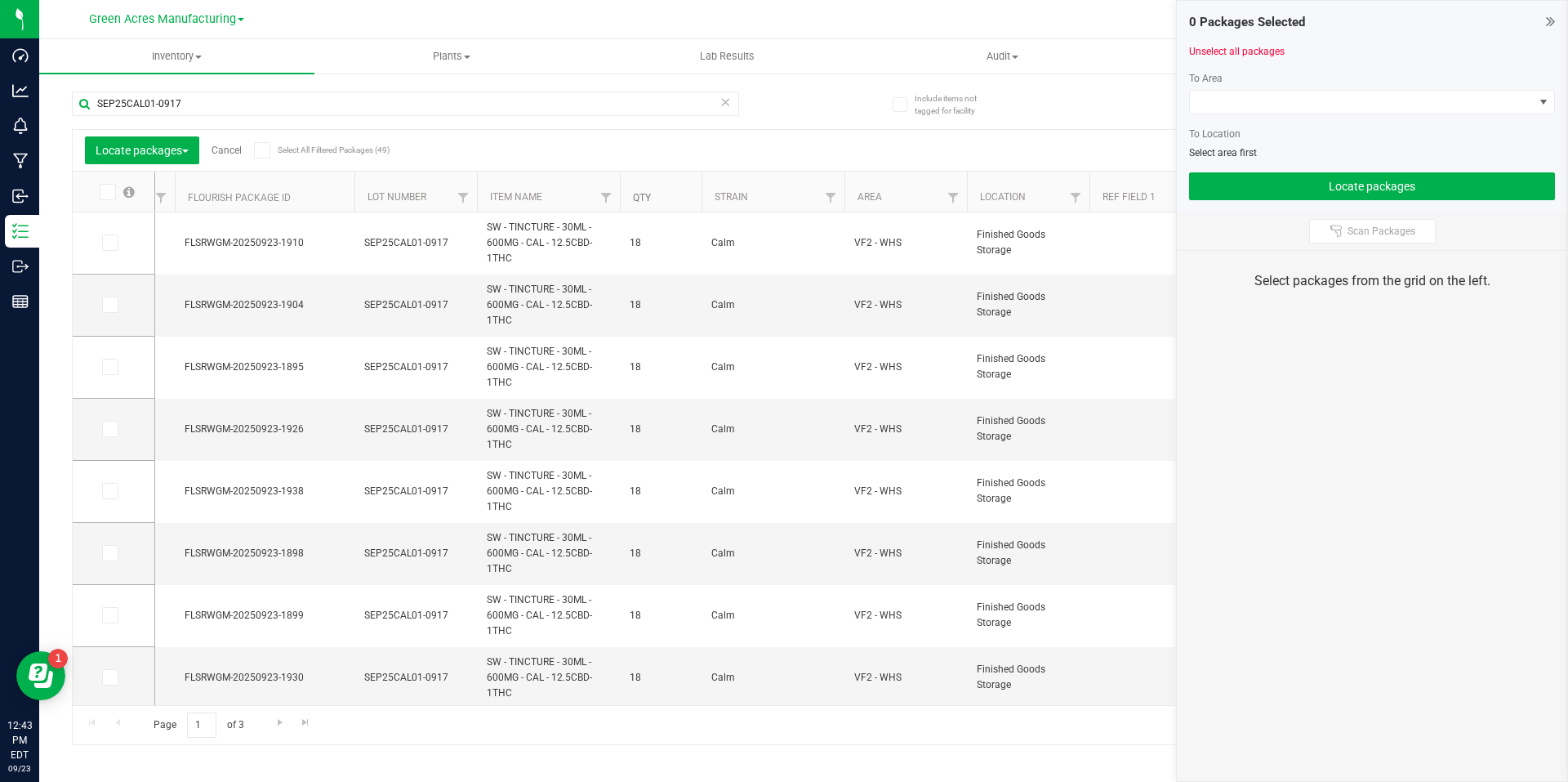
click at [635, 199] on link "Qty" at bounding box center [642, 198] width 18 height 11
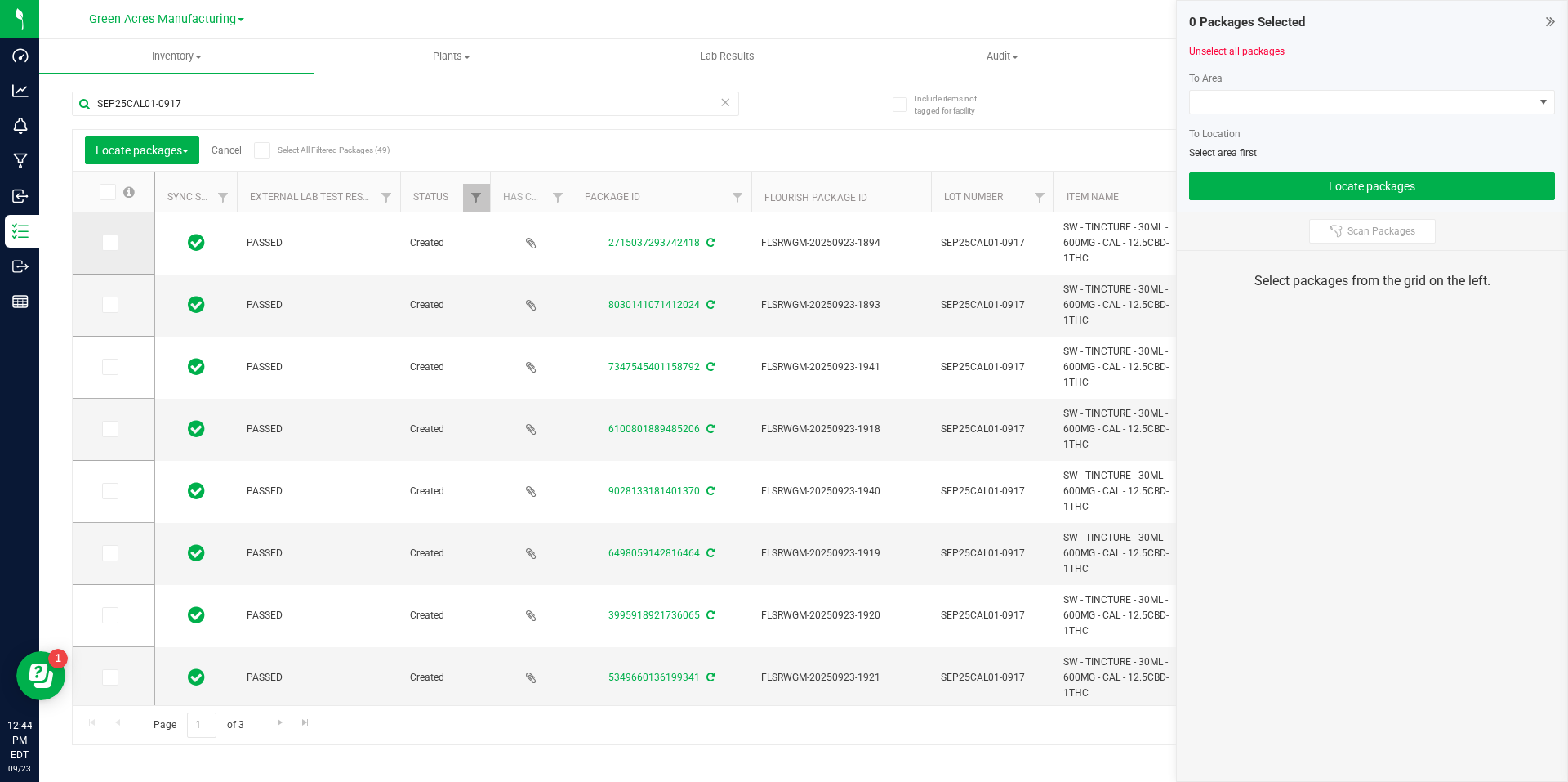
click at [105, 243] on icon at bounding box center [109, 243] width 11 height 0
click at [0, 0] on input "checkbox" at bounding box center [0, 0] width 0 height 0
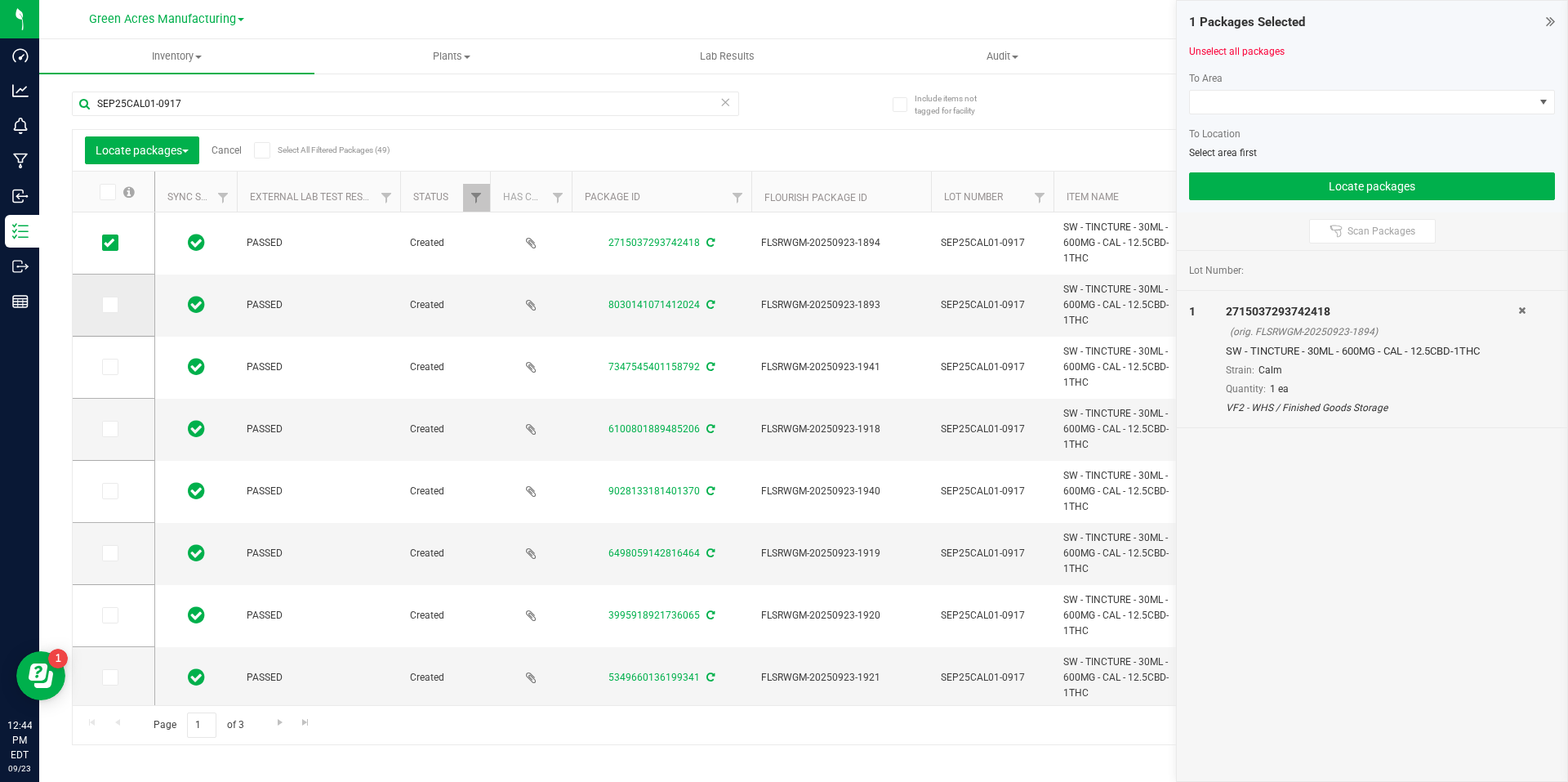
click at [104, 305] on icon at bounding box center [109, 305] width 11 height 0
click at [0, 0] on input "checkbox" at bounding box center [0, 0] width 0 height 0
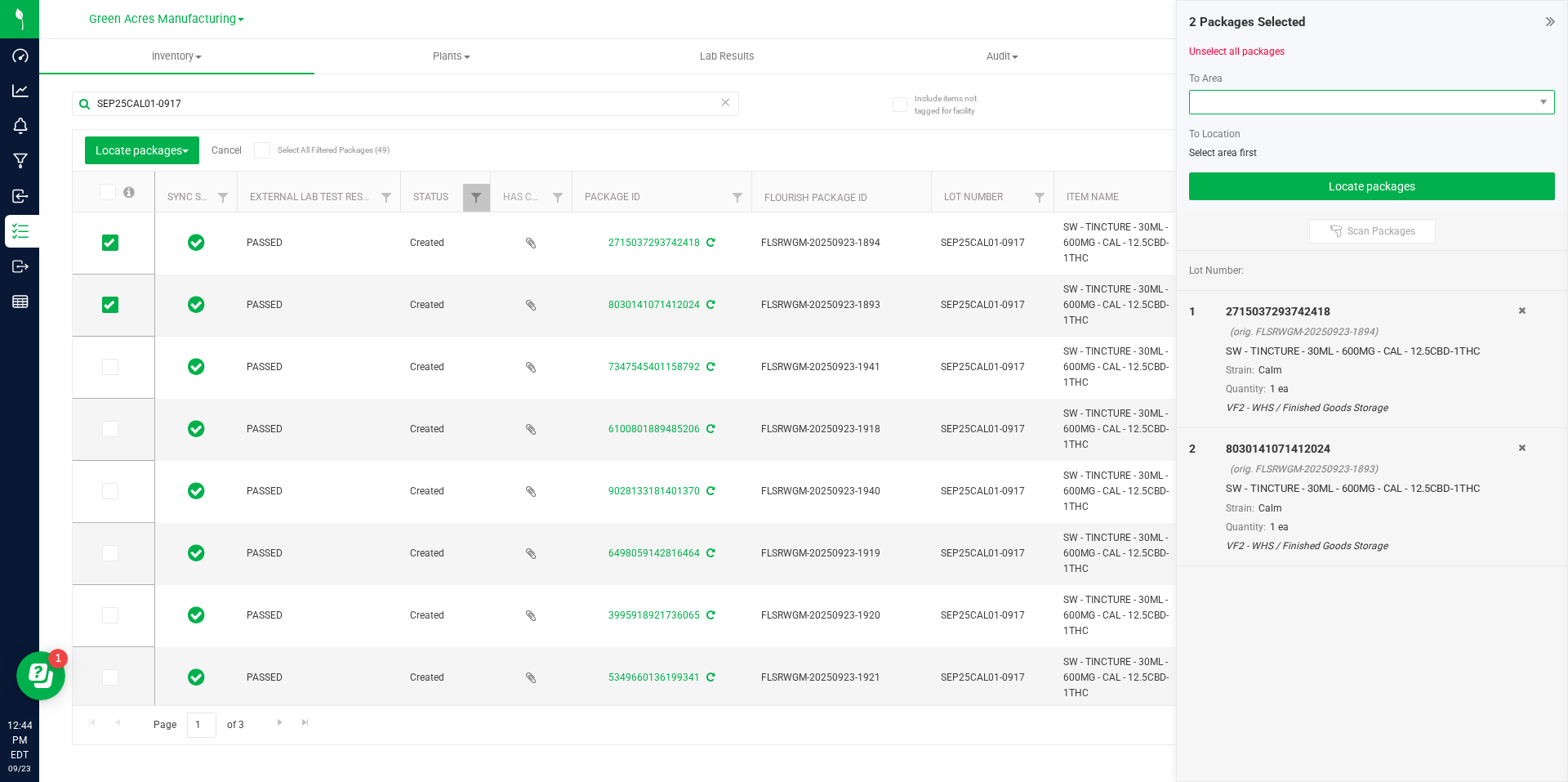
click at [1324, 91] on span at bounding box center [1361, 102] width 344 height 23
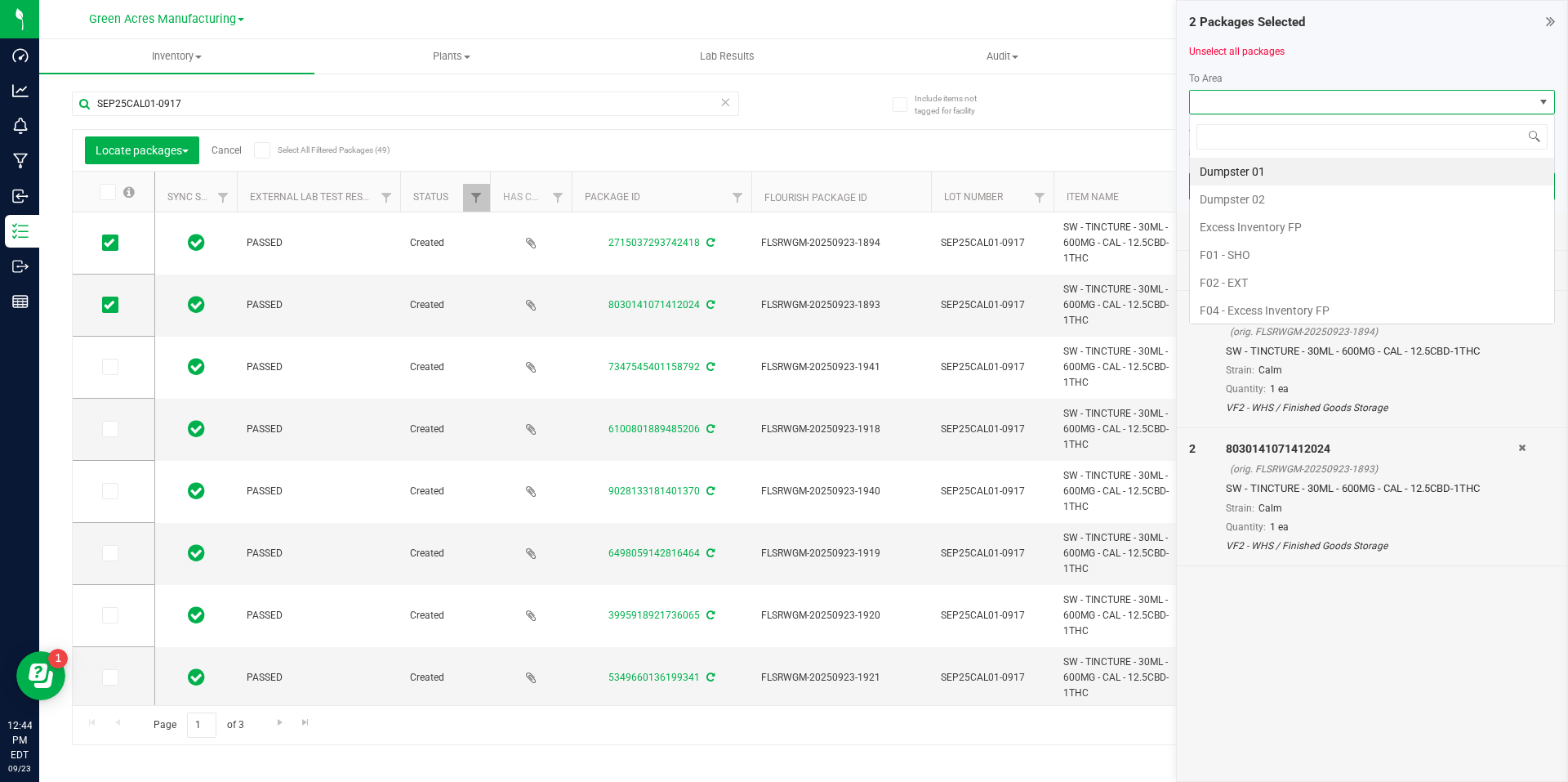
scroll to position [25, 366]
type input "pa"
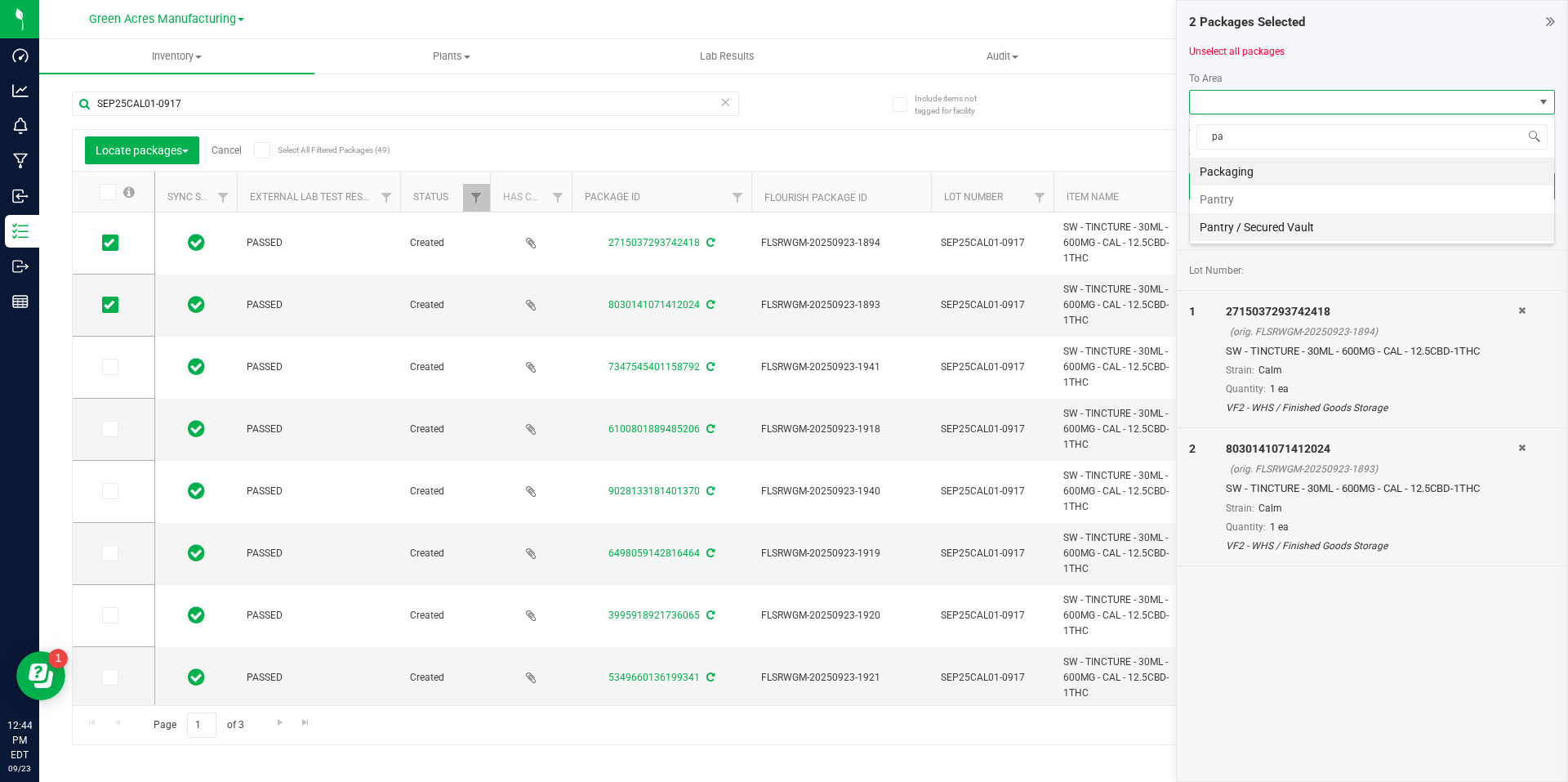
click at [1286, 235] on li "Pantry / Secured Vault" at bounding box center [1372, 227] width 364 height 28
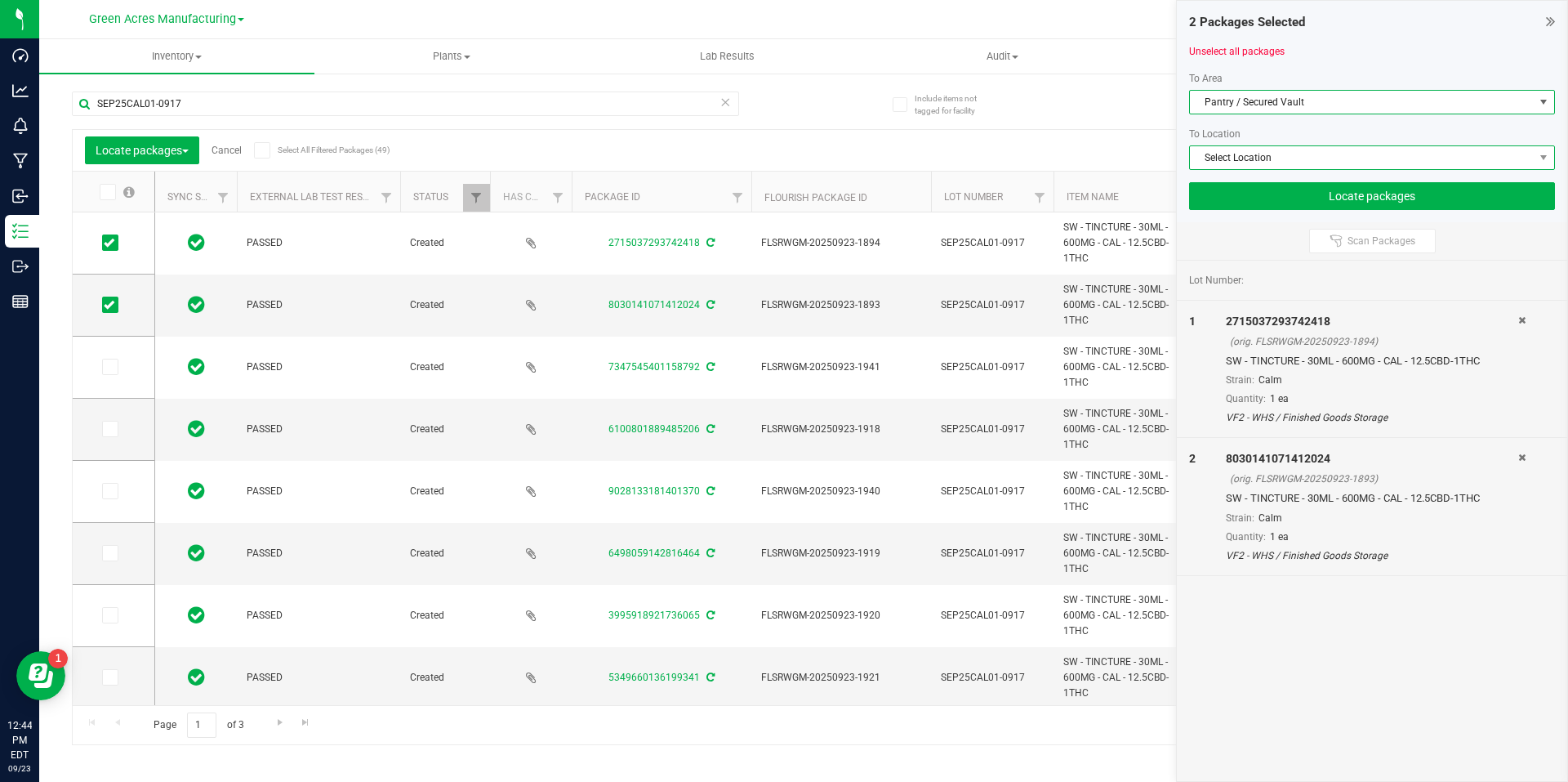
click at [1319, 163] on span "Select Location" at bounding box center [1361, 158] width 344 height 23
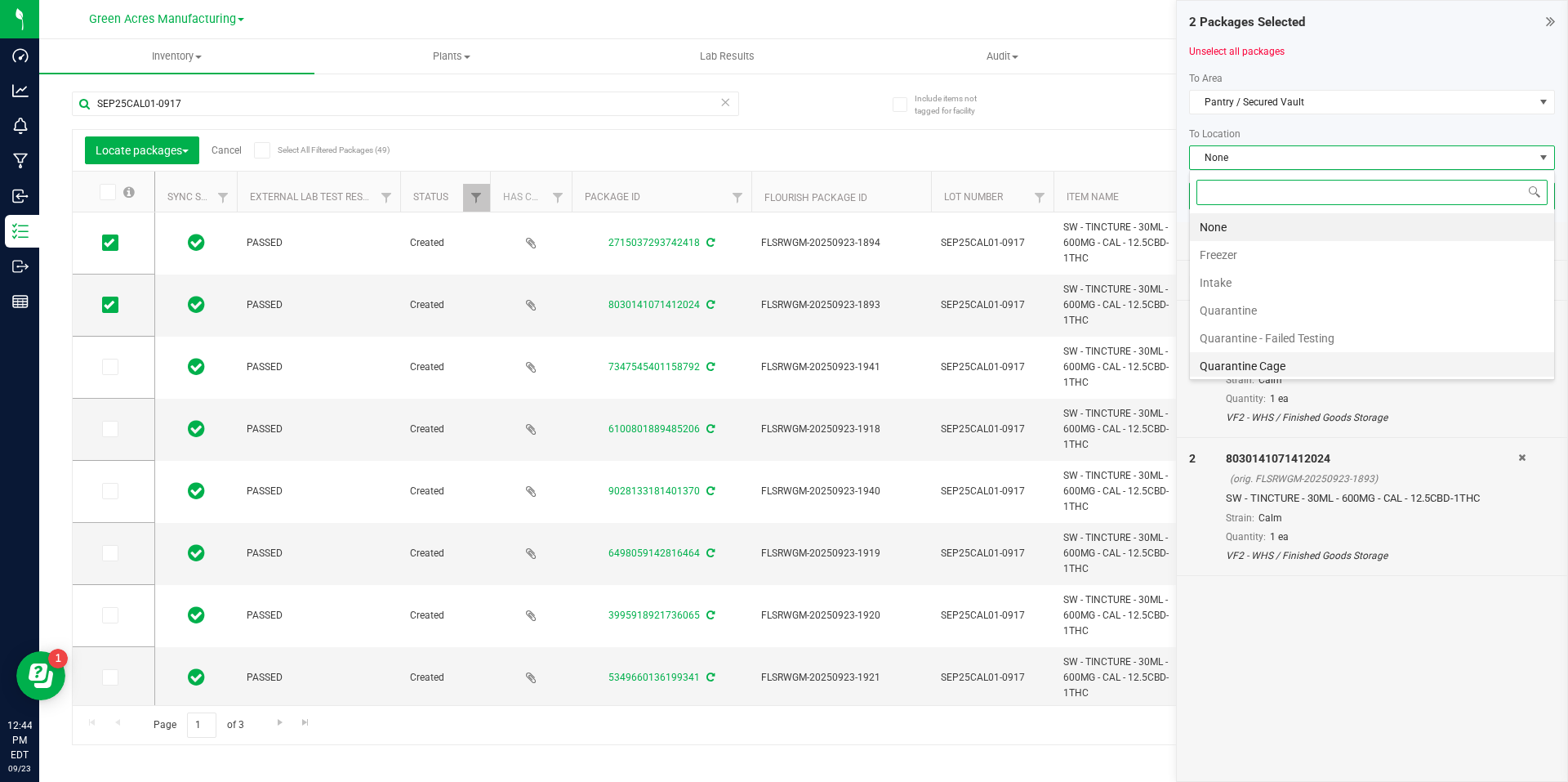
click at [1279, 363] on li "Quarantine Cage" at bounding box center [1372, 366] width 364 height 28
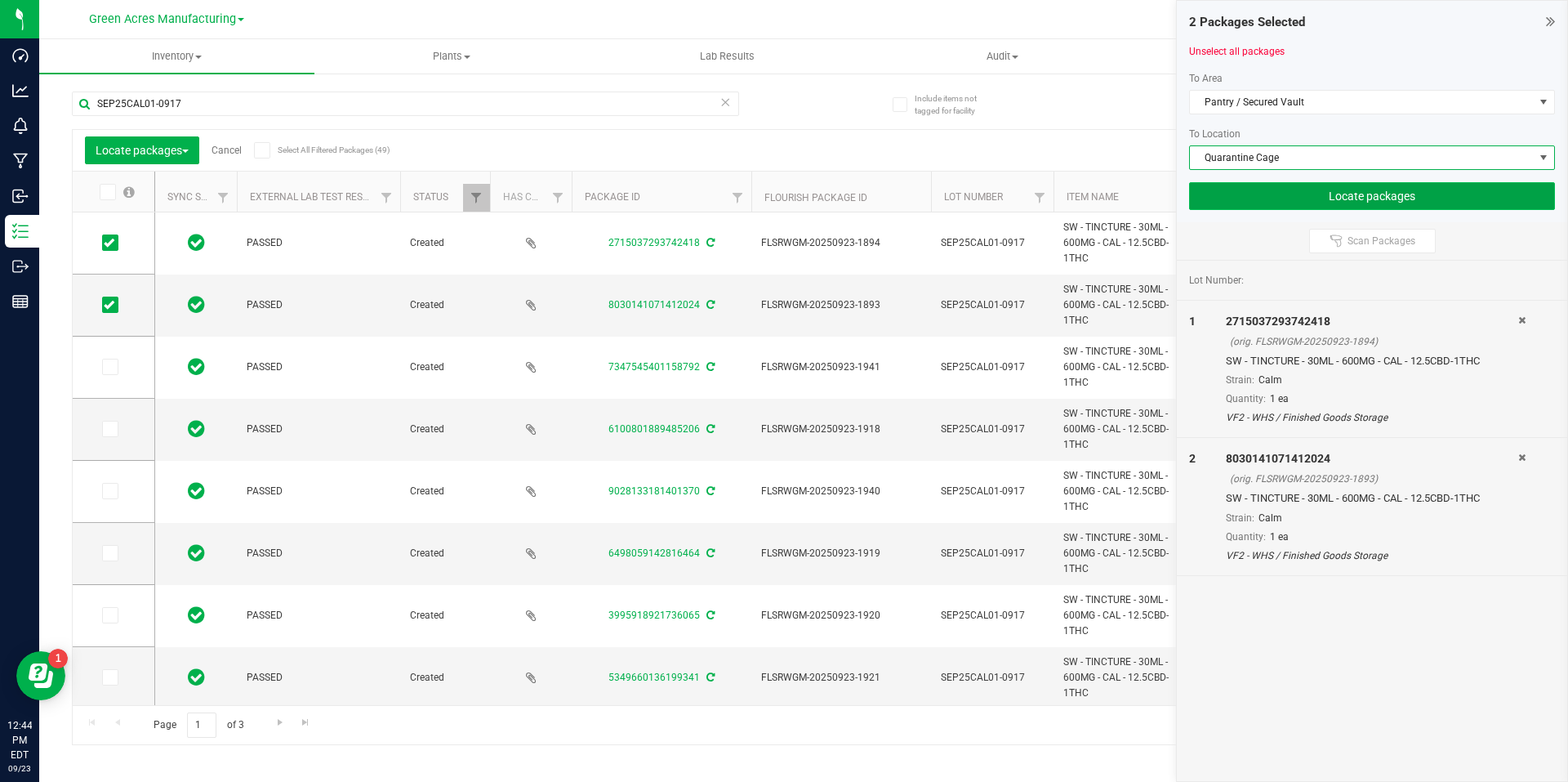
click at [1336, 185] on button "Locate packages" at bounding box center [1372, 196] width 366 height 28
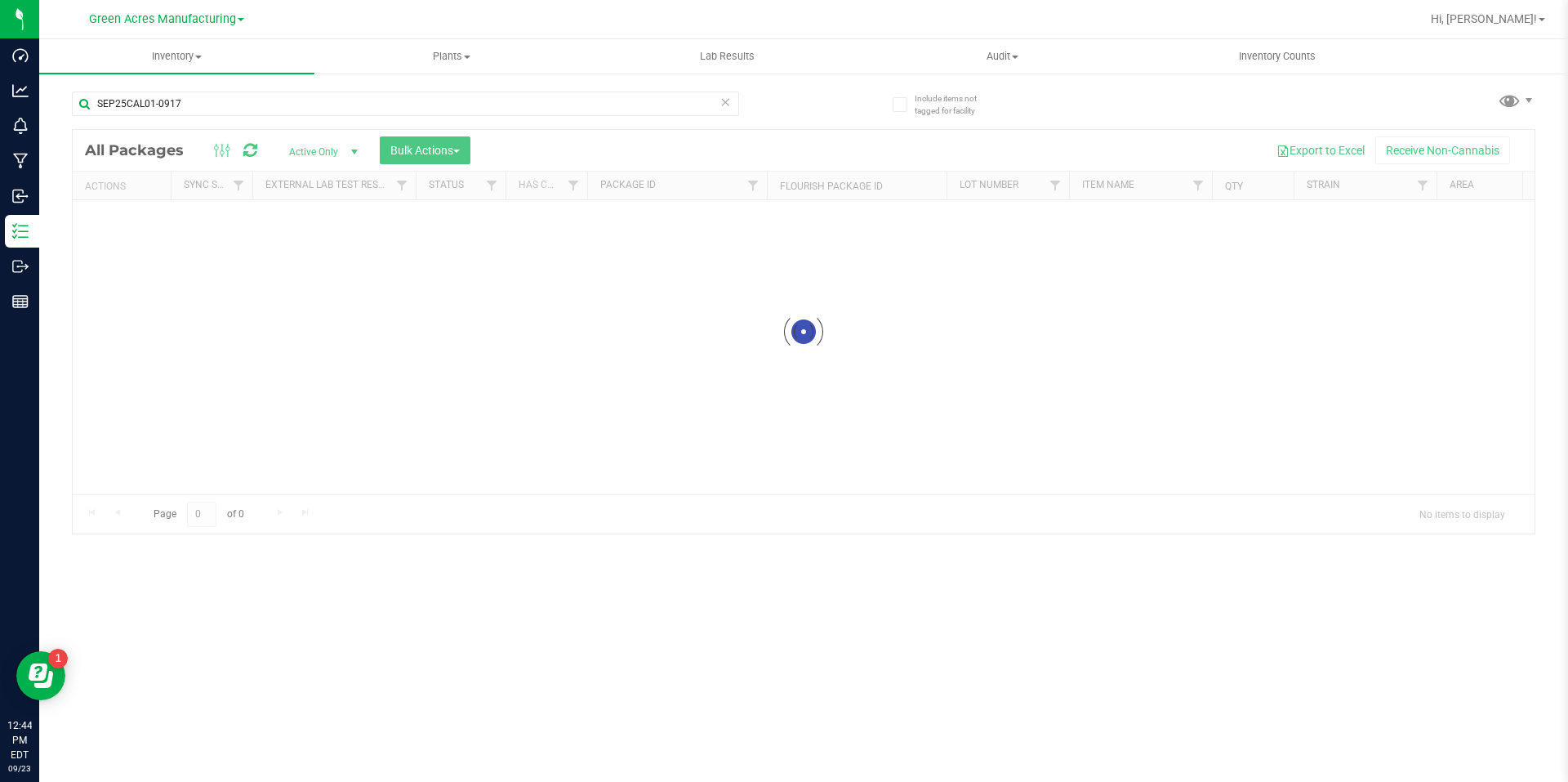
drag, startPoint x: 1178, startPoint y: 98, endPoint x: 1013, endPoint y: 265, distance: 234.8
click at [1013, 265] on div at bounding box center [804, 332] width 1462 height 404
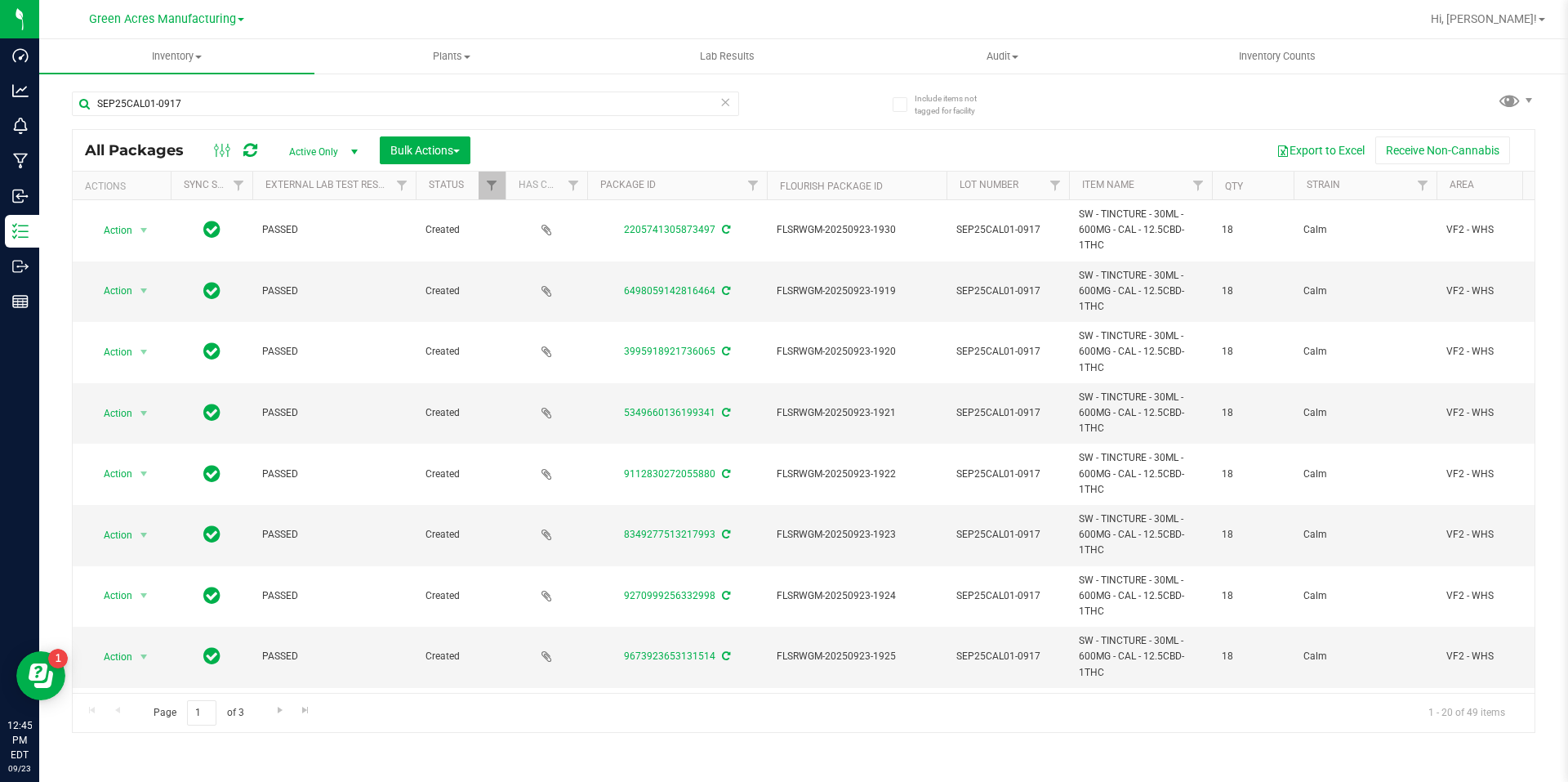
click at [1257, 184] on th "Qty" at bounding box center [1253, 185] width 82 height 29
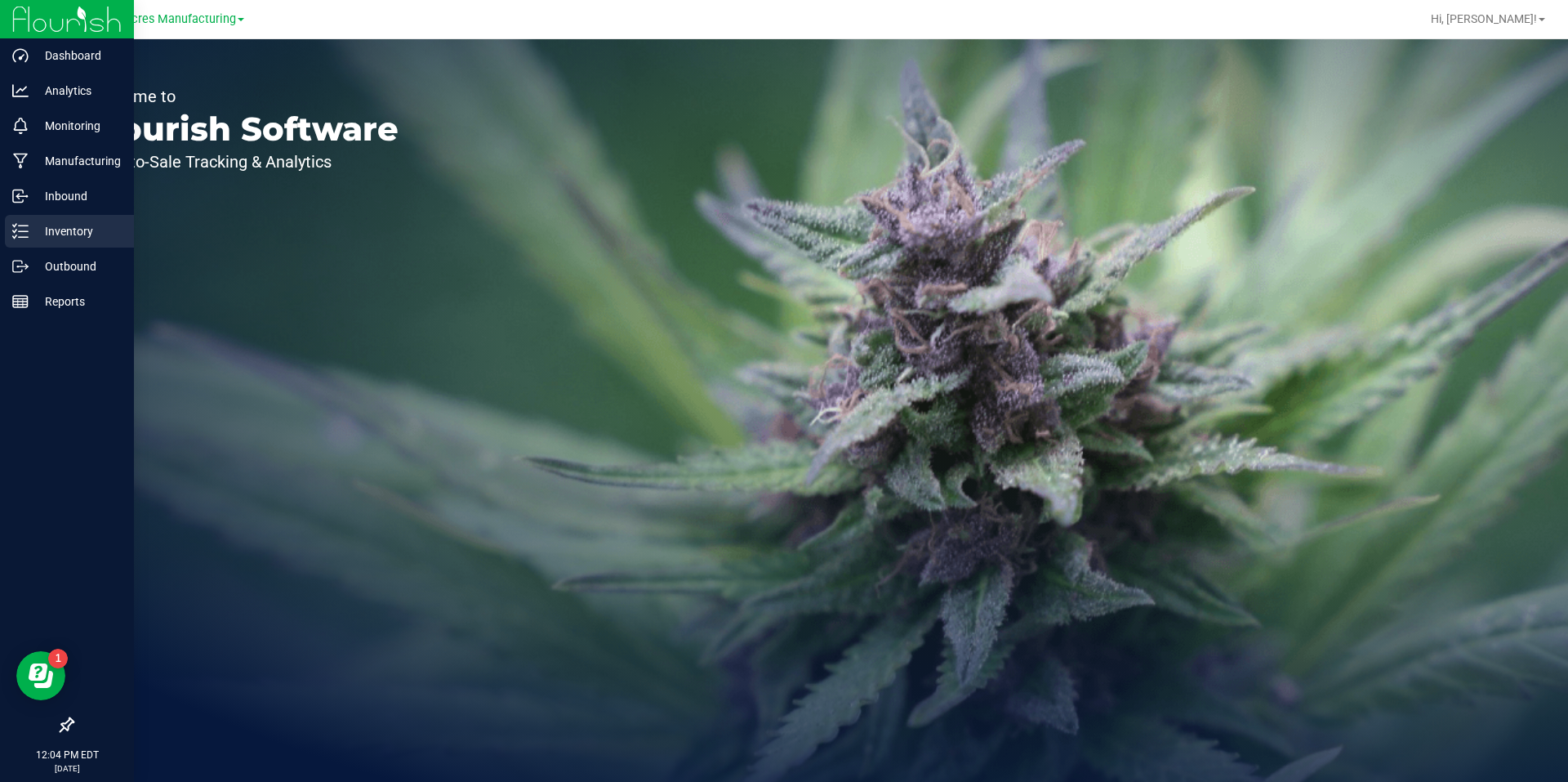
click at [19, 226] on line at bounding box center [23, 226] width 9 height 0
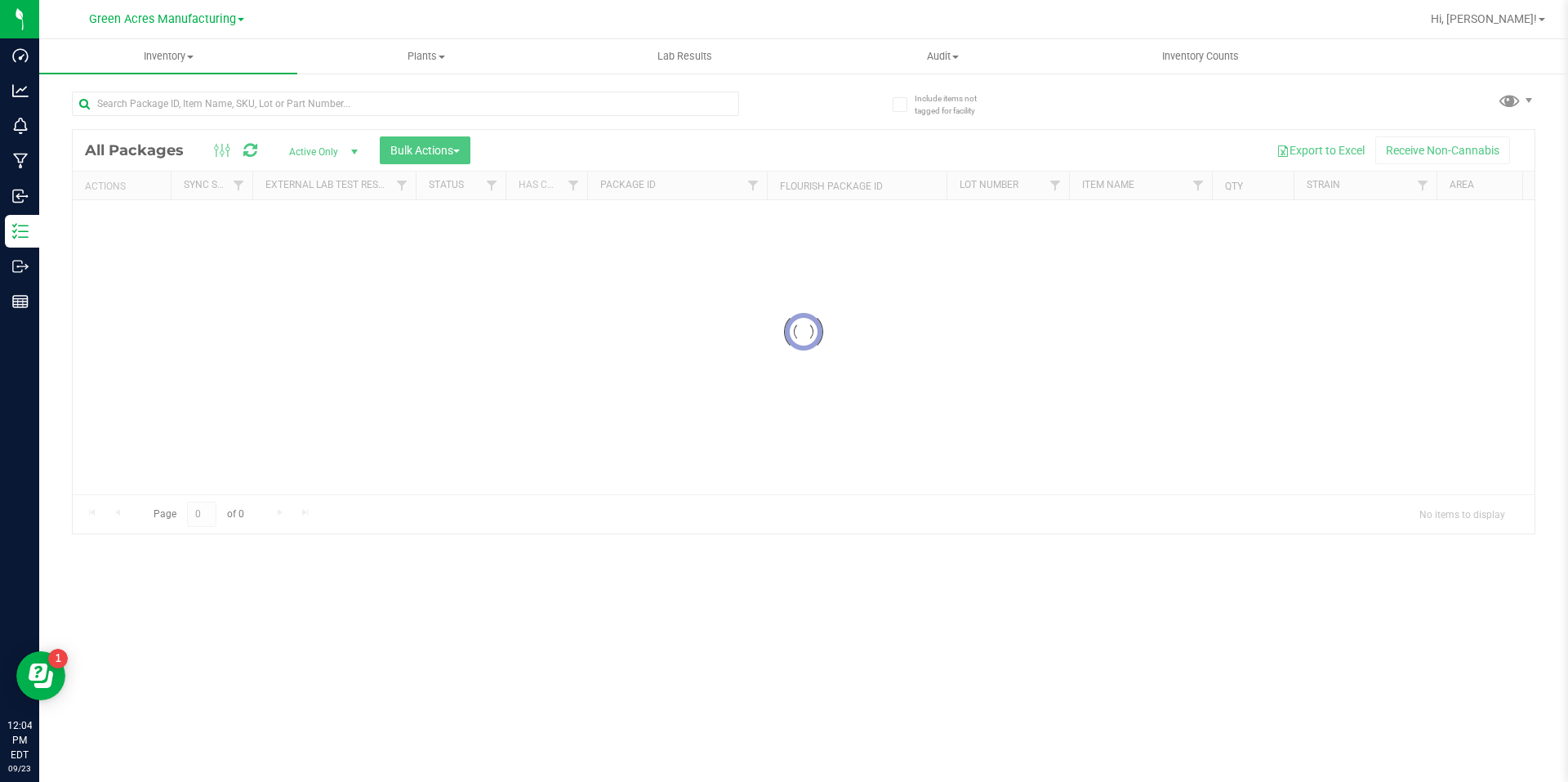
click at [422, 83] on div at bounding box center [438, 103] width 732 height 52
click at [421, 92] on input "text" at bounding box center [405, 104] width 667 height 25
paste input "5-AUG25AML03-0916"
type input "5-AUG25AML03-0916"
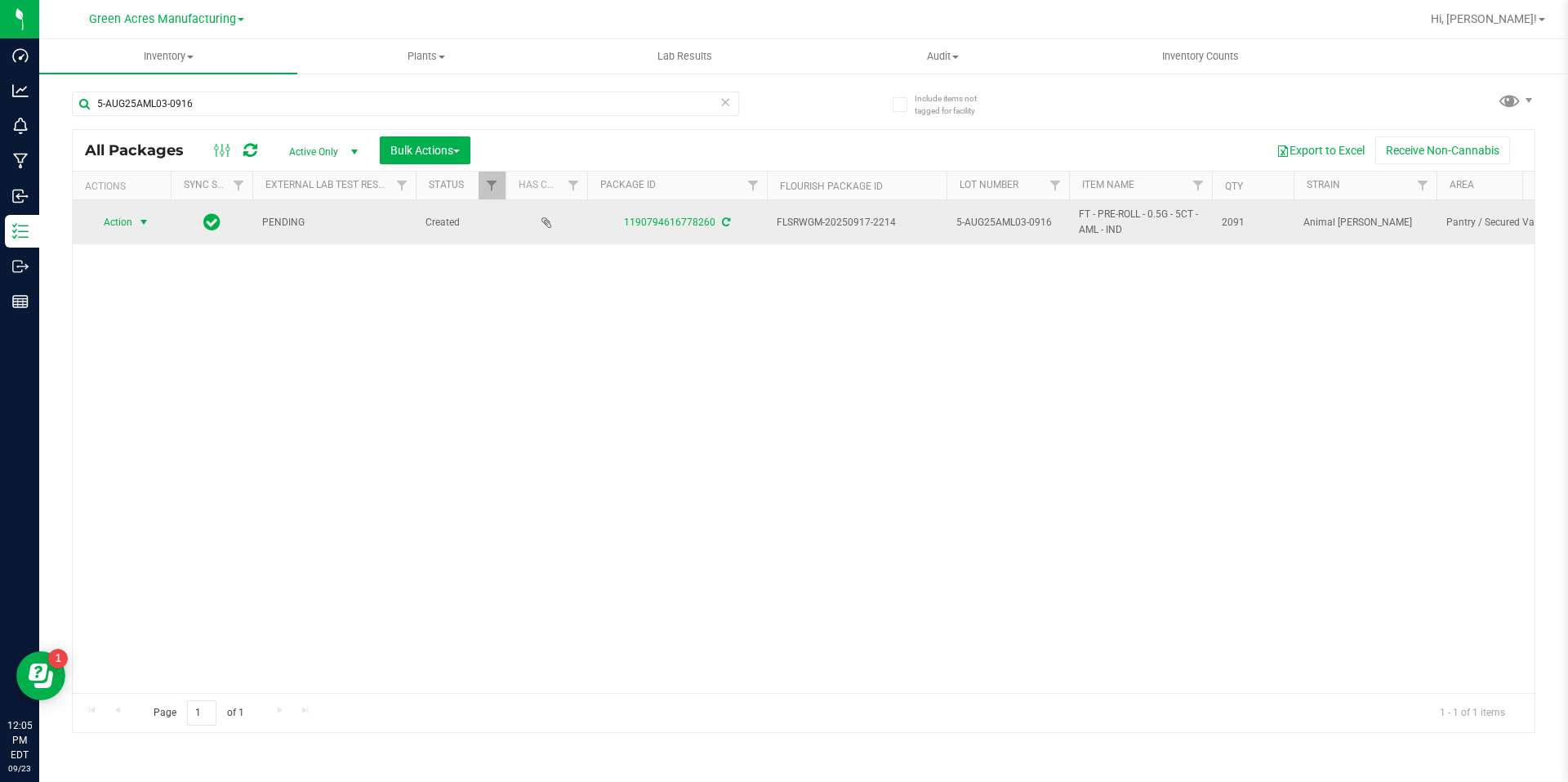
click at [149, 230] on span "select" at bounding box center [144, 222] width 20 height 23
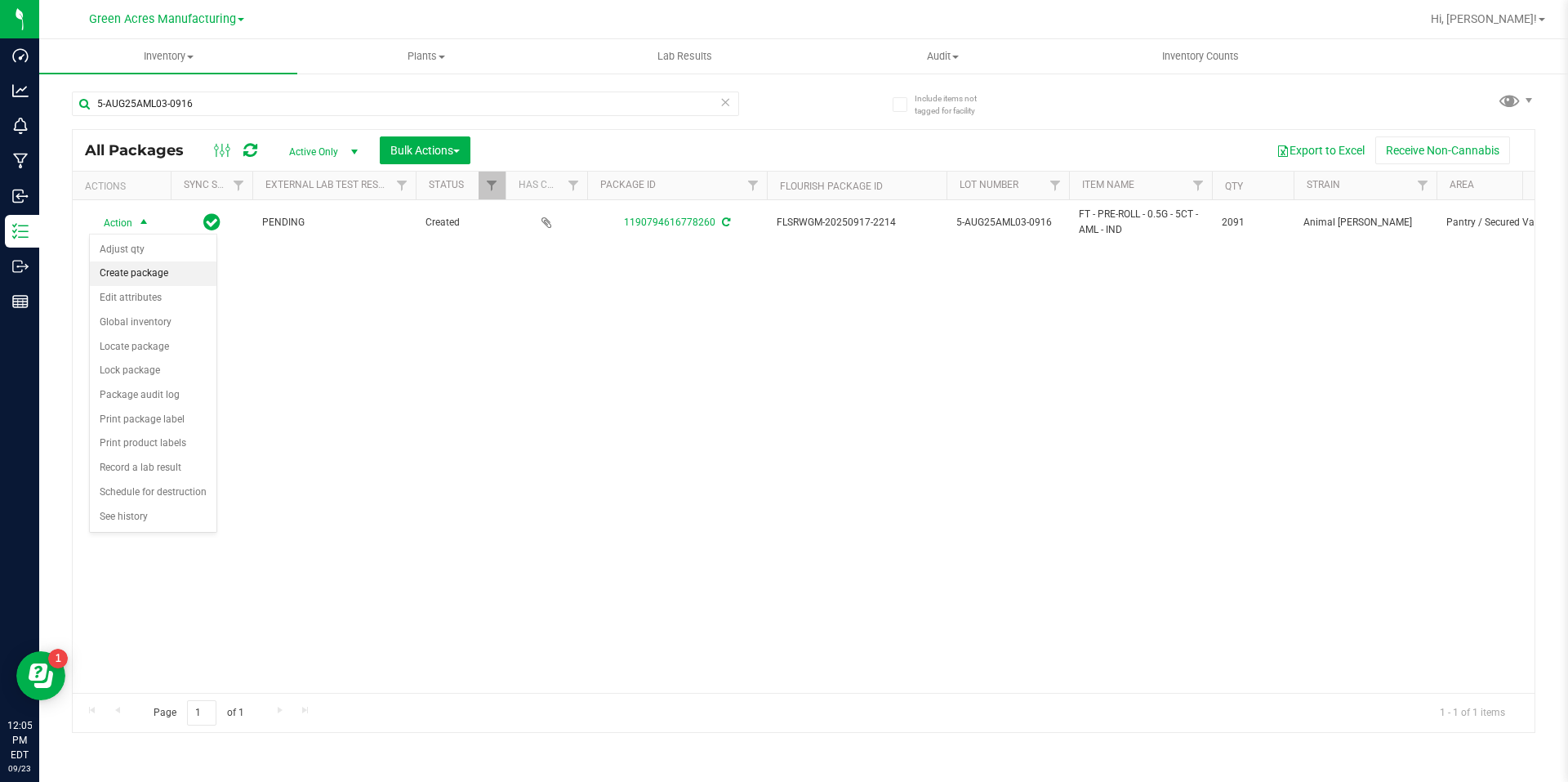
click at [163, 276] on li "Create package" at bounding box center [153, 274] width 127 height 25
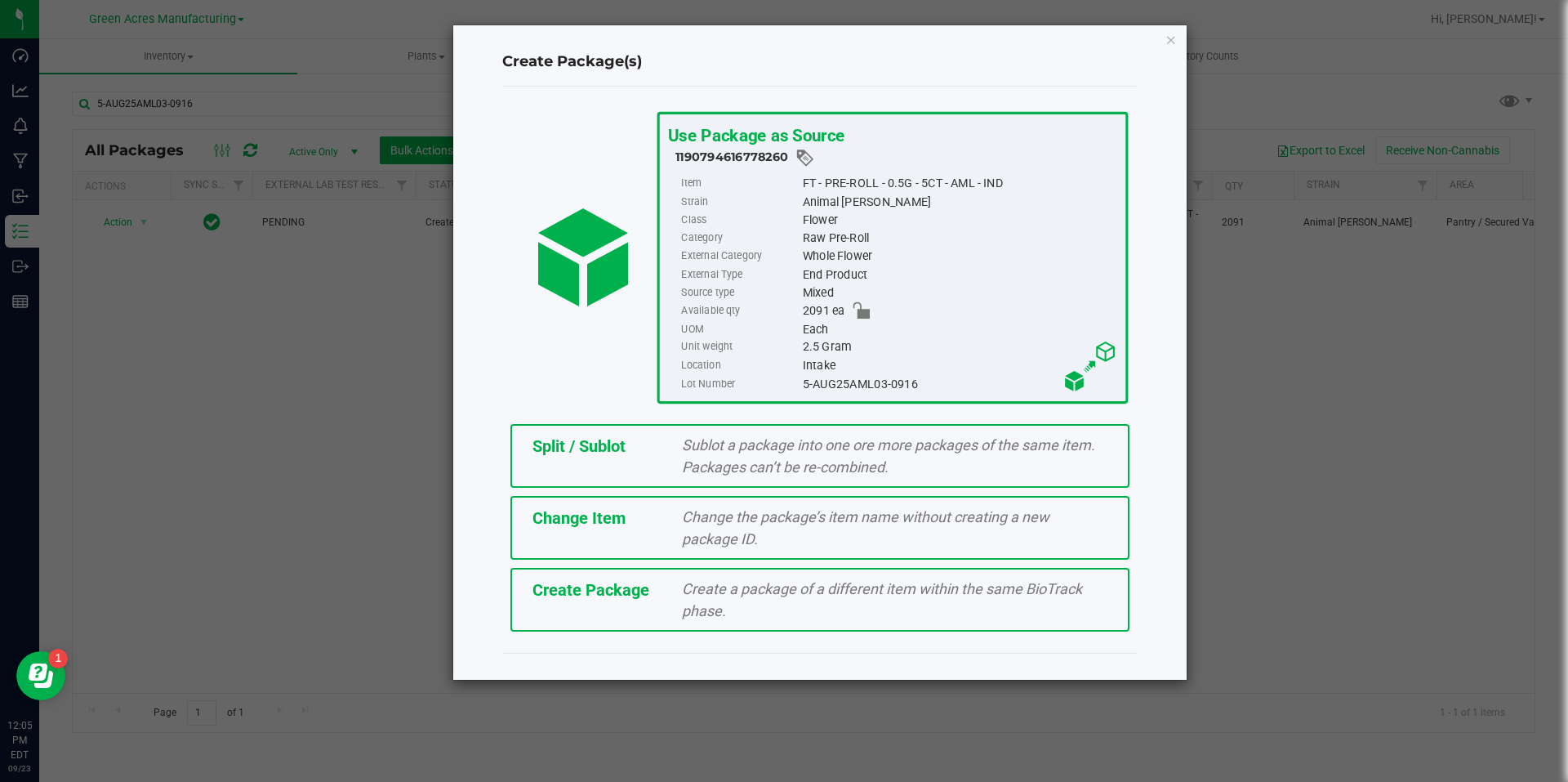
click at [644, 601] on div "Create Package" at bounding box center [595, 590] width 150 height 25
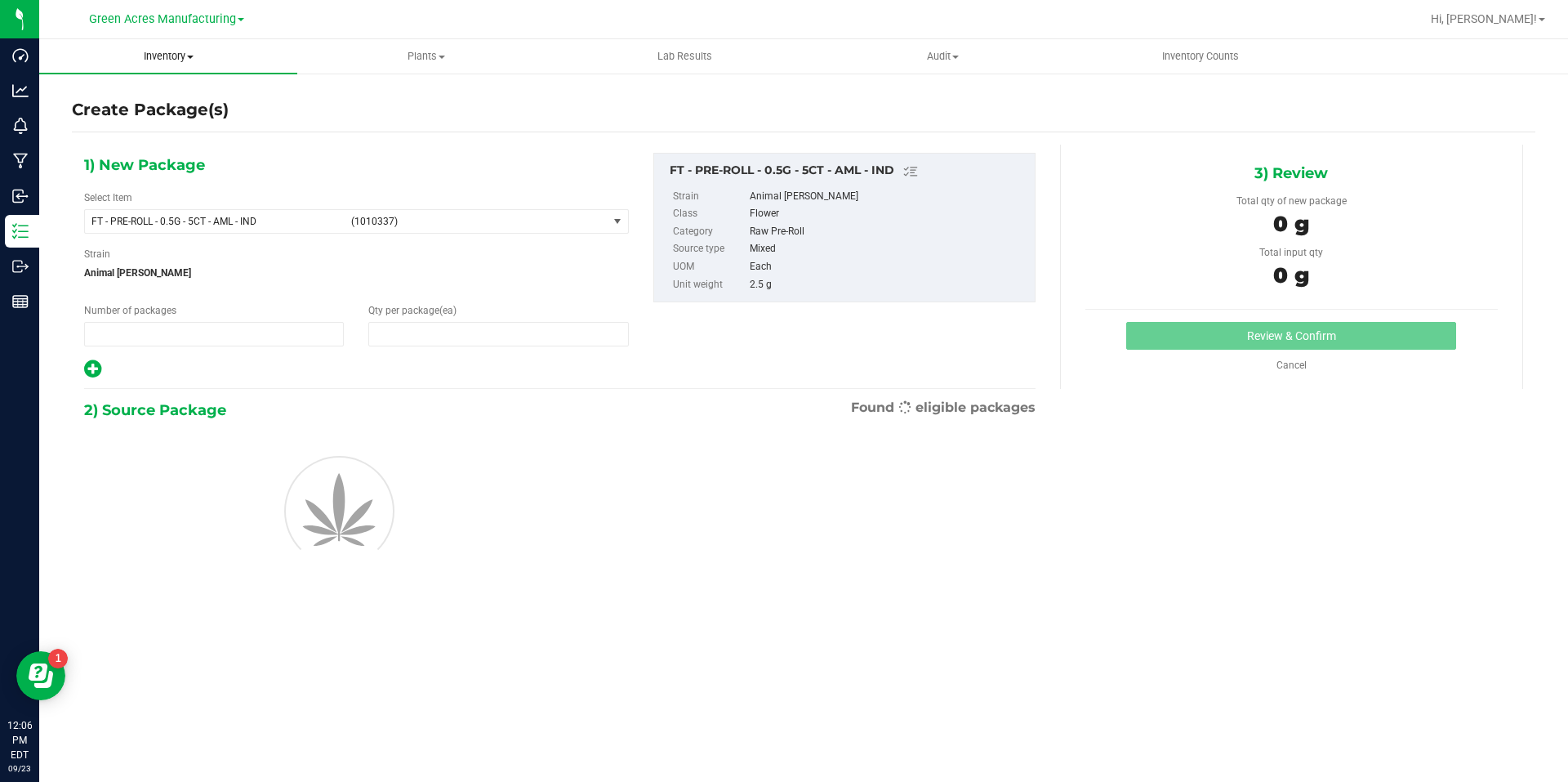
type input "1"
type input "0"
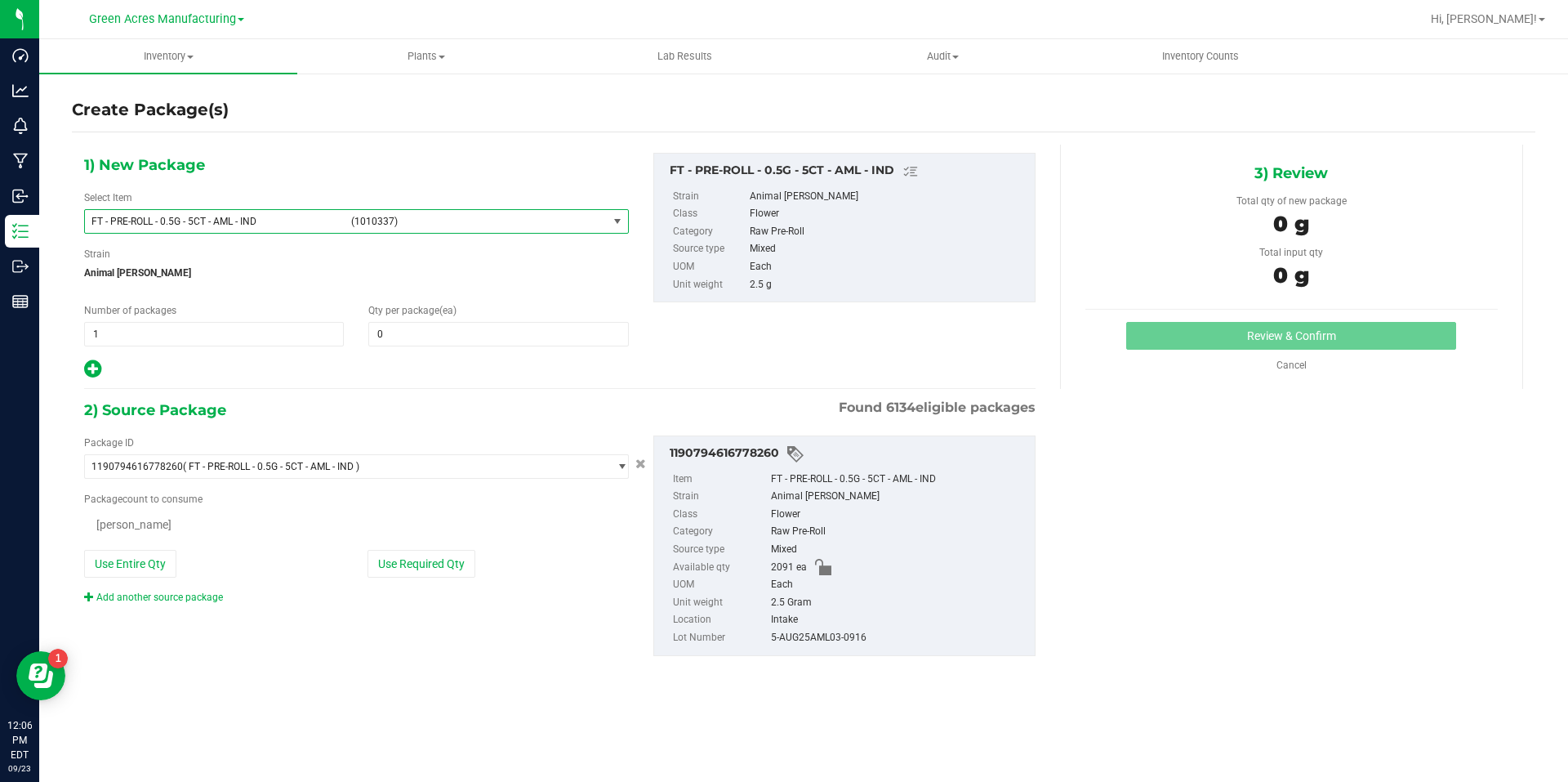
click at [387, 226] on span "(1010337)" at bounding box center [476, 221] width 250 height 11
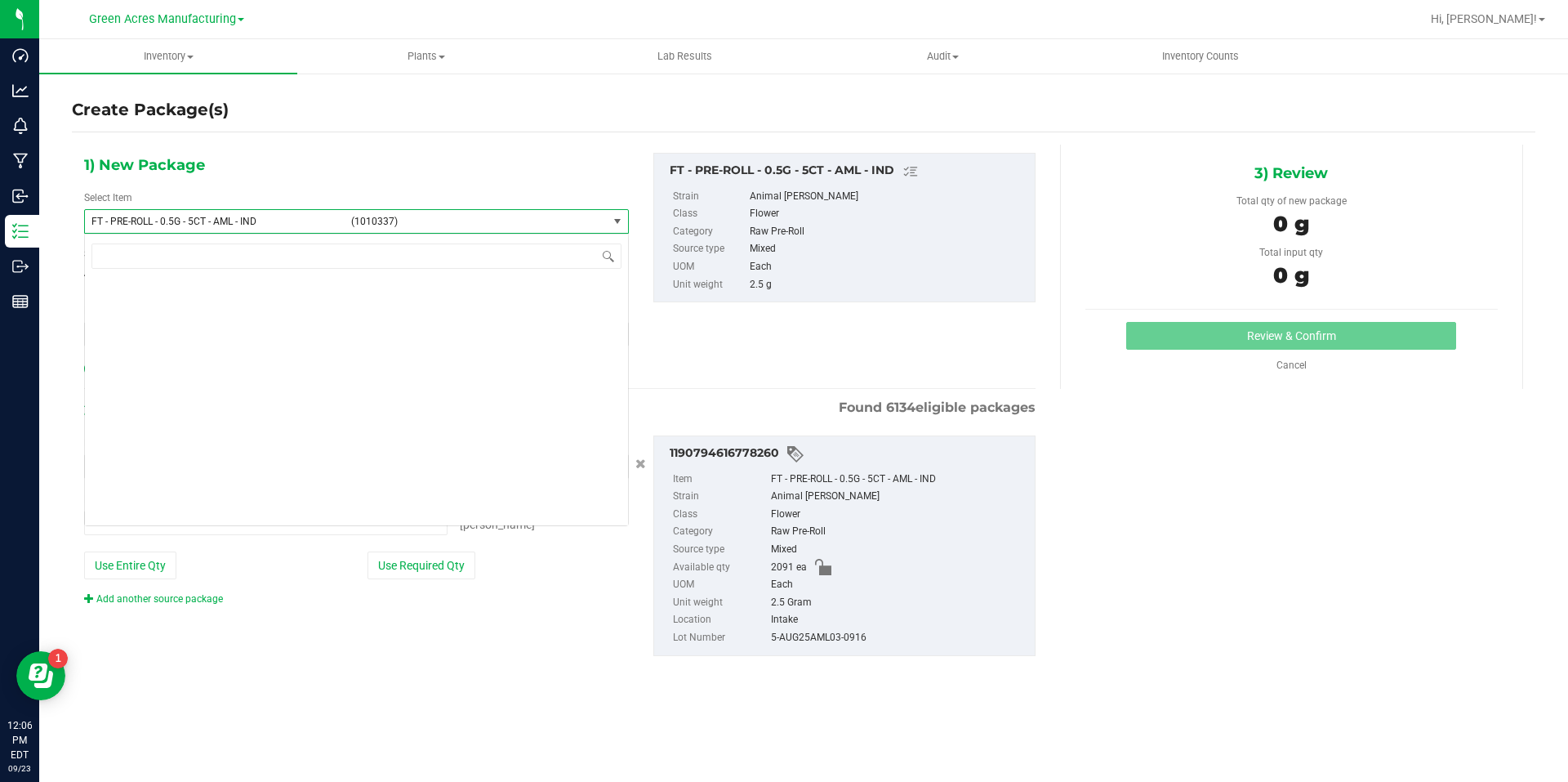
type input "0 ea"
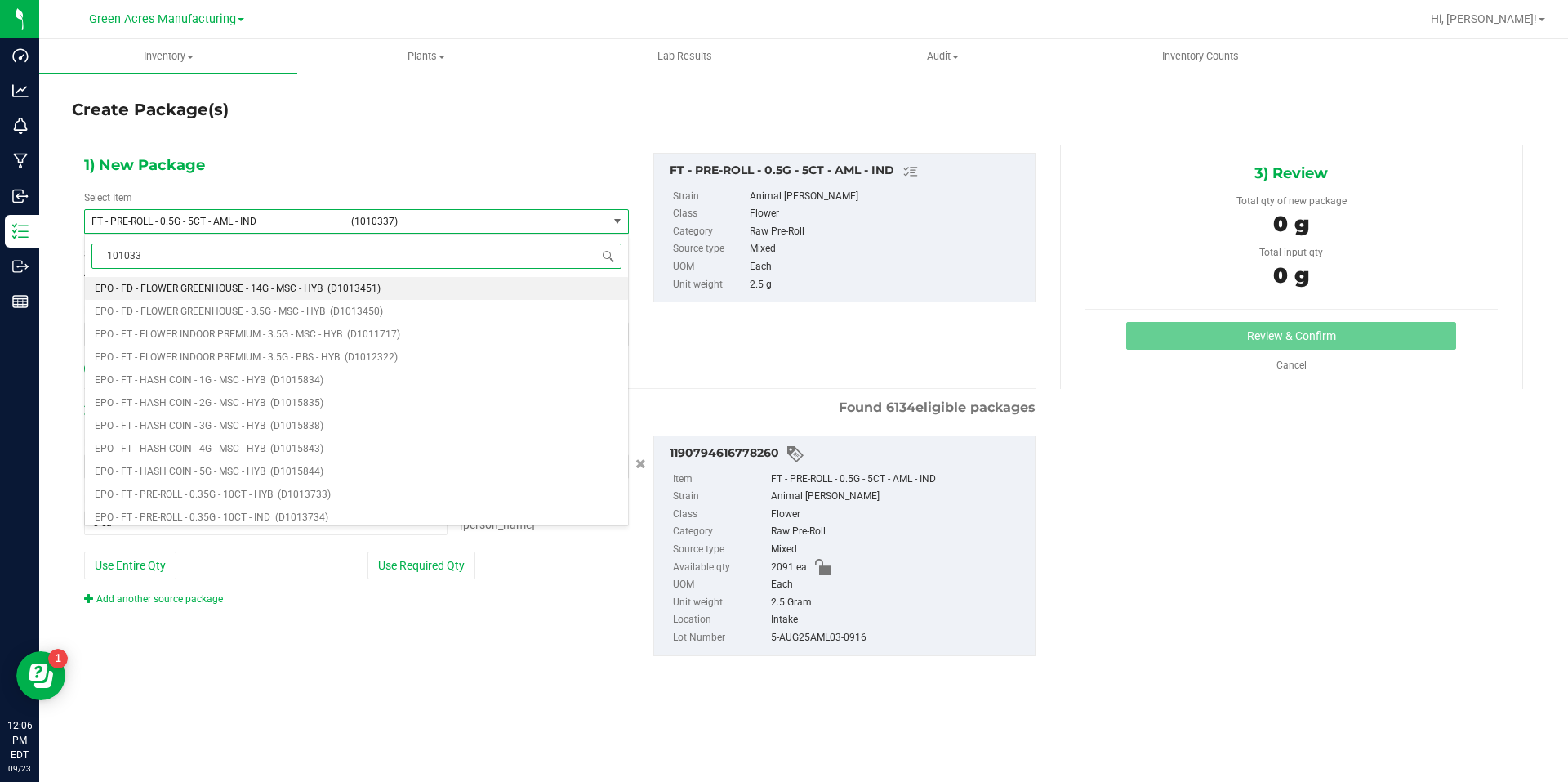
type input "1010337"
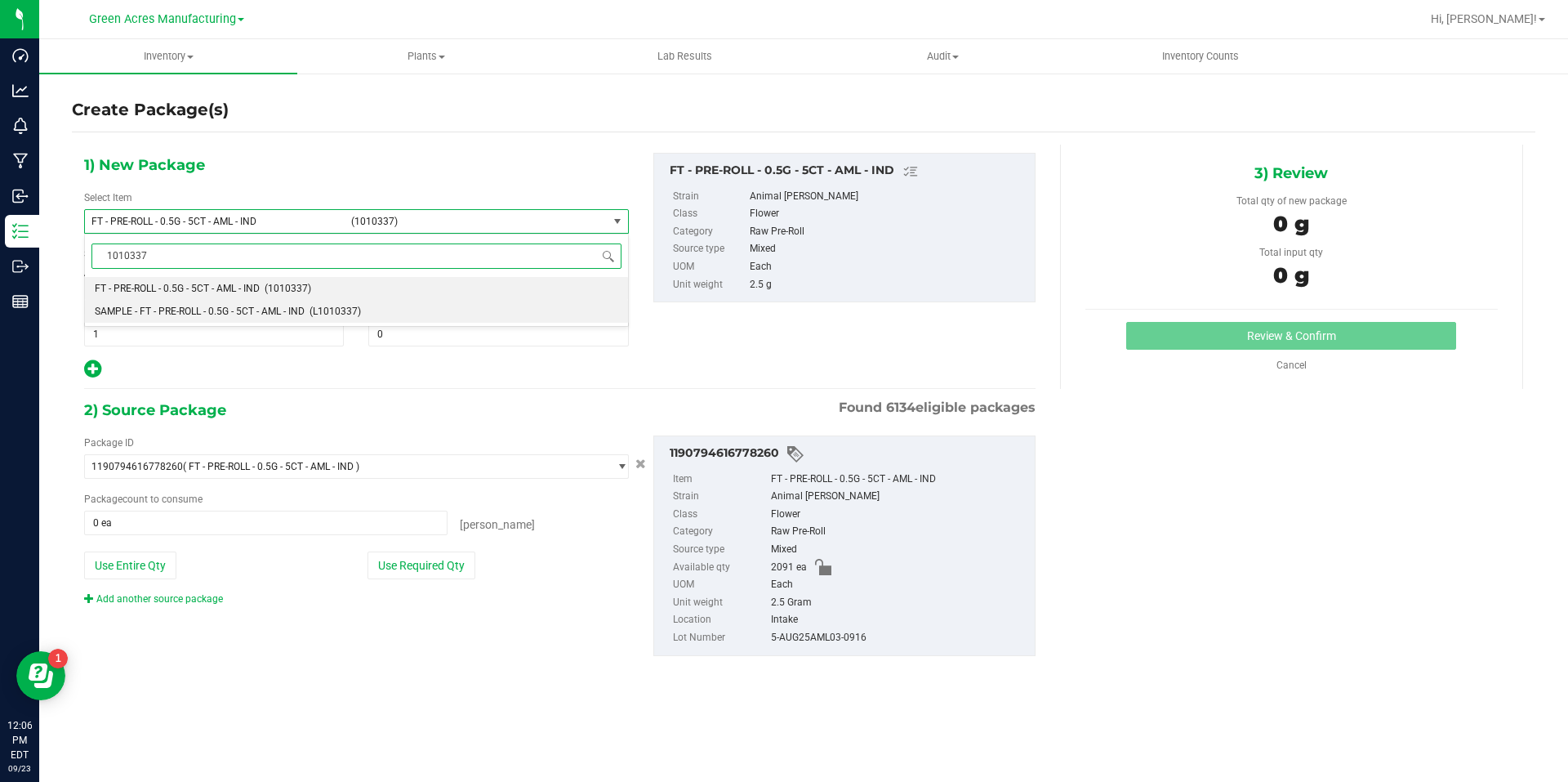
click at [318, 302] on li "SAMPLE - FT - PRE-ROLL - 0.5G - 5CT - AML - IND (L1010337)" at bounding box center [356, 311] width 543 height 23
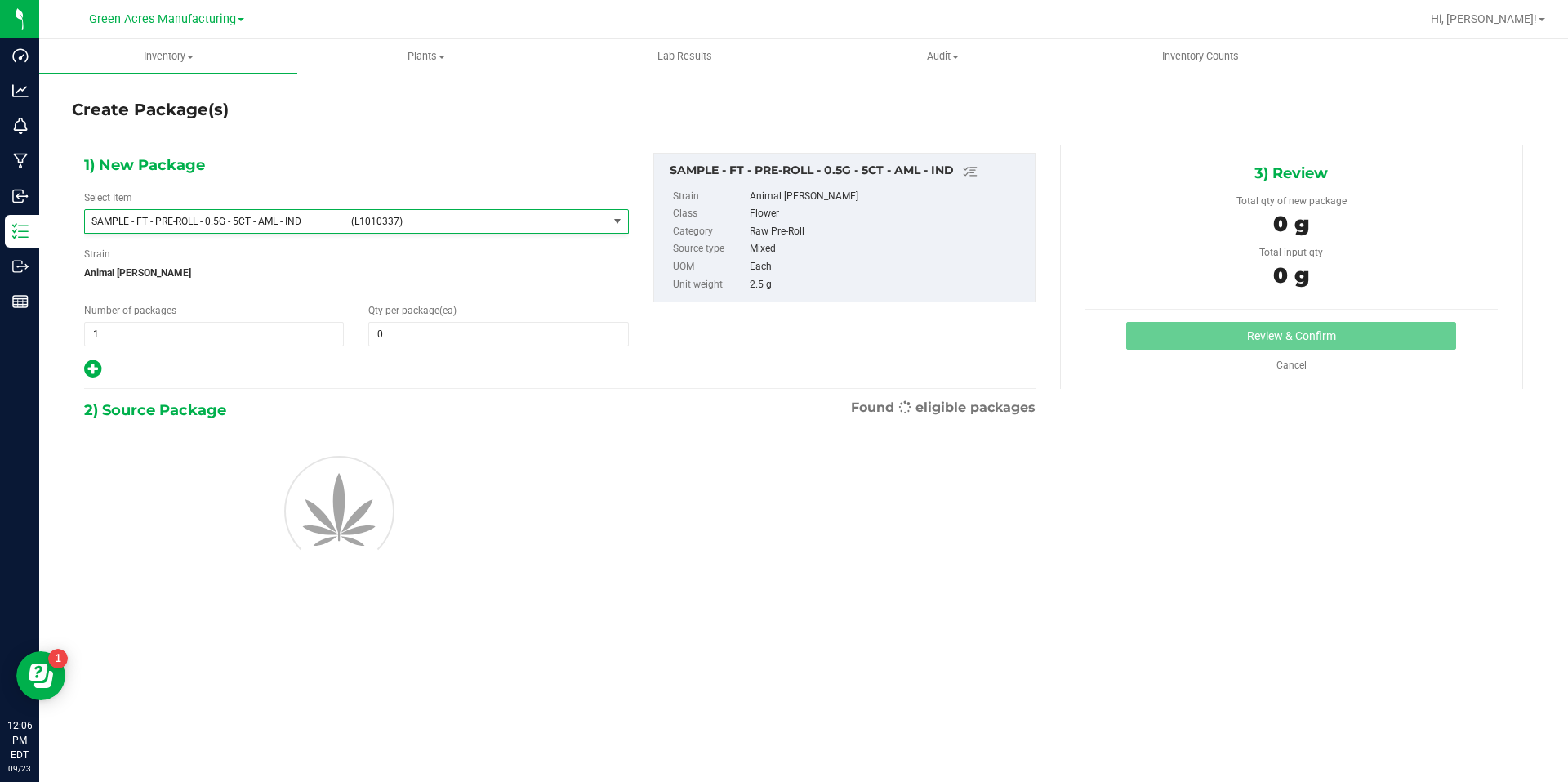
type input "0"
click at [304, 336] on span "1 1" at bounding box center [214, 334] width 260 height 25
type input "2"
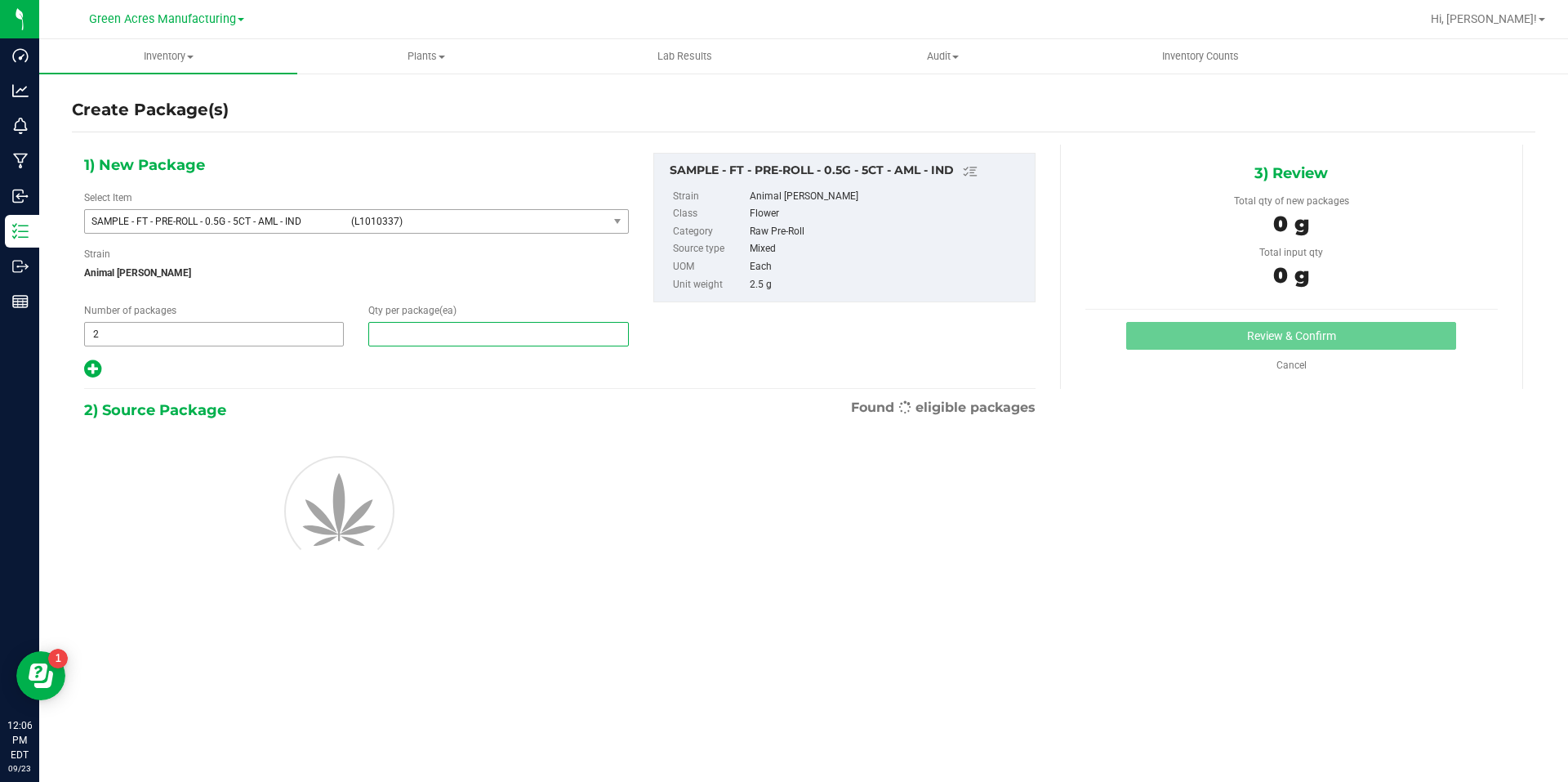
type input "1"
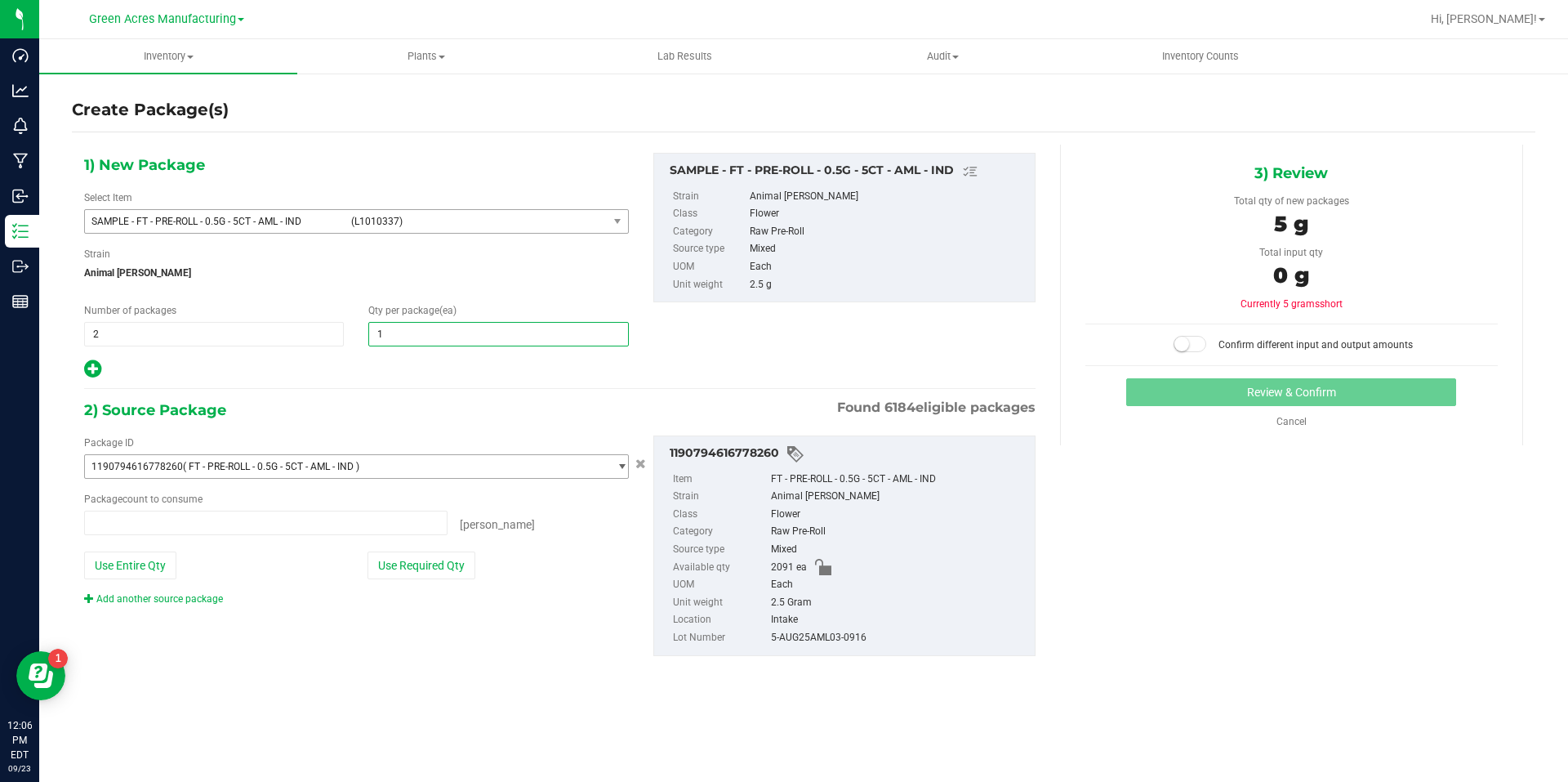
type input "0 ea"
type input "1"
click at [448, 571] on button "Use Required Qty" at bounding box center [421, 565] width 108 height 28
type input "2 ea"
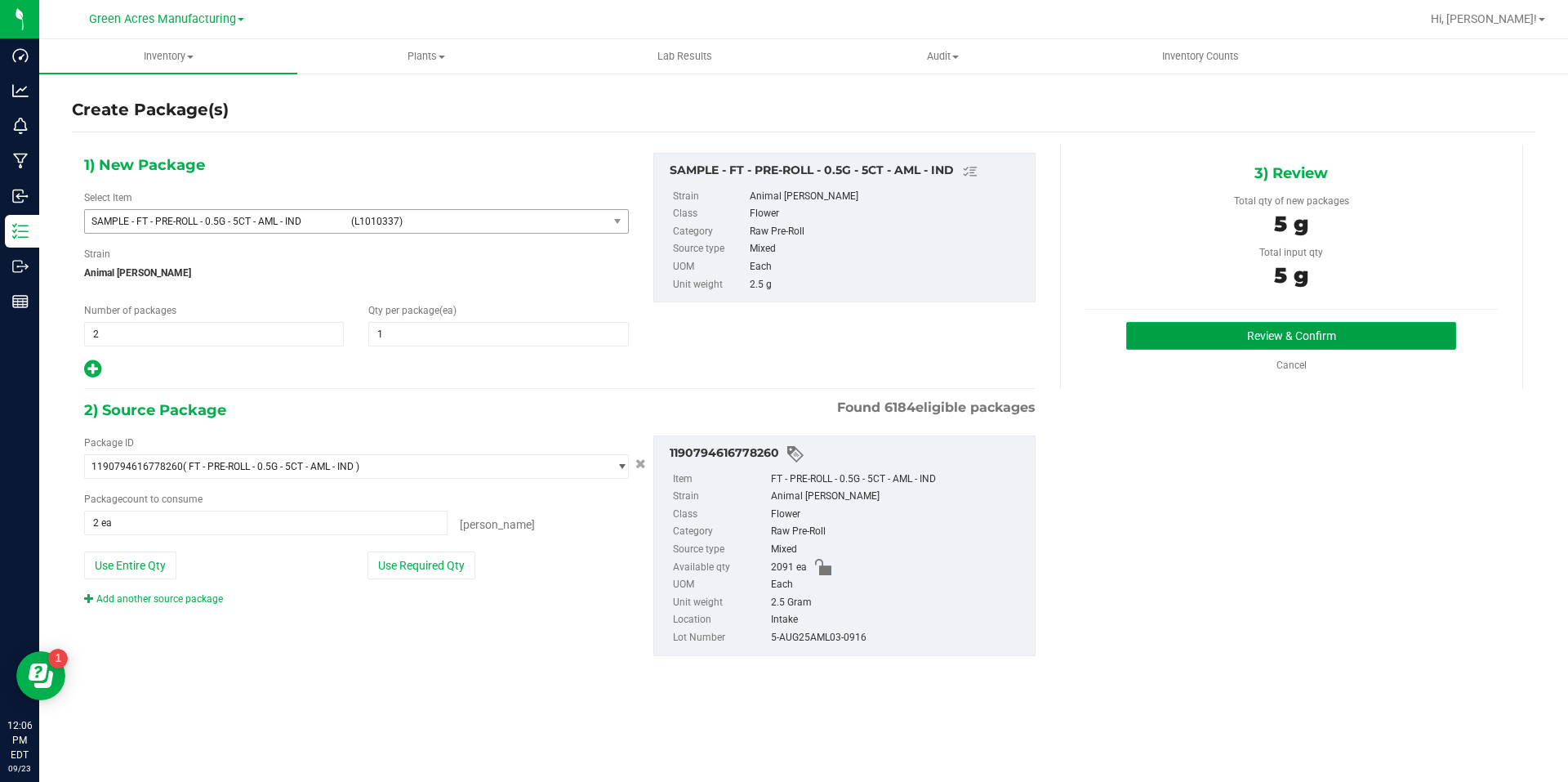
click at [1192, 325] on button "Review & Confirm" at bounding box center [1291, 336] width 330 height 28
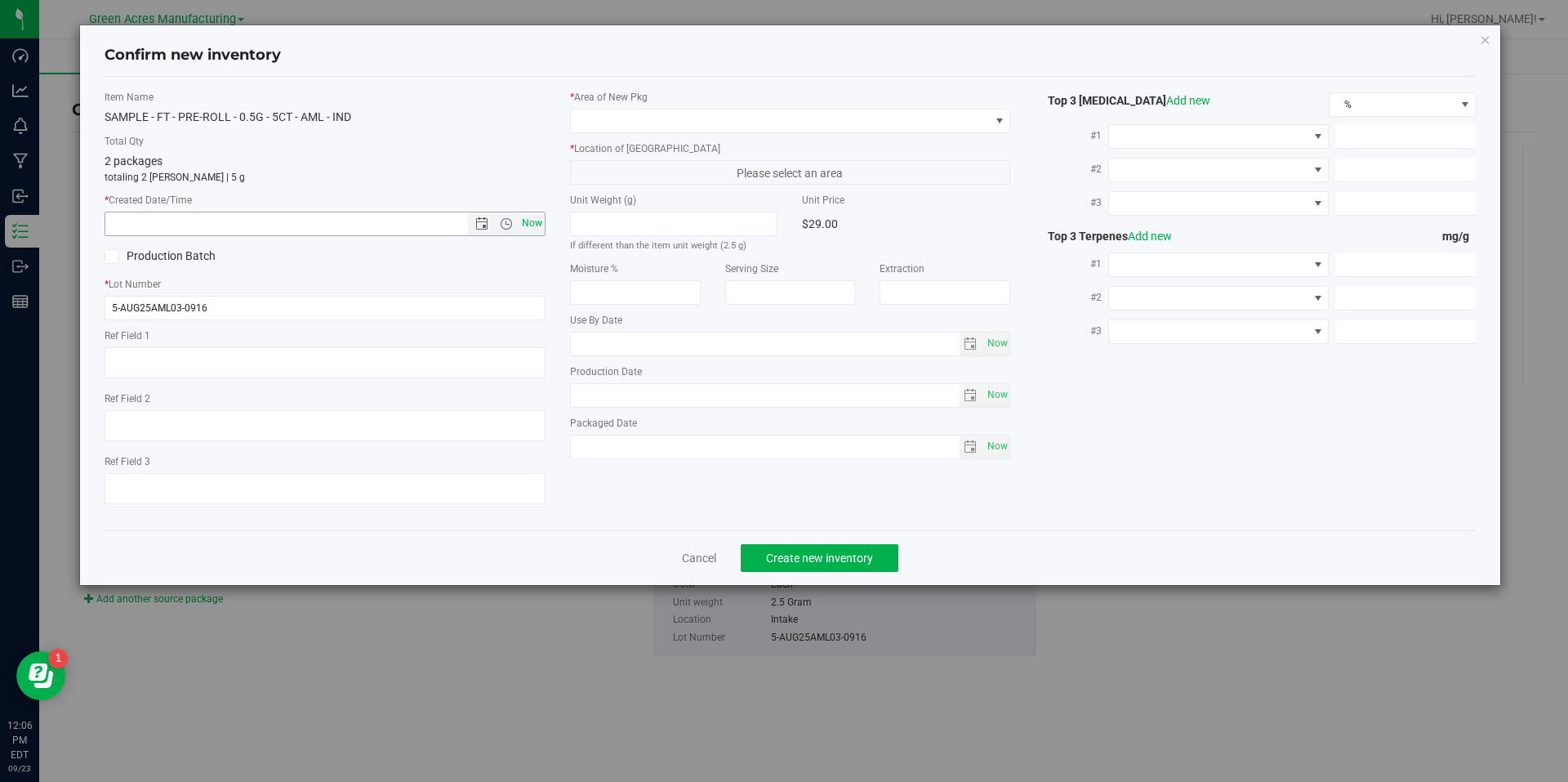
click at [532, 221] on span "Now" at bounding box center [532, 223] width 28 height 24
type input "9/23/2025 12:06 PM"
click at [735, 126] on span at bounding box center [780, 121] width 419 height 23
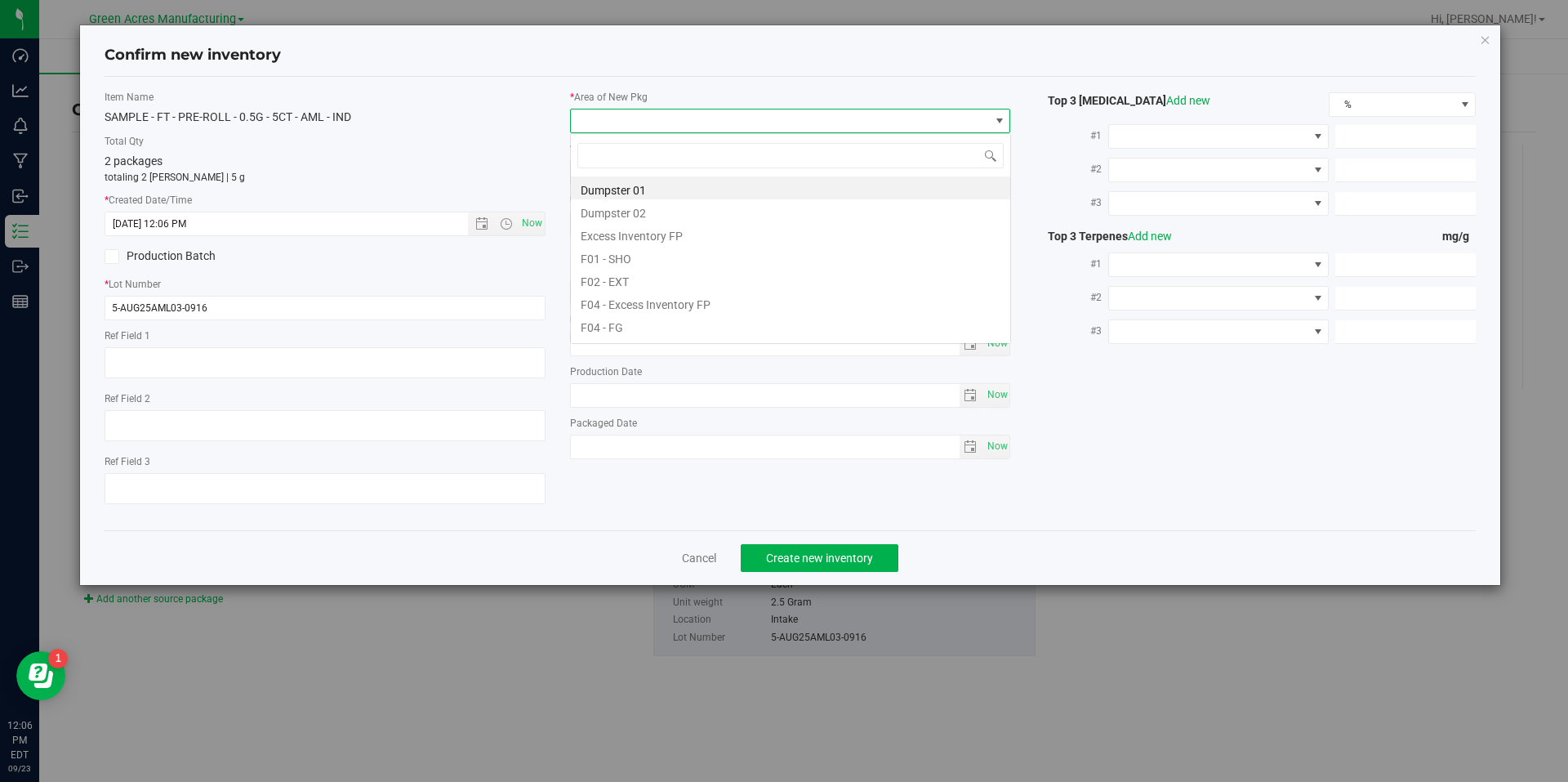
scroll to position [25, 441]
type input "v"
type input "p"
type input "pa"
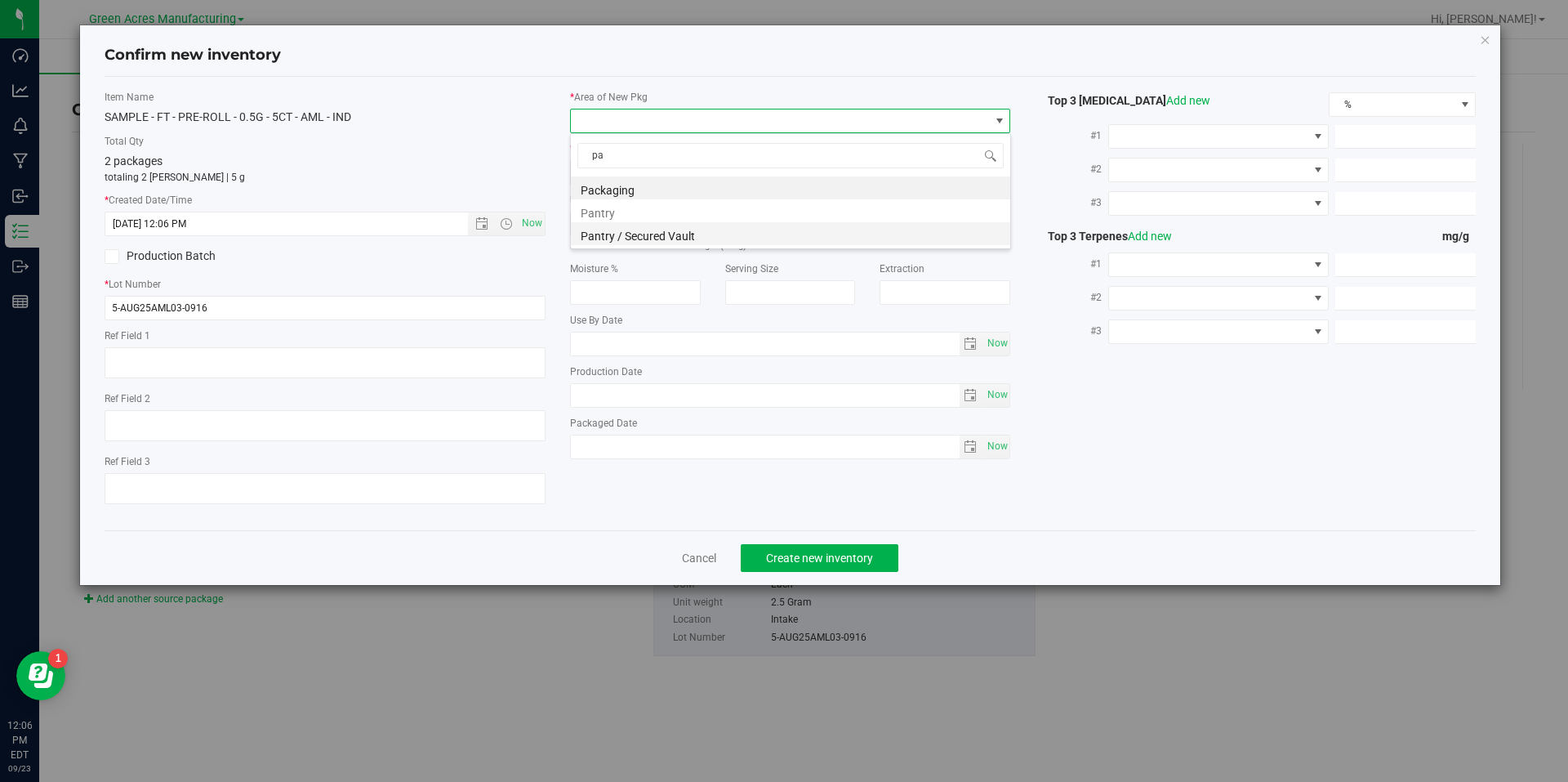
click at [632, 230] on li "Pantry / Secured Vault" at bounding box center [791, 234] width 439 height 23
click at [628, 174] on span "Freezer" at bounding box center [780, 172] width 419 height 23
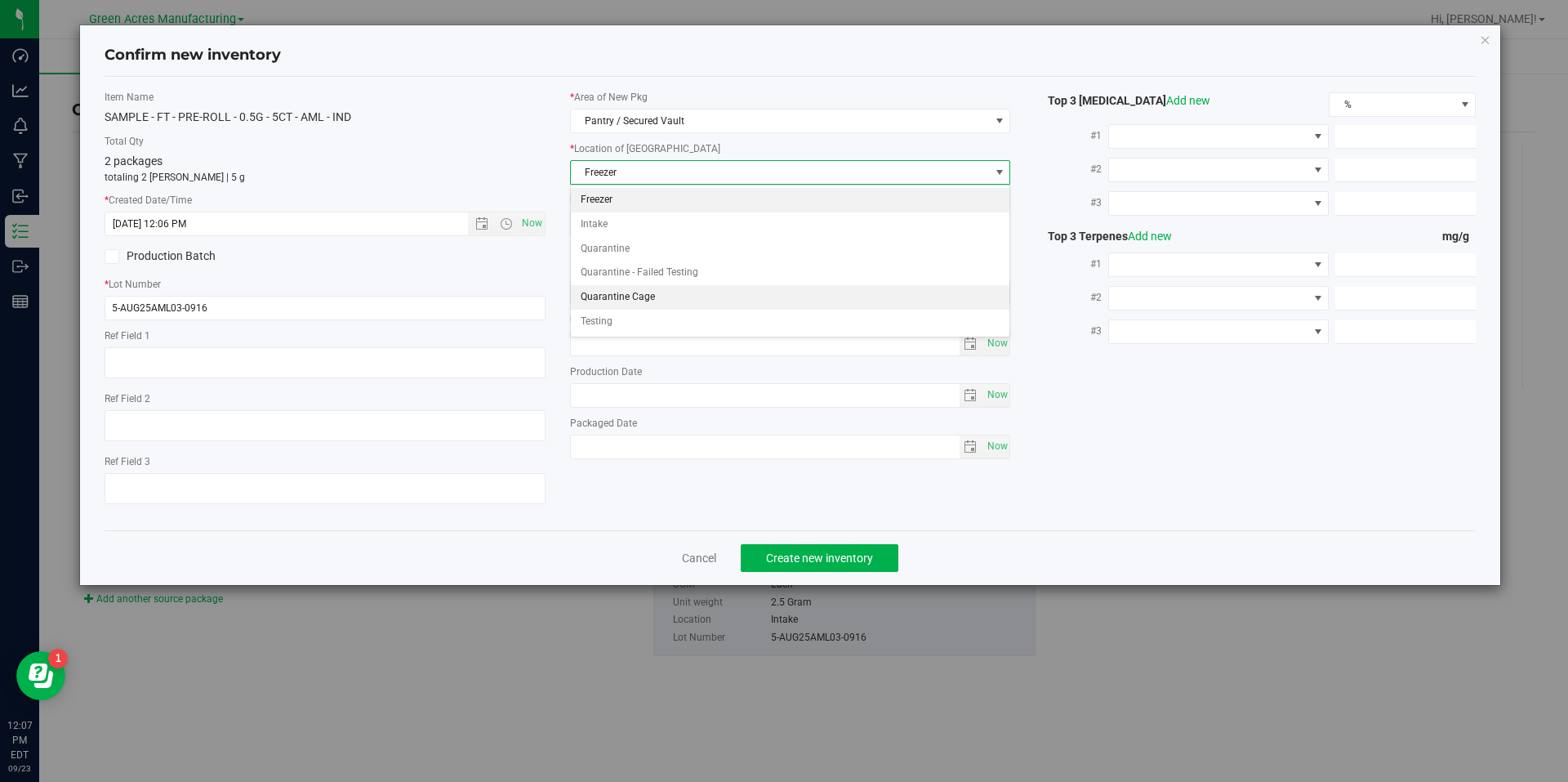
click at [653, 297] on li "Quarantine Cage" at bounding box center [791, 297] width 439 height 25
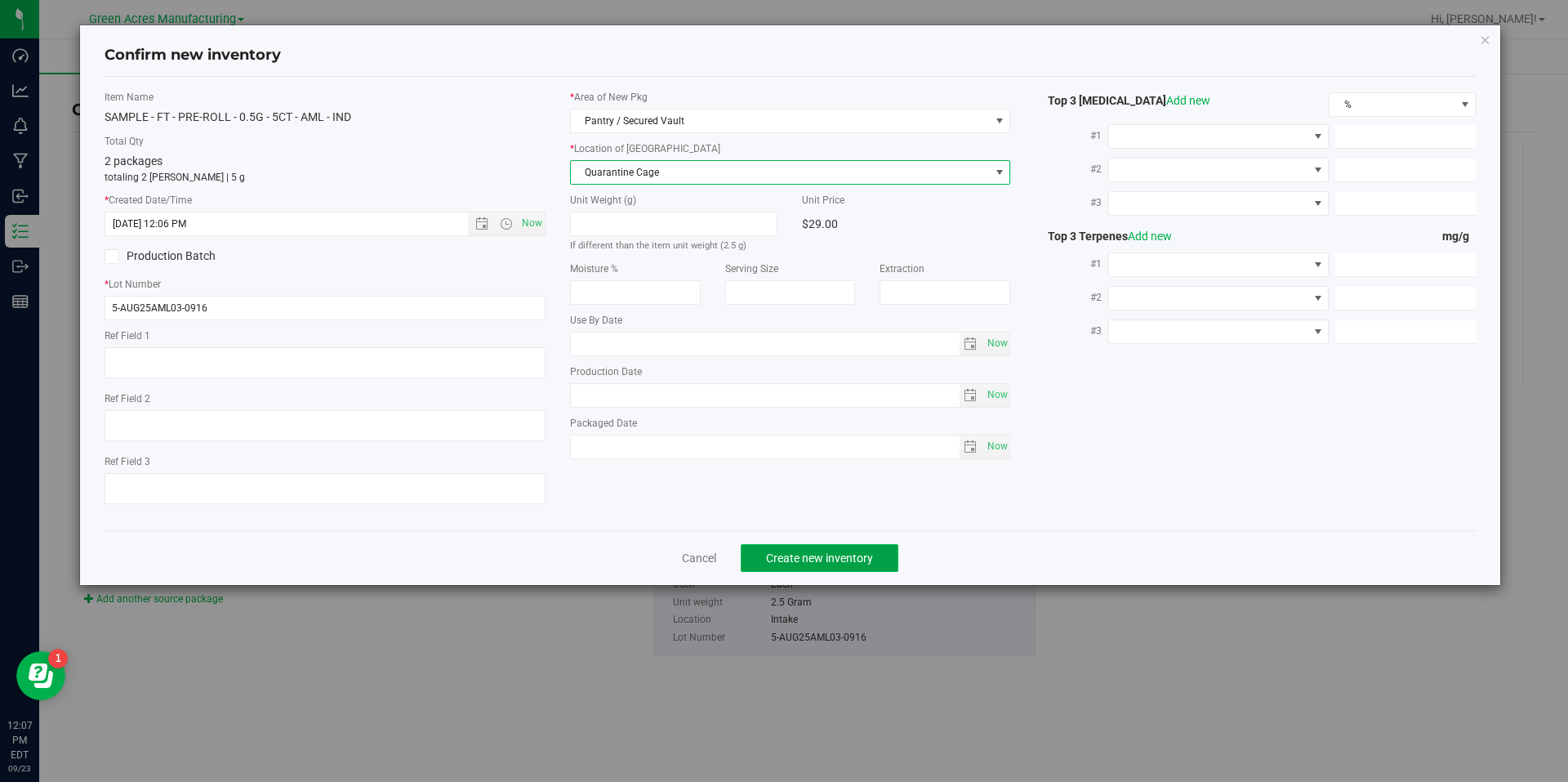
click at [778, 552] on span "Create new inventory" at bounding box center [819, 558] width 107 height 13
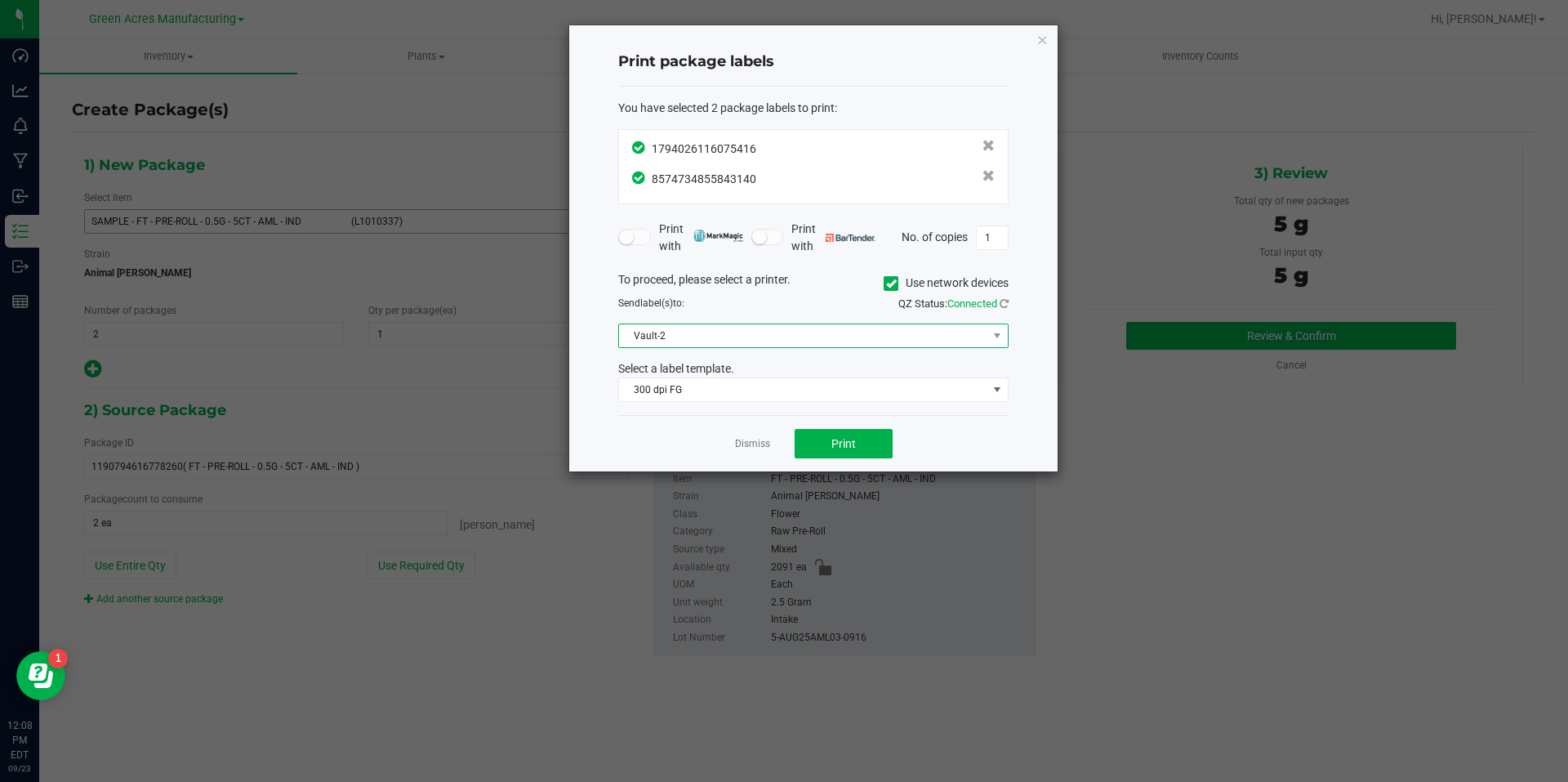
click at [776, 341] on span "Vault-2" at bounding box center [803, 336] width 368 height 23
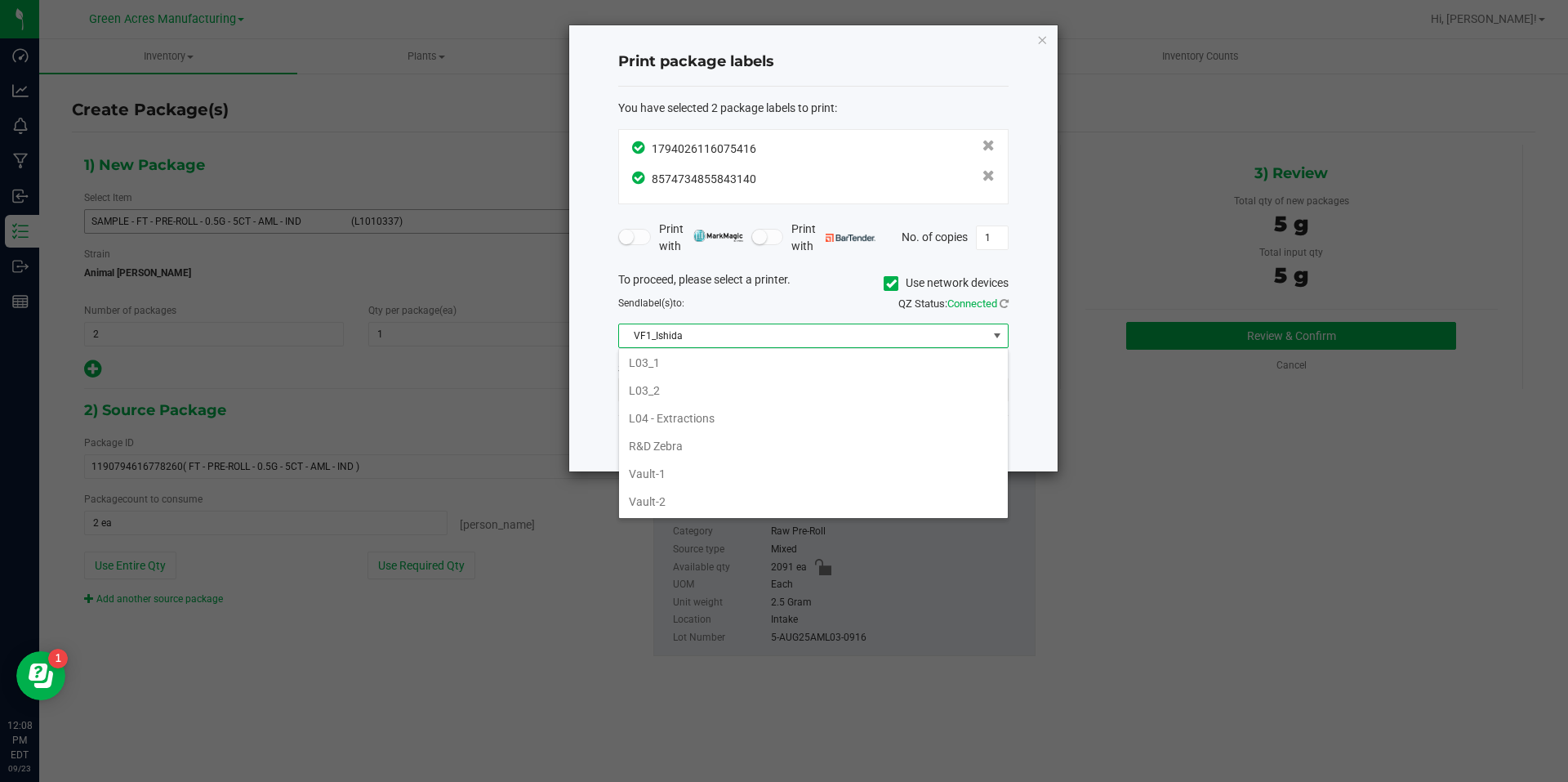
scroll to position [614, 0]
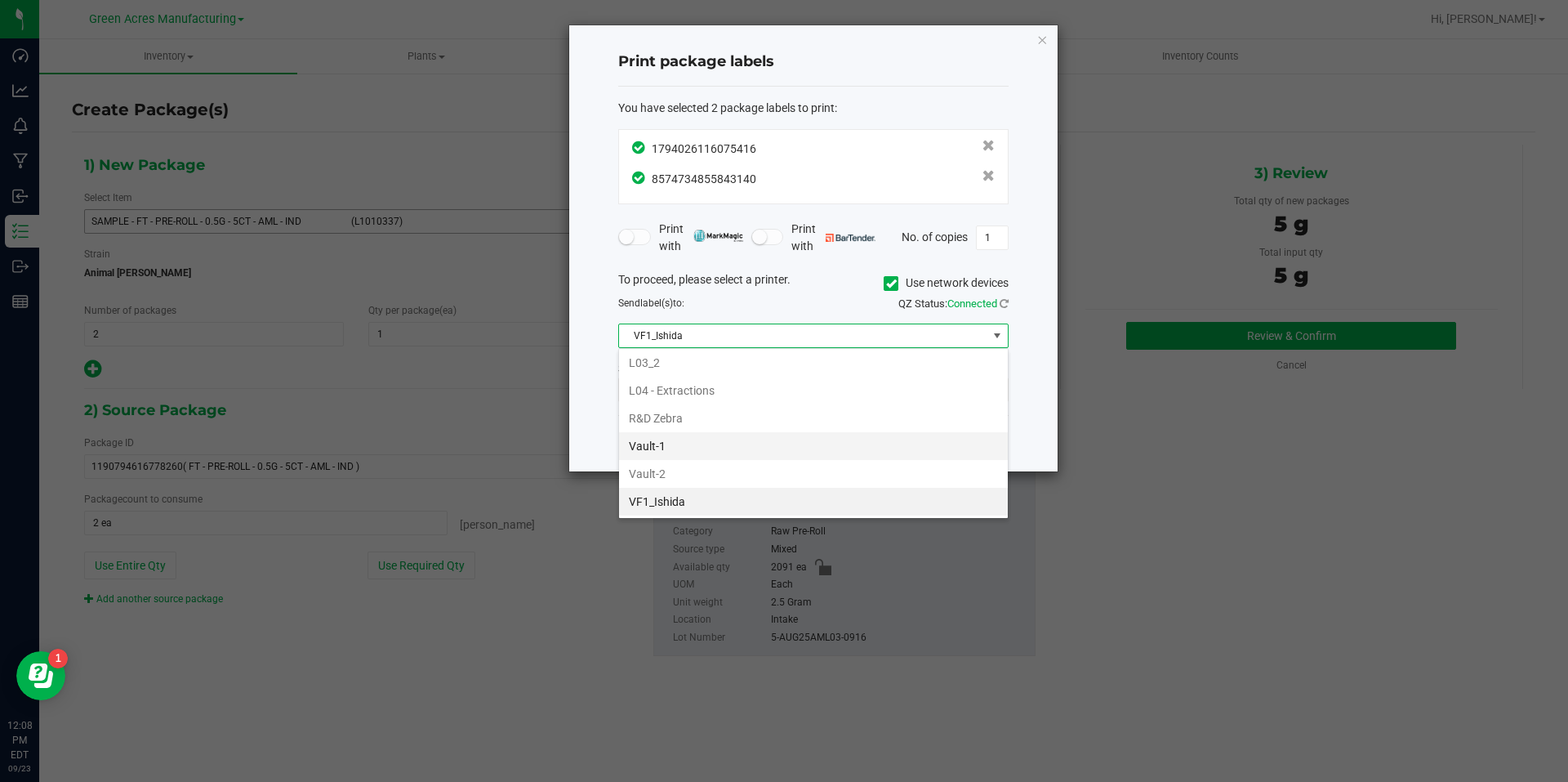
click at [733, 452] on li "Vault-1" at bounding box center [813, 446] width 389 height 28
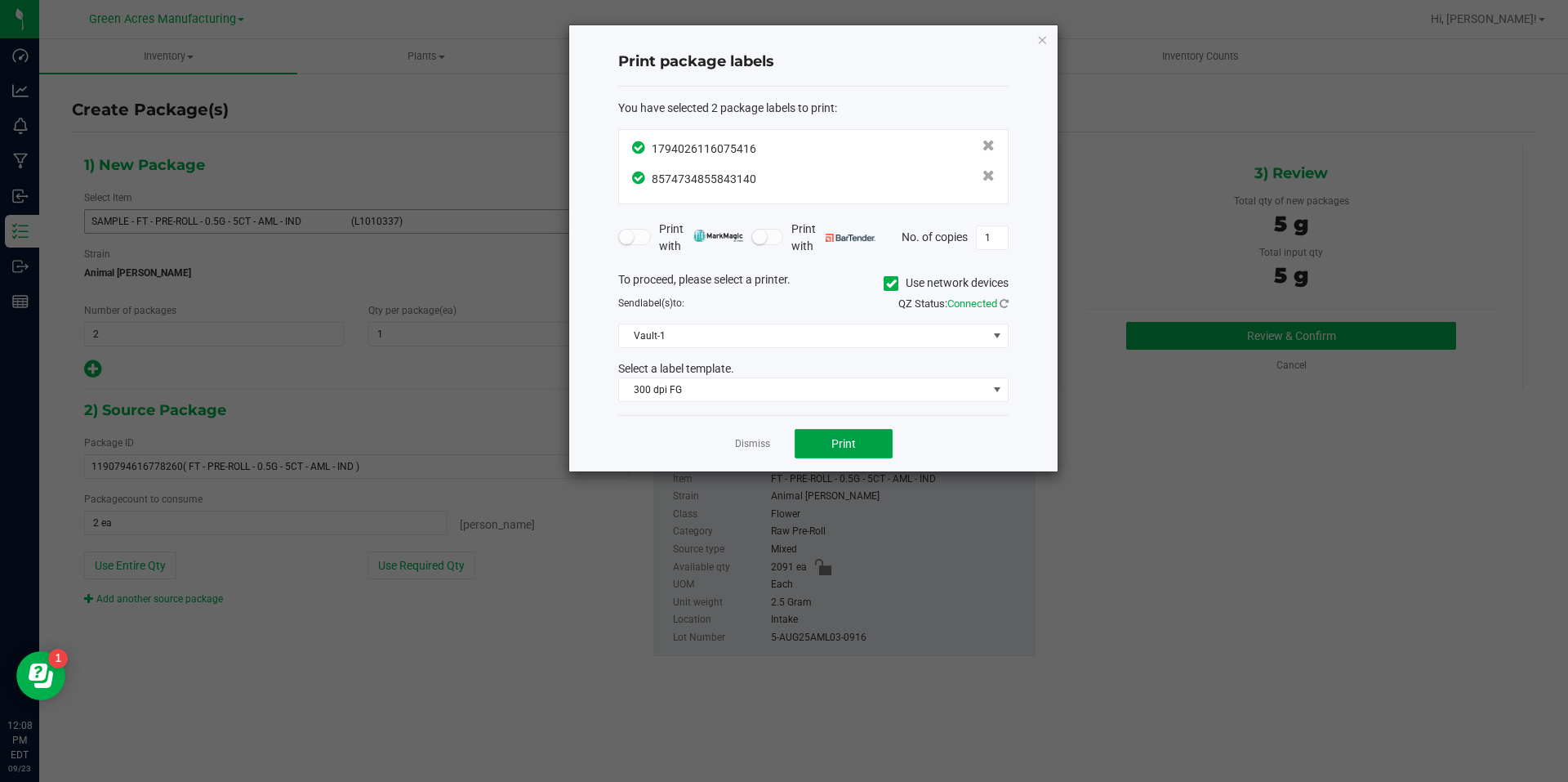
click at [822, 440] on button "Print" at bounding box center [844, 444] width 98 height 29
click at [768, 451] on link "Dismiss" at bounding box center [752, 444] width 35 height 14
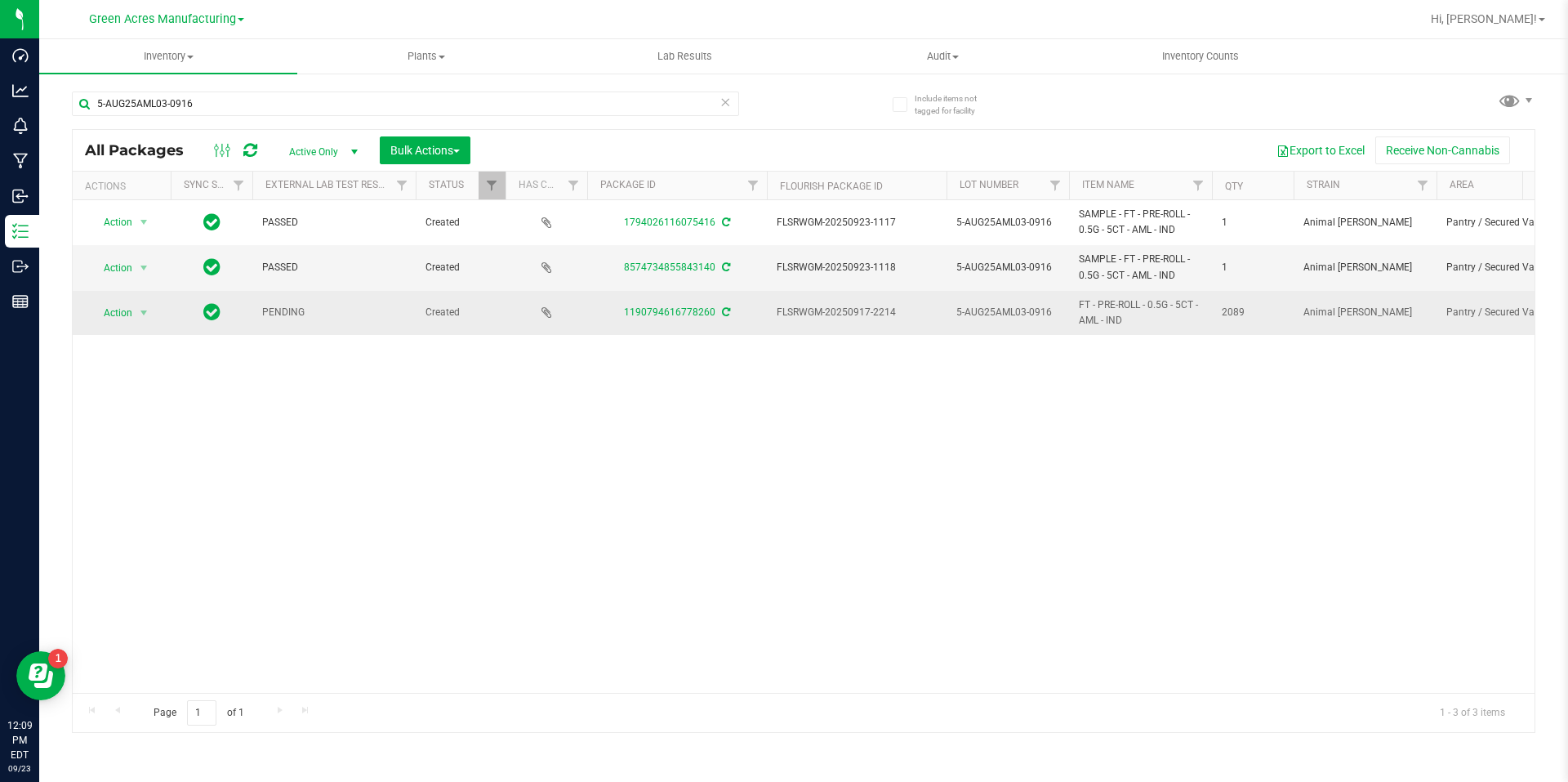
click at [724, 311] on icon at bounding box center [726, 312] width 8 height 10
click at [154, 315] on div "Action Action Adjust qty Create package Edit attributes Global inventory Locate…" at bounding box center [122, 313] width 78 height 23
click at [150, 315] on span "select" at bounding box center [144, 313] width 13 height 13
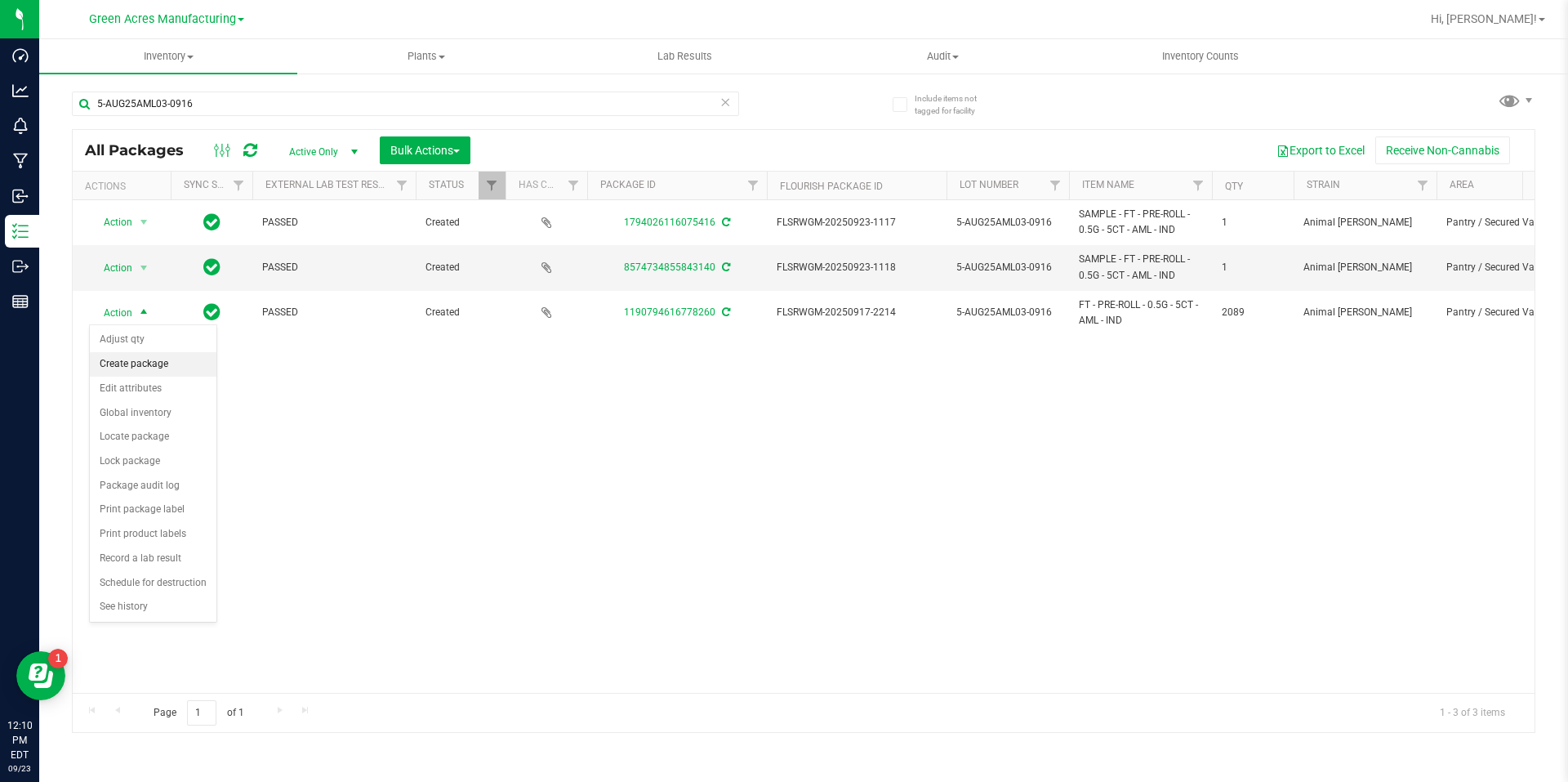
click at [154, 358] on li "Create package" at bounding box center [153, 364] width 127 height 25
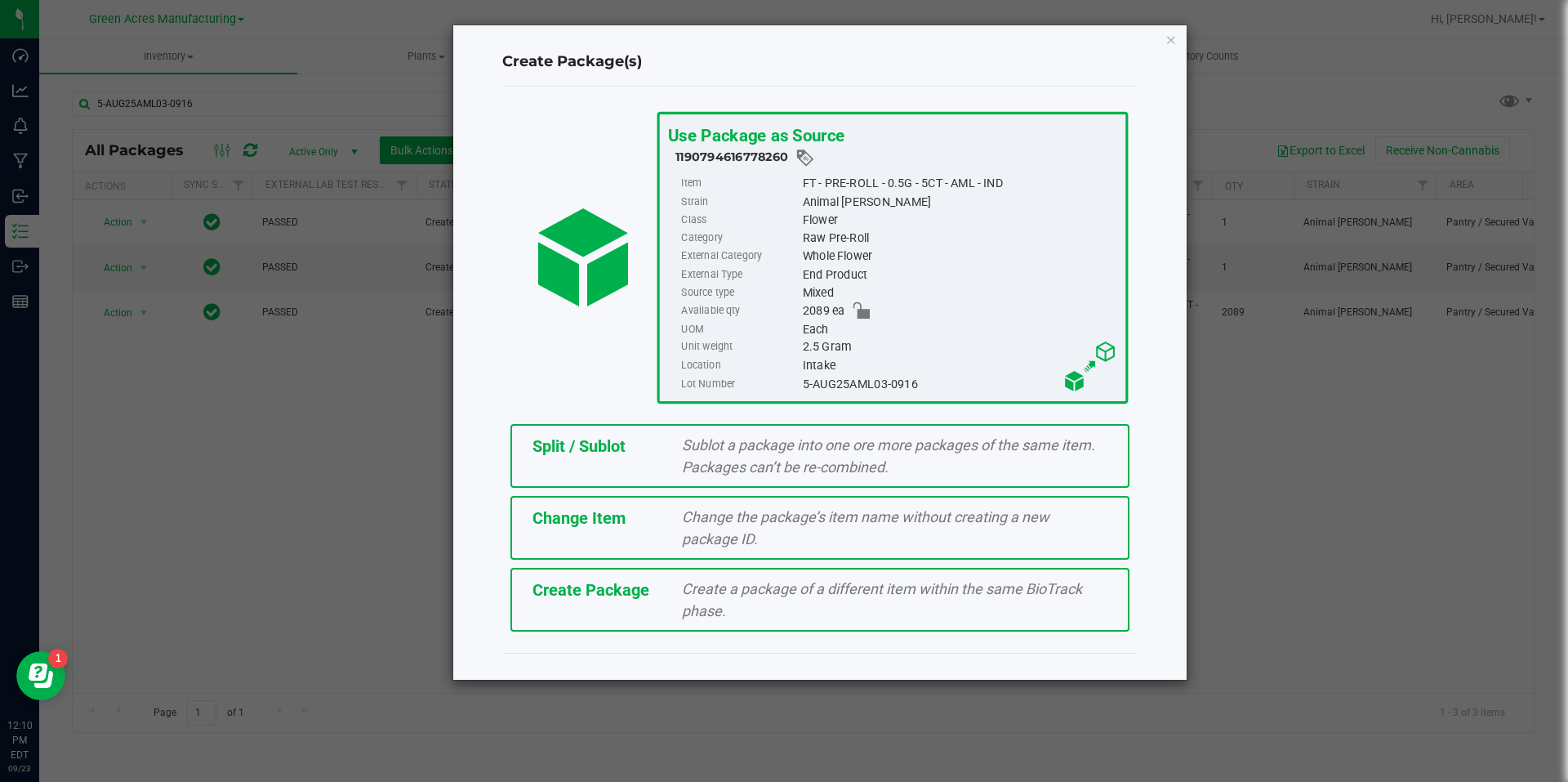
click at [564, 453] on span "Split / Sublot" at bounding box center [579, 446] width 93 height 20
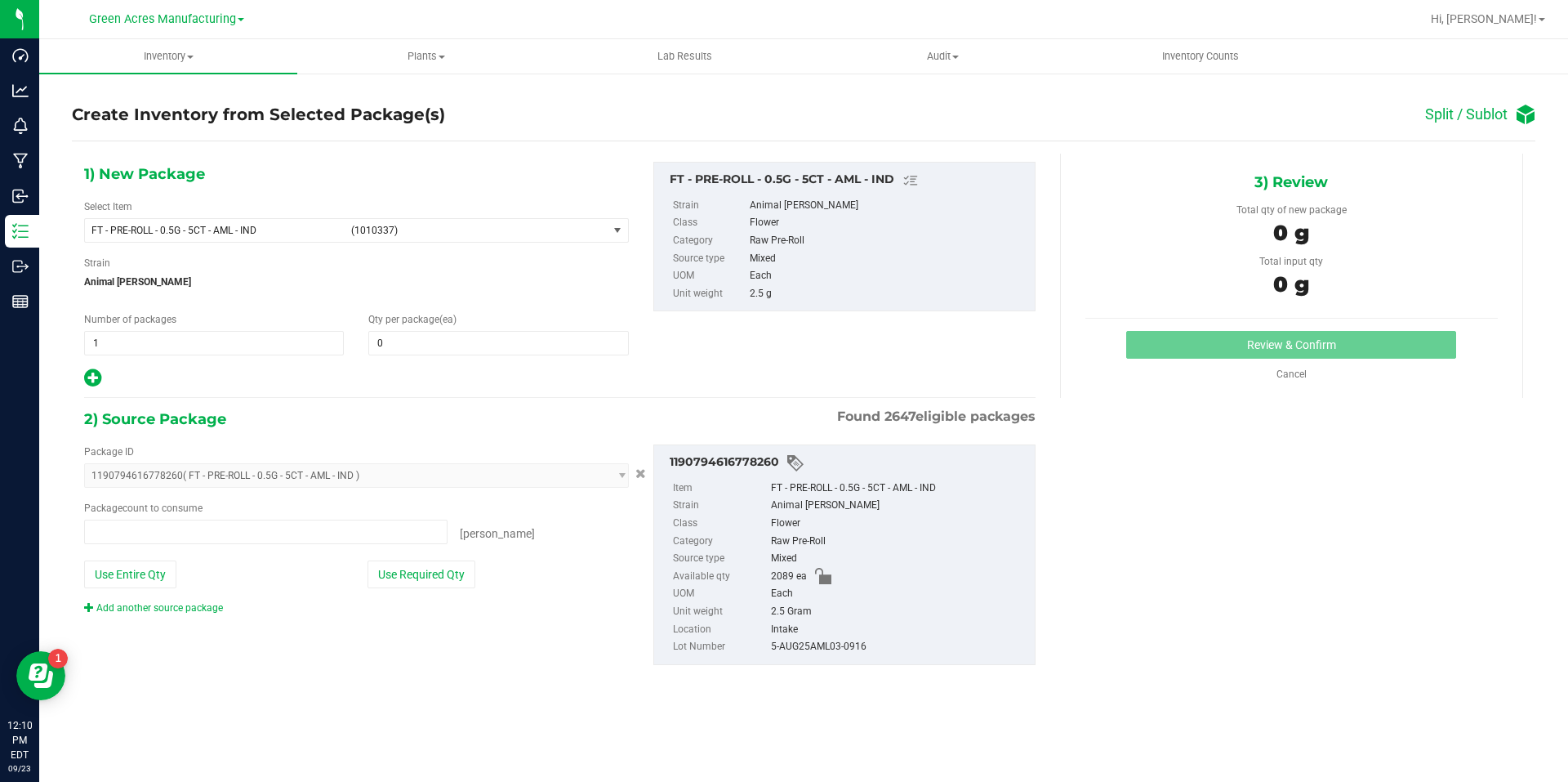
type input "0 ea"
click at [252, 348] on span "1 1" at bounding box center [214, 343] width 260 height 25
type input "174"
type input "12"
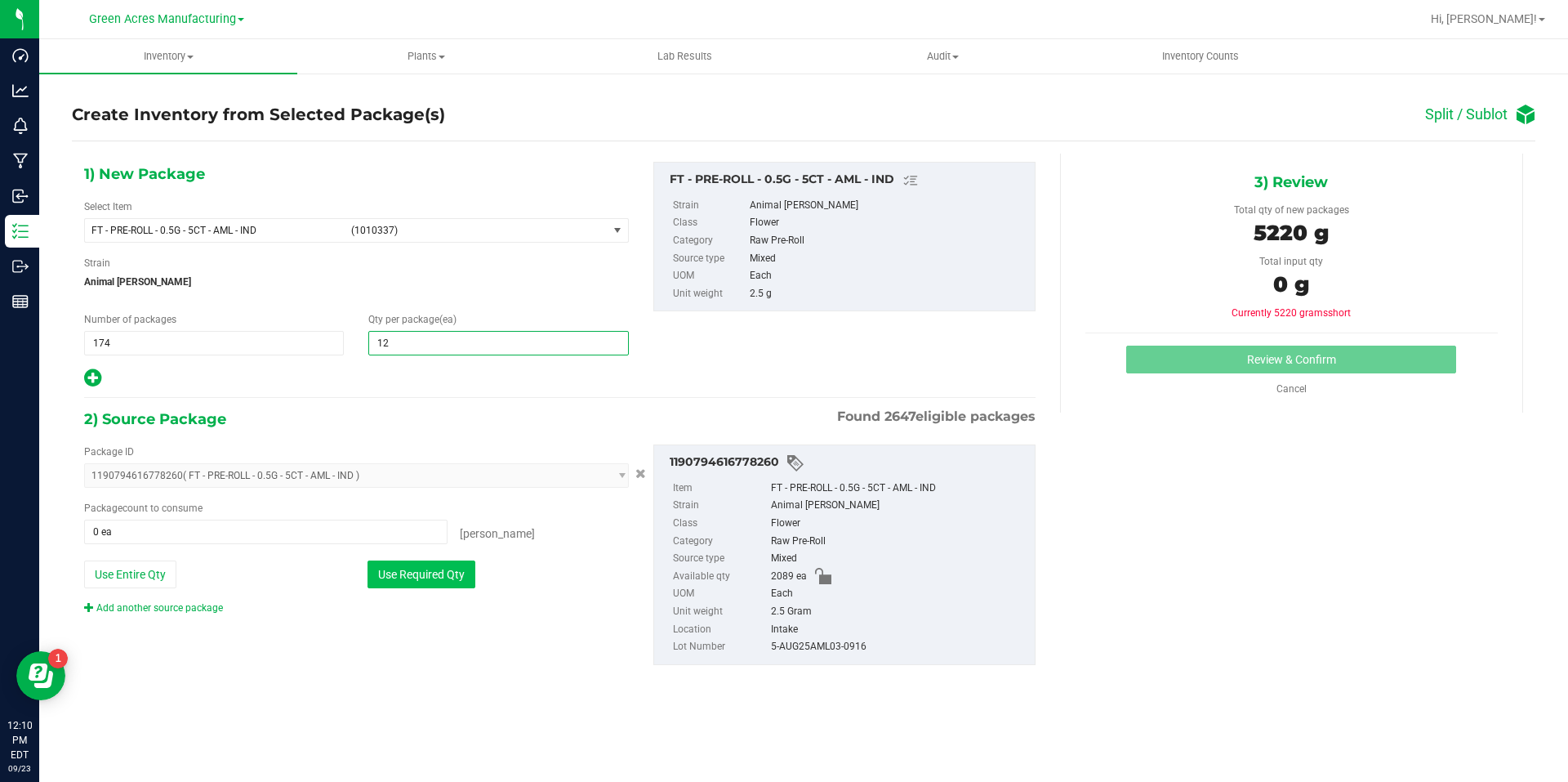
type input "12"
click at [446, 570] on button "Use Required Qty" at bounding box center [421, 574] width 108 height 28
type input "2088 ea"
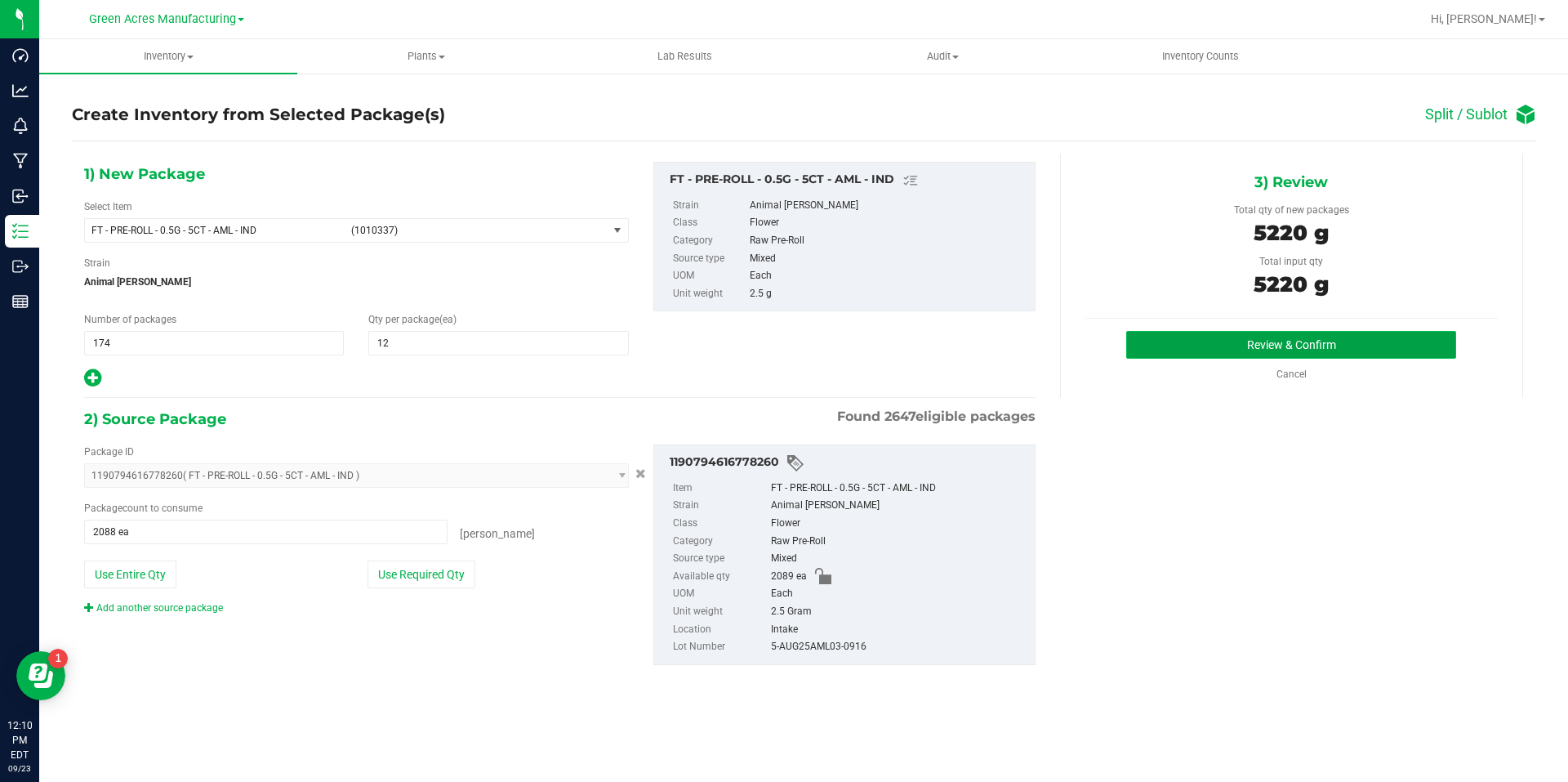
click at [1214, 334] on button "Review & Confirm" at bounding box center [1291, 345] width 330 height 28
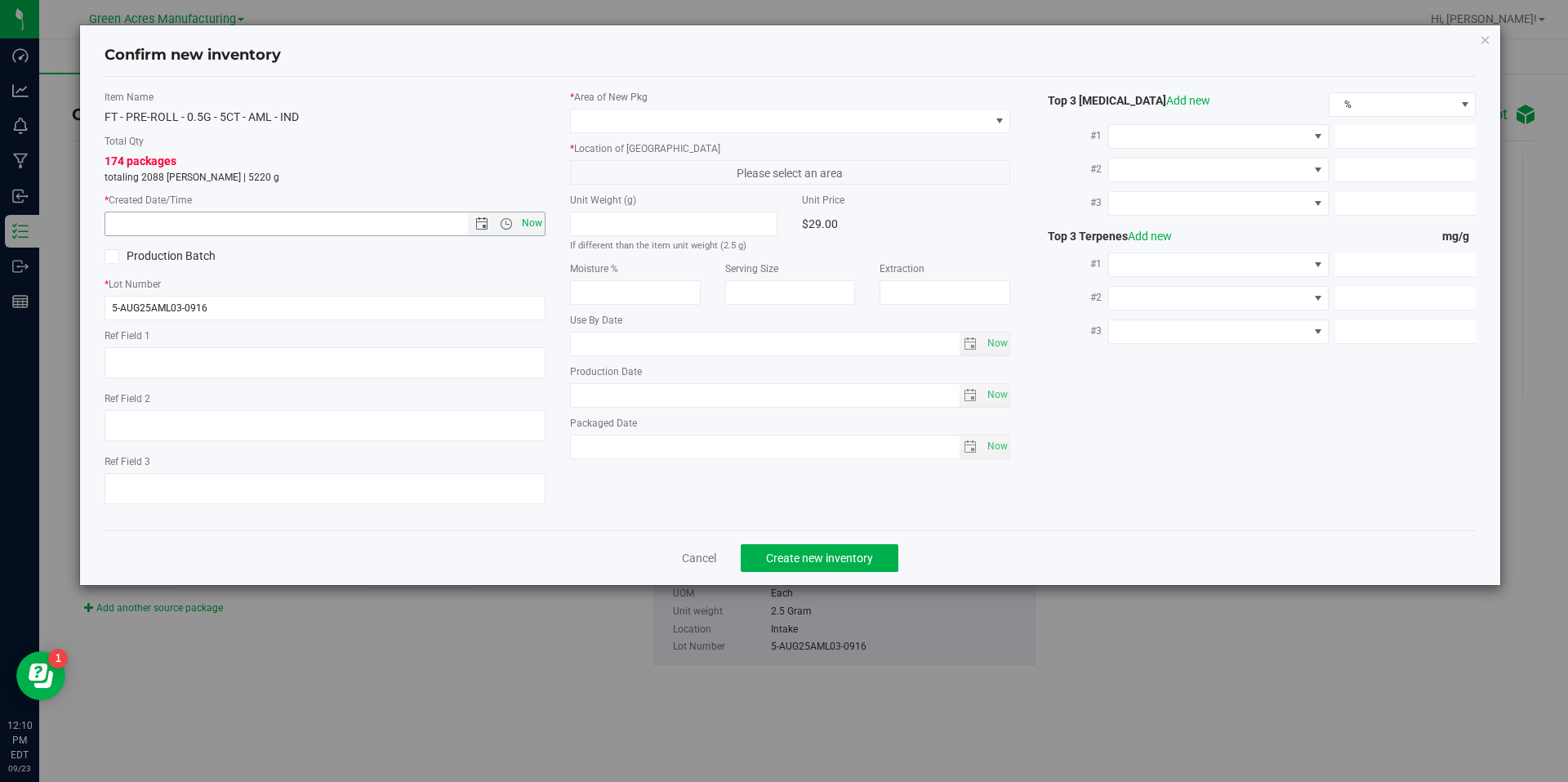
click at [541, 220] on span "Now" at bounding box center [532, 223] width 28 height 24
type input "9/23/2025 12:10 PM"
click at [602, 147] on label "* Location of New Pkg" at bounding box center [791, 149] width 441 height 15
click at [646, 119] on span at bounding box center [780, 121] width 419 height 23
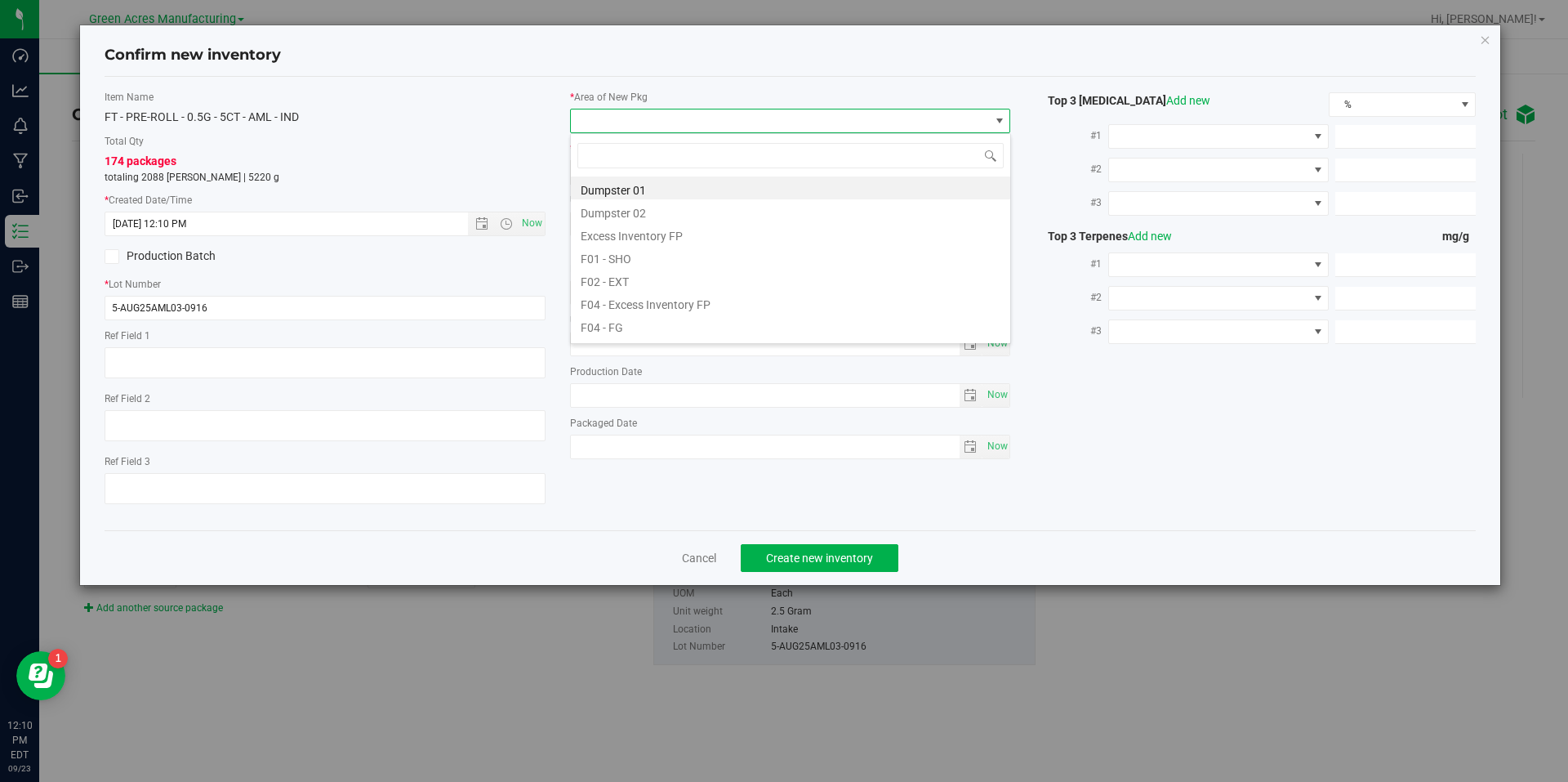
scroll to position [25, 441]
type input "vf2"
click at [611, 304] on li "VF2 - WHS" at bounding box center [791, 302] width 439 height 23
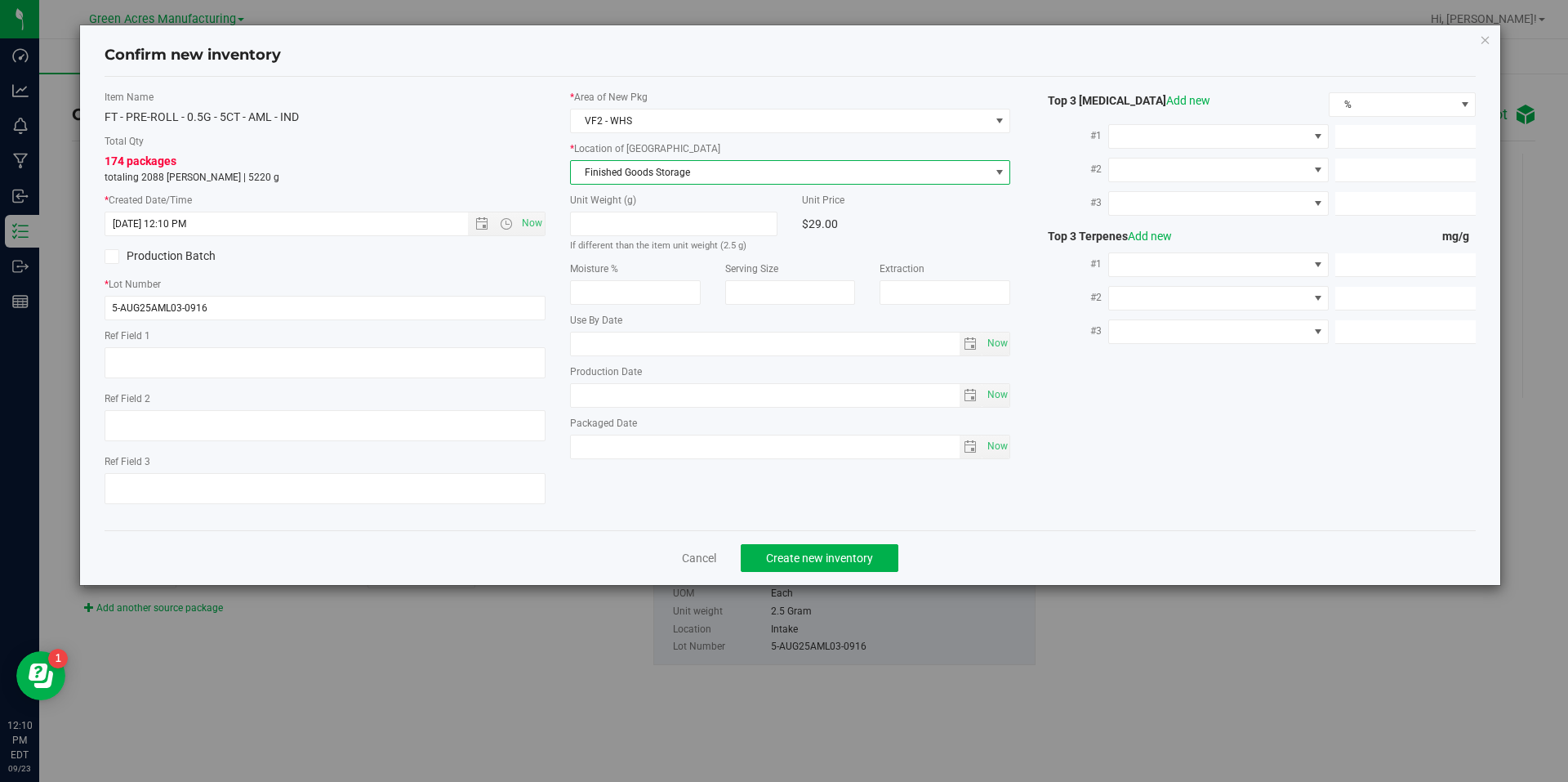
click at [718, 169] on span "Finished Goods Storage" at bounding box center [780, 172] width 419 height 23
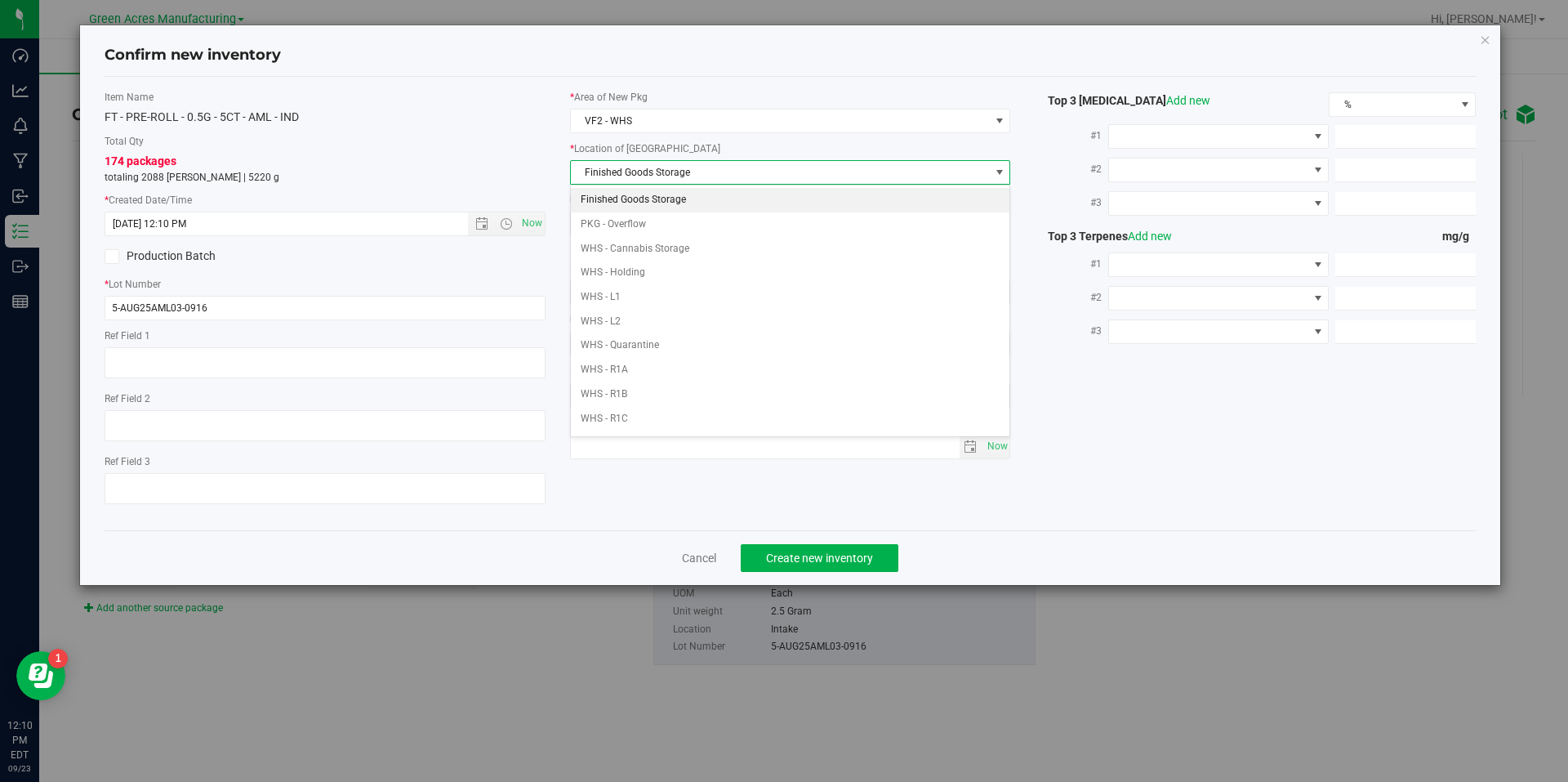
click at [702, 197] on li "Finished Goods Storage" at bounding box center [791, 200] width 439 height 25
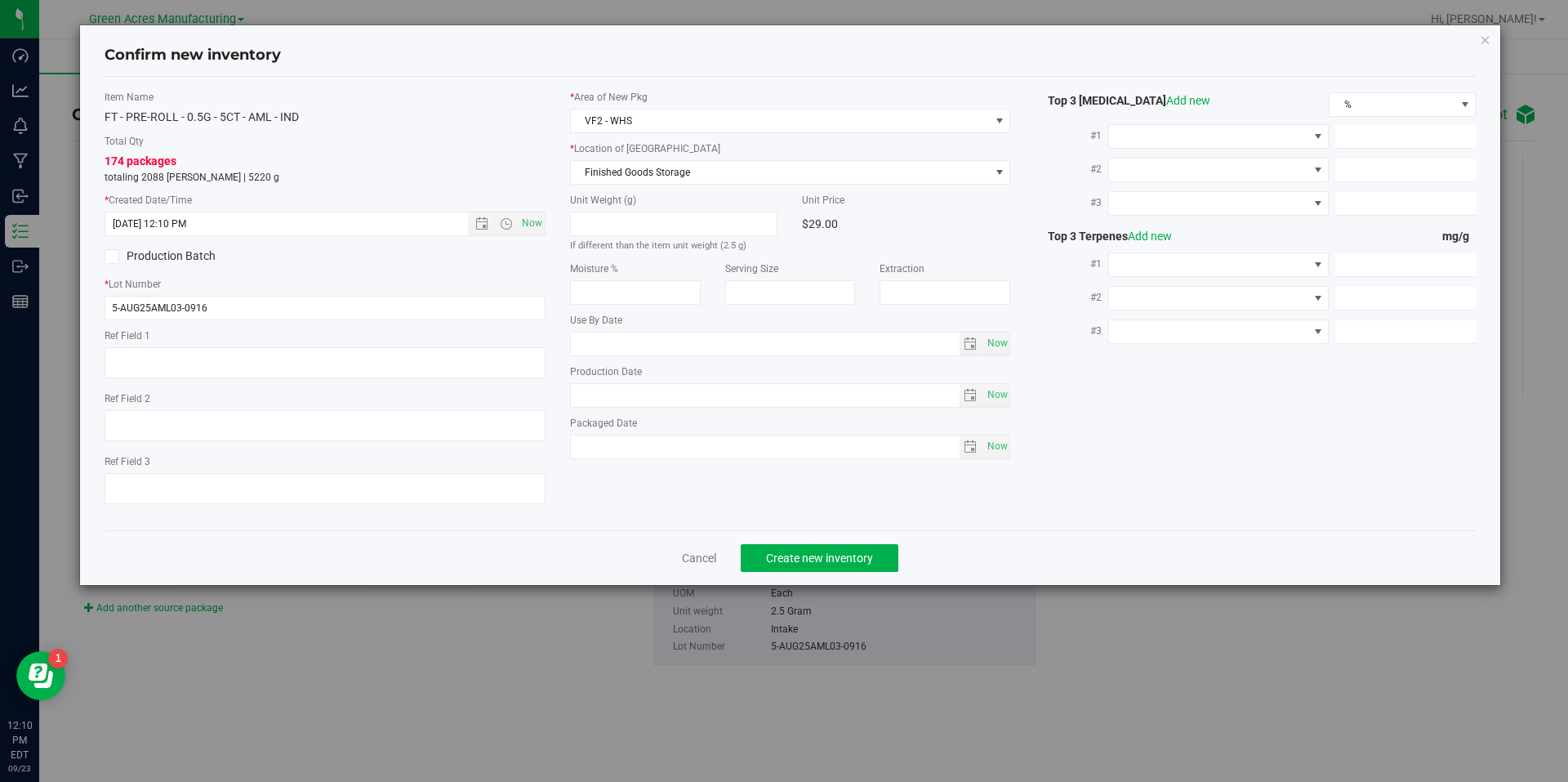
click at [835, 541] on div "Cancel Create new inventory" at bounding box center [791, 557] width 1372 height 55
click at [835, 567] on button "Create new inventory" at bounding box center [819, 558] width 158 height 28
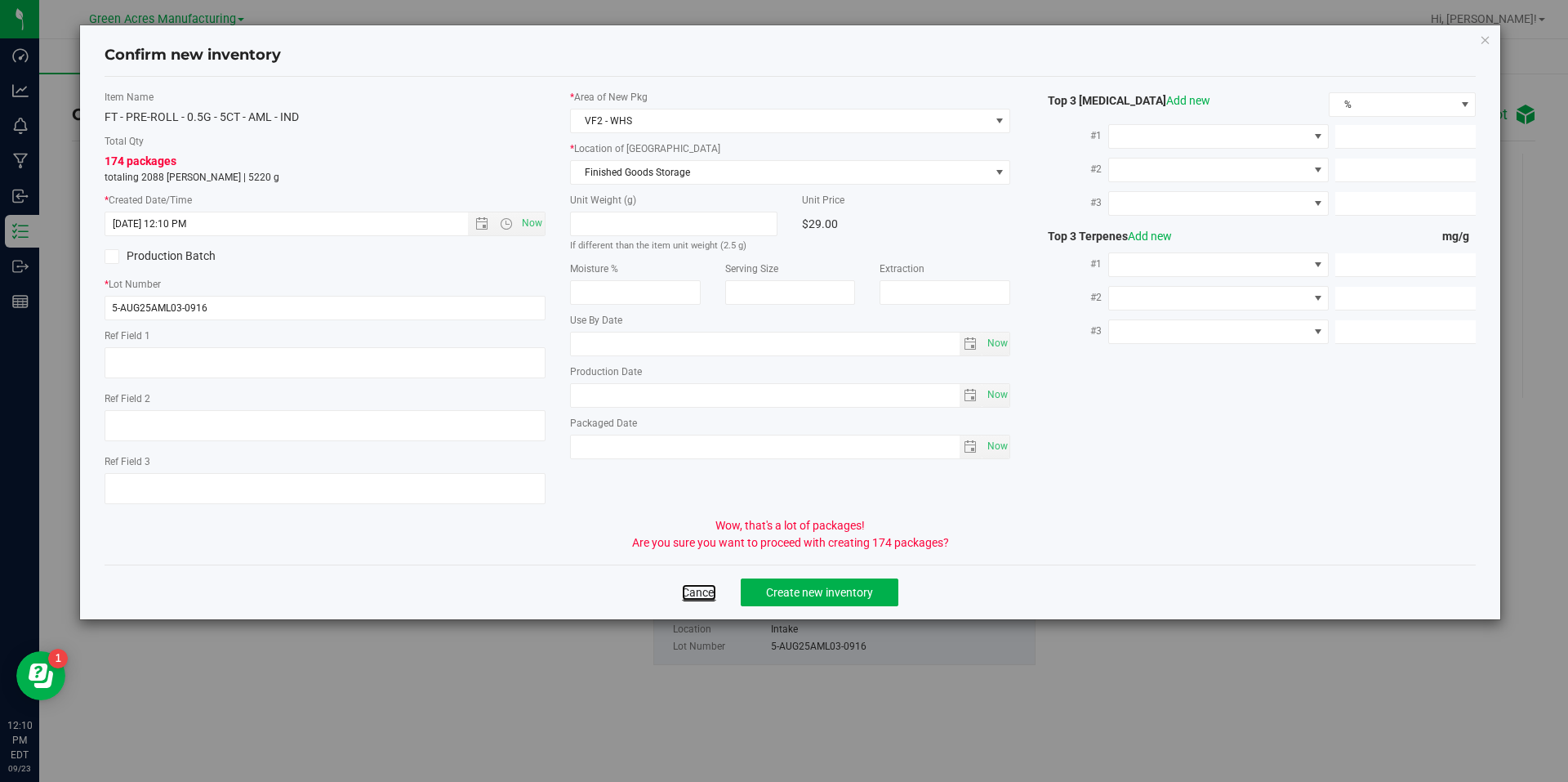
click at [710, 599] on link "Cancel" at bounding box center [699, 592] width 34 height 16
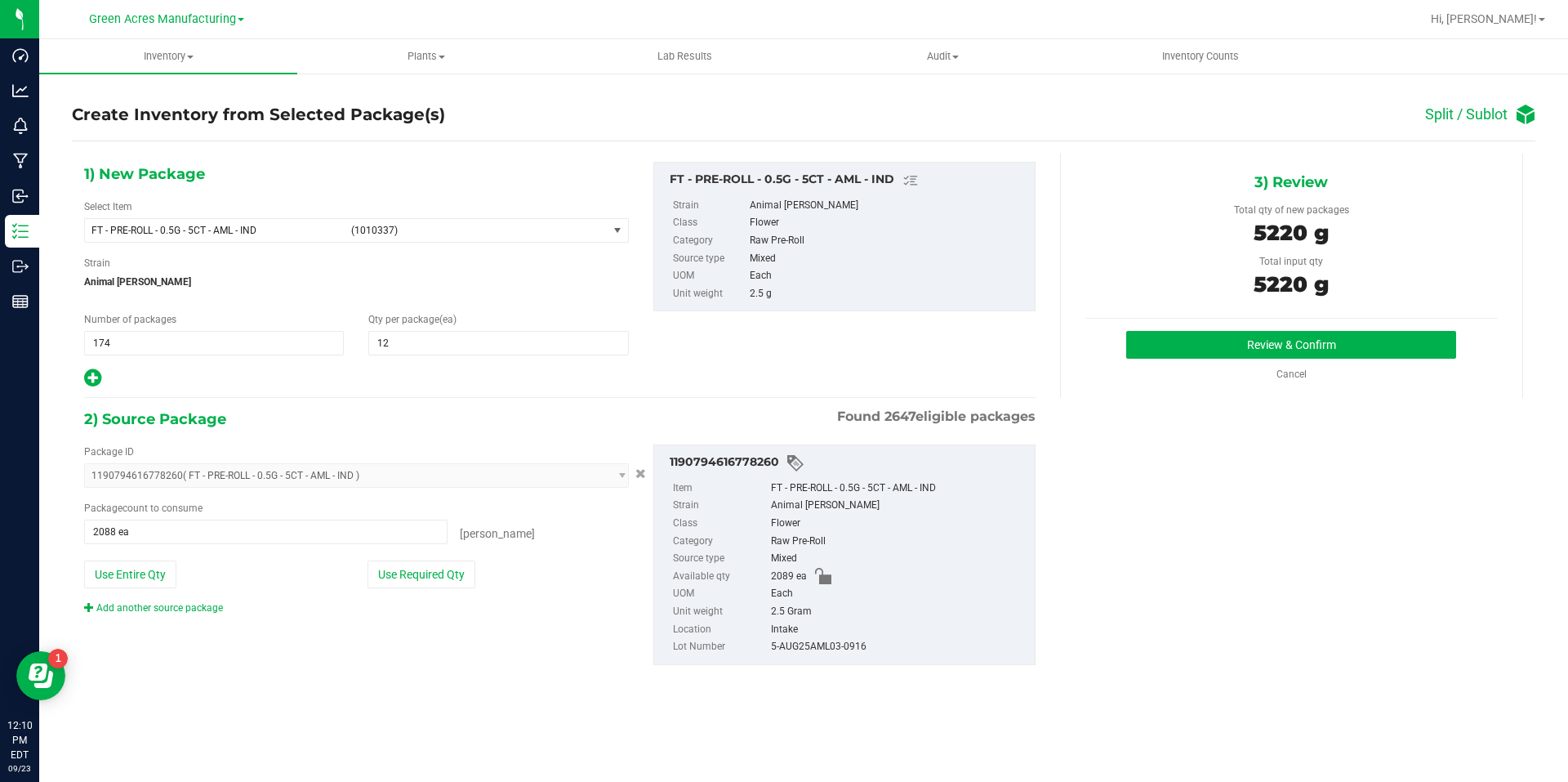
click at [89, 379] on icon at bounding box center [92, 378] width 17 height 20
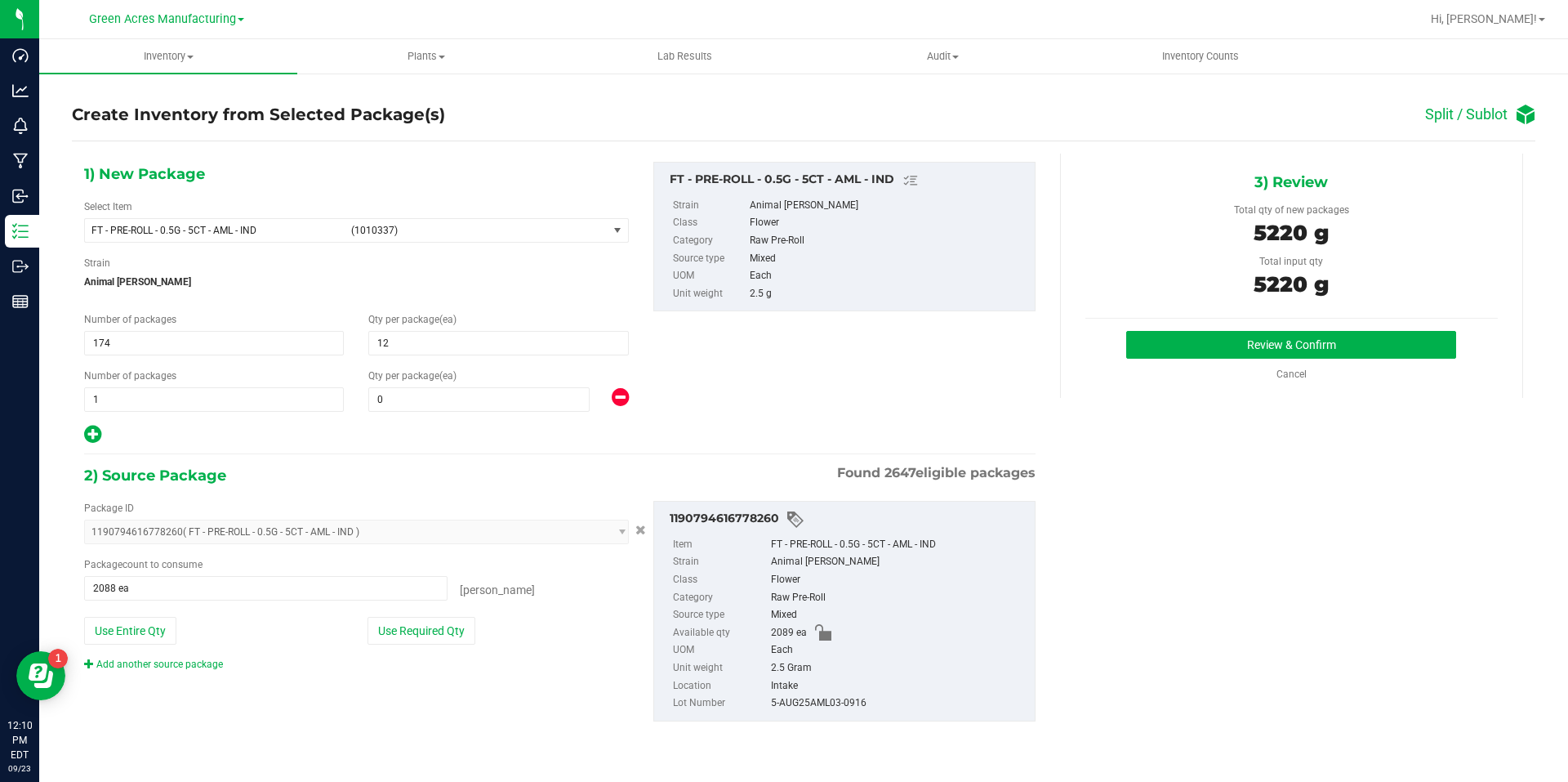
type input "12"
click at [483, 404] on span at bounding box center [479, 400] width 221 height 25
type input "1"
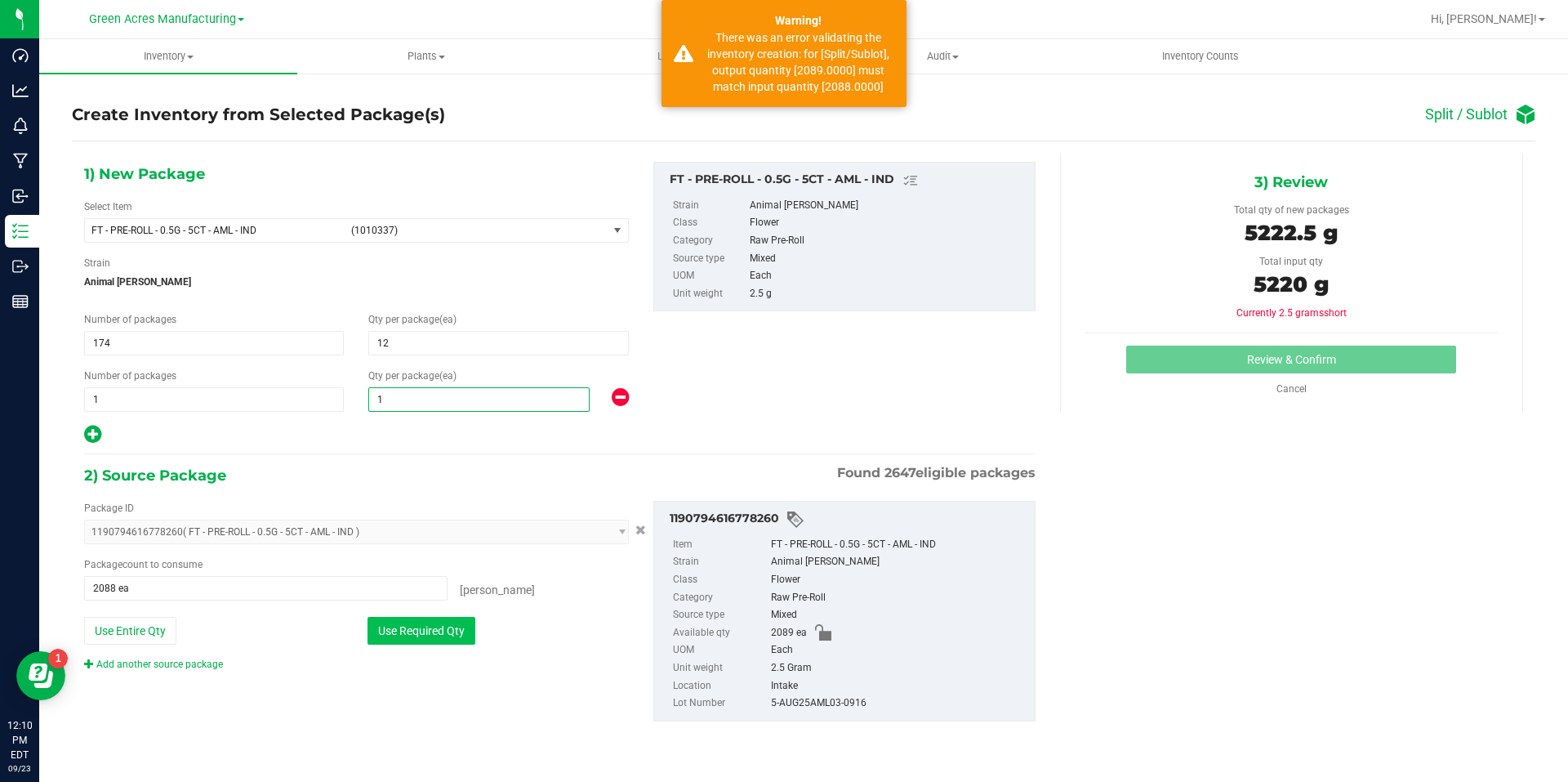
type input "1"
click at [443, 627] on button "Use Required Qty" at bounding box center [421, 631] width 108 height 28
type input "2089 ea"
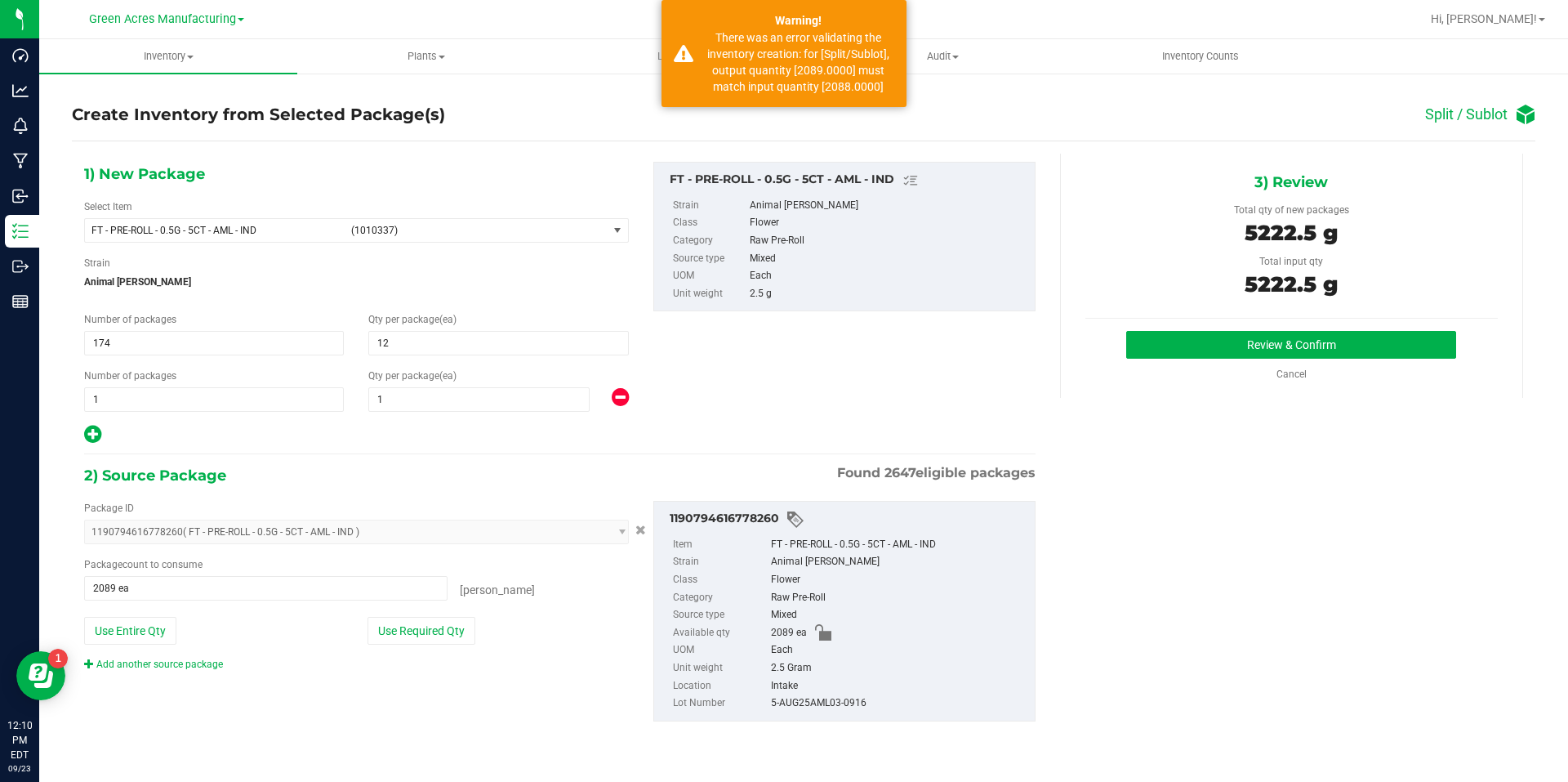
click at [1245, 361] on div "Review & Confirm Cancel" at bounding box center [1291, 356] width 412 height 51
click at [1258, 346] on button "Review & Confirm" at bounding box center [1291, 345] width 330 height 28
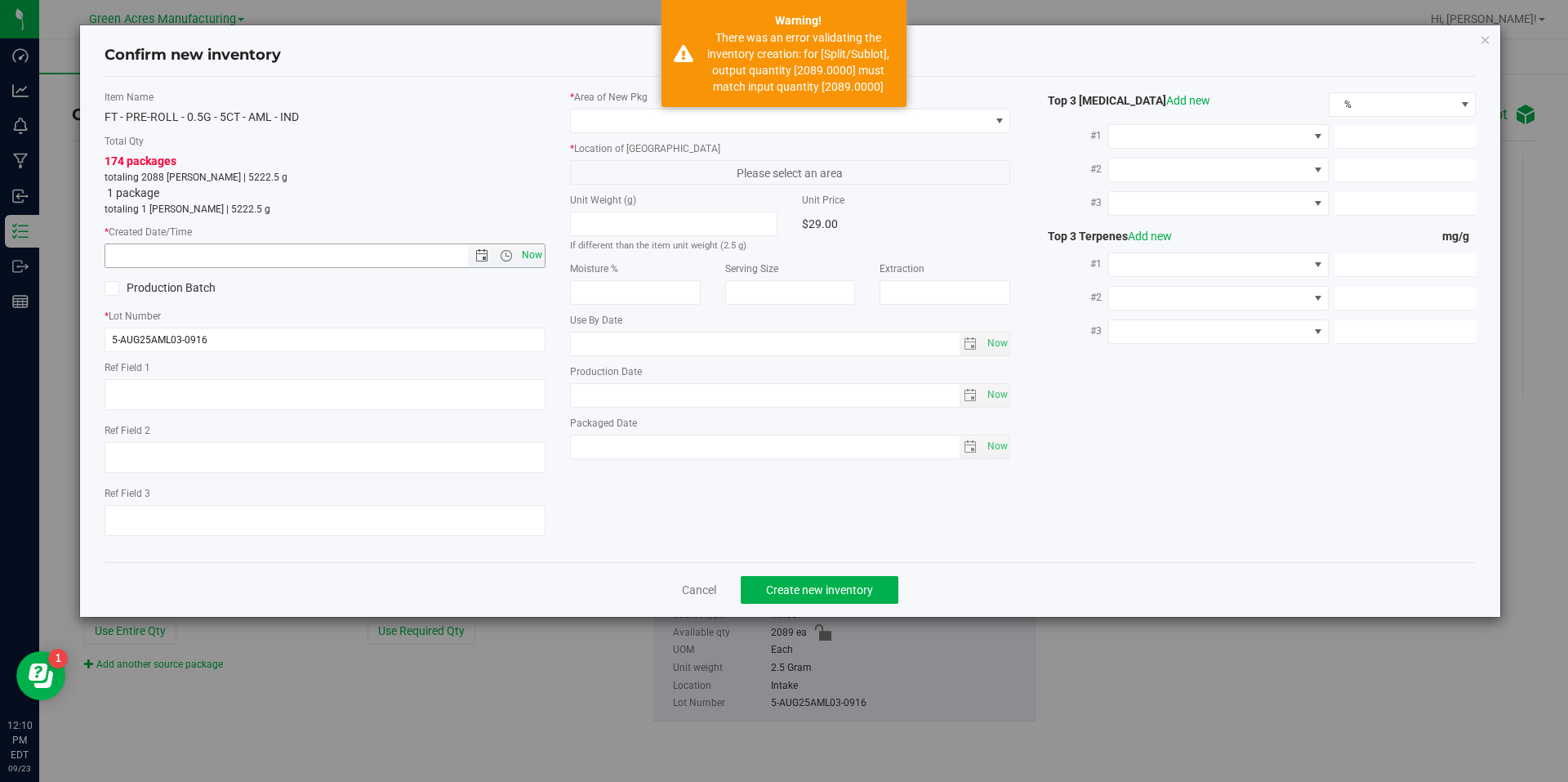
click at [539, 257] on span "Now" at bounding box center [532, 255] width 28 height 24
type input "9/23/2025 12:10 PM"
click at [719, 131] on span at bounding box center [780, 121] width 419 height 23
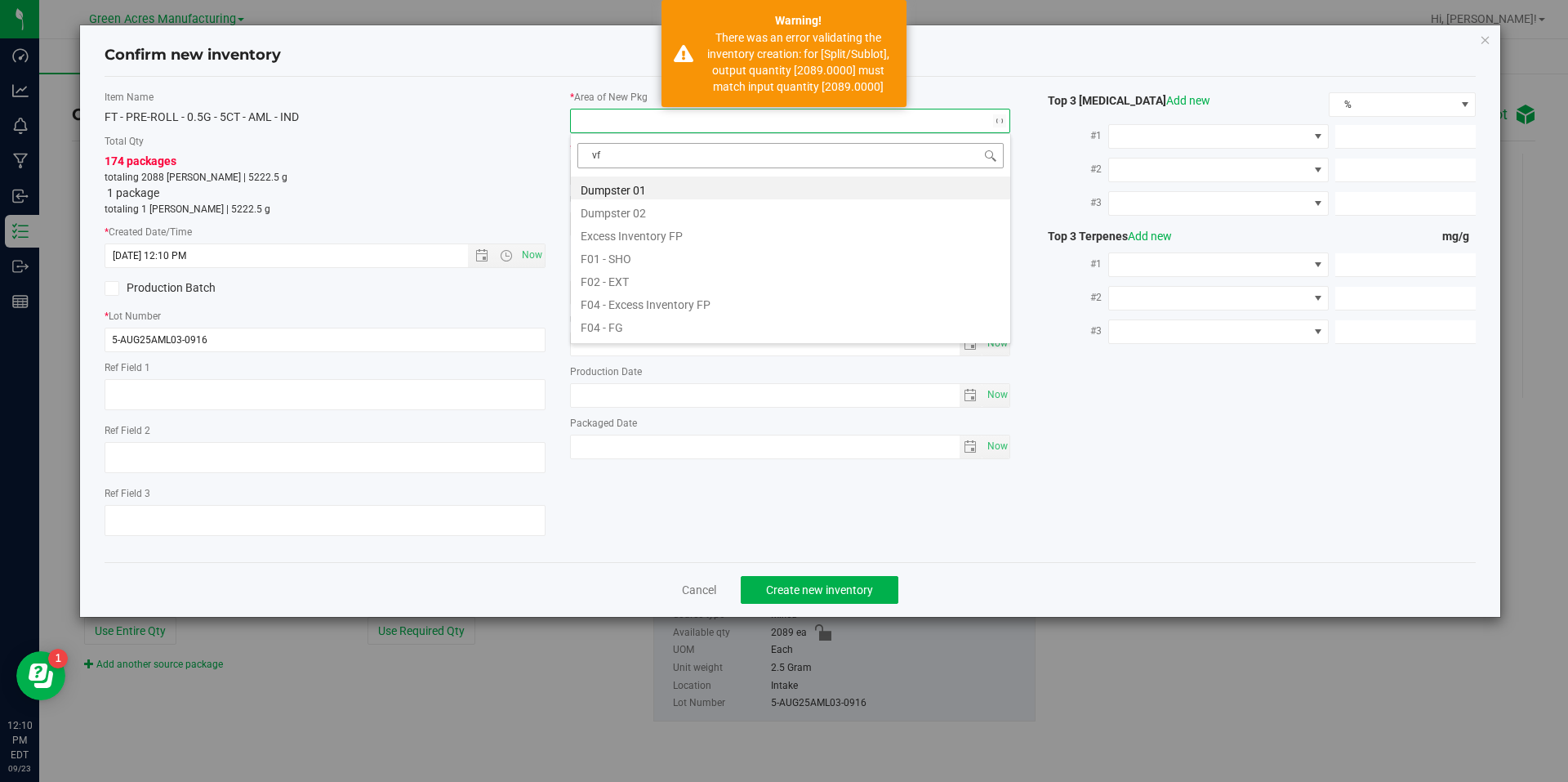
type input "vf2"
click at [628, 300] on li "VF2 - WHS" at bounding box center [791, 302] width 439 height 23
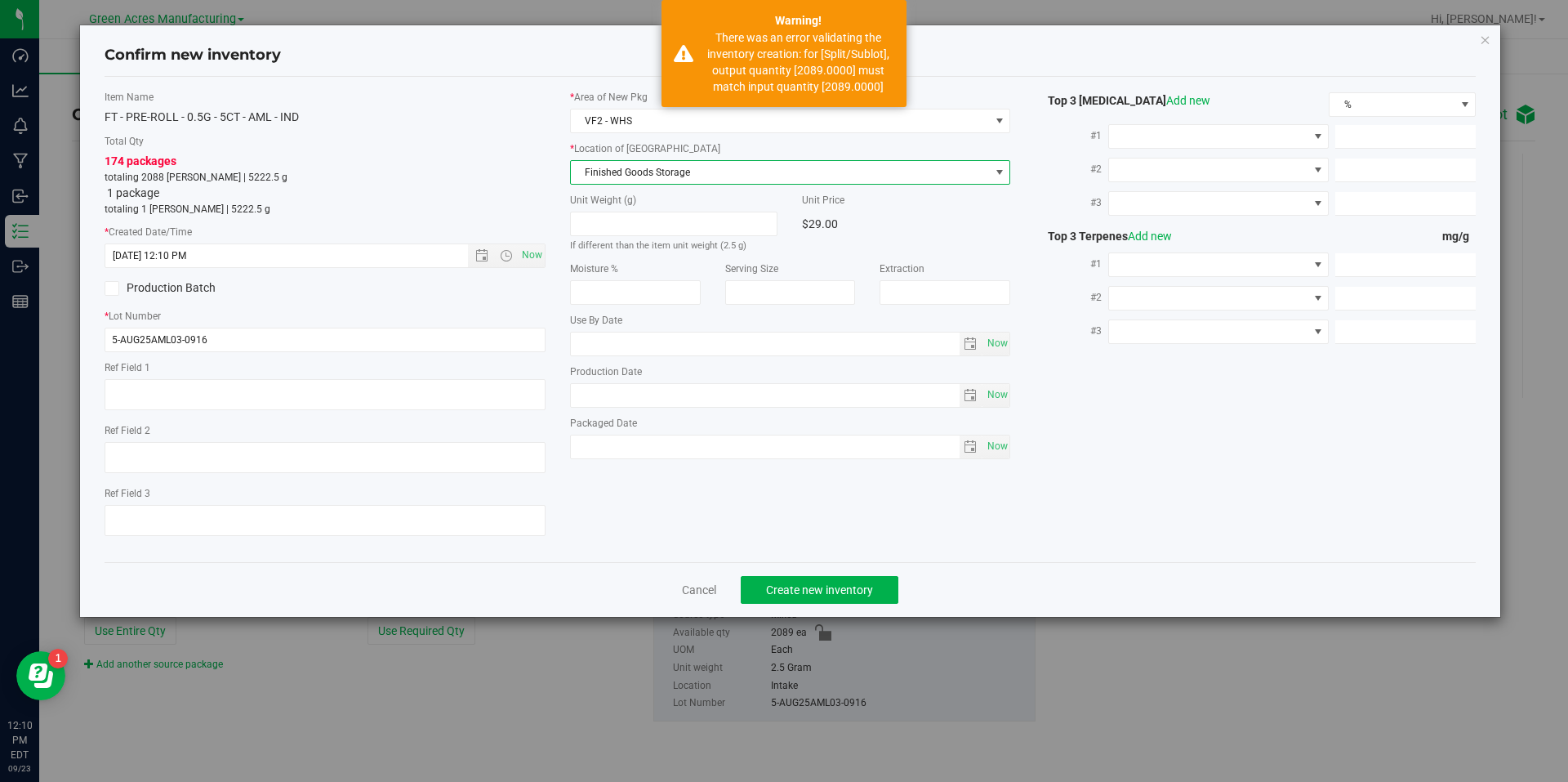
click at [693, 181] on span "Finished Goods Storage" at bounding box center [780, 172] width 419 height 23
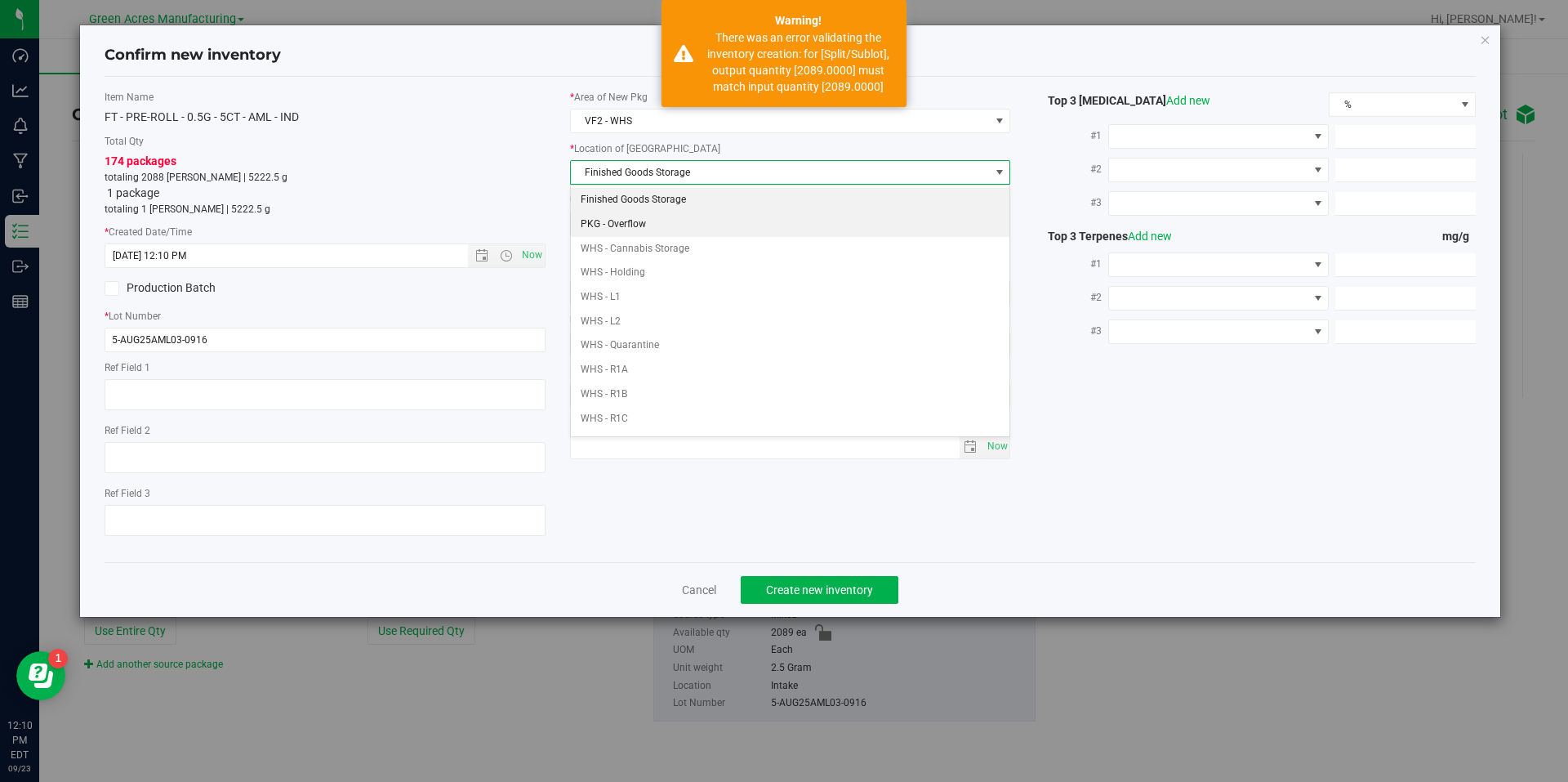
click at [690, 203] on li "Finished Goods Storage" at bounding box center [791, 200] width 439 height 25
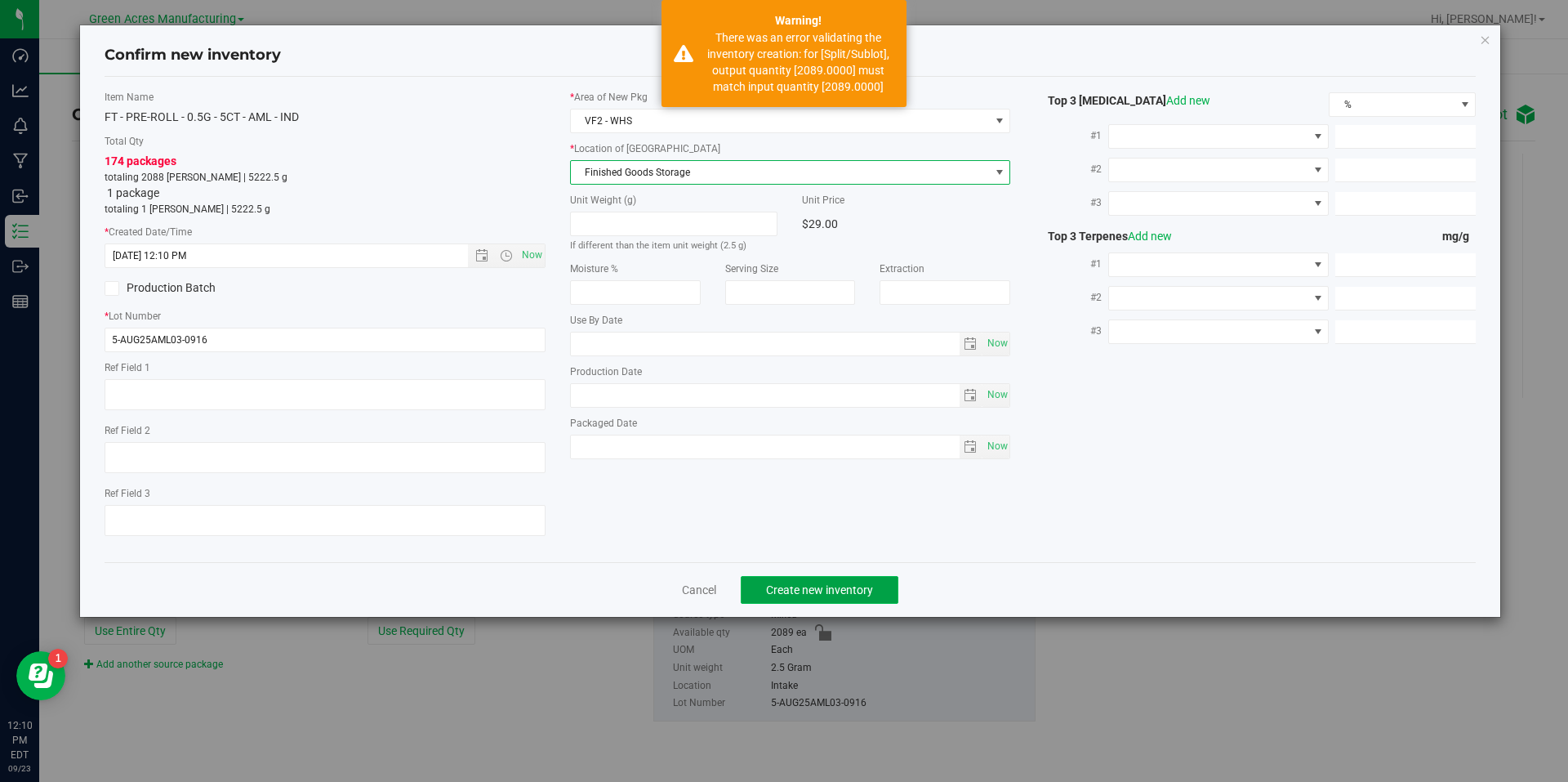
click at [788, 593] on span "Create new inventory" at bounding box center [819, 590] width 107 height 13
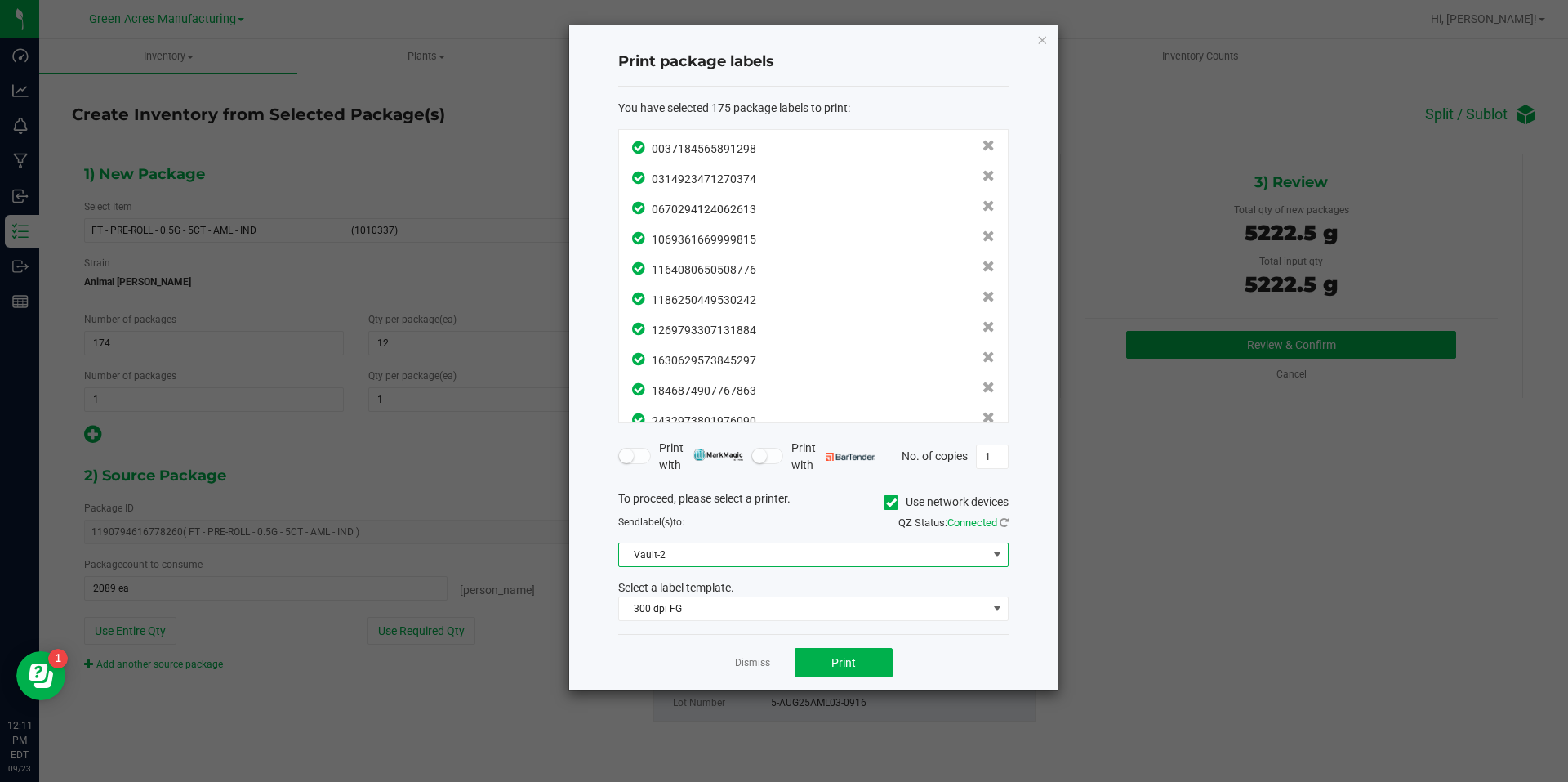
click at [803, 558] on span "Vault-2" at bounding box center [803, 555] width 368 height 23
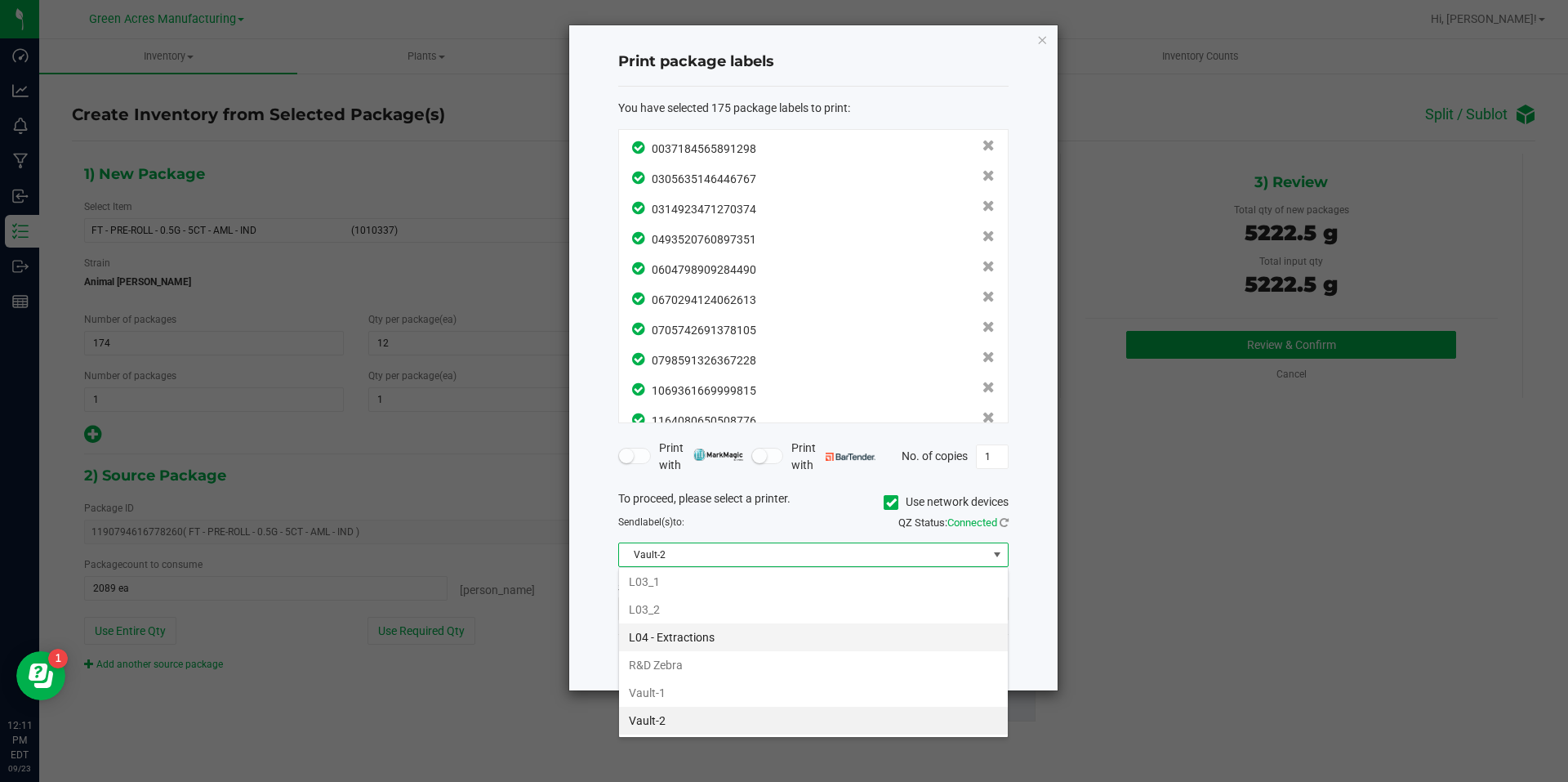
scroll to position [25, 390]
click at [756, 700] on li "Vault-1" at bounding box center [813, 693] width 389 height 28
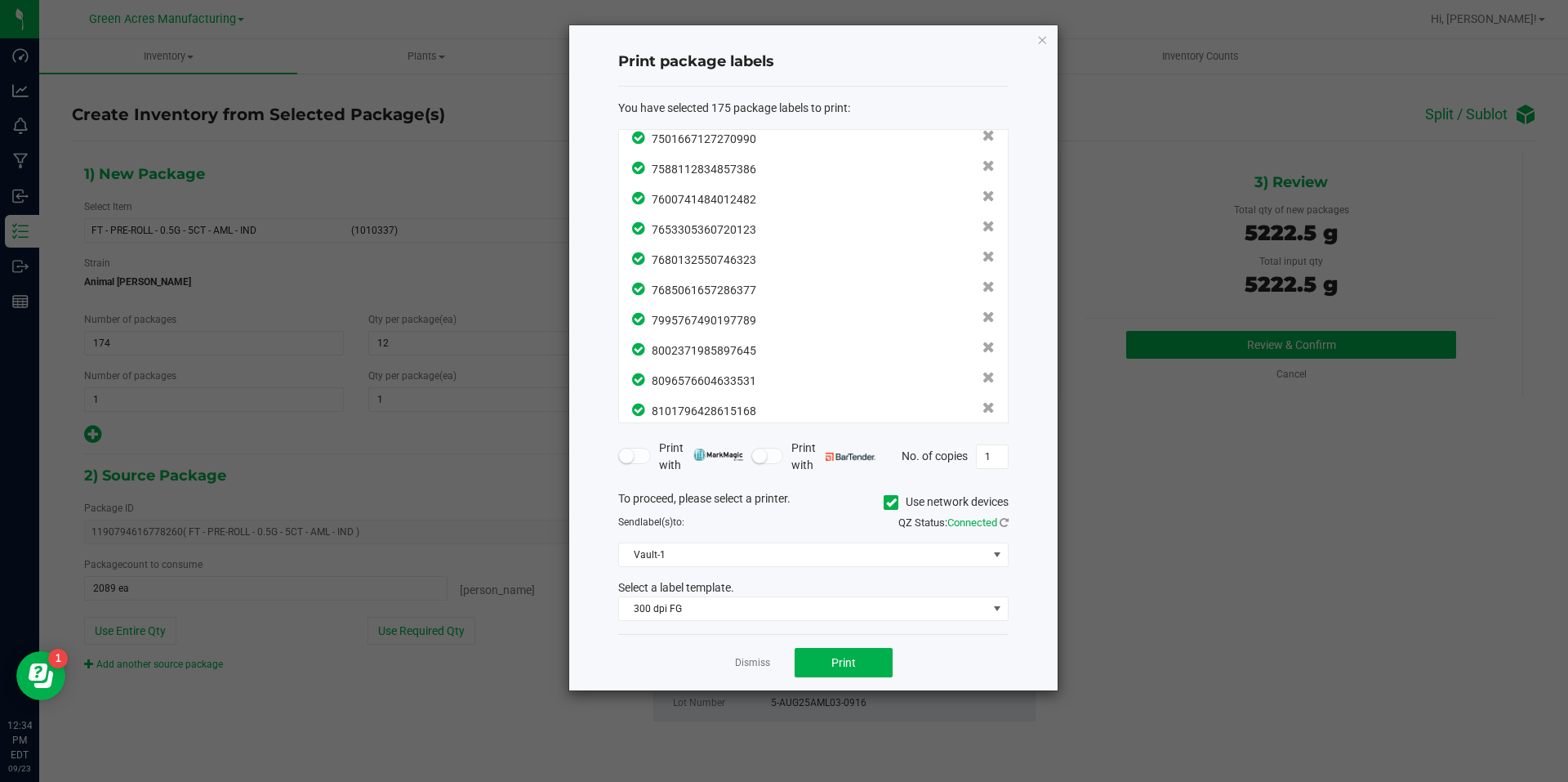
scroll to position [5012, 0]
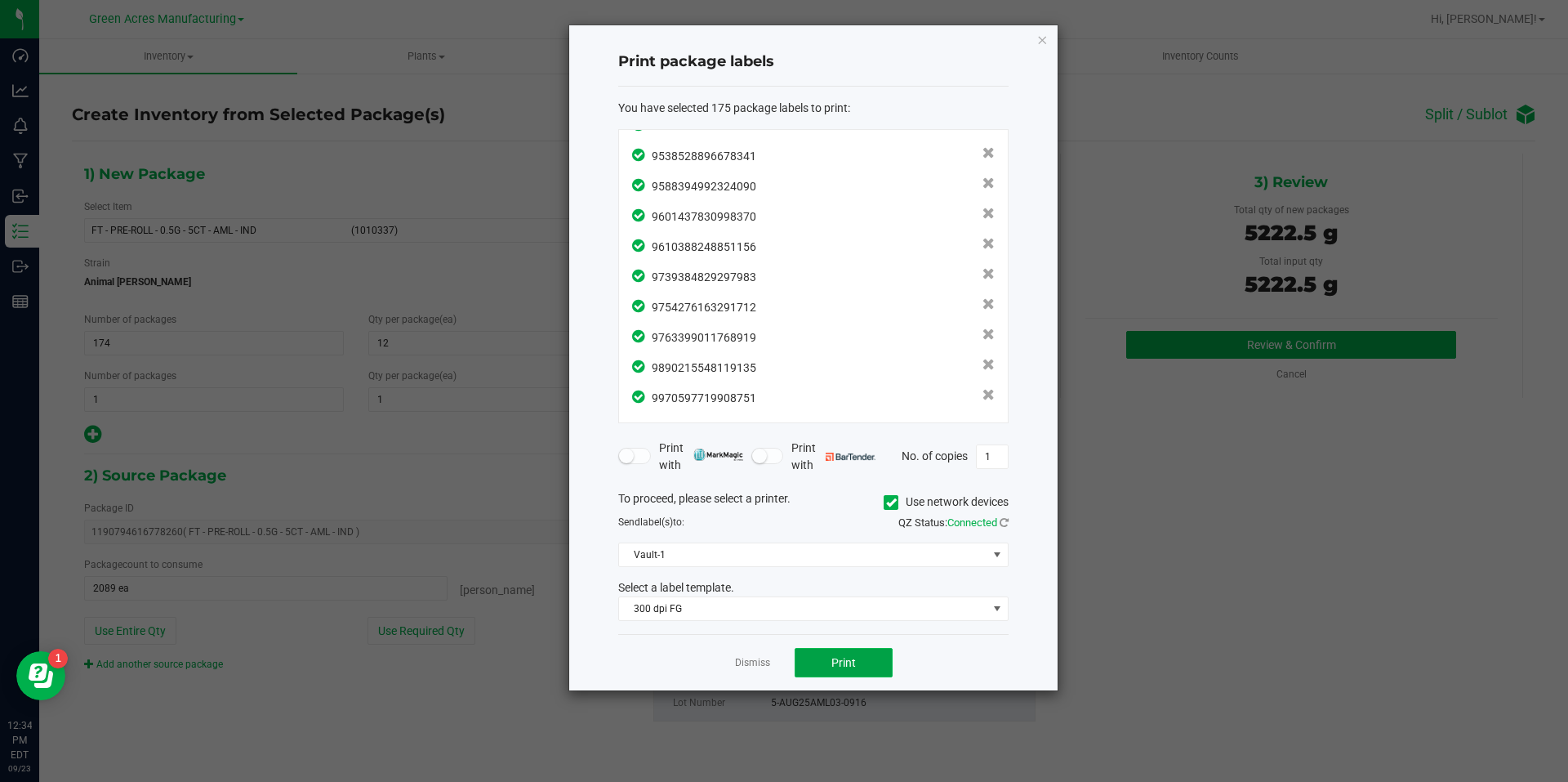
click at [879, 665] on button "Print" at bounding box center [844, 663] width 98 height 29
click at [749, 670] on link "Dismiss" at bounding box center [752, 663] width 35 height 14
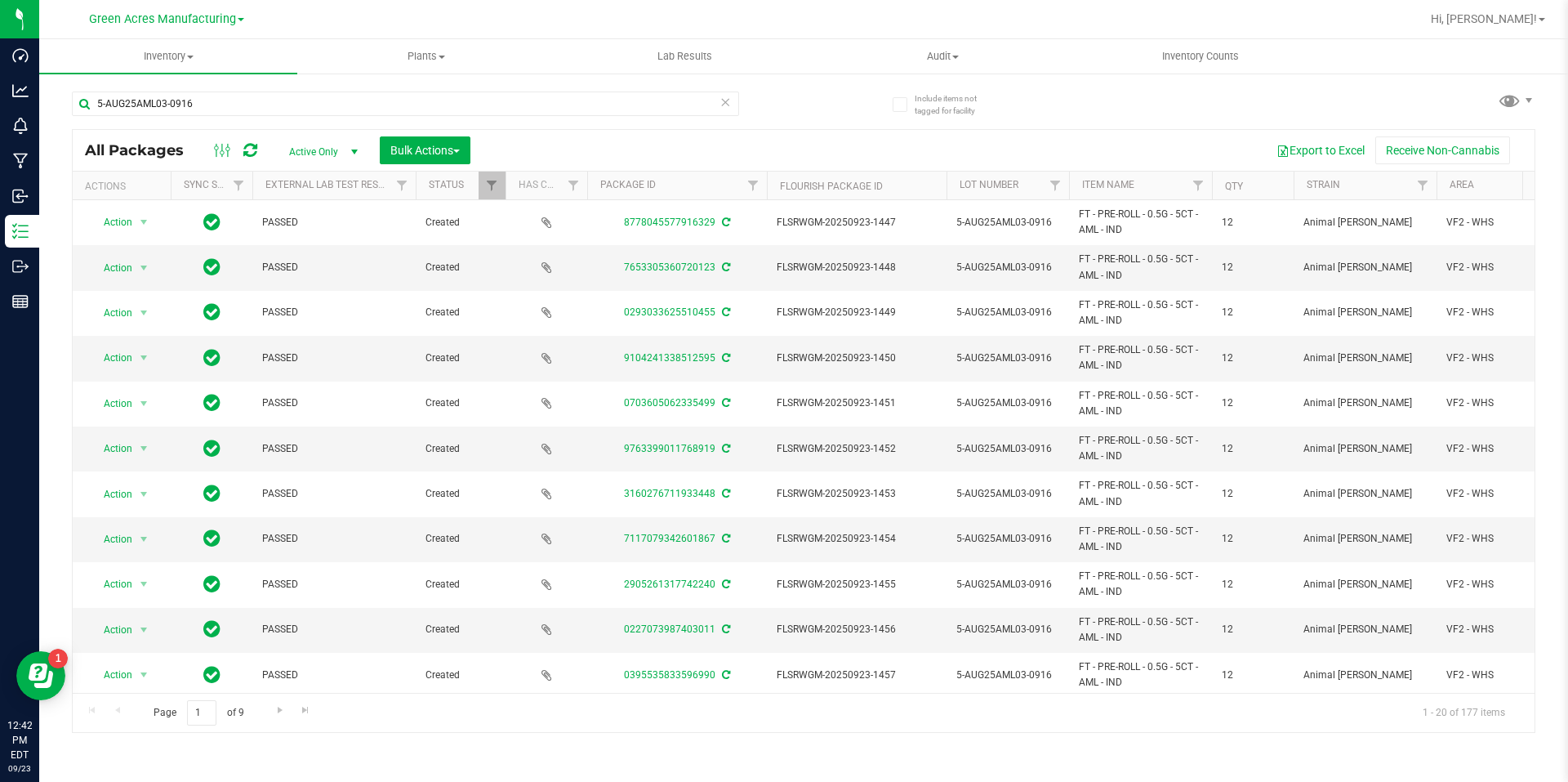
click at [1242, 175] on th "Qty" at bounding box center [1253, 185] width 82 height 29
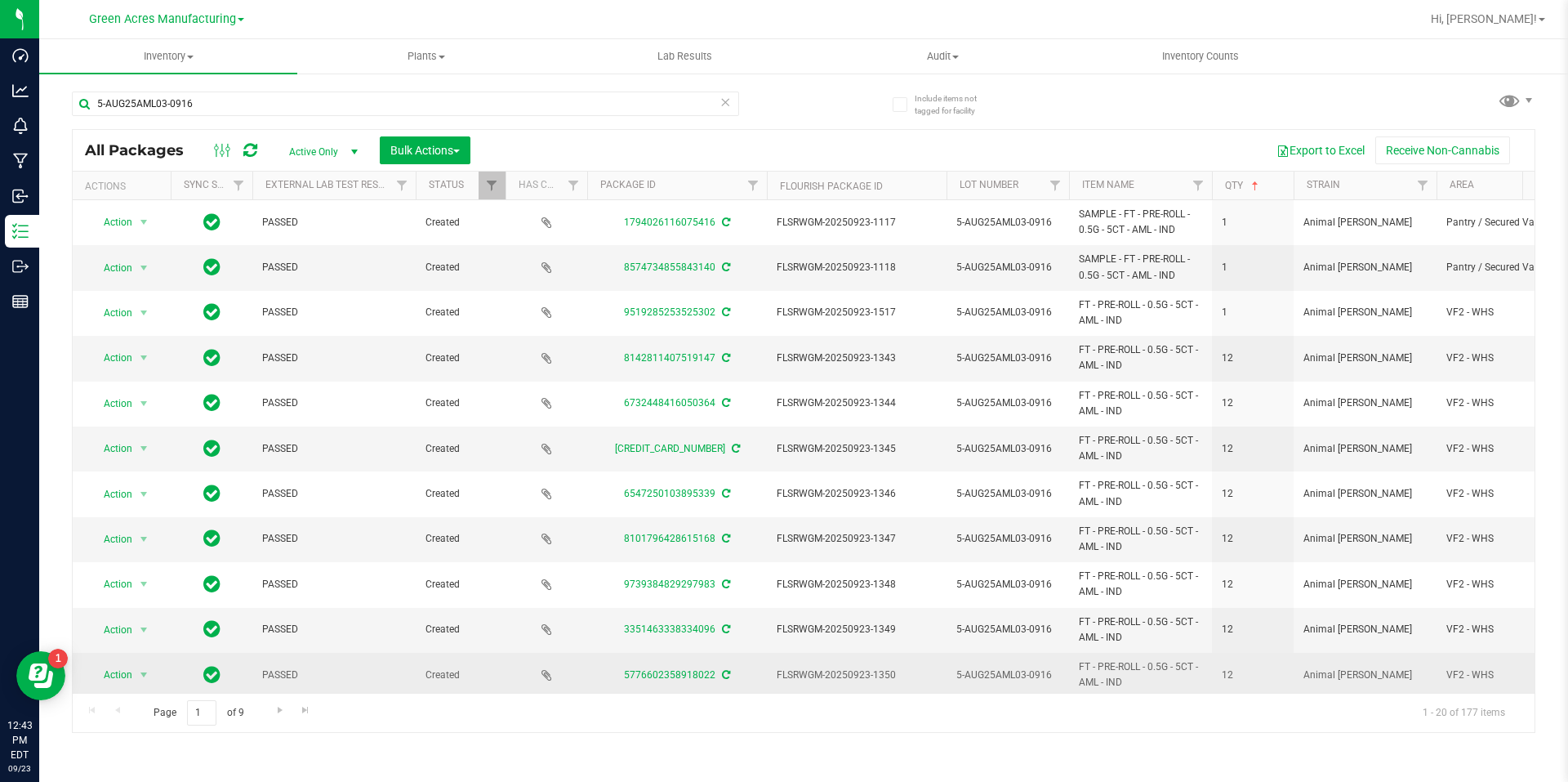
click at [568, 676] on span at bounding box center [546, 675] width 62 height 16
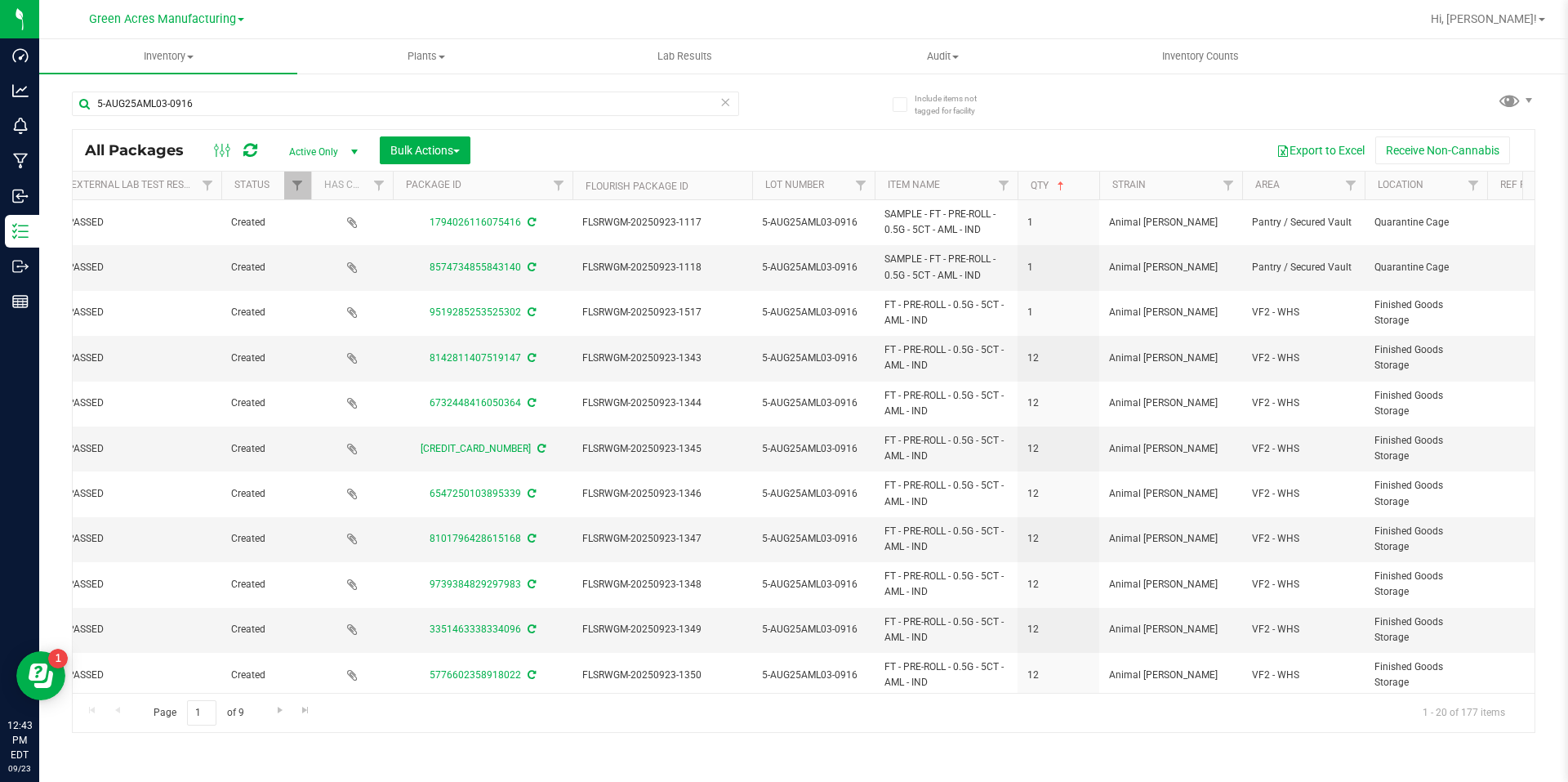
scroll to position [0, 210]
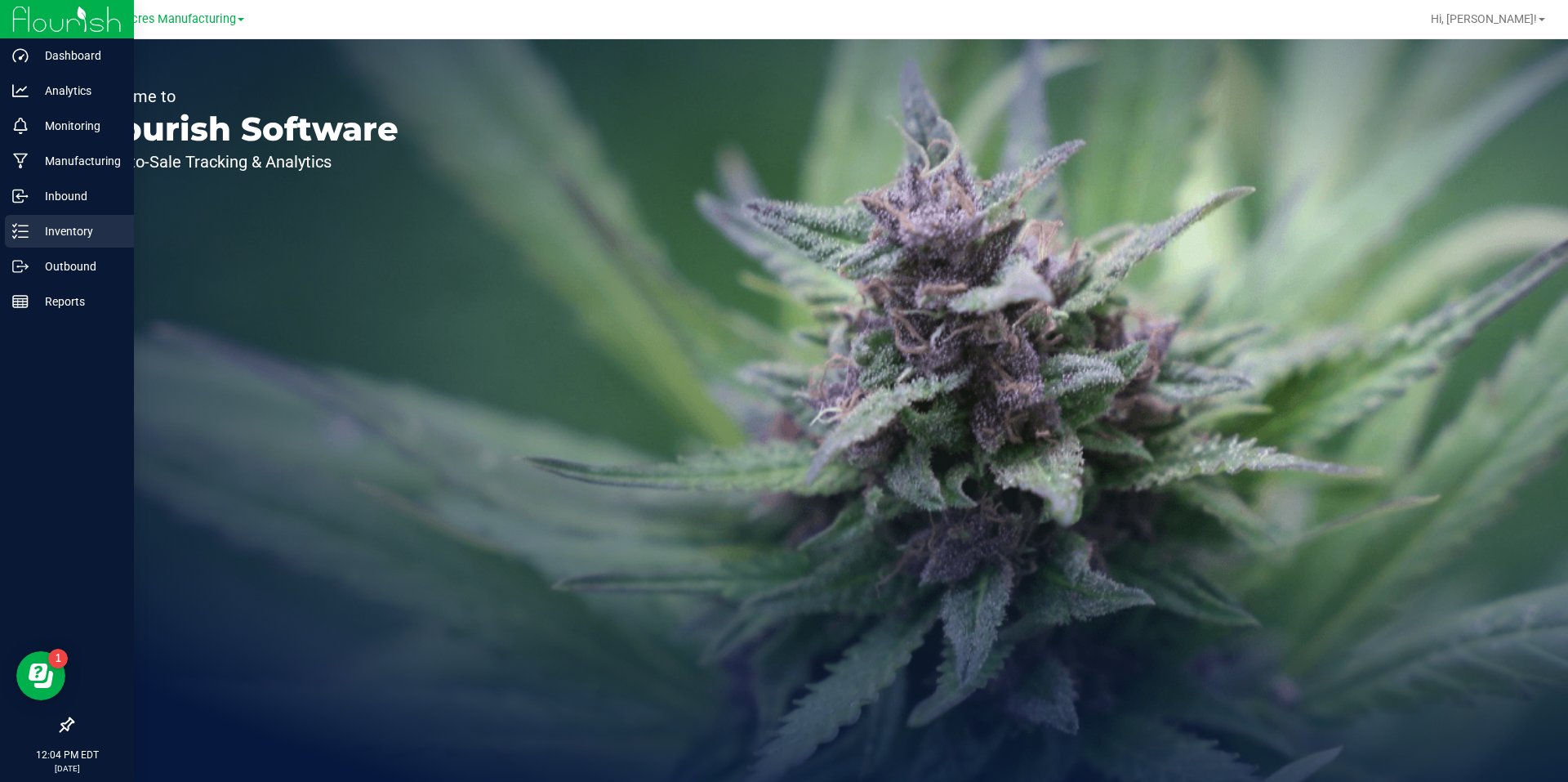
click at [29, 221] on div "Inventory" at bounding box center [69, 231] width 129 height 33
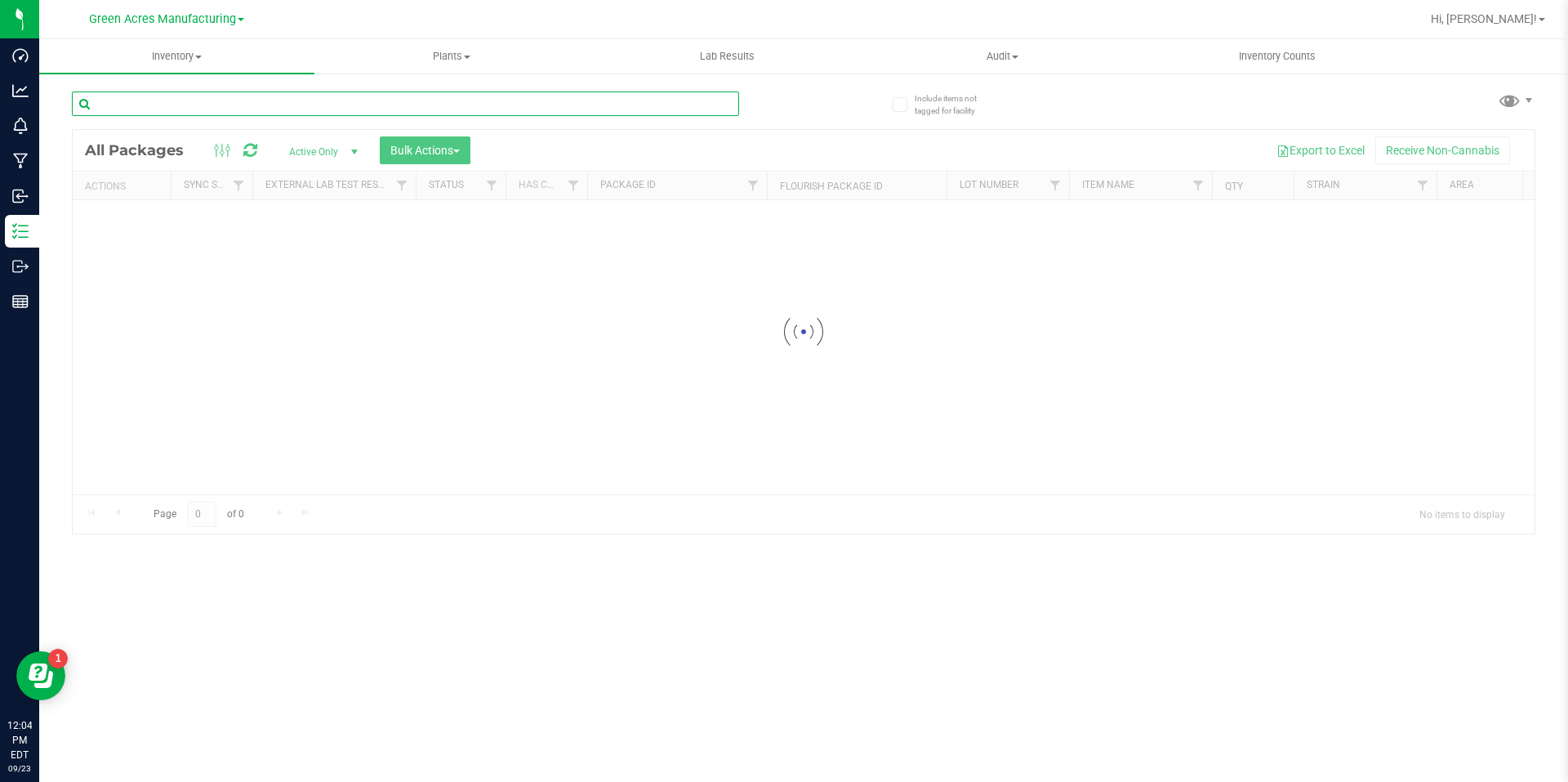
click at [379, 111] on input "text" at bounding box center [405, 104] width 667 height 25
paste input "WX-SEP25PBS01-0917"
type input "WX-SEP25PBS01-0917"
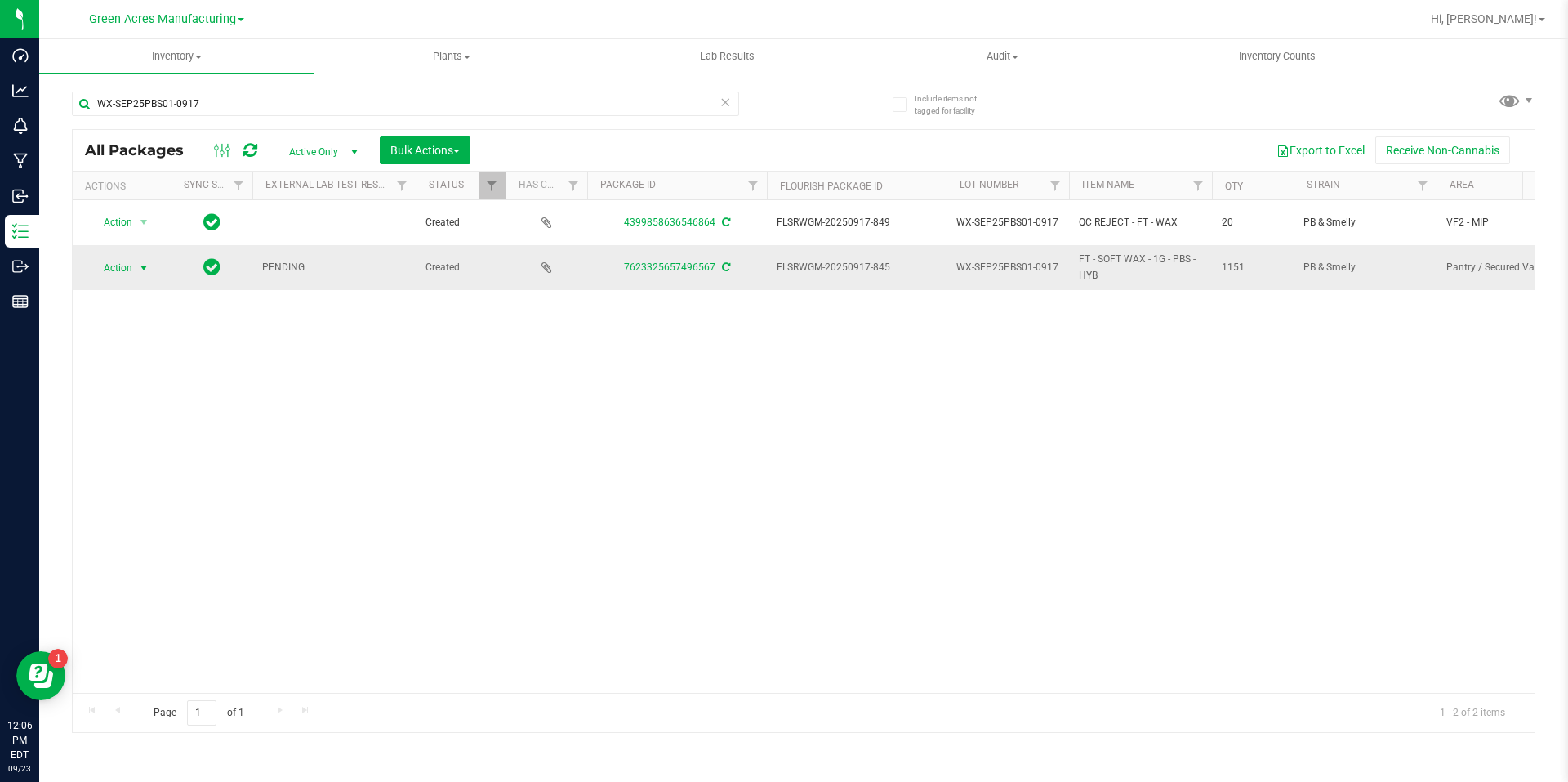
click at [147, 267] on span "select" at bounding box center [144, 268] width 13 height 13
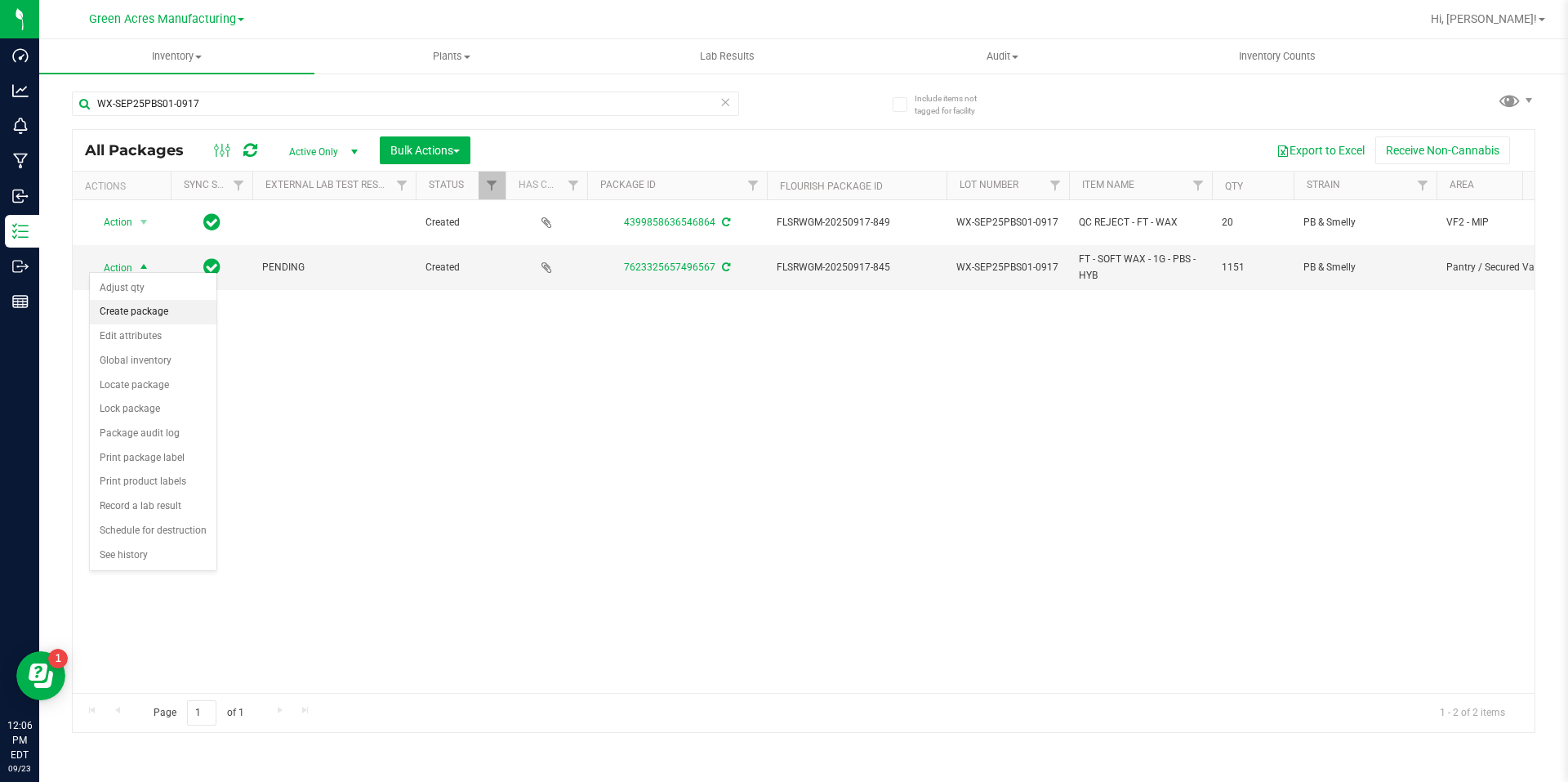
click at [204, 305] on li "Create package" at bounding box center [153, 312] width 127 height 25
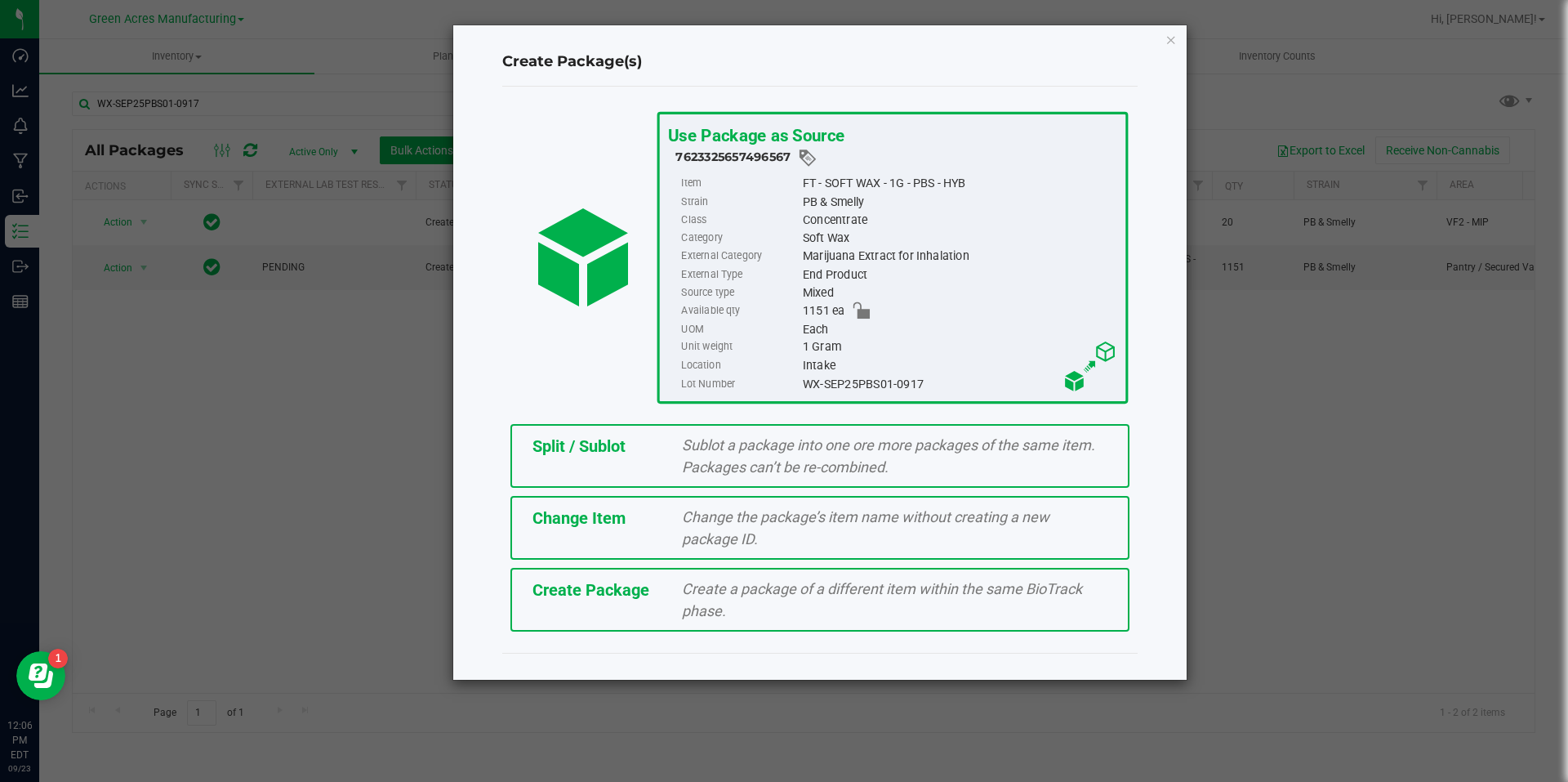
click at [640, 599] on span "Create Package" at bounding box center [590, 590] width 117 height 20
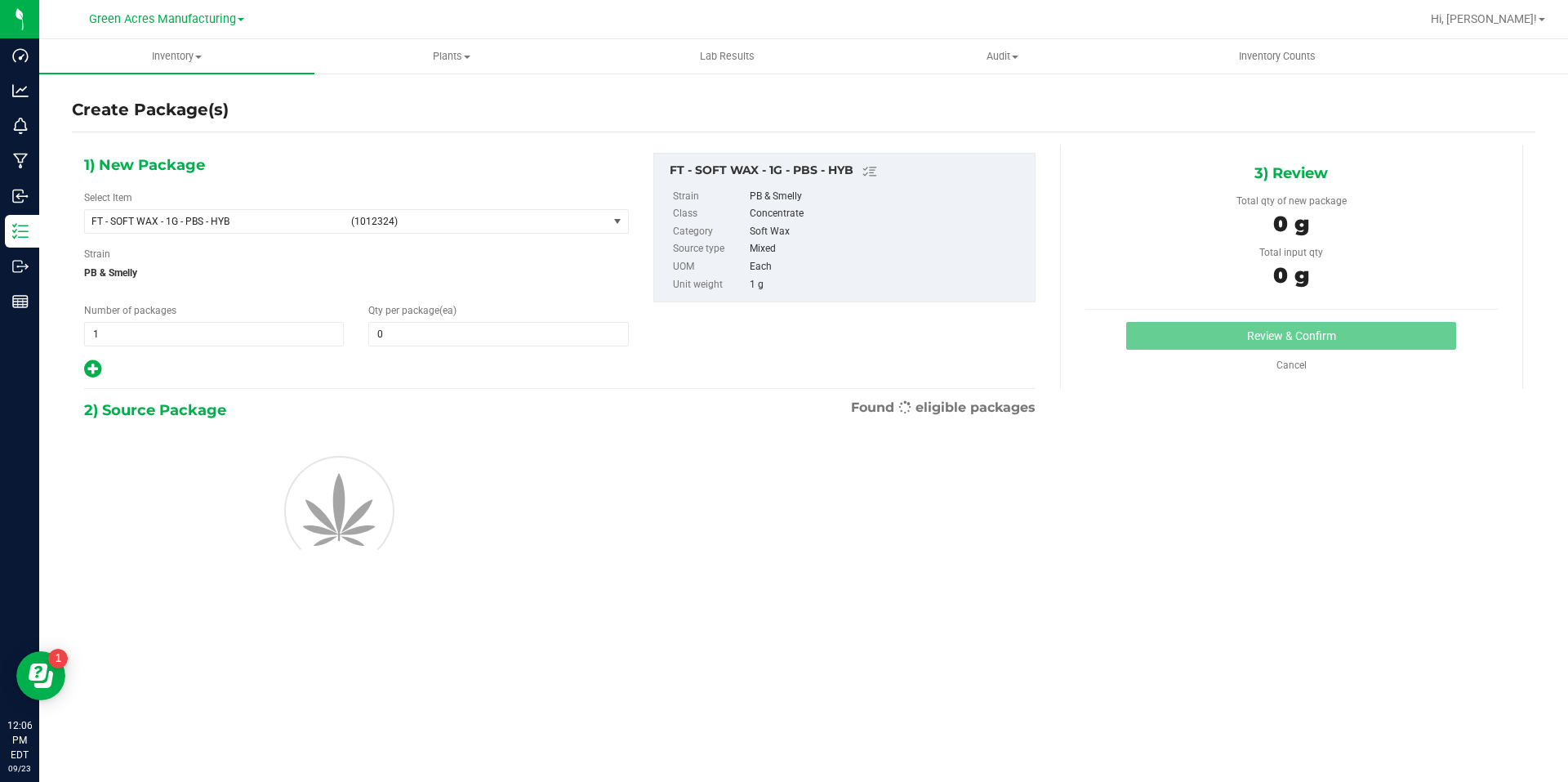
type input "0"
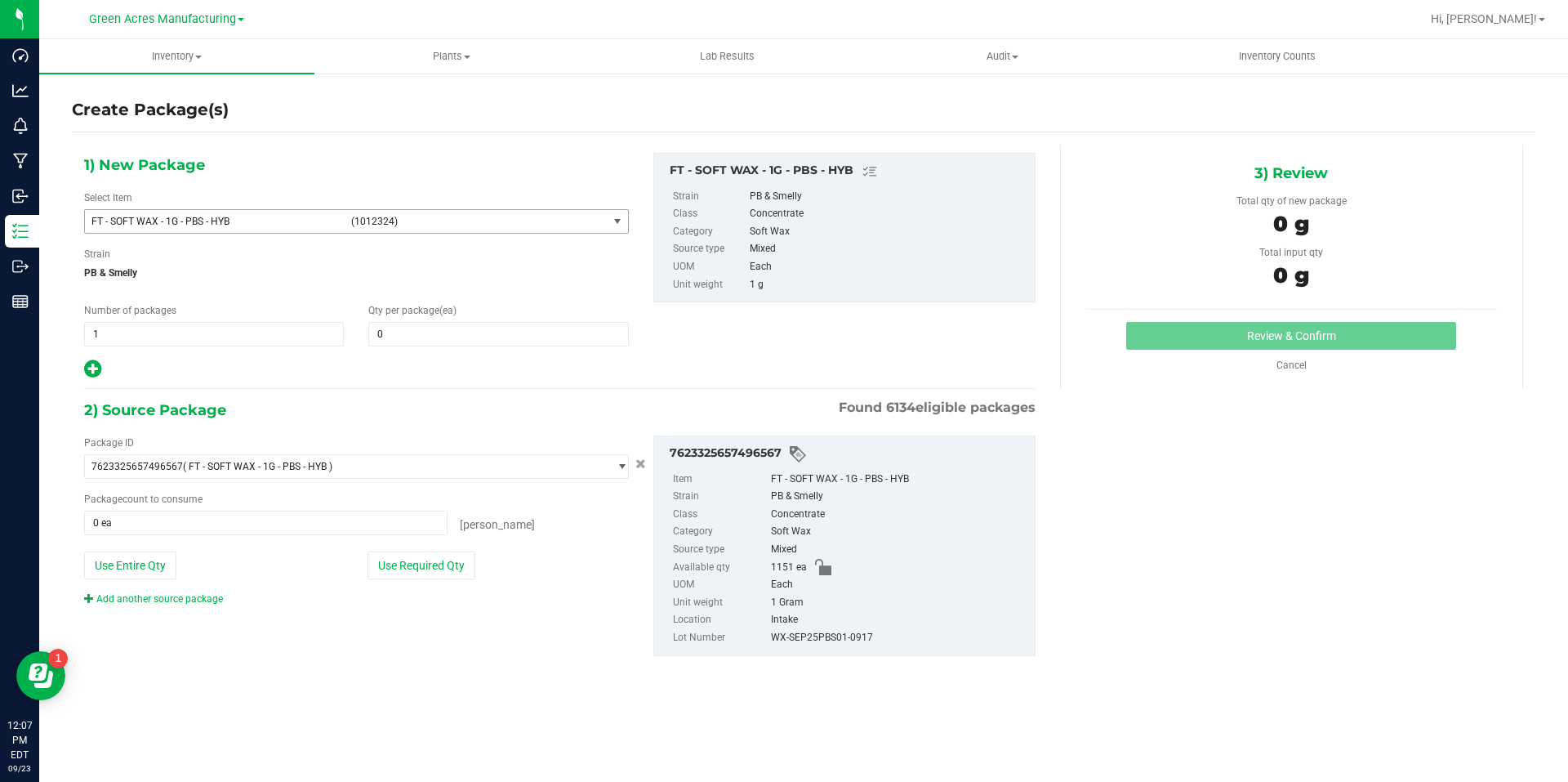
click at [539, 217] on span "(1012324)" at bounding box center [476, 221] width 250 height 11
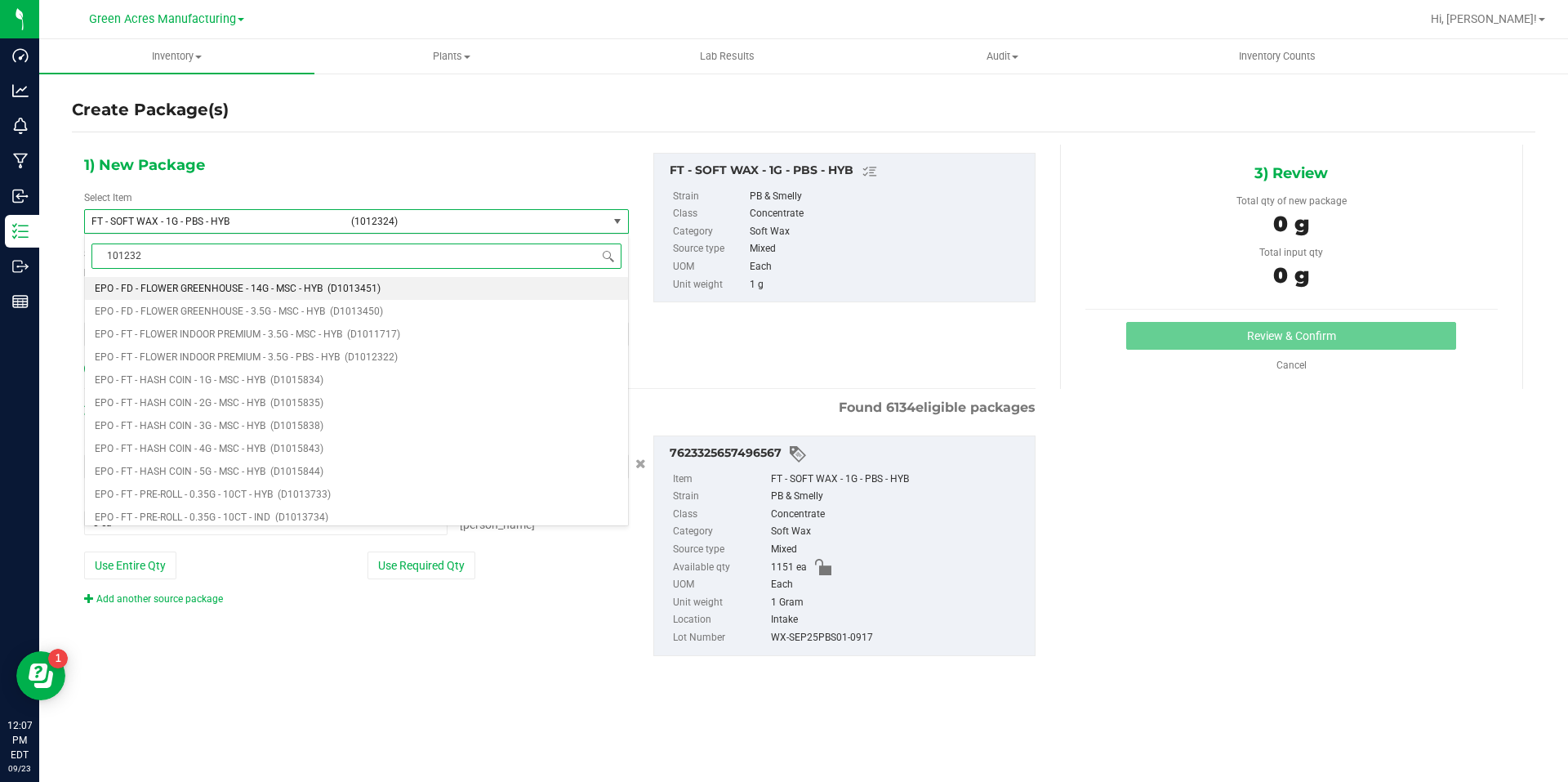
type input "1012324"
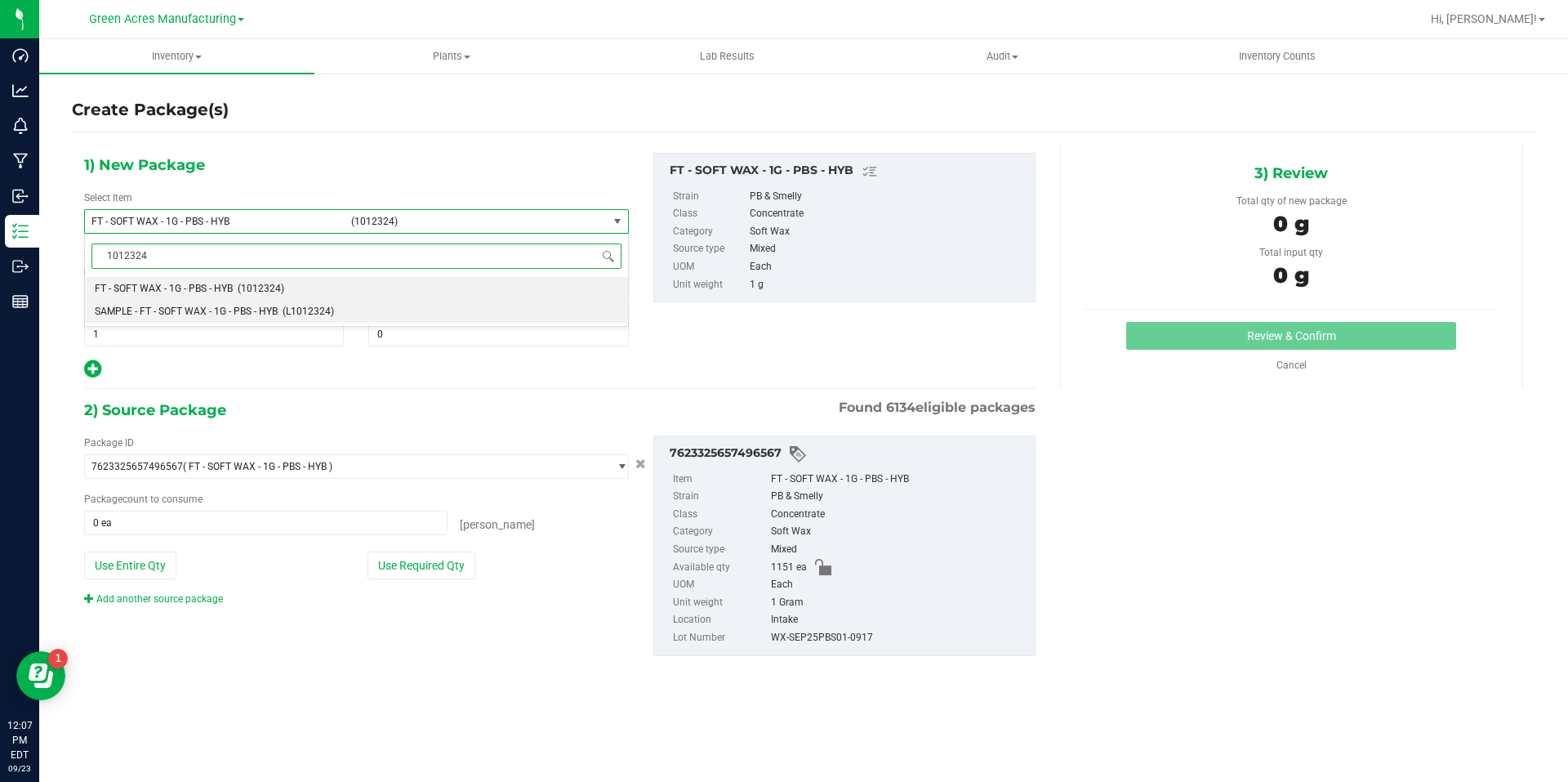
click at [316, 306] on span "(L1012324)" at bounding box center [308, 311] width 51 height 11
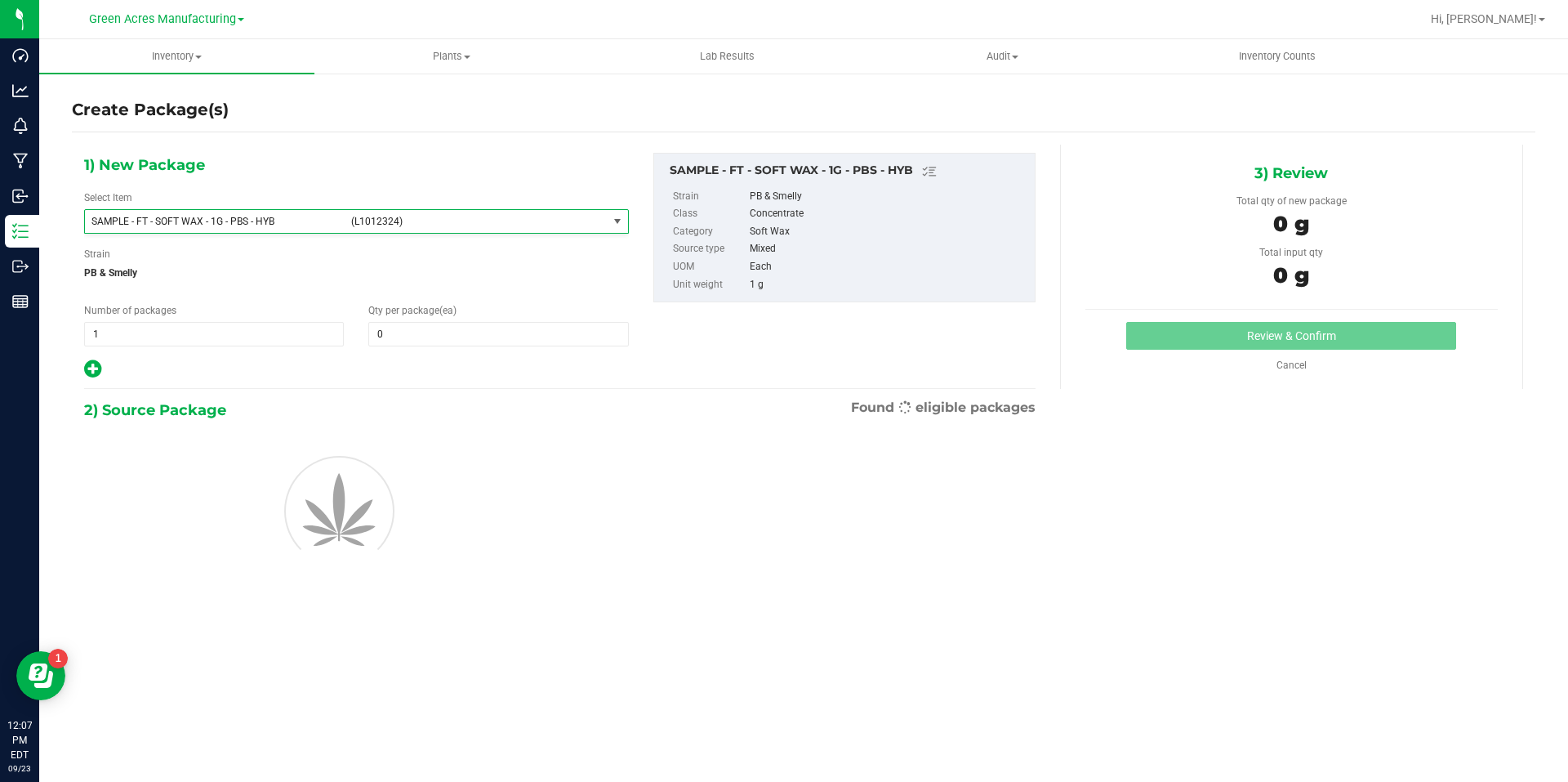
type input "0"
click at [293, 329] on span "1 1" at bounding box center [214, 334] width 260 height 25
type input "2"
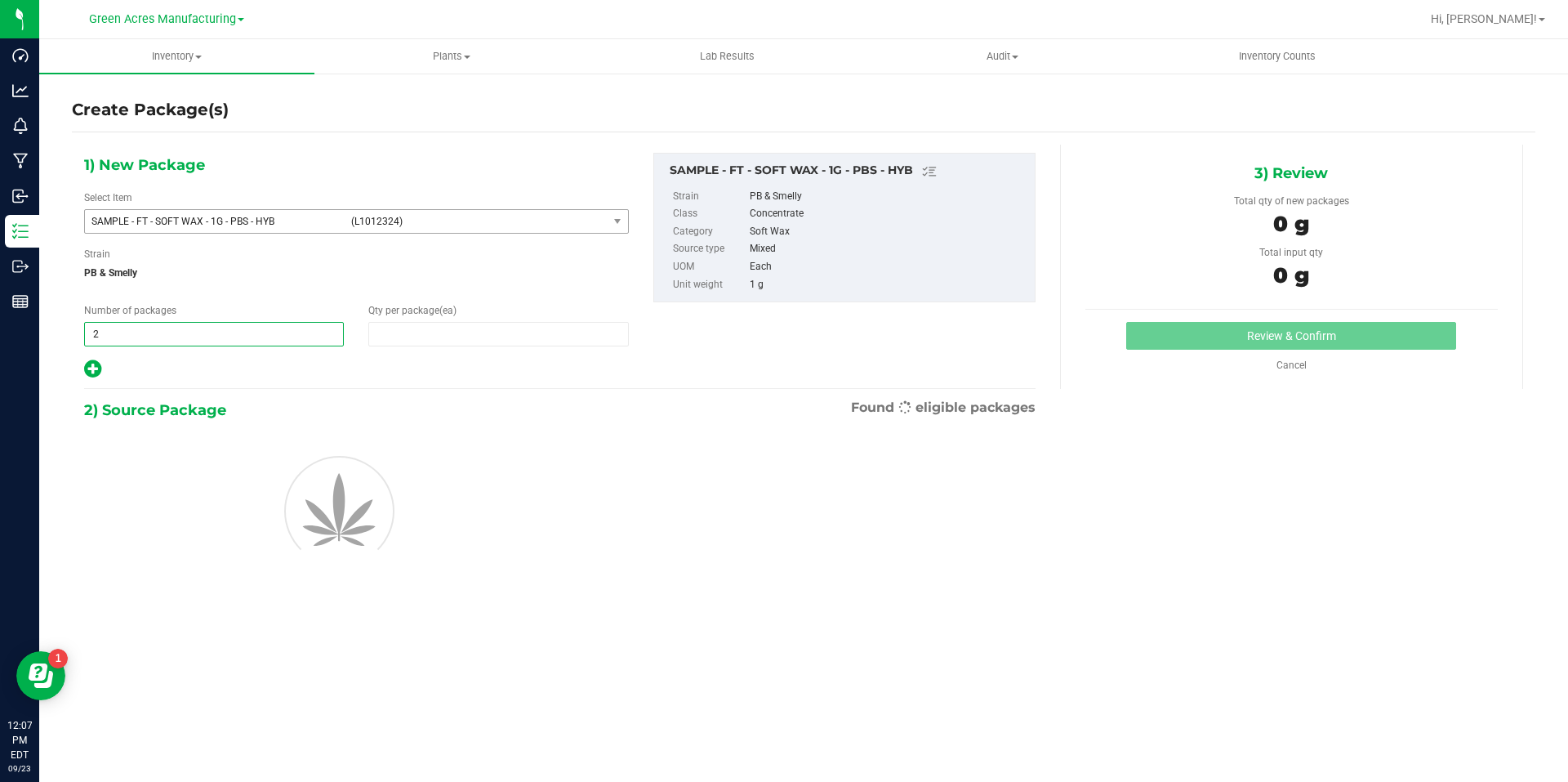
type input "1"
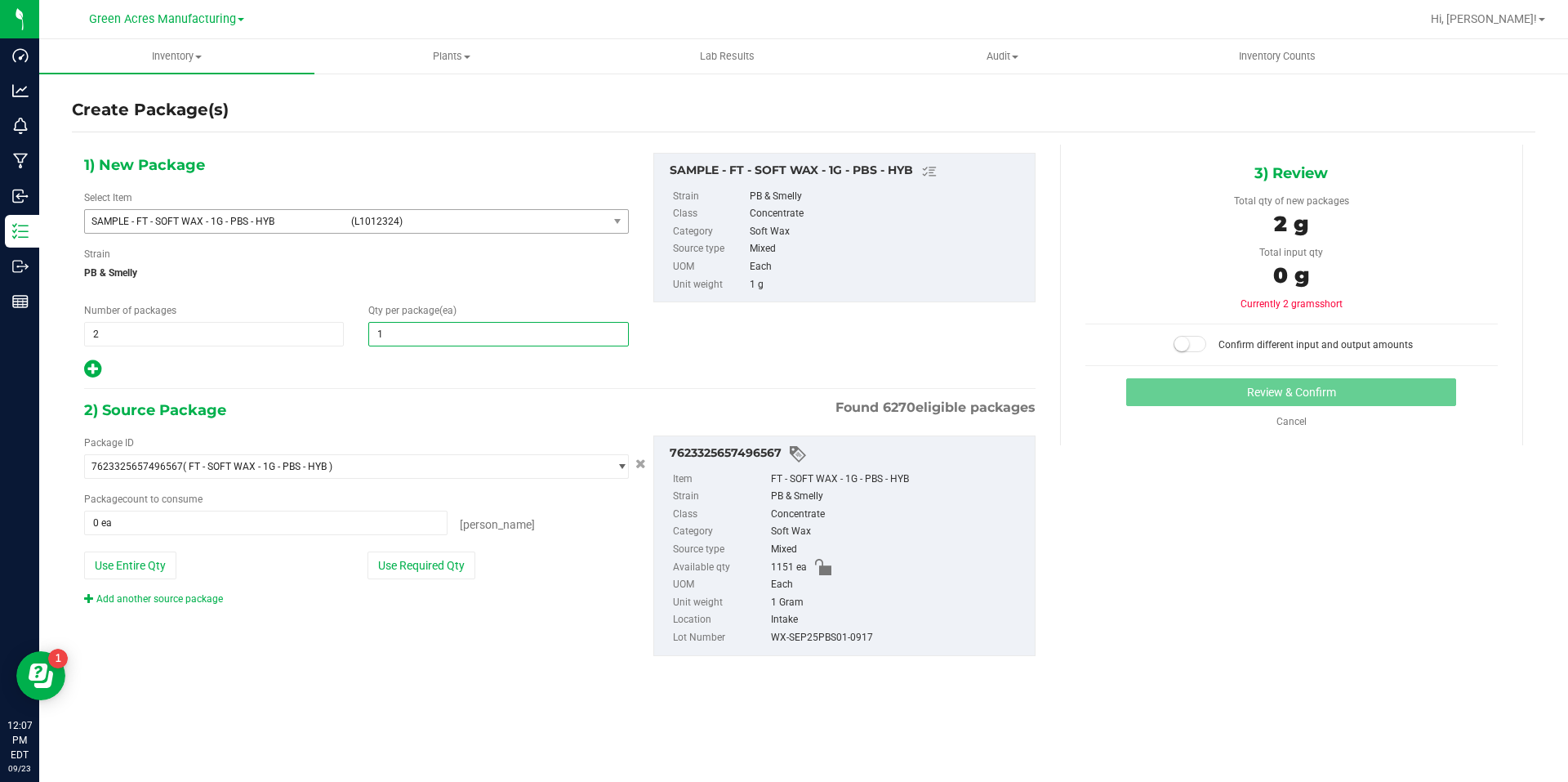
type input "1"
click at [403, 579] on div "Package ID 7623325657496567 ( FT - SOFT WAX - 1G - PBS - HYB ) 0000518841815896…" at bounding box center [356, 521] width 569 height 171
click at [407, 573] on button "Use Required Qty" at bounding box center [421, 565] width 108 height 28
type input "2 ea"
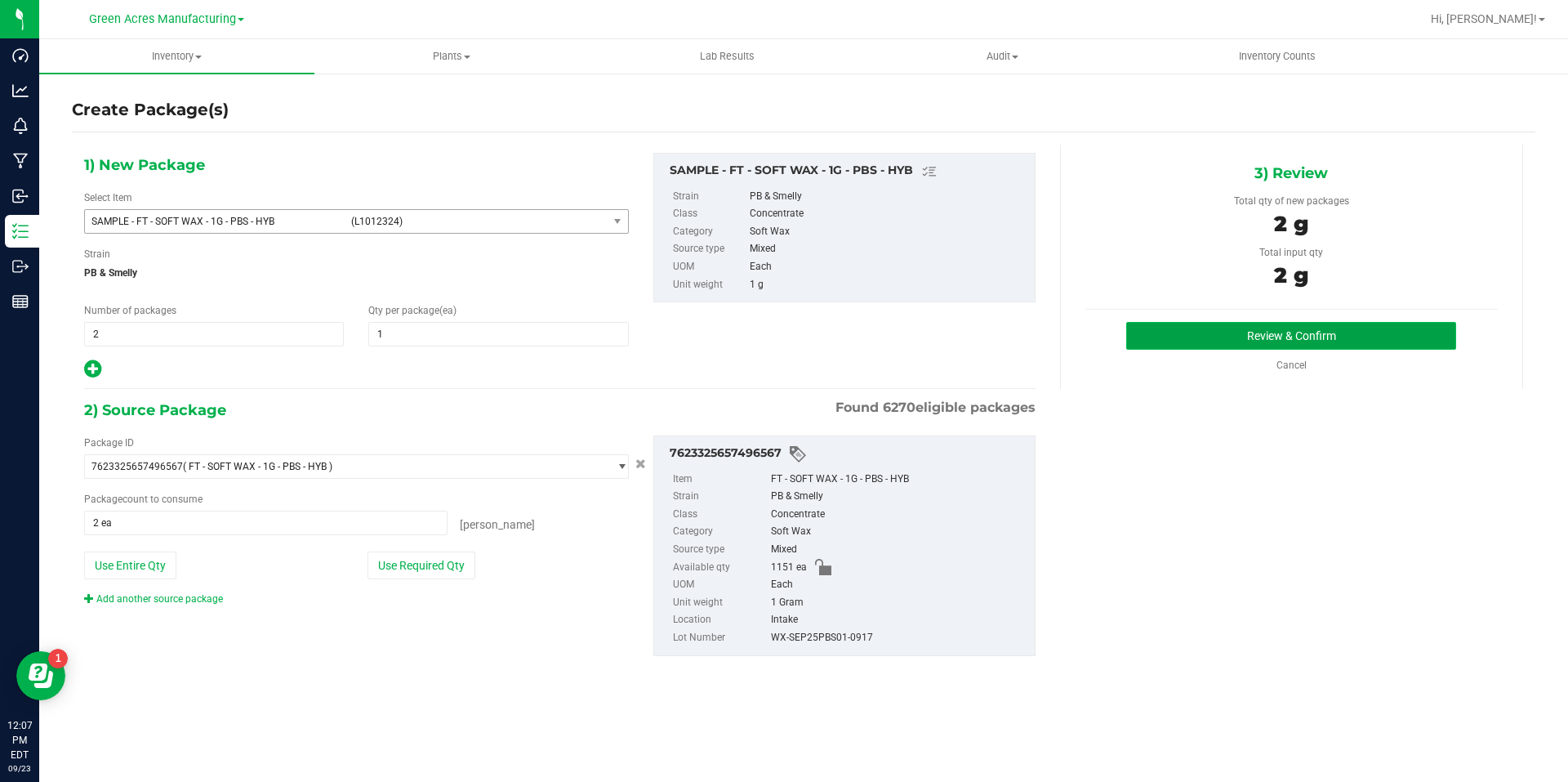
click at [1213, 331] on button "Review & Confirm" at bounding box center [1291, 336] width 330 height 28
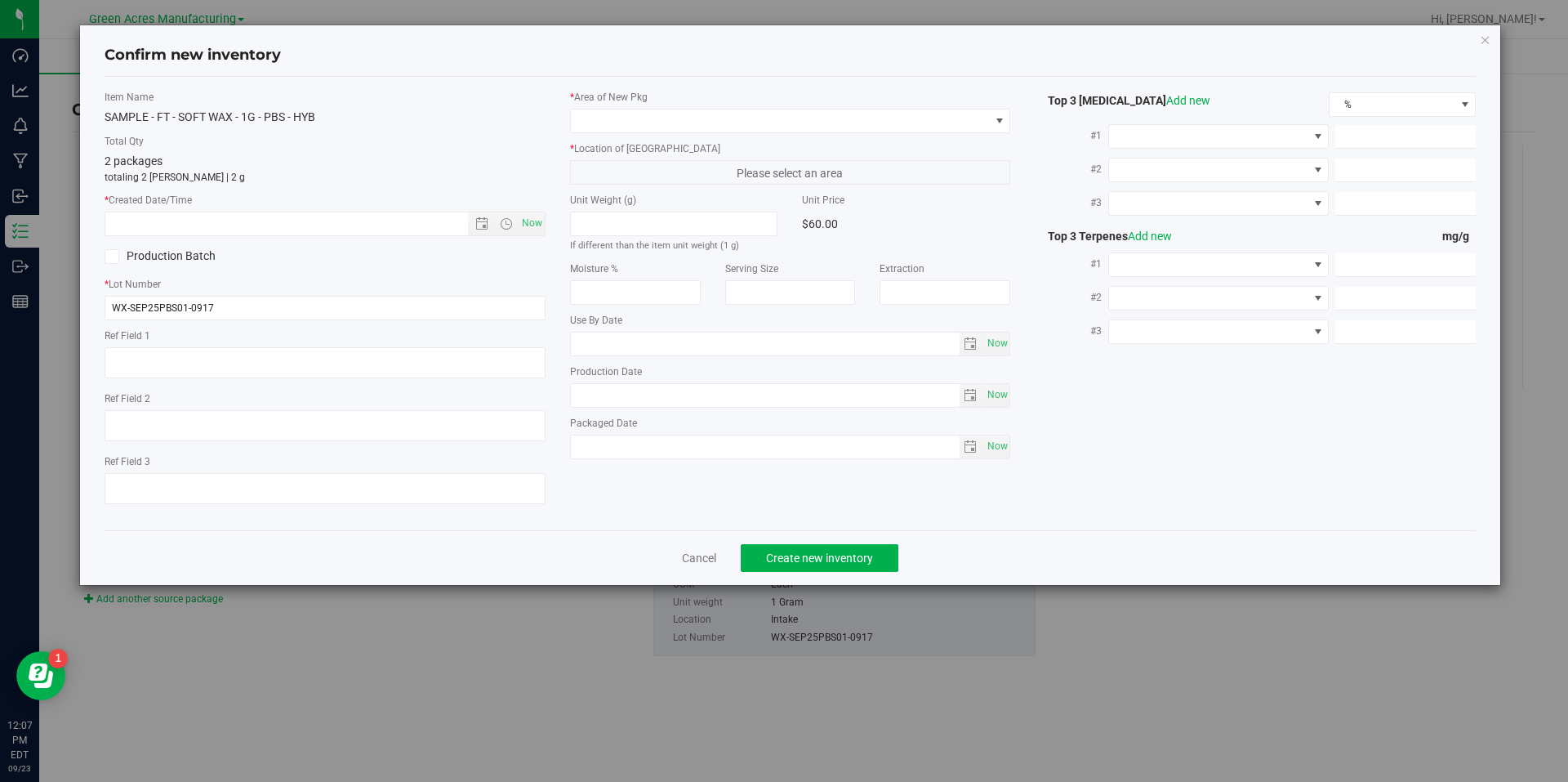
type textarea "P1-AD"
click at [523, 228] on span "Now" at bounding box center [532, 223] width 28 height 24
type input "[DATE] 12:07 PM"
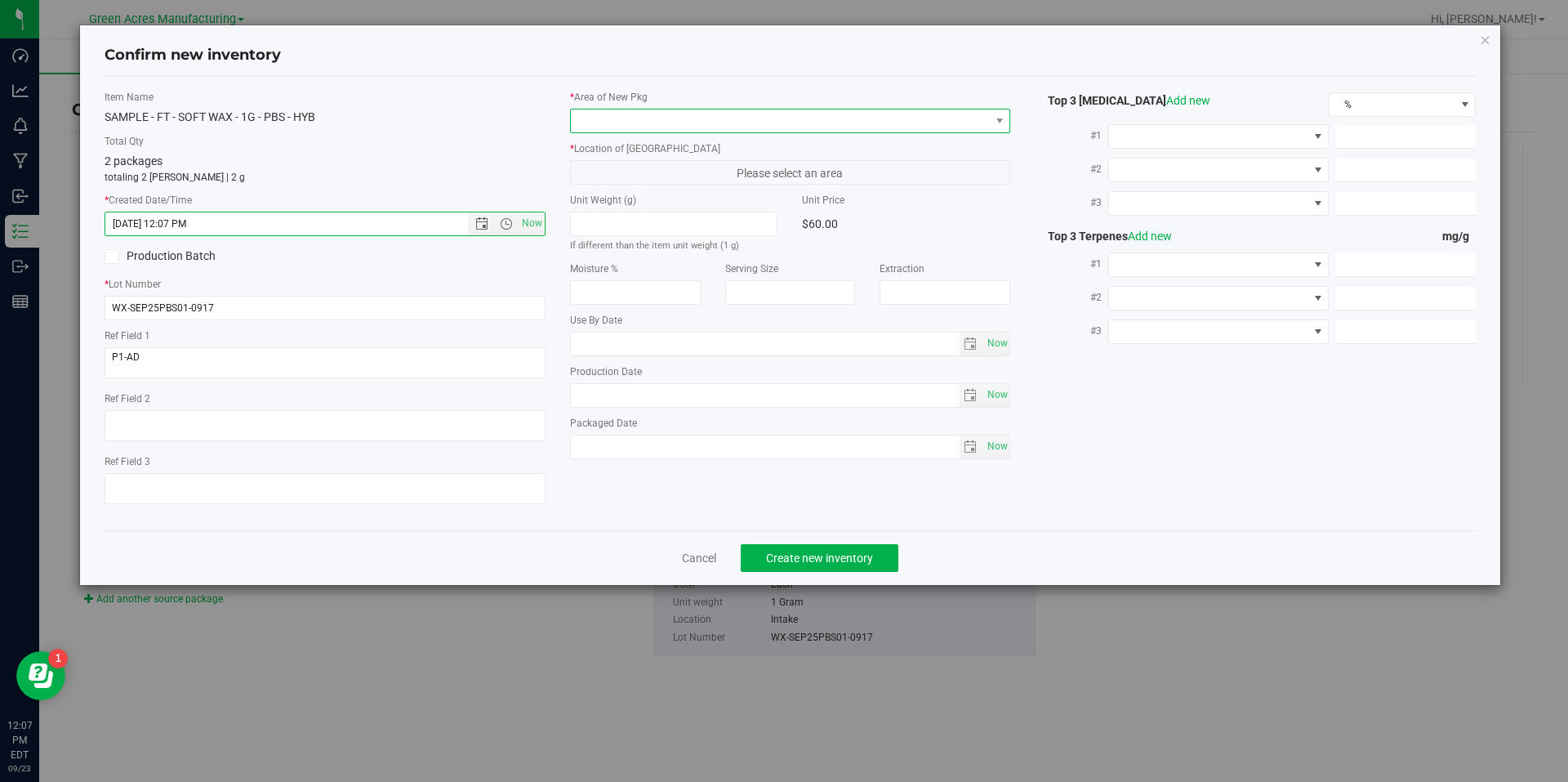
click at [719, 124] on span at bounding box center [780, 121] width 419 height 23
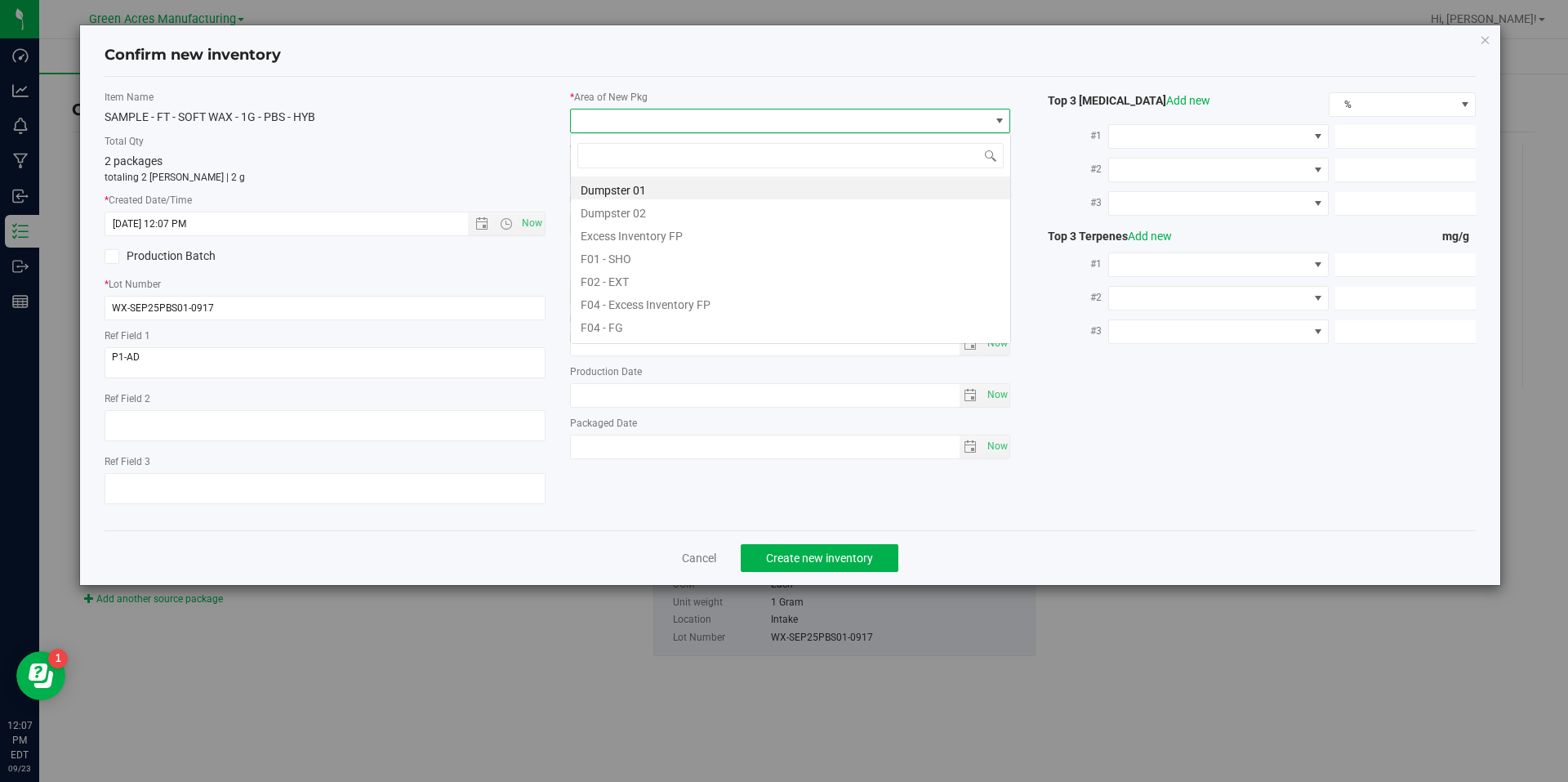
scroll to position [25, 441]
type input "v"
type input "pa"
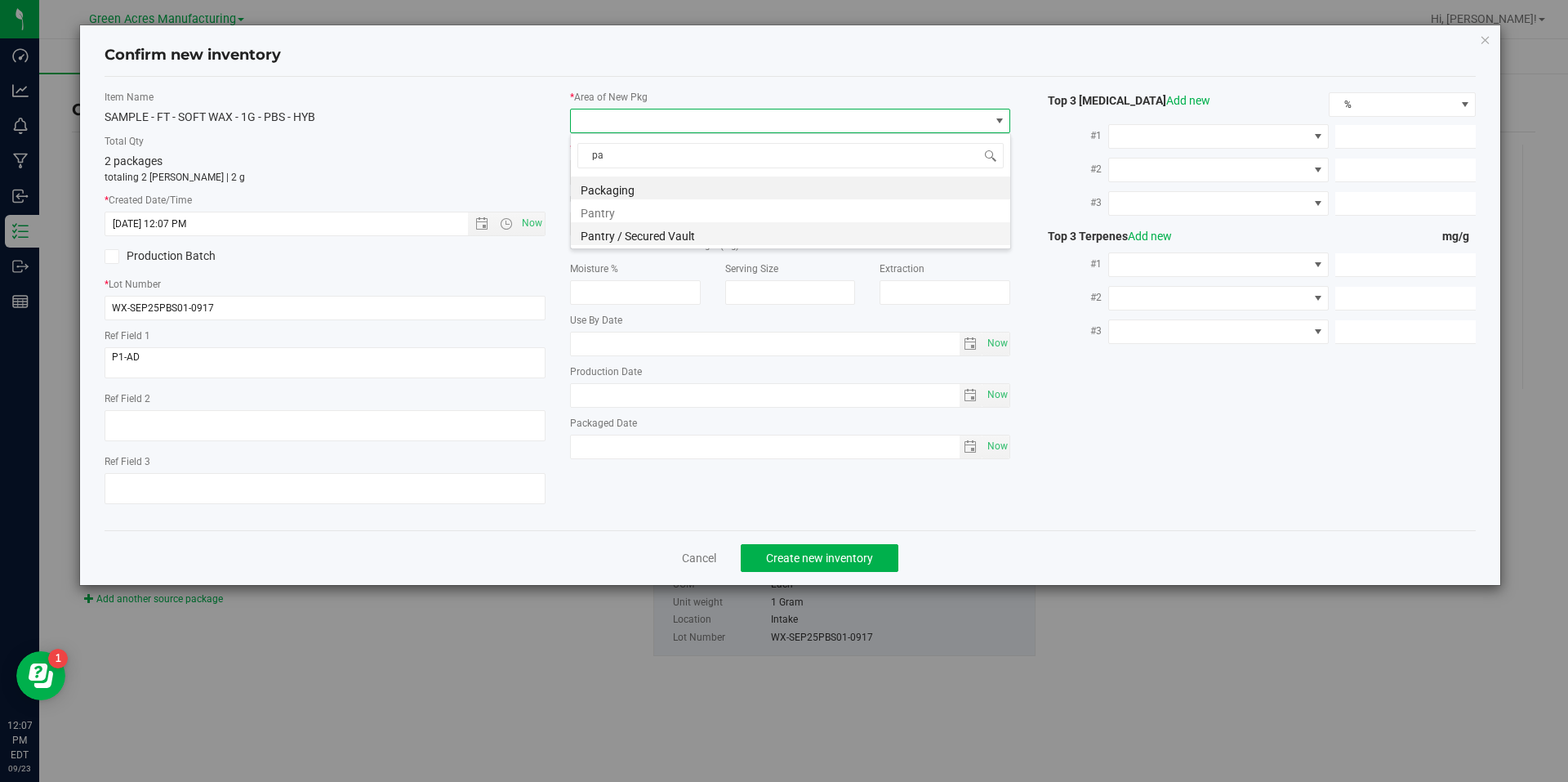
click at [681, 229] on li "Pantry / Secured Vault" at bounding box center [791, 234] width 439 height 23
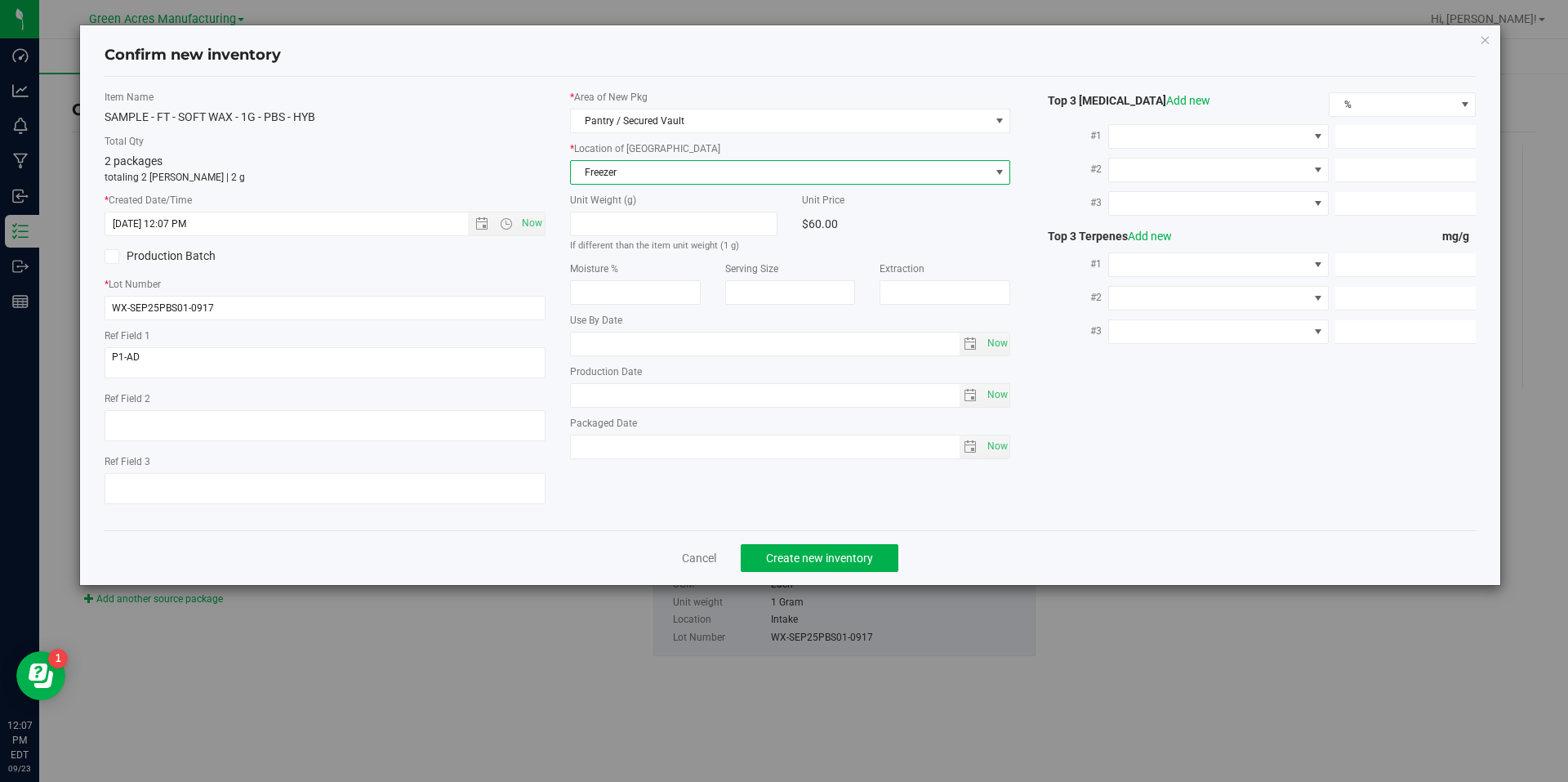
click at [731, 172] on span "Freezer" at bounding box center [780, 172] width 419 height 23
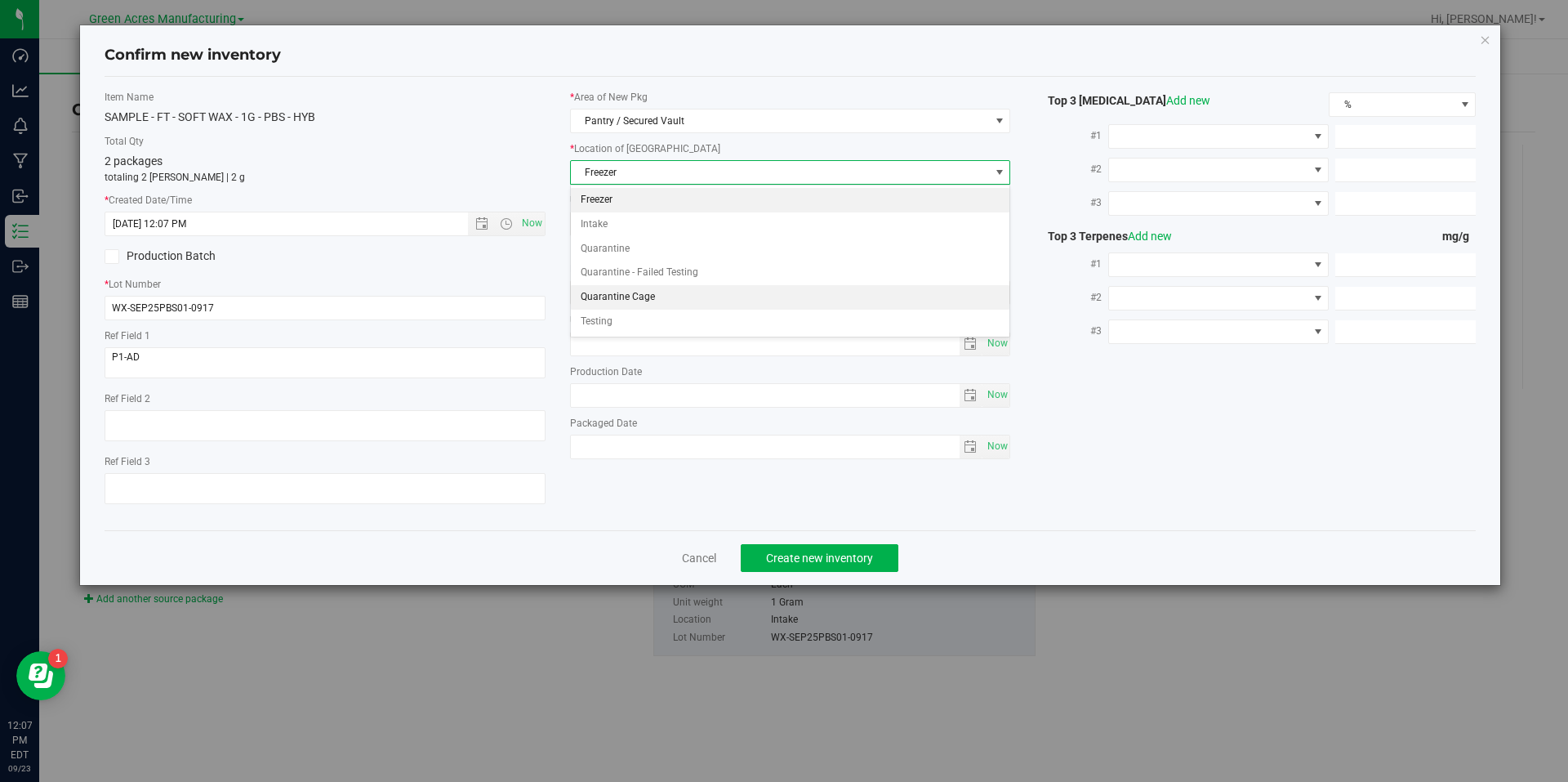
click at [679, 301] on li "Quarantine Cage" at bounding box center [791, 297] width 439 height 25
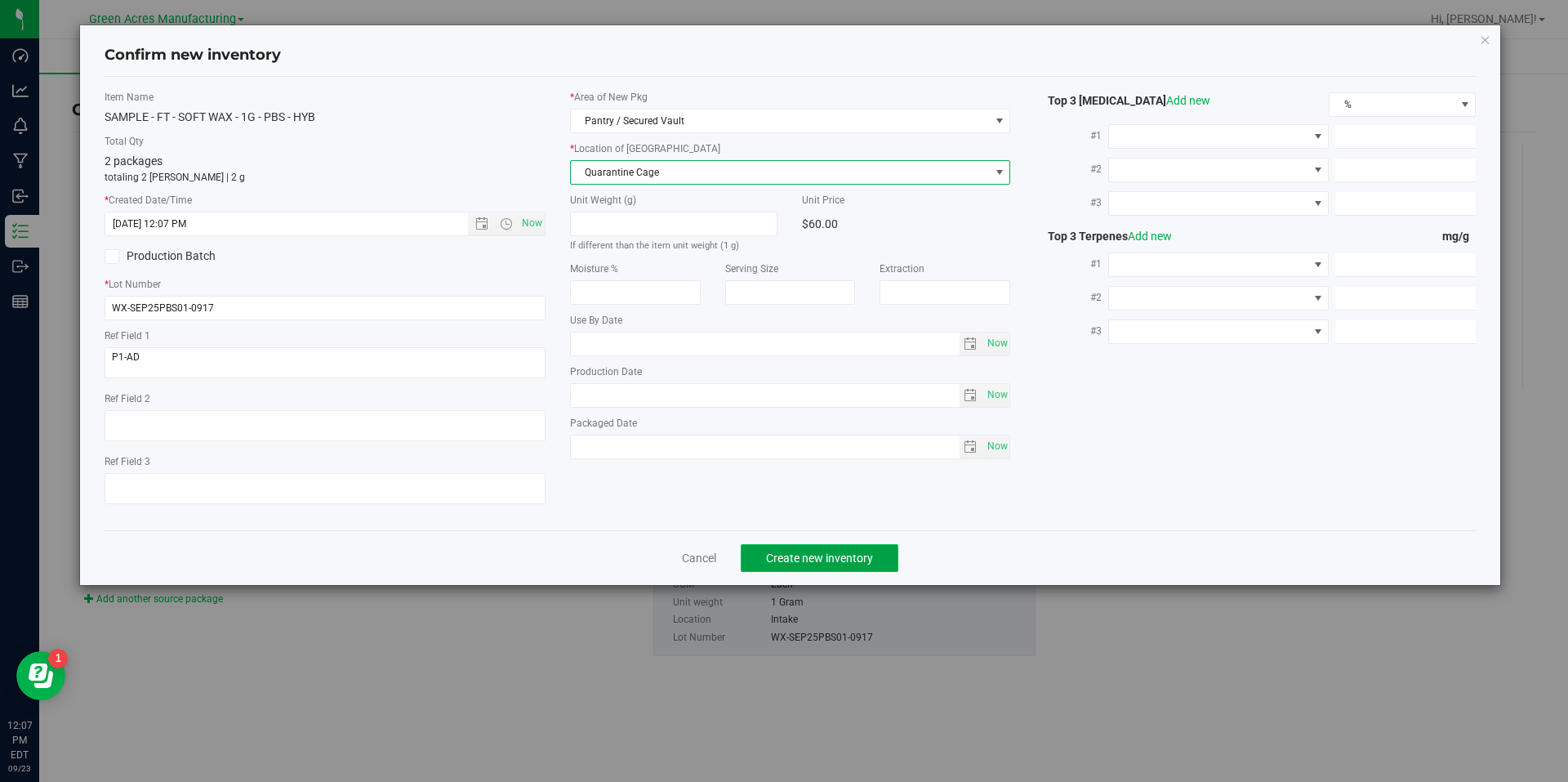
click at [853, 556] on span "Create new inventory" at bounding box center [819, 558] width 107 height 13
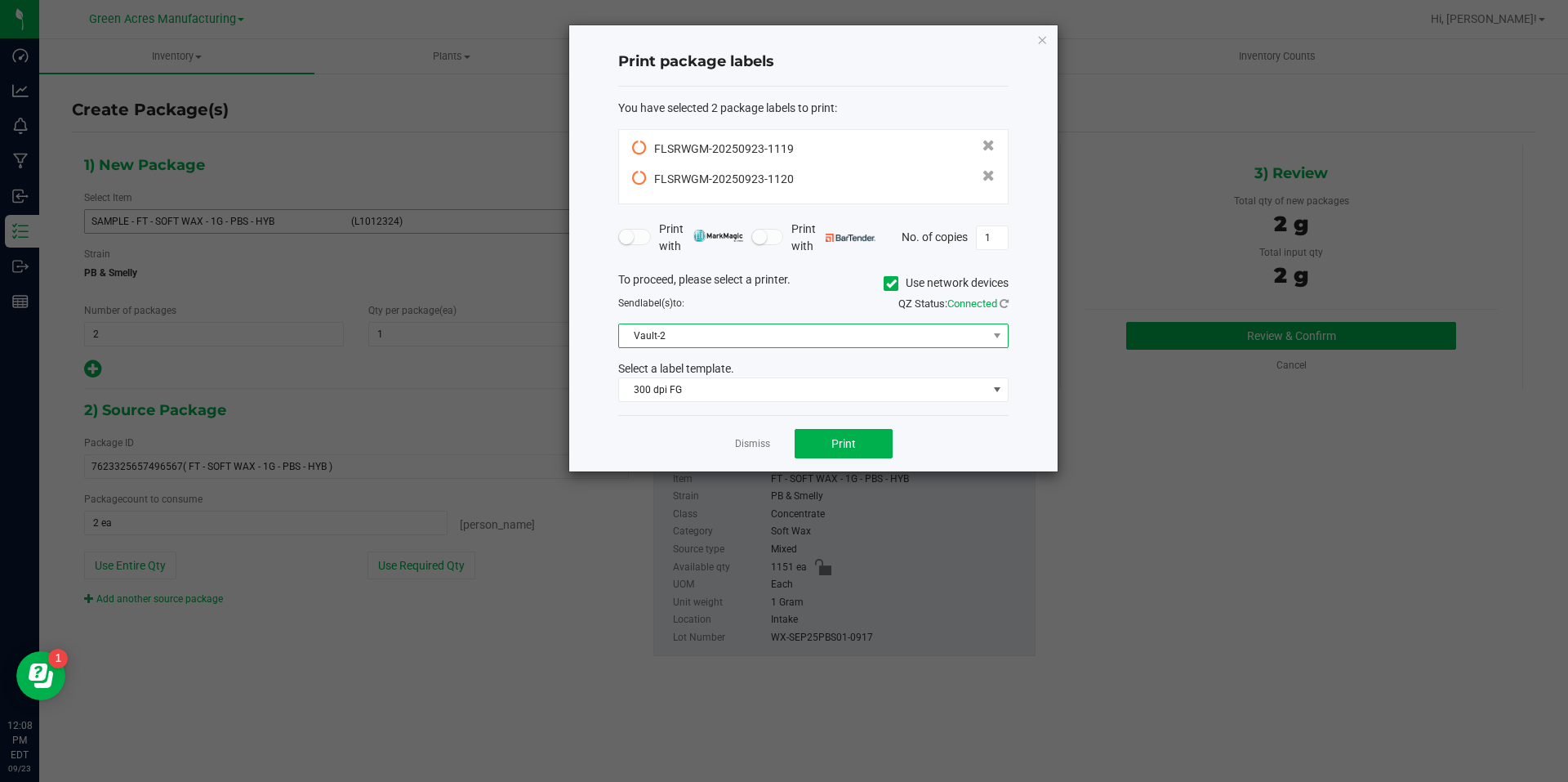
click at [804, 335] on span "Vault-2" at bounding box center [803, 336] width 368 height 23
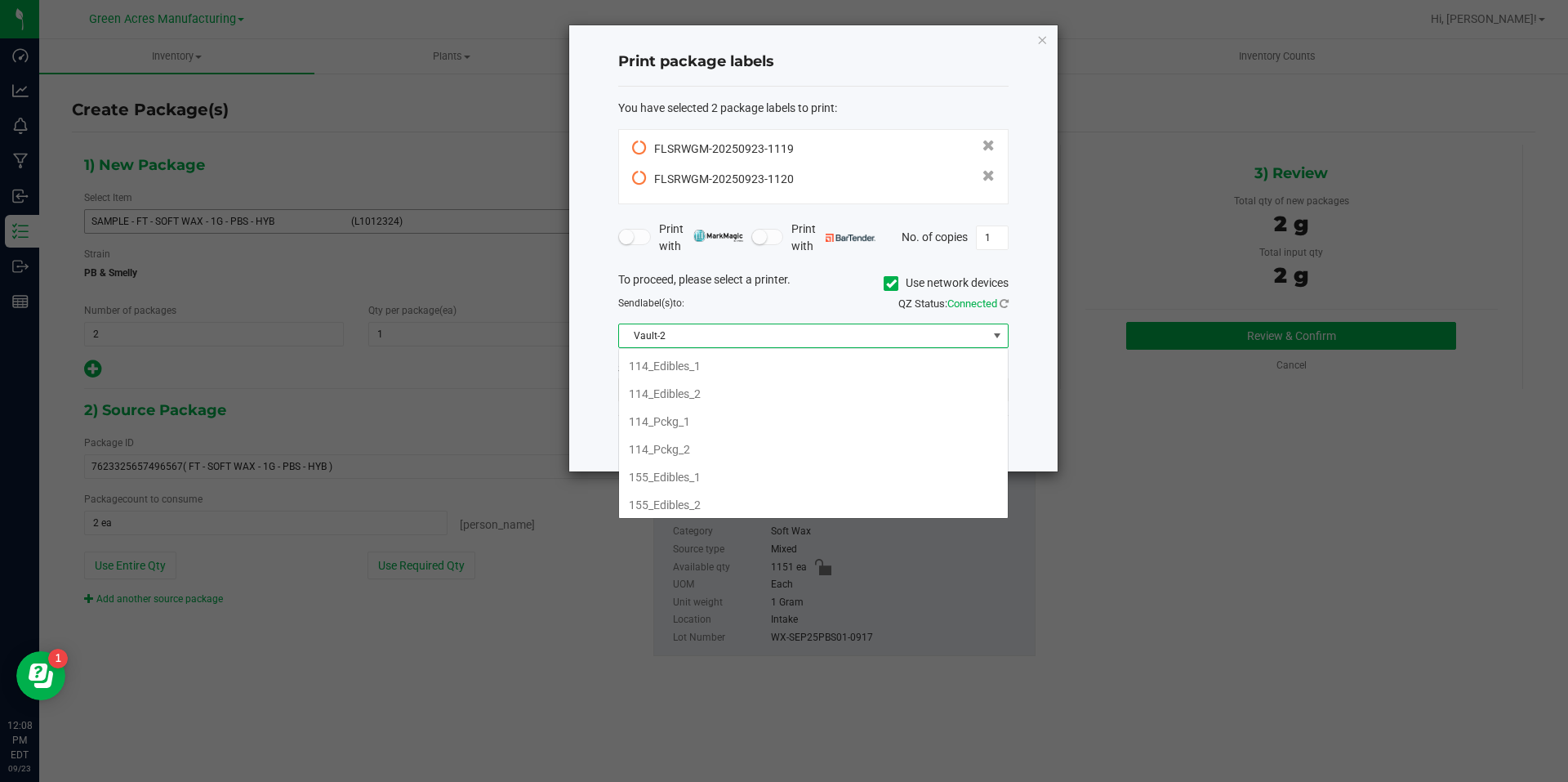
scroll to position [587, 0]
click at [708, 470] on li "Vault-1" at bounding box center [813, 474] width 389 height 28
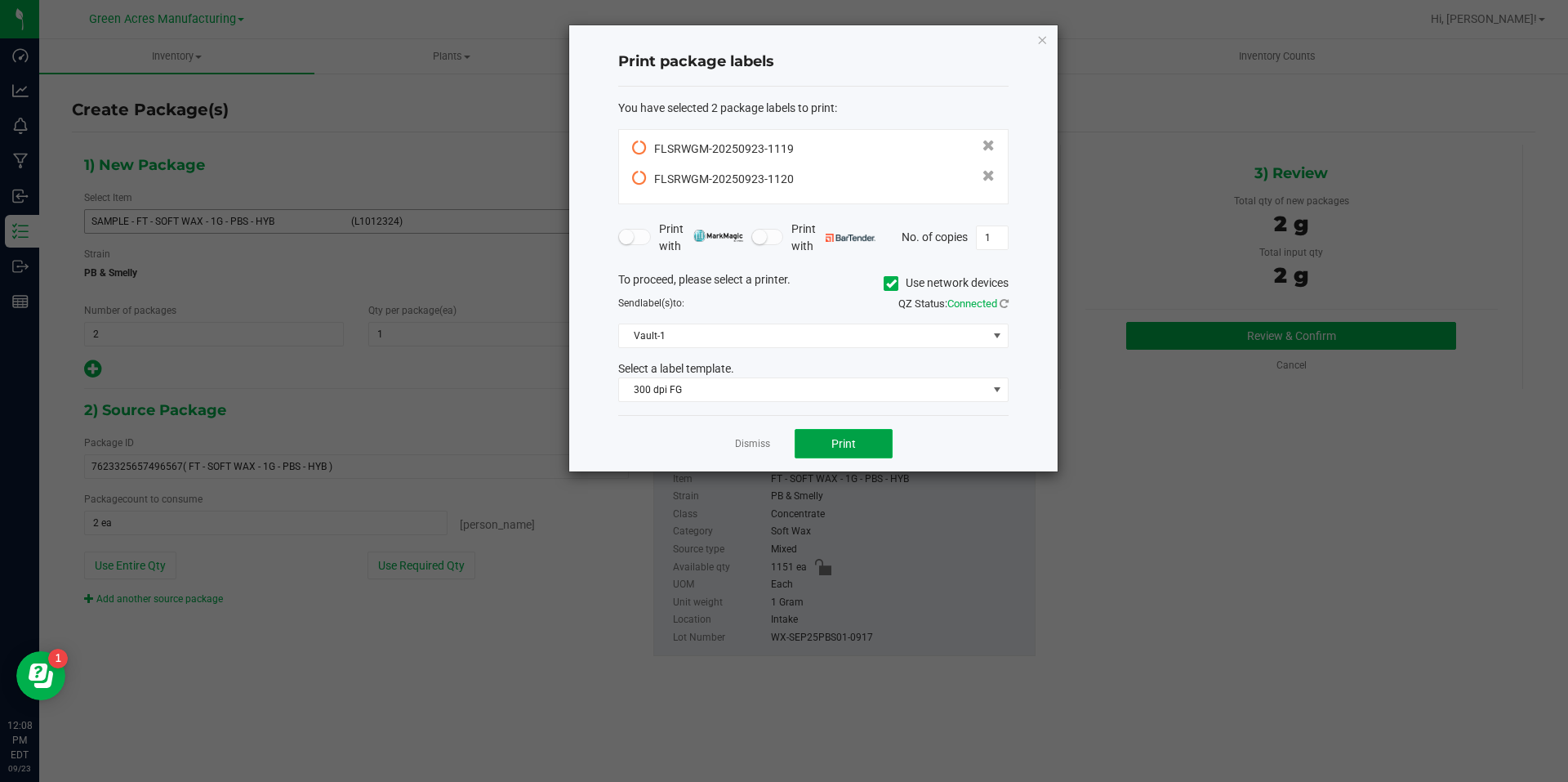
click at [817, 443] on button "Print" at bounding box center [844, 444] width 98 height 29
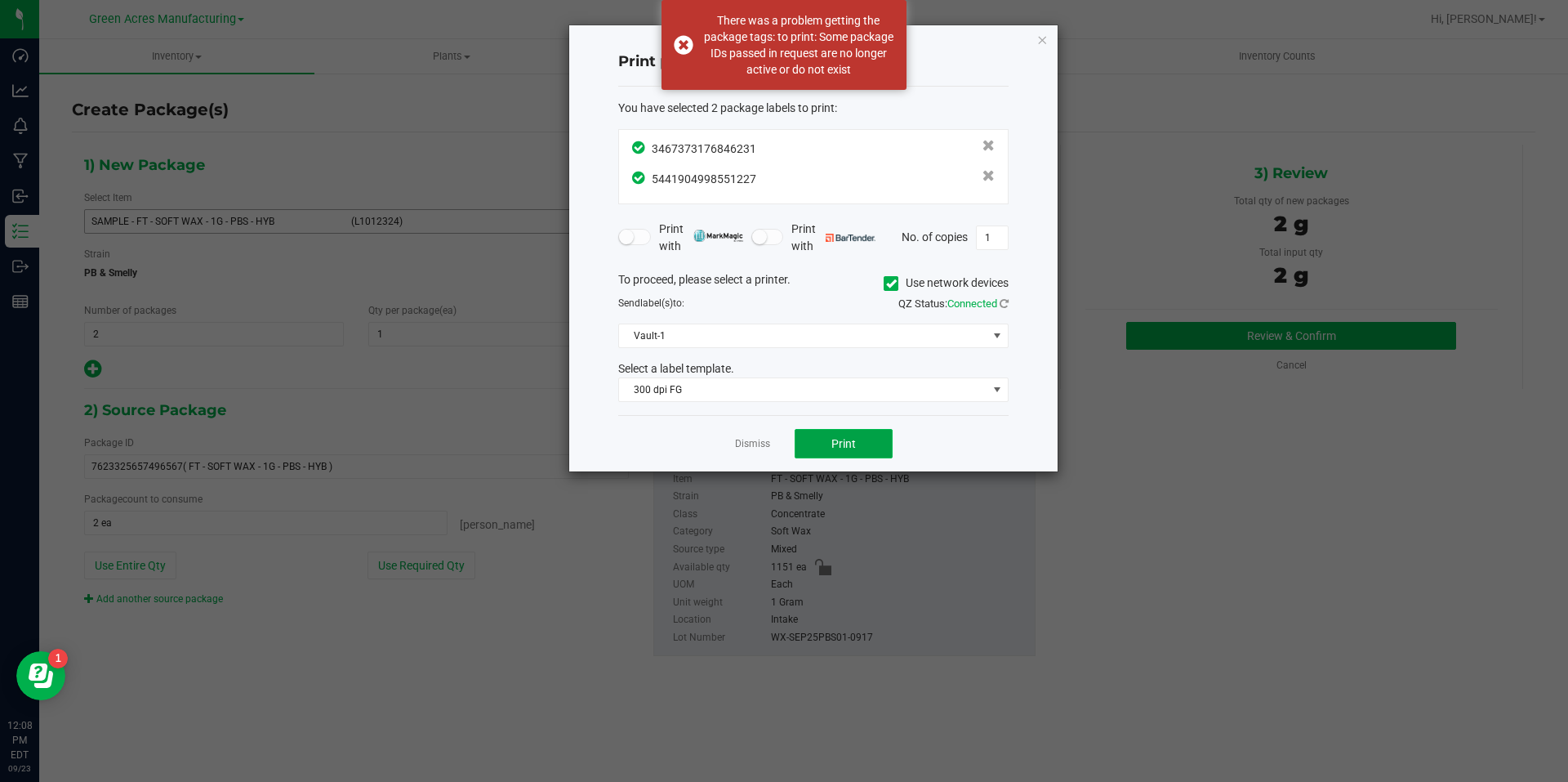
click at [833, 447] on span "Print" at bounding box center [844, 444] width 24 height 13
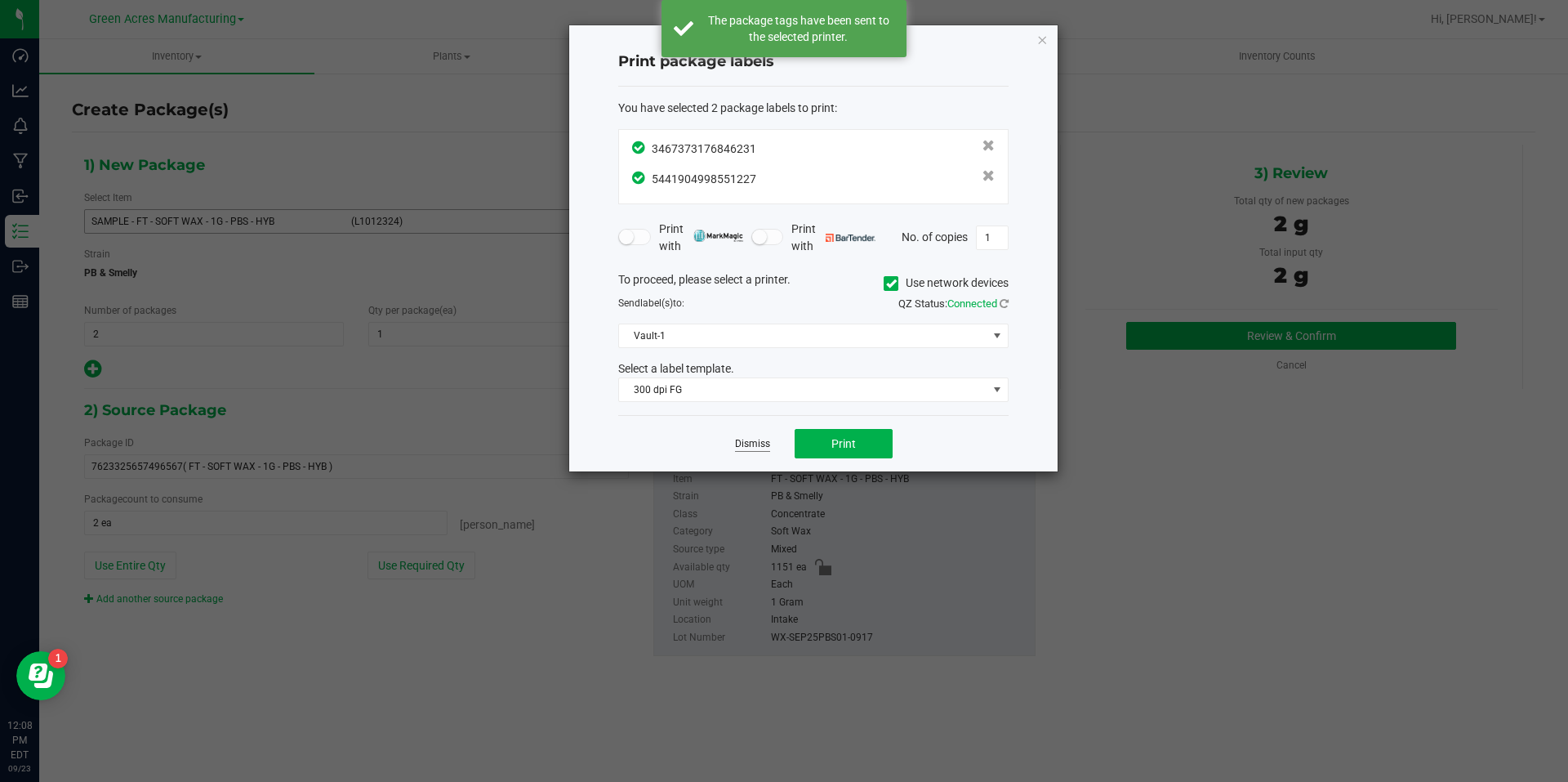
click at [746, 445] on link "Dismiss" at bounding box center [752, 444] width 35 height 14
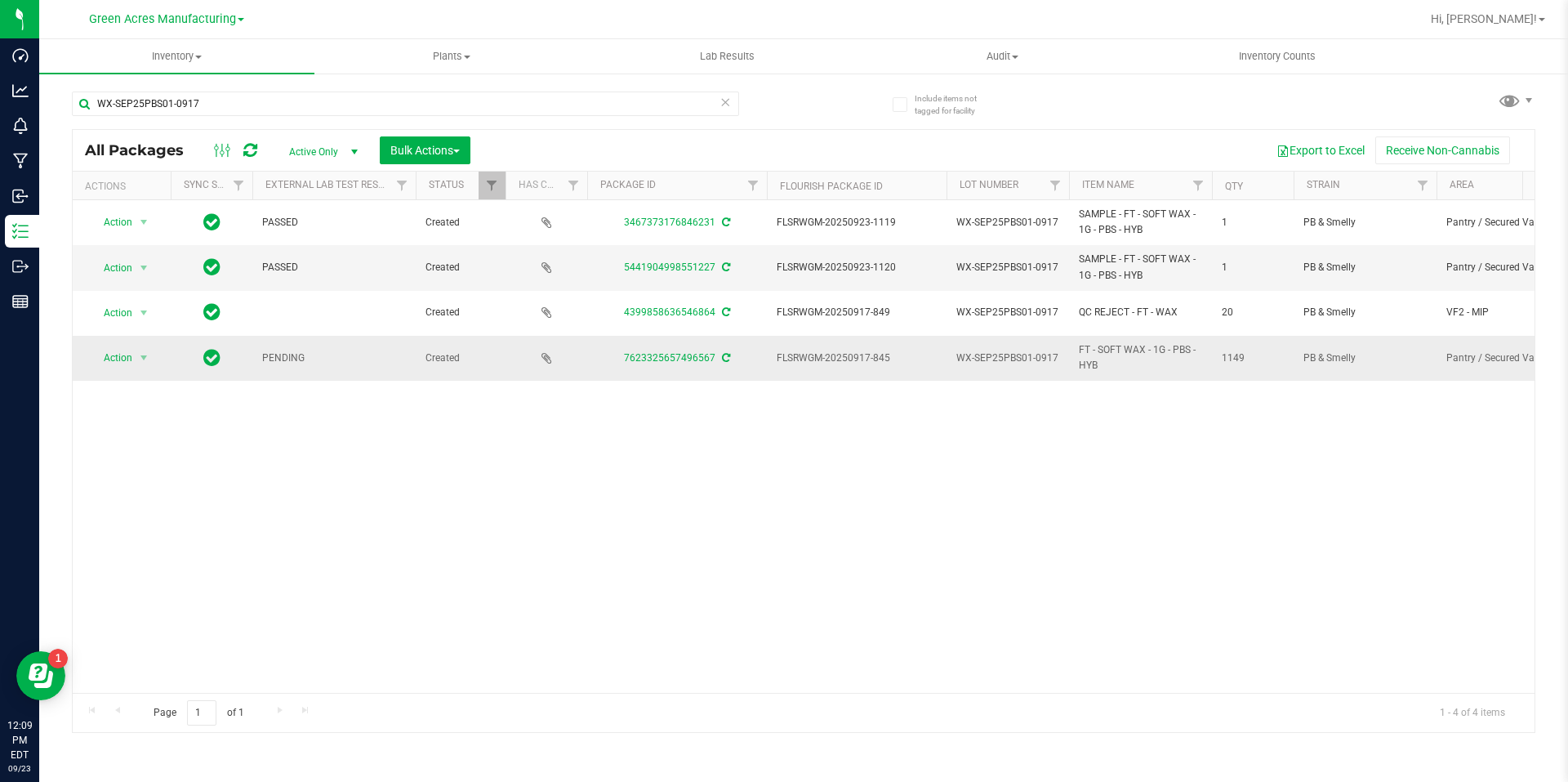
click at [723, 353] on icon at bounding box center [726, 358] width 8 height 10
click at [136, 355] on span "select" at bounding box center [144, 358] width 20 height 23
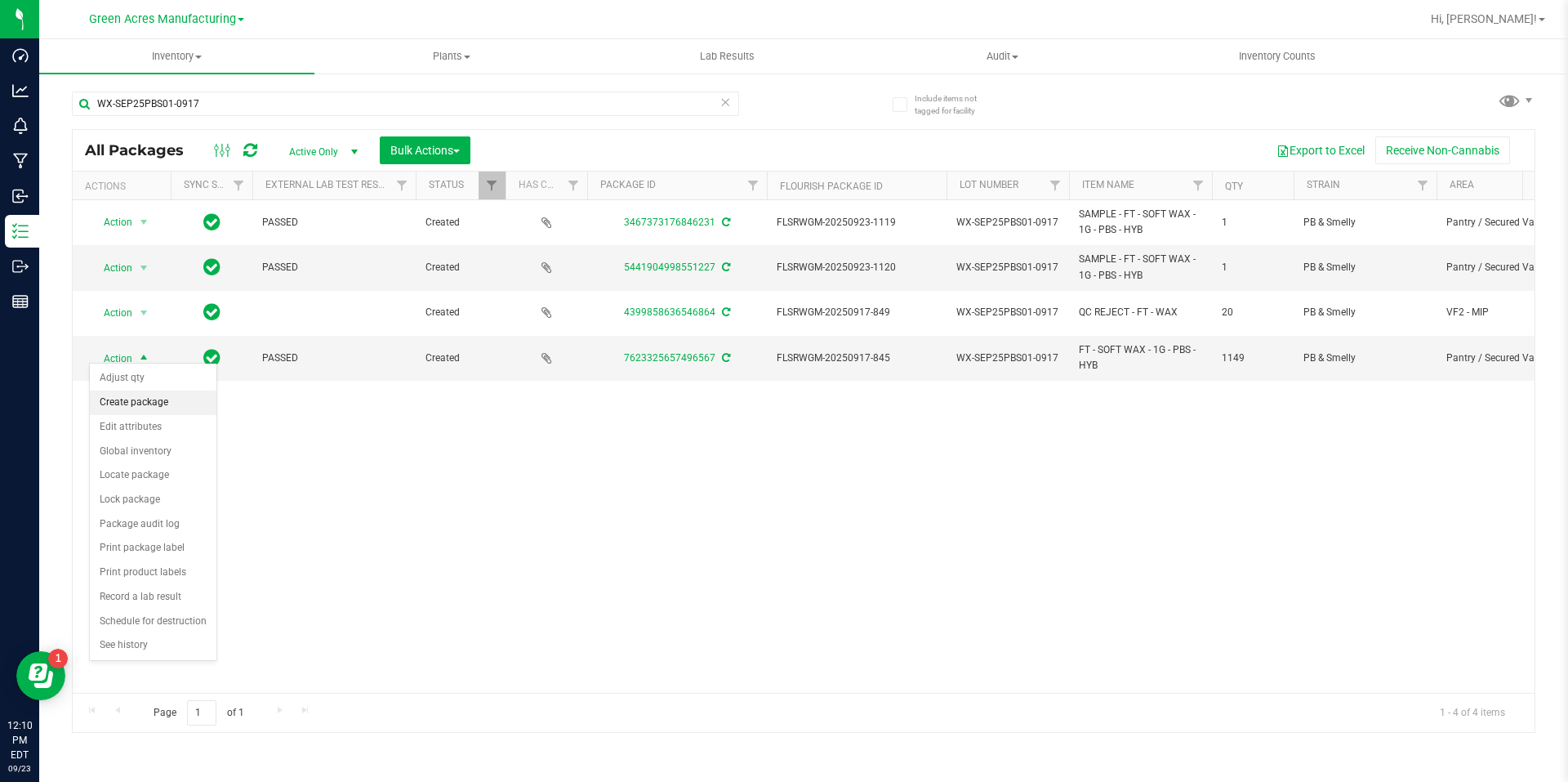
click at [145, 398] on li "Create package" at bounding box center [153, 403] width 127 height 25
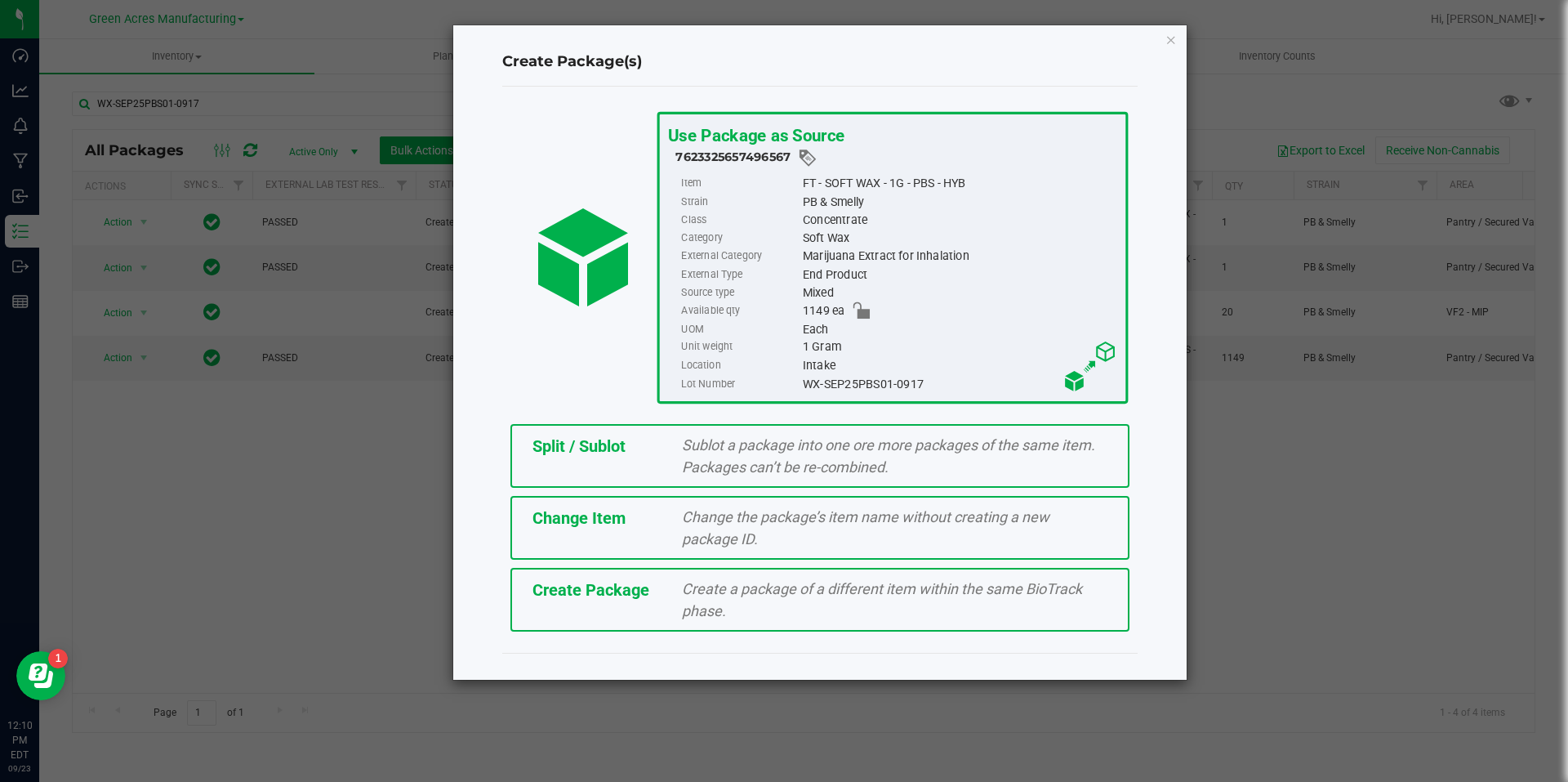
click at [596, 448] on span "Split / Sublot" at bounding box center [579, 446] width 93 height 20
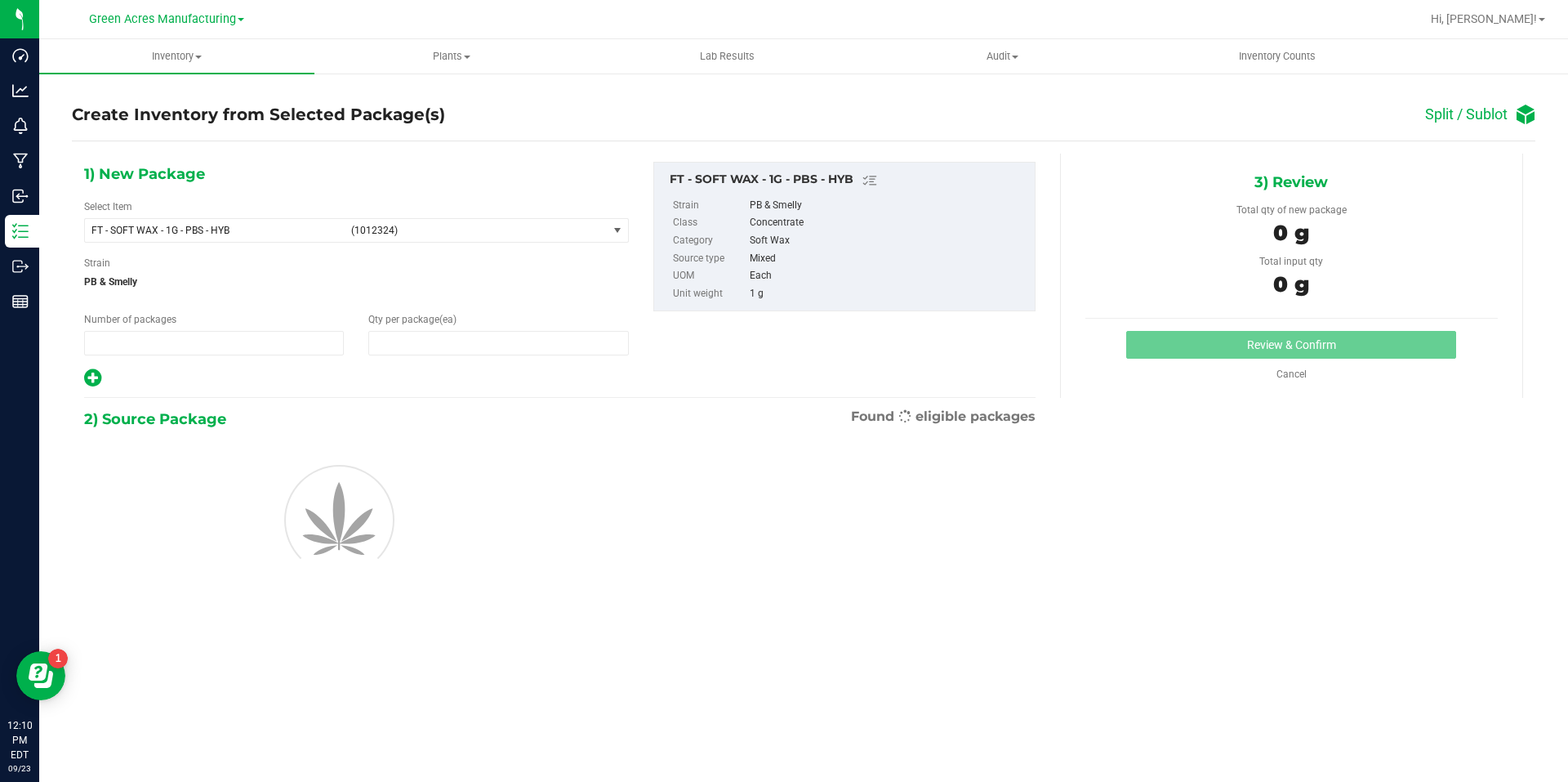
type input "1"
type input "0"
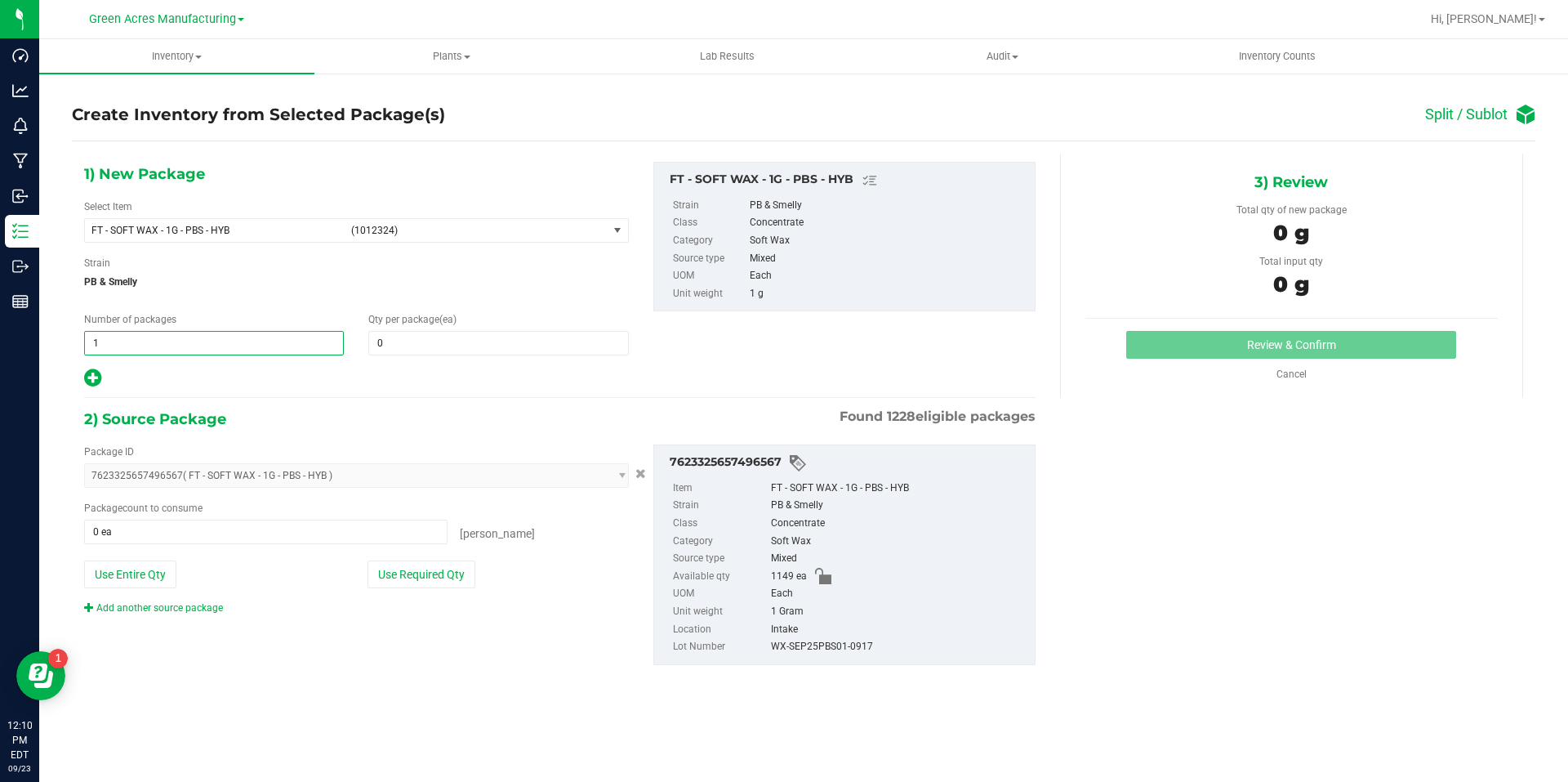
click at [269, 347] on span "1 1" at bounding box center [214, 343] width 260 height 25
type input "143"
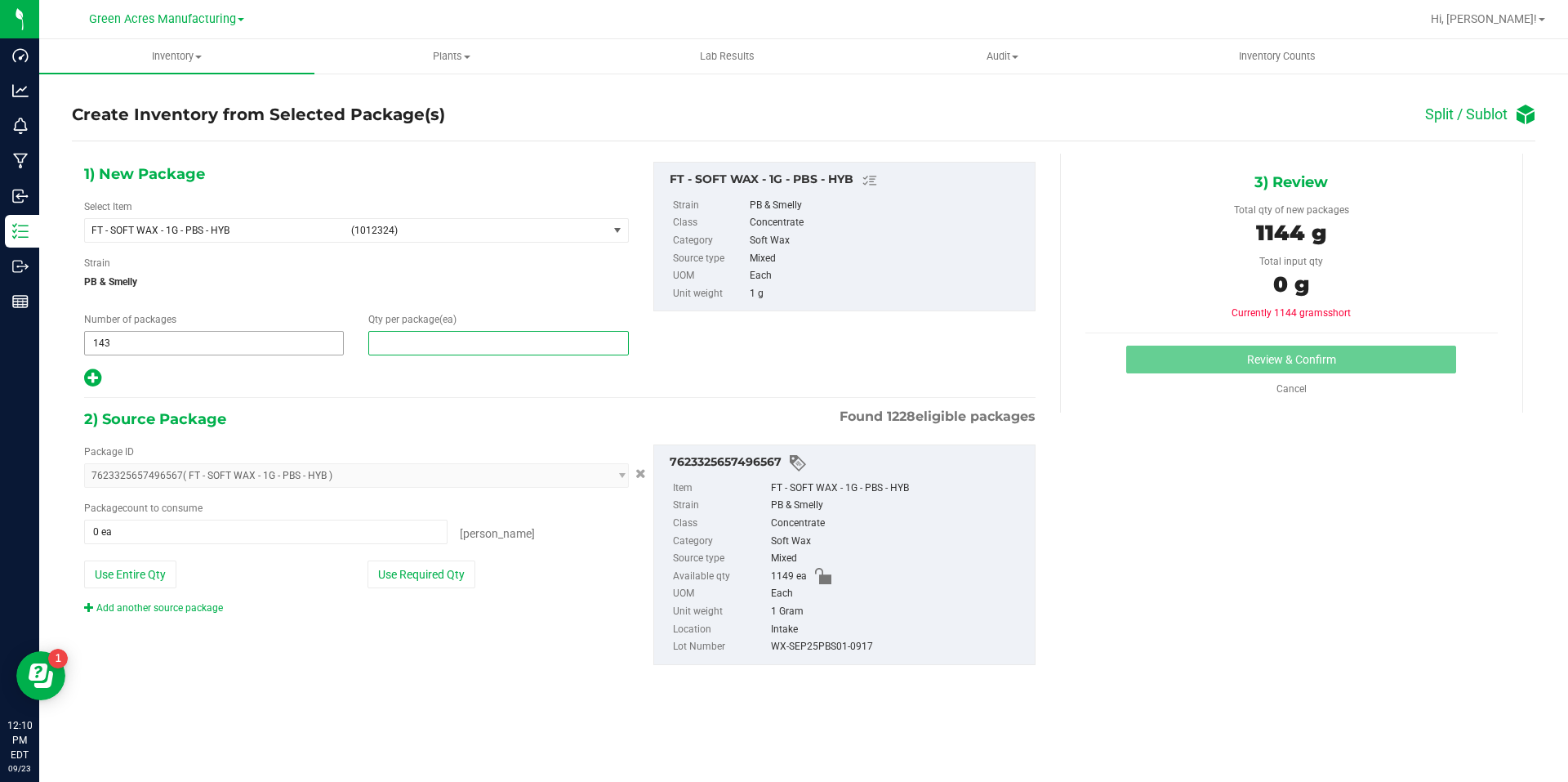
type input "8"
click at [96, 377] on icon at bounding box center [92, 378] width 17 height 20
type input "8"
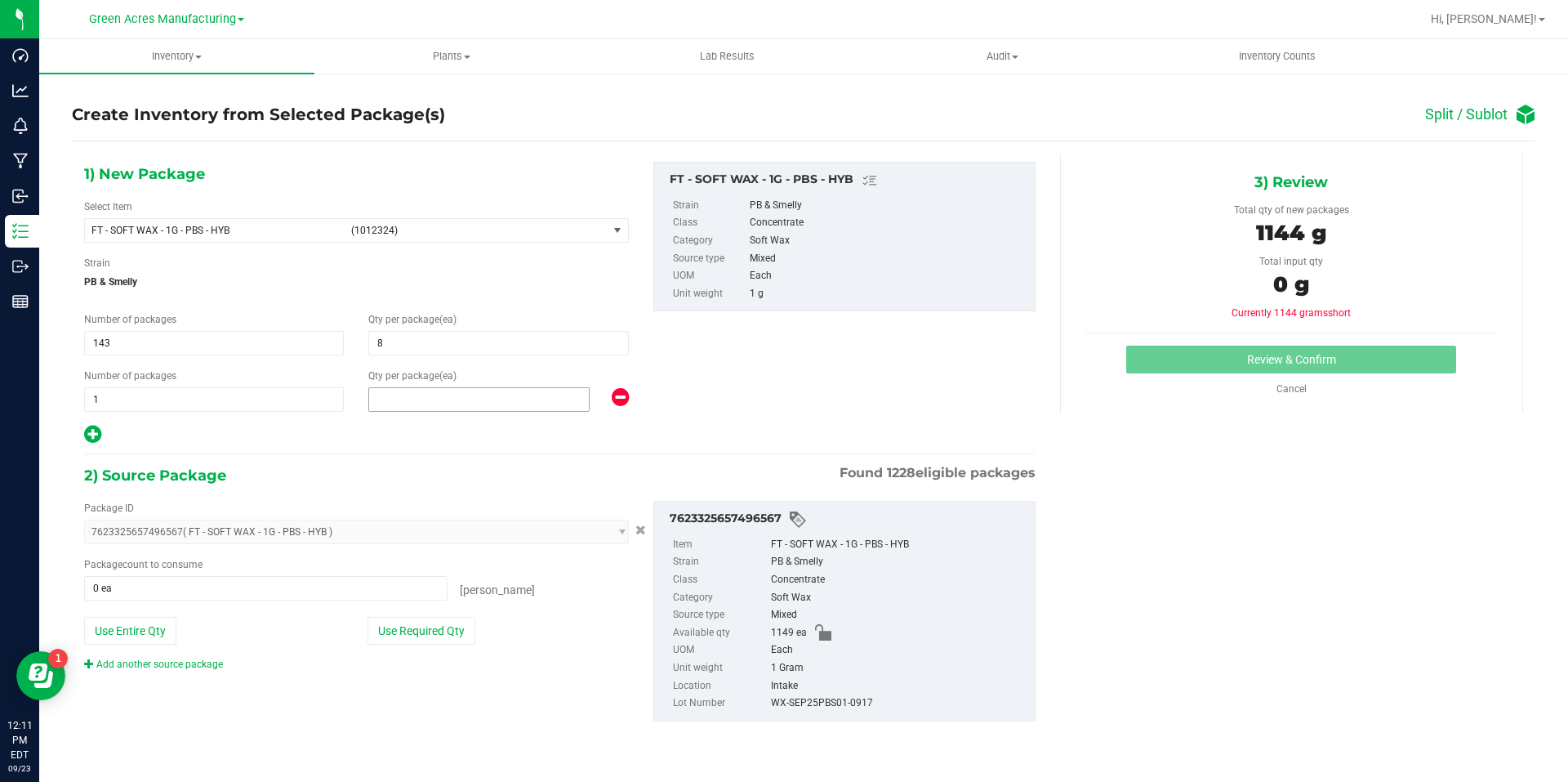
click at [528, 395] on span at bounding box center [479, 400] width 221 height 25
type input "5"
click at [457, 644] on button "Use Required Qty" at bounding box center [421, 631] width 108 height 28
type input "1149 ea"
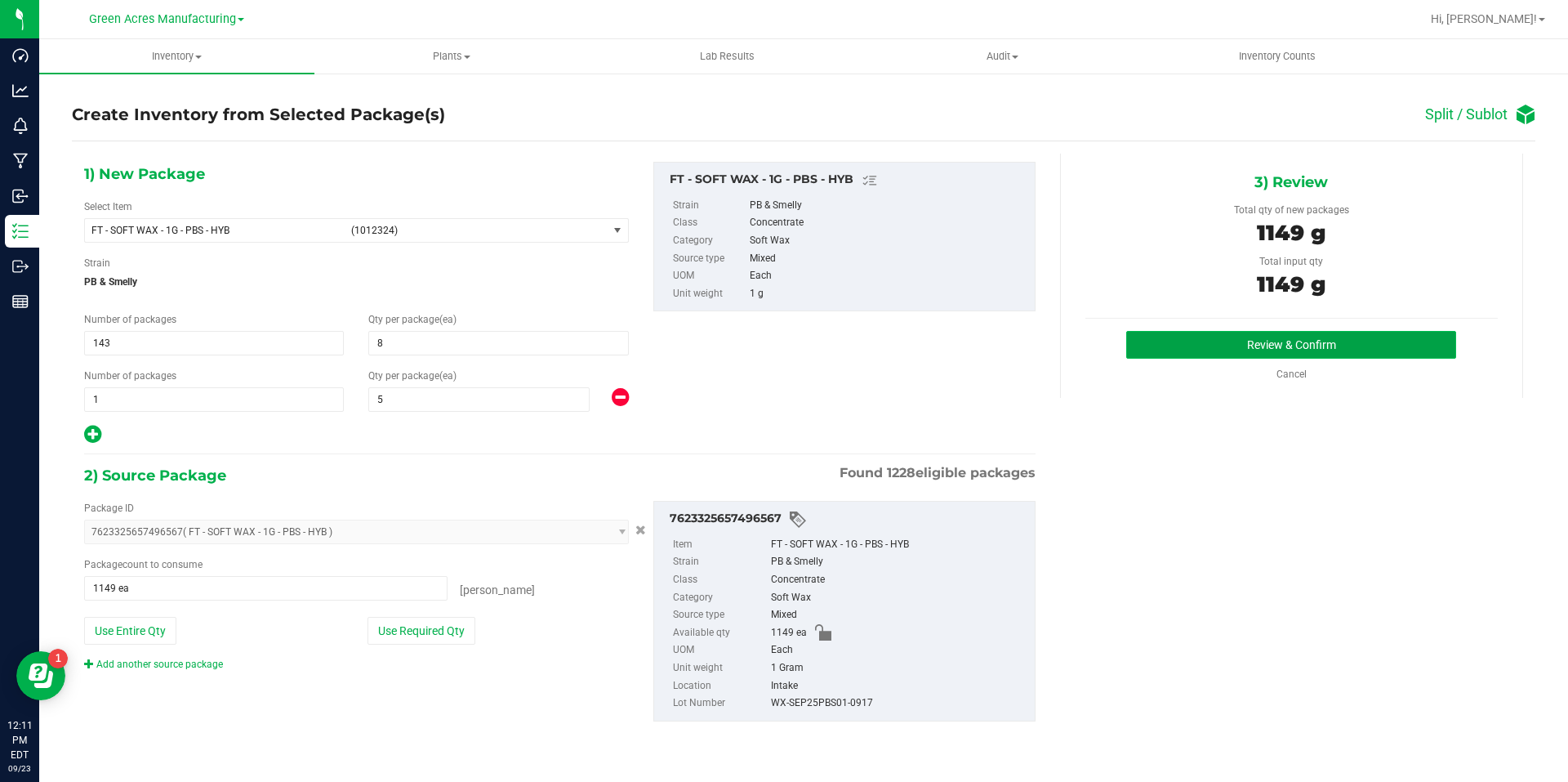
click at [1181, 354] on button "Review & Confirm" at bounding box center [1291, 345] width 330 height 28
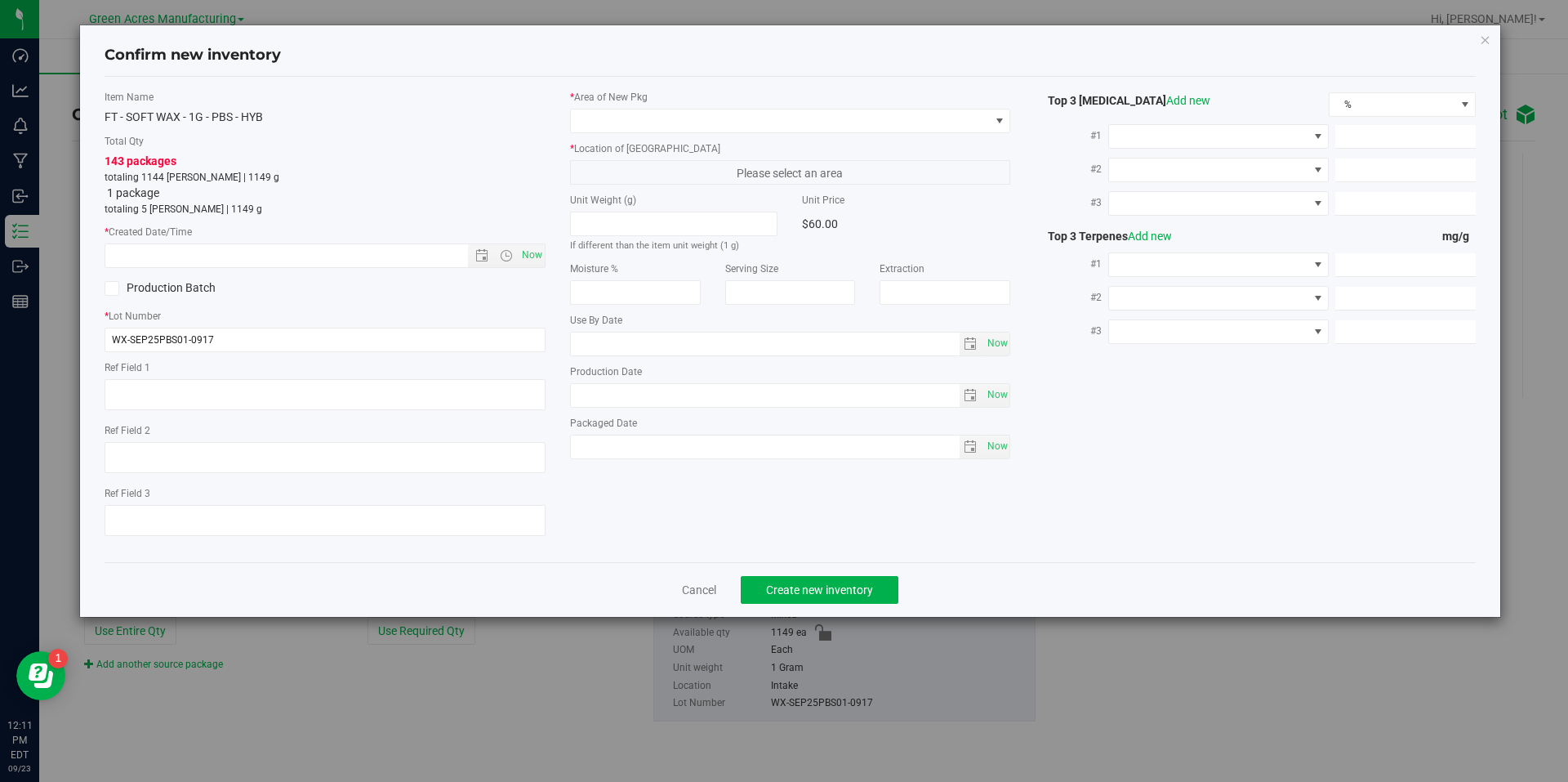
type textarea "P1-AD"
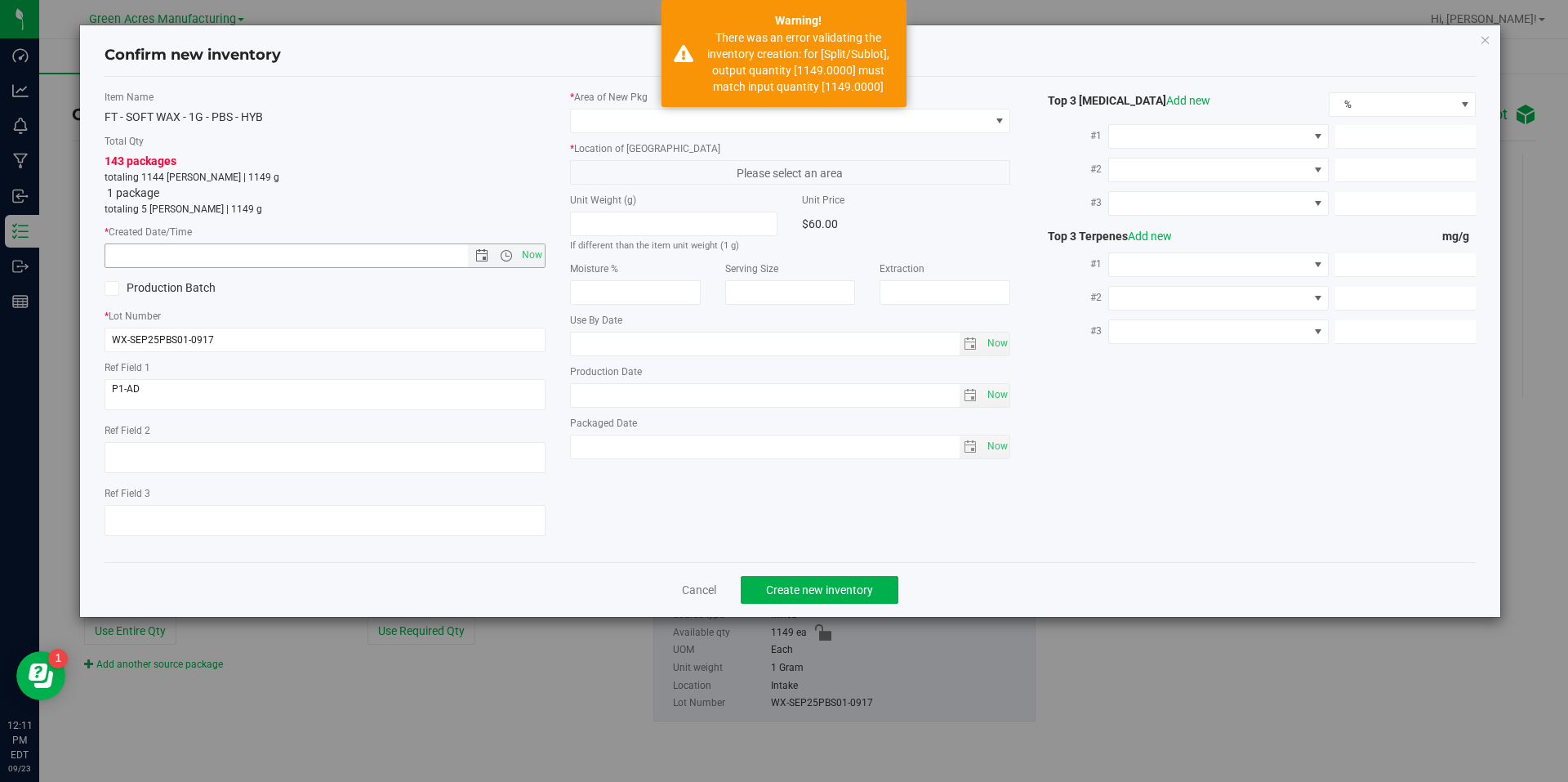
drag, startPoint x: 537, startPoint y: 264, endPoint x: 564, endPoint y: 231, distance: 42.6
click at [535, 263] on span "Now" at bounding box center [532, 255] width 28 height 24
type input "[DATE] 12:11 PM"
click at [635, 127] on span at bounding box center [780, 121] width 419 height 23
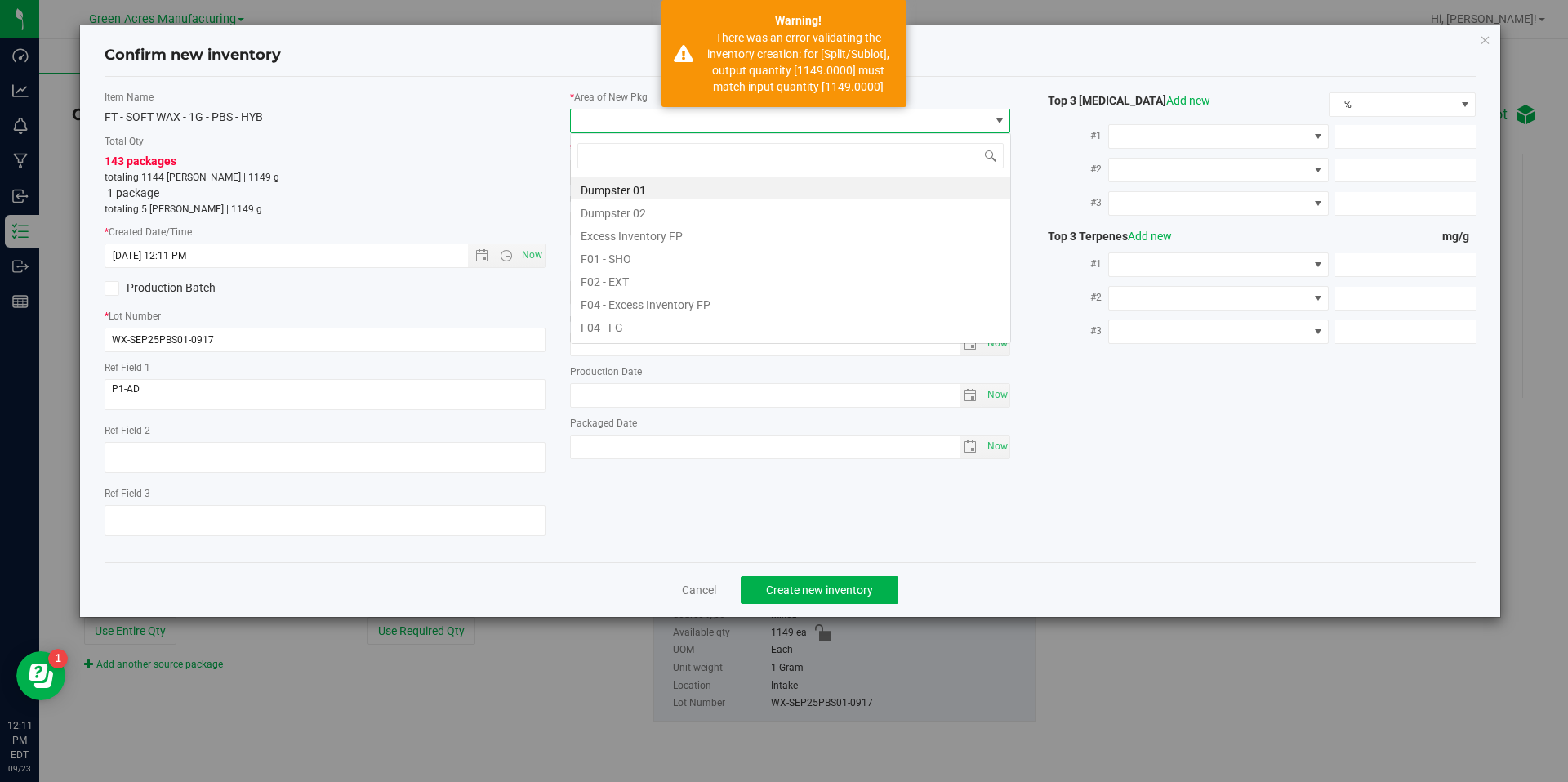
scroll to position [25, 441]
type input "vf2"
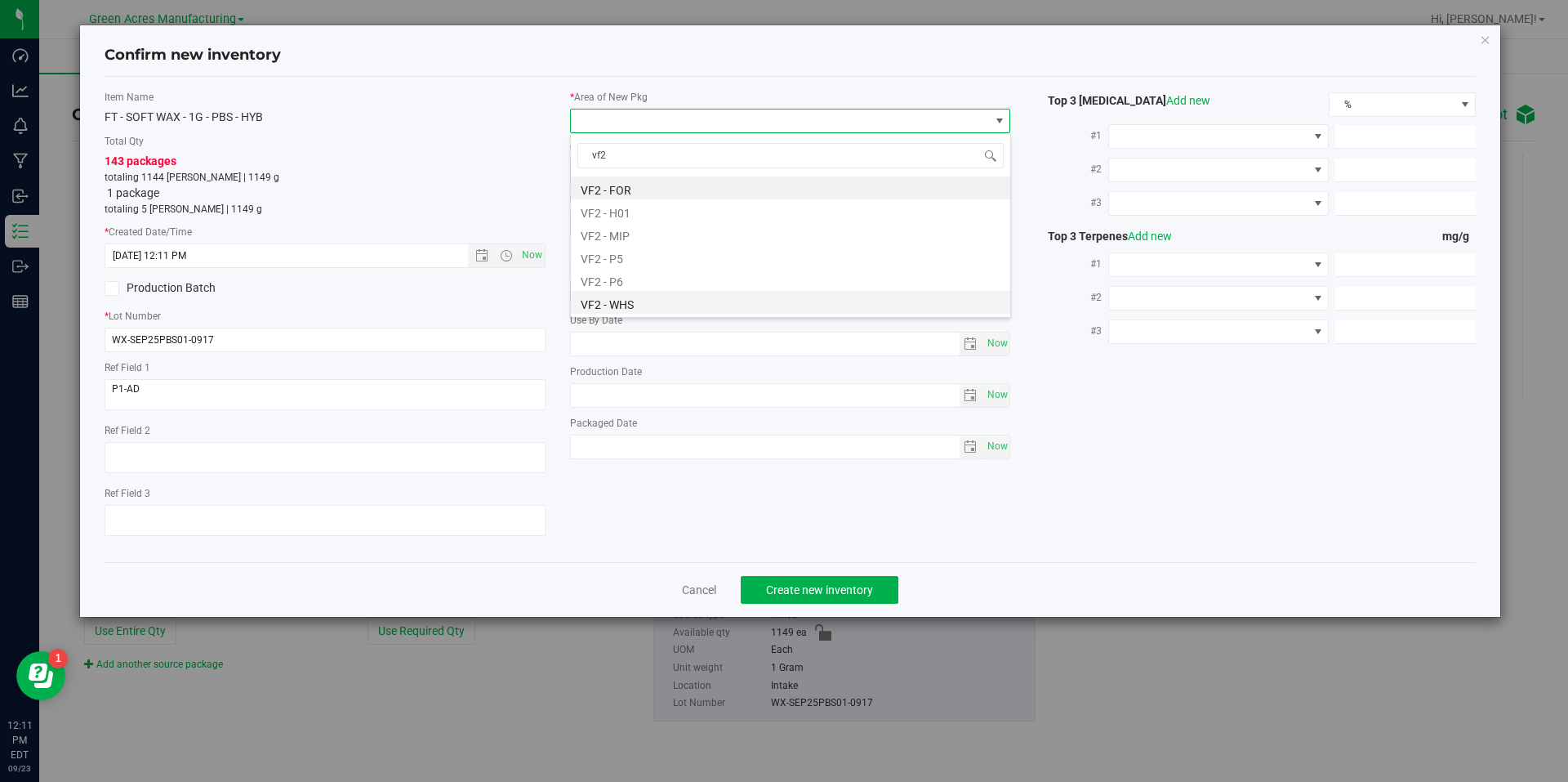
click at [673, 306] on li "VF2 - WHS" at bounding box center [791, 302] width 439 height 23
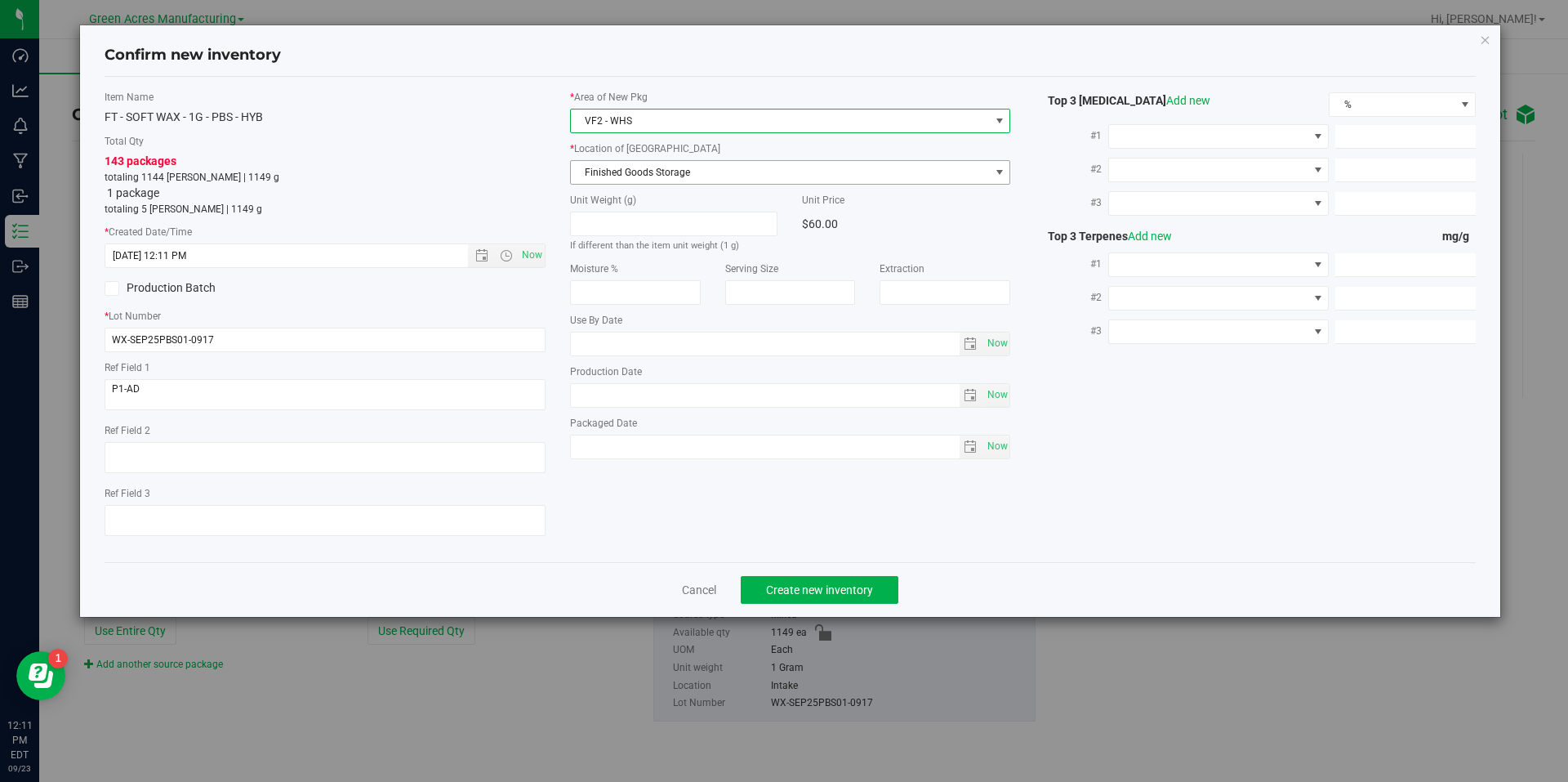
click at [746, 174] on span "Finished Goods Storage" at bounding box center [780, 172] width 419 height 23
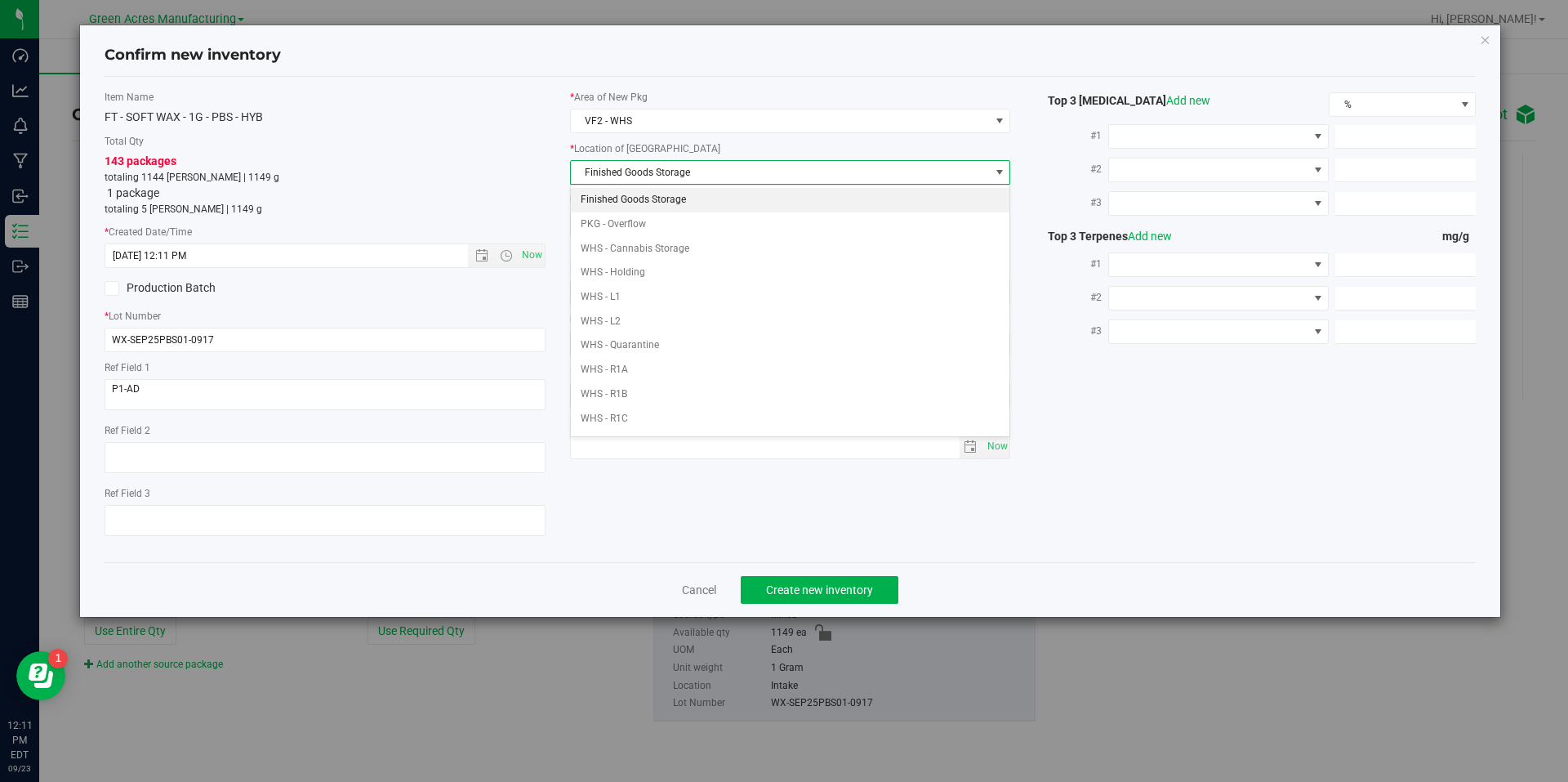
click at [724, 198] on li "Finished Goods Storage" at bounding box center [791, 200] width 439 height 25
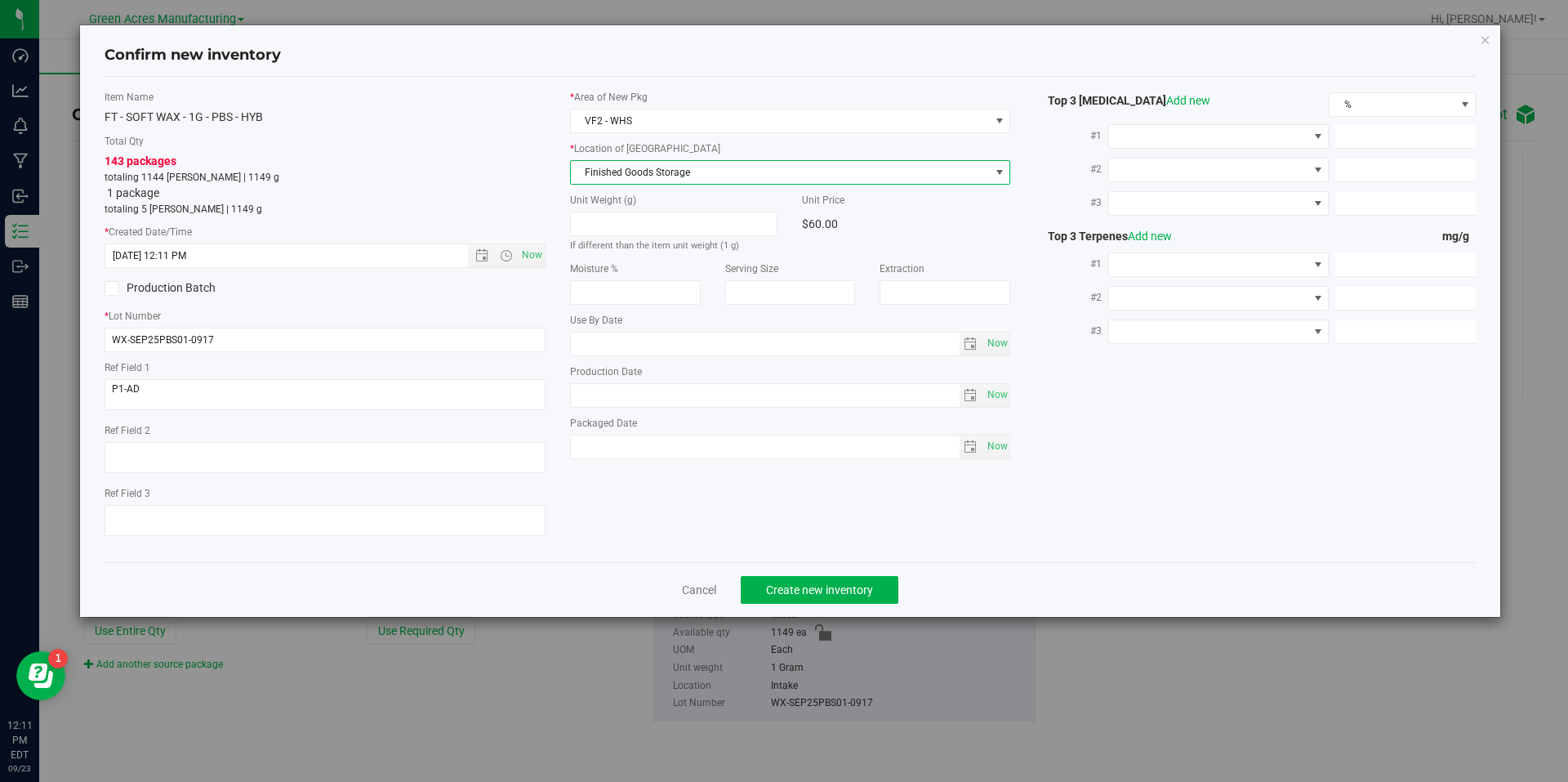
click at [783, 605] on div "Cancel Create new inventory" at bounding box center [791, 589] width 1372 height 55
click at [786, 601] on button "Create new inventory" at bounding box center [819, 590] width 158 height 28
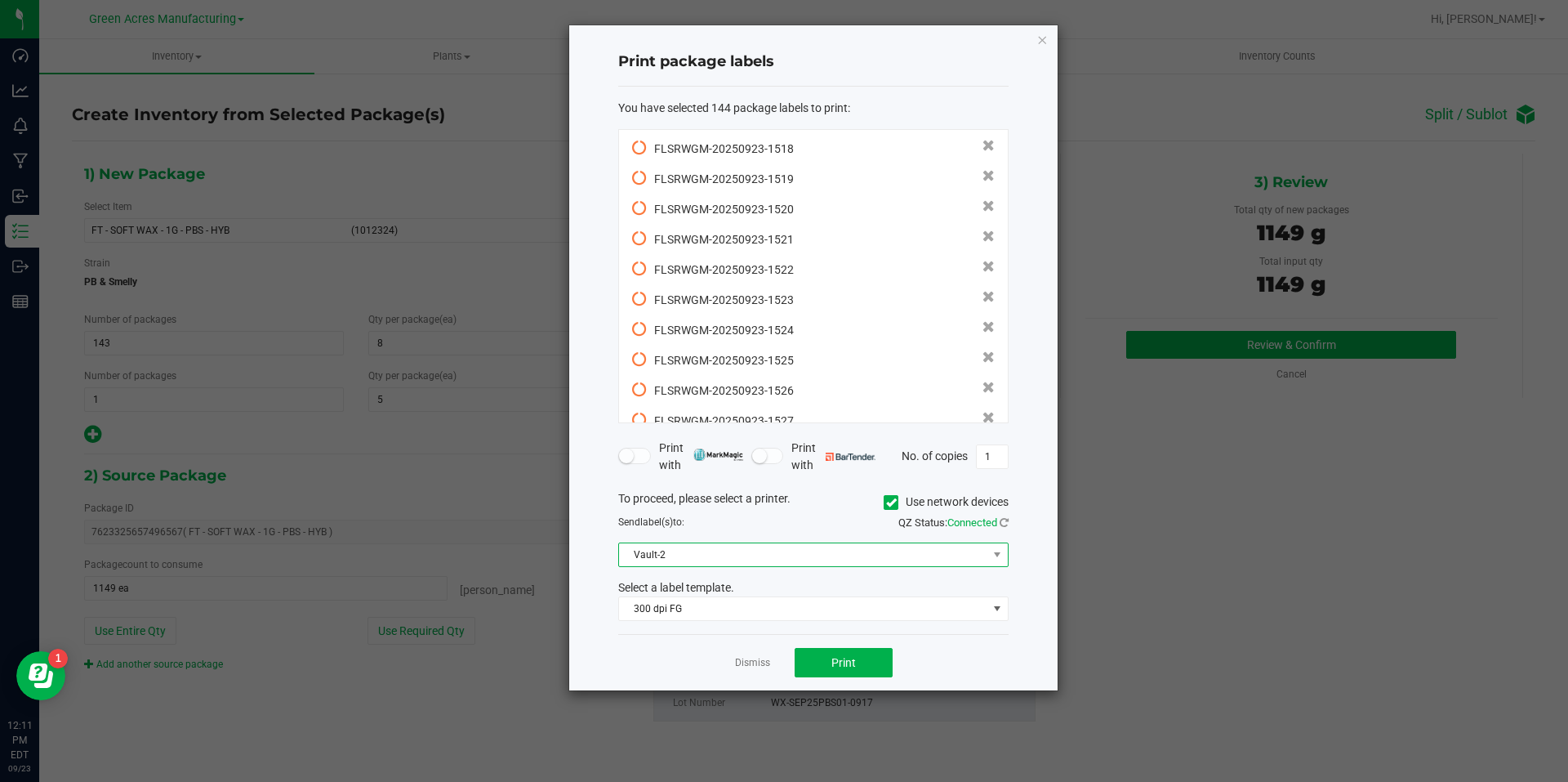
click at [795, 564] on span "Vault-2" at bounding box center [803, 555] width 368 height 23
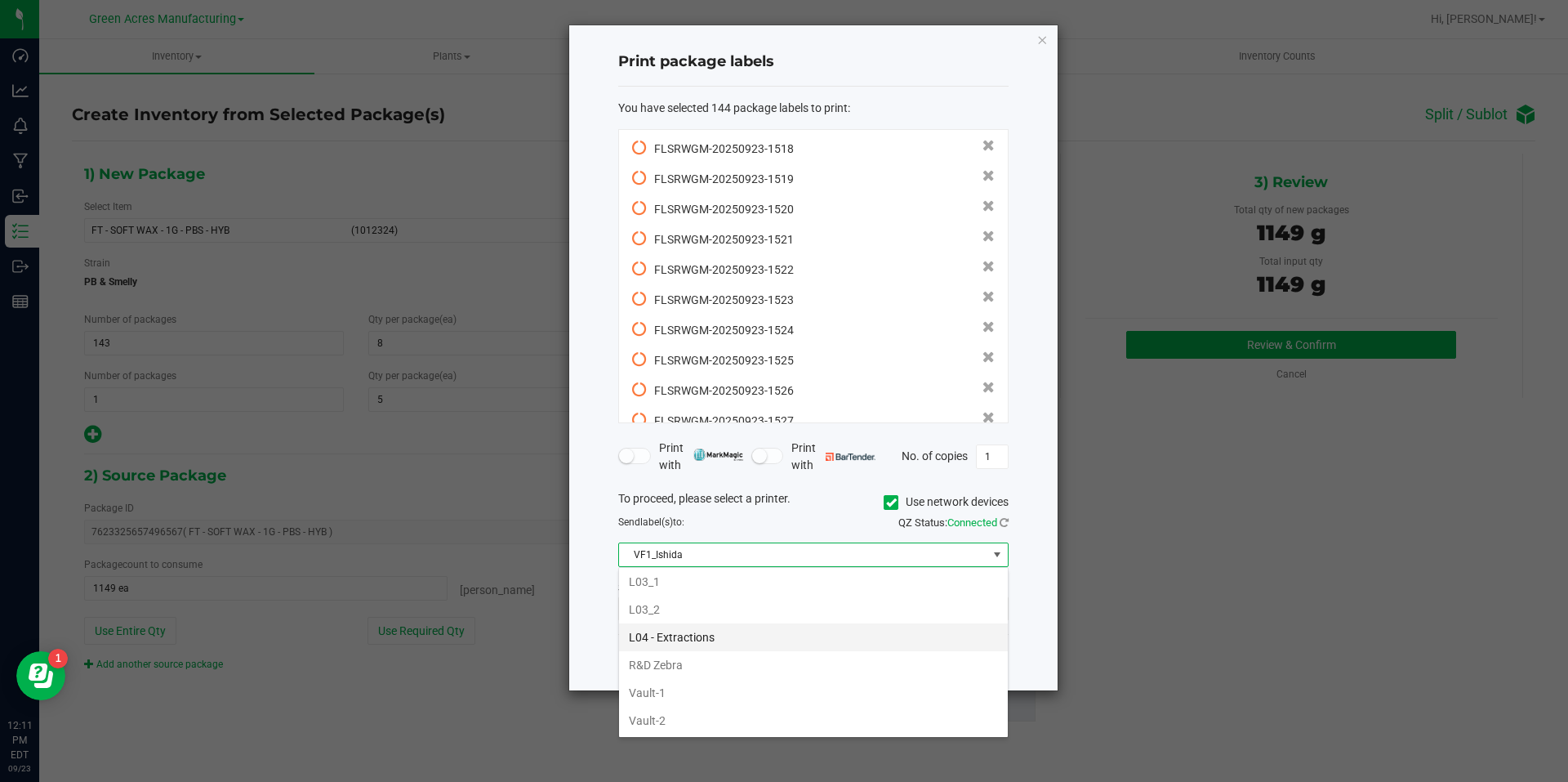
scroll to position [614, 0]
click at [686, 659] on li "Vault-1" at bounding box center [813, 665] width 389 height 28
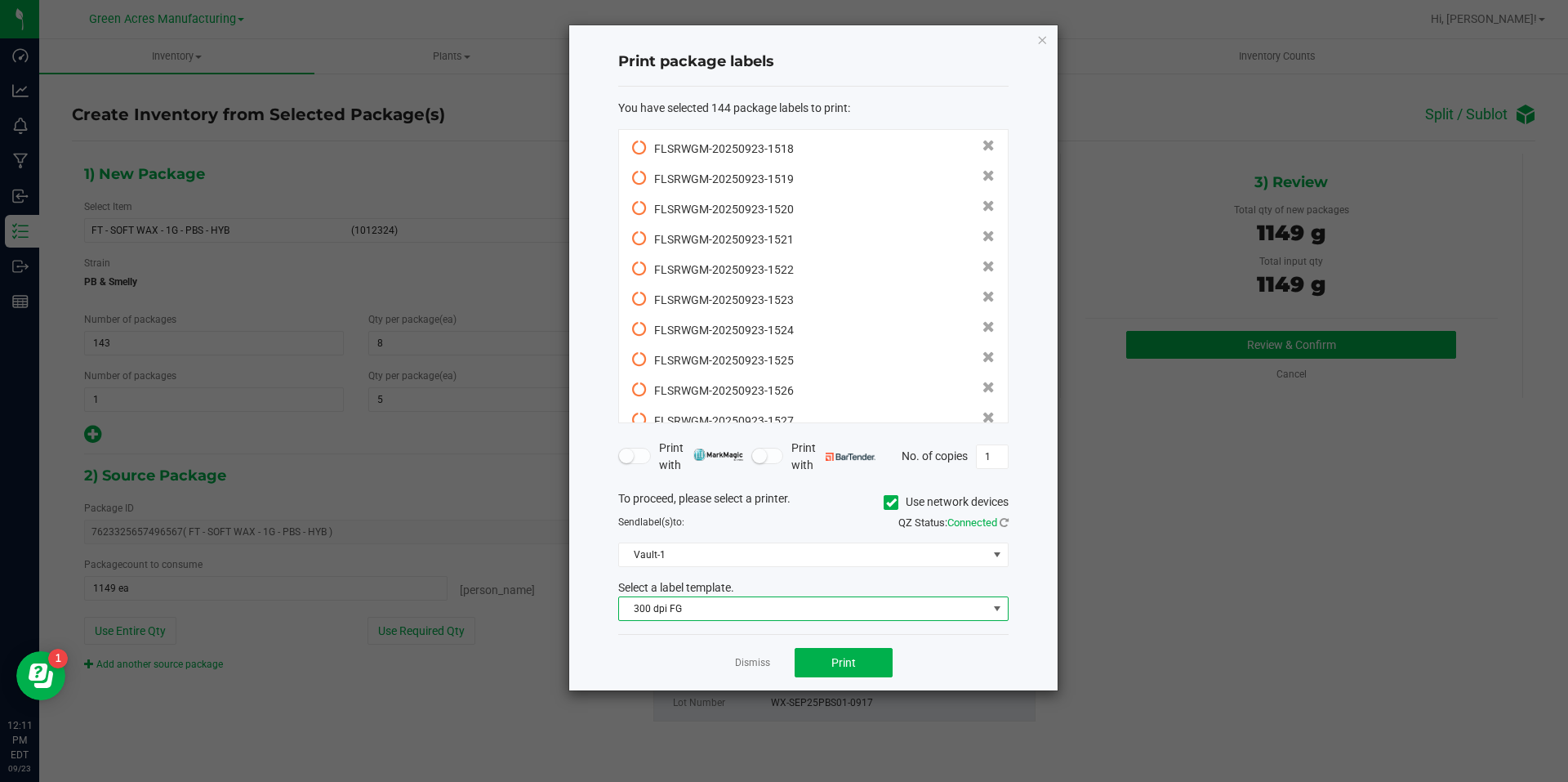
click at [780, 614] on span "300 dpi FG" at bounding box center [803, 609] width 368 height 23
click at [1157, 529] on ngb-modal-window "Print package labels You have selected 144 package labels to print : FLSRWGM-20…" at bounding box center [784, 391] width 1568 height 782
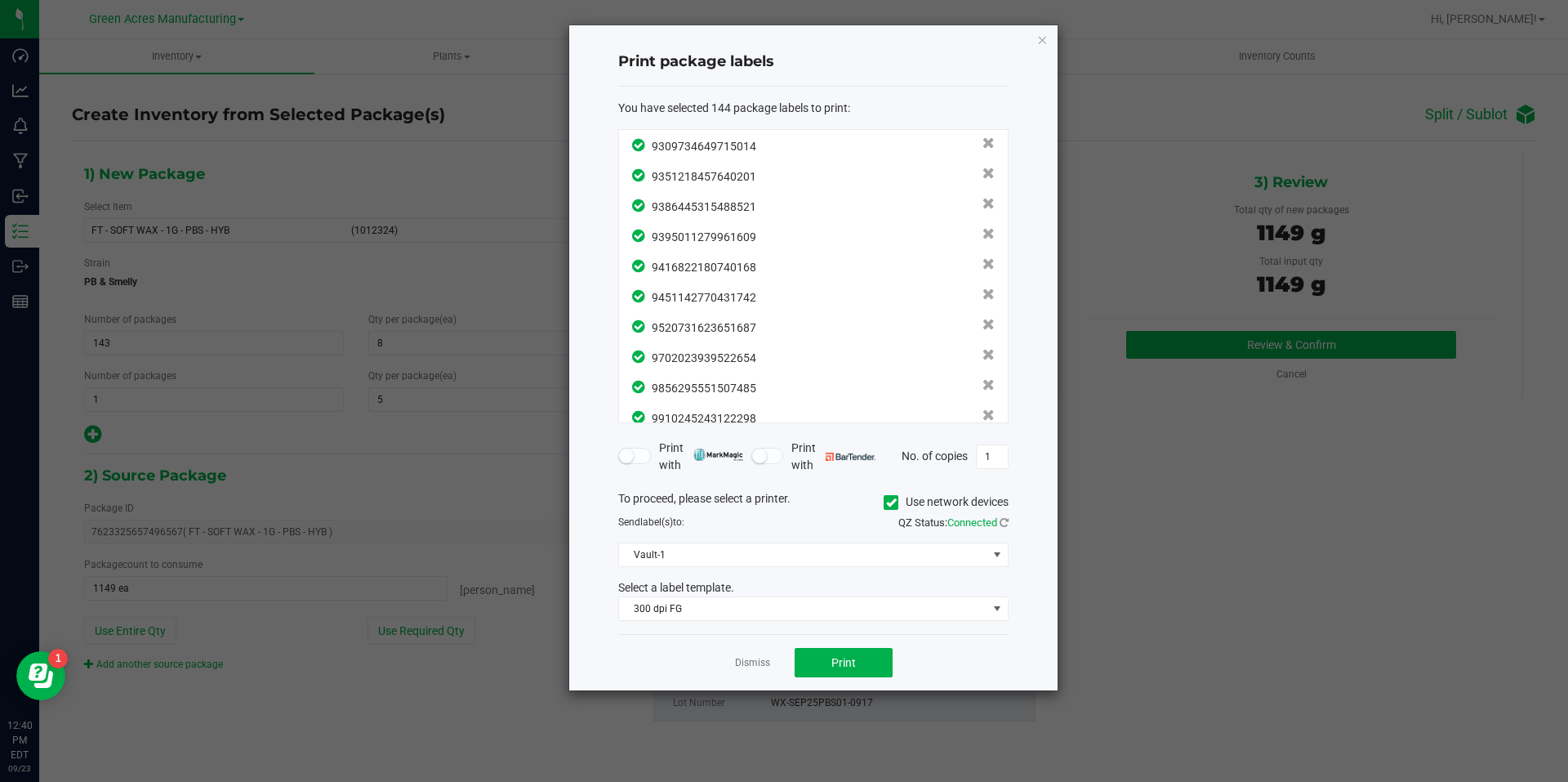
scroll to position [4074, 0]
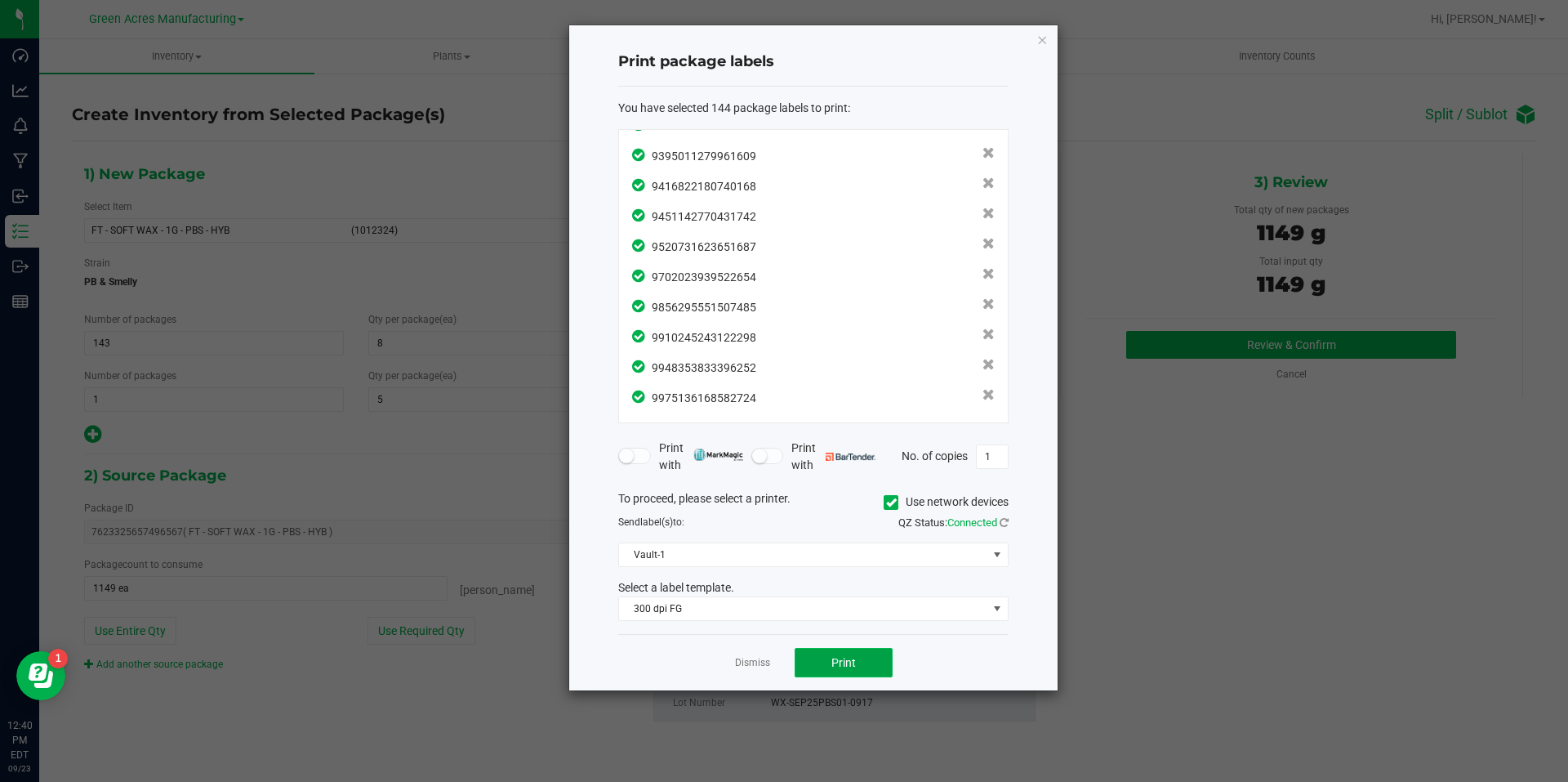
click at [864, 659] on button "Print" at bounding box center [844, 663] width 98 height 29
click at [769, 662] on link "Dismiss" at bounding box center [752, 663] width 35 height 14
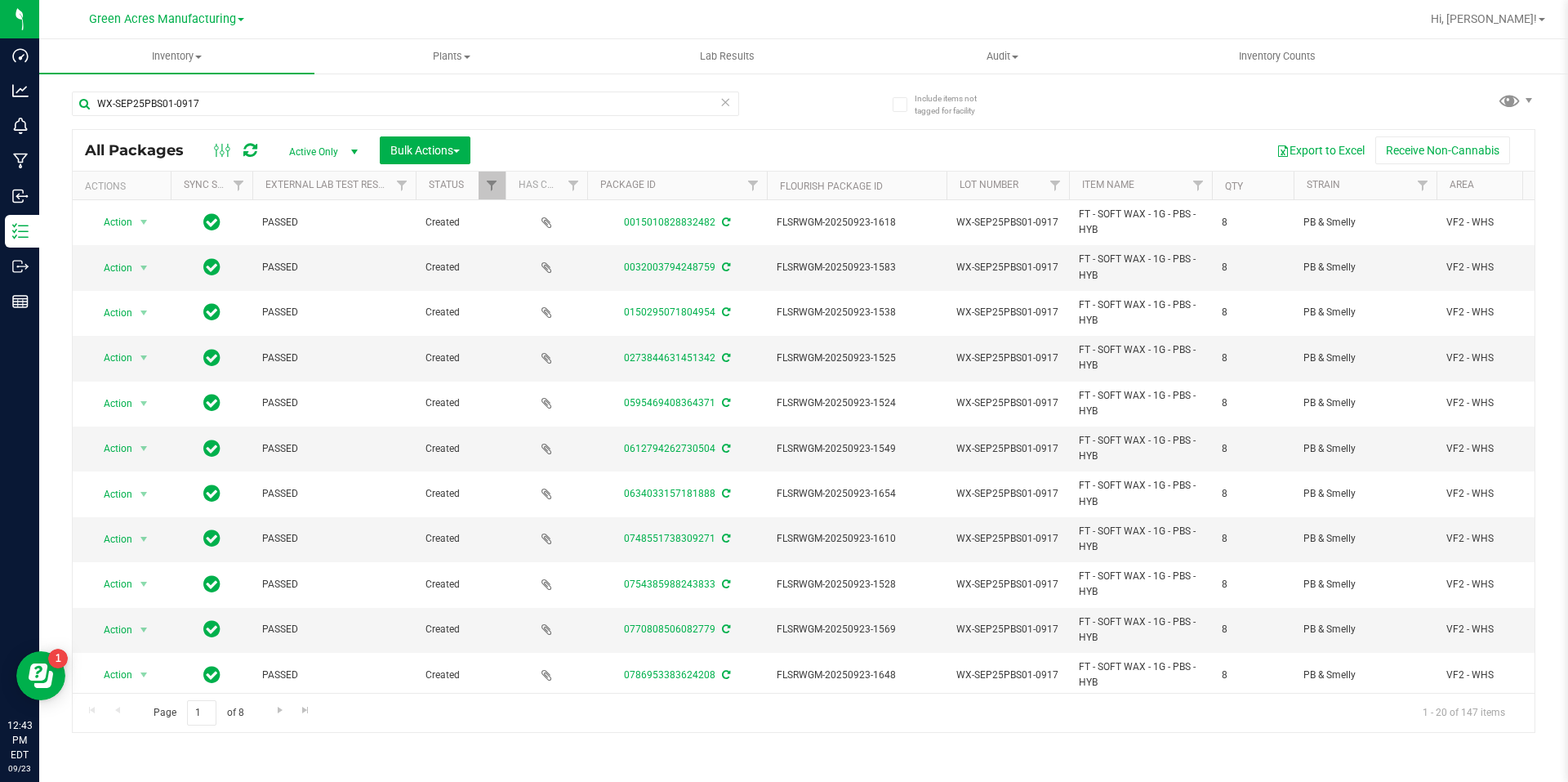
click at [1246, 185] on th "Qty" at bounding box center [1253, 185] width 82 height 29
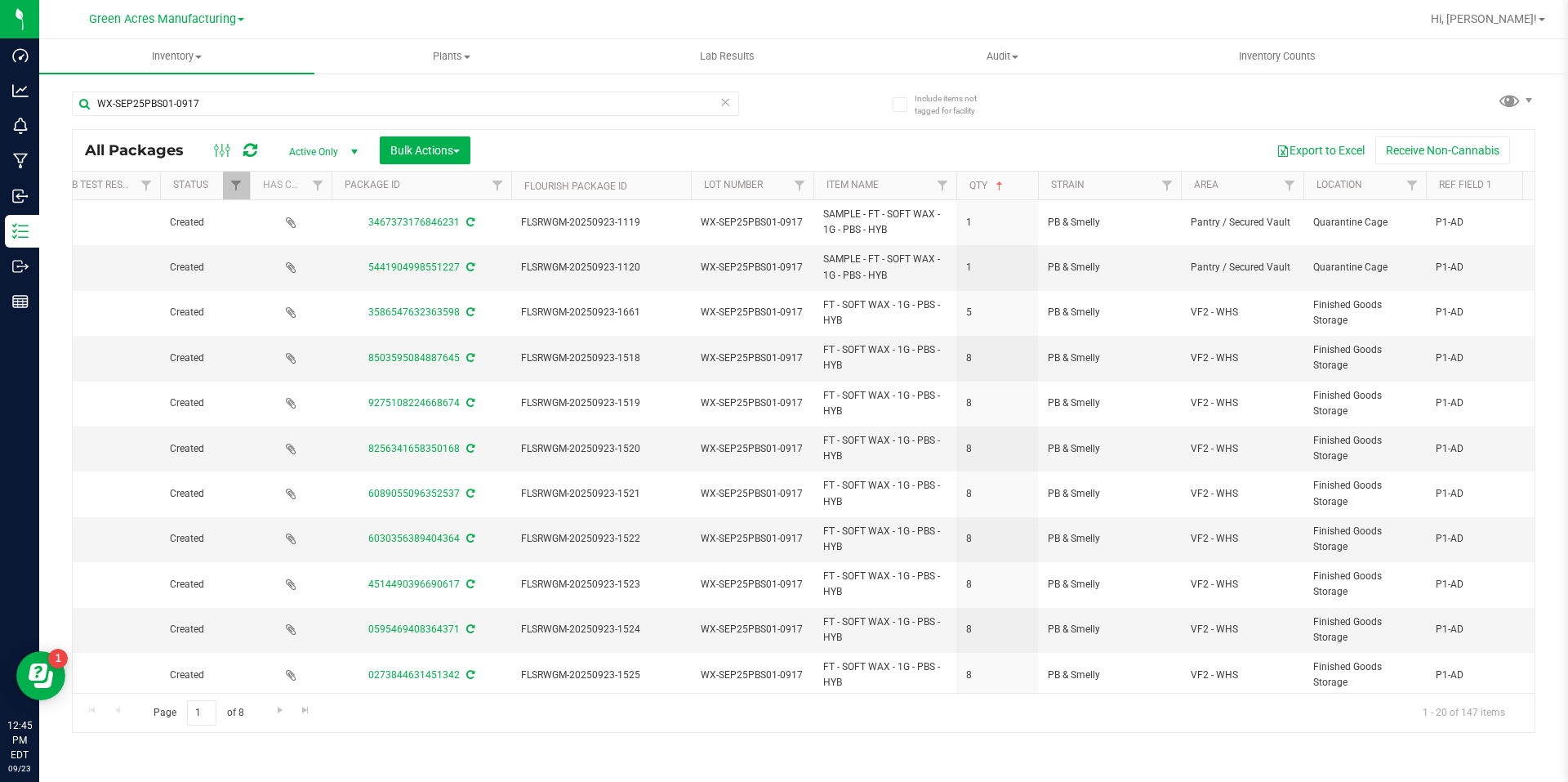
scroll to position [0, 265]
